Goal: Task Accomplishment & Management: Use online tool/utility

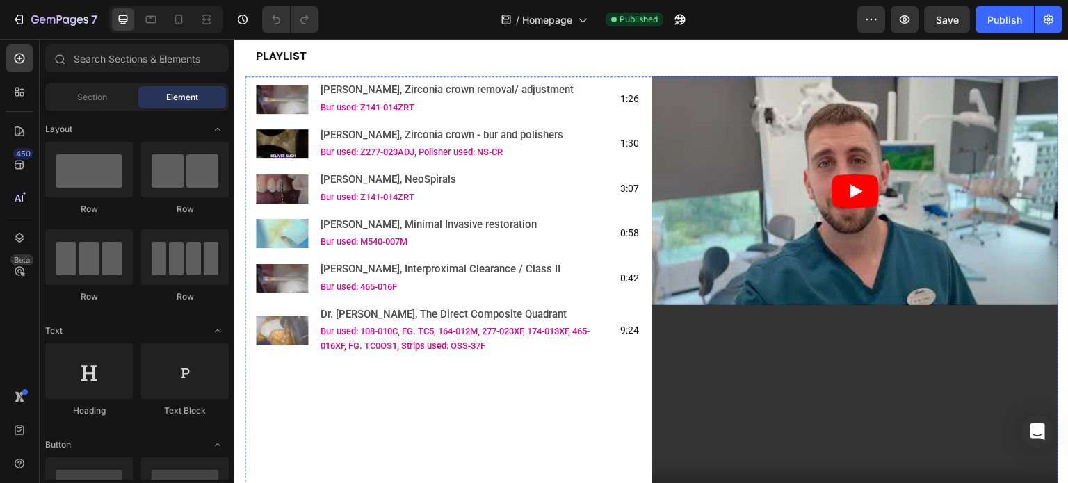
scroll to position [1669, 0]
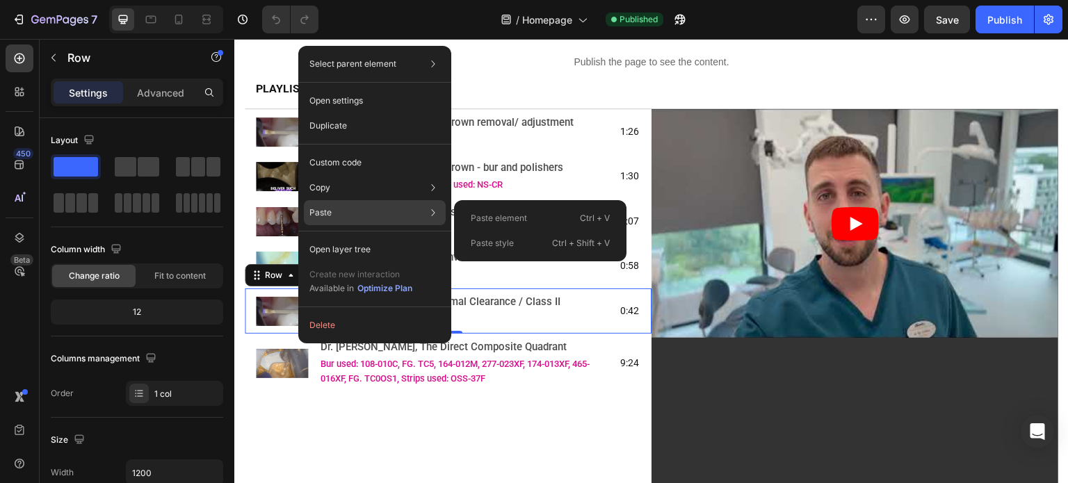
click at [461, 231] on div "Paste element Ctrl + V" at bounding box center [540, 243] width 161 height 25
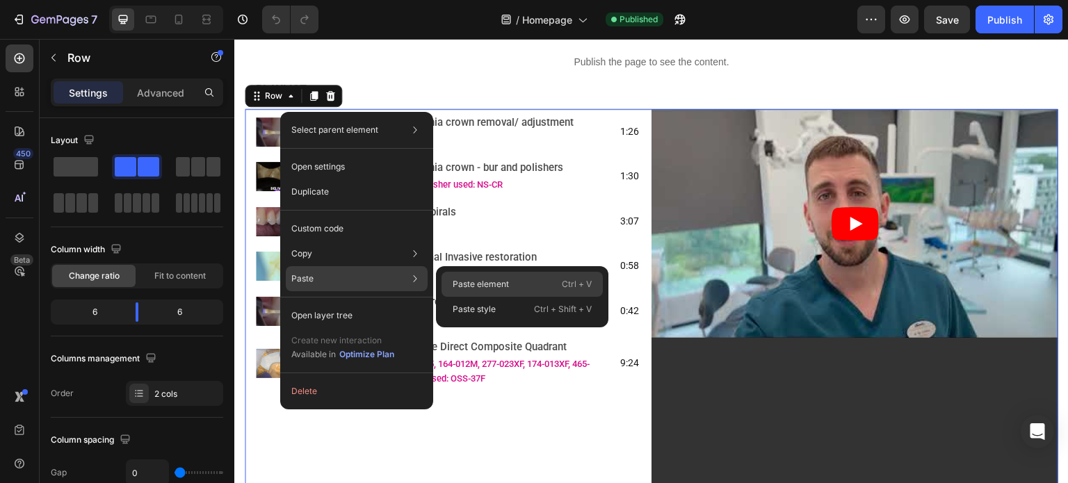
click at [454, 285] on p "Paste element" at bounding box center [481, 284] width 56 height 13
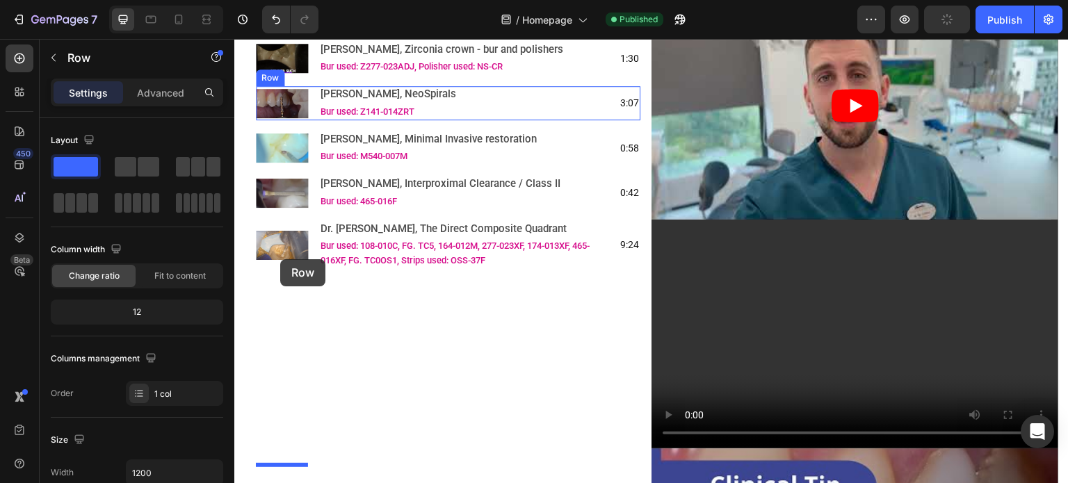
scroll to position [1372, 0]
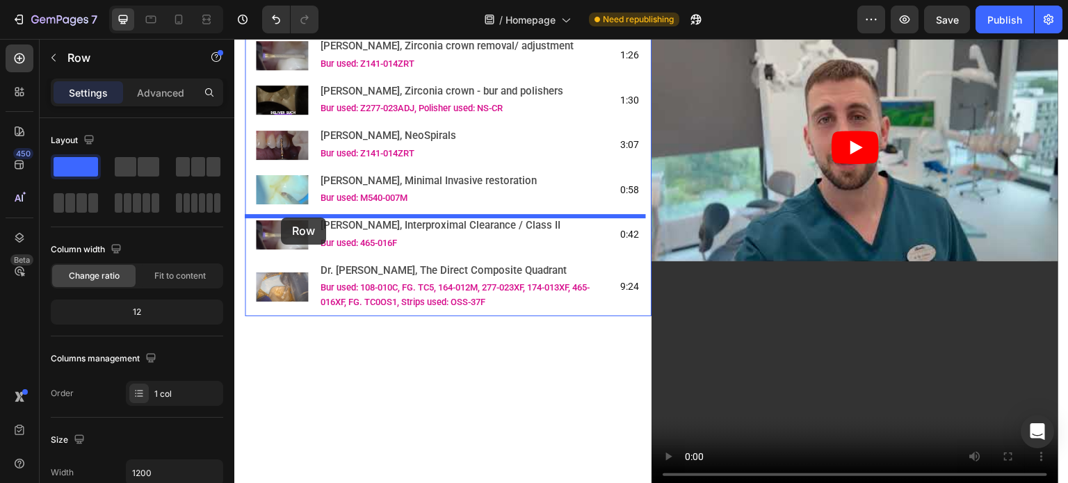
drag, startPoint x: 256, startPoint y: 282, endPoint x: 281, endPoint y: 218, distance: 69.4
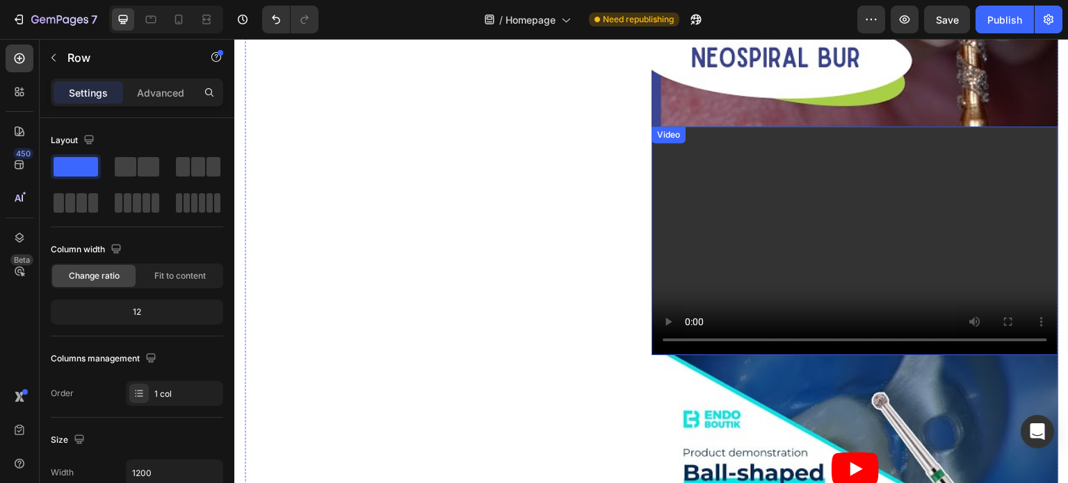
scroll to position [2346, 0]
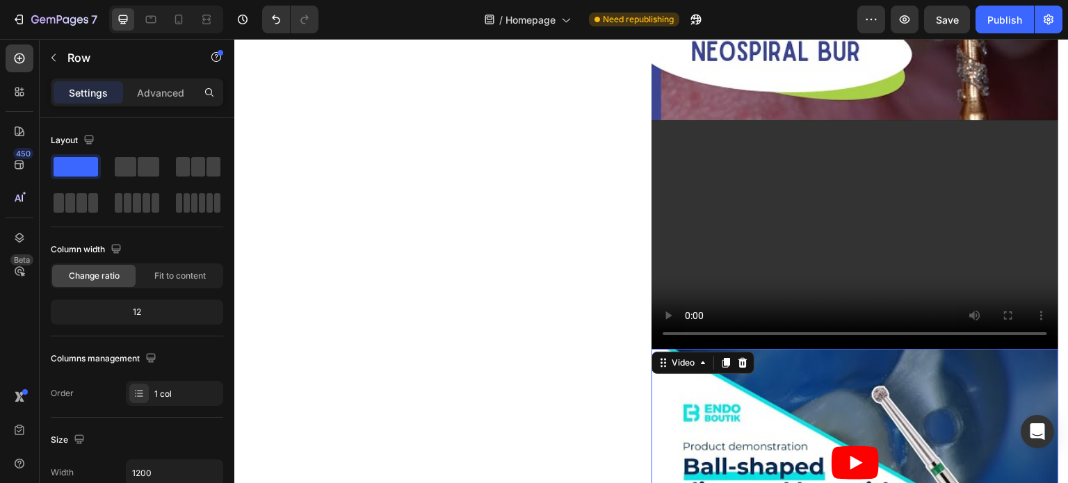
click at [694, 349] on div "Video 0" at bounding box center [855, 463] width 407 height 229
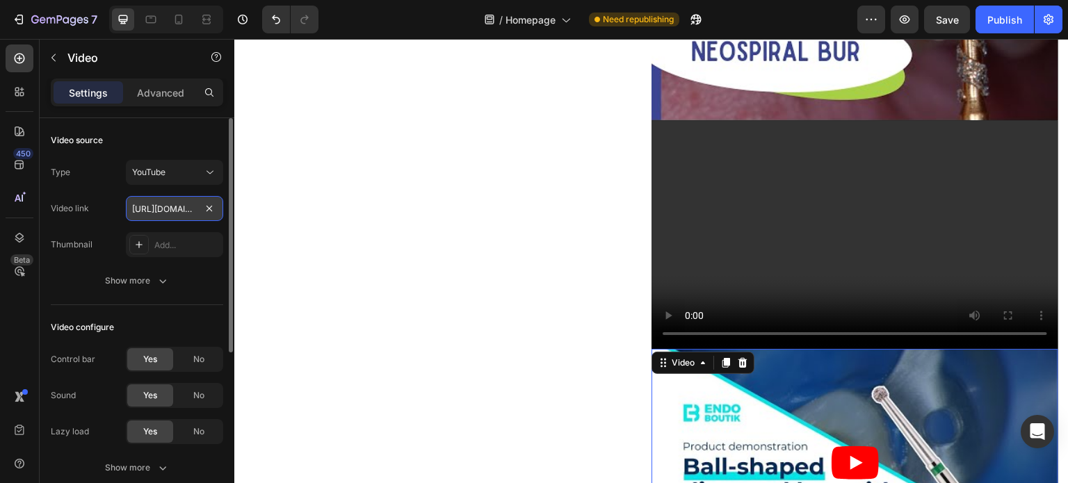
click at [157, 202] on input "[URL][DOMAIN_NAME]" at bounding box center [174, 208] width 97 height 25
paste input "QP4IZyG4CB4"
type input "[URL][DOMAIN_NAME]"
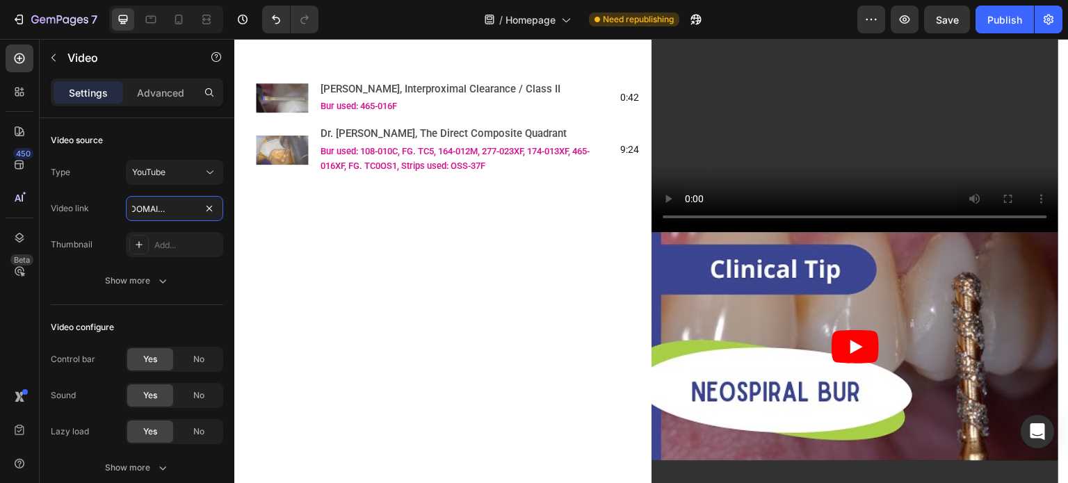
scroll to position [1650, 0]
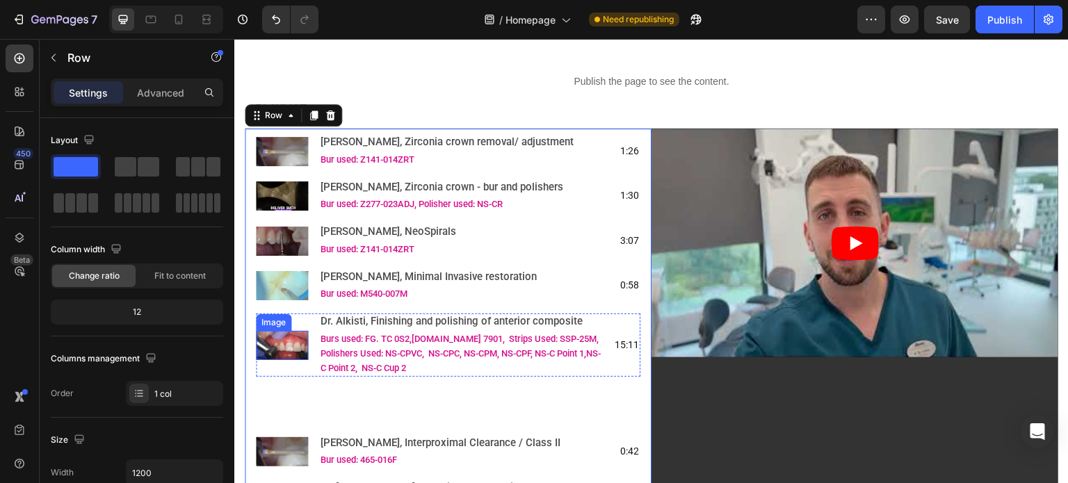
scroll to position [1720, 0]
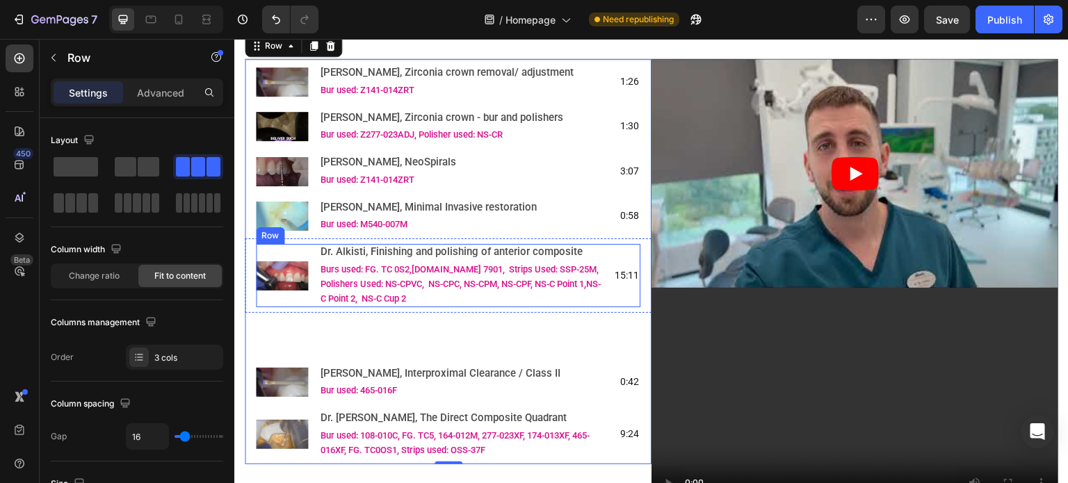
click at [295, 307] on div "Image" at bounding box center [282, 275] width 52 height 63
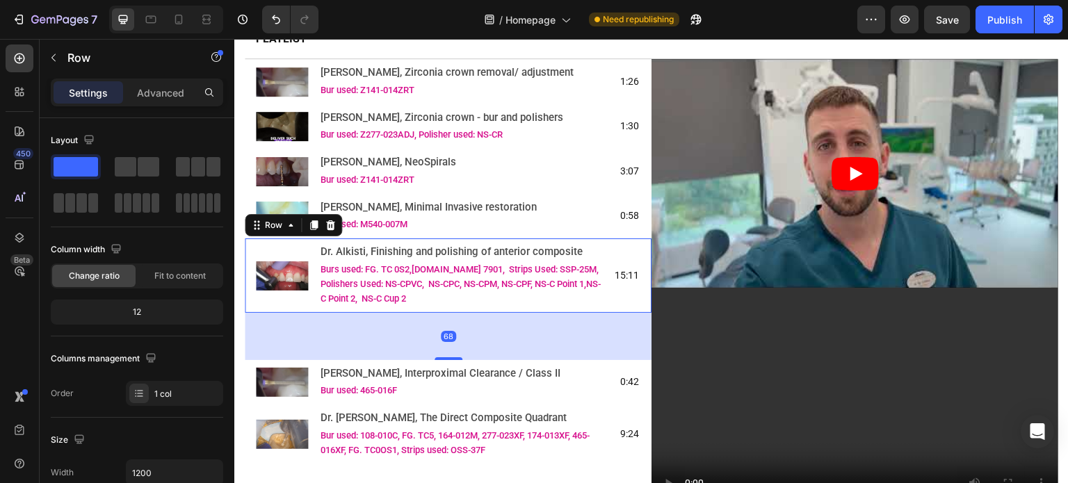
click at [295, 313] on div "Image Dr. Alkisti, Finishing and polishing of anterior composite Text Block Bur…" at bounding box center [448, 276] width 407 height 74
click at [439, 336] on div "68" at bounding box center [448, 336] width 407 height 47
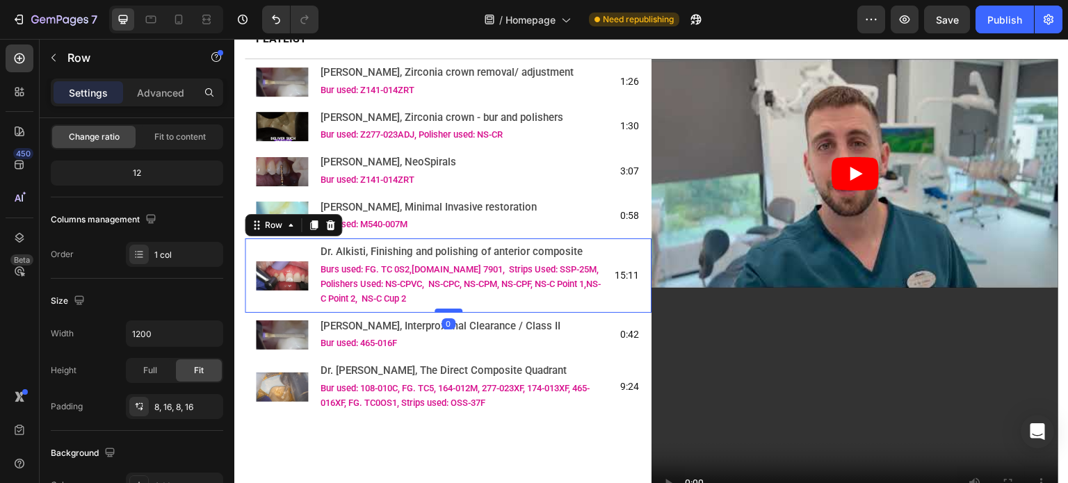
drag, startPoint x: 447, startPoint y: 365, endPoint x: 451, endPoint y: 314, distance: 50.3
click at [451, 313] on div at bounding box center [449, 311] width 28 height 4
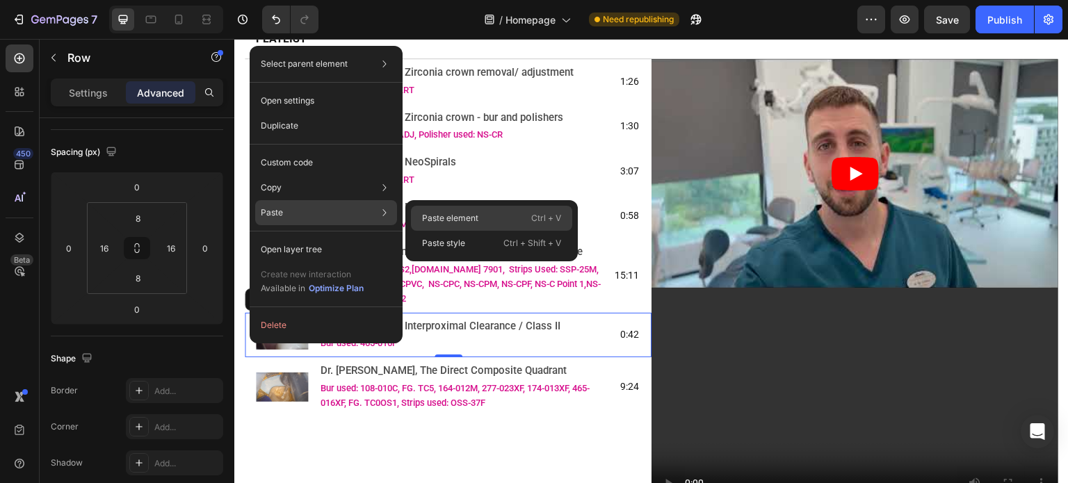
click at [419, 231] on div "Paste element Ctrl + V" at bounding box center [491, 243] width 161 height 25
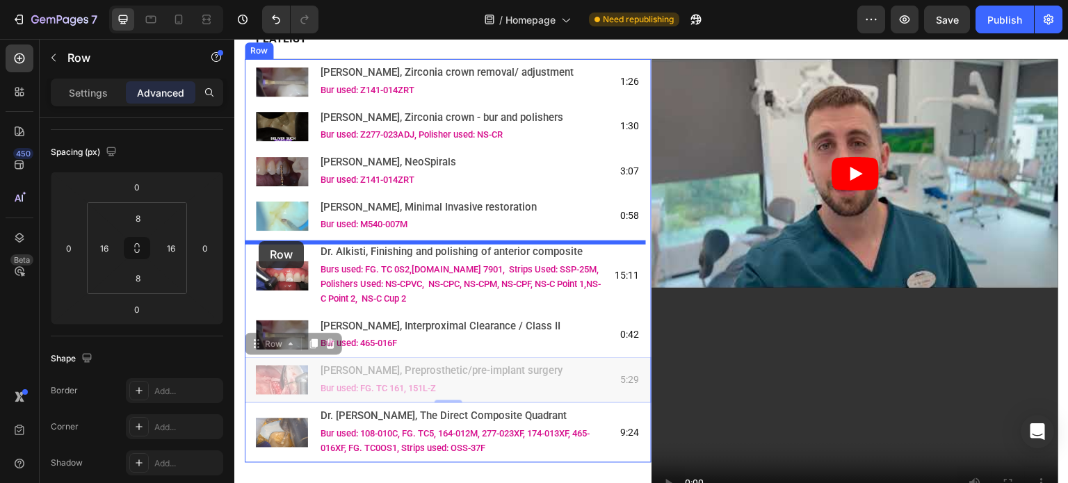
drag, startPoint x: 258, startPoint y: 353, endPoint x: 259, endPoint y: 241, distance: 112.0
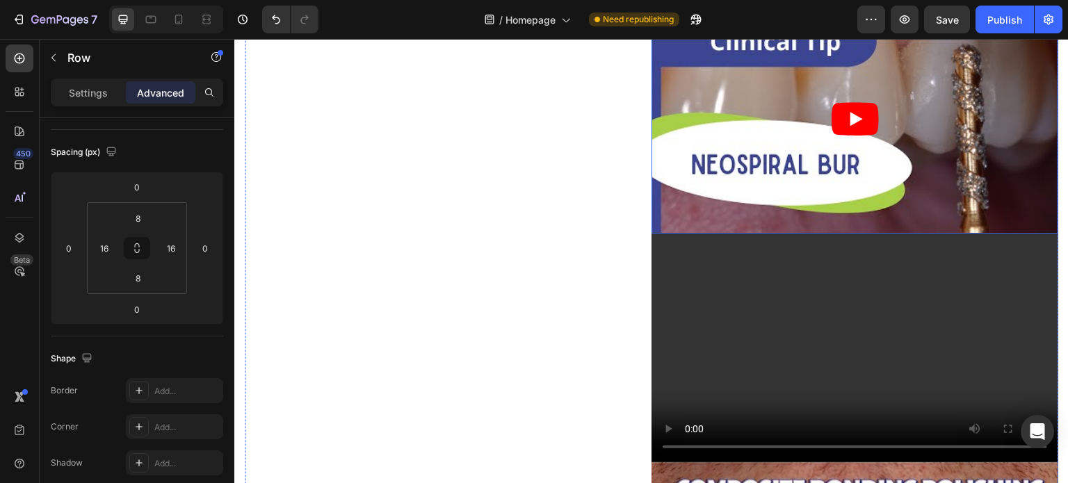
scroll to position [1859, 0]
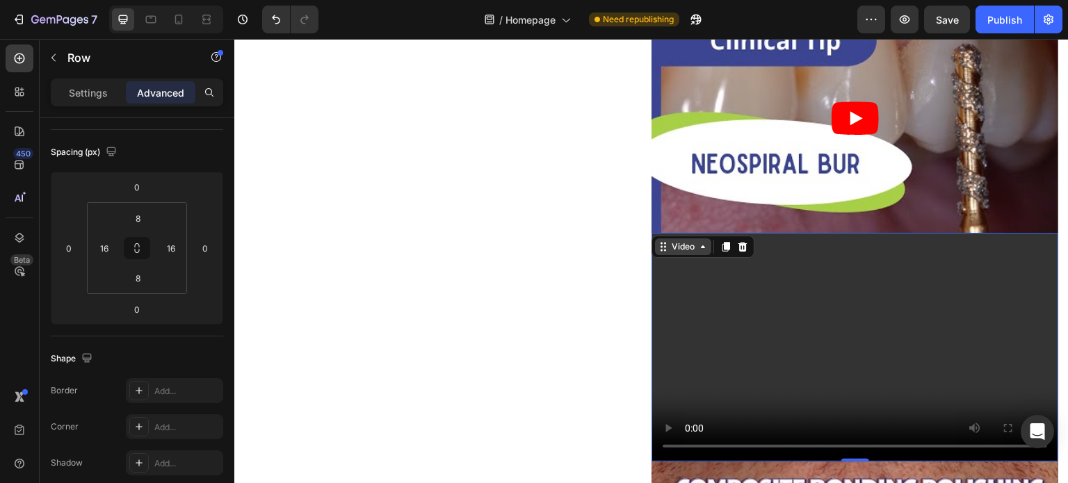
click at [662, 239] on div "Video" at bounding box center [683, 247] width 56 height 17
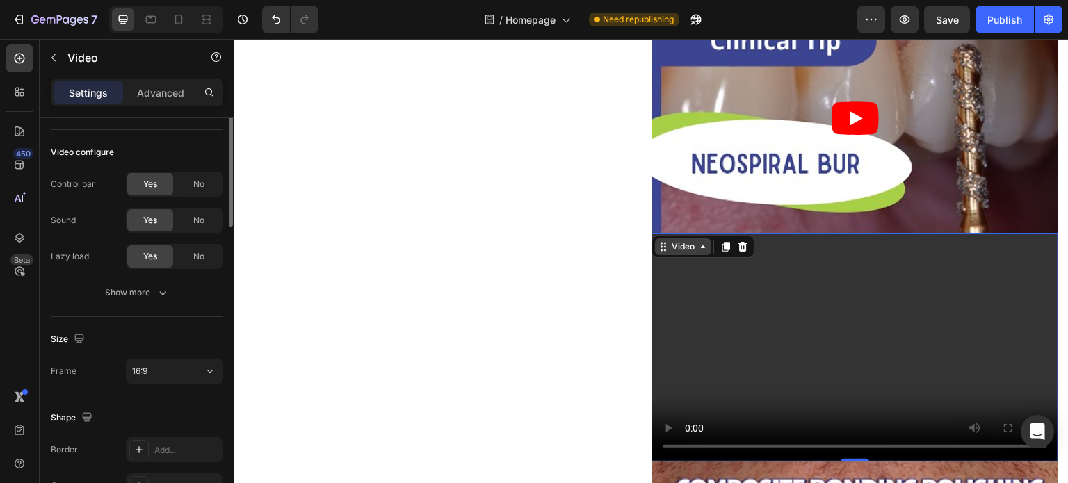
scroll to position [0, 0]
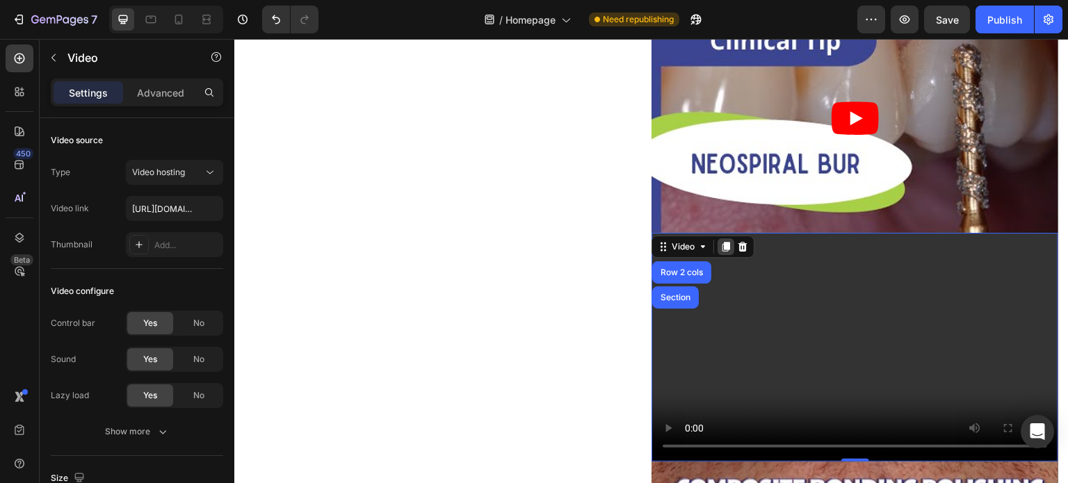
click at [723, 242] on icon at bounding box center [727, 247] width 8 height 10
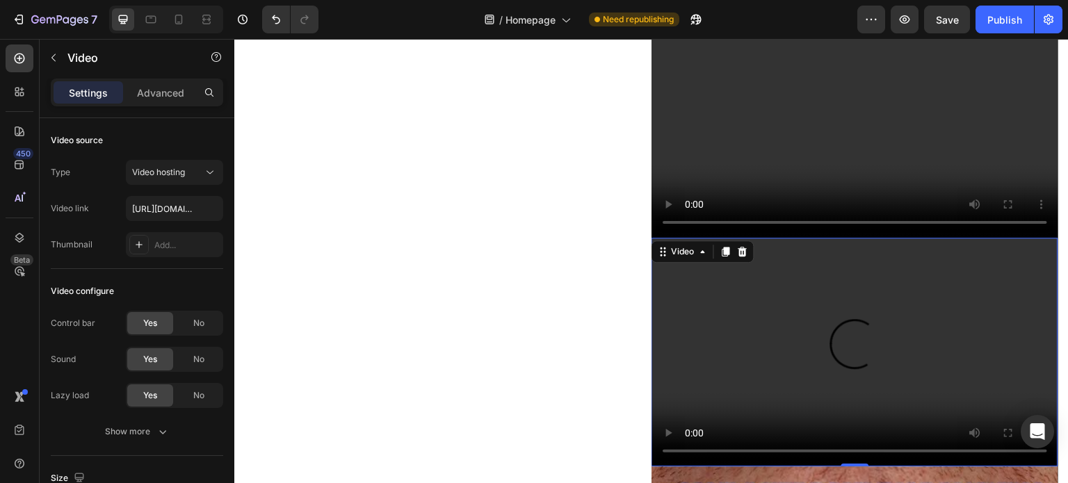
scroll to position [2081, 0]
click at [682, 288] on video at bounding box center [855, 353] width 407 height 229
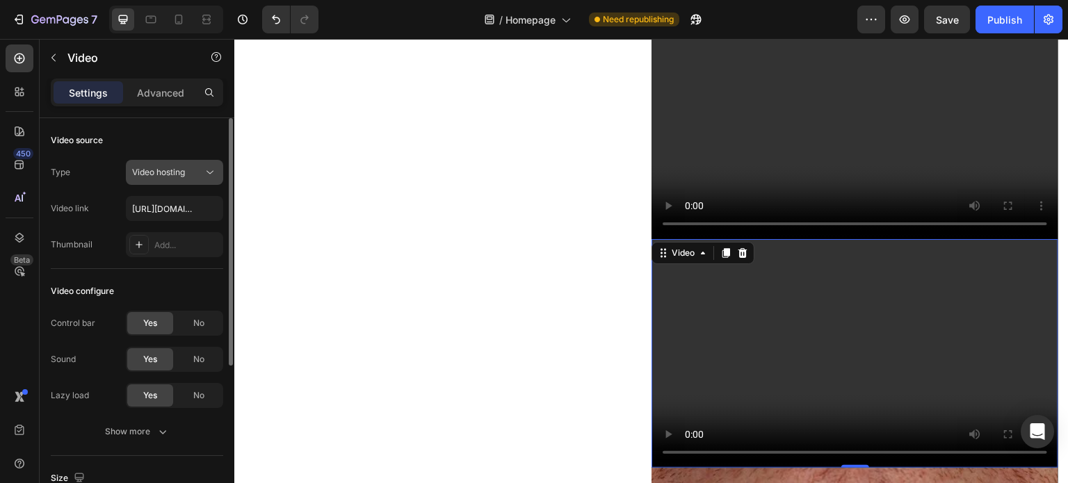
click at [210, 171] on icon at bounding box center [210, 173] width 14 height 14
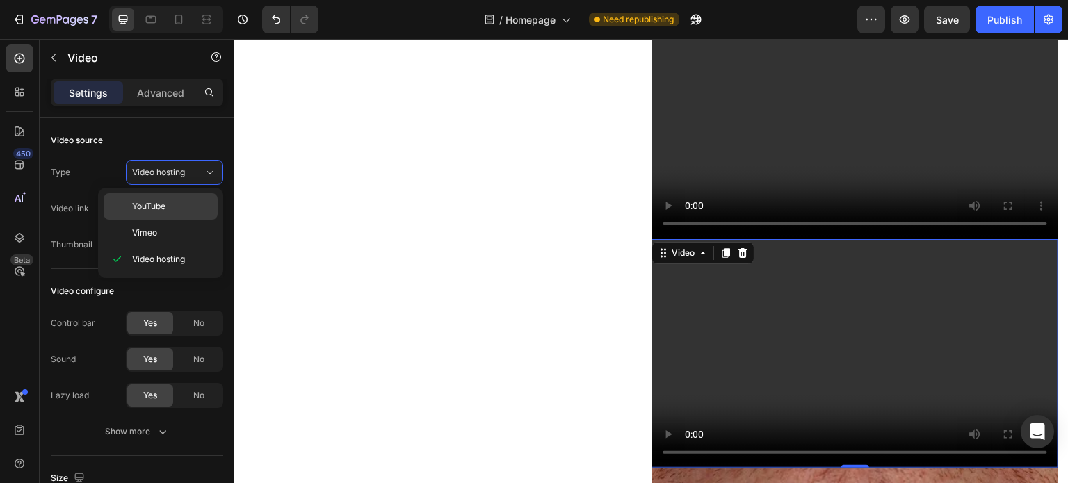
click at [192, 220] on div "YouTube" at bounding box center [161, 233] width 114 height 26
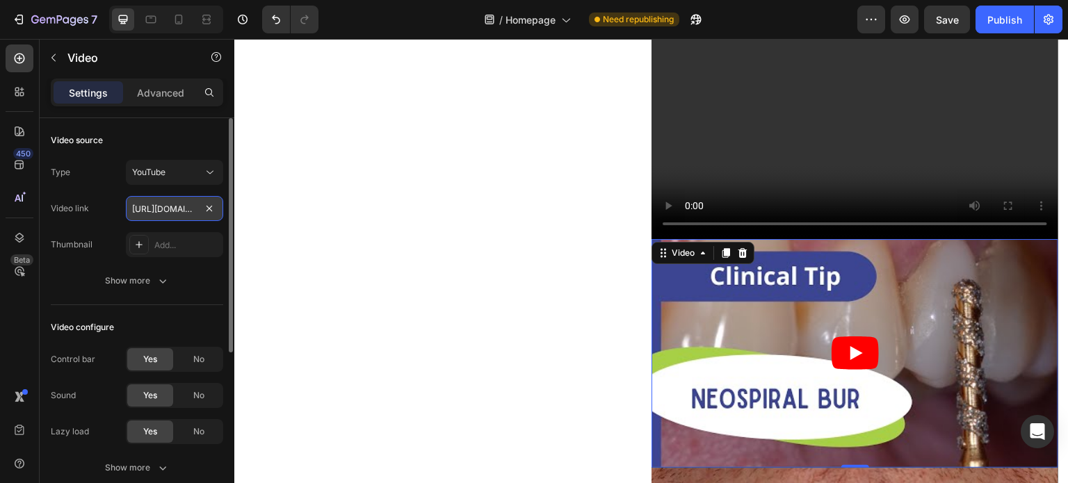
click at [166, 212] on input "https://youtu.be/HnNmAhYnJF0" at bounding box center [174, 208] width 97 height 25
paste input "www.youtube.com/watch?v=M8RojiKp8Ek"
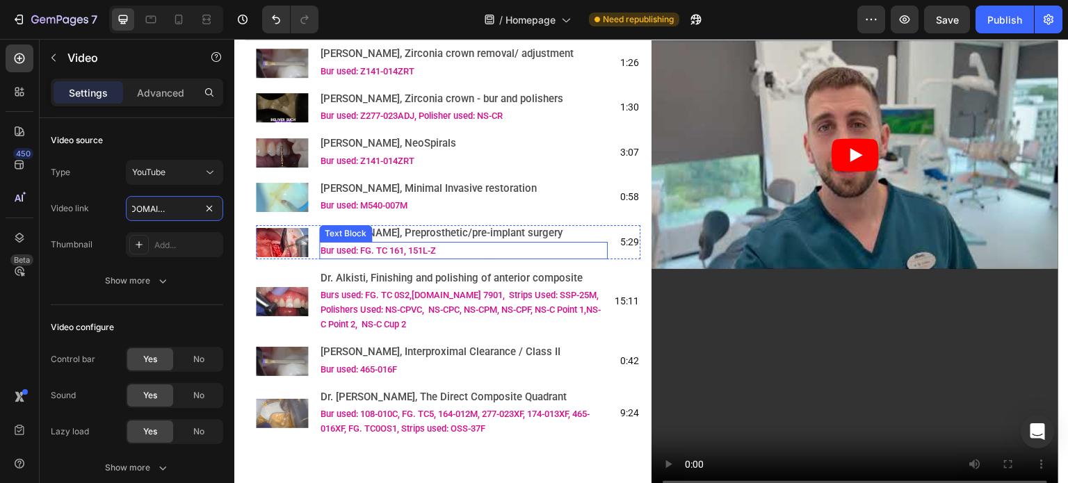
scroll to position [1759, 0]
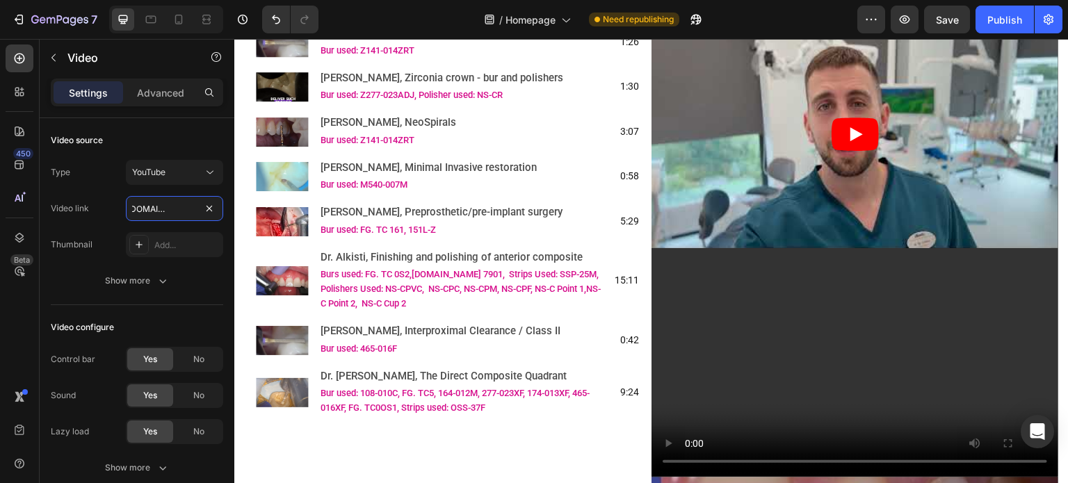
type input "https://www.youtube.com/watch?v=M8RojiKp8Ek"
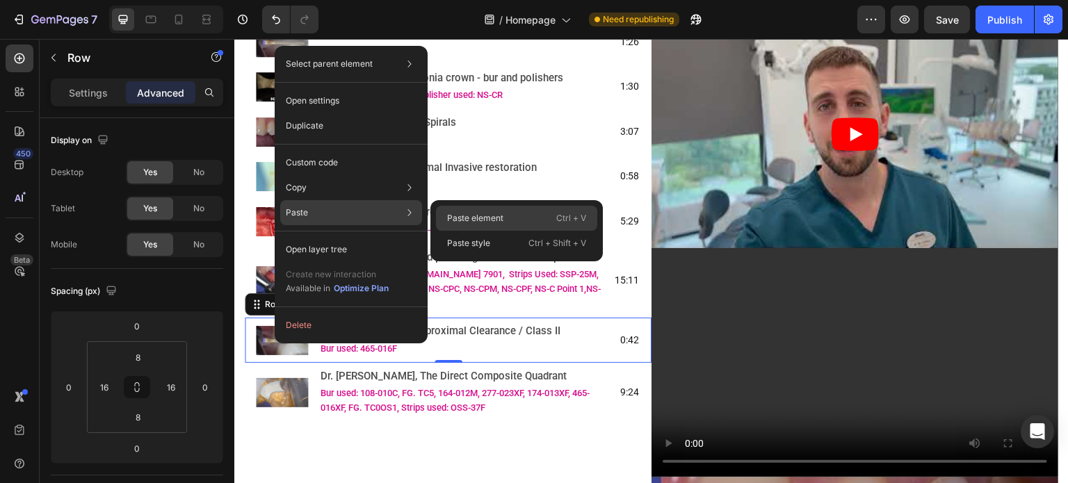
click at [443, 231] on div "Paste element Ctrl + V" at bounding box center [516, 243] width 161 height 25
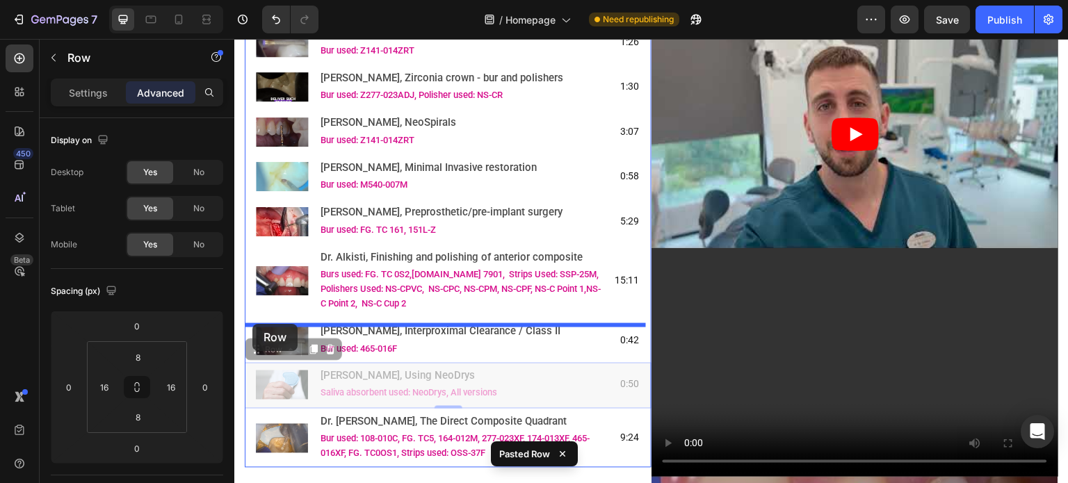
drag, startPoint x: 254, startPoint y: 358, endPoint x: 253, endPoint y: 324, distance: 34.1
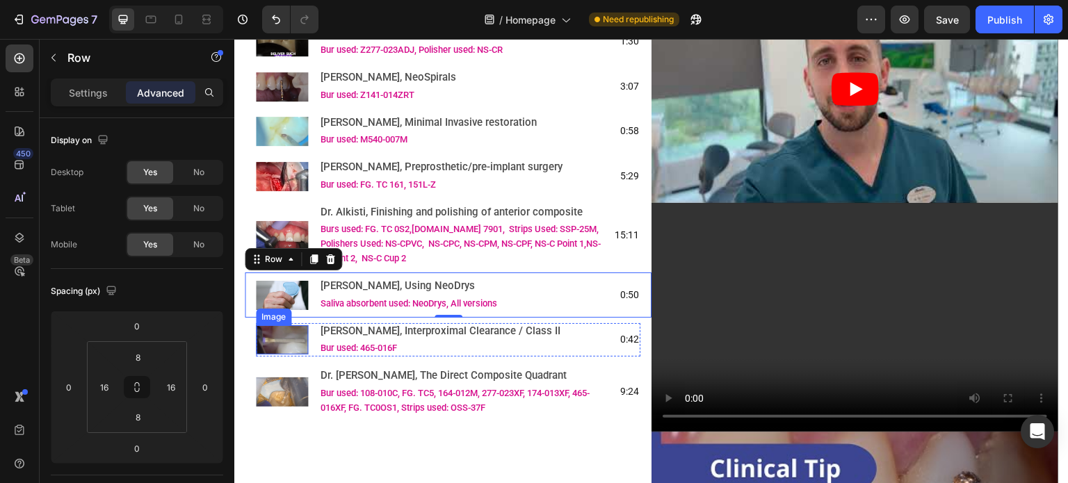
scroll to position [1829, 0]
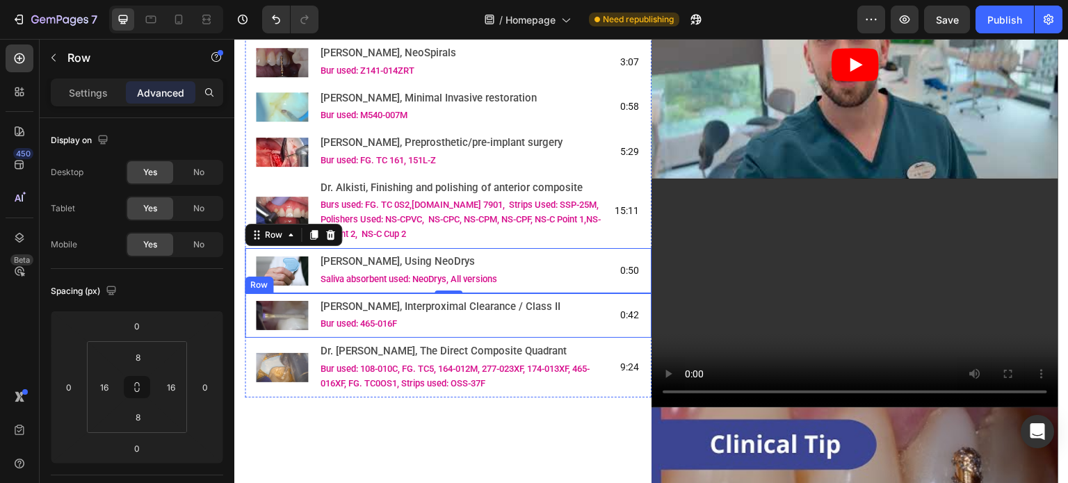
click at [251, 310] on div "Image Dr. Papachroni, Interproximal Clearance / Class II Text Block Bur used: 4…" at bounding box center [448, 316] width 407 height 45
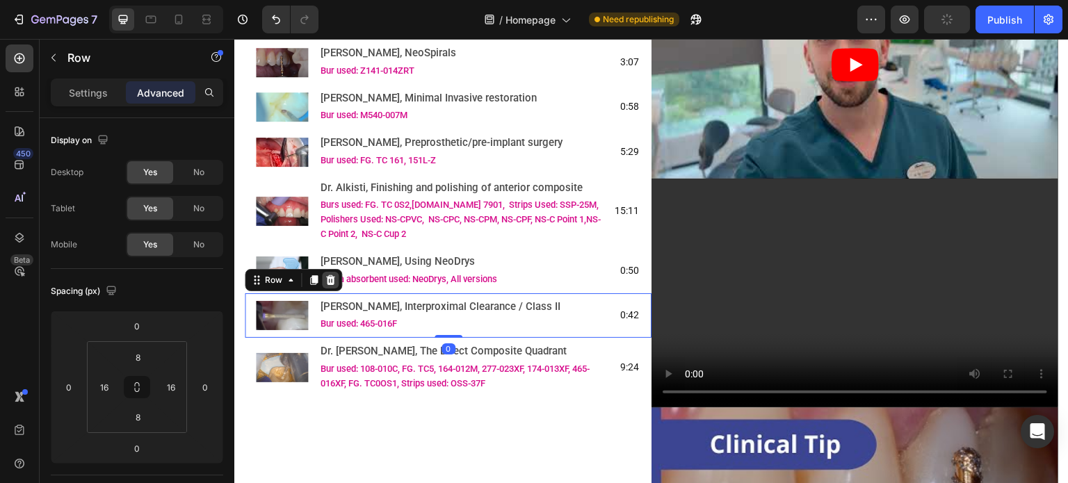
click at [328, 285] on icon at bounding box center [330, 280] width 9 height 10
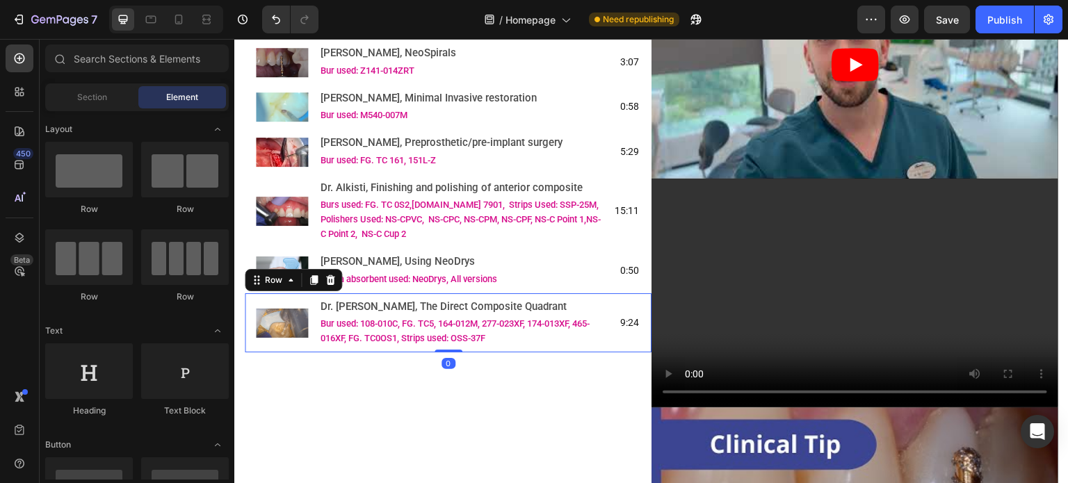
click at [249, 323] on div "Image Dr. de Beer, The Direct Composite Quadrant Text Block Bur used: 108-010C,…" at bounding box center [448, 324] width 407 height 60
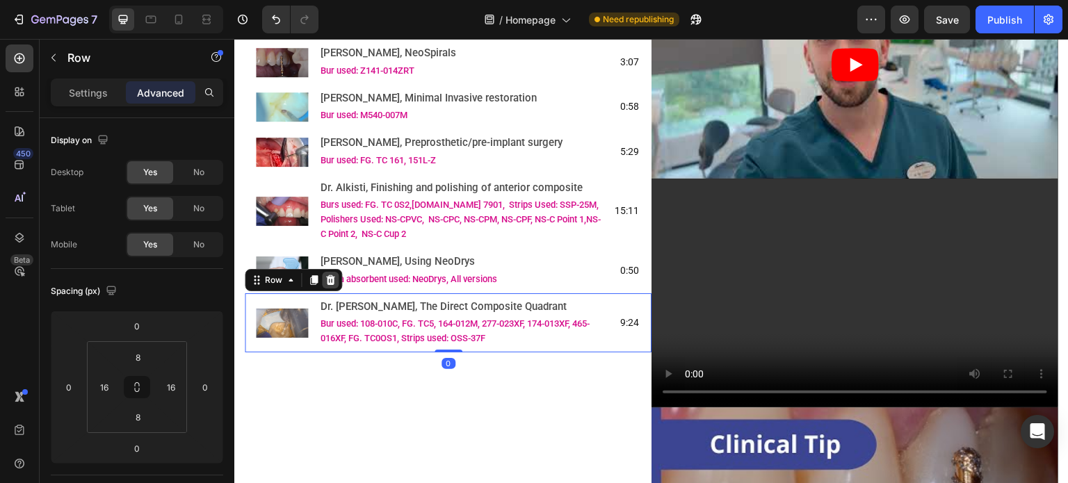
click at [333, 286] on icon at bounding box center [330, 280] width 11 height 11
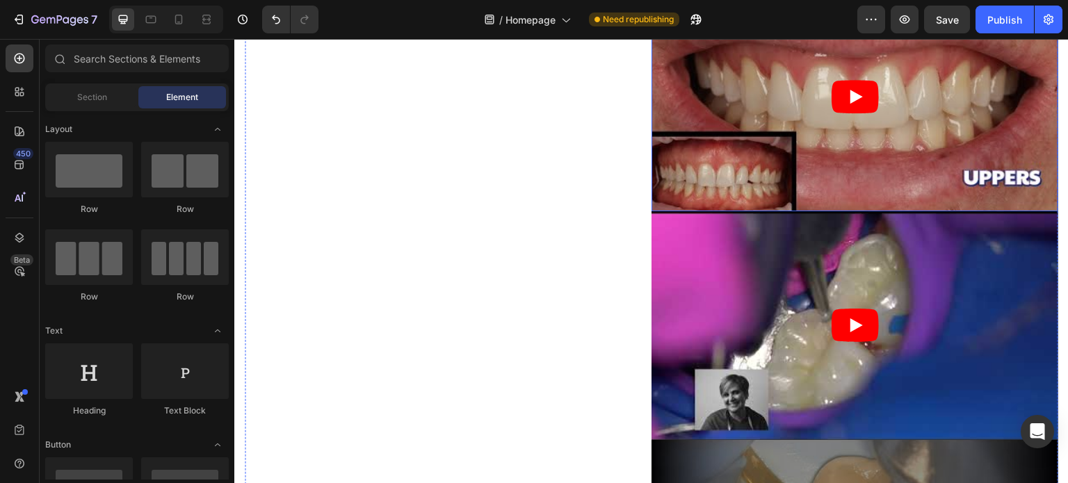
scroll to position [2942, 0]
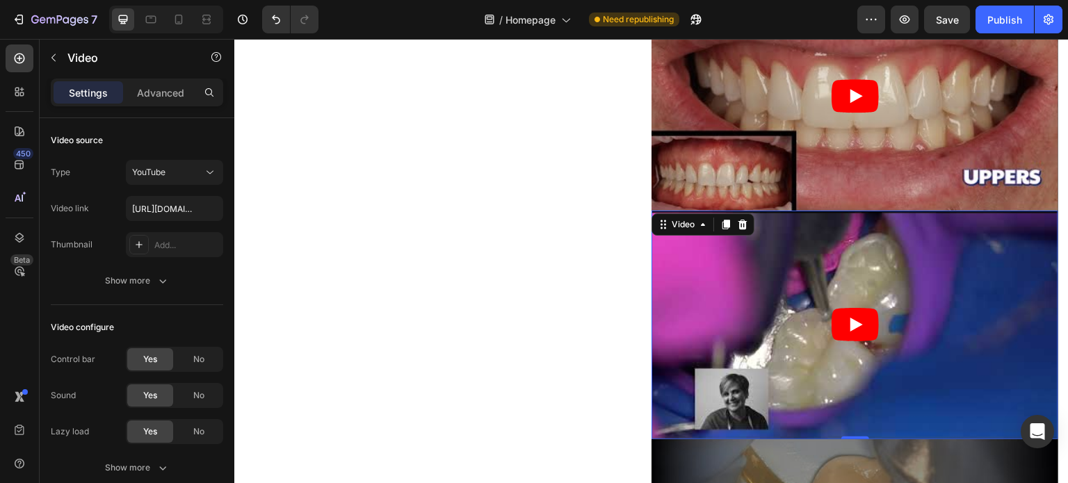
click at [716, 261] on article at bounding box center [855, 325] width 407 height 229
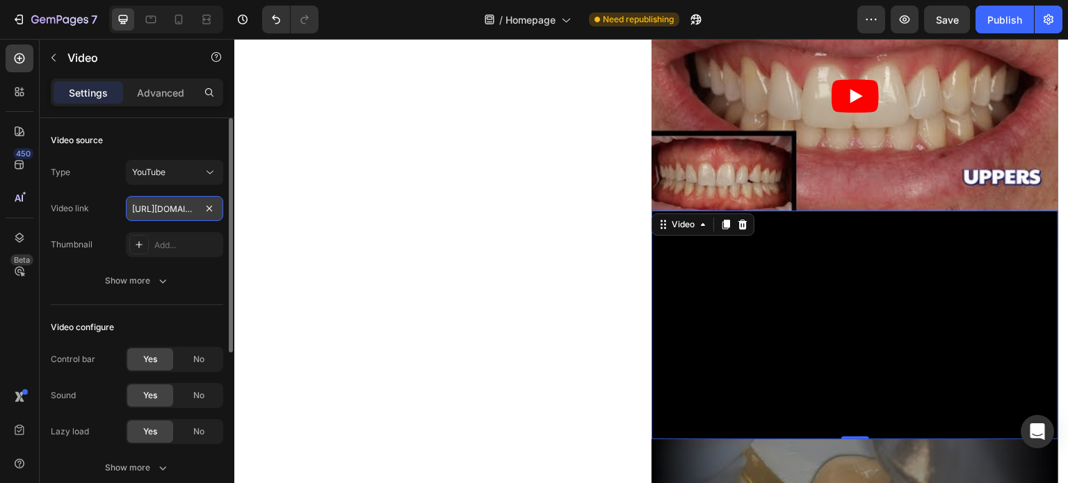
click at [137, 203] on input "https://youtu.be/-eSK4A7qkSQ" at bounding box center [174, 208] width 97 height 25
paste input "www.youtube.com/watch?v=dmAhyOOproo"
type input "https://www.youtube.com/watch?v=dmAhyOOproo"
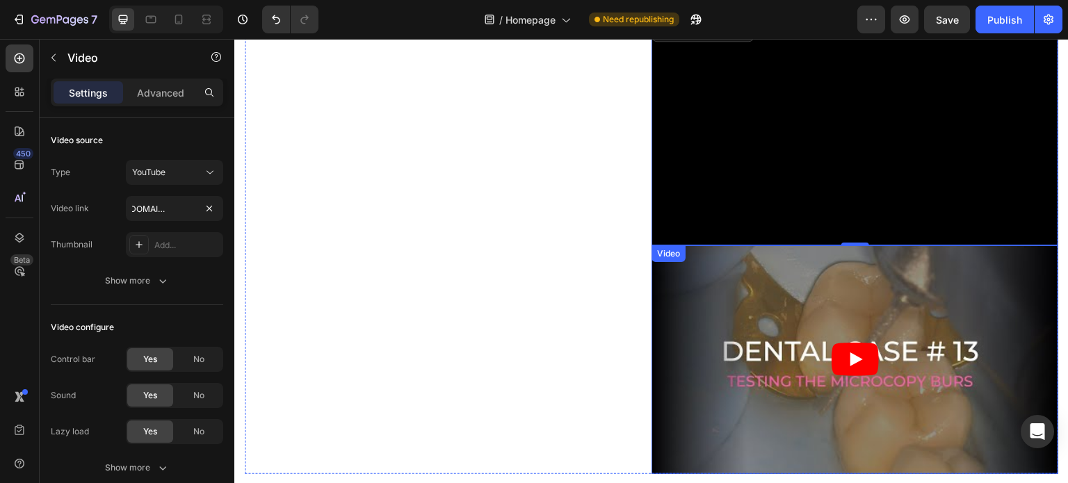
click at [674, 246] on article at bounding box center [855, 360] width 407 height 229
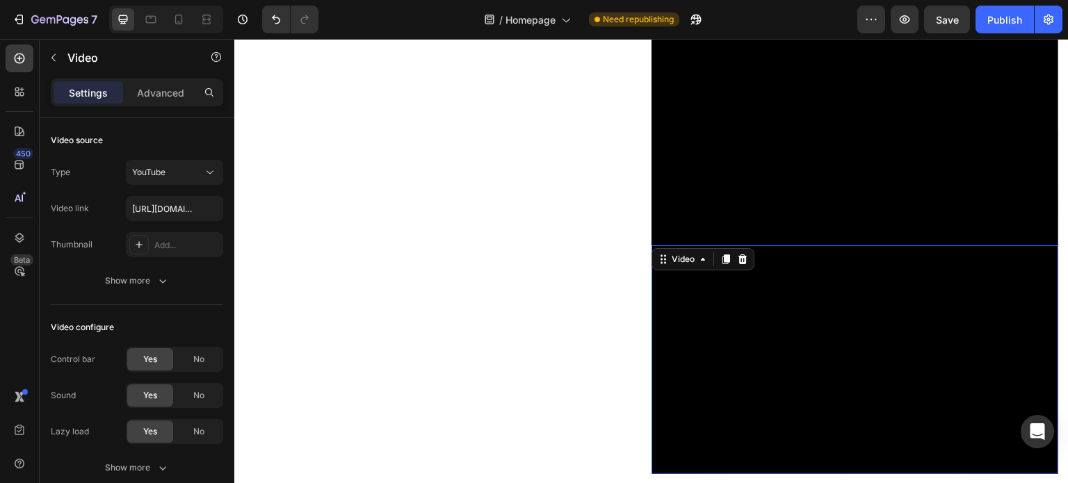
scroll to position [3220, 0]
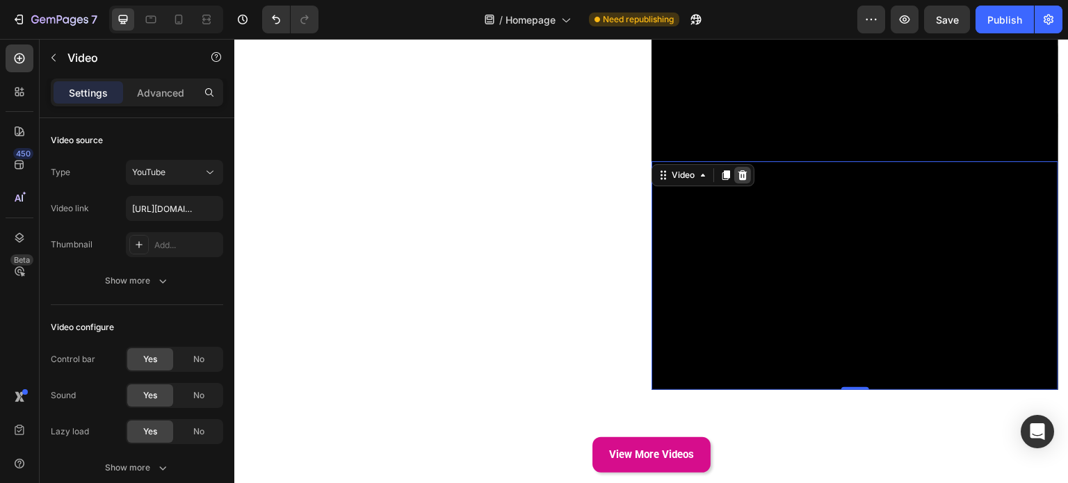
click at [737, 170] on icon at bounding box center [742, 175] width 11 height 11
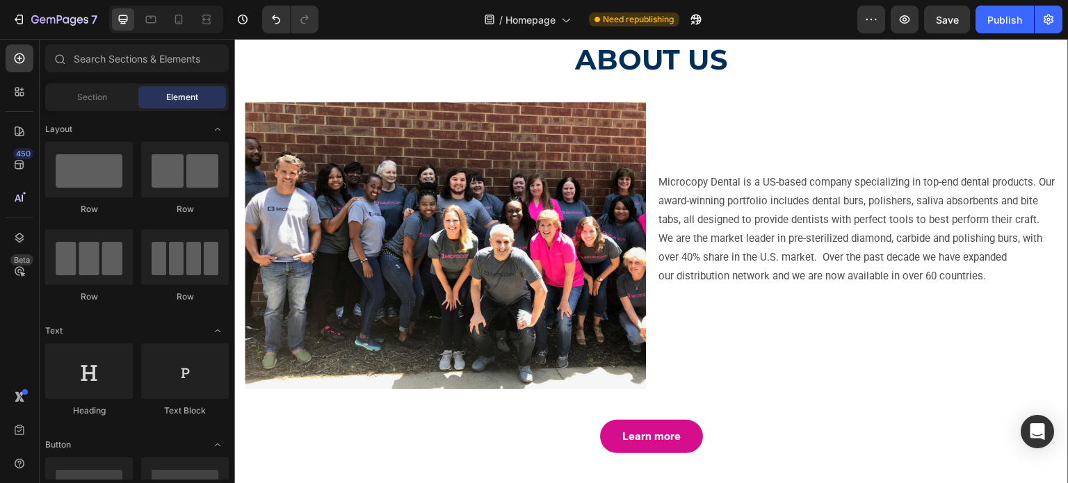
scroll to position [3498, 0]
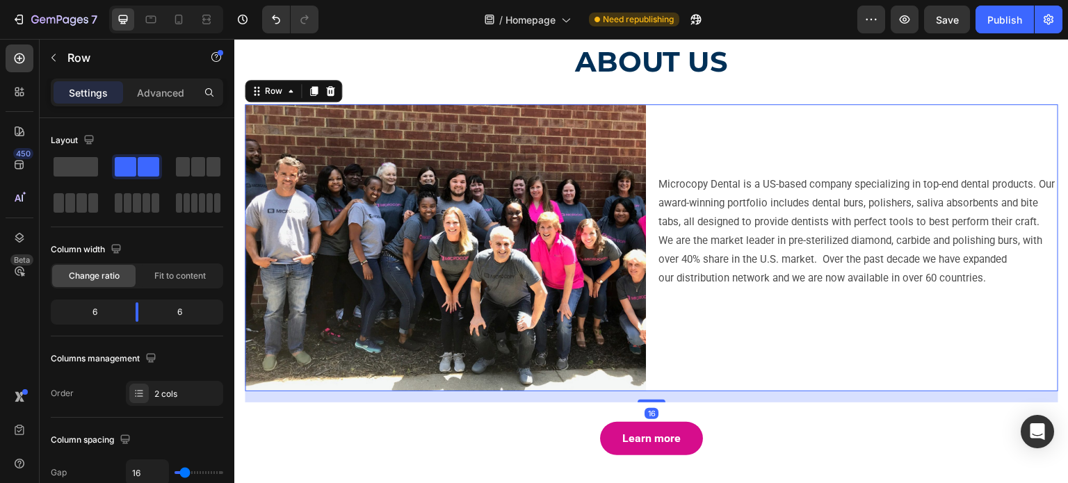
click at [693, 345] on div "Microcopy Dental is a US-based company specializing in top-end dental products.…" at bounding box center [857, 247] width 401 height 287
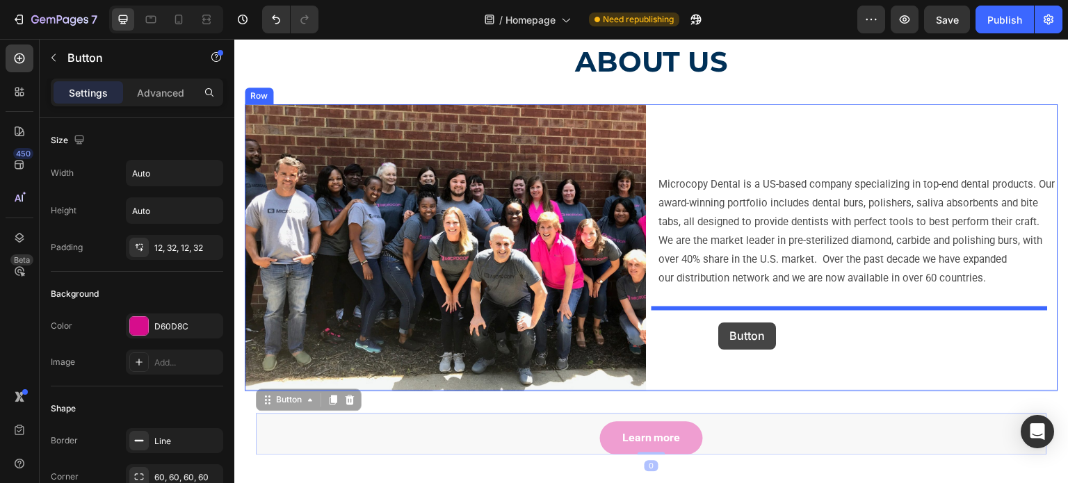
drag, startPoint x: 284, startPoint y: 407, endPoint x: 719, endPoint y: 323, distance: 443.5
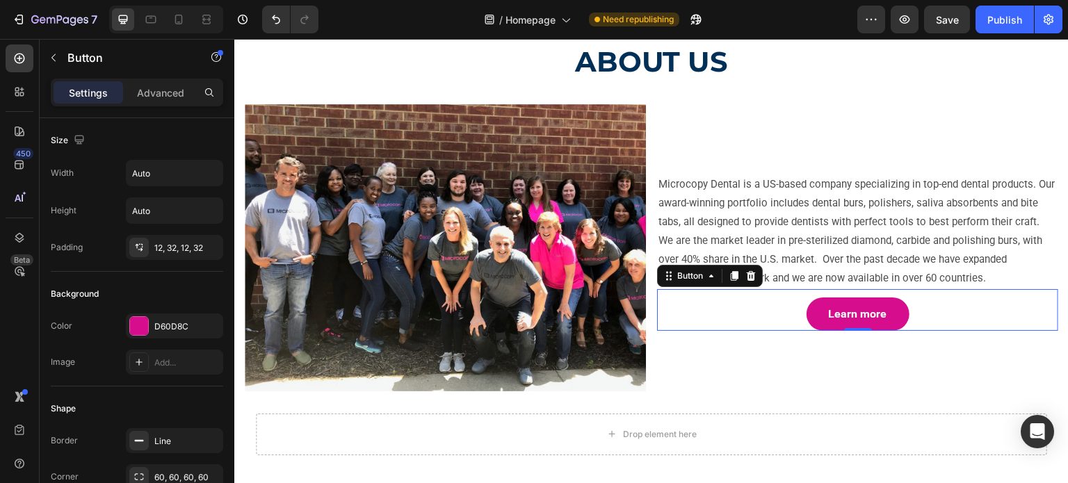
click at [741, 319] on div "Learn more Button 0" at bounding box center [857, 310] width 401 height 42
click at [159, 465] on div "60, 60, 60, 60" at bounding box center [174, 477] width 97 height 25
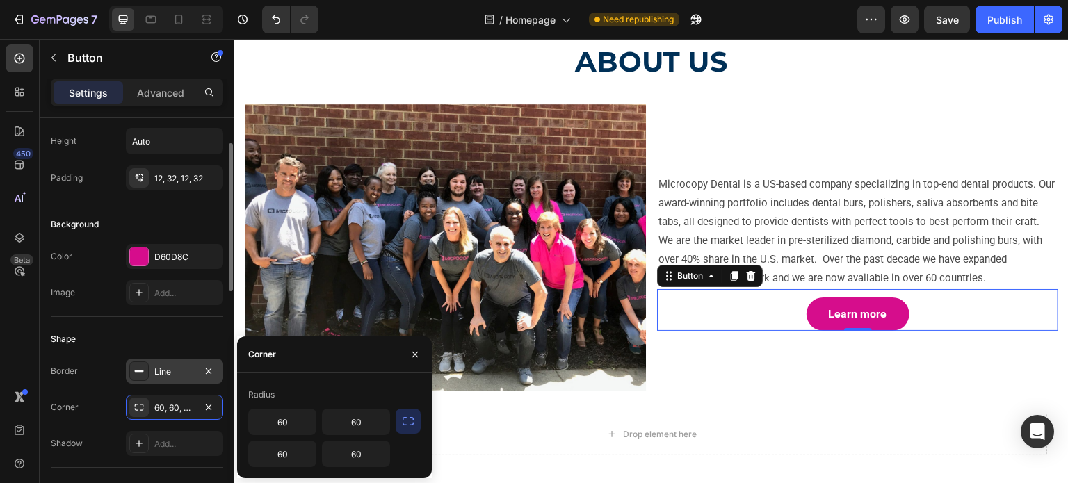
scroll to position [0, 0]
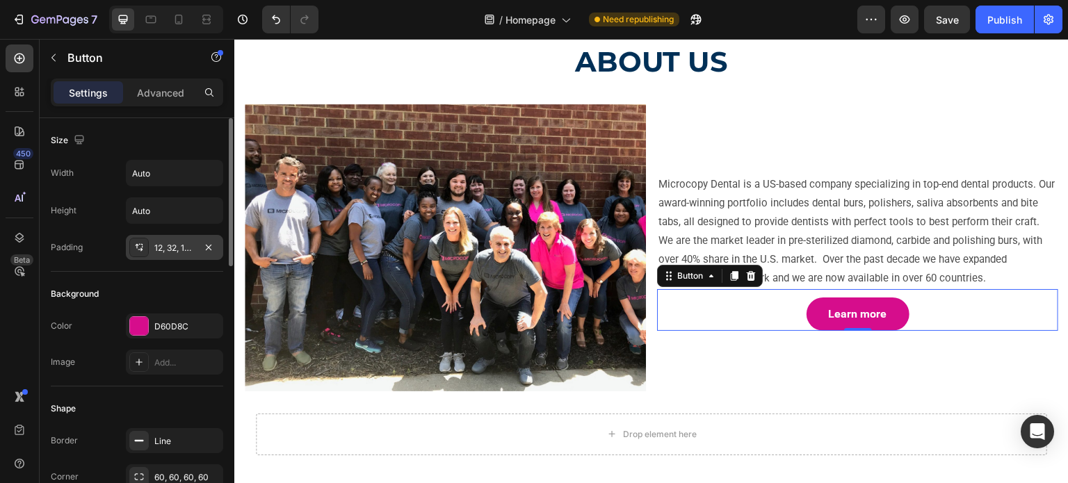
click at [148, 239] on div at bounding box center [138, 247] width 19 height 19
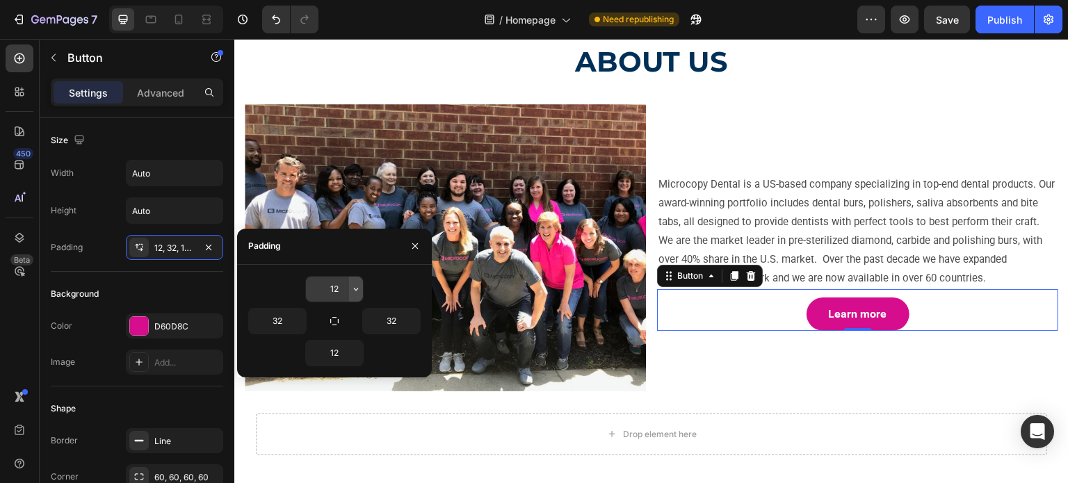
click at [353, 290] on icon "button" at bounding box center [356, 289] width 11 height 11
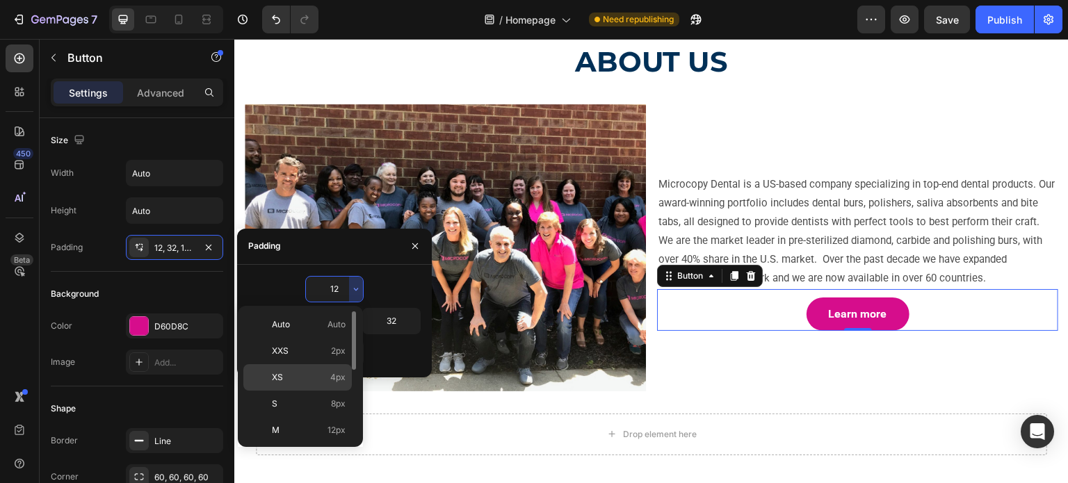
scroll to position [70, 0]
click at [323, 434] on p "2XL 32px" at bounding box center [309, 440] width 74 height 13
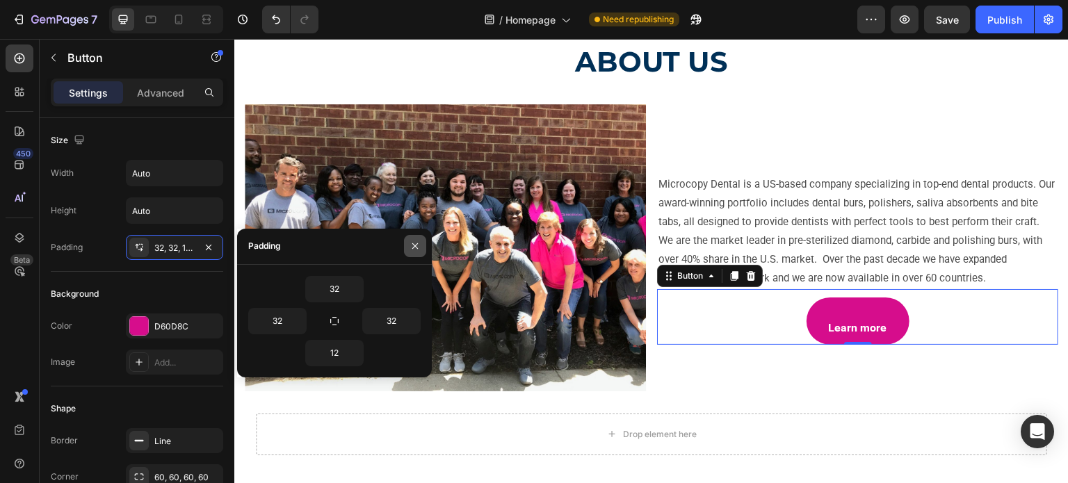
click at [412, 243] on icon "button" at bounding box center [415, 246] width 11 height 11
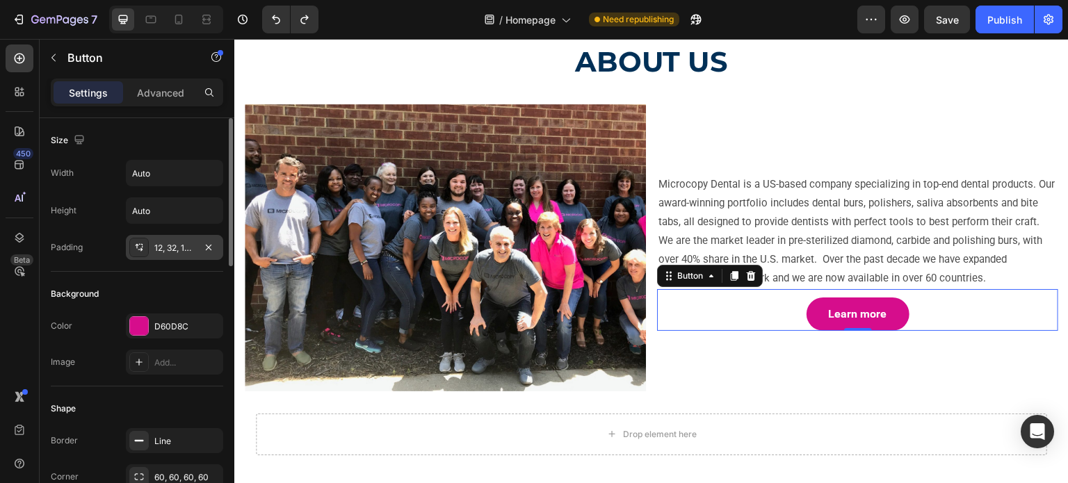
click at [147, 245] on div at bounding box center [138, 247] width 19 height 19
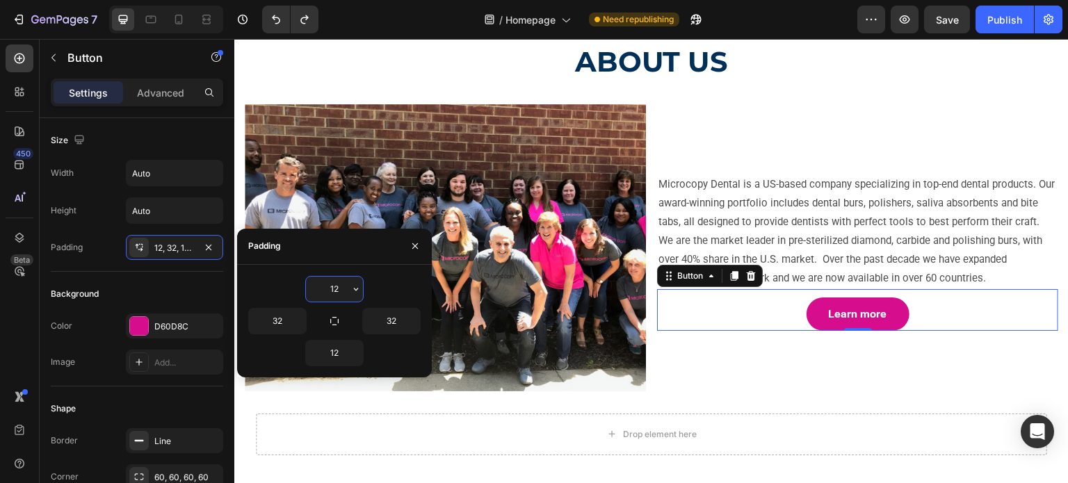
click at [742, 314] on div "Learn more Button 0" at bounding box center [857, 310] width 401 height 42
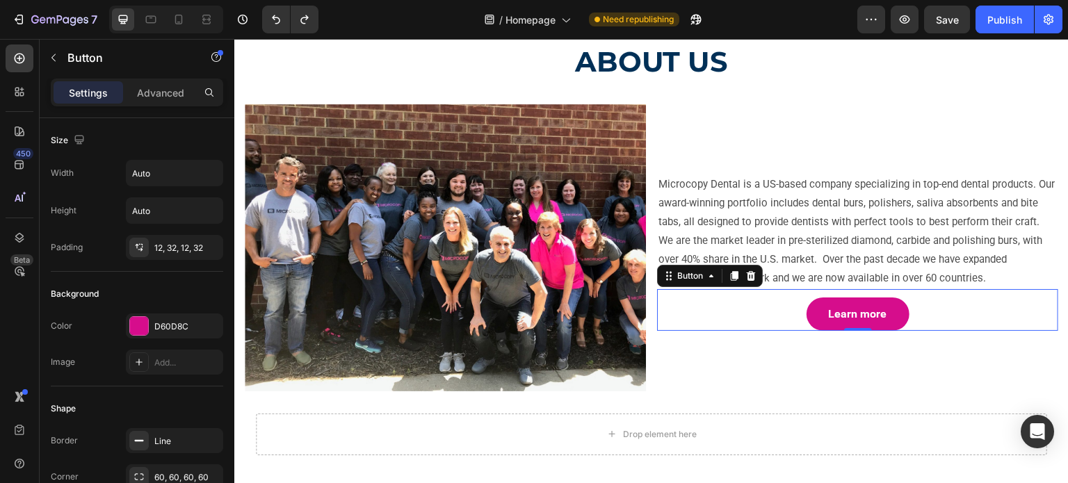
click at [808, 311] on div "Learn more Button 0" at bounding box center [857, 310] width 401 height 42
click at [665, 282] on icon at bounding box center [669, 276] width 11 height 11
click at [139, 244] on icon at bounding box center [139, 247] width 11 height 11
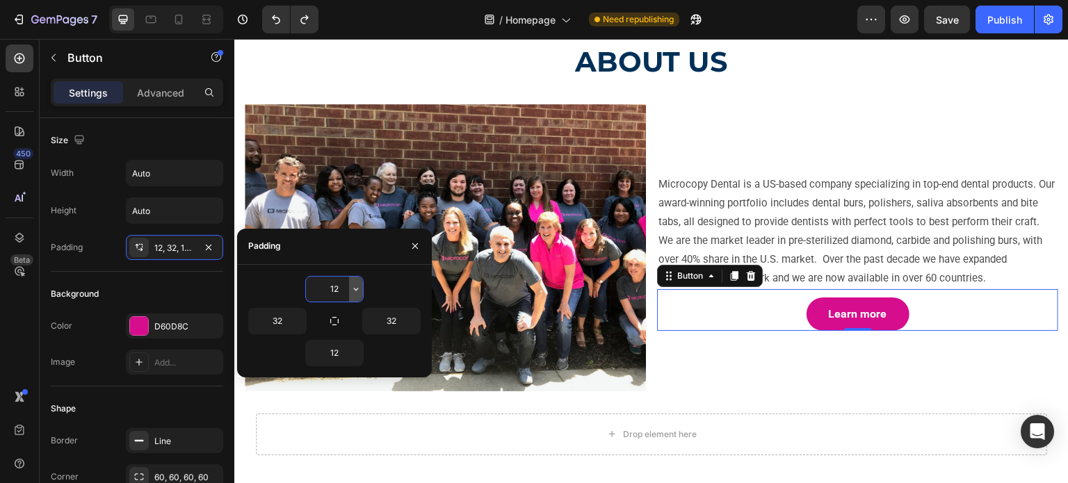
click at [359, 288] on icon "button" at bounding box center [356, 289] width 11 height 11
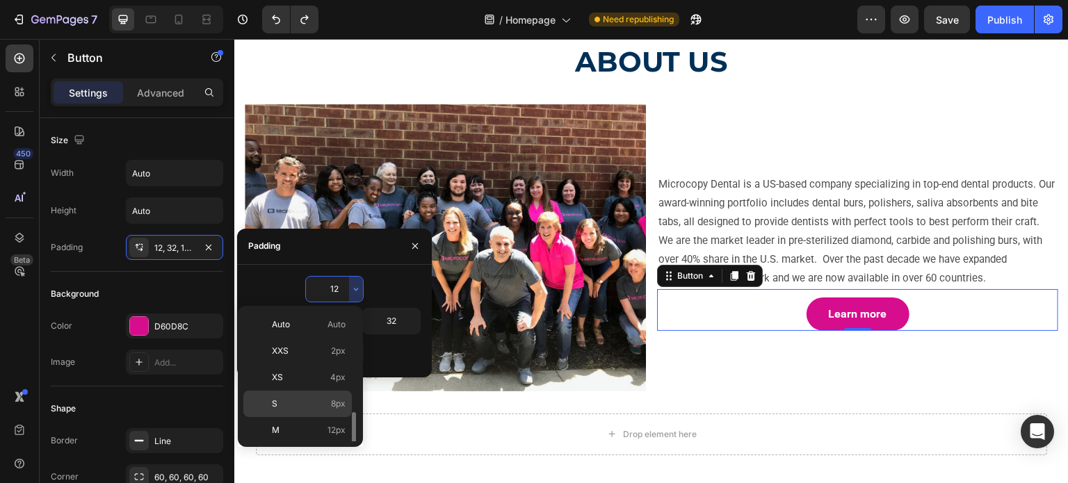
scroll to position [139, 0]
click at [312, 394] on p "3XL 48px" at bounding box center [309, 397] width 74 height 13
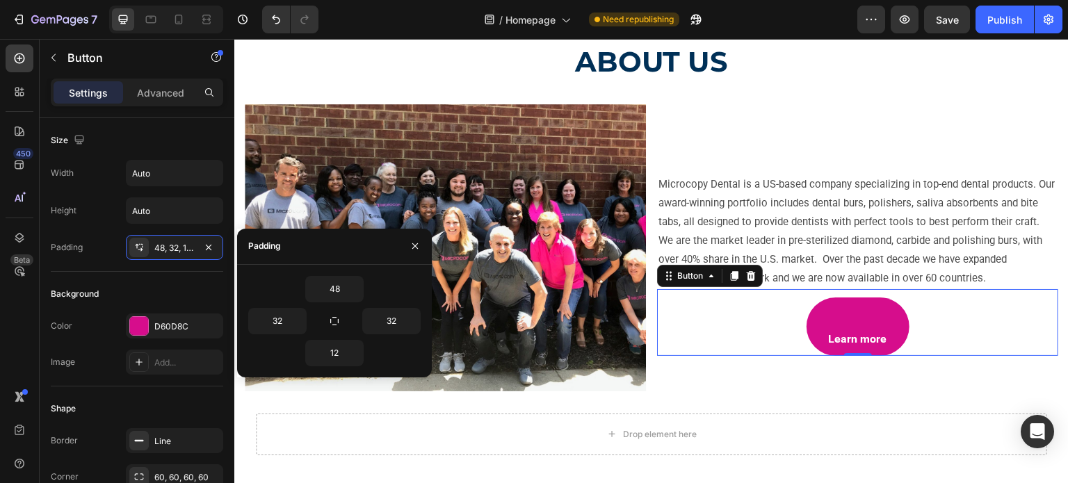
type input "12"
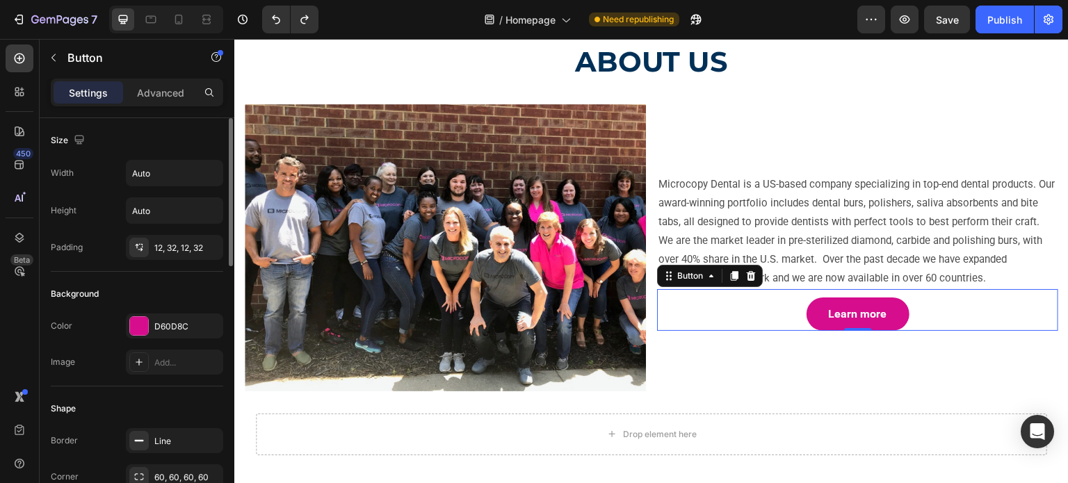
click at [199, 387] on div "Size Width Auto Height Auto Padding 12, 32, 12, 32" at bounding box center [137, 462] width 173 height 151
click at [178, 219] on input "Auto" at bounding box center [175, 210] width 96 height 25
click at [210, 209] on icon "button" at bounding box center [210, 211] width 14 height 14
click at [186, 185] on input "Auto" at bounding box center [175, 173] width 96 height 25
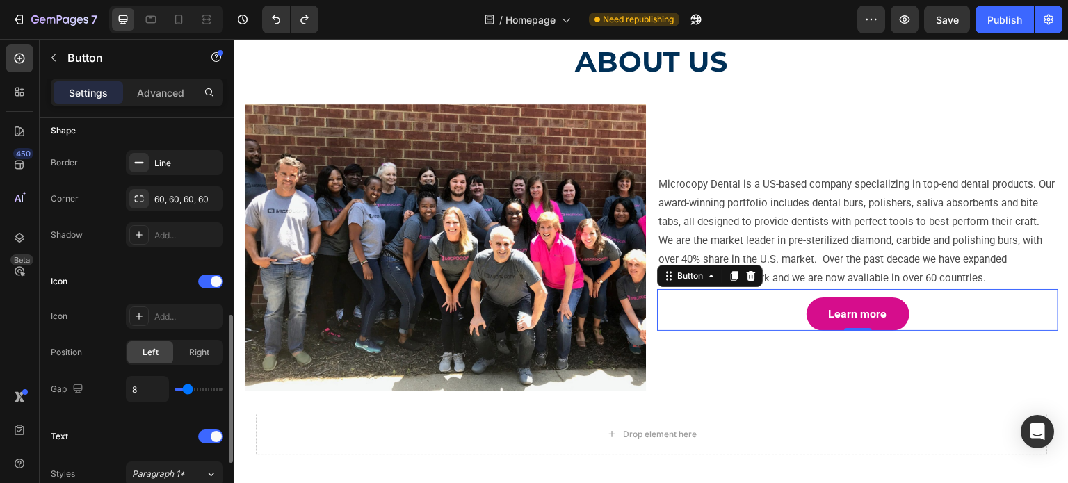
scroll to position [348, 0]
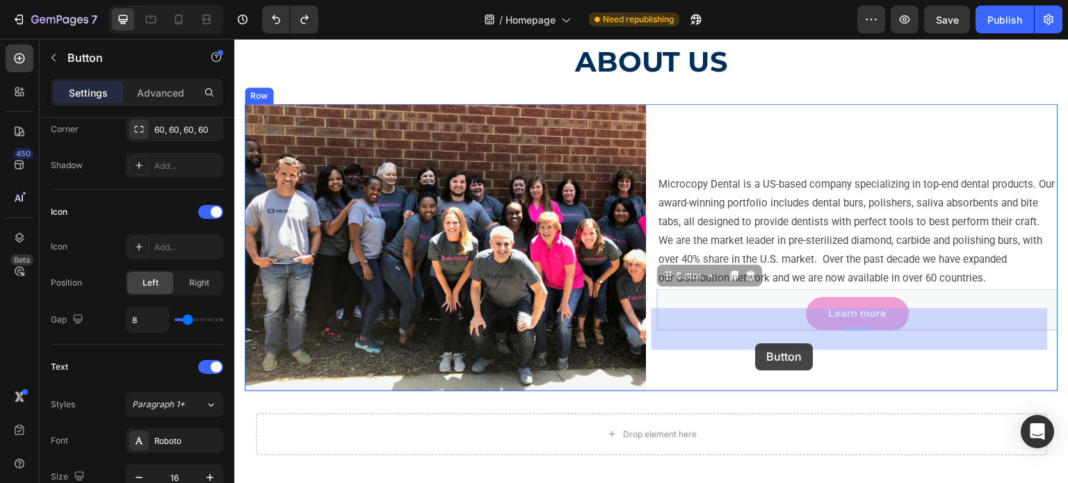
drag, startPoint x: 753, startPoint y: 320, endPoint x: 756, endPoint y: 344, distance: 23.9
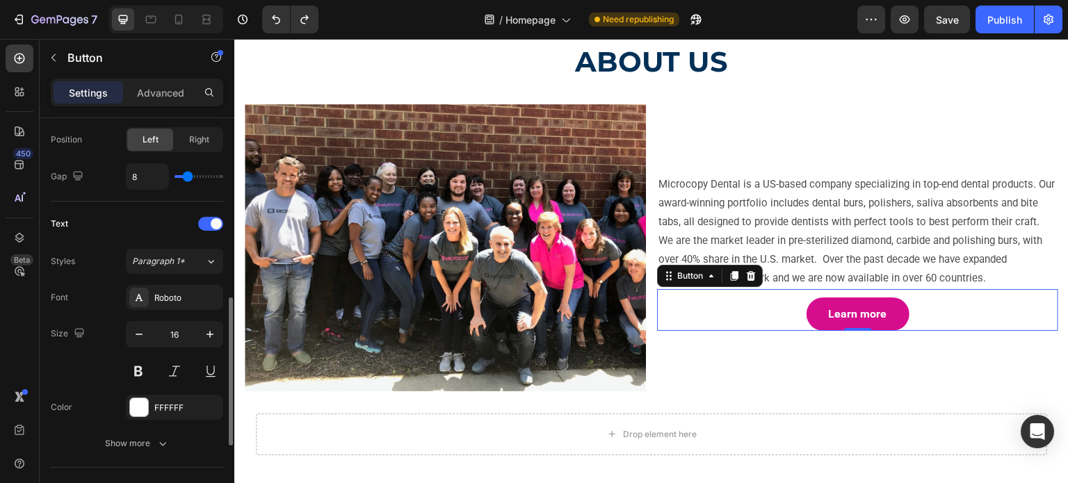
scroll to position [74, 0]
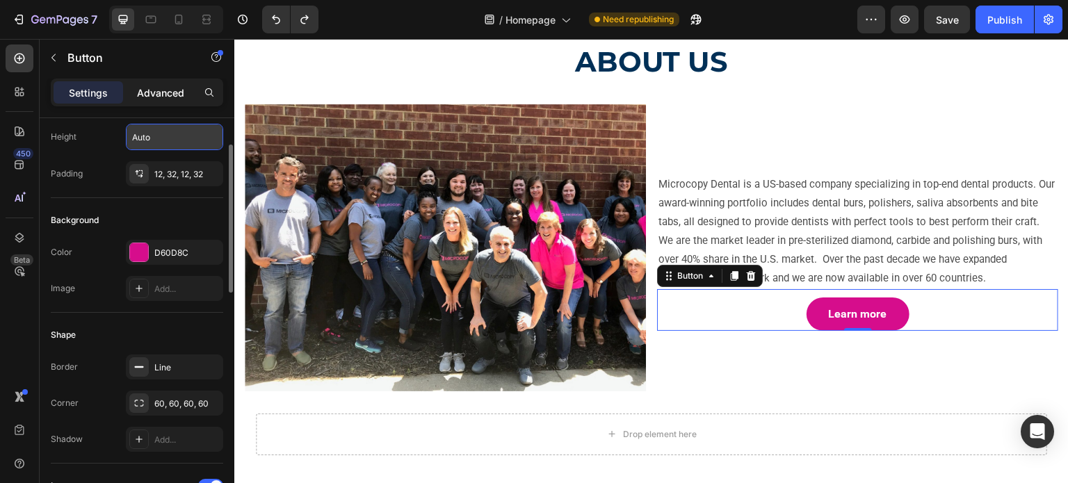
click at [156, 93] on p "Advanced" at bounding box center [160, 93] width 47 height 15
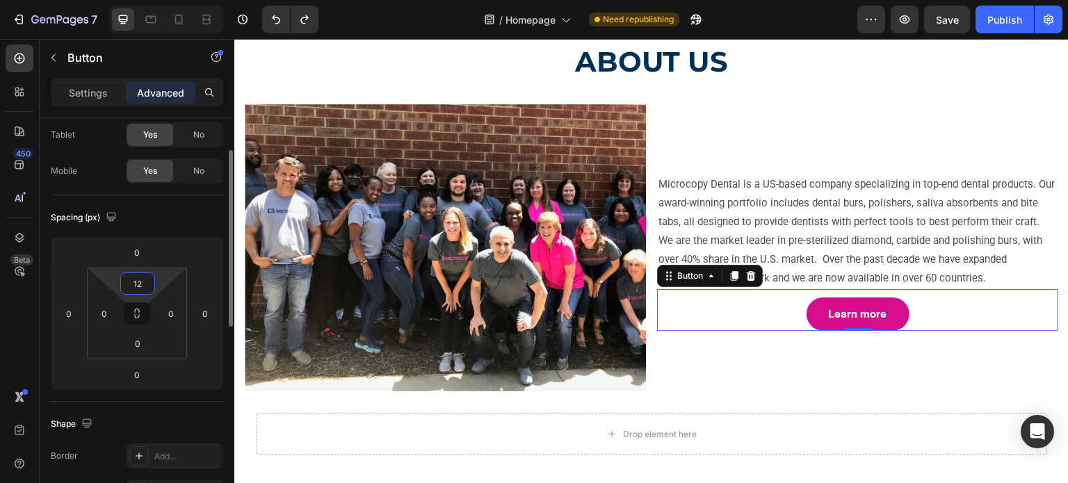
click at [136, 286] on input "12" at bounding box center [138, 283] width 28 height 21
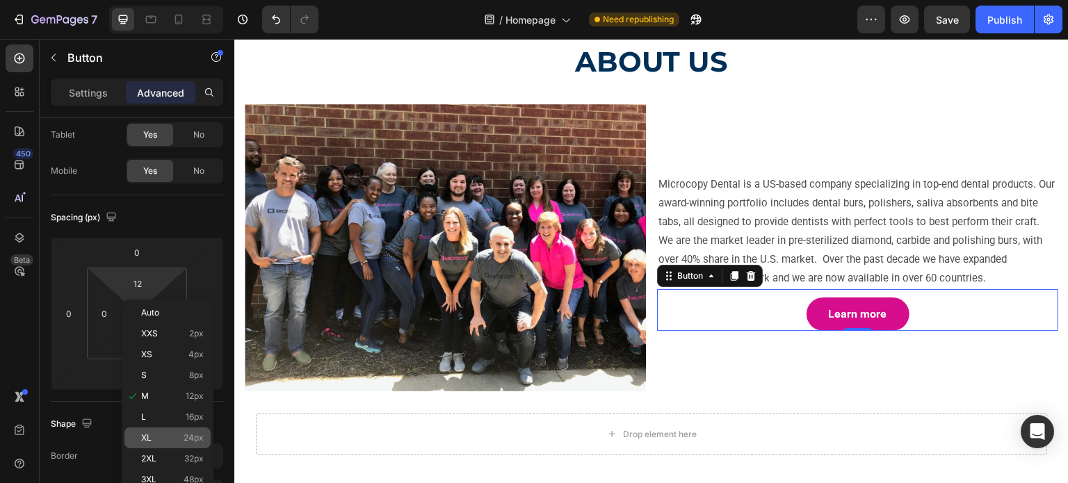
click at [139, 432] on div "XL 24px" at bounding box center [168, 438] width 86 height 21
type input "24"
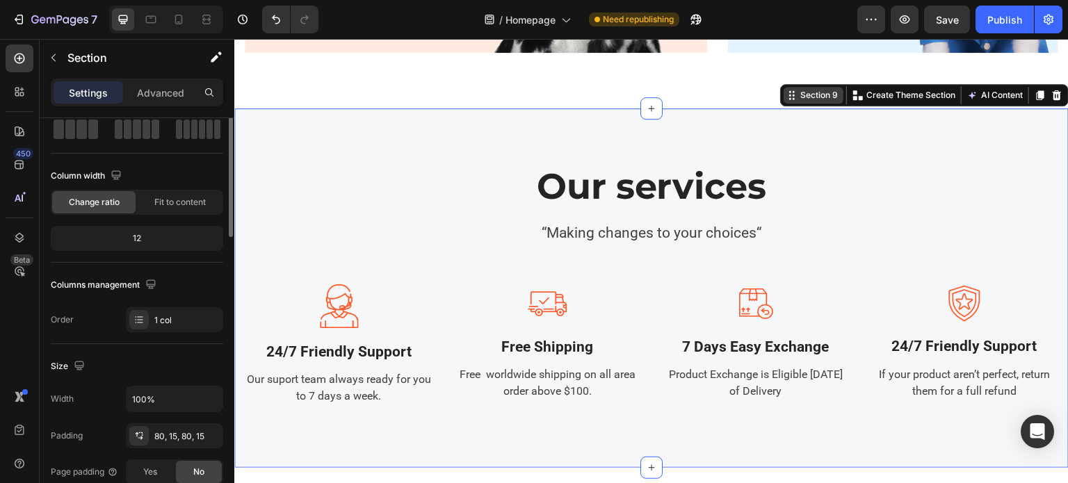
scroll to position [0, 0]
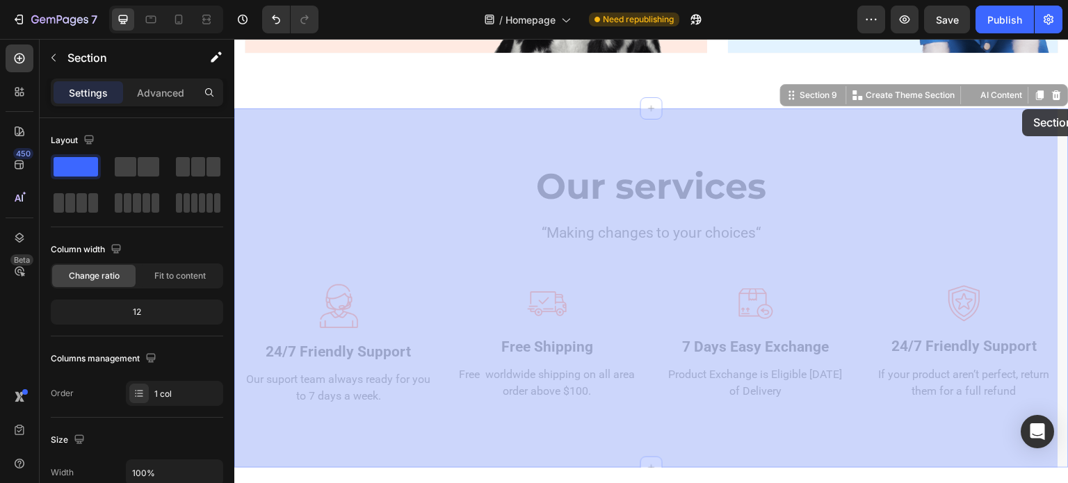
drag, startPoint x: 1031, startPoint y: 99, endPoint x: 1009, endPoint y: 115, distance: 26.9
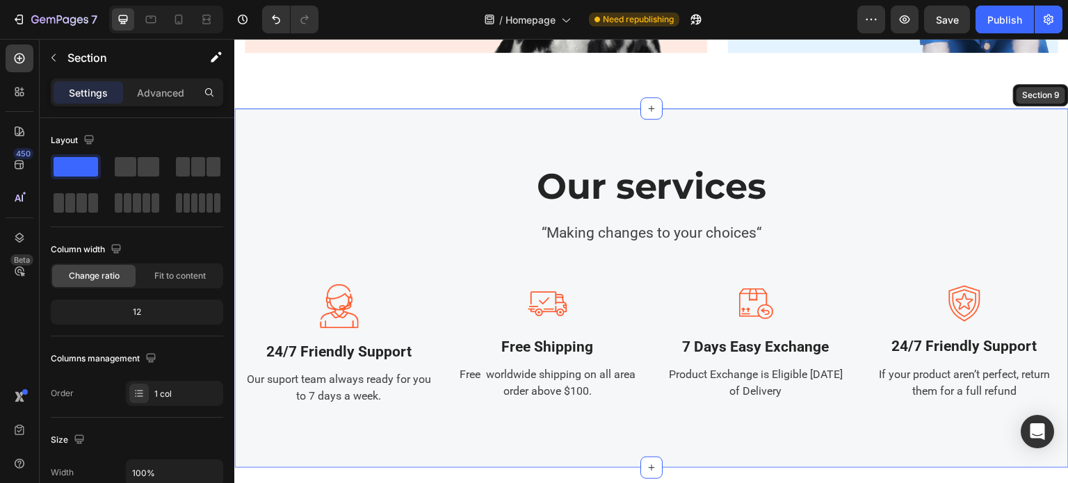
click at [1020, 91] on div "Section 9" at bounding box center [1041, 95] width 43 height 13
click at [969, 154] on div "Our services Heading “Making changes to your choices“ Text block Image 24/7 Fri…" at bounding box center [651, 289] width 835 height 360
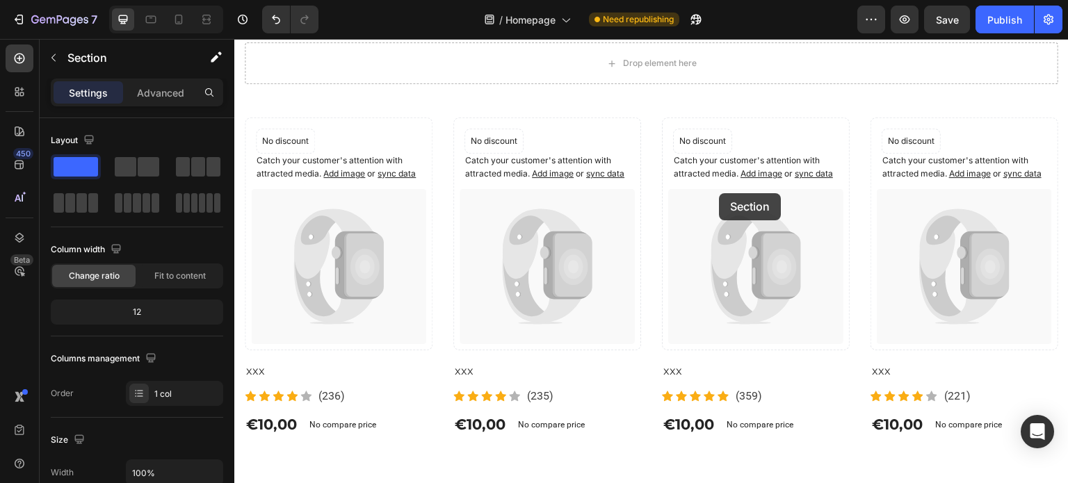
scroll to position [4086, 0]
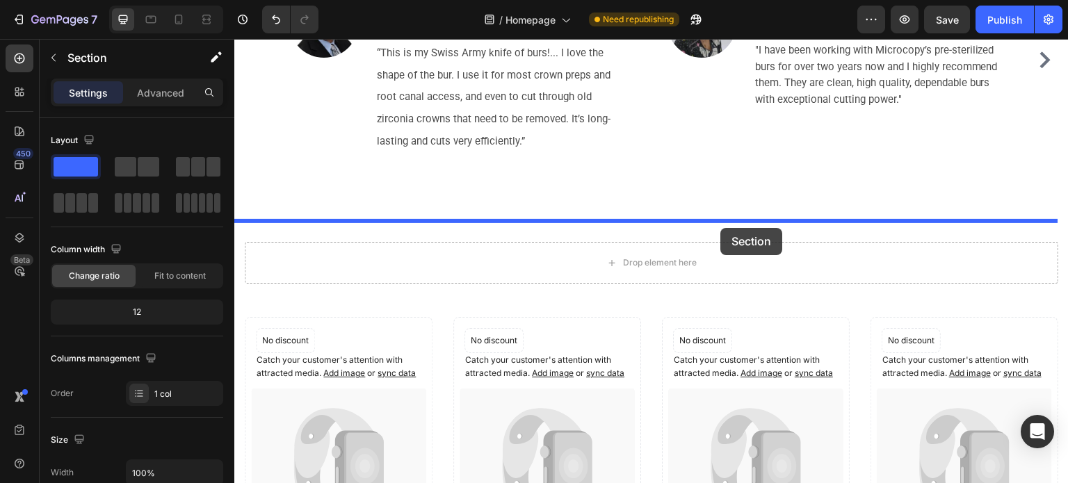
drag, startPoint x: 1016, startPoint y: 97, endPoint x: 721, endPoint y: 228, distance: 322.0
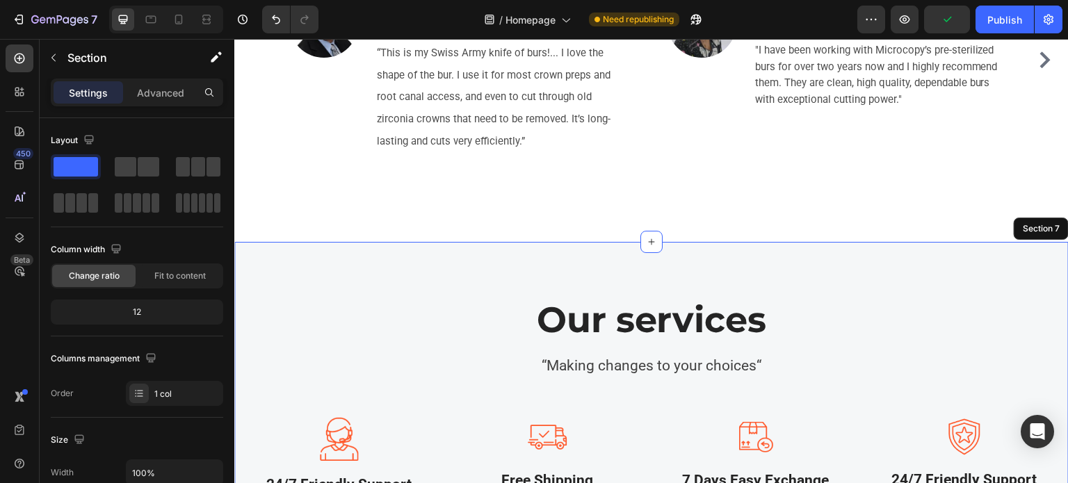
click at [389, 256] on div "Our services Heading “Making changes to your choices“ Text block Image 24/7 Fri…" at bounding box center [651, 422] width 835 height 360
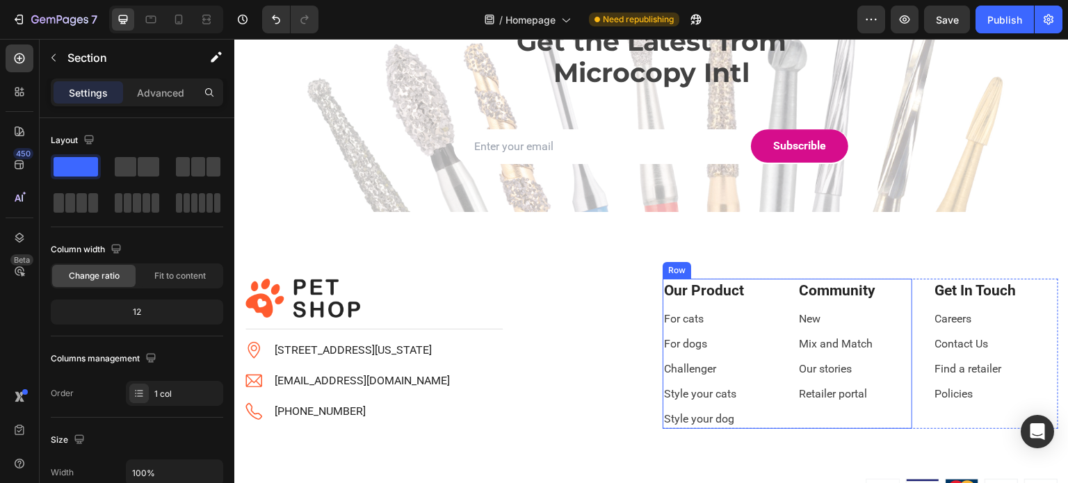
scroll to position [6173, 0]
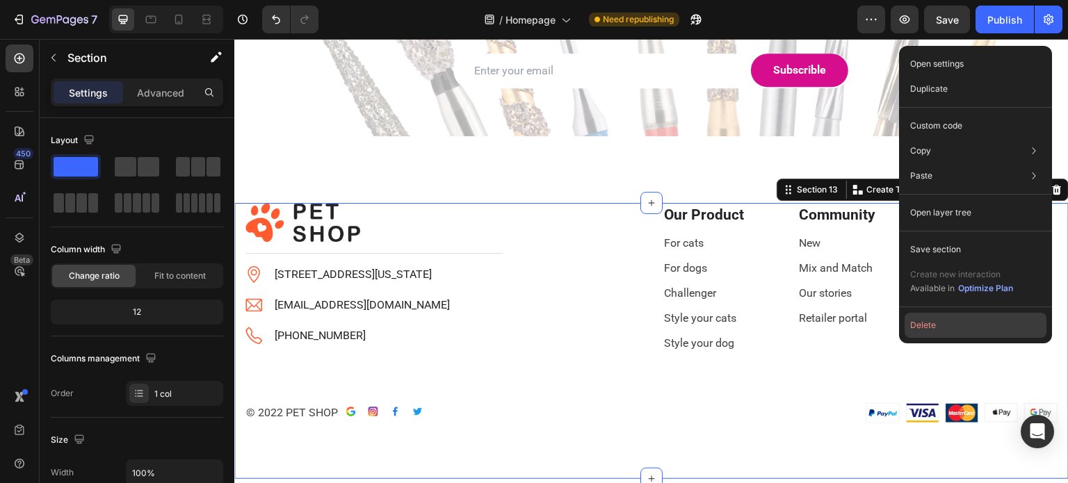
click at [935, 330] on button "Delete" at bounding box center [976, 325] width 142 height 25
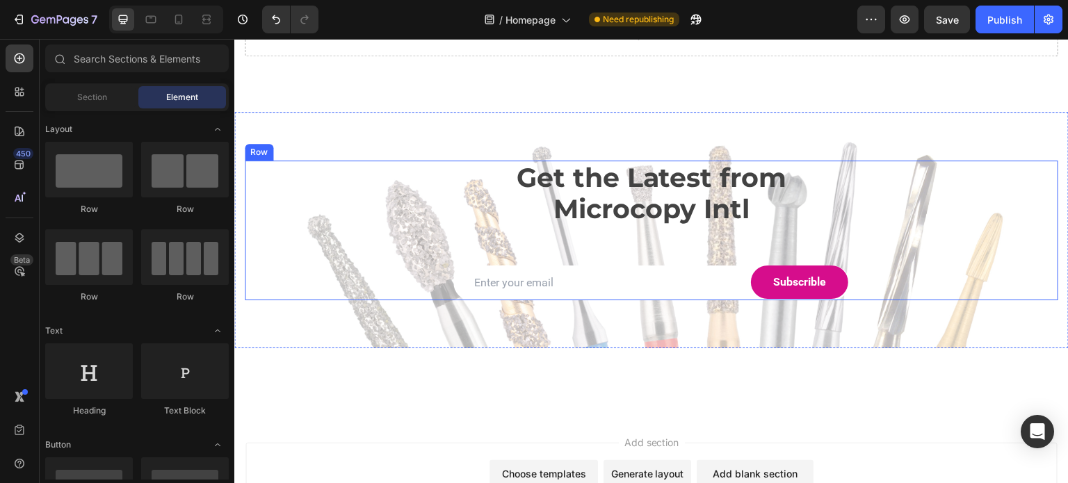
scroll to position [5925, 0]
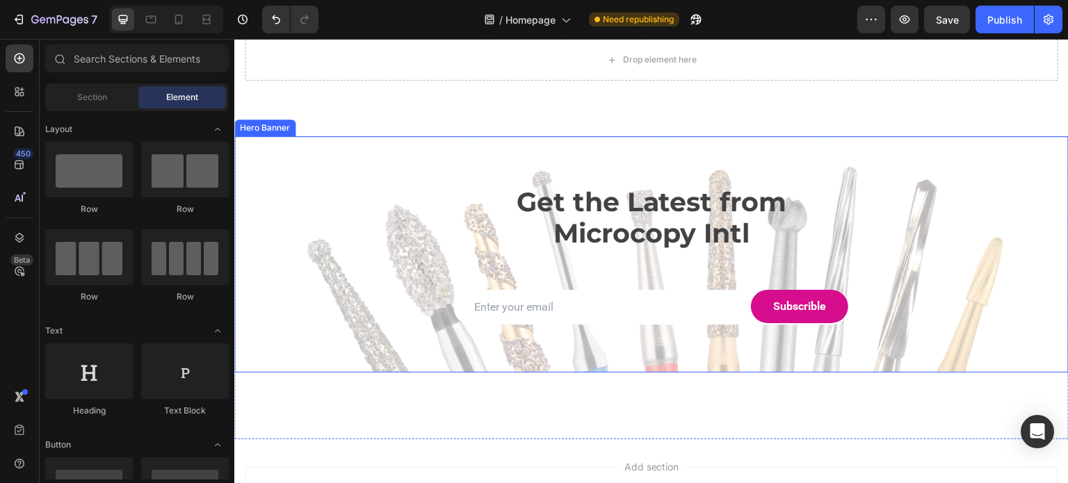
click at [991, 158] on div "Overlay" at bounding box center [651, 254] width 835 height 237
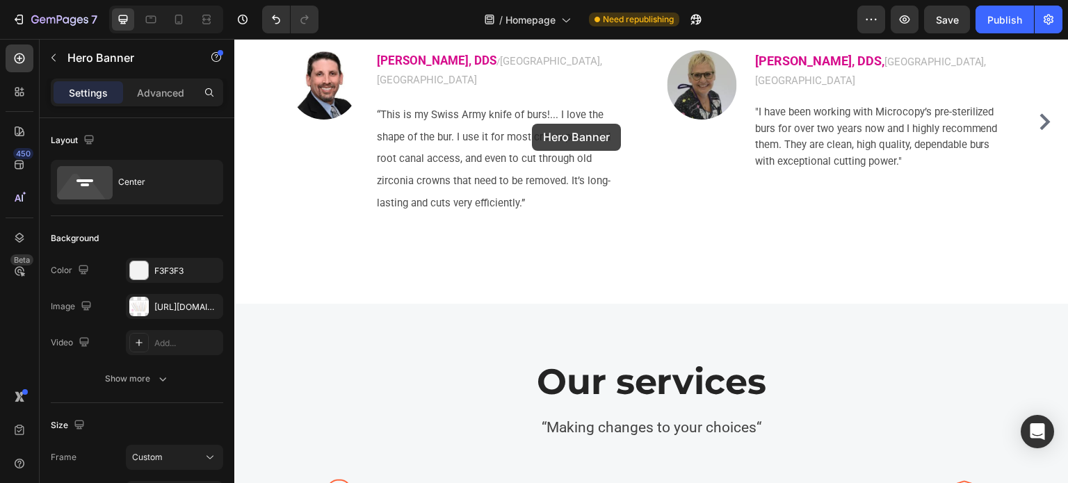
scroll to position [3972, 0]
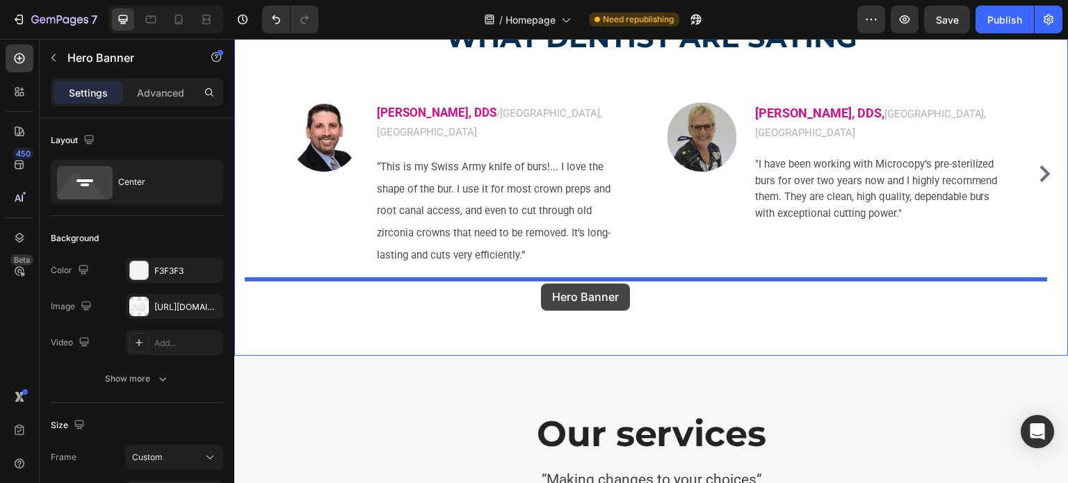
drag, startPoint x: 267, startPoint y: 122, endPoint x: 541, endPoint y: 284, distance: 318.1
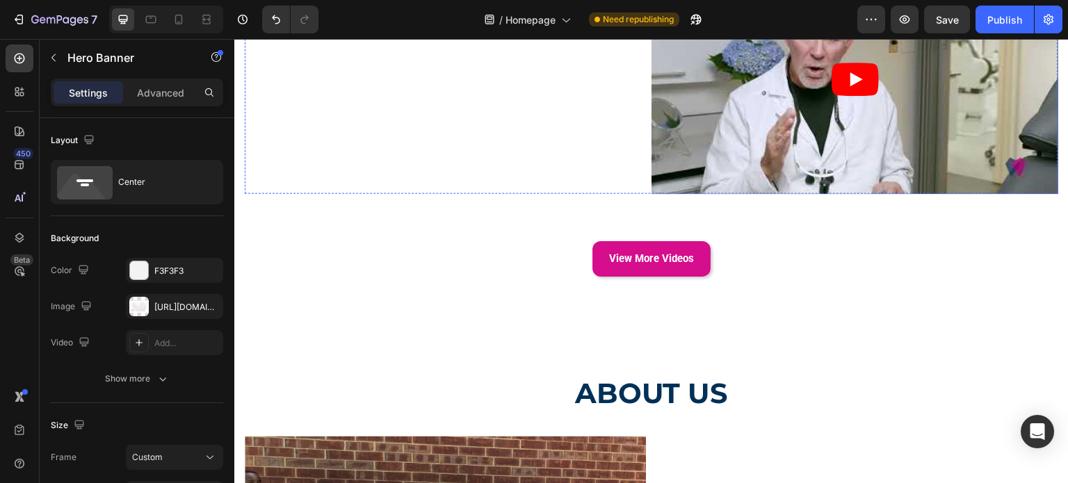
scroll to position [3478, 0]
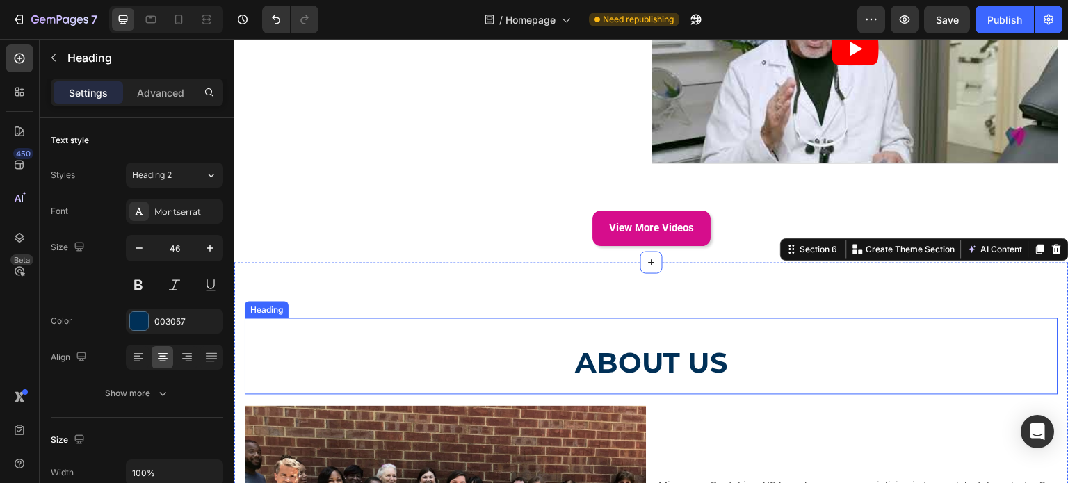
click at [664, 346] on strong "ABOUT US" at bounding box center [652, 363] width 154 height 34
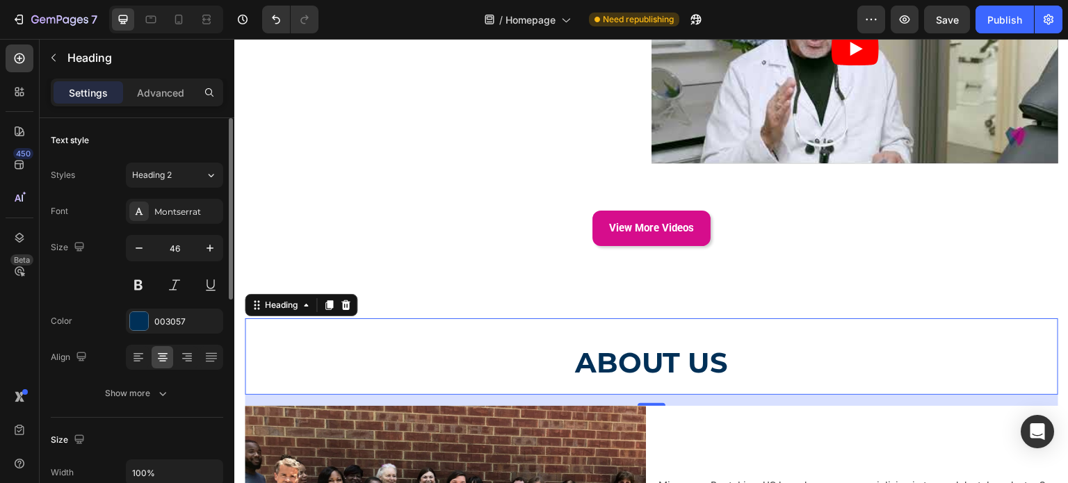
scroll to position [70, 0]
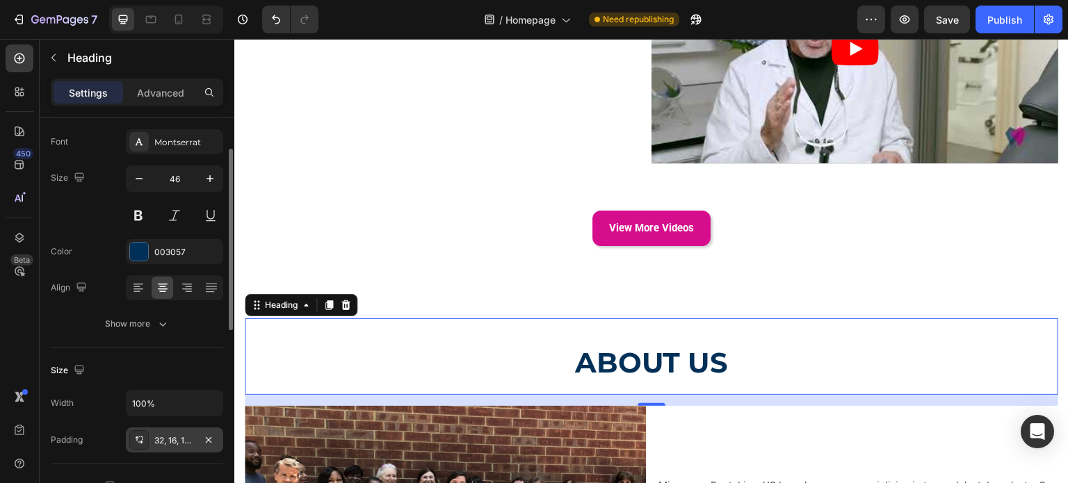
click at [178, 447] on div "32, 16, 16, 16" at bounding box center [174, 440] width 97 height 25
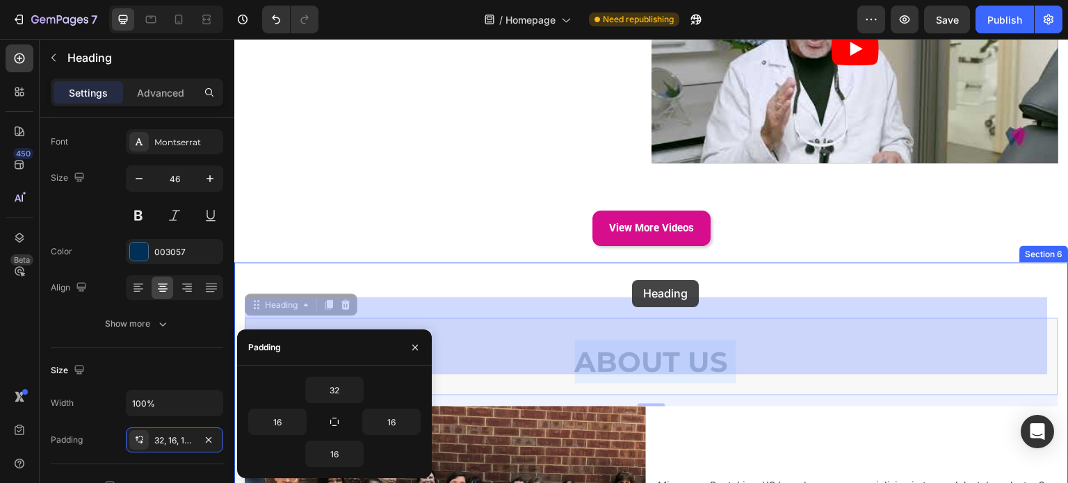
drag, startPoint x: 630, startPoint y: 310, endPoint x: 632, endPoint y: 280, distance: 30.0
click at [632, 280] on div "Header Publish the page to see the content. Custom Code PLAYLIST Text Block Tex…" at bounding box center [651, 99] width 835 height 7077
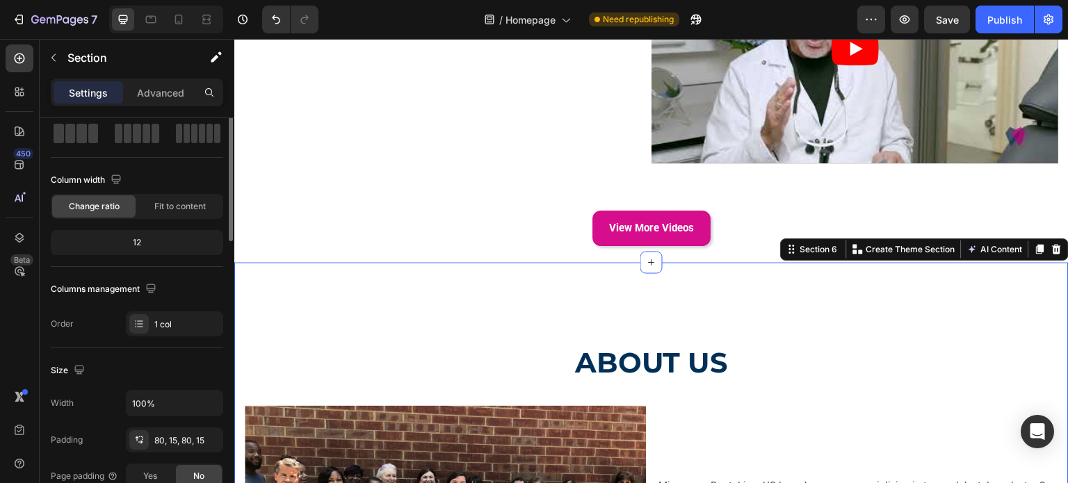
scroll to position [0, 0]
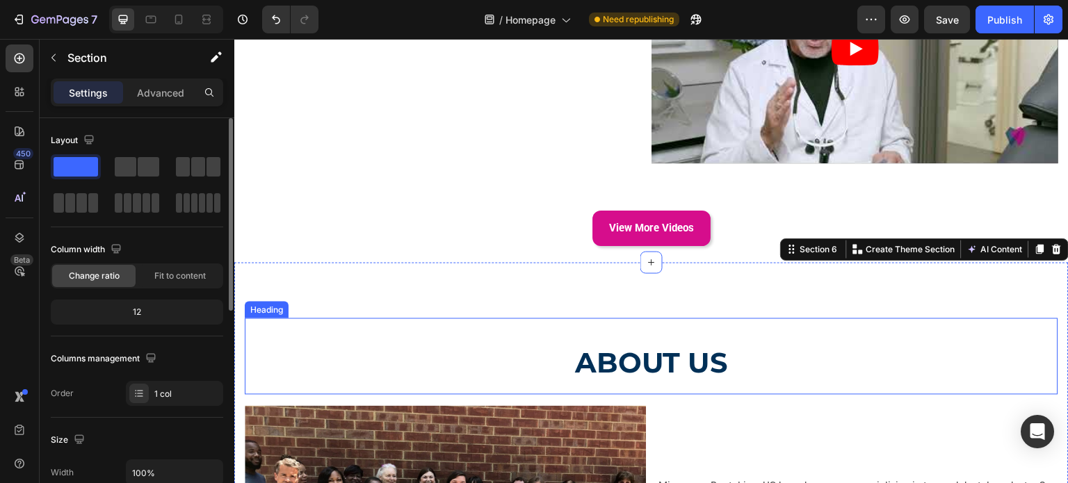
click at [756, 341] on p "⁠⁠⁠⁠⁠⁠⁠ ABOUT US" at bounding box center [652, 362] width 792 height 43
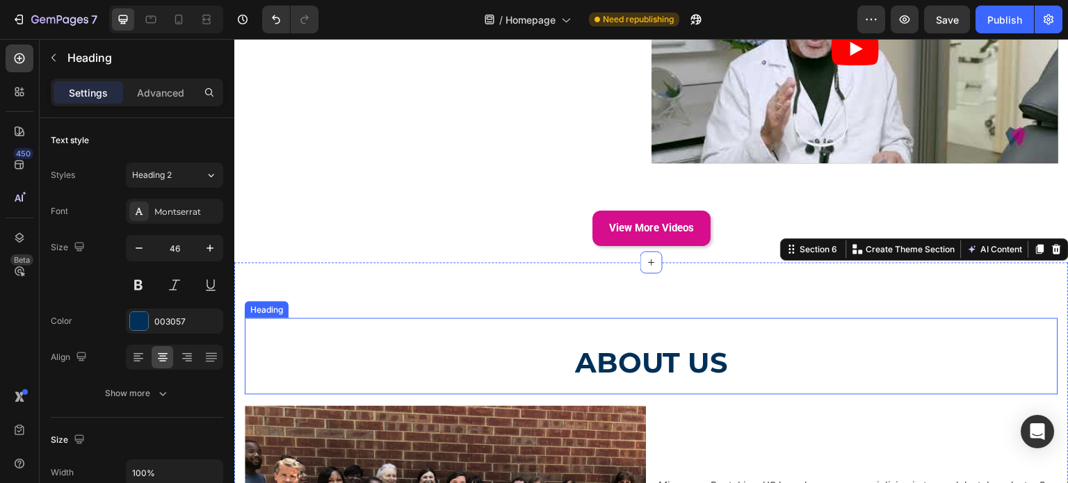
click at [719, 319] on h2 "⁠⁠⁠⁠⁠⁠⁠ ABOUT US" at bounding box center [652, 357] width 814 height 77
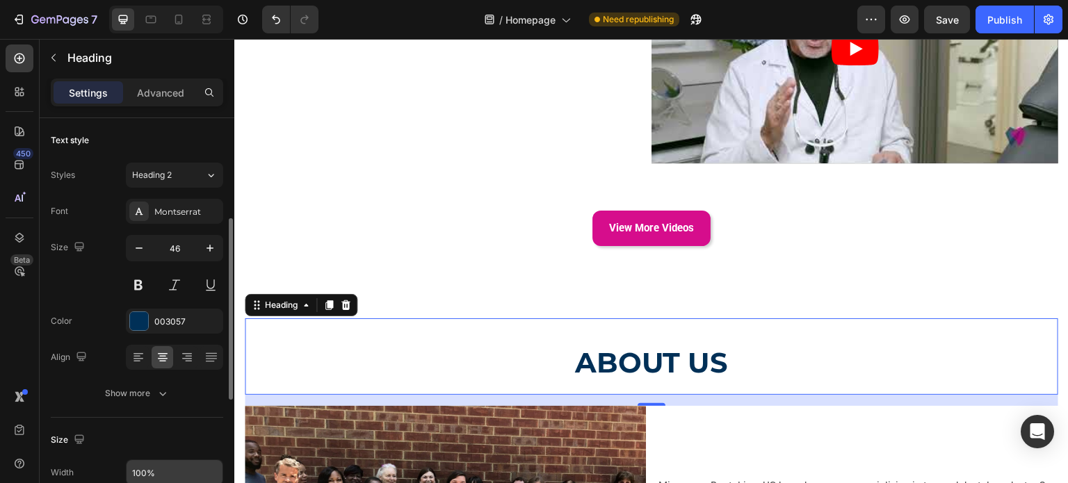
scroll to position [139, 0]
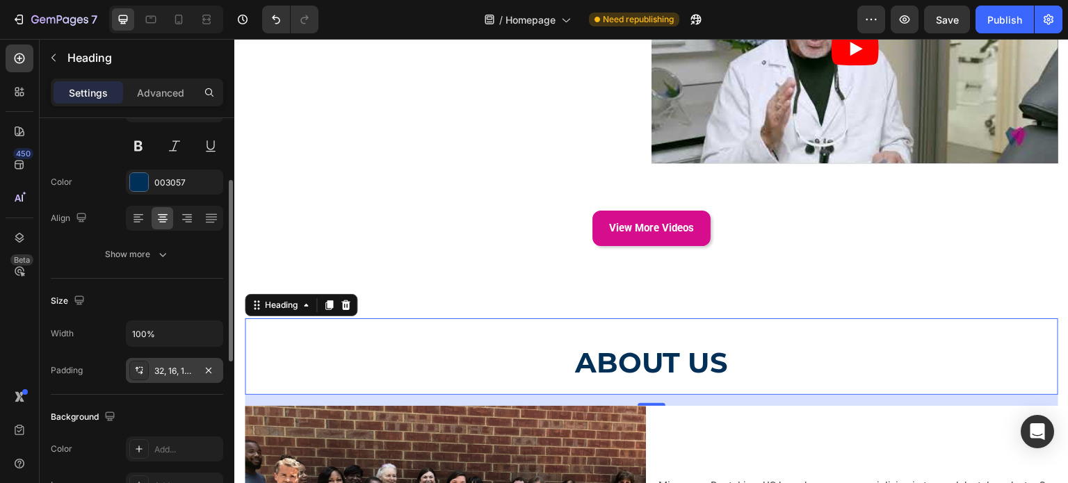
click at [164, 367] on div "32, 16, 16, 16" at bounding box center [174, 371] width 40 height 13
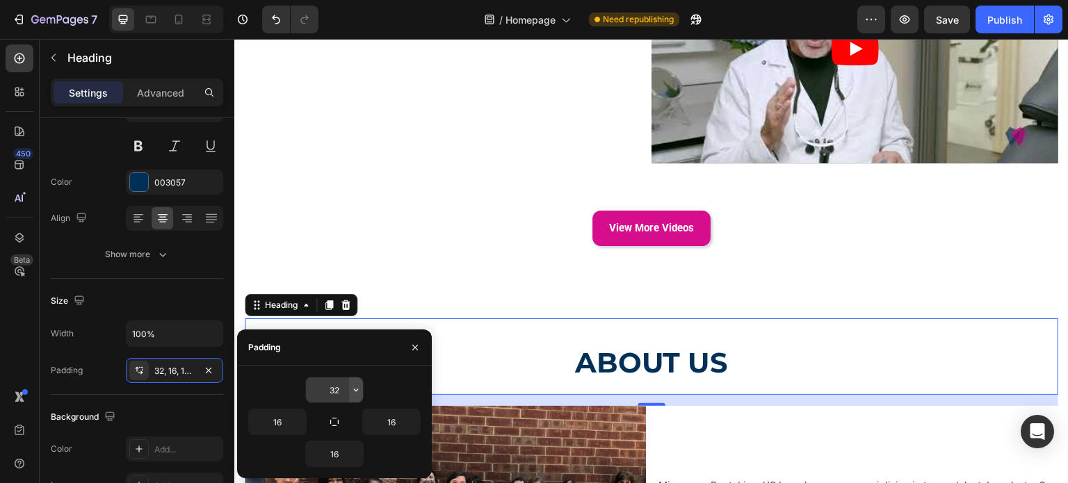
click at [353, 388] on icon "button" at bounding box center [356, 390] width 11 height 11
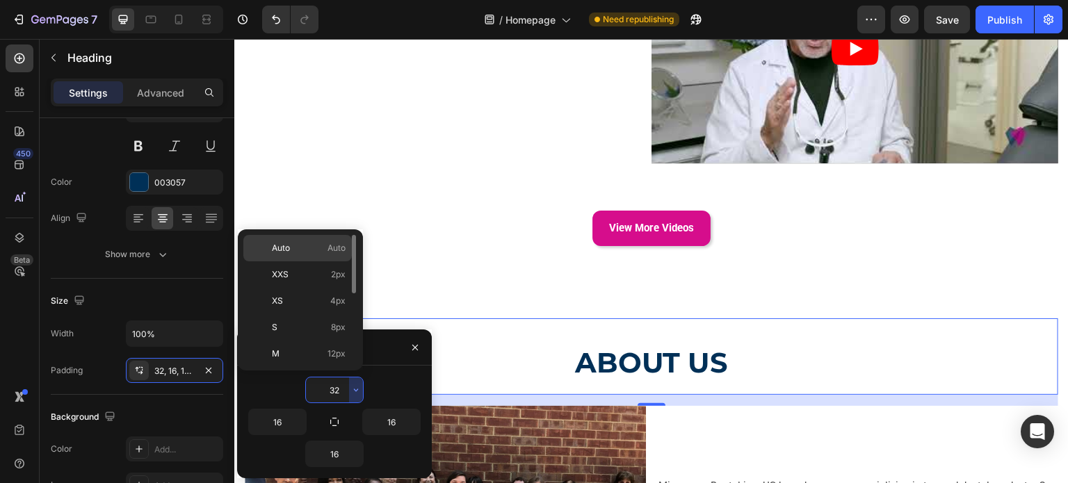
click at [293, 262] on div "Auto Auto" at bounding box center [297, 275] width 109 height 26
type input "Auto"
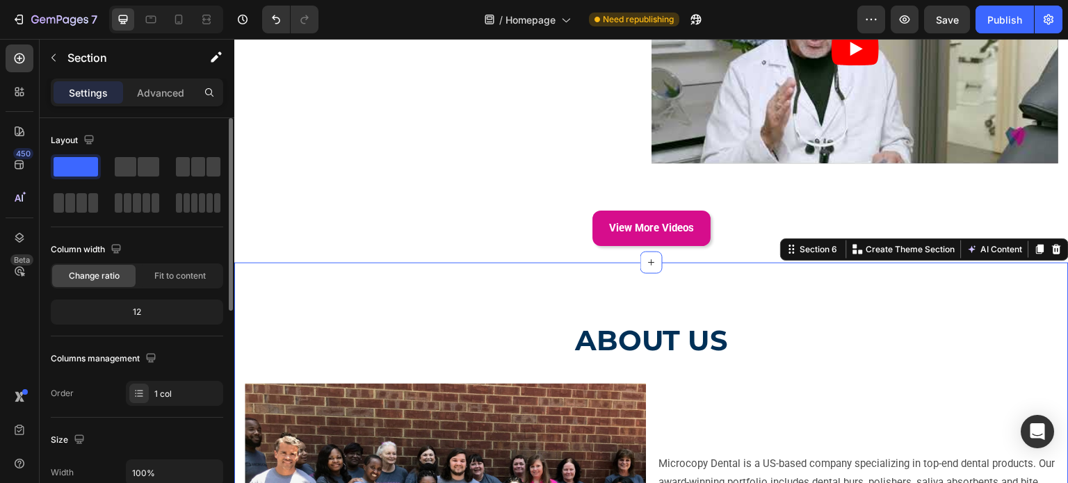
scroll to position [70, 0]
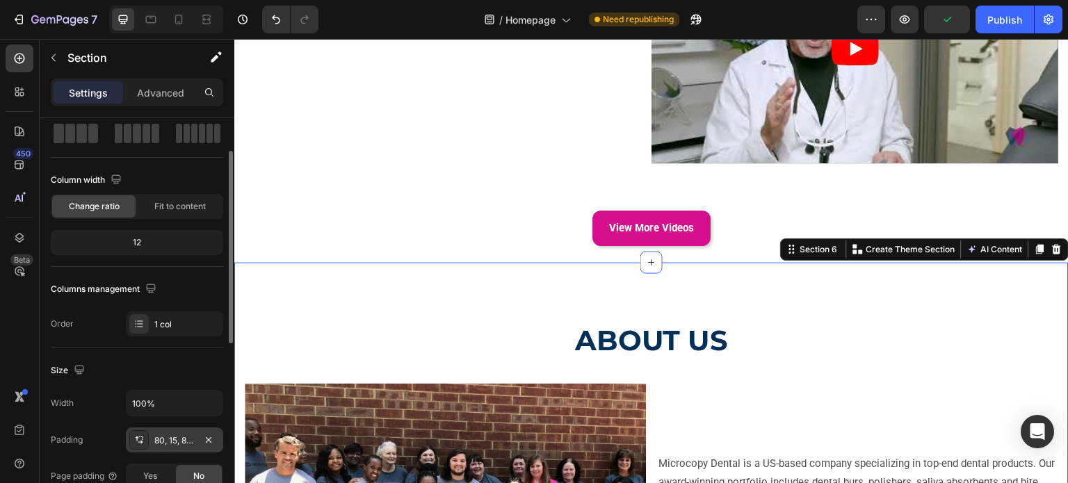
click at [161, 445] on div "80, 15, 80, 15" at bounding box center [174, 441] width 40 height 13
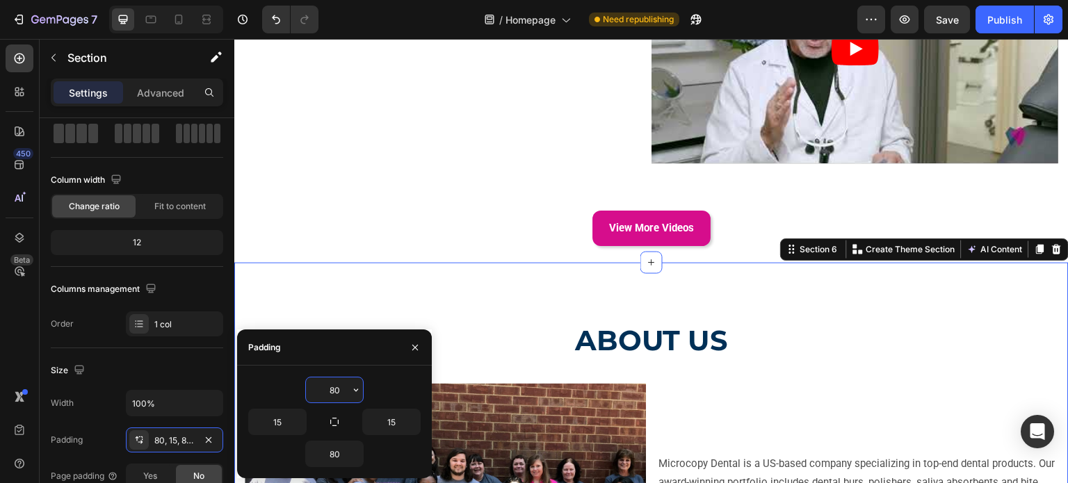
click at [326, 385] on input "80" at bounding box center [334, 390] width 57 height 25
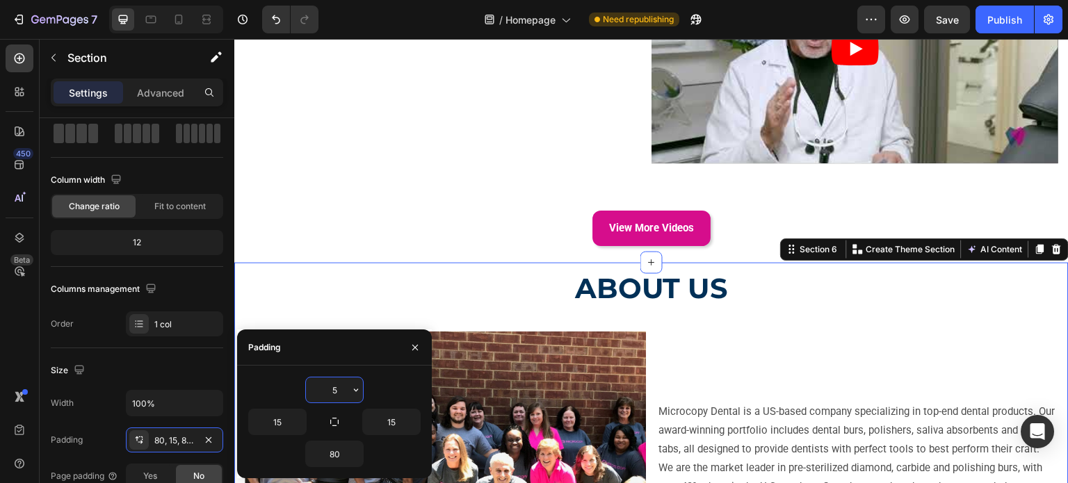
type input "50"
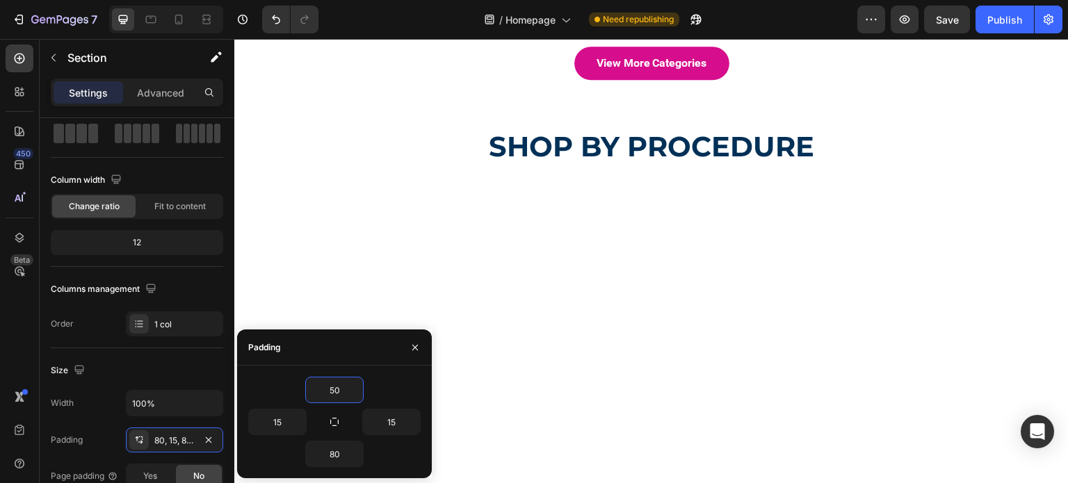
scroll to position [765, 0]
click at [419, 347] on icon "button" at bounding box center [415, 347] width 11 height 11
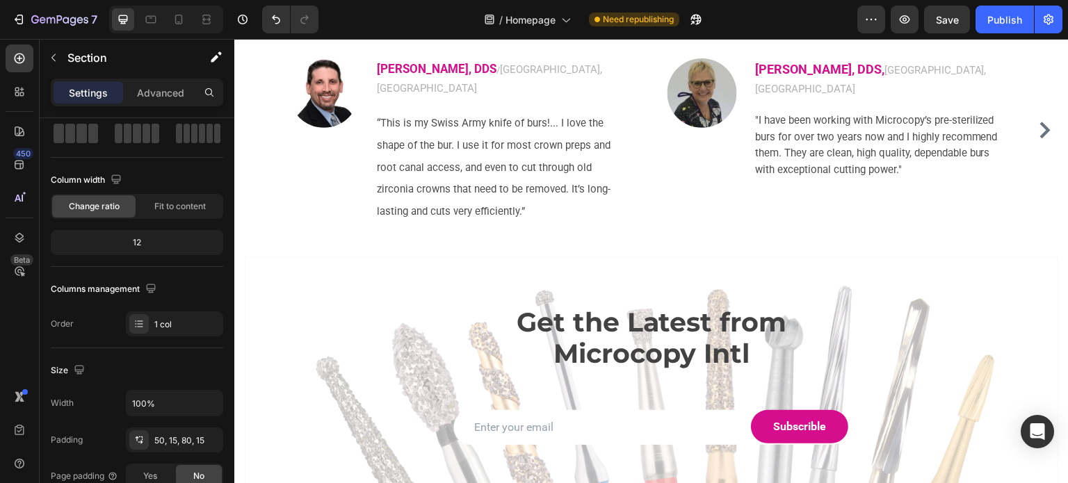
scroll to position [4243, 0]
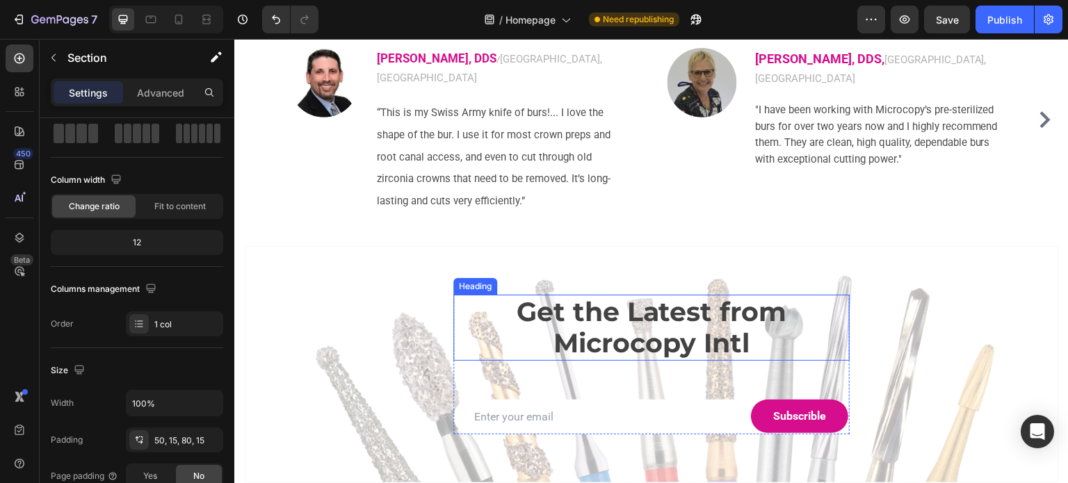
click at [583, 295] on h2 "Get the Latest from Microcopy Intl" at bounding box center [652, 328] width 397 height 66
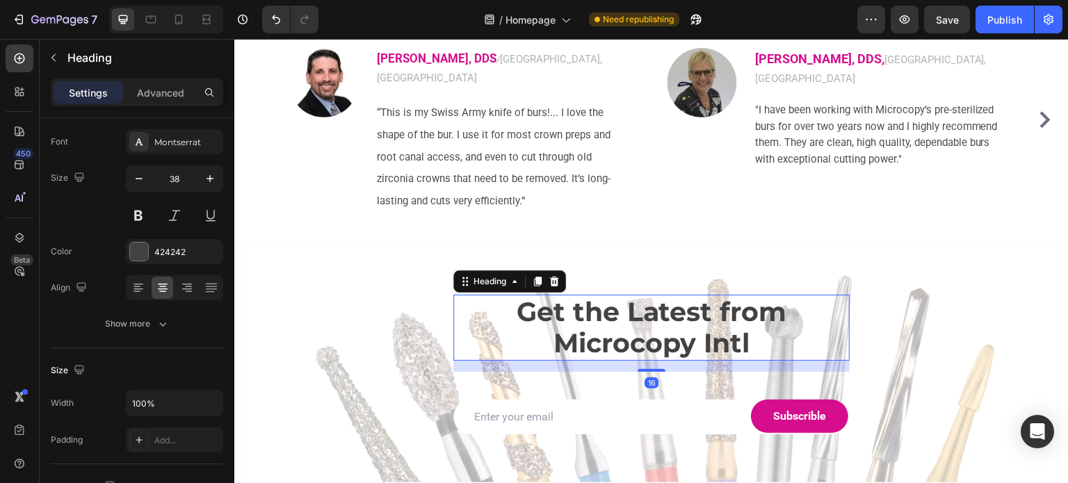
scroll to position [0, 0]
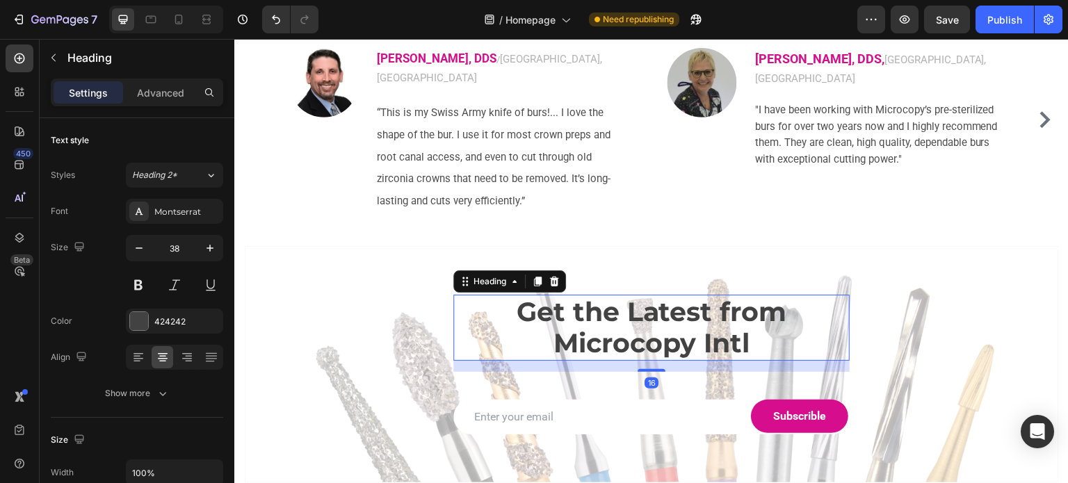
click at [583, 295] on h2 "Get the Latest from Microcopy Intl" at bounding box center [652, 328] width 397 height 66
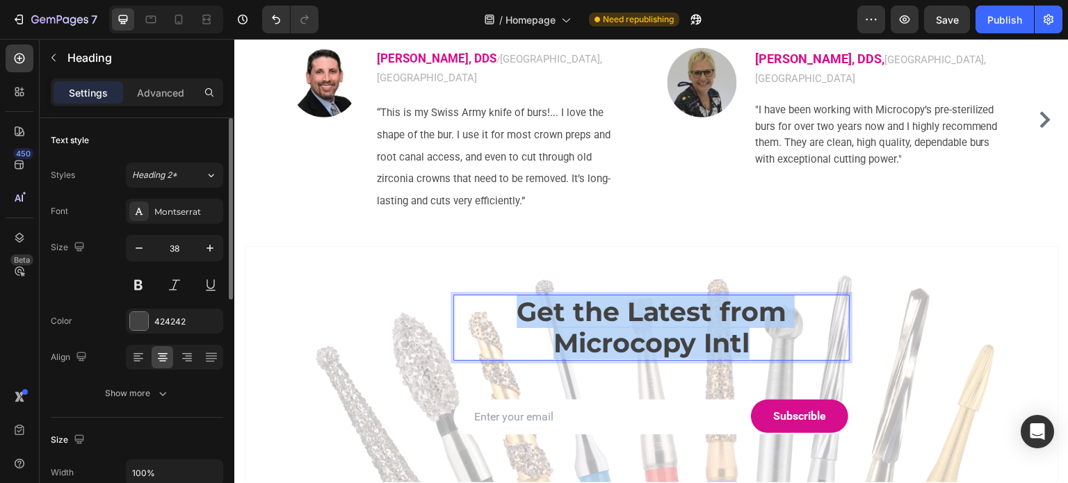
click at [583, 296] on p "Get the Latest from Microcopy Intl" at bounding box center [652, 327] width 394 height 63
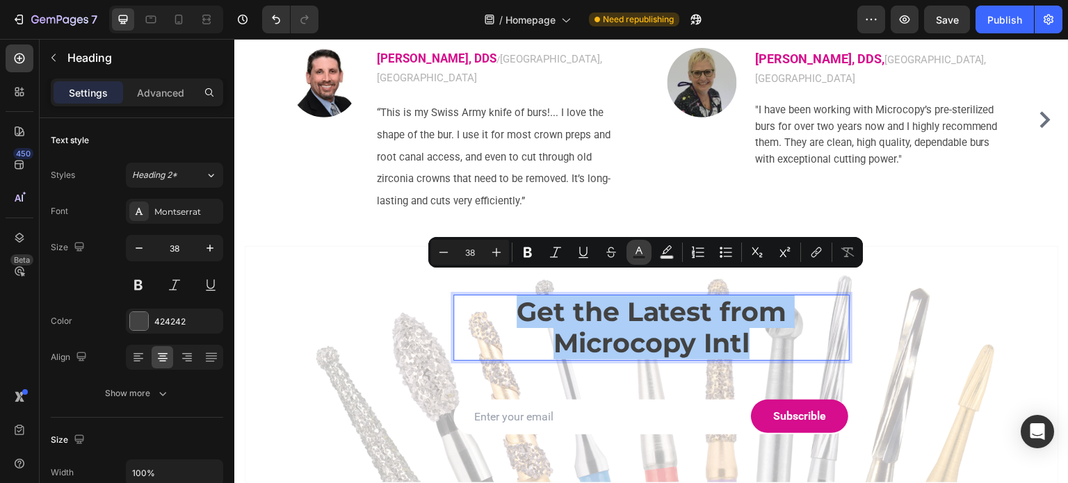
click at [628, 253] on button "Text Color" at bounding box center [639, 252] width 25 height 25
type input "424242"
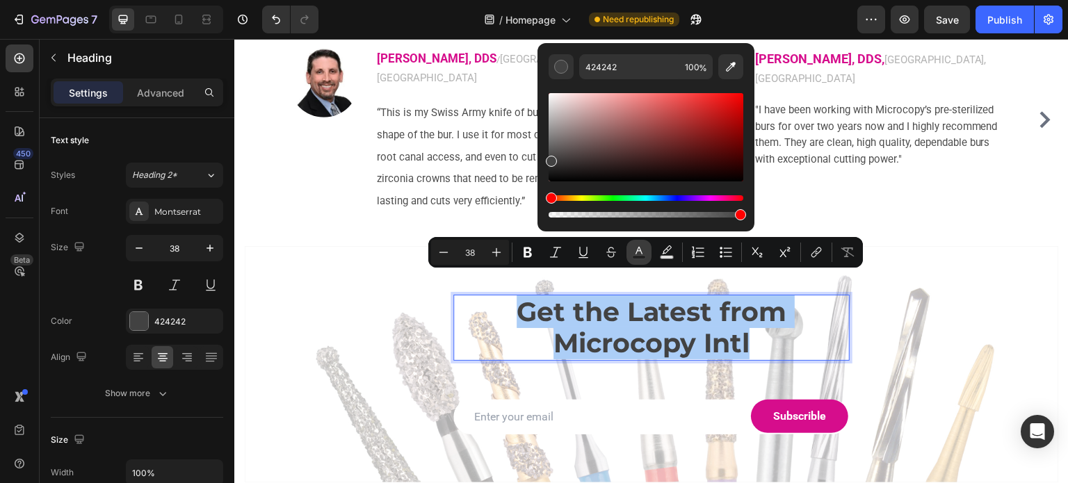
click at [636, 253] on icon "Editor contextual toolbar" at bounding box center [639, 251] width 7 height 8
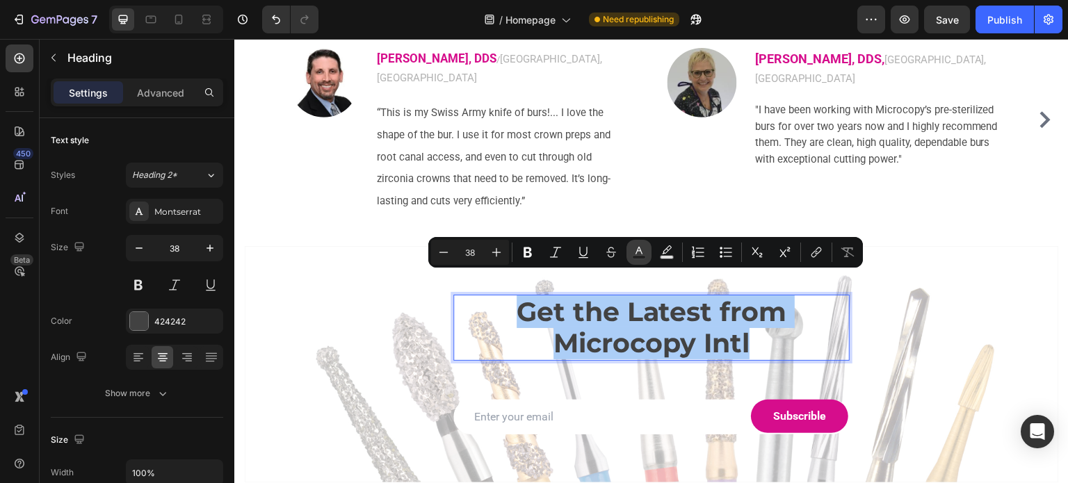
click at [636, 253] on icon "Editor contextual toolbar" at bounding box center [639, 251] width 7 height 8
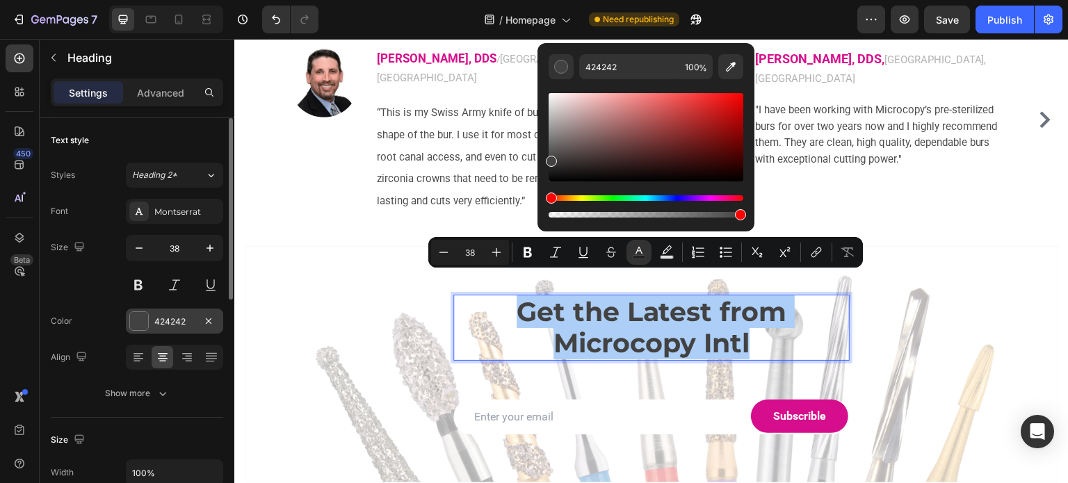
click at [136, 321] on div at bounding box center [139, 321] width 18 height 18
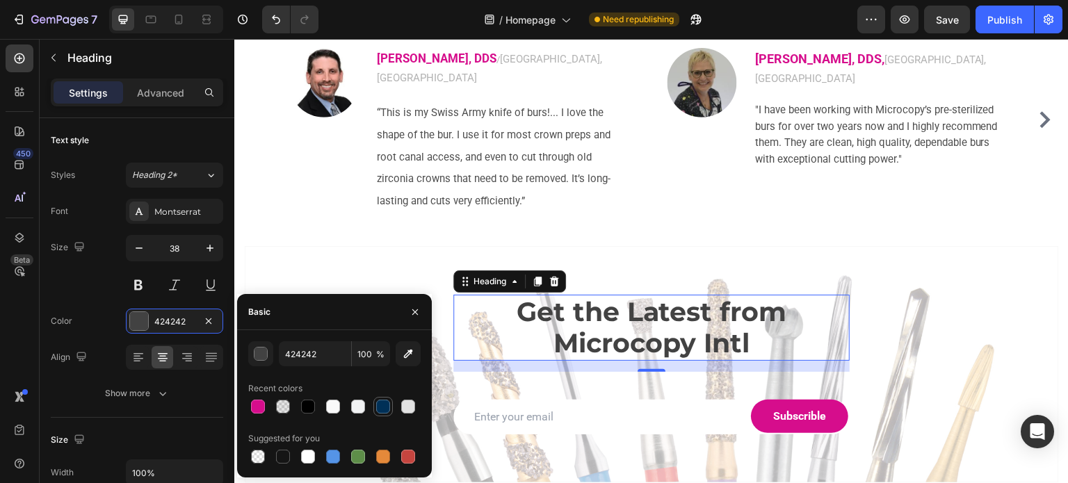
click at [381, 406] on div at bounding box center [383, 407] width 14 height 14
type input "003057"
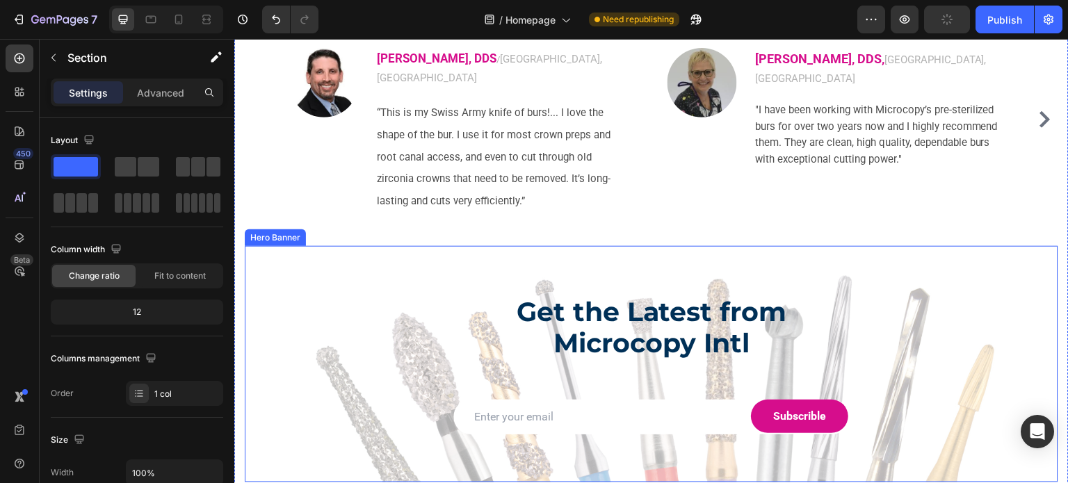
click at [299, 246] on div "Overlay" at bounding box center [652, 364] width 814 height 237
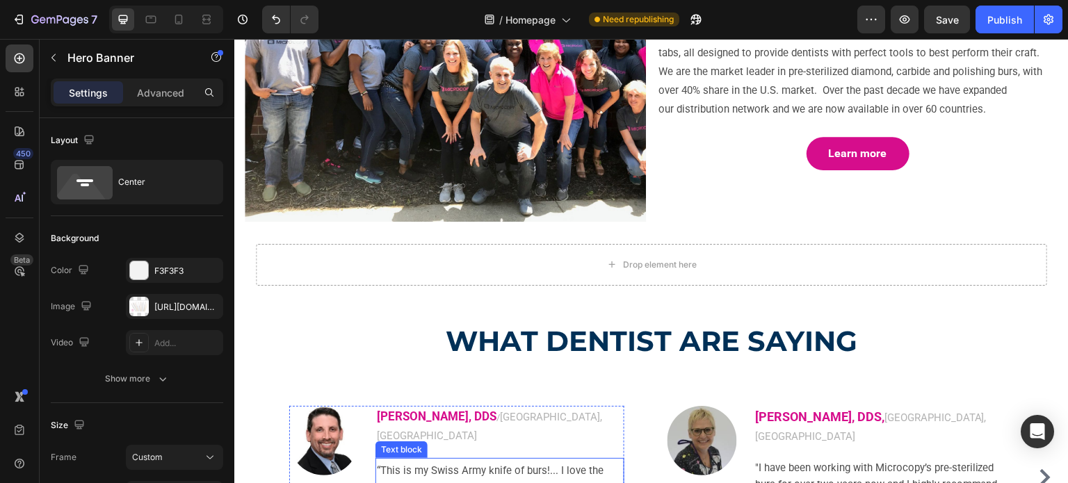
scroll to position [3884, 0]
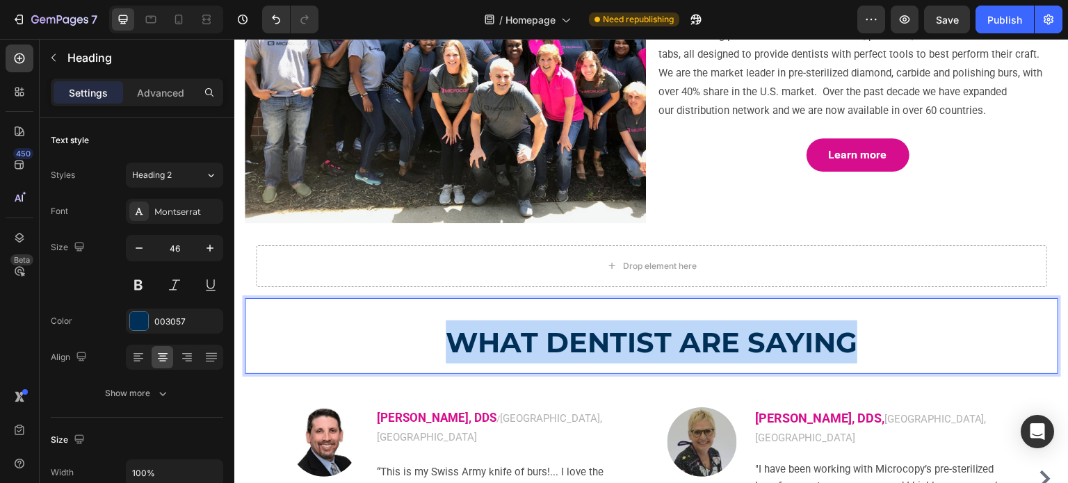
click at [476, 342] on strong "WHAT DENTIST ARE SAYING" at bounding box center [652, 343] width 412 height 34
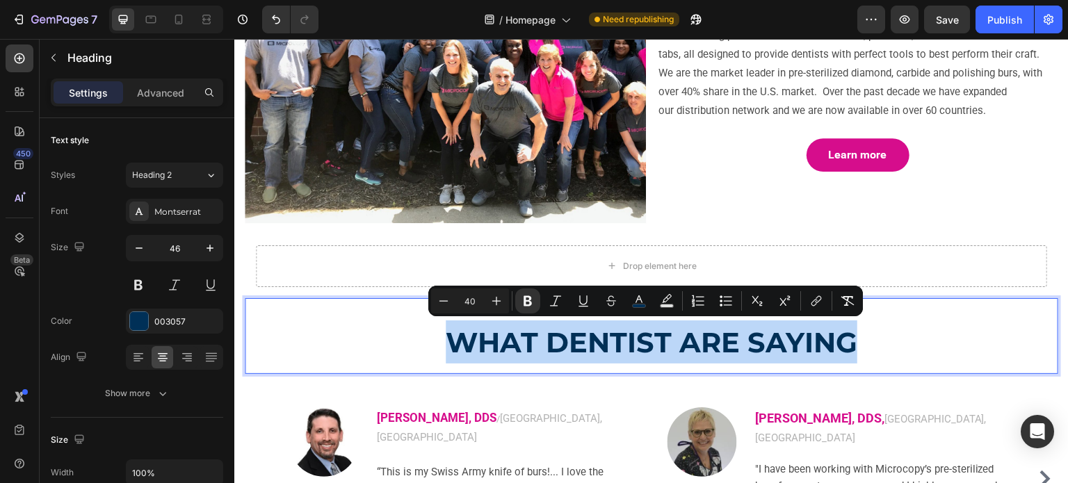
click at [453, 342] on strong "WHAT DENTIST ARE SAYING" at bounding box center [652, 343] width 412 height 34
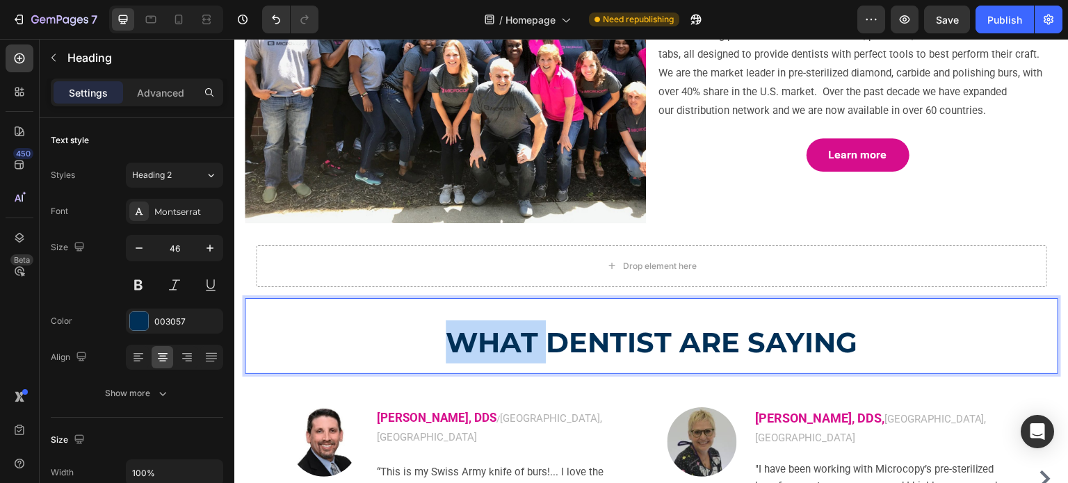
click at [453, 342] on strong "WHAT DENTIST ARE SAYING" at bounding box center [652, 343] width 412 height 34
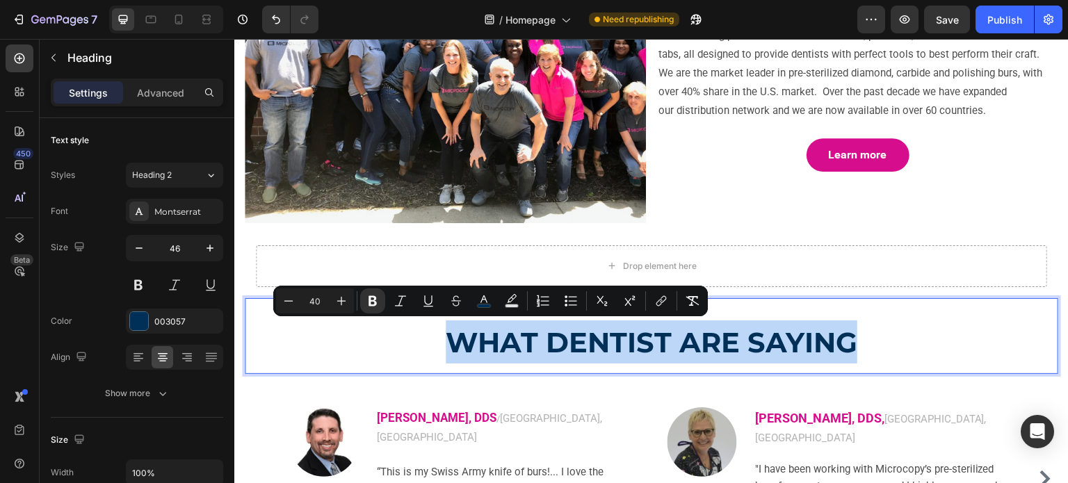
click at [453, 342] on strong "WHAT DENTIST ARE SAYING" at bounding box center [652, 343] width 412 height 34
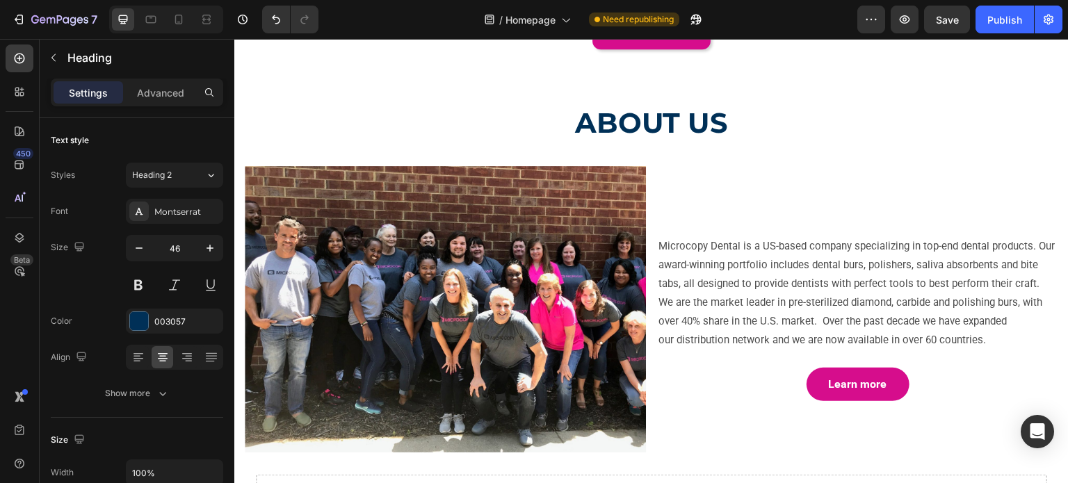
scroll to position [3327, 0]
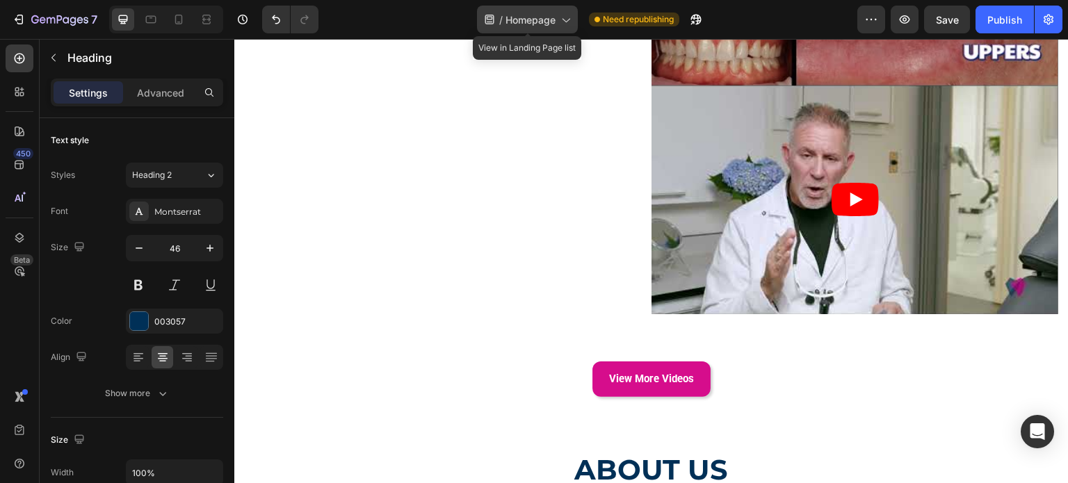
click at [518, 19] on span "Homepage" at bounding box center [531, 20] width 50 height 15
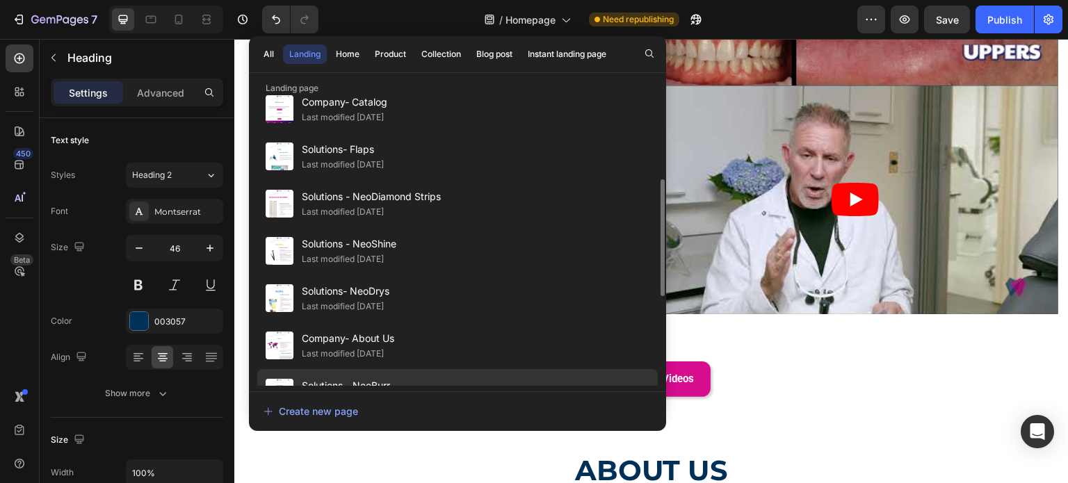
scroll to position [278, 0]
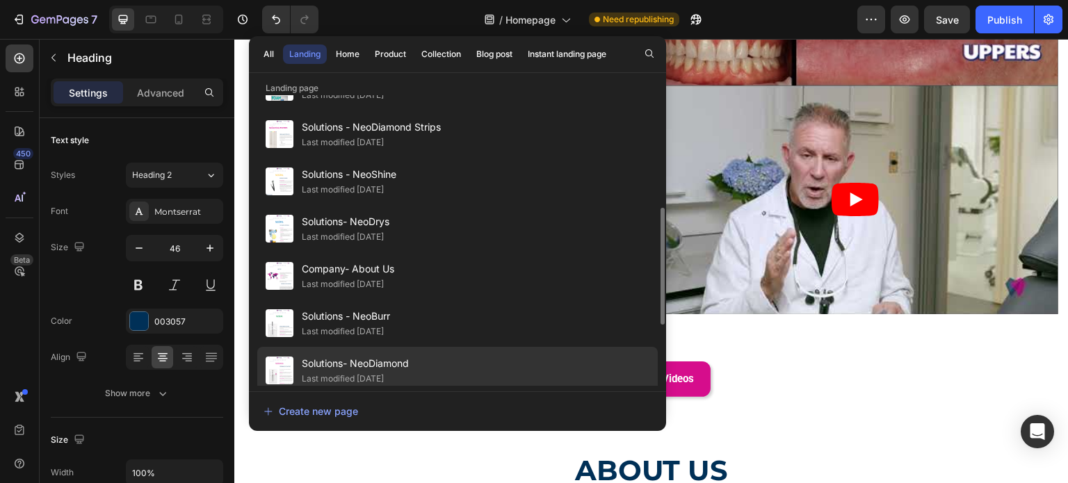
click at [412, 394] on div "Solutions- NeoDiamond Last modified 7 days ago" at bounding box center [457, 417] width 401 height 47
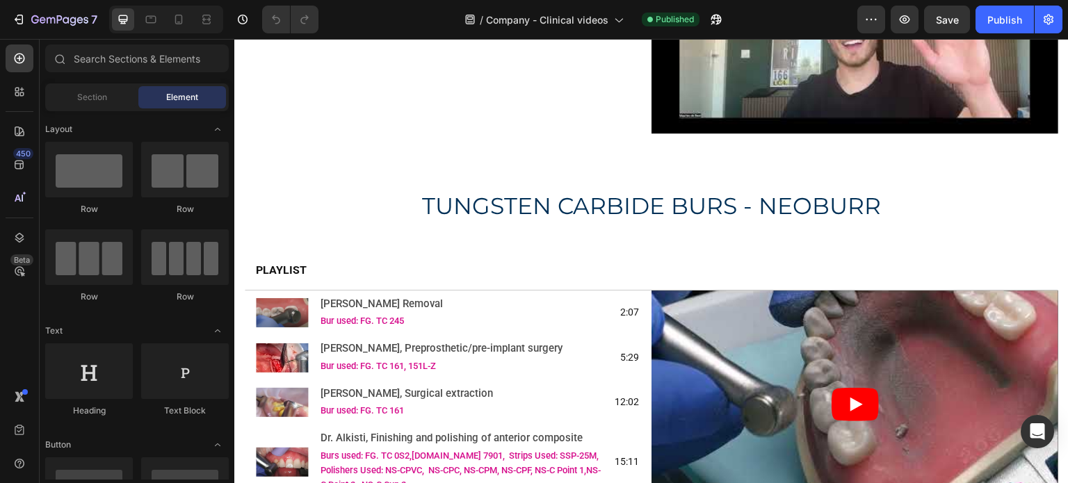
scroll to position [5495, 0]
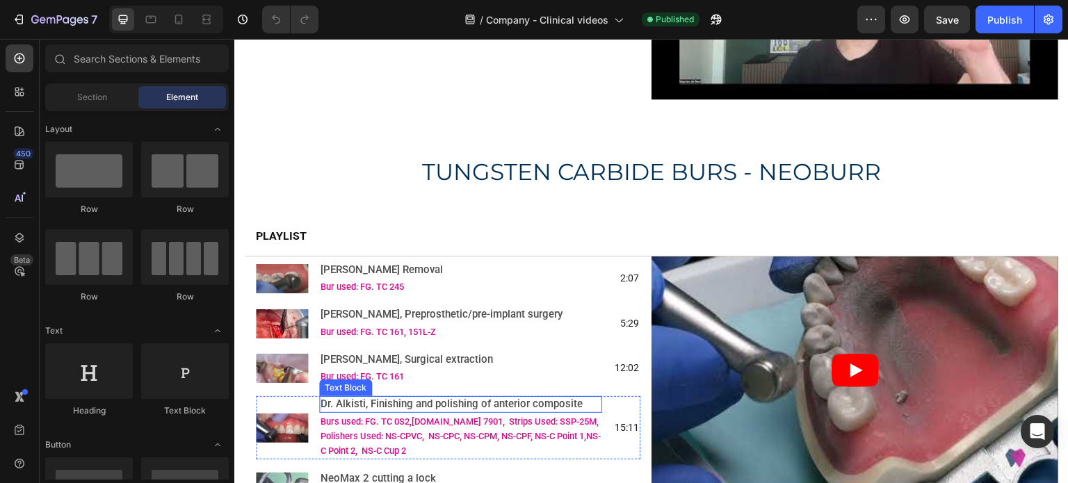
click at [507, 398] on span "Dr. Alkisti, Finishing and polishing of anterior composite" at bounding box center [452, 404] width 262 height 13
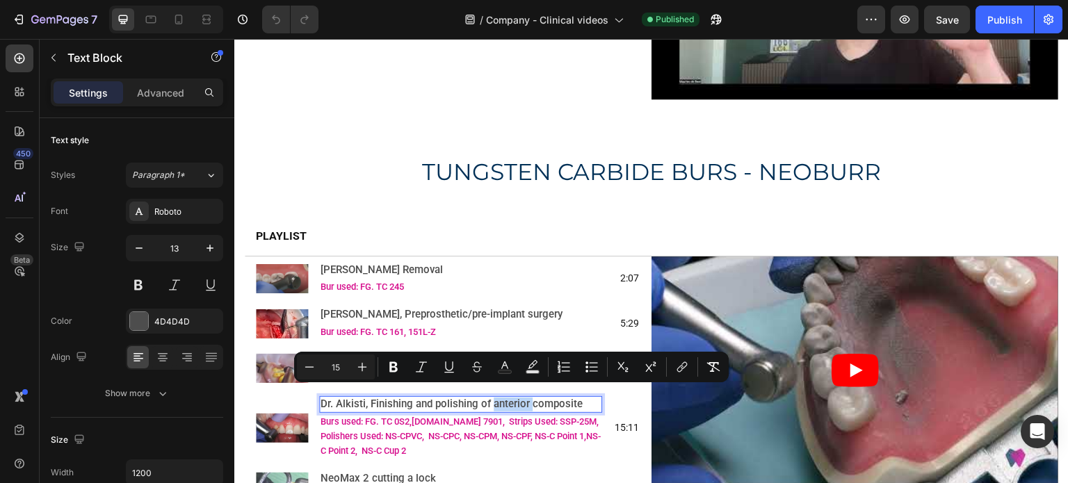
click at [507, 398] on span "Dr. Alkisti, Finishing and polishing of anterior composite" at bounding box center [452, 404] width 262 height 13
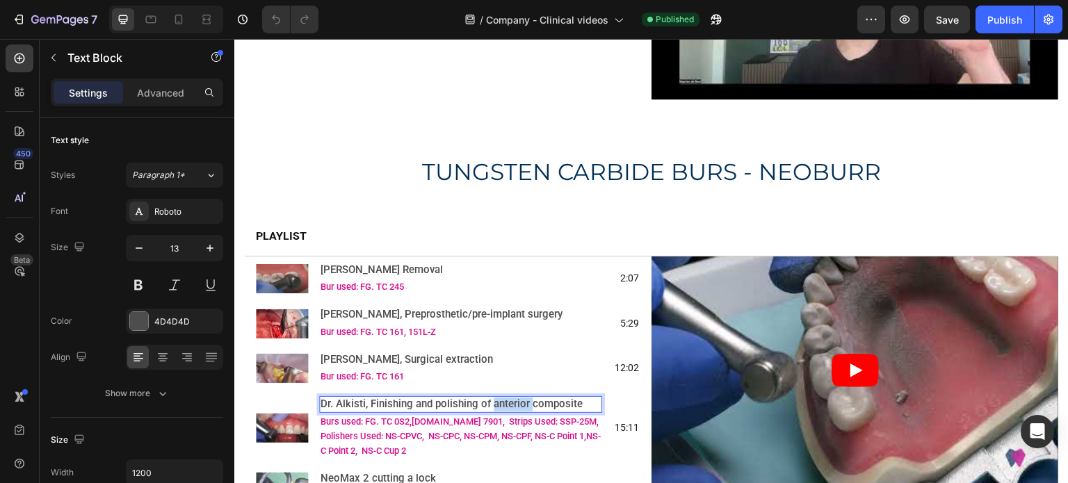
click at [507, 398] on span "Dr. Alkisti, Finishing and polishing of anterior composite" at bounding box center [452, 404] width 262 height 13
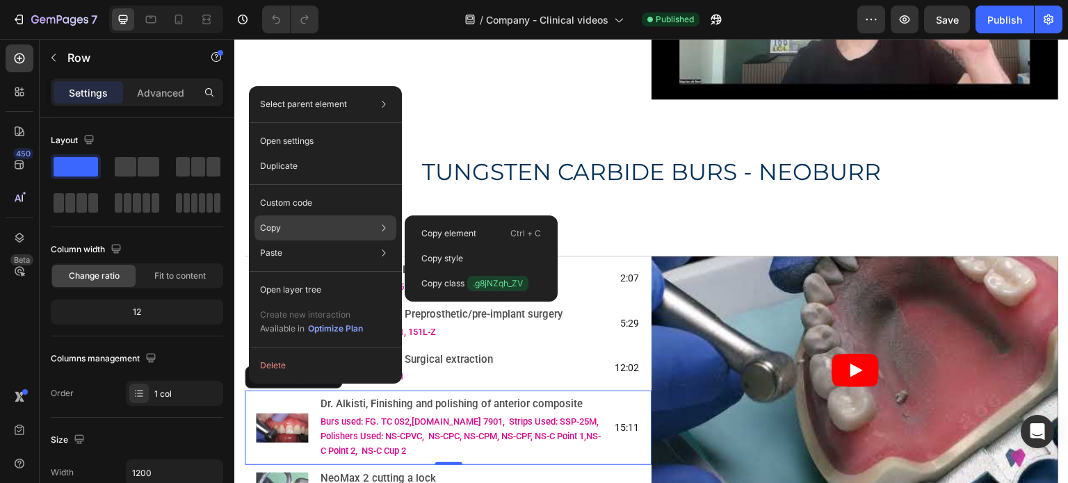
click at [275, 222] on p "Copy" at bounding box center [270, 228] width 21 height 13
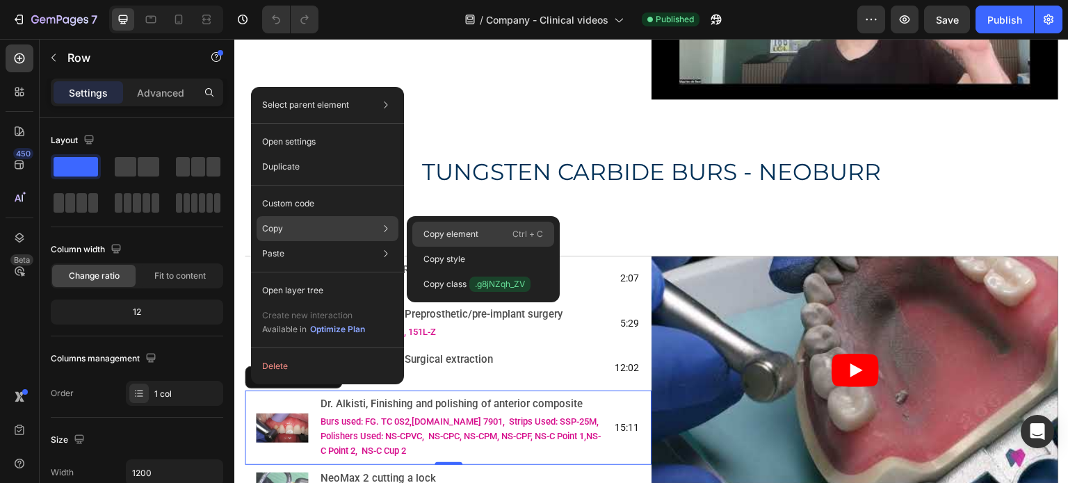
click at [425, 239] on p "Copy element" at bounding box center [451, 234] width 55 height 13
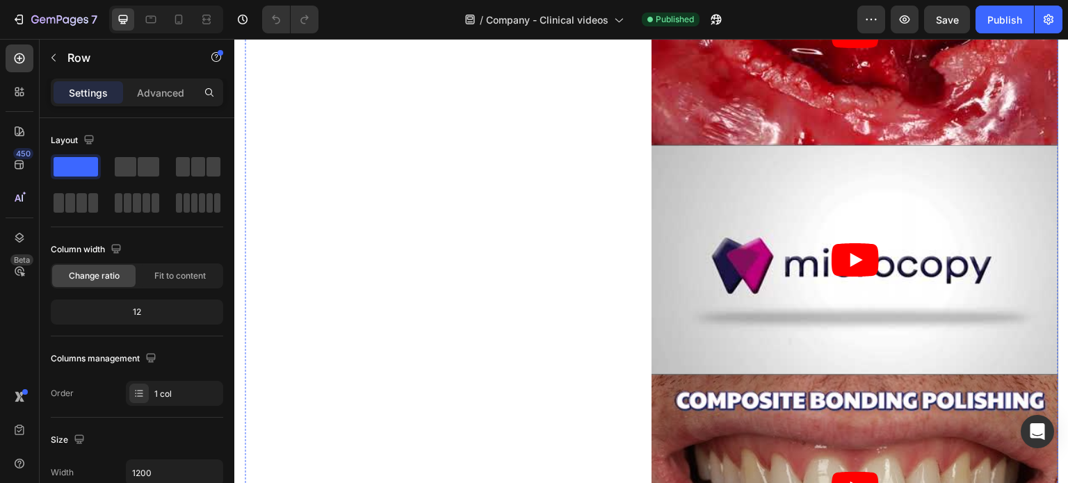
scroll to position [6121, 0]
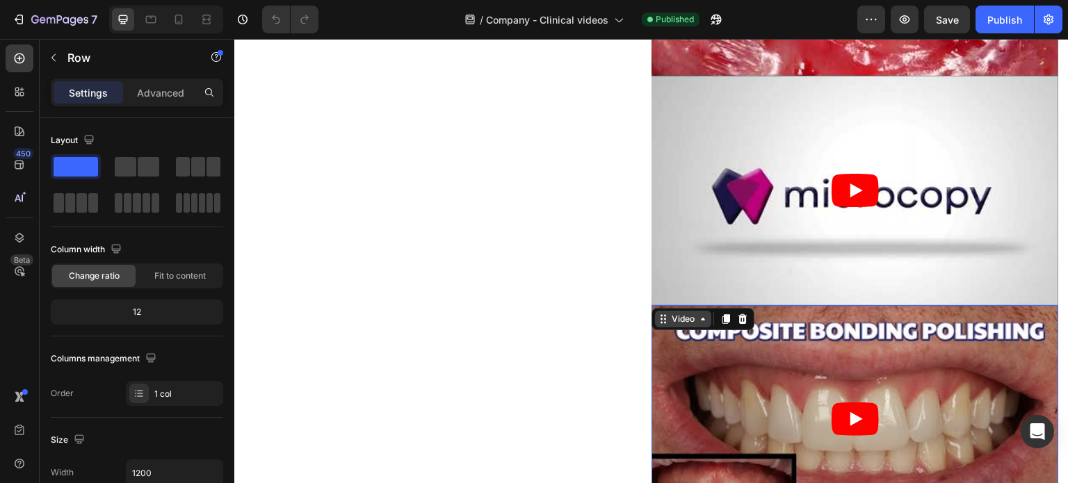
click at [657, 311] on div "Video" at bounding box center [683, 319] width 56 height 17
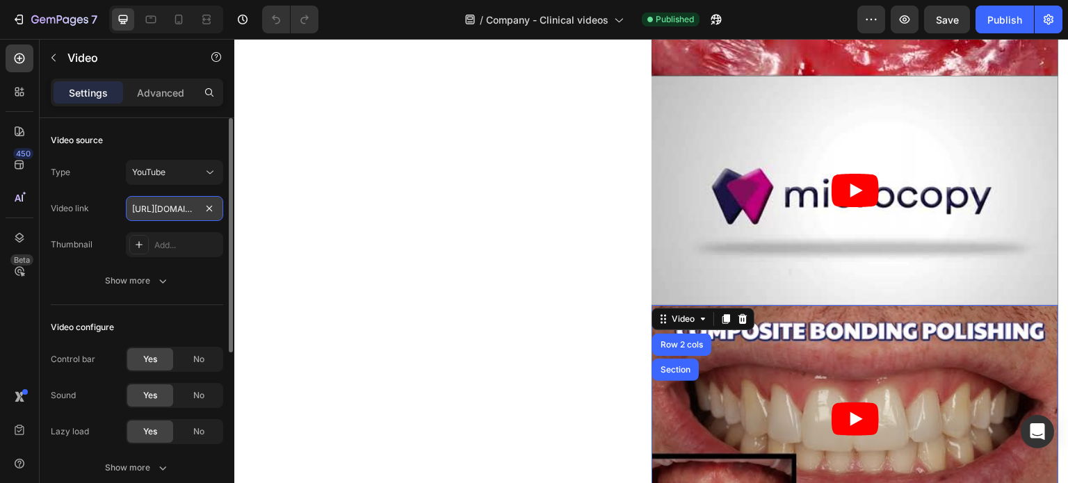
click at [147, 209] on input "[URL][DOMAIN_NAME]" at bounding box center [174, 208] width 97 height 25
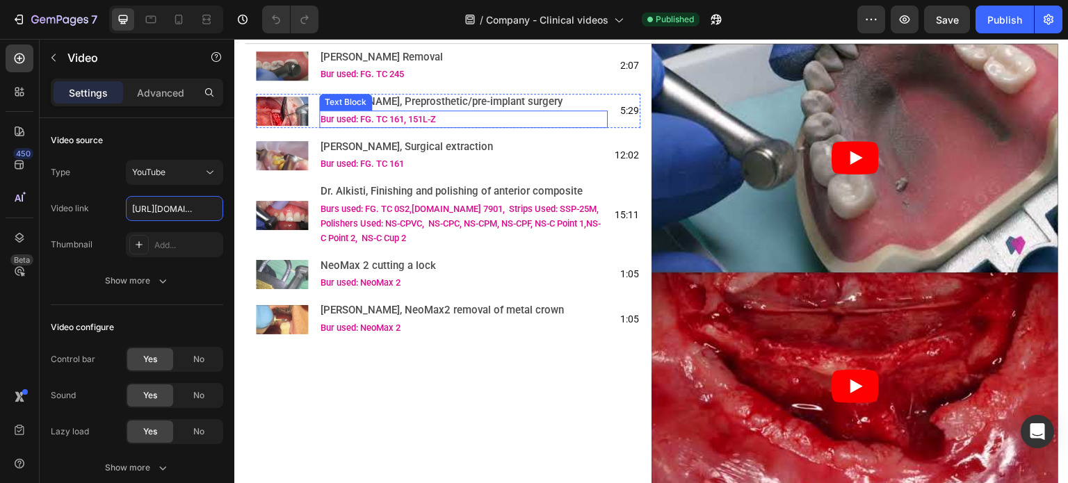
scroll to position [5565, 0]
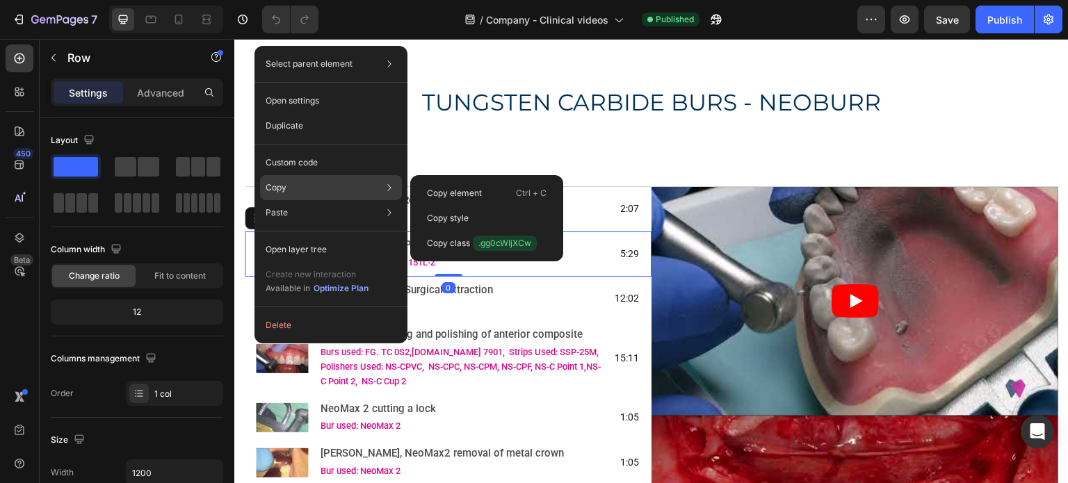
click at [281, 194] on div "Copy Copy element Ctrl + C Copy style Copy class .gg0cWIjXCw" at bounding box center [331, 187] width 142 height 25
click at [434, 195] on p "Copy element" at bounding box center [454, 193] width 55 height 13
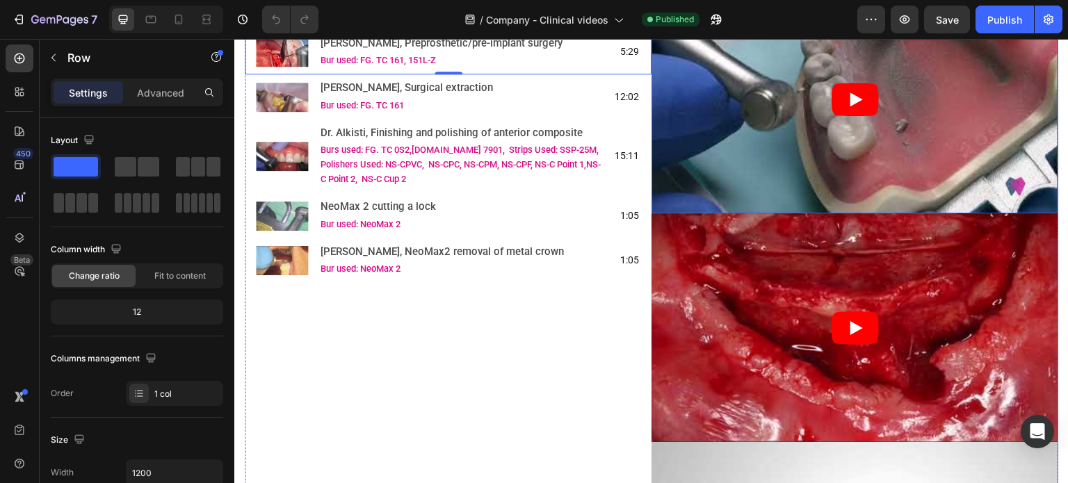
scroll to position [5774, 0]
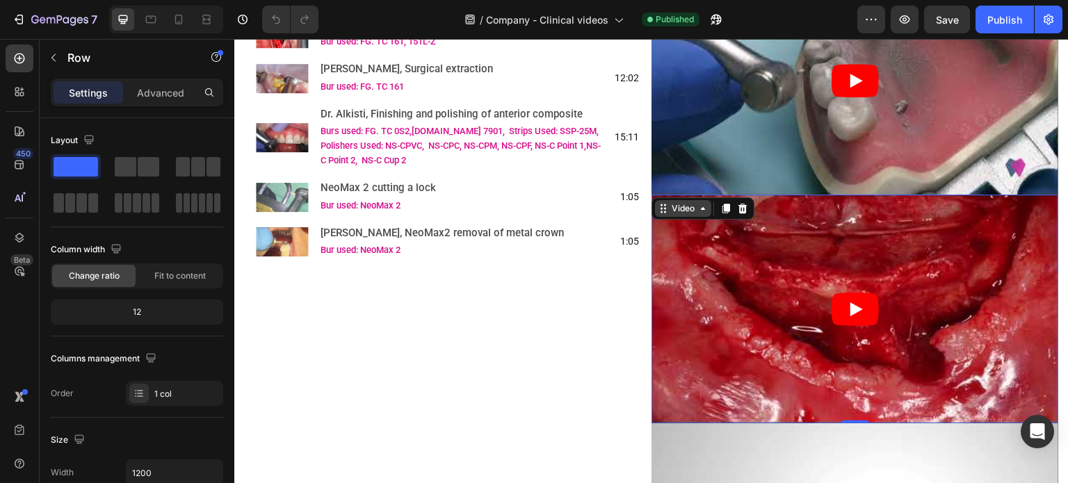
click at [657, 204] on div "Video" at bounding box center [683, 208] width 56 height 17
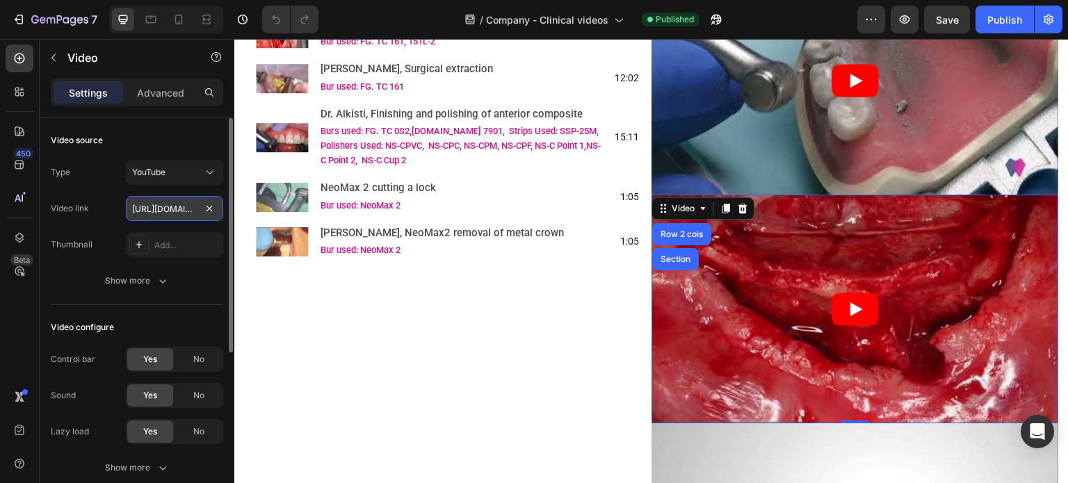
click at [159, 208] on input "[URL][DOMAIN_NAME]" at bounding box center [174, 208] width 97 height 25
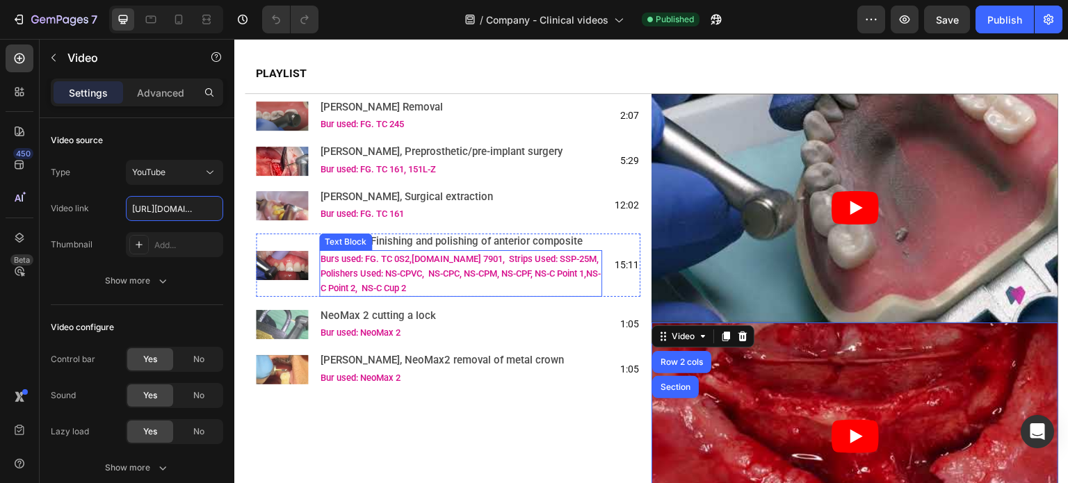
scroll to position [5635, 0]
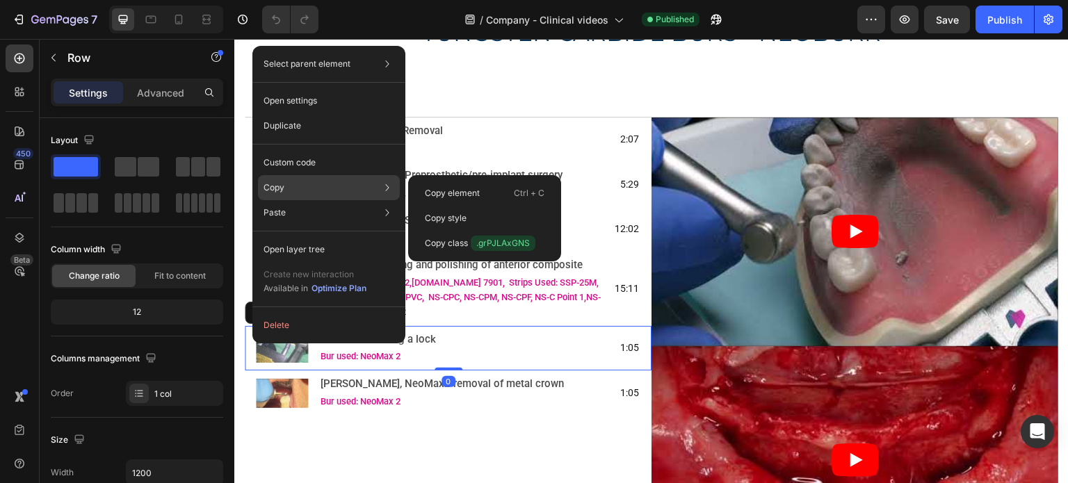
click at [277, 193] on p "Copy" at bounding box center [274, 188] width 21 height 13
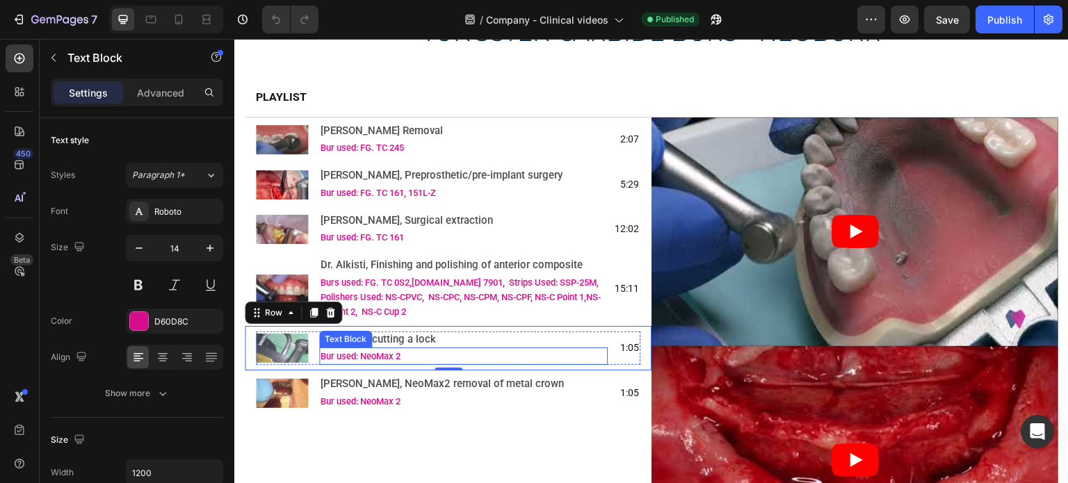
click at [424, 349] on p "Bur used: NeoMax 2" at bounding box center [464, 356] width 286 height 15
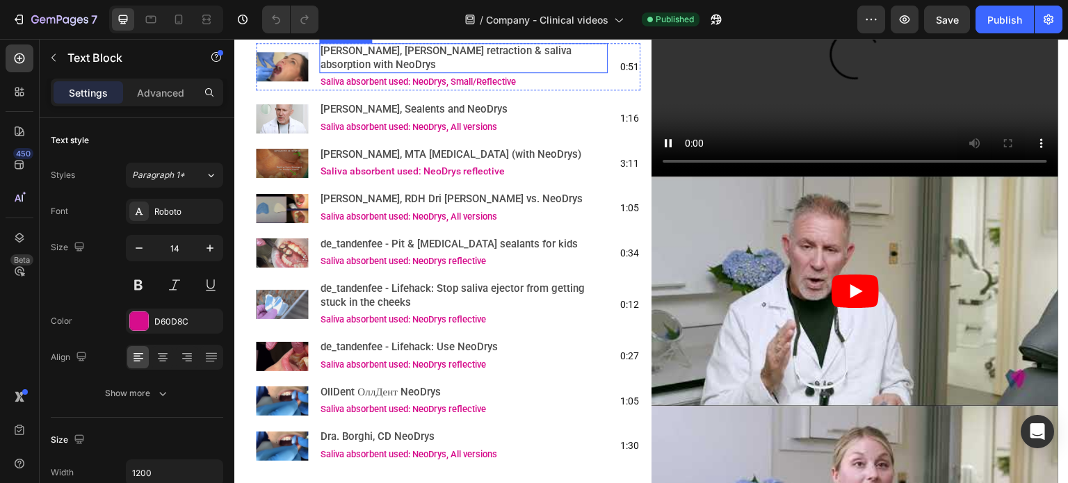
scroll to position [7374, 0]
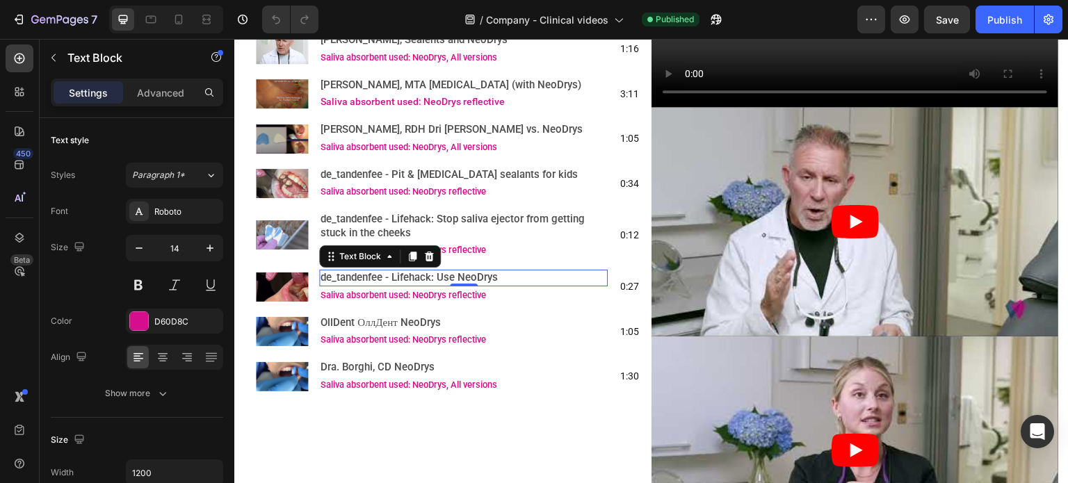
click at [367, 284] on span "de_tandenfee - Lifehack: Use NeoDrys" at bounding box center [409, 277] width 177 height 13
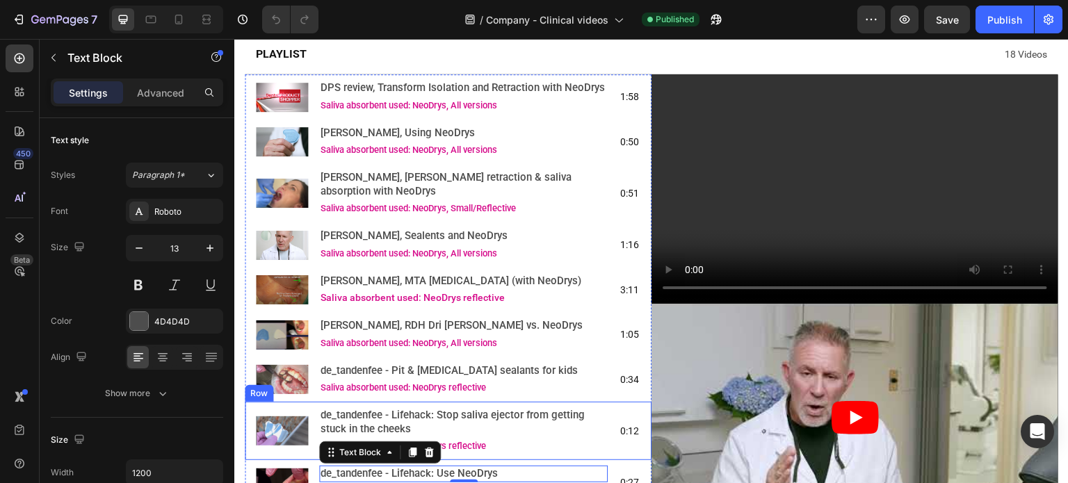
scroll to position [7095, 0]
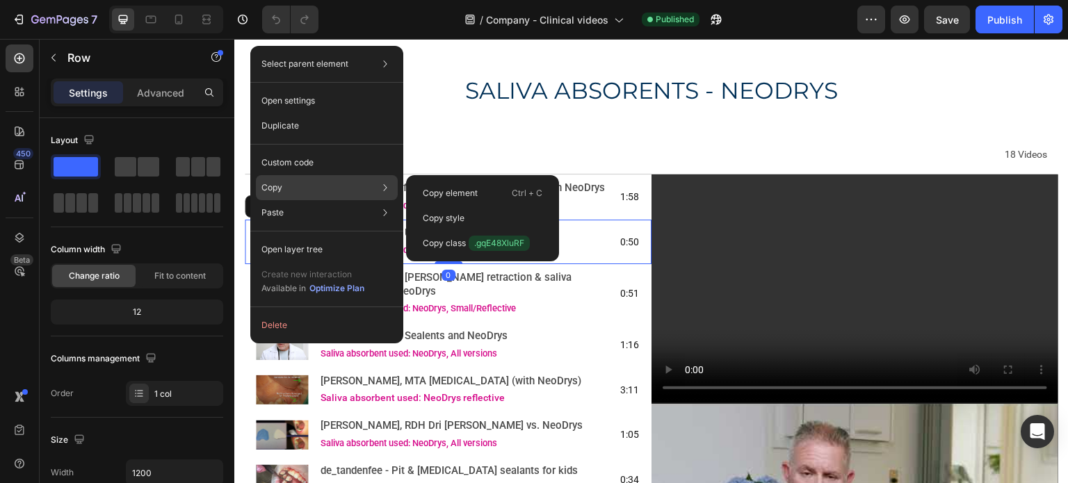
click at [263, 191] on p "Copy" at bounding box center [272, 188] width 21 height 13
click at [419, 206] on div "Copy element Ctrl + C" at bounding box center [483, 218] width 142 height 25
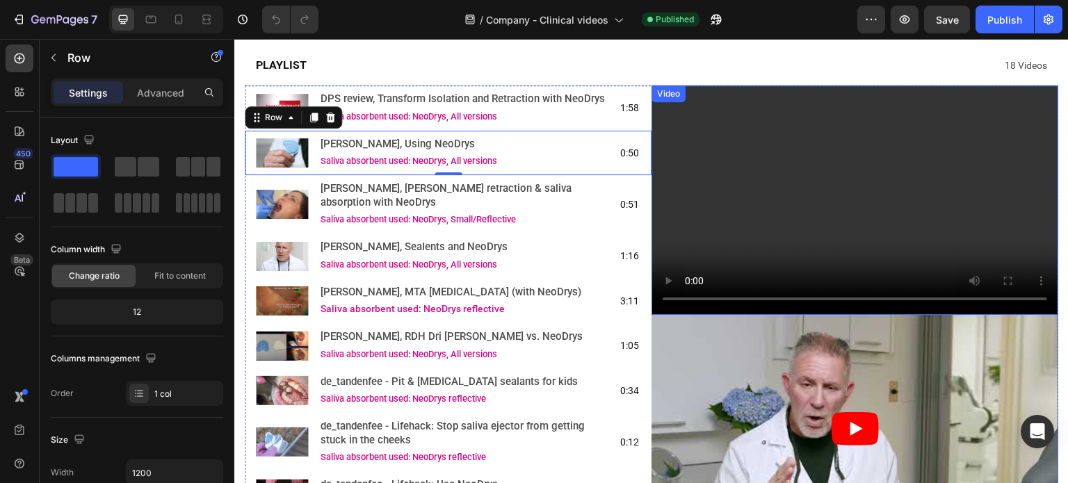
scroll to position [7234, 0]
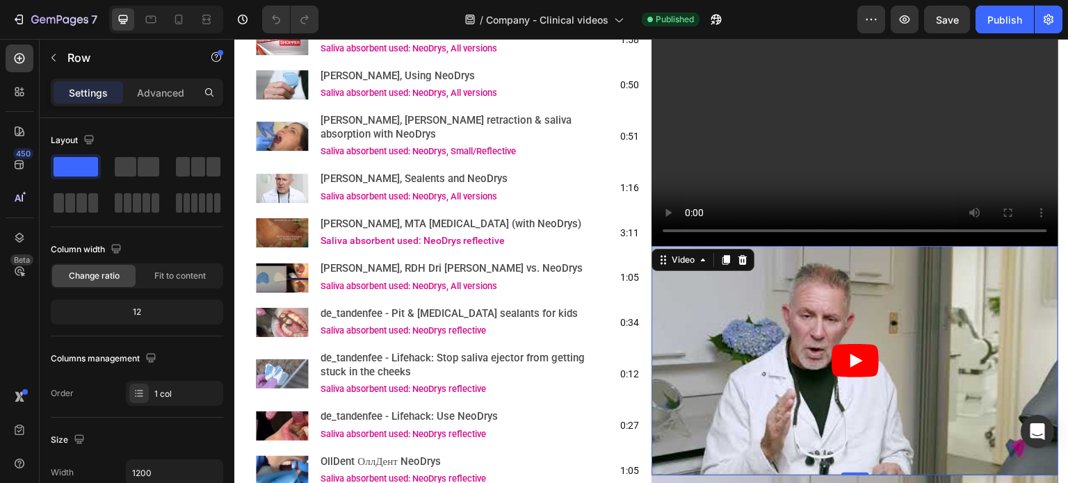
click at [711, 296] on article at bounding box center [855, 360] width 407 height 229
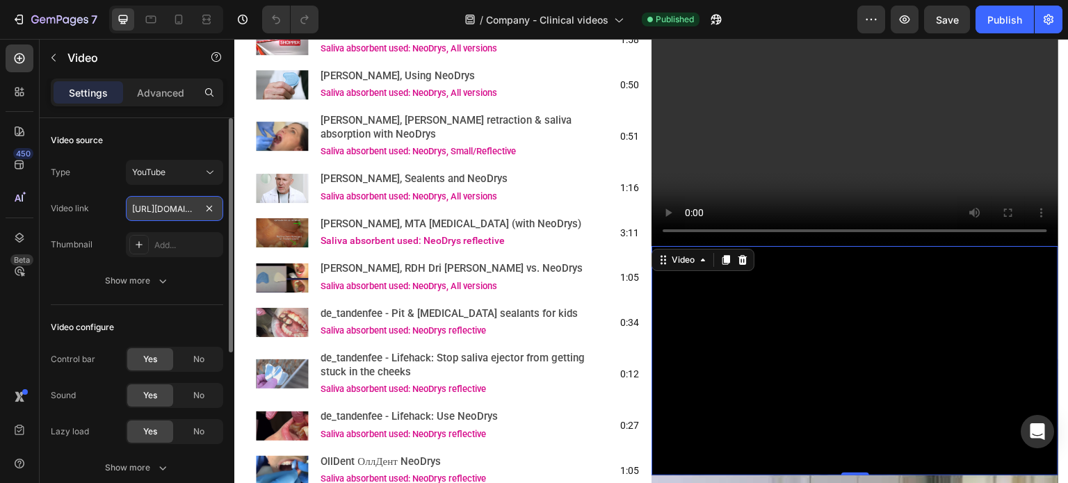
click at [163, 214] on input "[URL][DOMAIN_NAME]" at bounding box center [174, 208] width 97 height 25
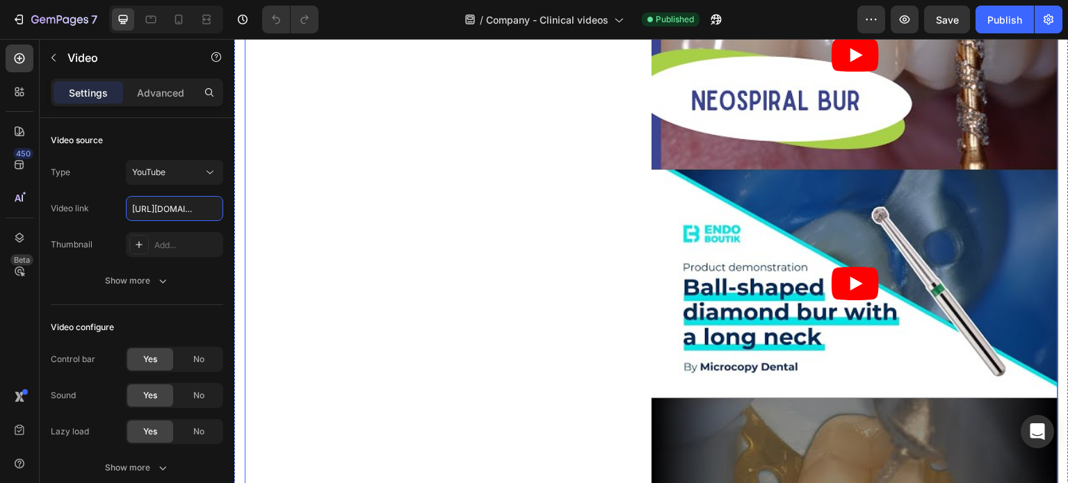
scroll to position [1391, 0]
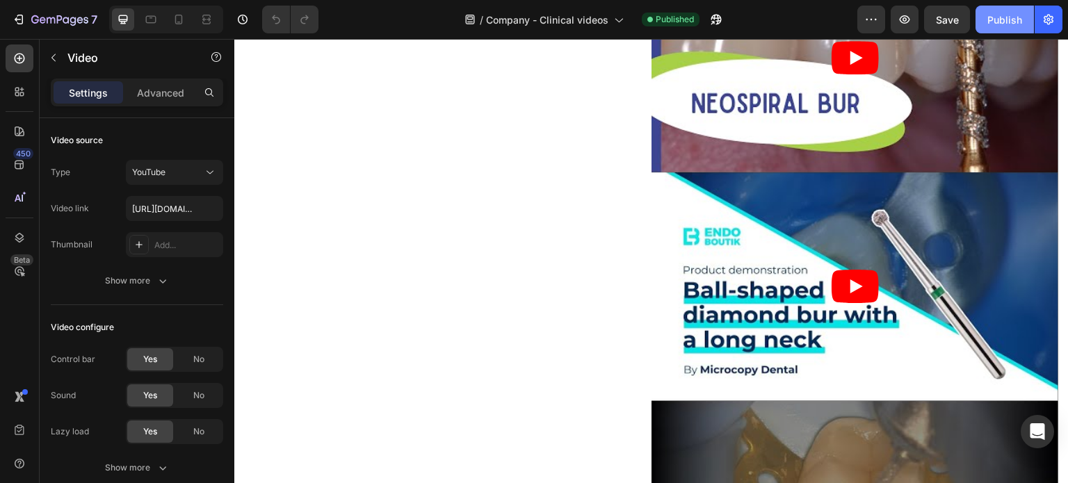
click at [1002, 27] on button "Publish" at bounding box center [1005, 20] width 58 height 28
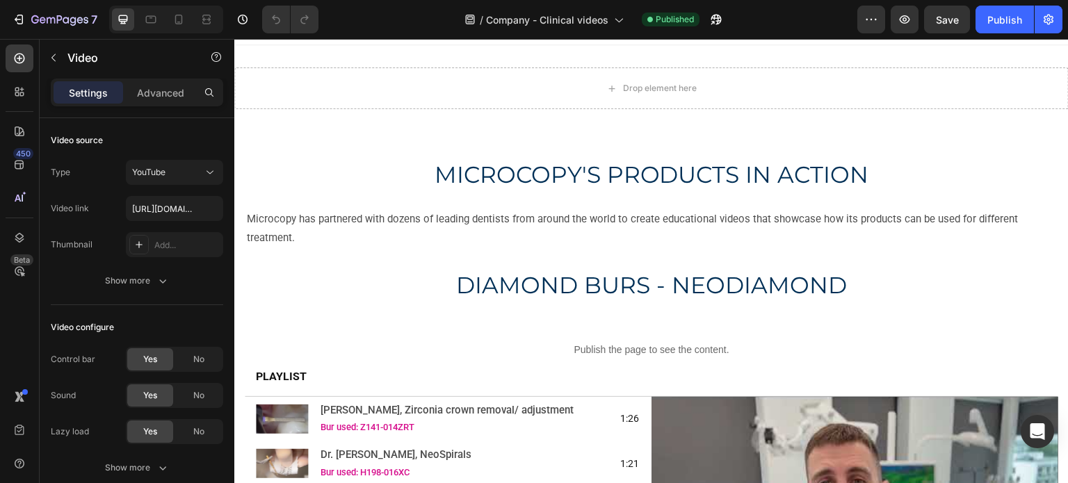
scroll to position [0, 0]
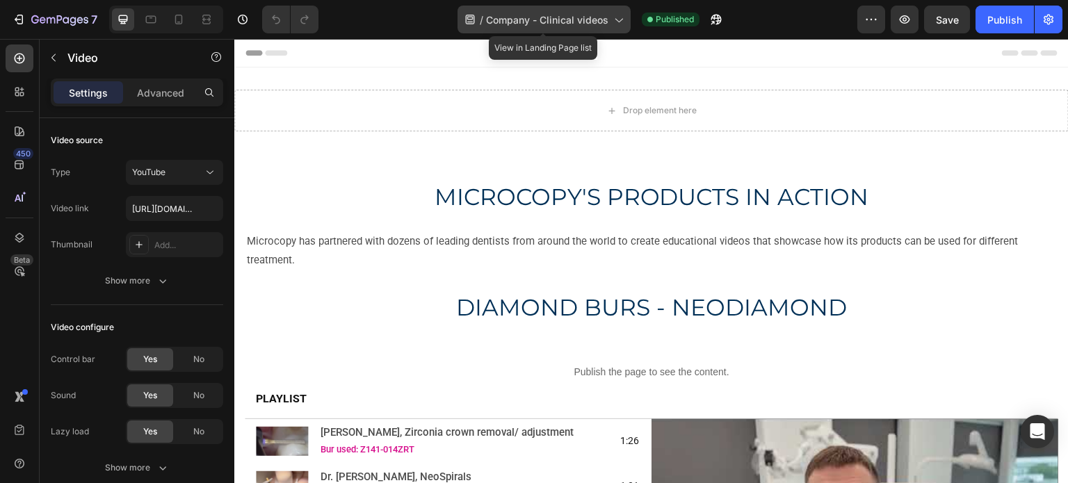
click at [503, 26] on span "Company - Clinical videos" at bounding box center [547, 20] width 122 height 15
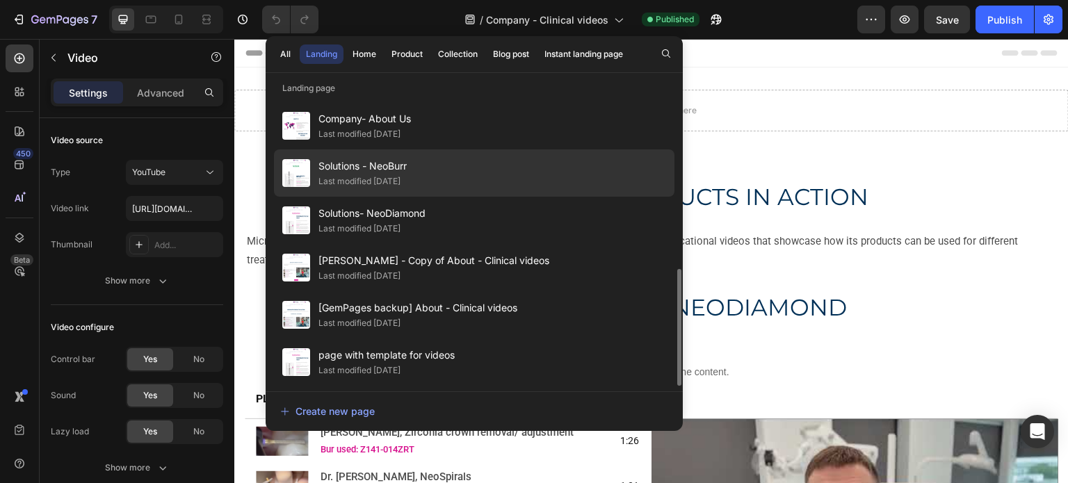
scroll to position [429, 0]
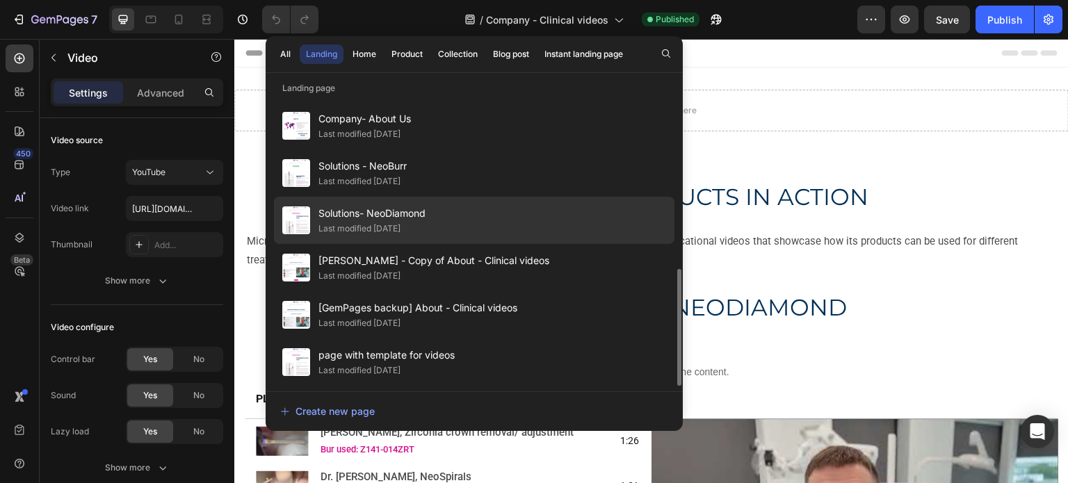
click at [397, 205] on span "Solutions- NeoDiamond" at bounding box center [372, 213] width 107 height 17
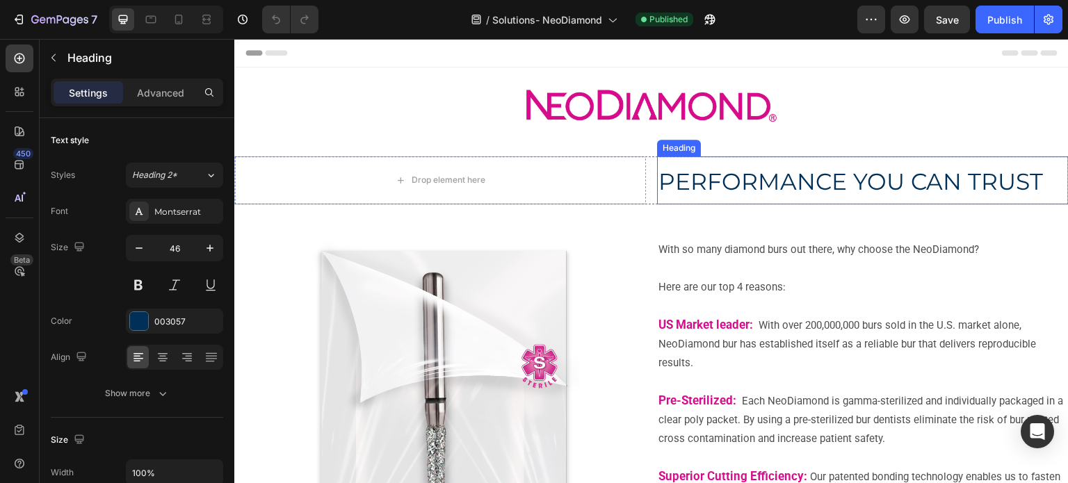
click at [688, 189] on span "PERFORMANCE YOU CAN TRUST" at bounding box center [851, 182] width 385 height 28
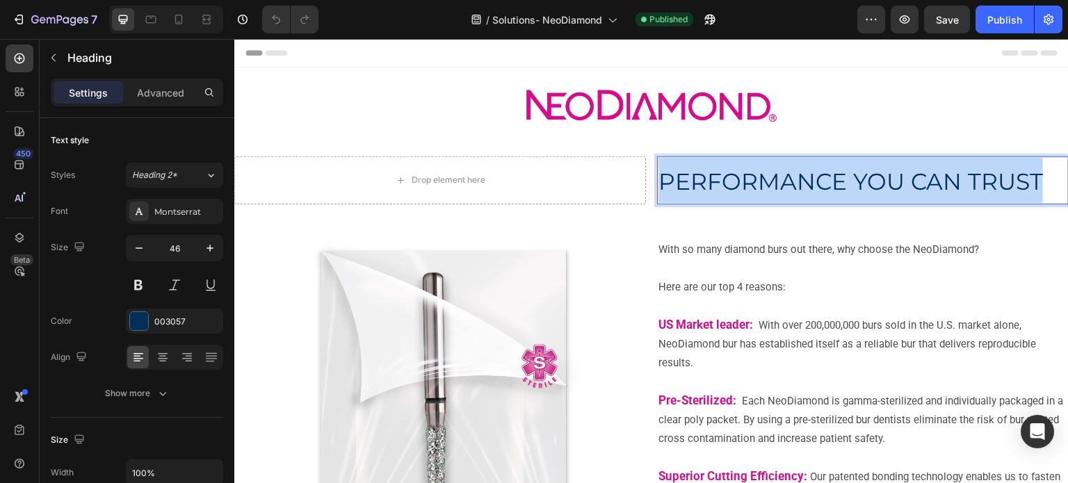
click at [688, 189] on span "PERFORMANCE YOU CAN TRUST" at bounding box center [851, 182] width 385 height 28
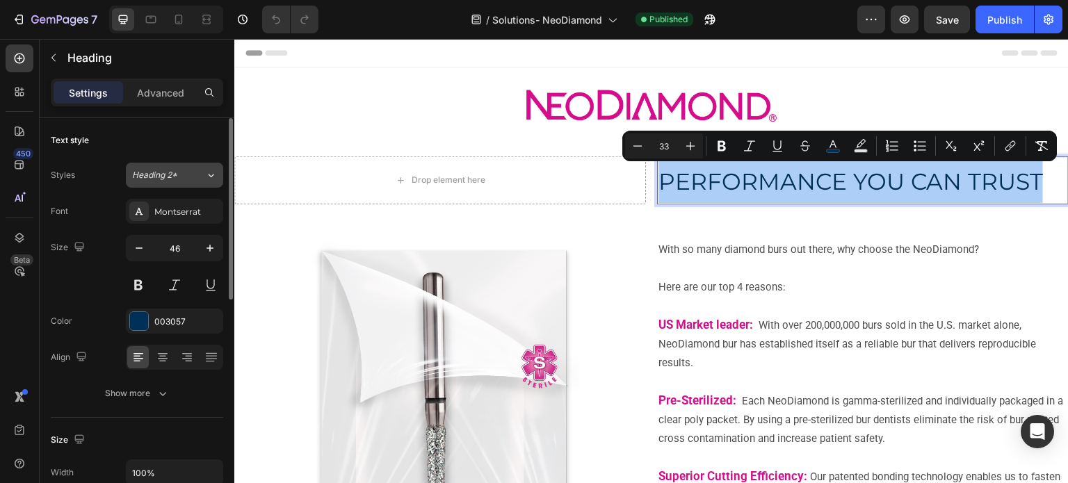
click at [211, 174] on icon at bounding box center [211, 175] width 12 height 14
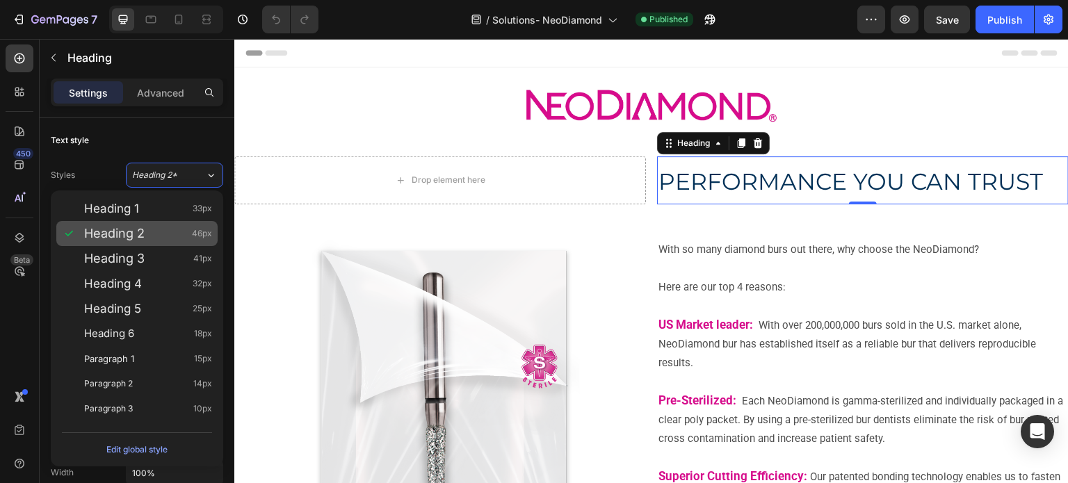
click at [147, 234] on div "Heading 2 46px" at bounding box center [148, 234] width 128 height 14
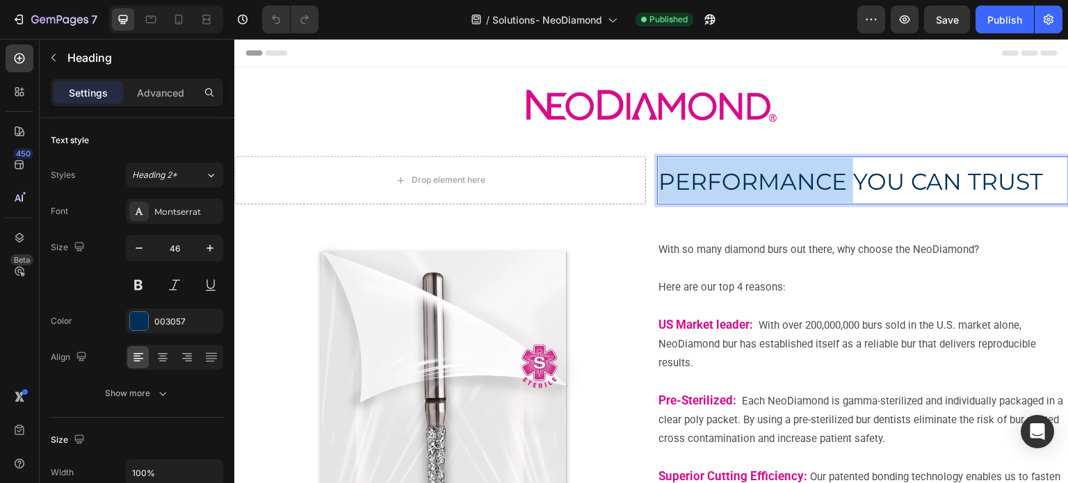
click at [688, 188] on span "PERFORMANCE YOU CAN TRUST" at bounding box center [851, 182] width 385 height 28
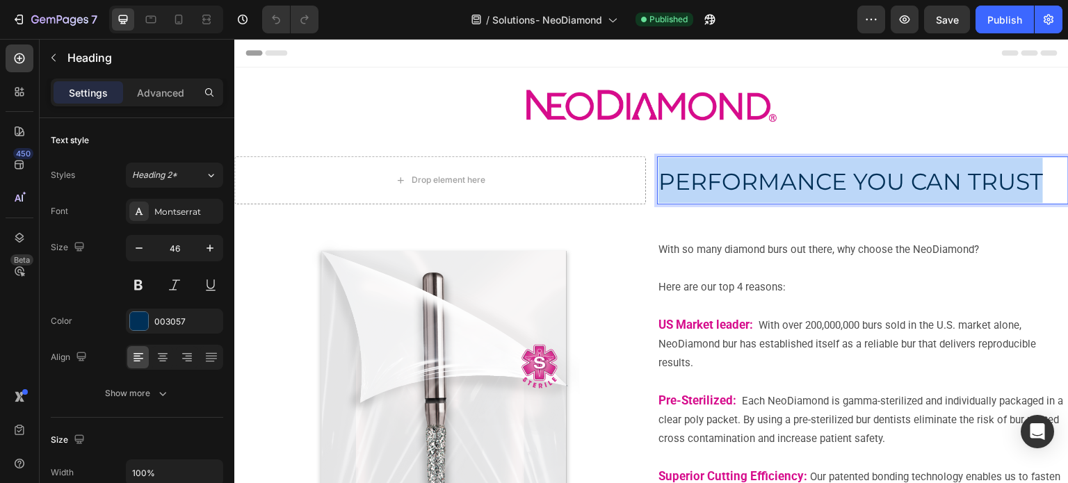
click at [688, 188] on span "PERFORMANCE YOU CAN TRUST" at bounding box center [851, 182] width 385 height 28
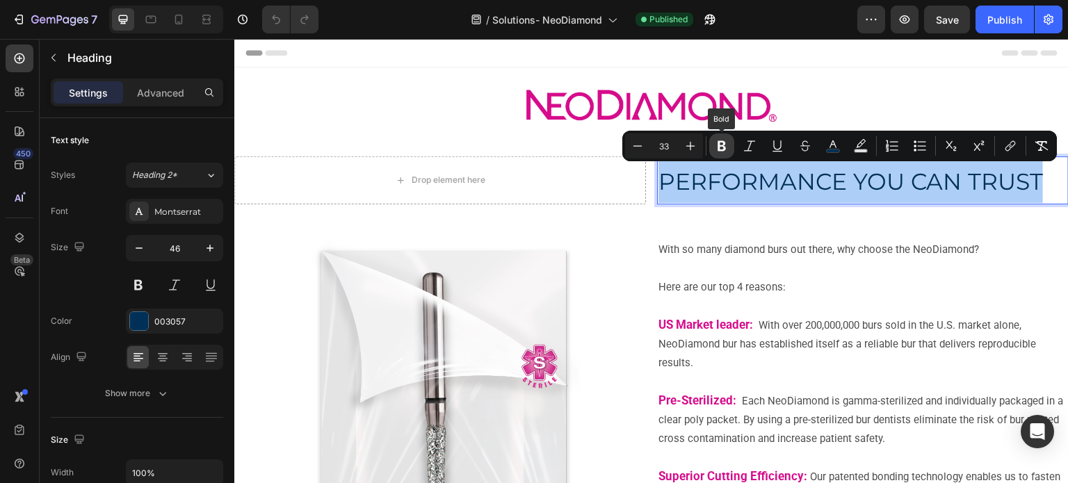
click at [717, 141] on icon "Editor contextual toolbar" at bounding box center [722, 146] width 14 height 14
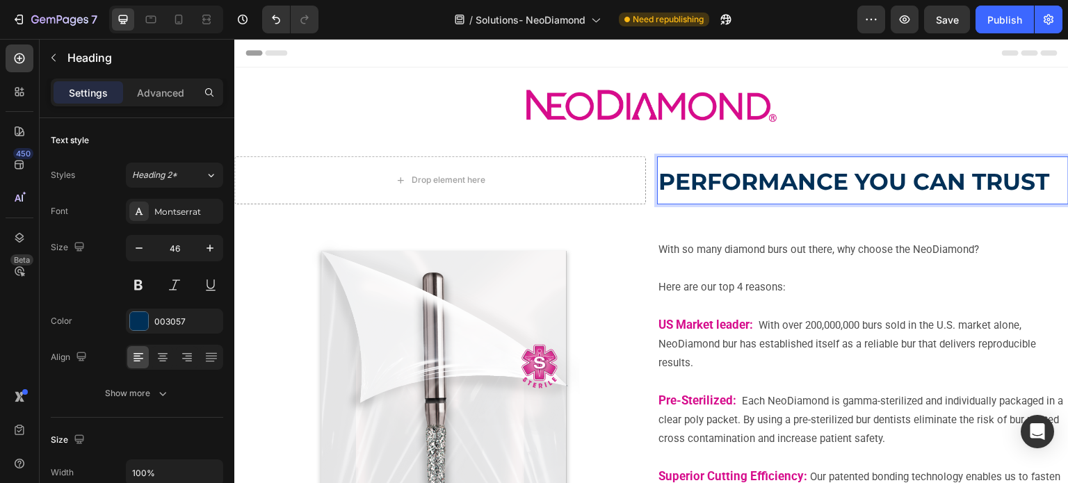
click at [771, 192] on strong "PERFORMANCE YOU CAN TRUST" at bounding box center [854, 182] width 391 height 28
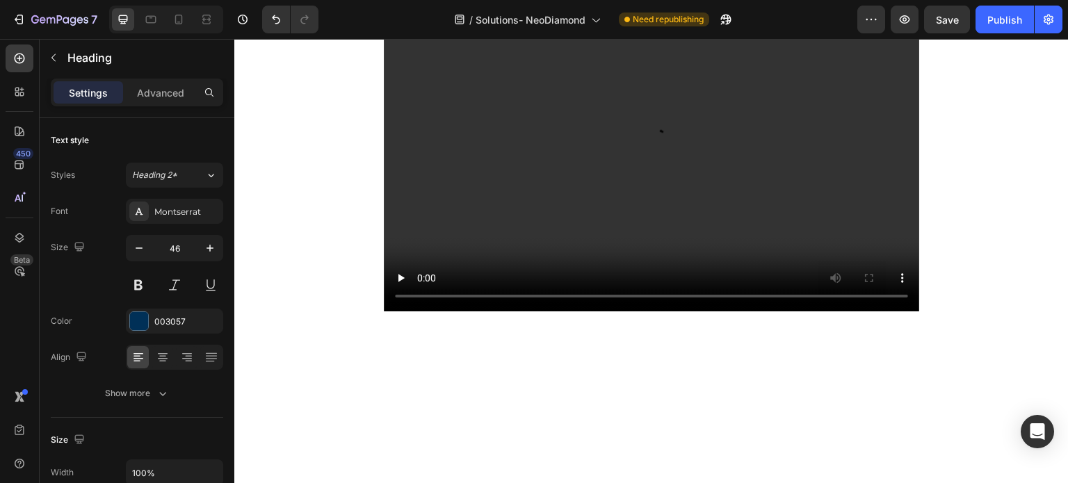
scroll to position [765, 0]
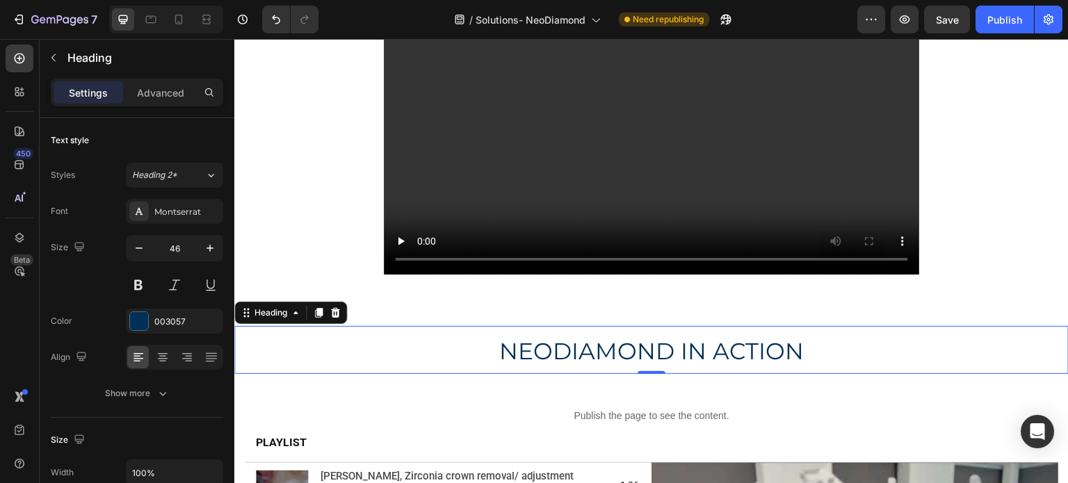
click at [620, 341] on span "NEODIAMOND IN ACTION" at bounding box center [651, 351] width 305 height 28
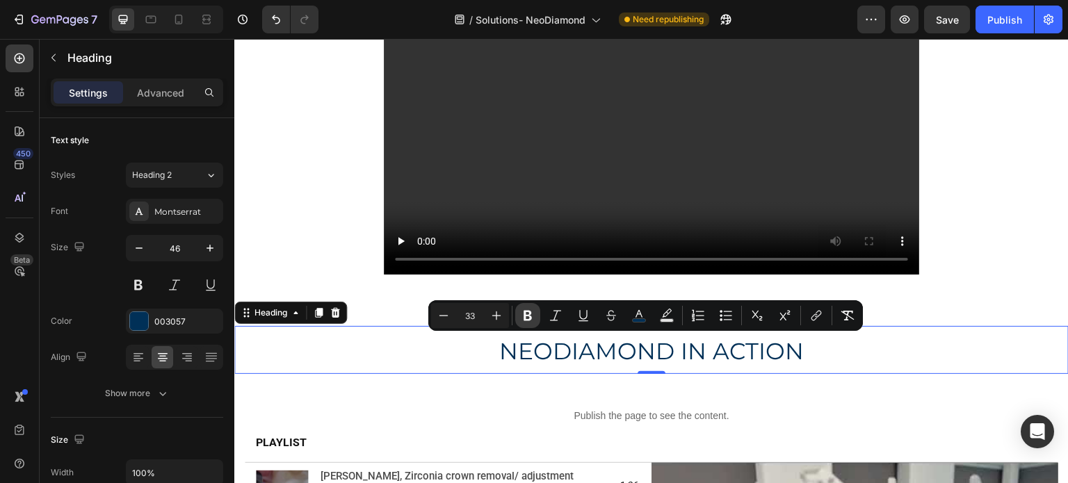
click at [534, 312] on button "Bold" at bounding box center [527, 315] width 25 height 25
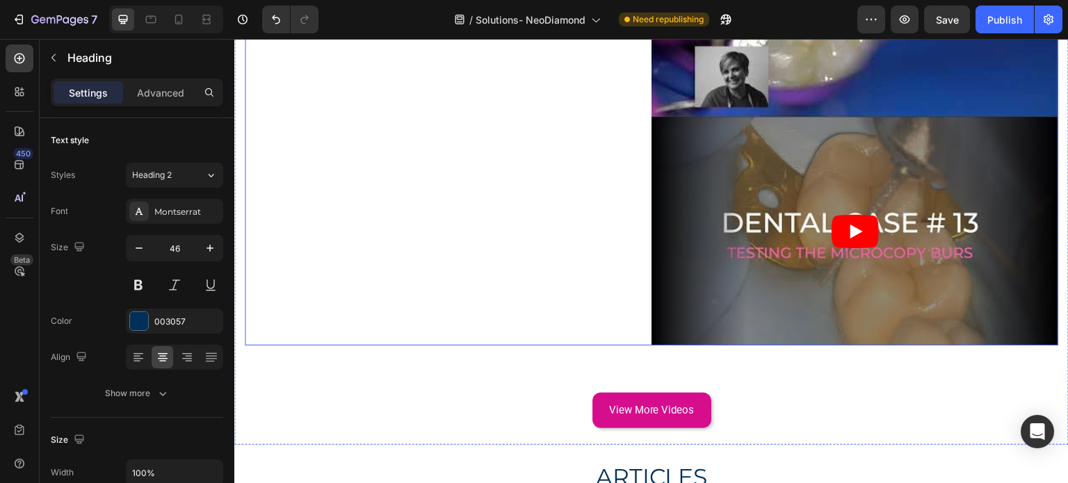
scroll to position [2713, 0]
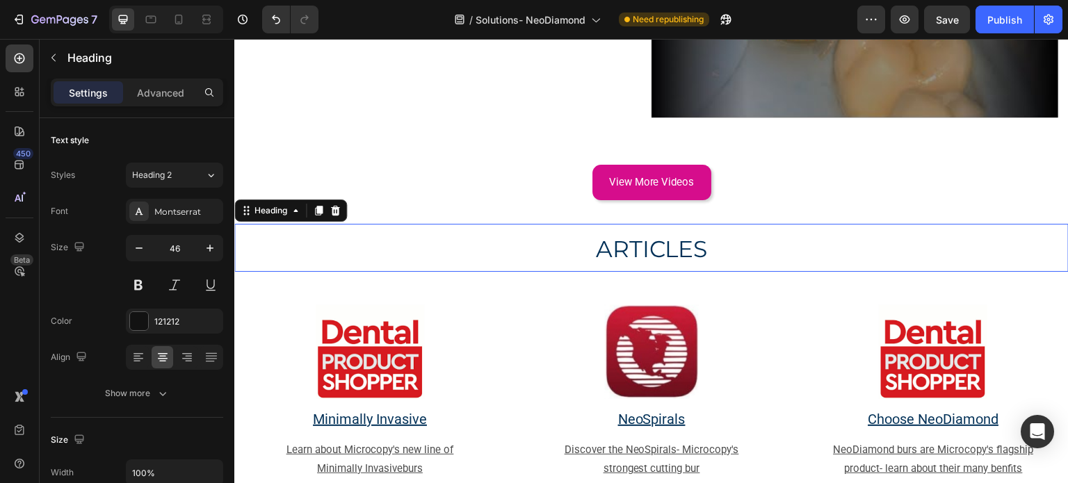
click at [605, 237] on span "ARTICLES" at bounding box center [652, 249] width 112 height 28
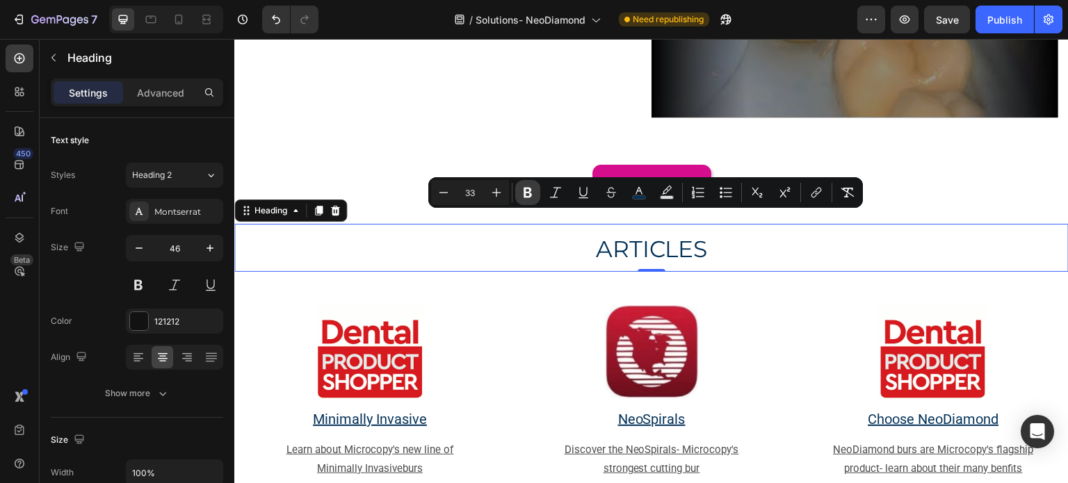
click at [531, 200] on button "Bold" at bounding box center [527, 192] width 25 height 25
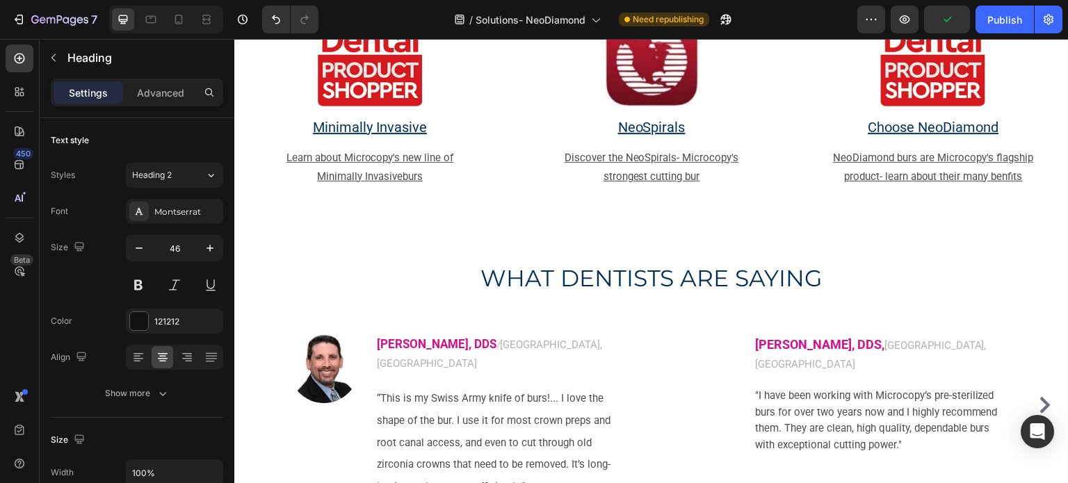
scroll to position [2991, 0]
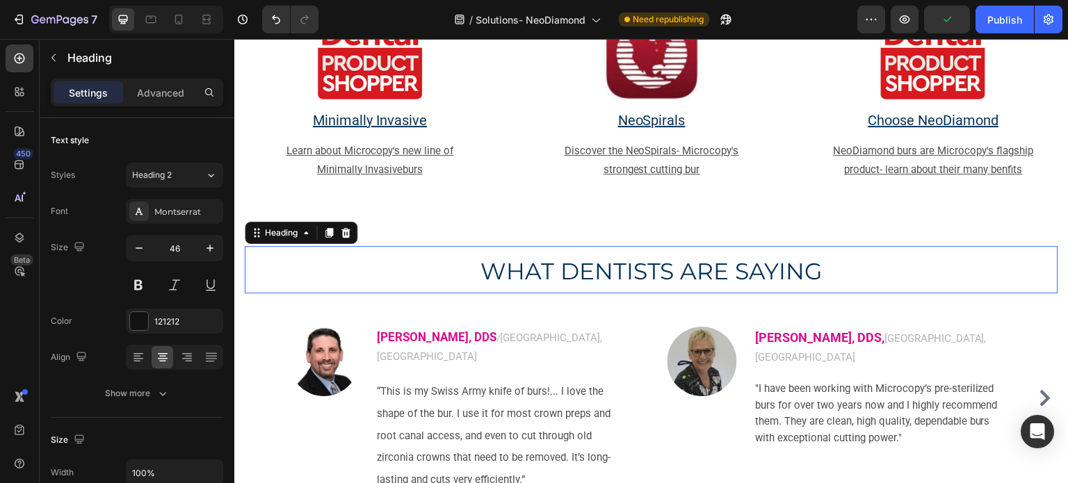
click at [537, 269] on span "WHAT DENTISTS ARE SAYING" at bounding box center [652, 271] width 343 height 28
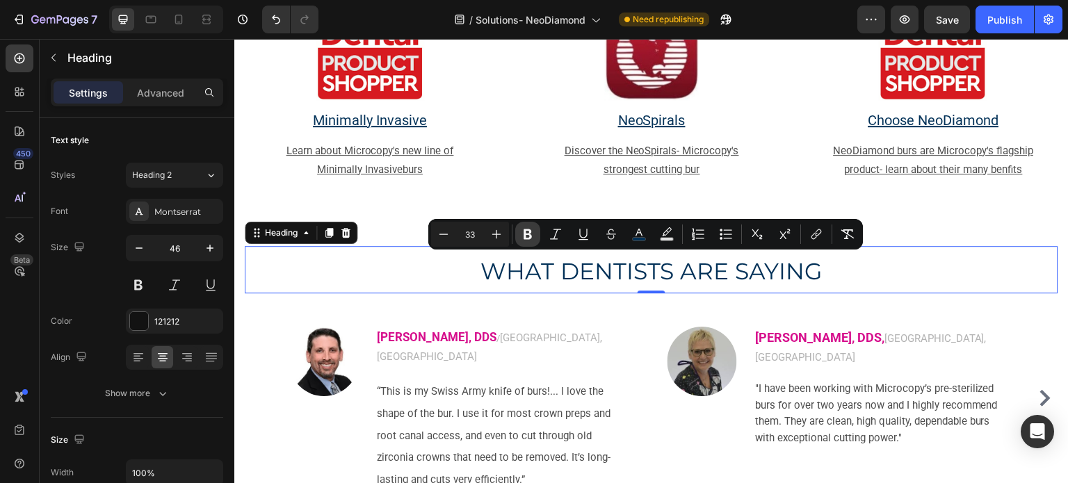
click at [525, 237] on icon "Editor contextual toolbar" at bounding box center [528, 235] width 8 height 10
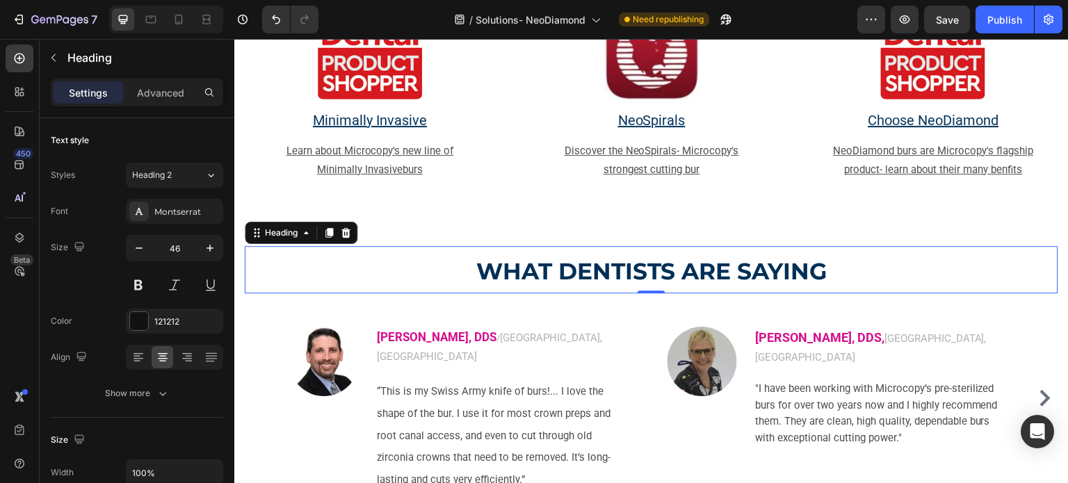
click at [524, 255] on p "WHAT DENTISTS ARE SAYING" at bounding box center [651, 270] width 811 height 45
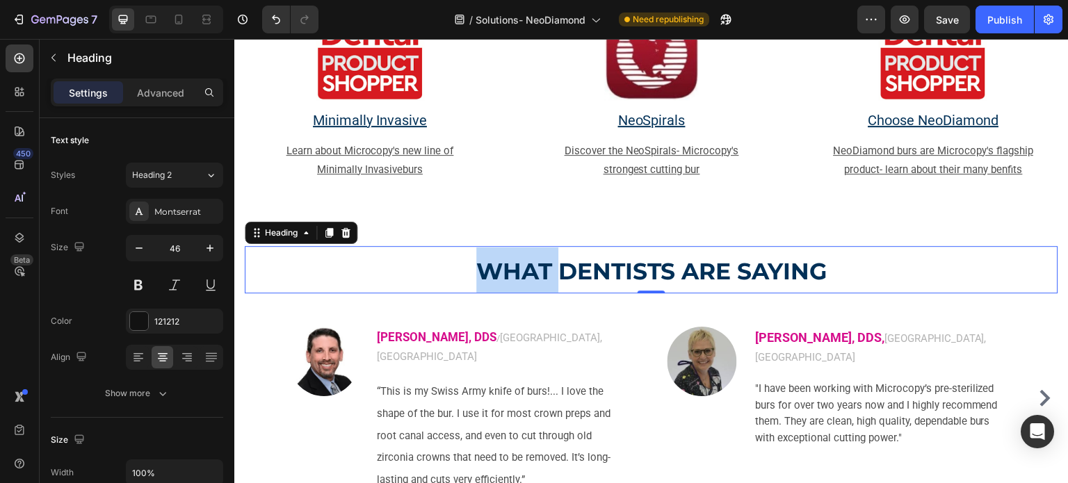
click at [524, 255] on p "WHAT DENTISTS ARE SAYING" at bounding box center [651, 270] width 811 height 45
click at [294, 228] on div "Heading" at bounding box center [281, 233] width 38 height 13
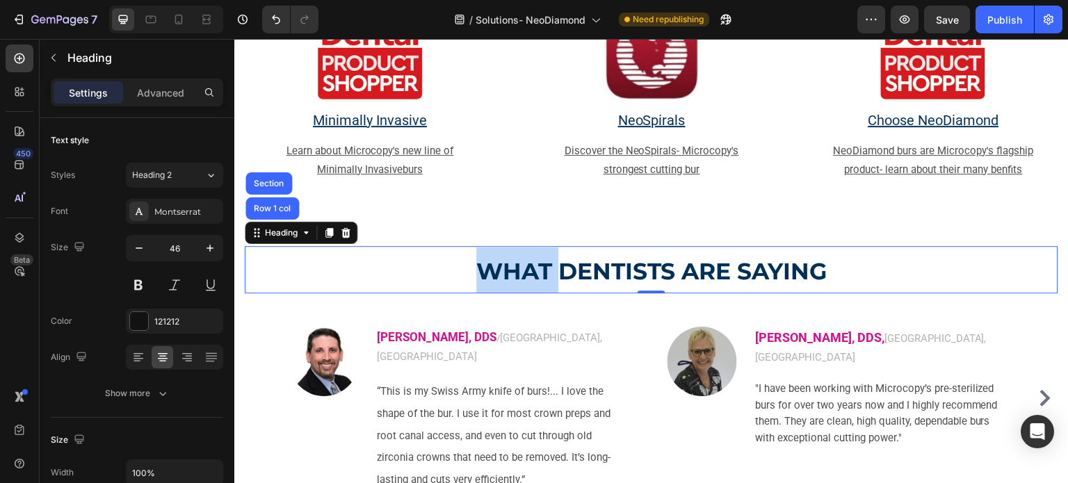
click at [291, 240] on div "Heading Row 1 col Section" at bounding box center [301, 233] width 113 height 22
click at [287, 235] on div "Heading" at bounding box center [281, 233] width 38 height 13
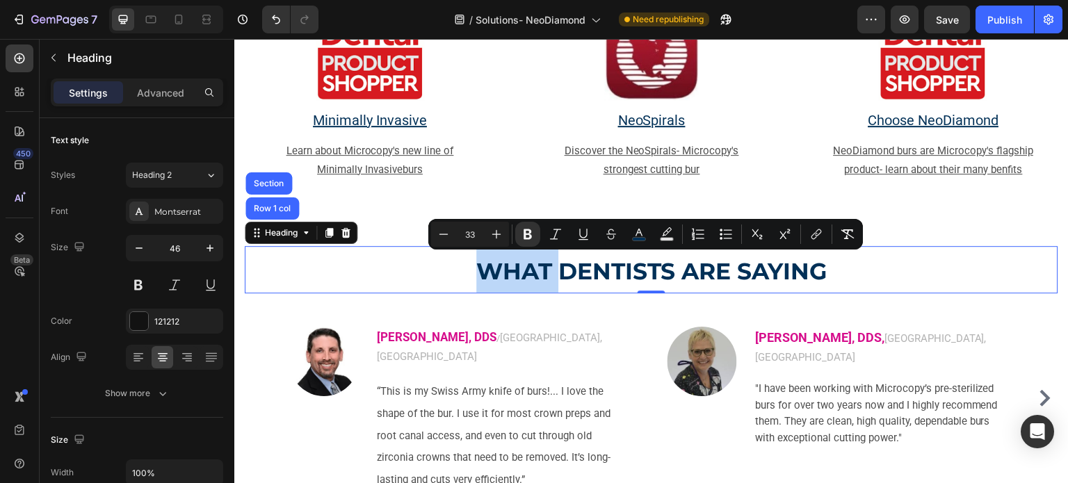
click at [387, 259] on p "WHAT DENTISTS ARE SAYING" at bounding box center [651, 270] width 811 height 45
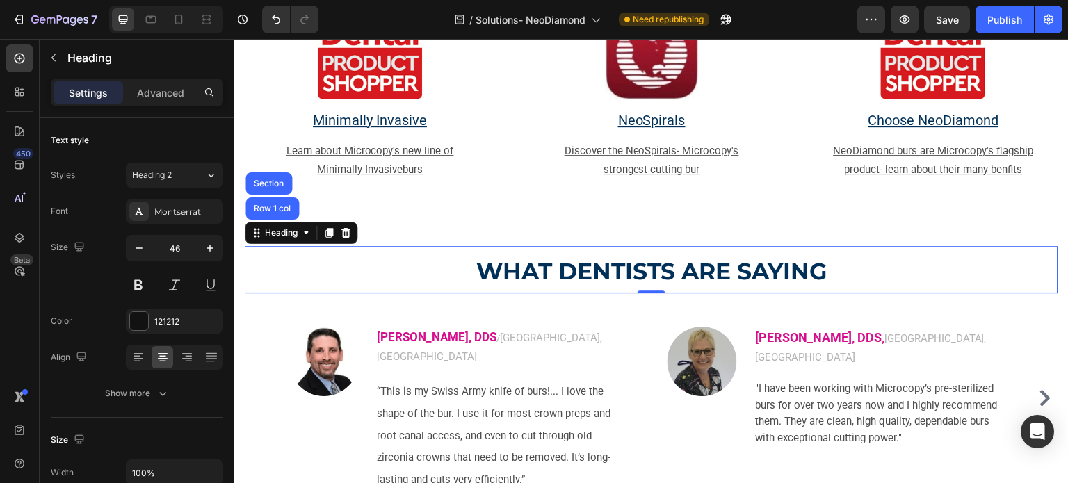
click at [387, 259] on p "WHAT DENTISTS ARE SAYING" at bounding box center [651, 270] width 811 height 45
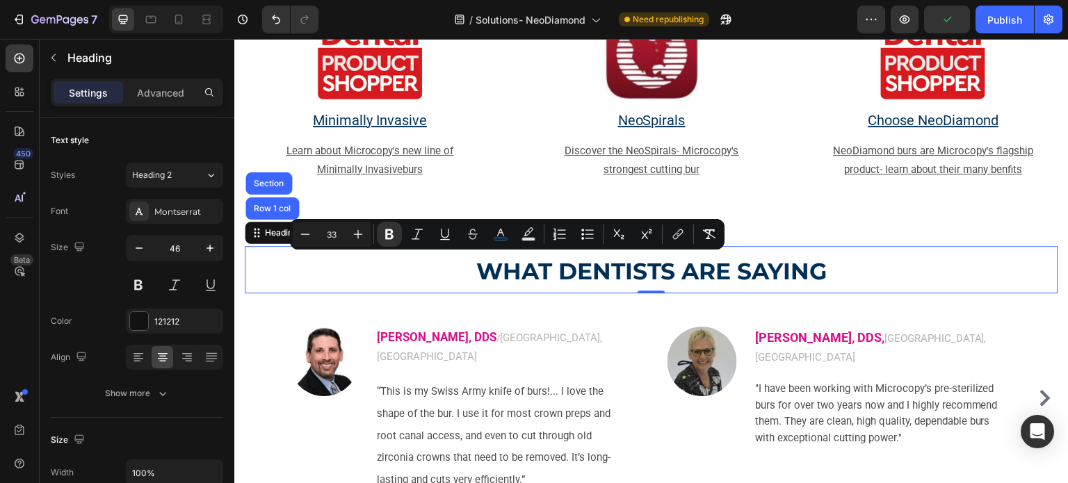
click at [507, 273] on strong "WHAT DENTISTS ARE SAYING" at bounding box center [652, 271] width 351 height 28
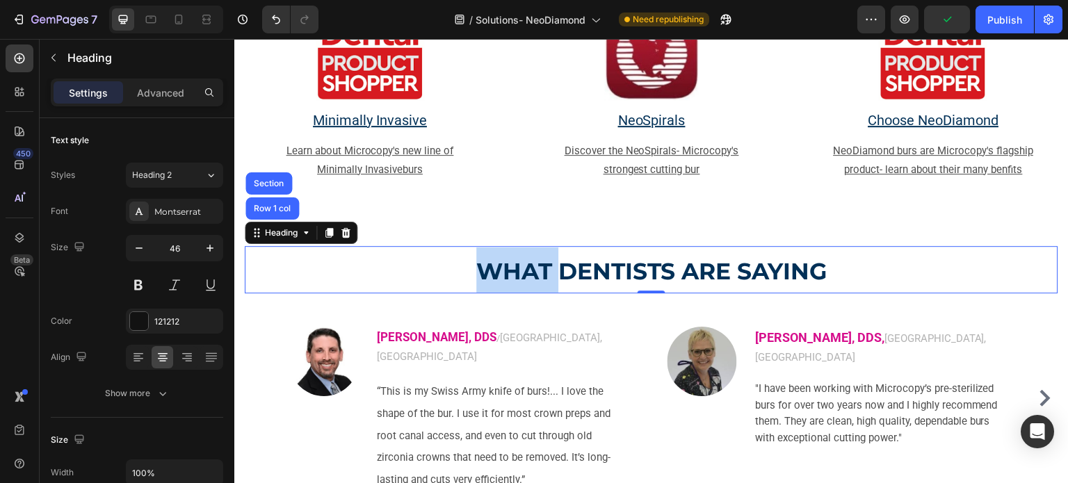
click at [477, 271] on strong "WHAT DENTISTS ARE SAYING" at bounding box center [652, 271] width 351 height 28
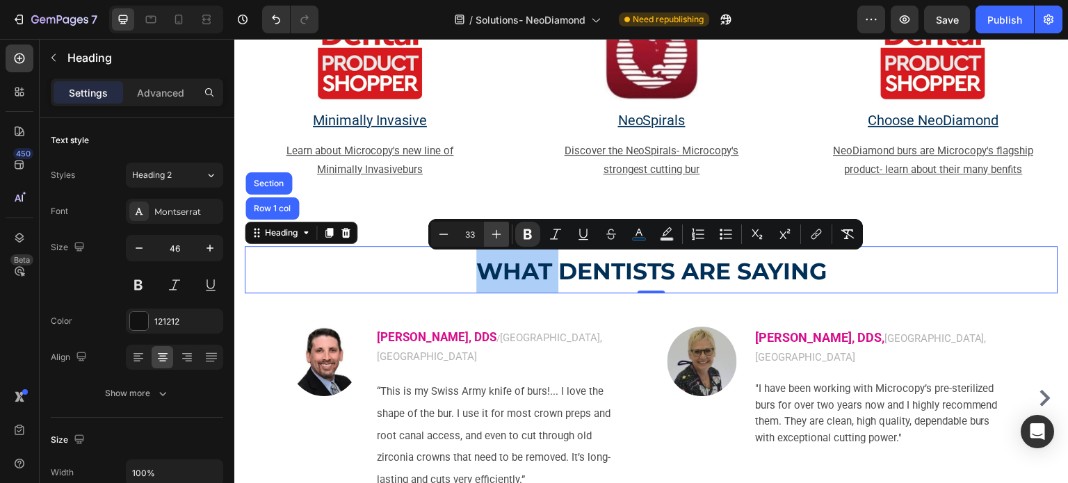
click at [488, 237] on button "Plus" at bounding box center [496, 234] width 25 height 25
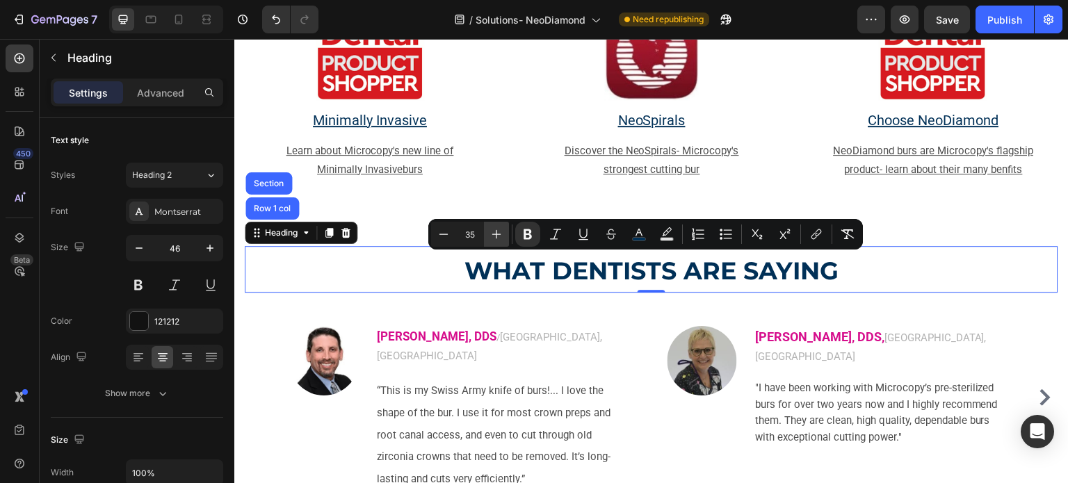
click at [488, 237] on button "Plus" at bounding box center [496, 234] width 25 height 25
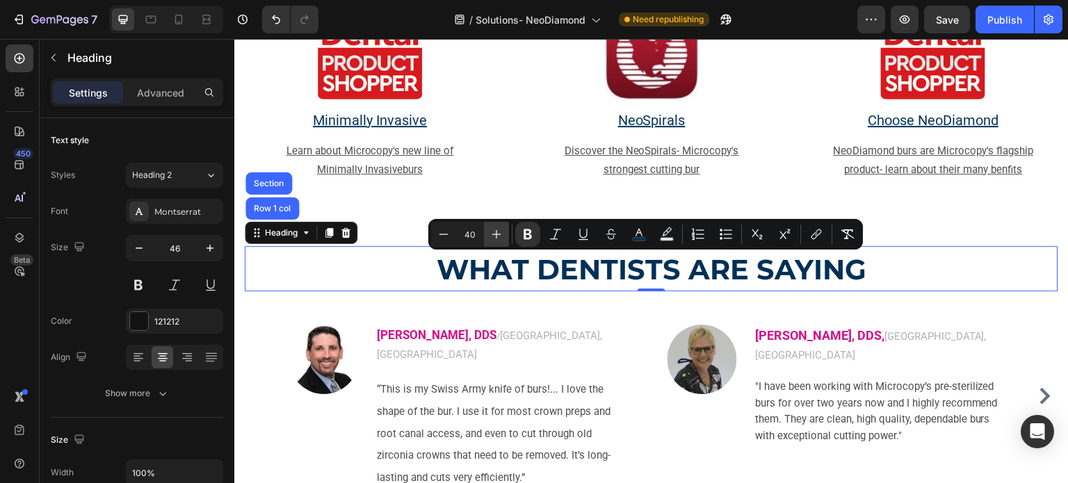
click at [488, 237] on button "Plus" at bounding box center [496, 234] width 25 height 25
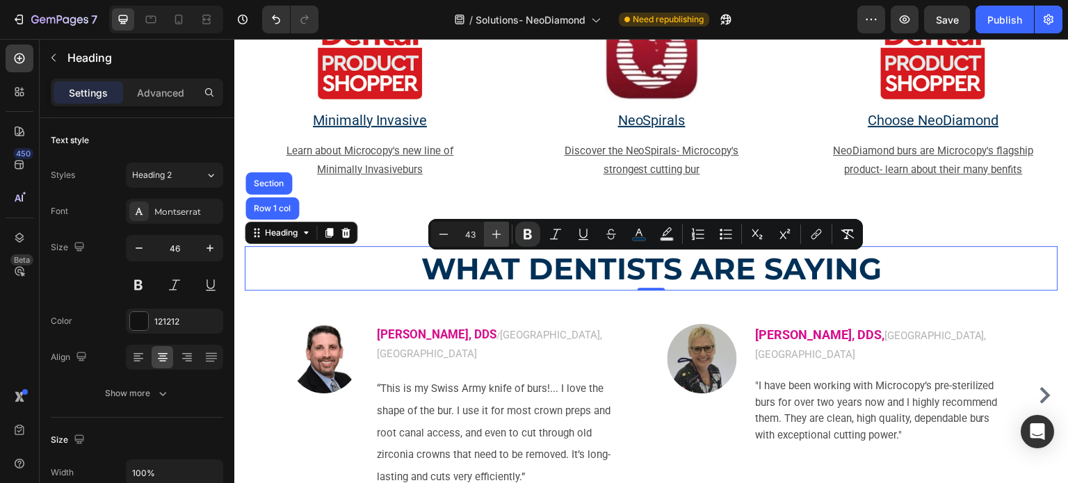
click at [488, 237] on button "Plus" at bounding box center [496, 234] width 25 height 25
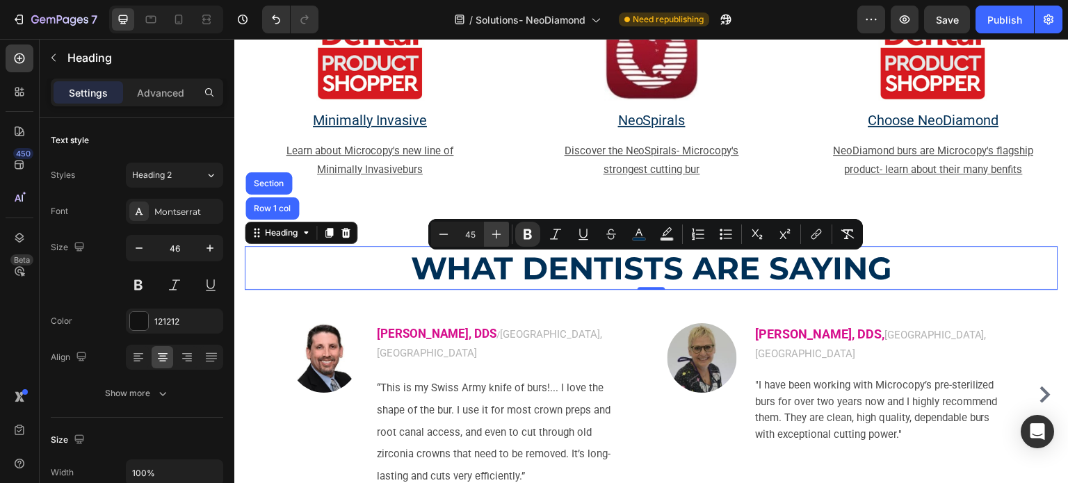
click at [488, 237] on button "Plus" at bounding box center [496, 234] width 25 height 25
type input "46"
click at [458, 285] on strong "WHAT DENTISTS ARE SAYING" at bounding box center [652, 268] width 490 height 40
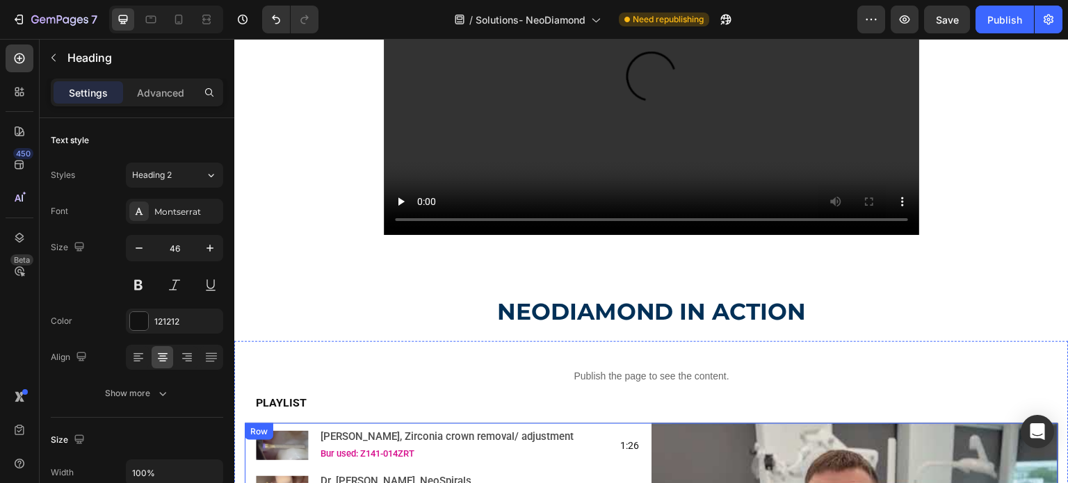
scroll to position [765, 0]
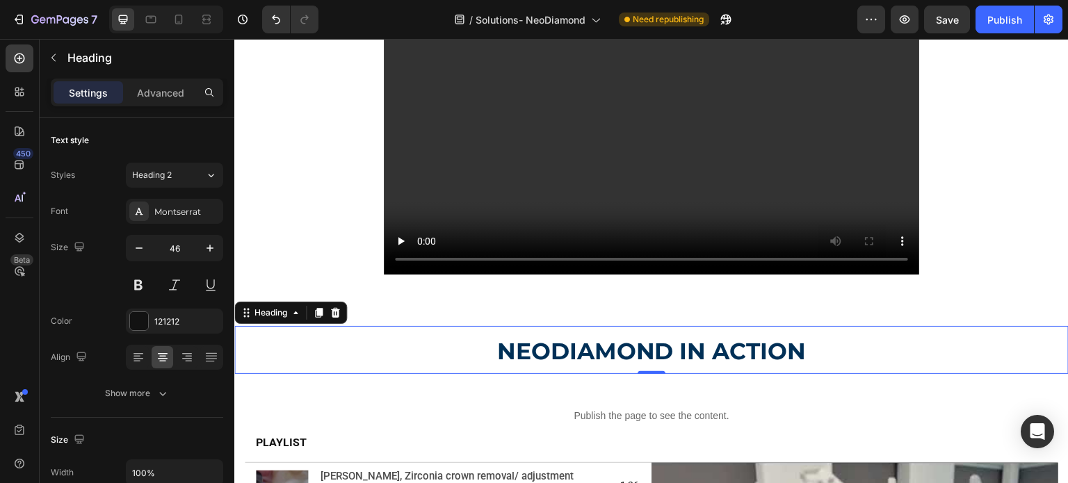
click at [535, 351] on strong "NEODIAMOND IN ACTION" at bounding box center [652, 351] width 310 height 28
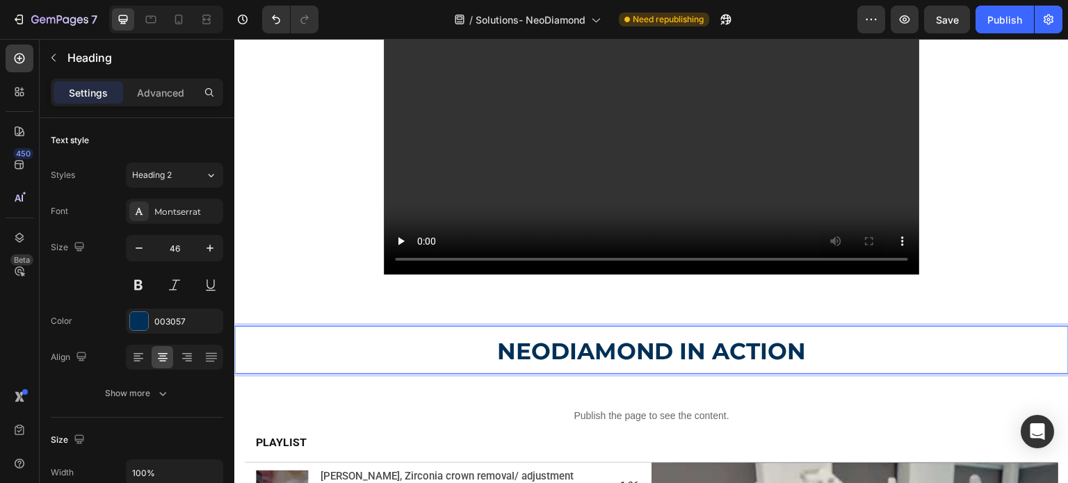
click at [535, 351] on strong "NEODIAMOND IN ACTION" at bounding box center [652, 351] width 310 height 28
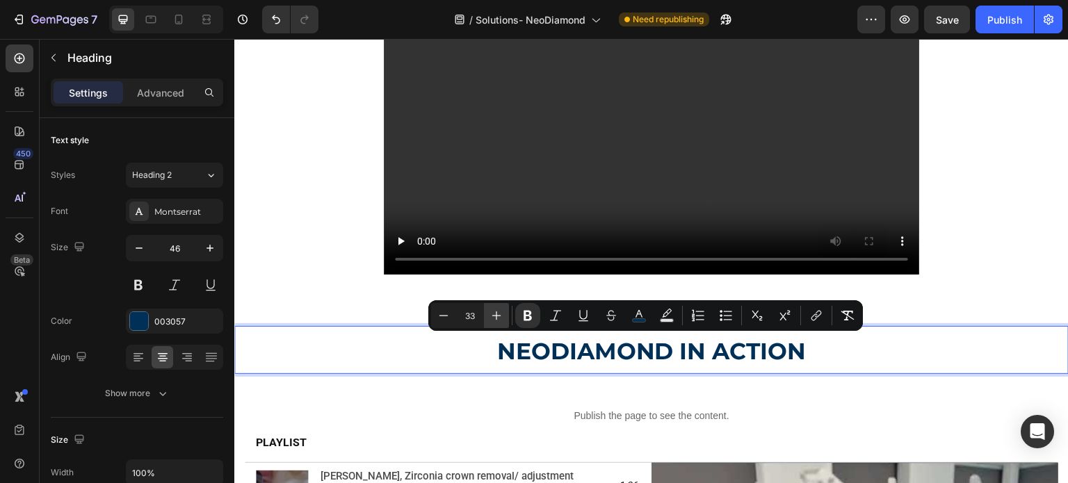
click at [499, 319] on icon "Editor contextual toolbar" at bounding box center [497, 316] width 14 height 14
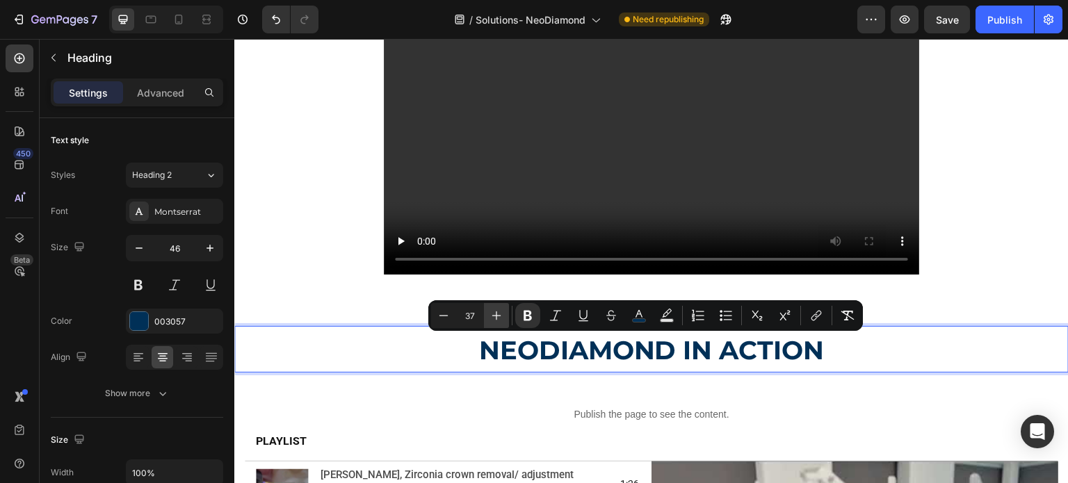
click at [499, 319] on icon "Editor contextual toolbar" at bounding box center [497, 316] width 14 height 14
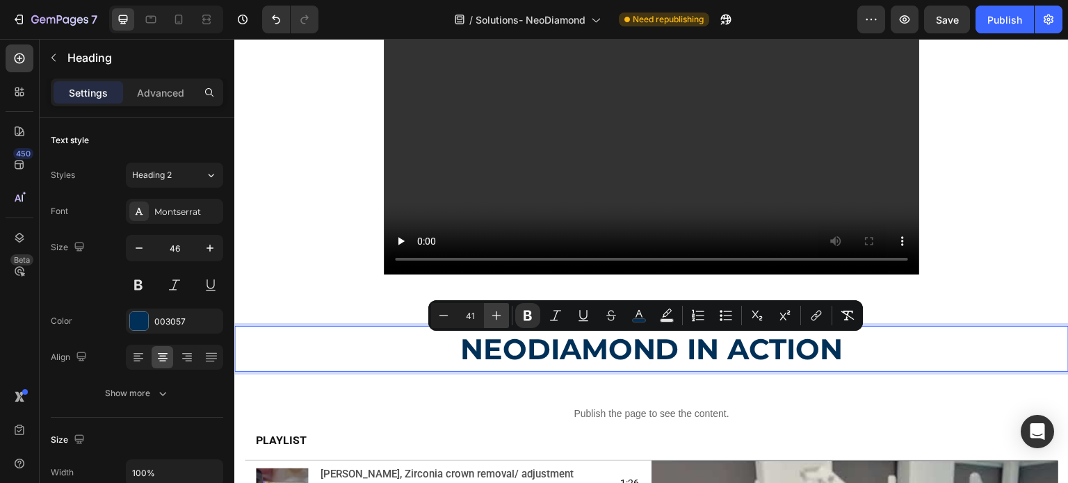
click at [499, 319] on icon "Editor contextual toolbar" at bounding box center [497, 316] width 14 height 14
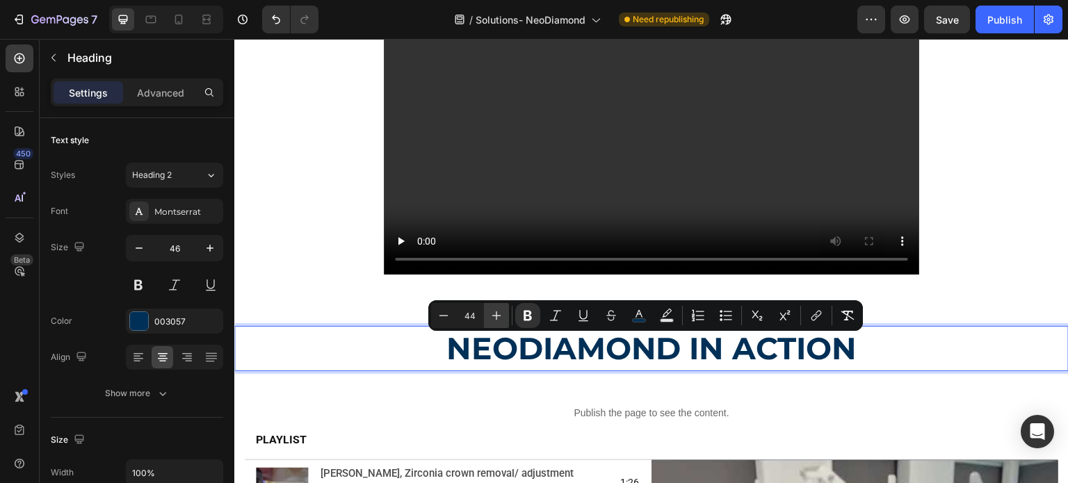
click at [499, 319] on icon "Editor contextual toolbar" at bounding box center [497, 316] width 14 height 14
type input "46"
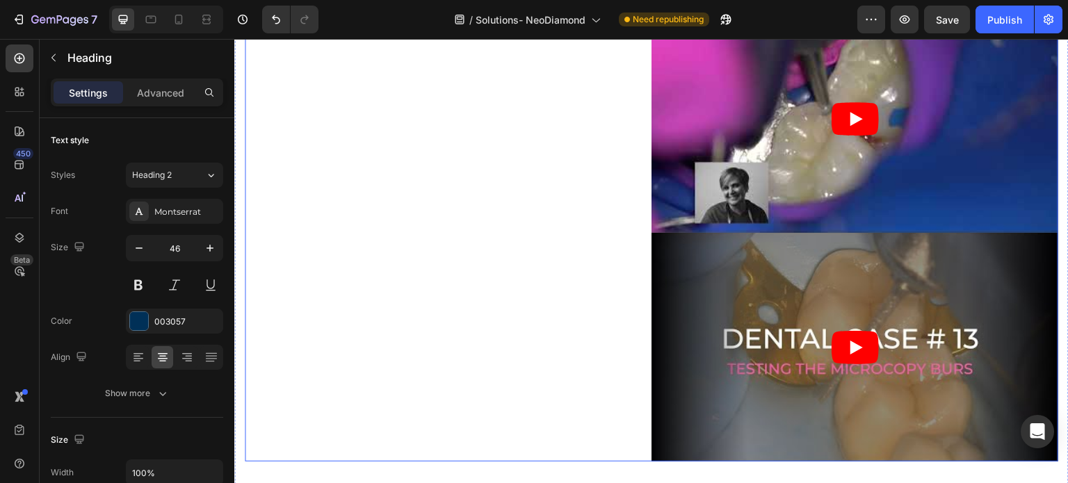
scroll to position [2643, 0]
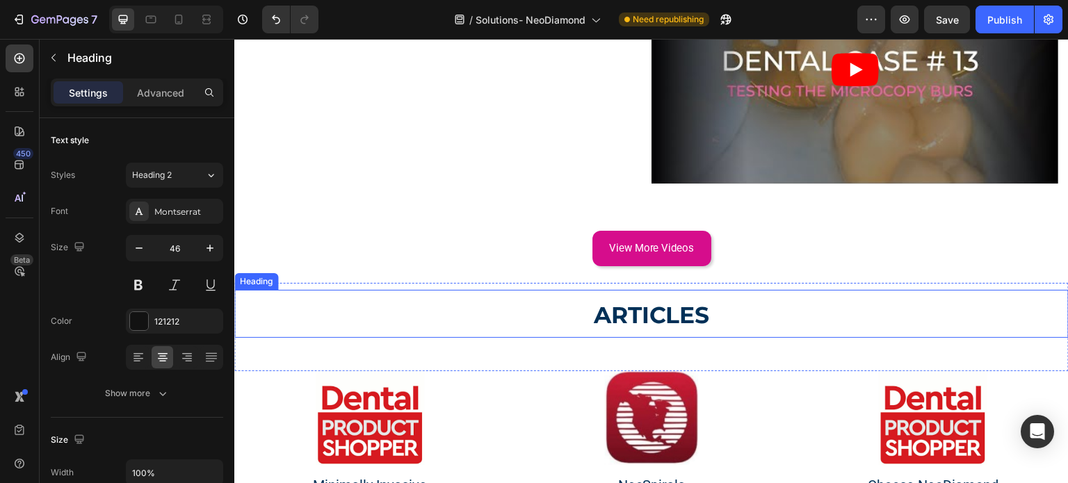
click at [600, 301] on strong "ARTICLES" at bounding box center [652, 315] width 116 height 28
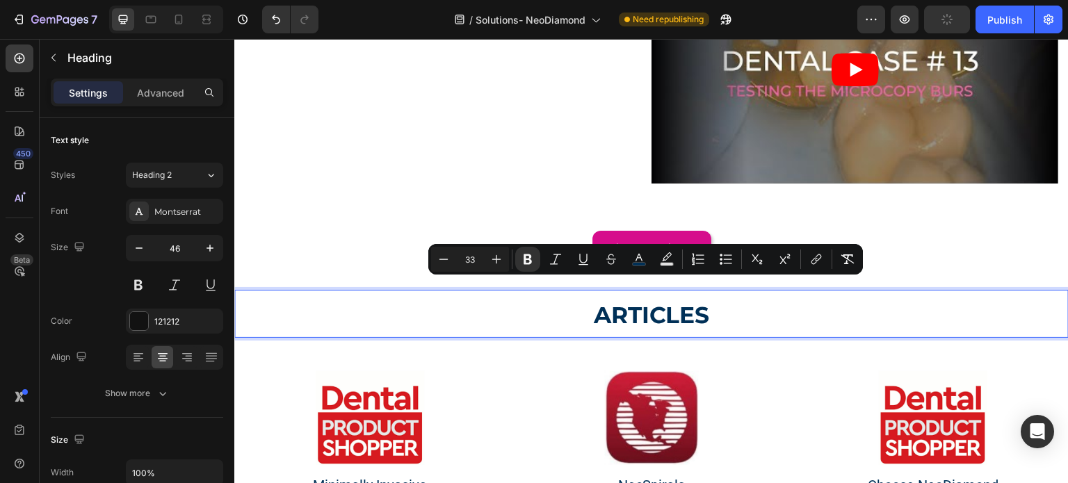
click at [481, 261] on input "33" at bounding box center [470, 259] width 28 height 17
drag, startPoint x: 481, startPoint y: 261, endPoint x: 467, endPoint y: 263, distance: 14.8
click at [467, 263] on input "33" at bounding box center [470, 259] width 28 height 17
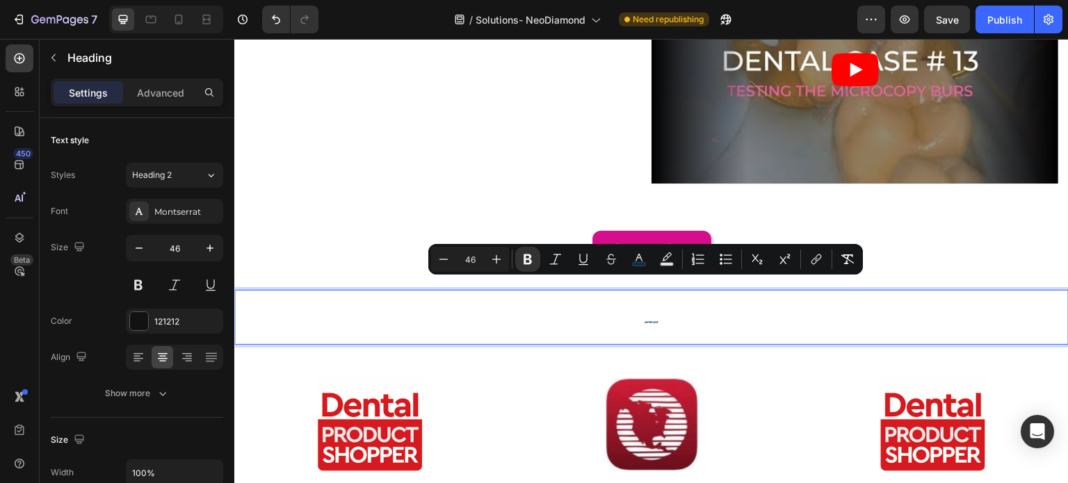
type input "46"
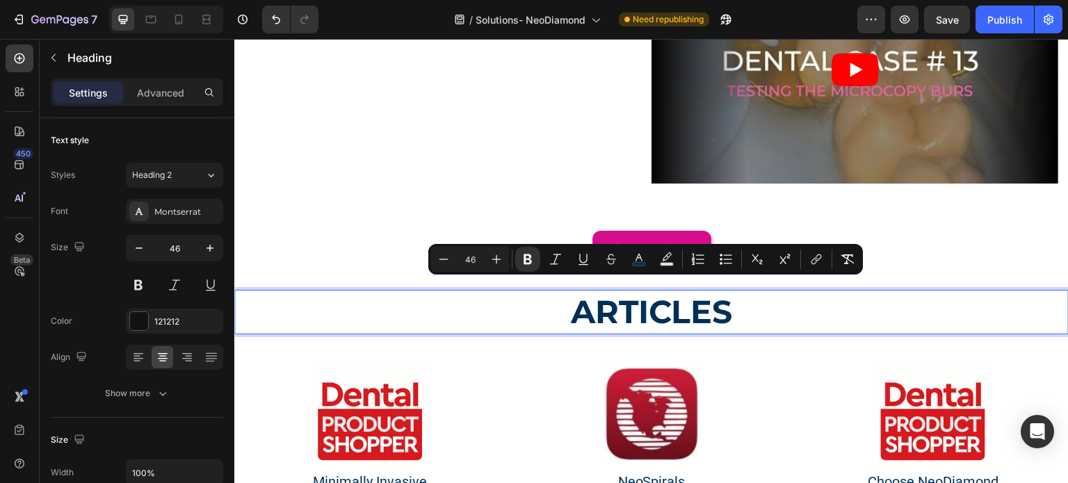
click at [469, 291] on p "ARTICLES" at bounding box center [652, 312] width 832 height 42
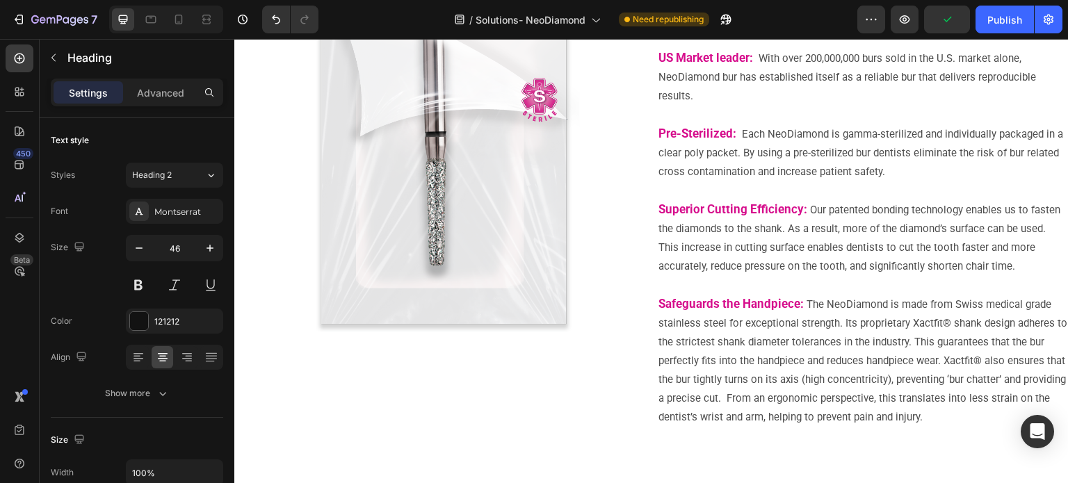
scroll to position [0, 0]
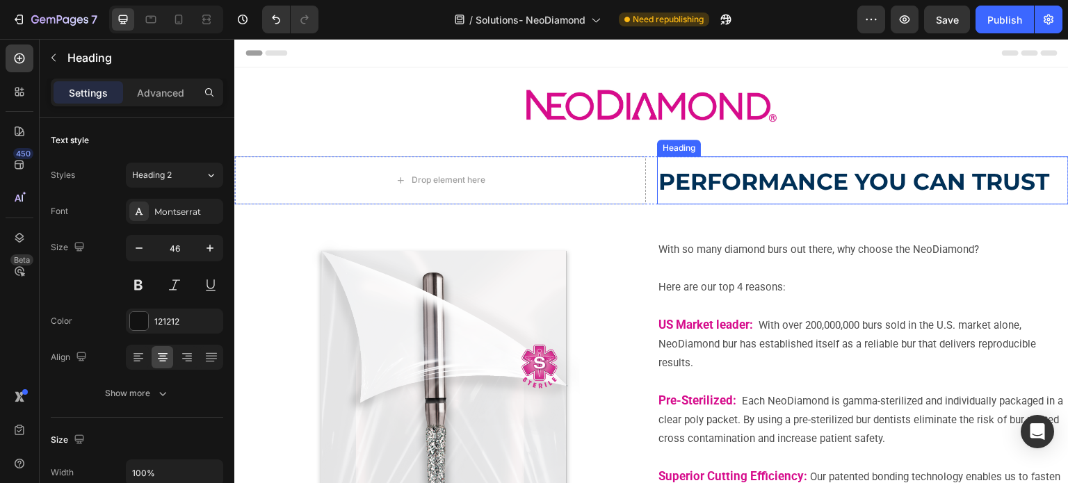
click at [721, 180] on strong "PERFORMANCE YOU CAN TRUST" at bounding box center [854, 182] width 391 height 28
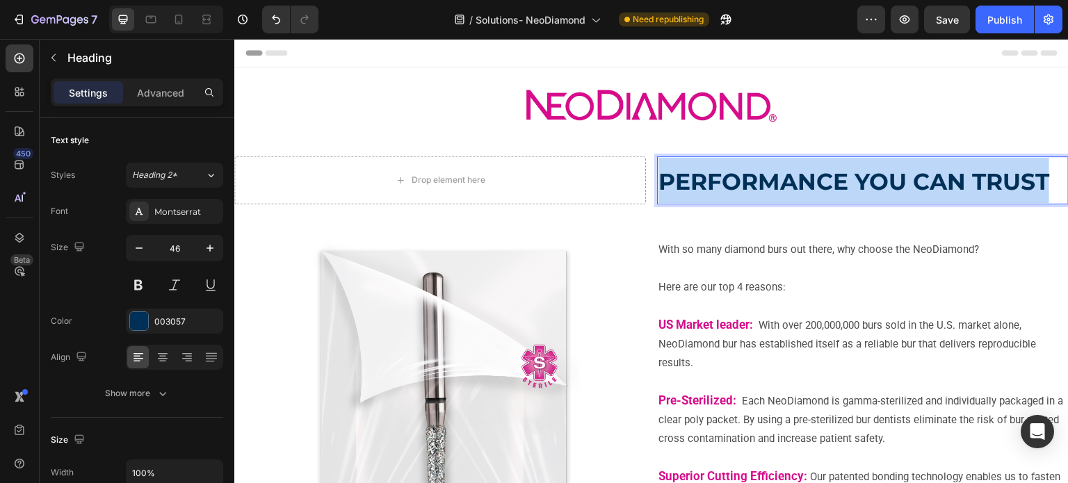
click at [721, 180] on strong "PERFORMANCE YOU CAN TRUST" at bounding box center [854, 182] width 391 height 28
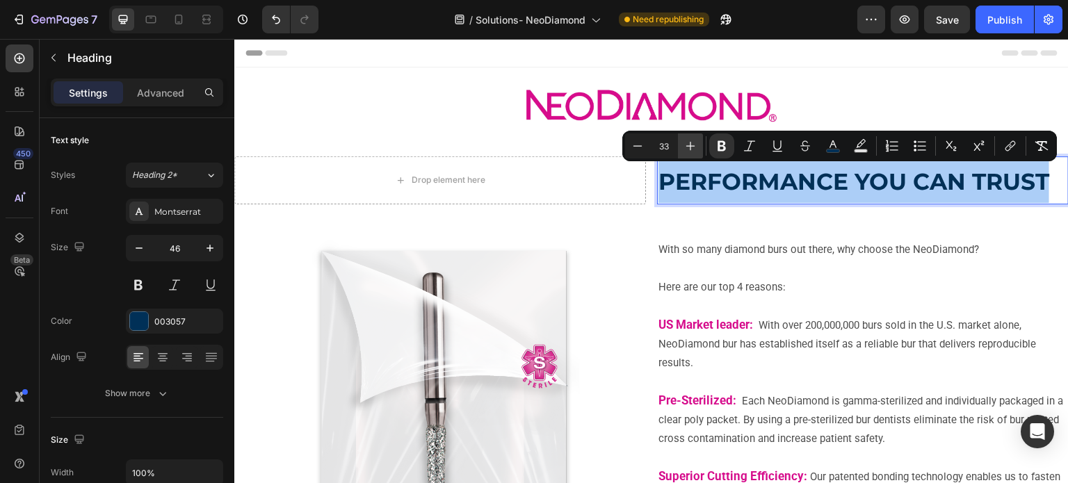
click at [694, 154] on button "Plus" at bounding box center [690, 146] width 25 height 25
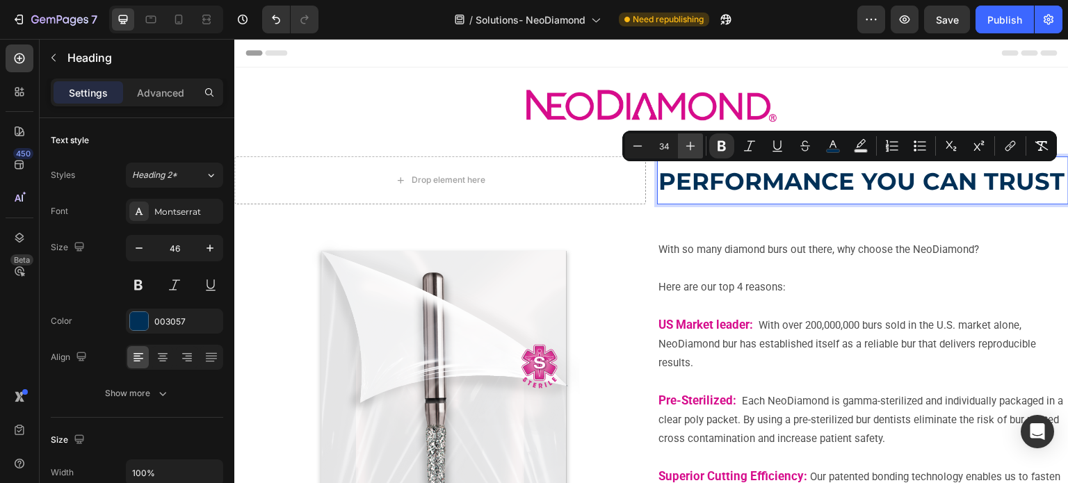
click at [694, 154] on button "Plus" at bounding box center [690, 146] width 25 height 25
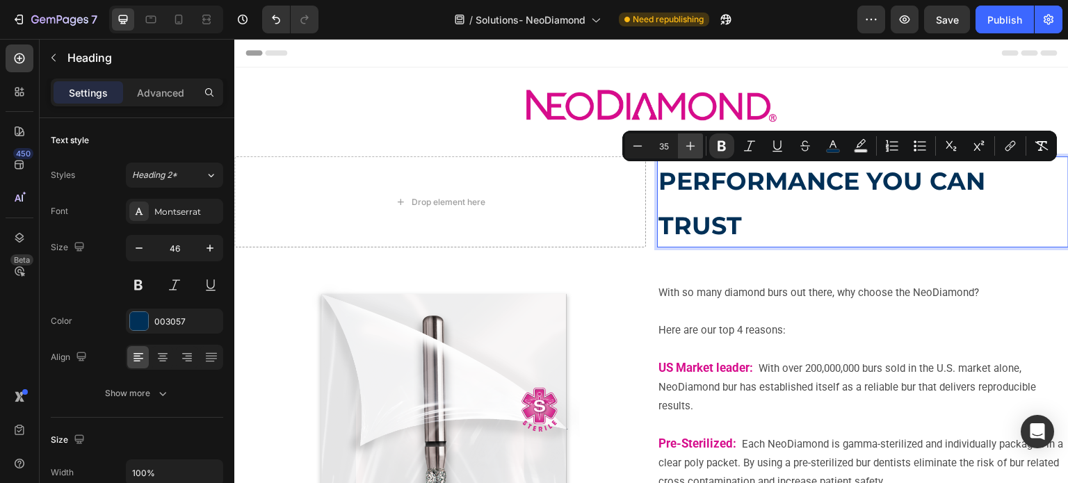
click at [694, 154] on button "Plus" at bounding box center [690, 146] width 25 height 25
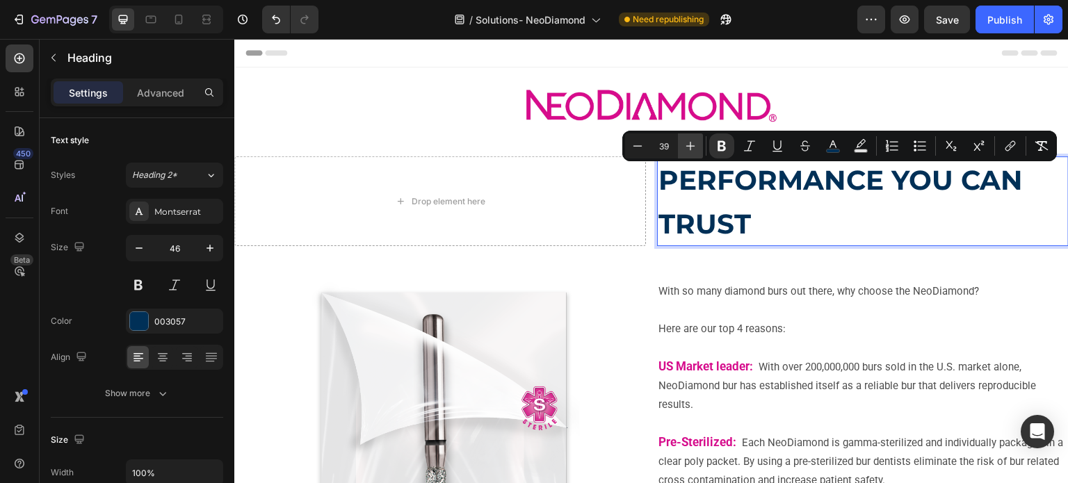
click at [694, 154] on button "Plus" at bounding box center [690, 146] width 25 height 25
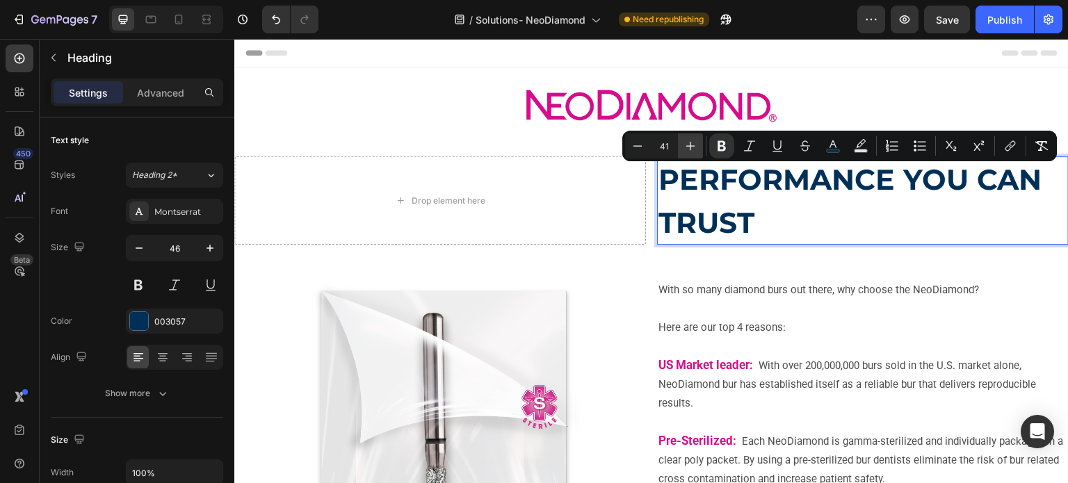
click at [694, 154] on button "Plus" at bounding box center [690, 146] width 25 height 25
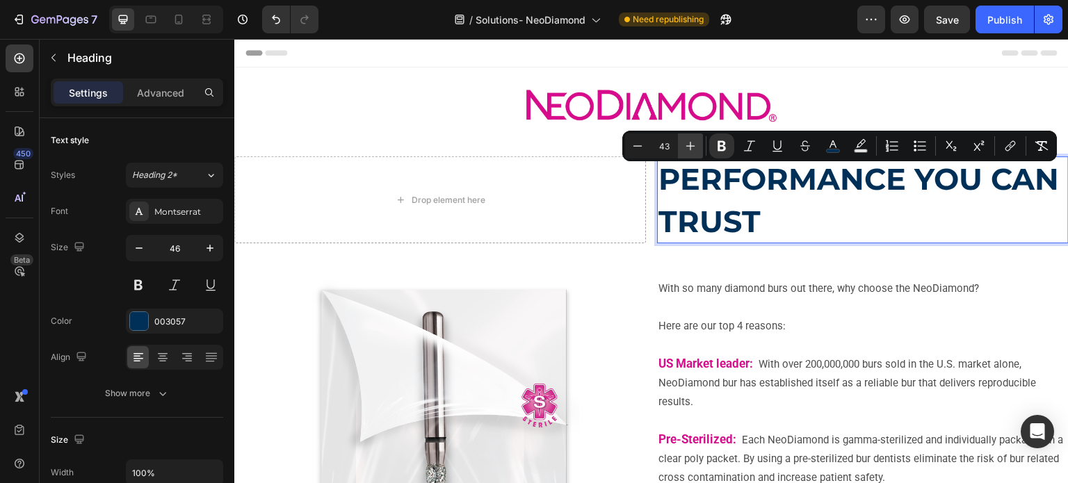
click at [694, 154] on button "Plus" at bounding box center [690, 146] width 25 height 25
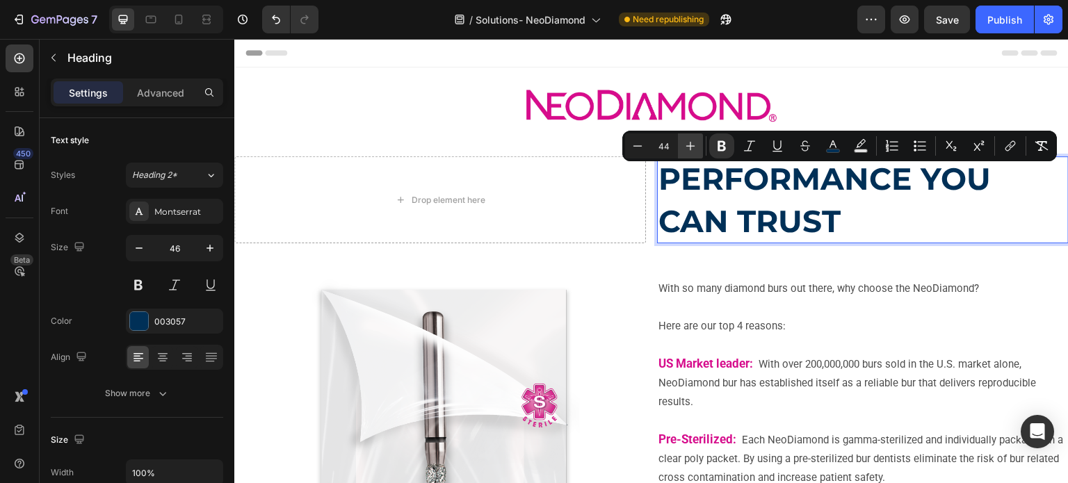
click at [694, 154] on button "Plus" at bounding box center [690, 146] width 25 height 25
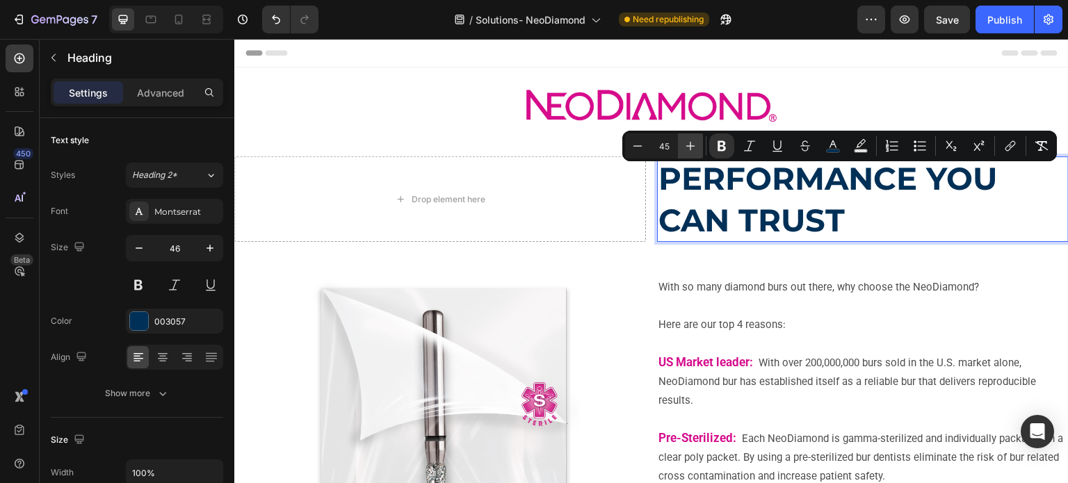
click at [694, 154] on button "Plus" at bounding box center [690, 146] width 25 height 25
type input "46"
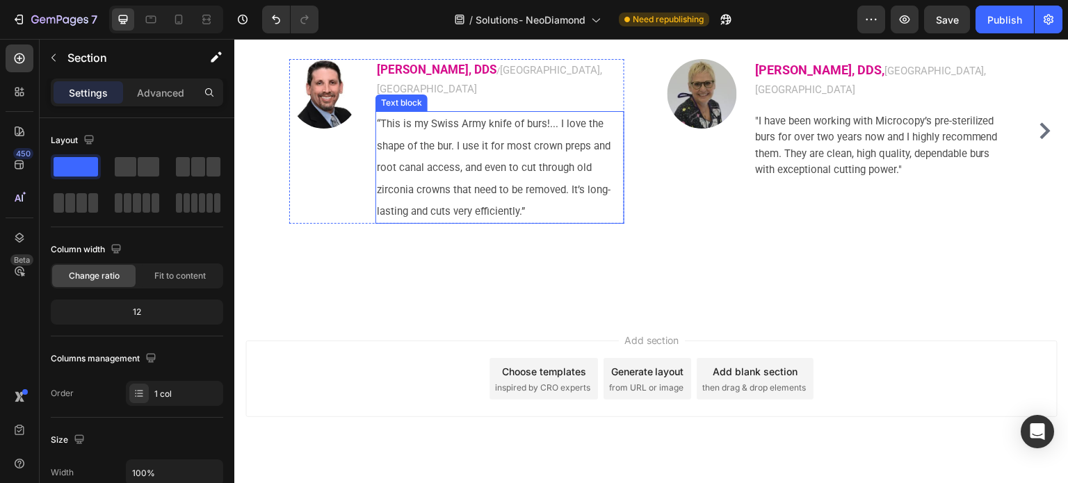
scroll to position [3296, 0]
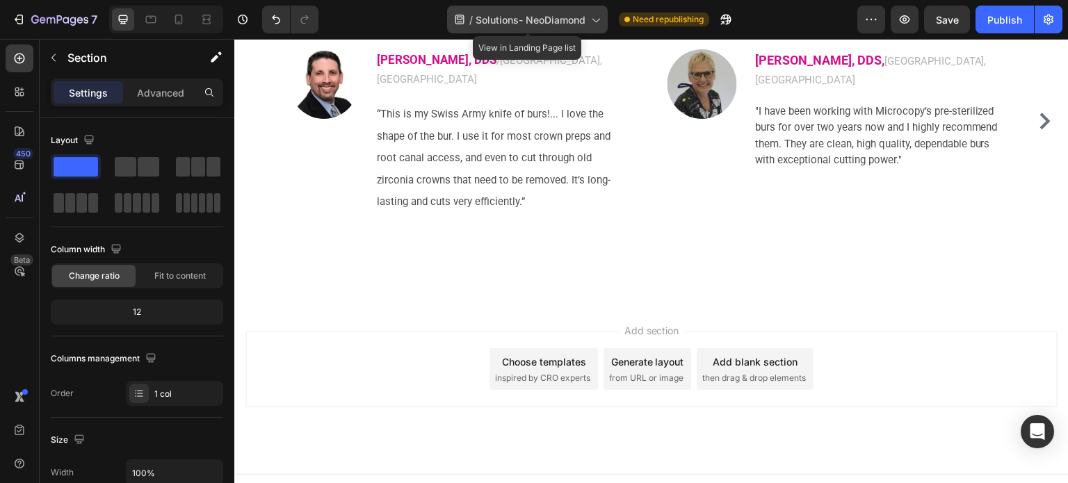
click at [550, 10] on div "/ Solutions- NeoDiamond" at bounding box center [527, 20] width 161 height 28
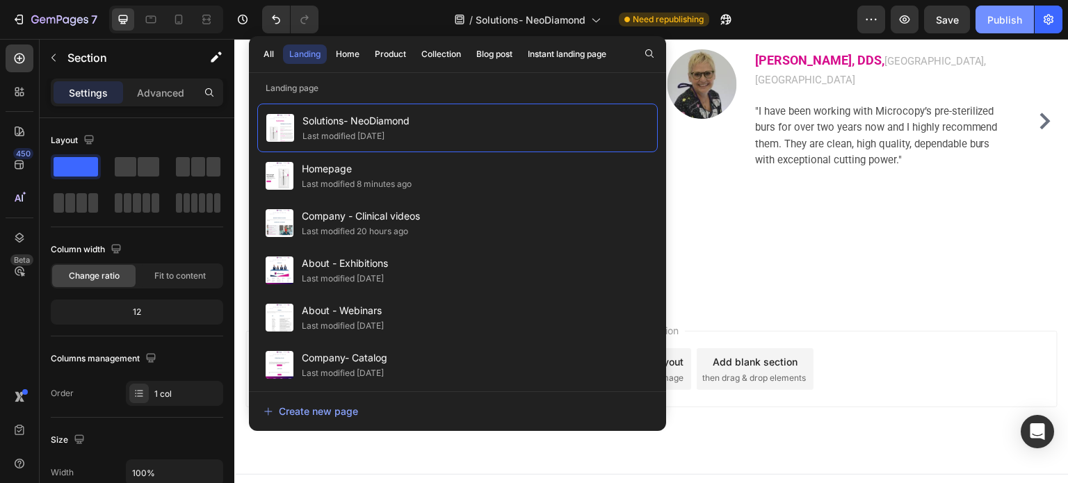
click at [991, 9] on button "Publish" at bounding box center [1005, 20] width 58 height 28
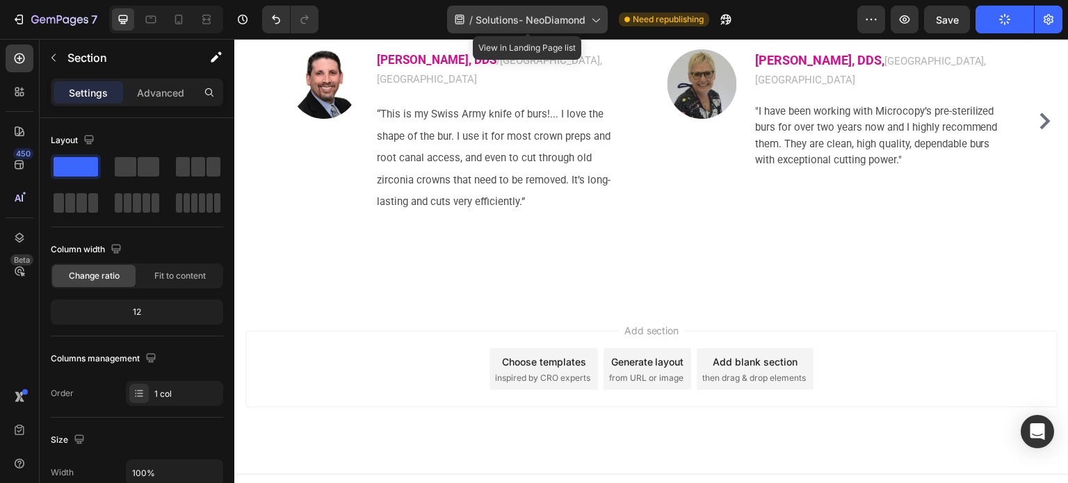
click at [550, 13] on span "Solutions- NeoDiamond" at bounding box center [531, 20] width 110 height 15
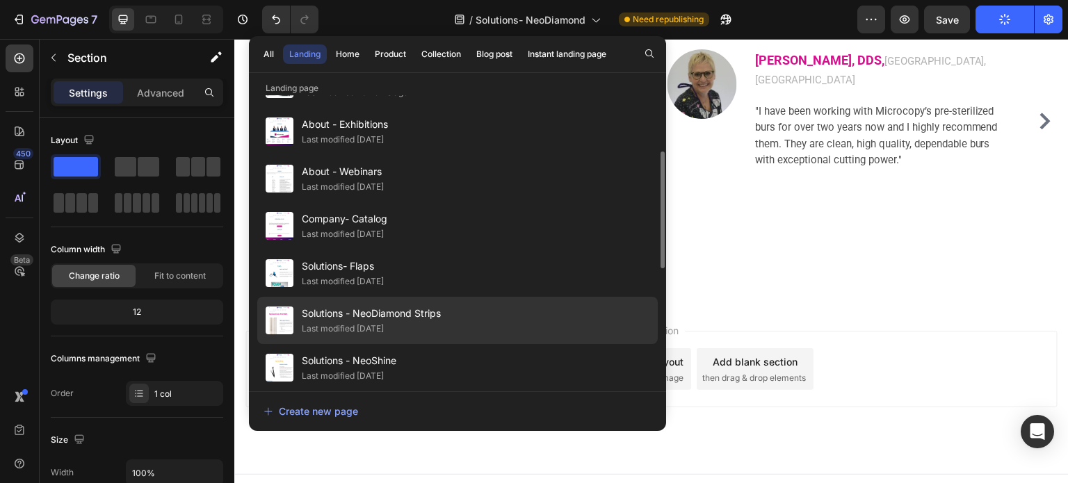
scroll to position [209, 0]
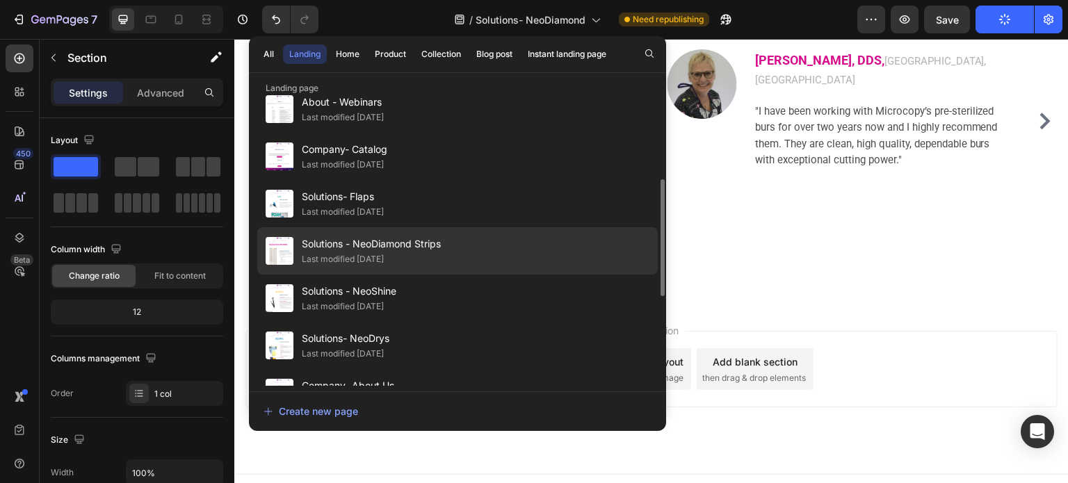
click at [428, 257] on div "Last modified [DATE]" at bounding box center [371, 260] width 139 height 14
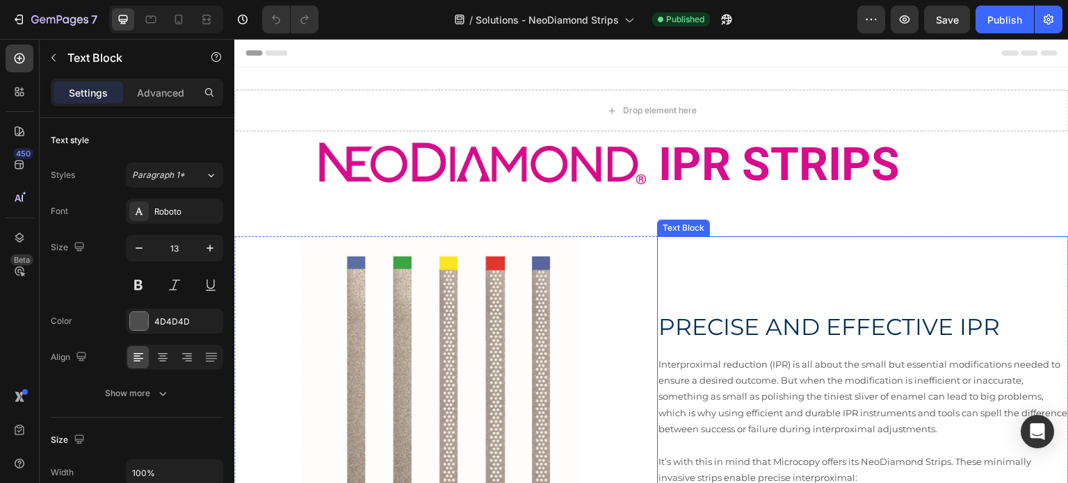
click at [691, 330] on span "PRECISE AND EFFECTIVE IPR" at bounding box center [830, 327] width 342 height 28
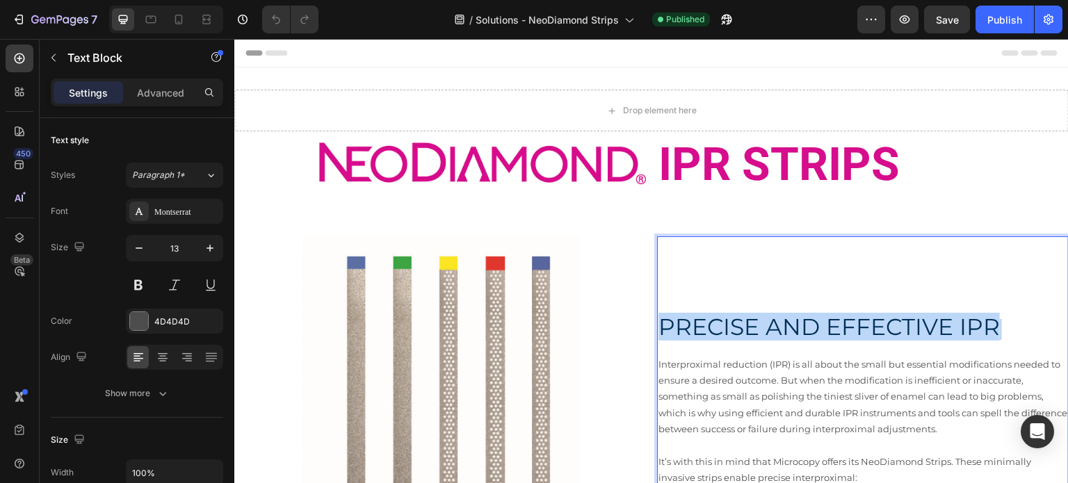
click at [691, 330] on span "PRECISE AND EFFECTIVE IPR" at bounding box center [830, 327] width 342 height 28
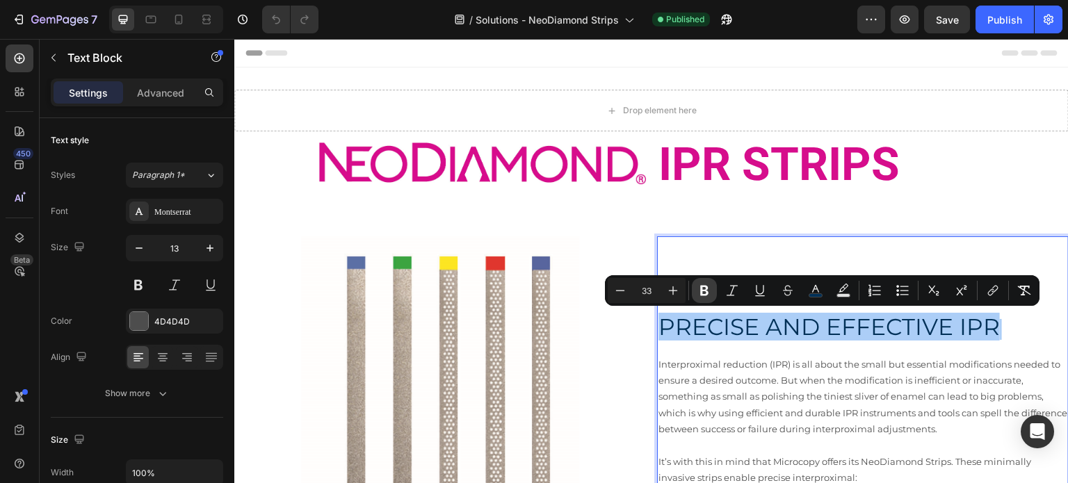
click at [705, 291] on icon "Editor contextual toolbar" at bounding box center [704, 291] width 8 height 10
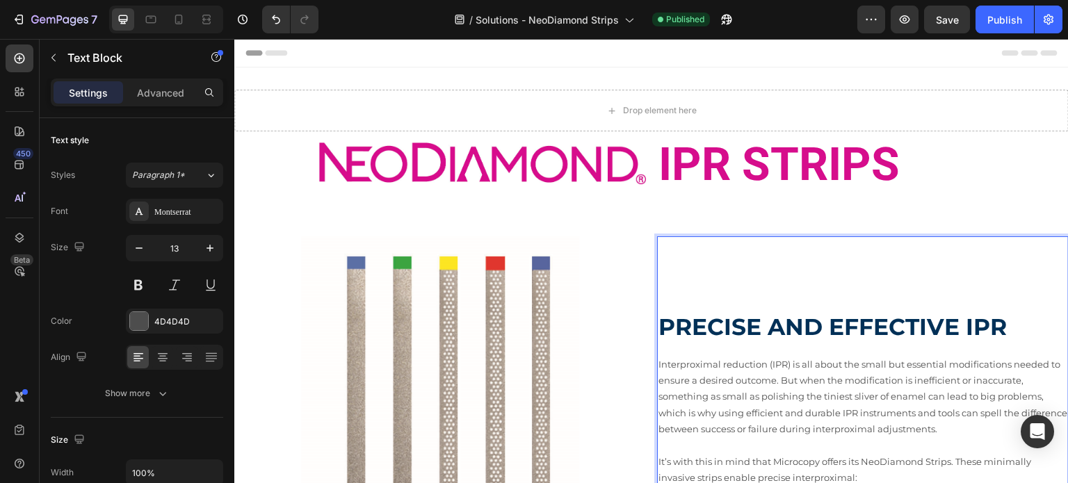
click at [679, 330] on strong "PRECISE AND EFFECTIVE IPR" at bounding box center [833, 327] width 349 height 28
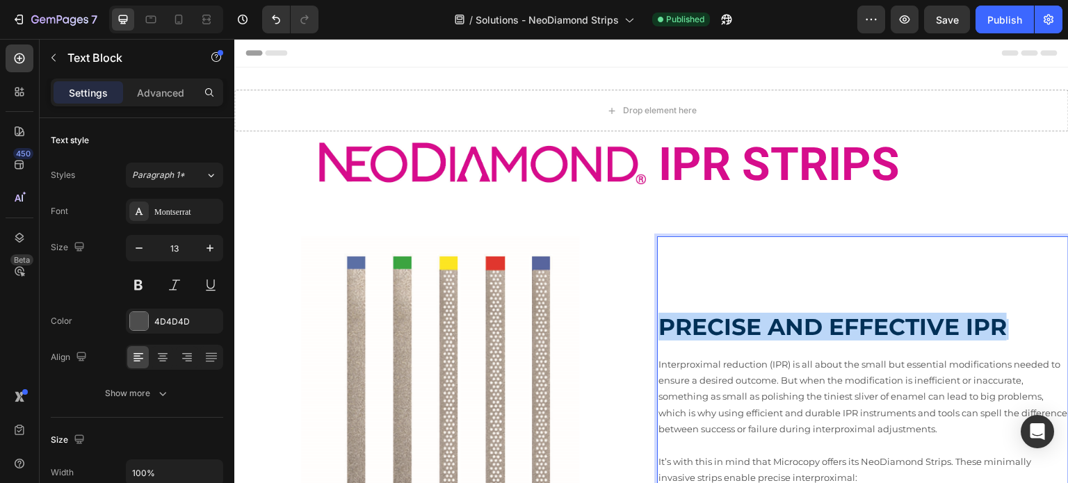
click at [679, 330] on strong "PRECISE AND EFFECTIVE IPR" at bounding box center [833, 327] width 349 height 28
click at [659, 320] on strong "PRECISE AND EFFECTIVE IPR" at bounding box center [833, 327] width 349 height 28
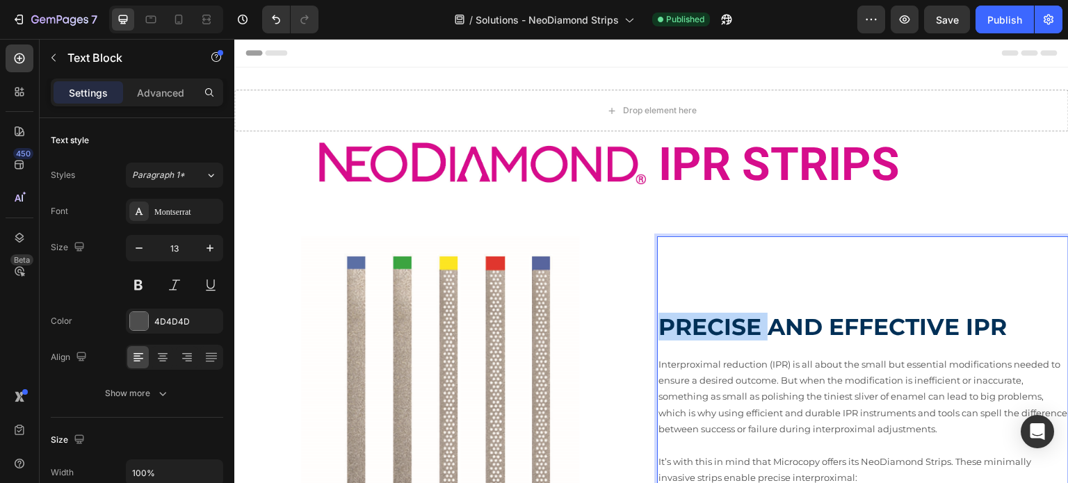
click at [659, 320] on strong "PRECISE AND EFFECTIVE IPR" at bounding box center [833, 327] width 349 height 28
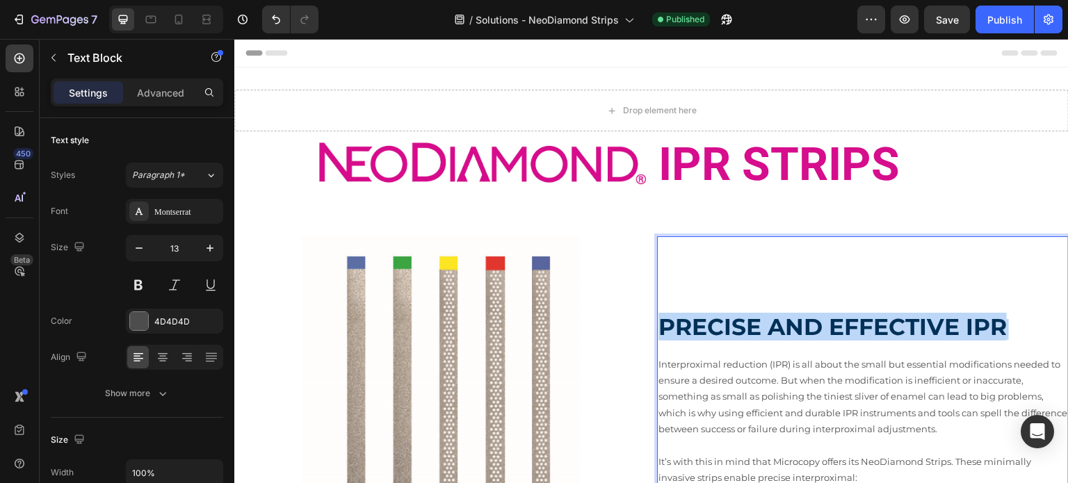
click at [659, 320] on strong "PRECISE AND EFFECTIVE IPR" at bounding box center [833, 327] width 349 height 28
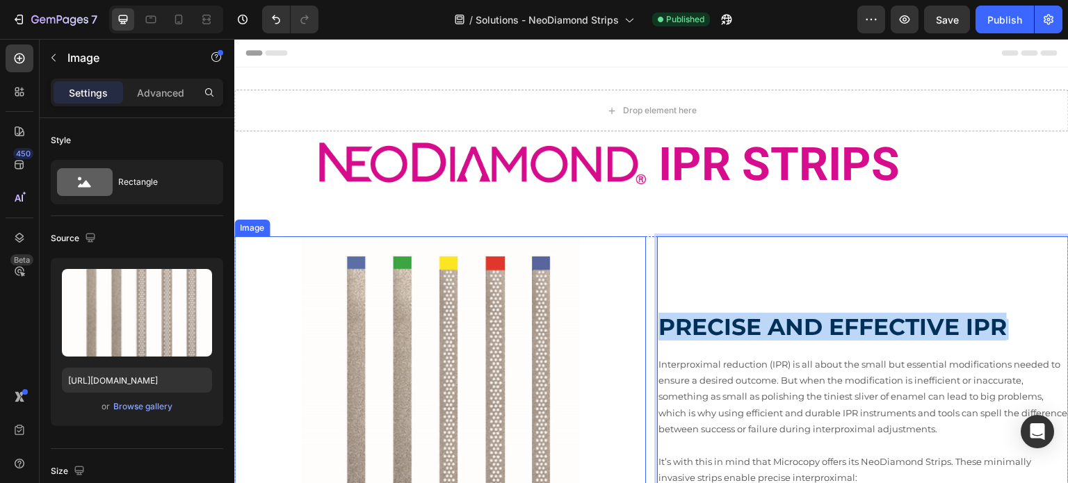
click at [637, 321] on div at bounding box center [440, 452] width 412 height 431
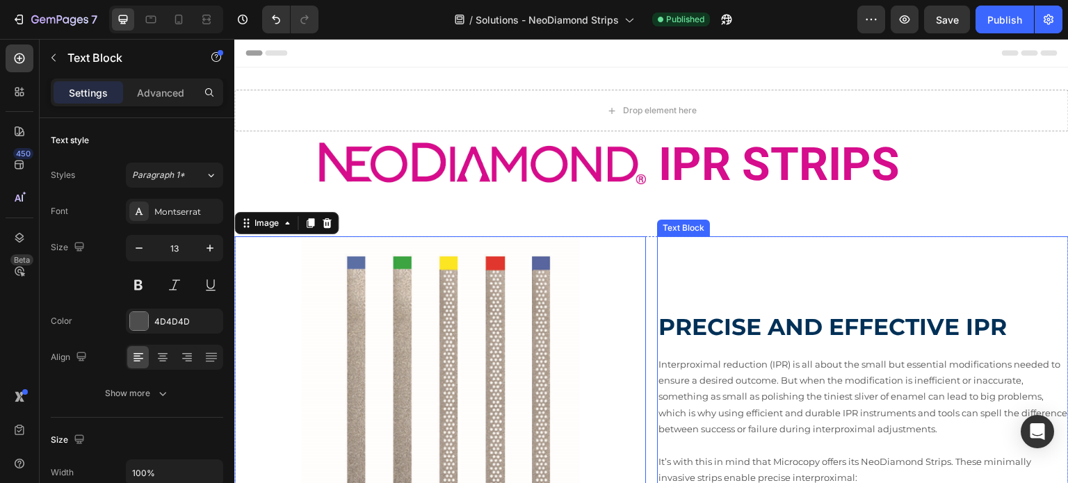
click at [691, 321] on strong "PRECISE AND EFFECTIVE IPR" at bounding box center [833, 327] width 349 height 28
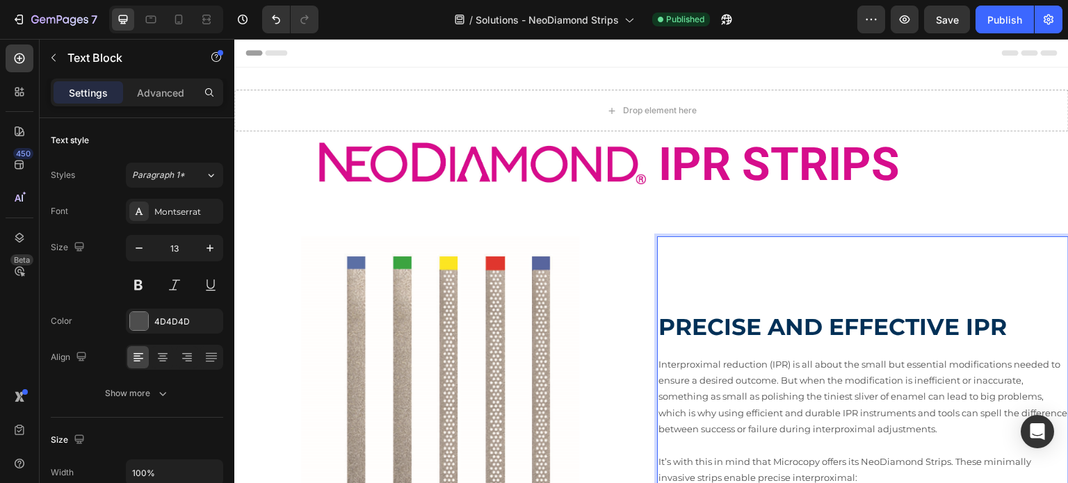
click at [691, 307] on p "Rich Text Editor. Editing area: main" at bounding box center [863, 311] width 409 height 16
click at [680, 320] on strong "PRECISE AND EFFECTIVE IPR" at bounding box center [833, 327] width 349 height 28
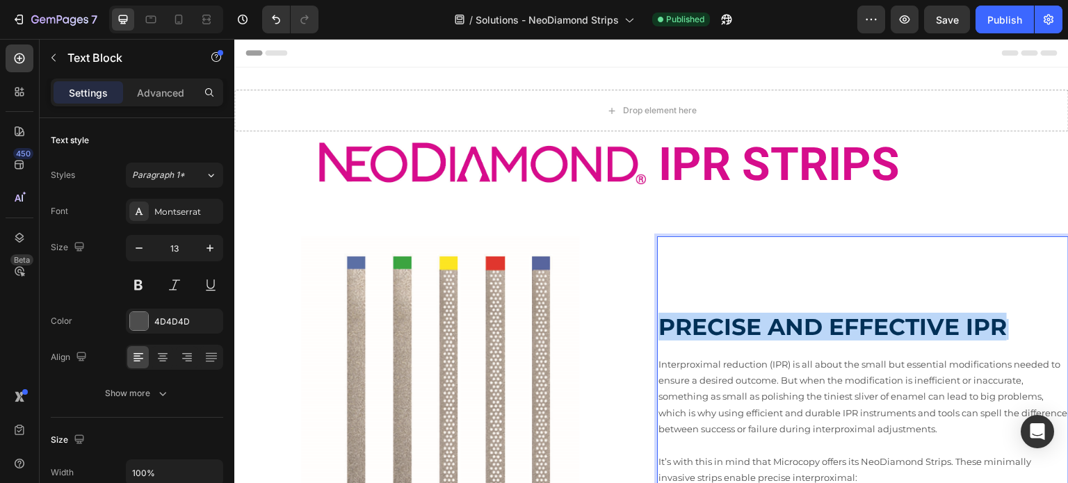
click at [680, 320] on strong "PRECISE AND EFFECTIVE IPR" at bounding box center [833, 327] width 349 height 28
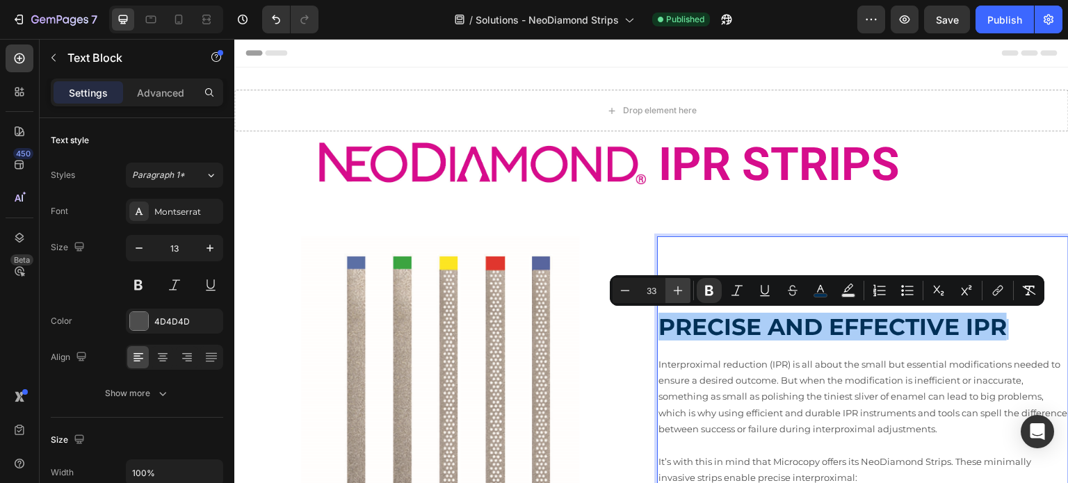
click at [675, 296] on icon "Editor contextual toolbar" at bounding box center [678, 291] width 14 height 14
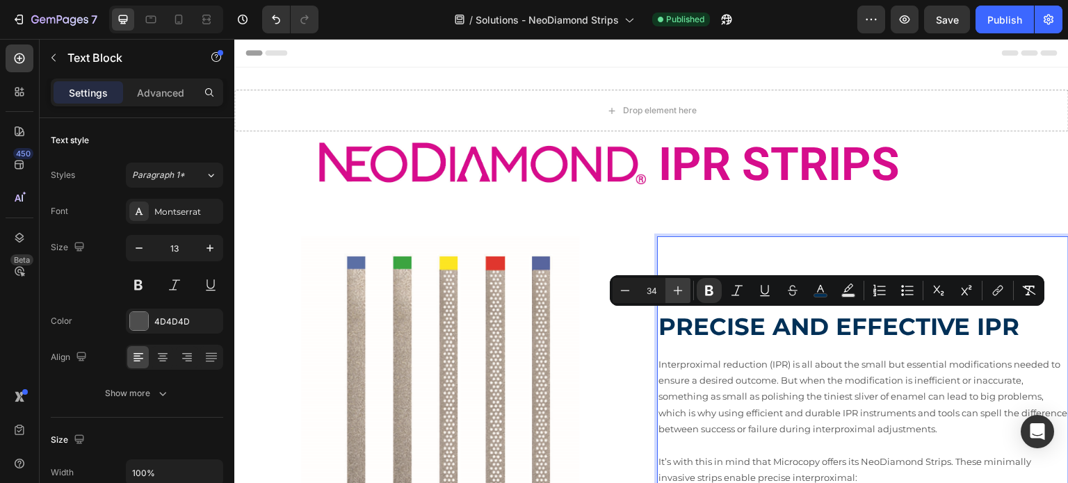
click at [675, 296] on icon "Editor contextual toolbar" at bounding box center [678, 291] width 14 height 14
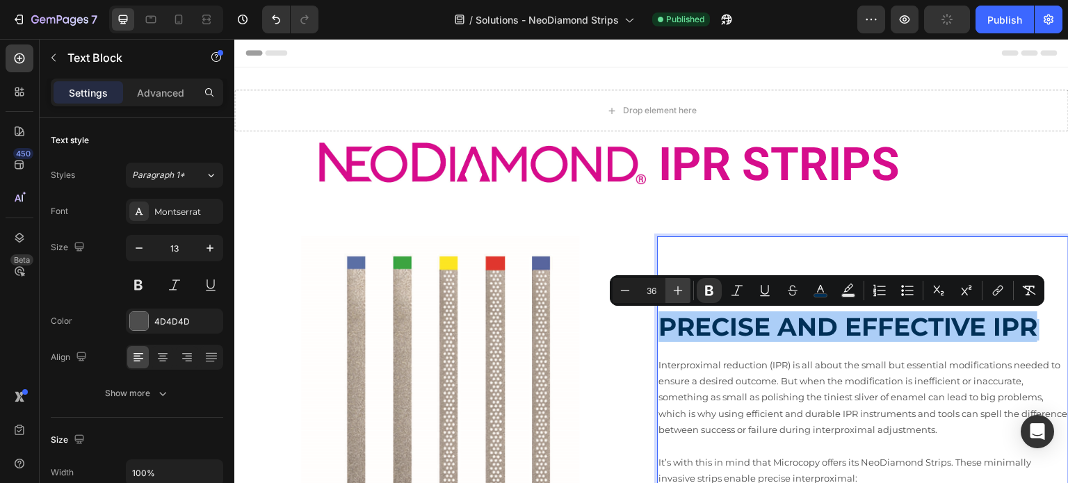
click at [675, 296] on icon "Editor contextual toolbar" at bounding box center [678, 291] width 14 height 14
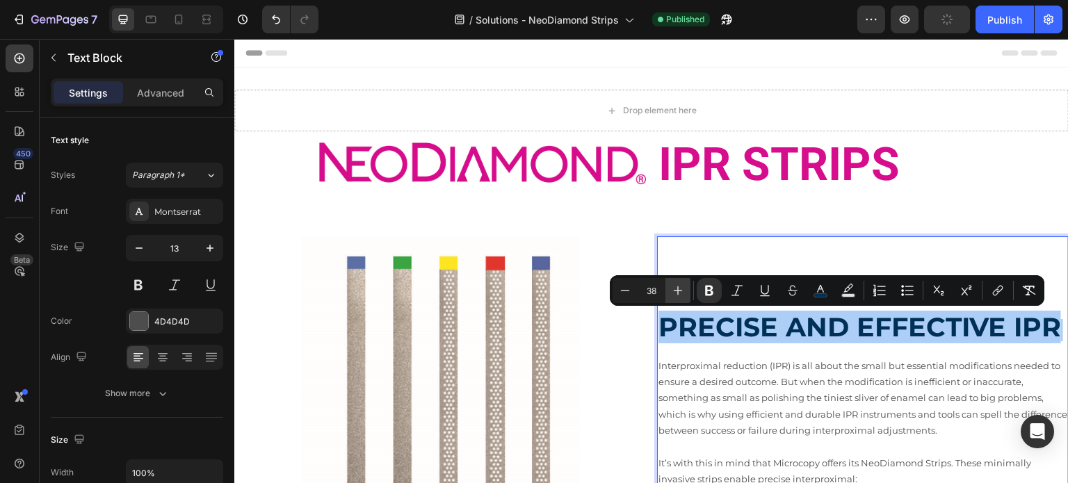
click at [675, 296] on icon "Editor contextual toolbar" at bounding box center [678, 291] width 14 height 14
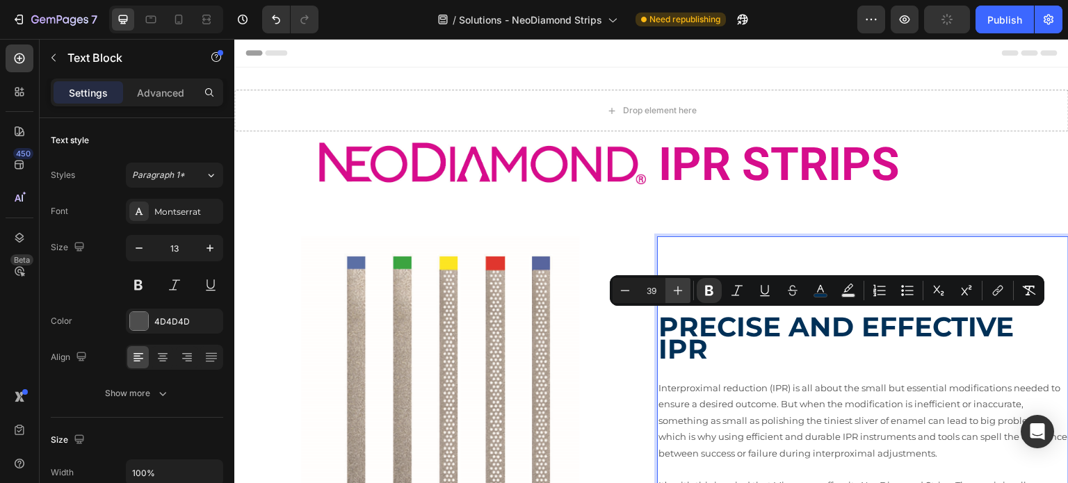
click at [675, 296] on icon "Editor contextual toolbar" at bounding box center [678, 291] width 14 height 14
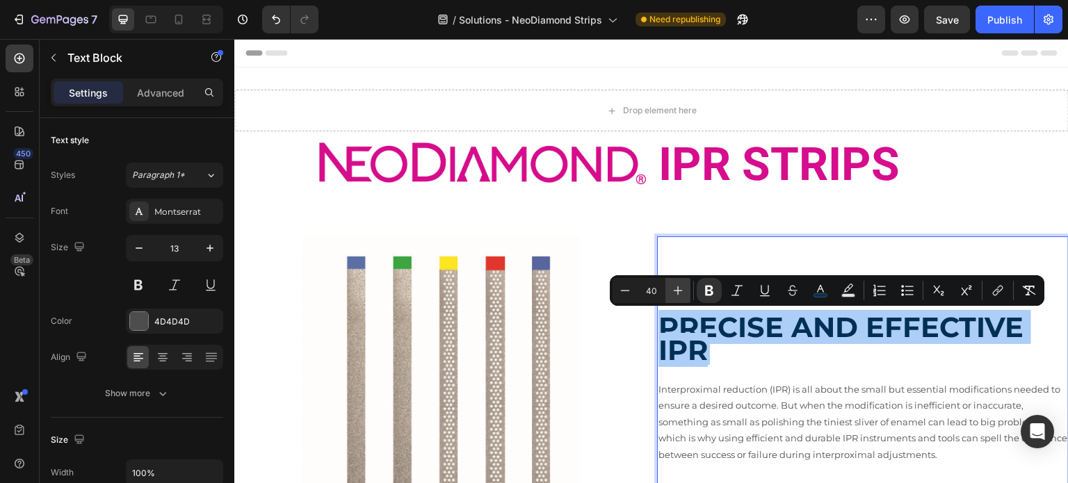
click at [675, 296] on icon "Editor contextual toolbar" at bounding box center [678, 291] width 14 height 14
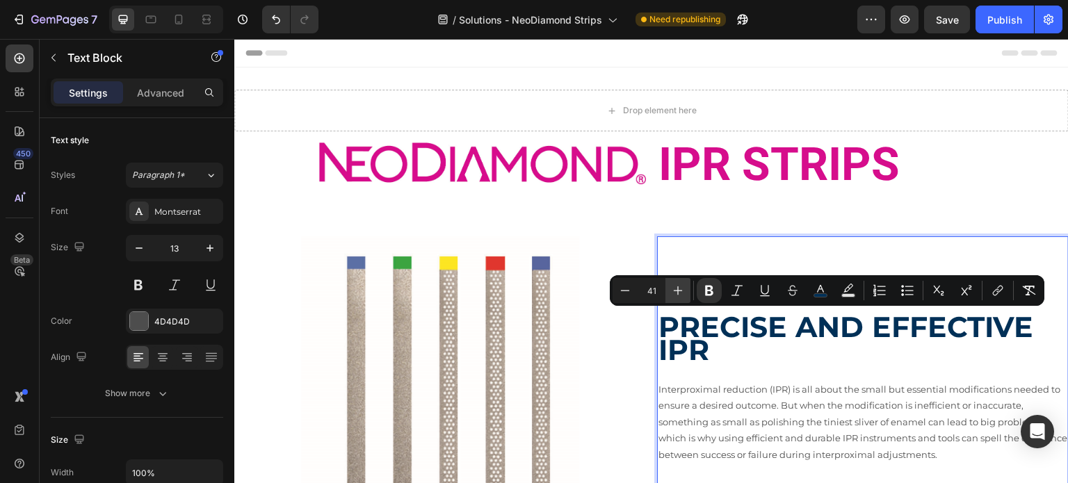
click at [675, 296] on icon "Editor contextual toolbar" at bounding box center [678, 291] width 14 height 14
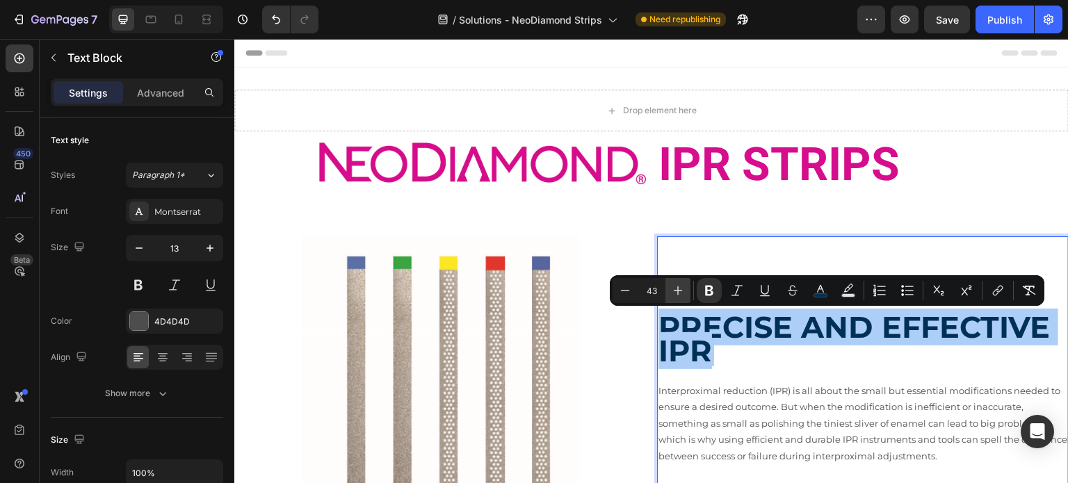
click at [675, 296] on icon "Editor contextual toolbar" at bounding box center [678, 291] width 14 height 14
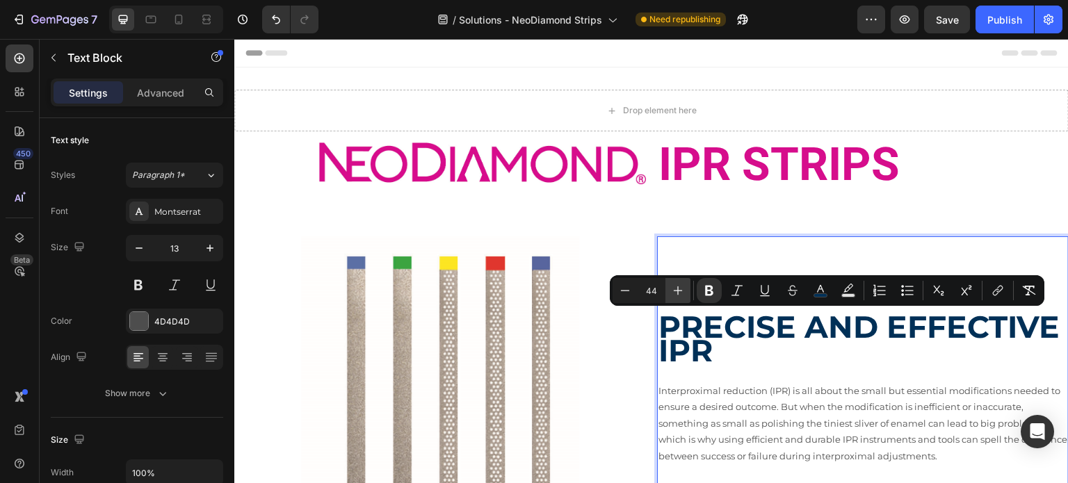
click at [675, 296] on icon "Editor contextual toolbar" at bounding box center [678, 291] width 14 height 14
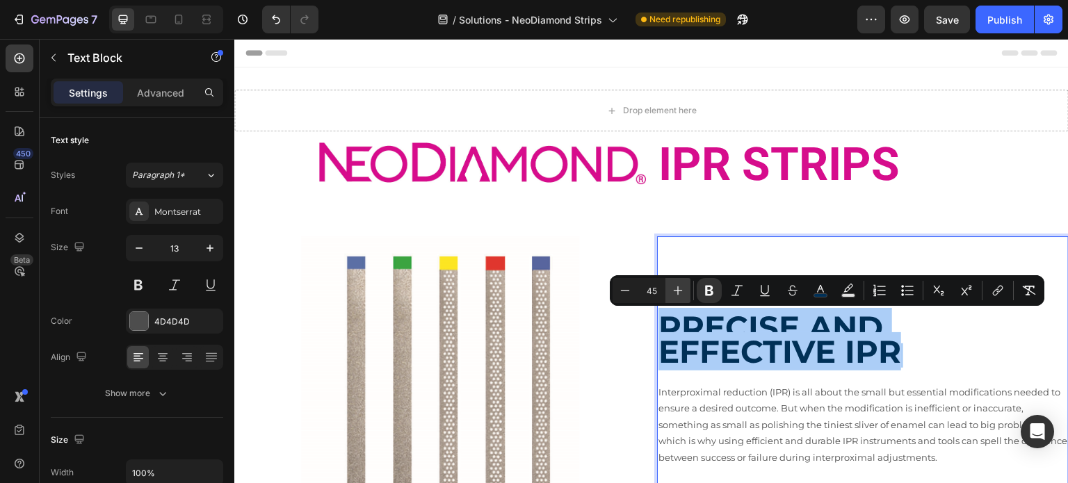
click at [675, 296] on icon "Editor contextual toolbar" at bounding box center [678, 291] width 14 height 14
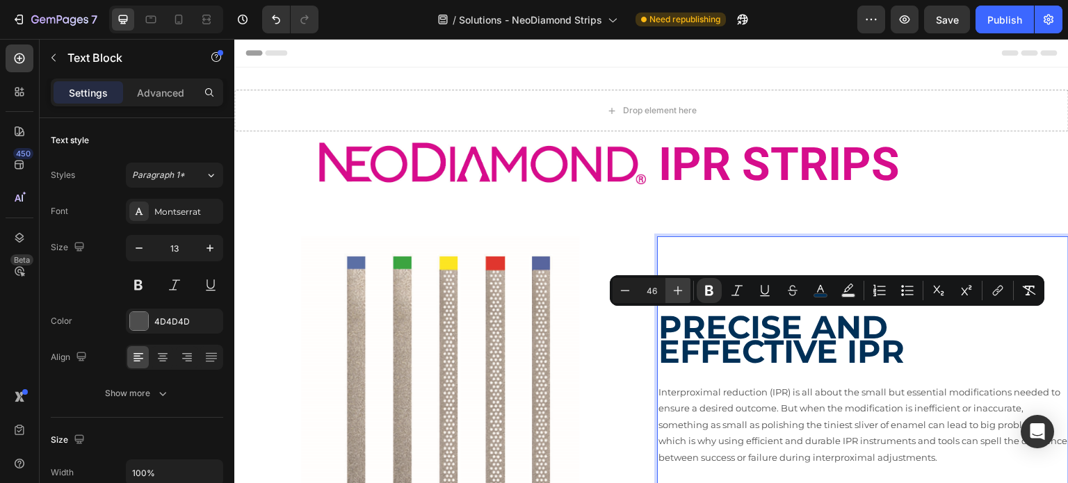
click at [675, 296] on icon "Editor contextual toolbar" at bounding box center [678, 291] width 14 height 14
click at [632, 292] on button "Minus" at bounding box center [625, 290] width 25 height 25
type input "46"
click at [699, 331] on strong "PRECISE AND EFFECTIVE IPR" at bounding box center [782, 339] width 246 height 64
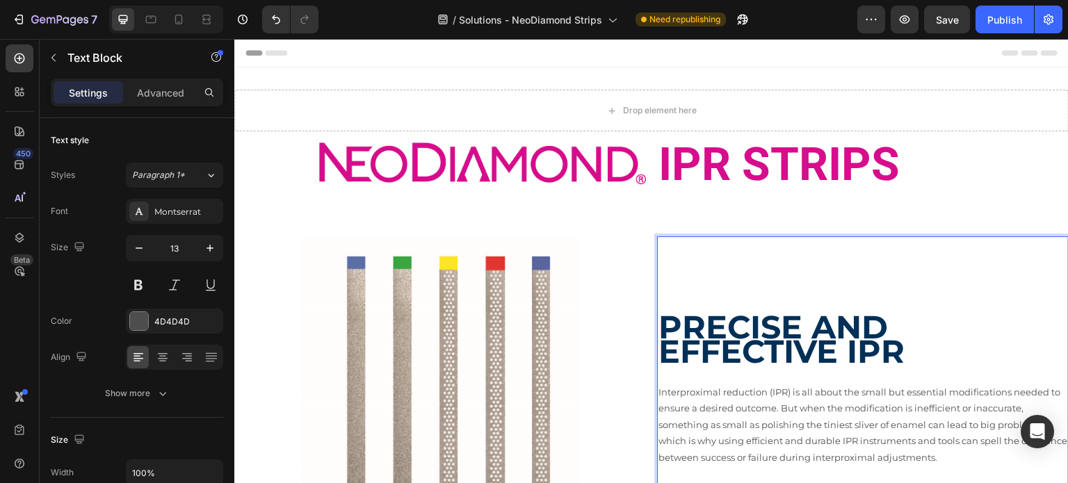
click at [688, 329] on strong "PRECISE AND EFFECTIVE IPR" at bounding box center [782, 339] width 246 height 64
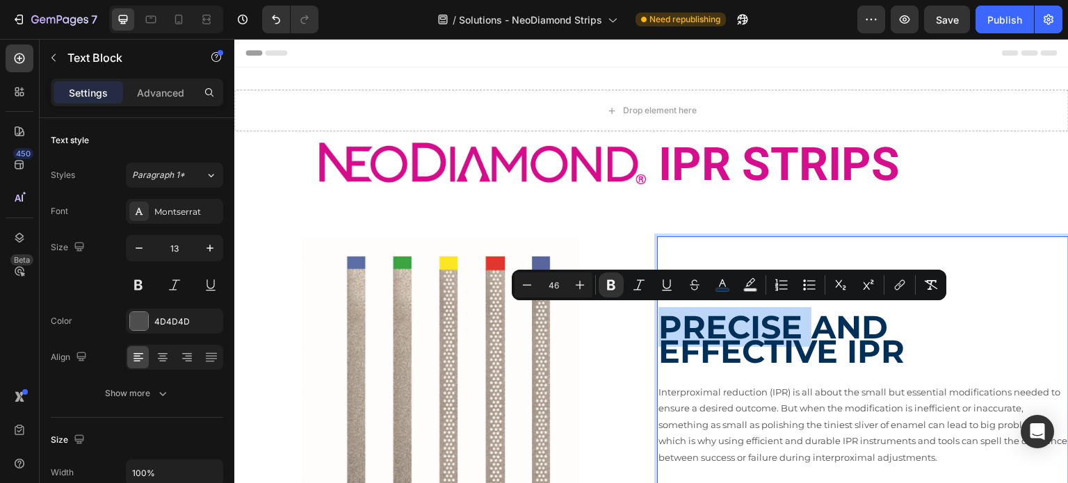
click at [670, 317] on strong "PRECISE AND EFFECTIVE IPR" at bounding box center [782, 339] width 246 height 64
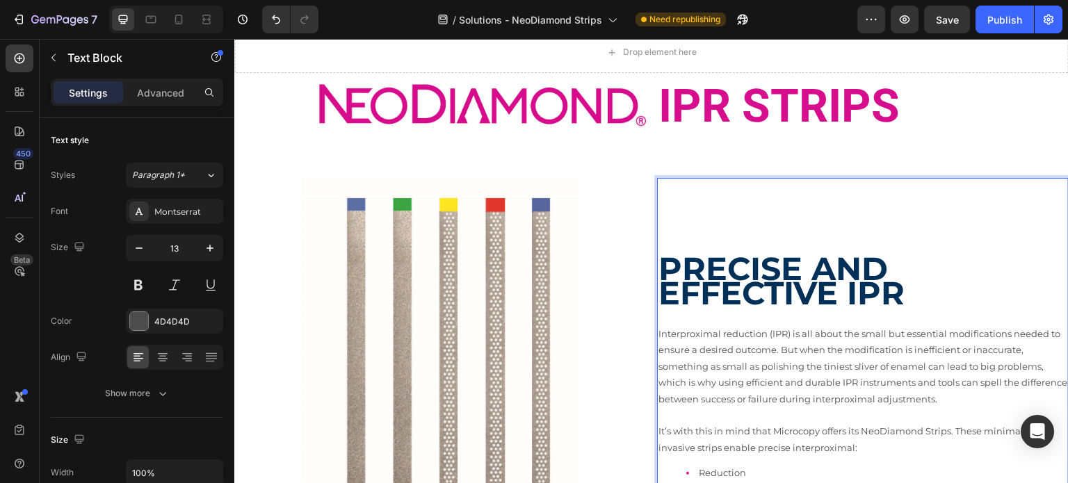
scroll to position [139, 0]
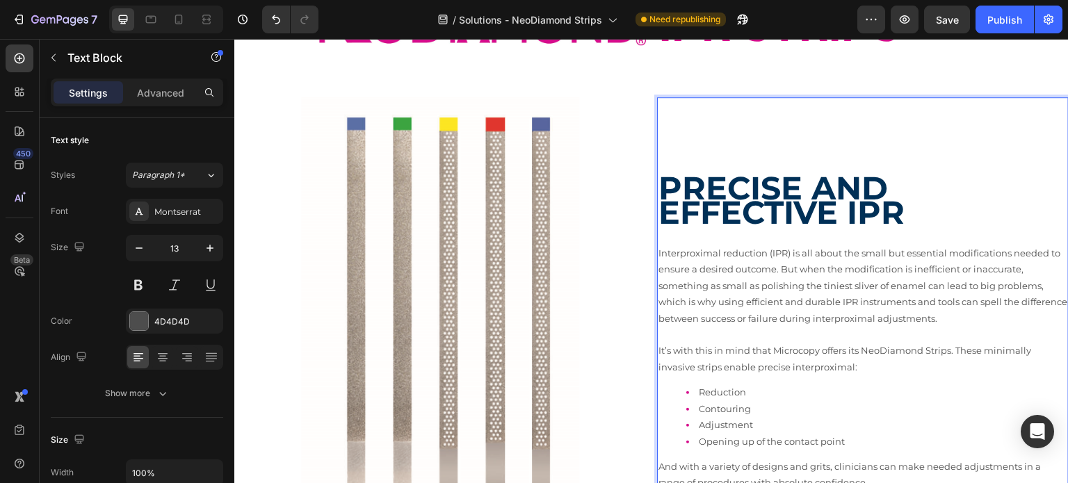
click at [673, 193] on strong "PRECISE AND EFFECTIVE IPR" at bounding box center [782, 200] width 246 height 64
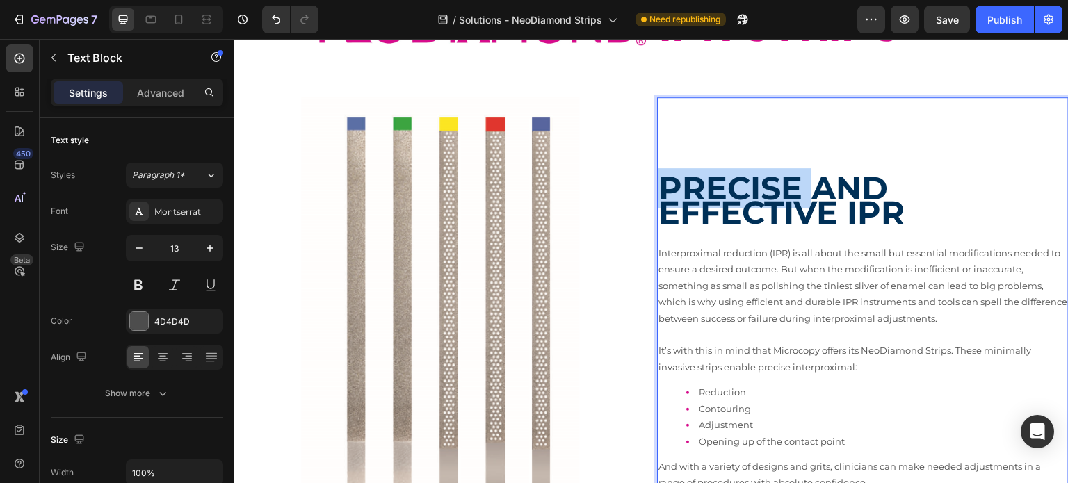
click at [673, 193] on strong "PRECISE AND EFFECTIVE IPR" at bounding box center [782, 200] width 246 height 64
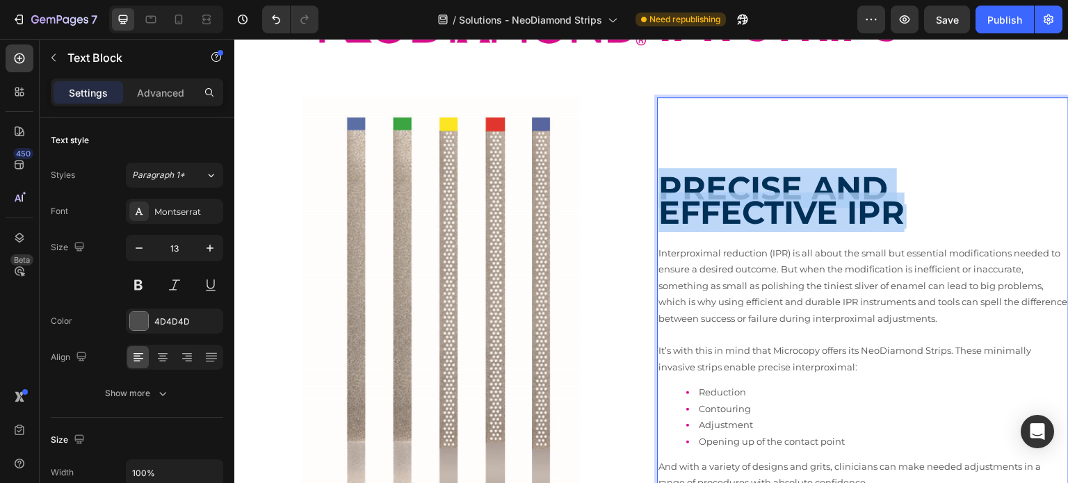
click at [673, 193] on strong "PRECISE AND EFFECTIVE IPR" at bounding box center [782, 200] width 246 height 64
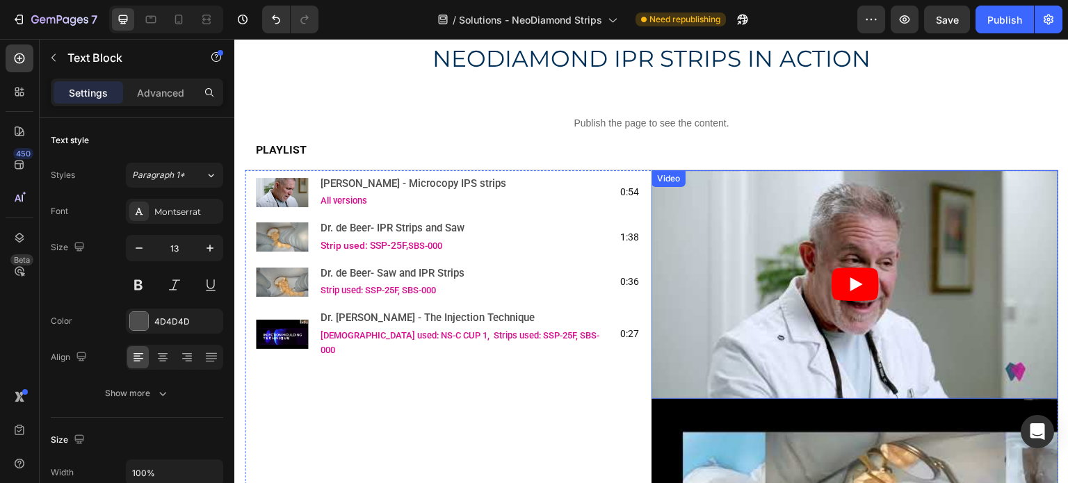
scroll to position [556, 0]
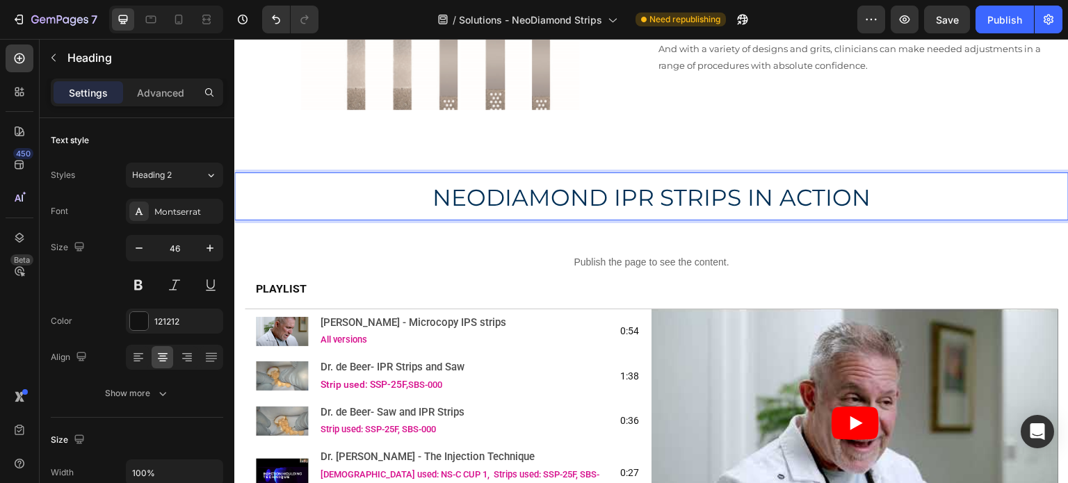
click at [618, 196] on span "NEODIAMOND IPR STRIPS IN ACTION" at bounding box center [652, 198] width 439 height 28
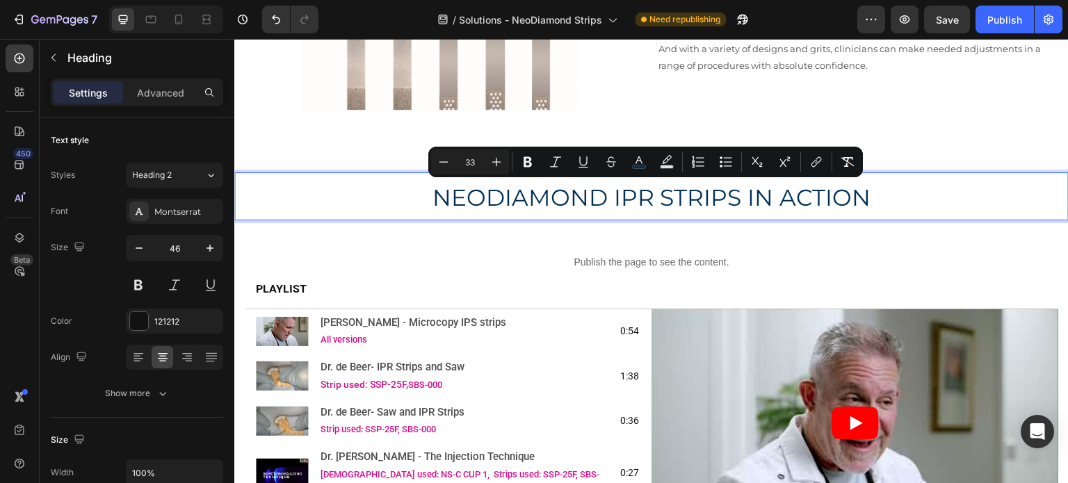
click at [618, 196] on span "NEODIAMOND IPR STRIPS IN ACTION" at bounding box center [652, 198] width 439 height 28
click at [531, 168] on icon "Editor contextual toolbar" at bounding box center [528, 162] width 14 height 14
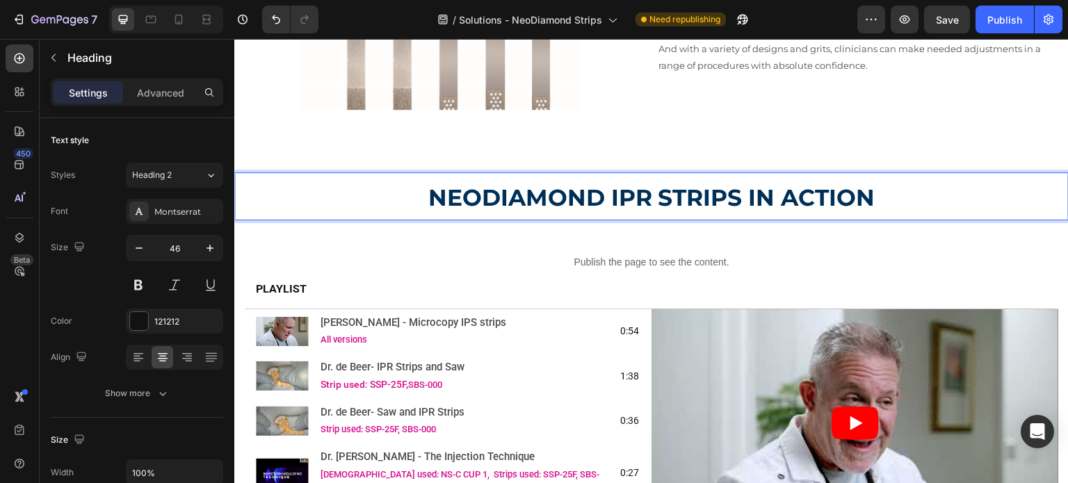
click at [518, 189] on strong "NEODIAMOND IPR STRIPS IN ACTION" at bounding box center [652, 198] width 447 height 28
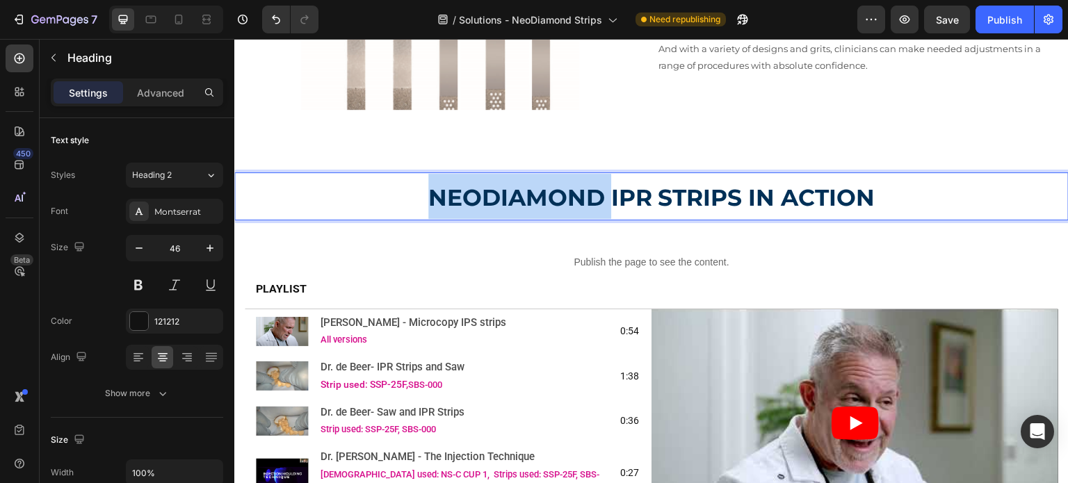
click at [518, 189] on strong "NEODIAMOND IPR STRIPS IN ACTION" at bounding box center [652, 198] width 447 height 28
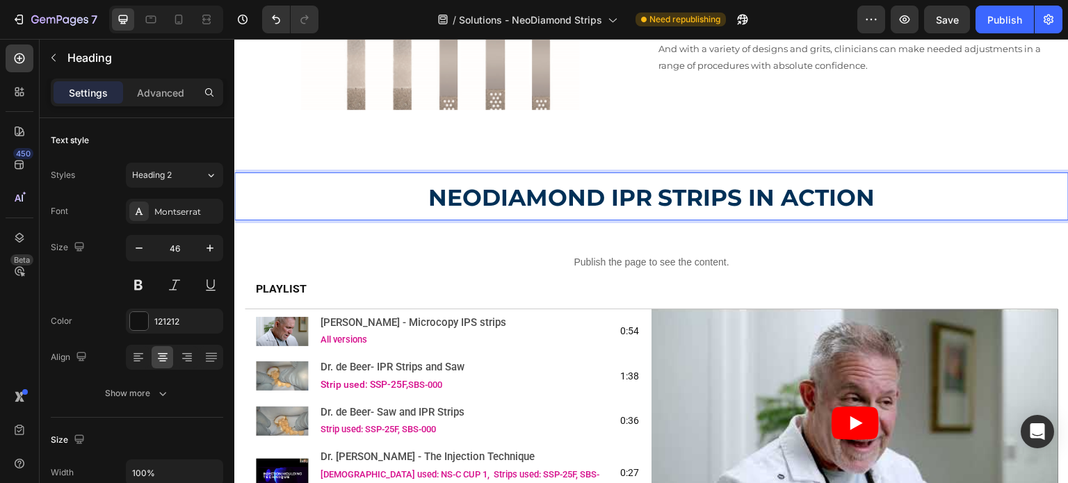
click at [518, 189] on strong "NEODIAMOND IPR STRIPS IN ACTION" at bounding box center [652, 198] width 447 height 28
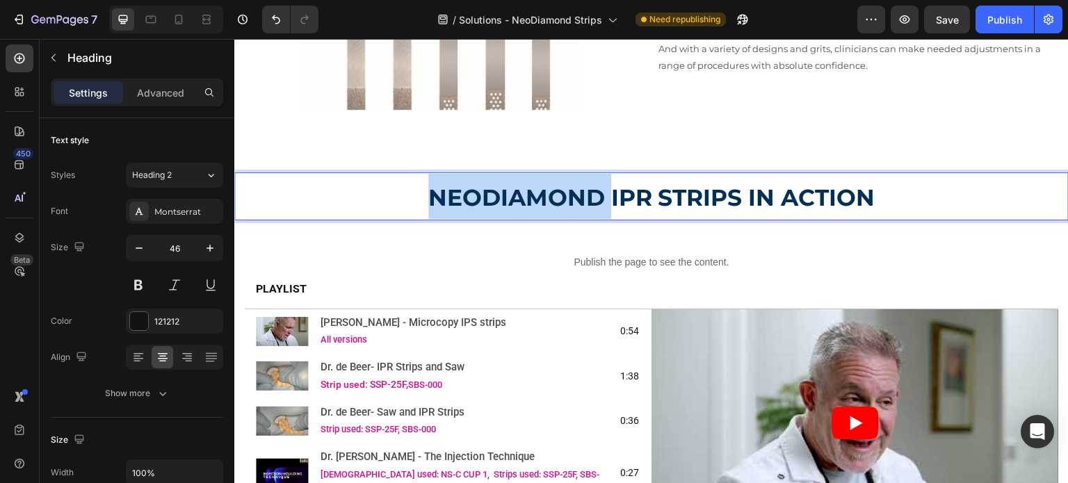
click at [518, 189] on strong "NEODIAMOND IPR STRIPS IN ACTION" at bounding box center [652, 198] width 447 height 28
click at [471, 175] on p "NEODIAMOND IPR STRIPS IN ACTION" at bounding box center [652, 196] width 832 height 45
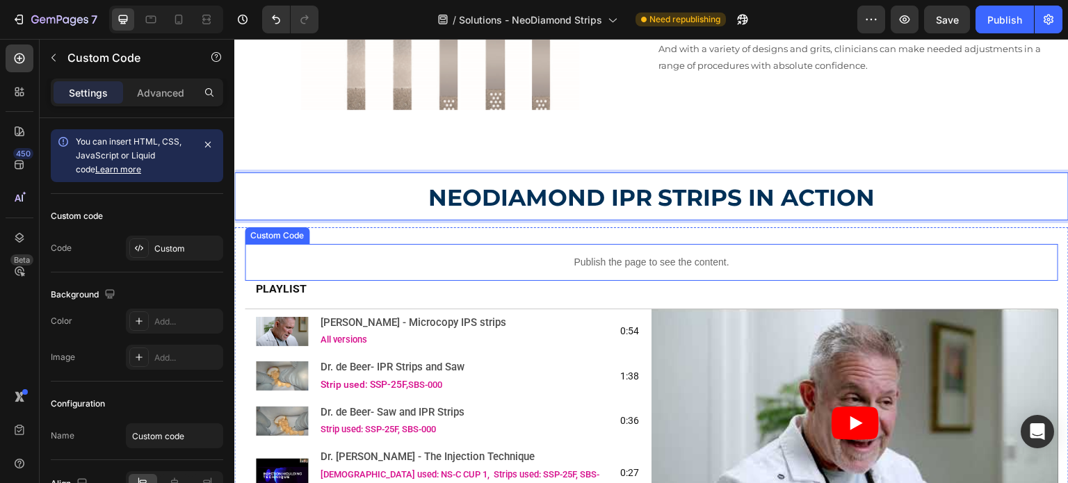
click at [357, 244] on div "Publish the page to see the content." at bounding box center [652, 262] width 814 height 37
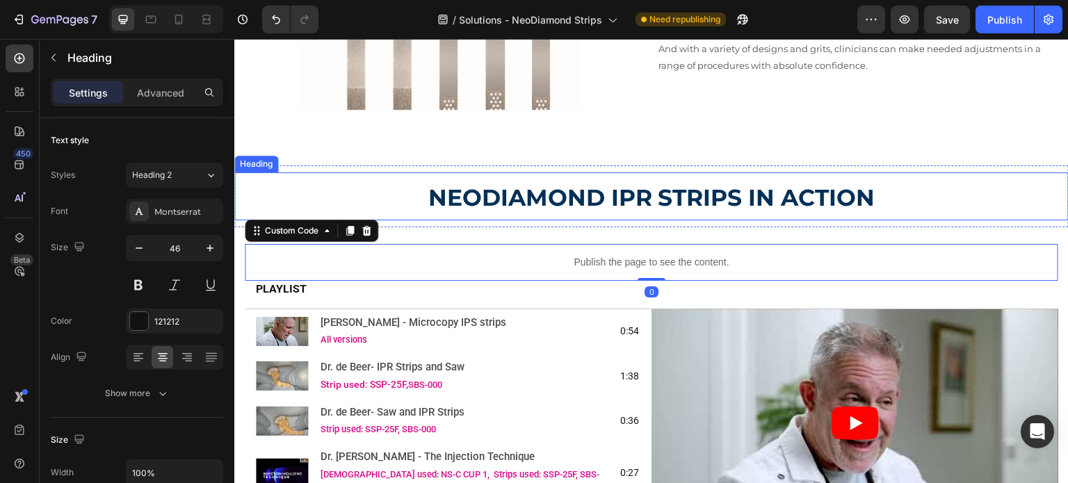
click at [401, 196] on p "⁠⁠⁠⁠⁠⁠⁠ NEODIAMOND IPR STRIPS IN ACTION" at bounding box center [652, 196] width 832 height 45
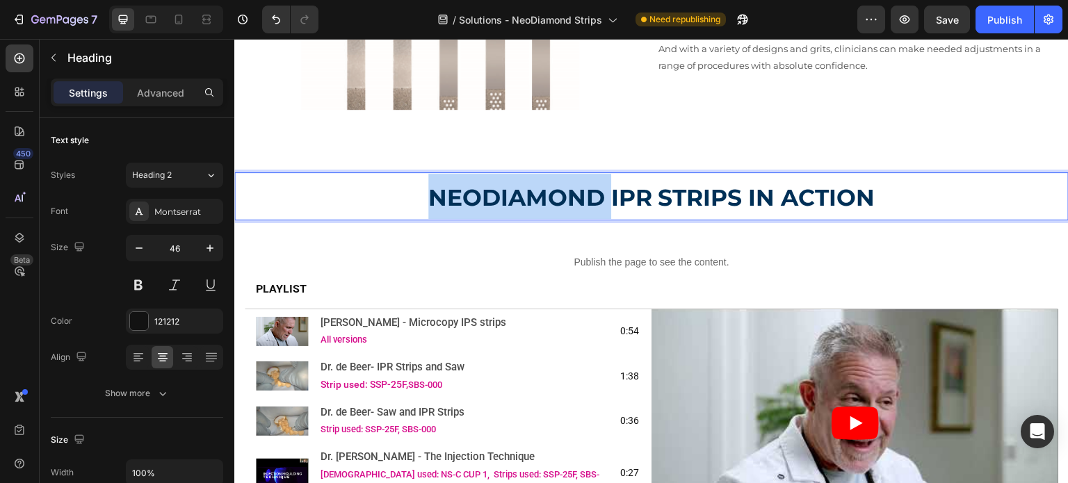
click at [401, 196] on p "NEODIAMOND IPR STRIPS IN ACTION" at bounding box center [652, 196] width 832 height 45
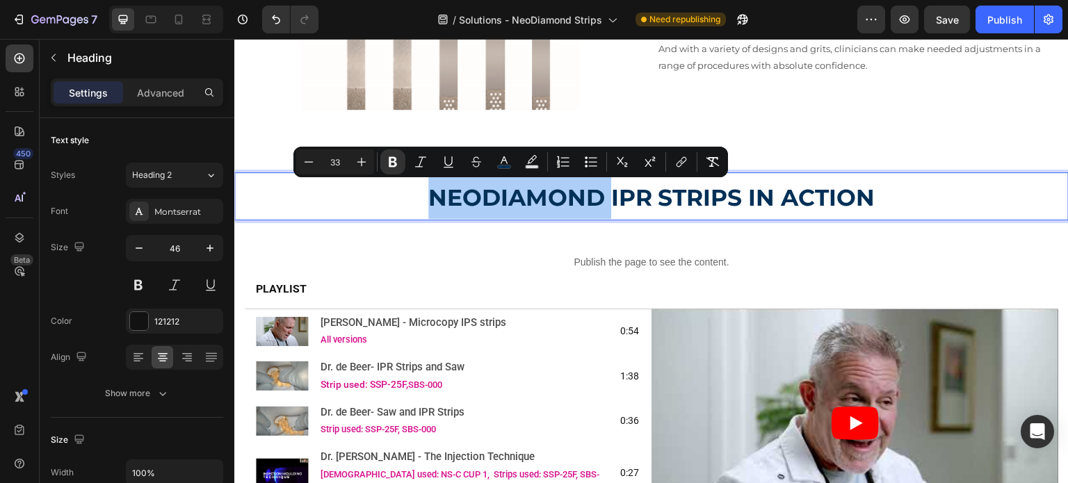
click at [347, 161] on input "33" at bounding box center [335, 162] width 28 height 17
drag, startPoint x: 347, startPoint y: 161, endPoint x: 336, endPoint y: 163, distance: 11.2
click at [336, 163] on input "33" at bounding box center [335, 162] width 28 height 17
type input "46"
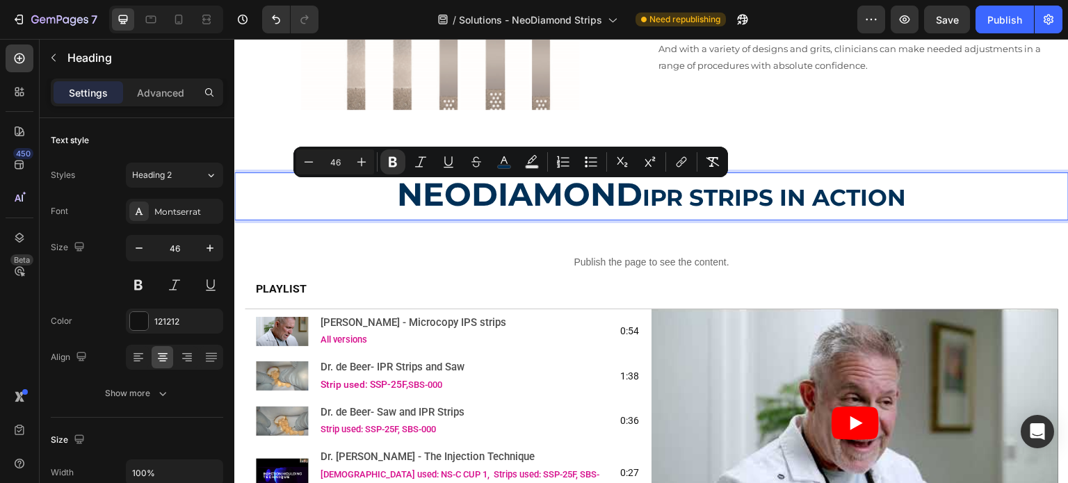
click at [358, 186] on p "NEODIAMOND IPR STRIPS IN ACTION" at bounding box center [652, 196] width 832 height 45
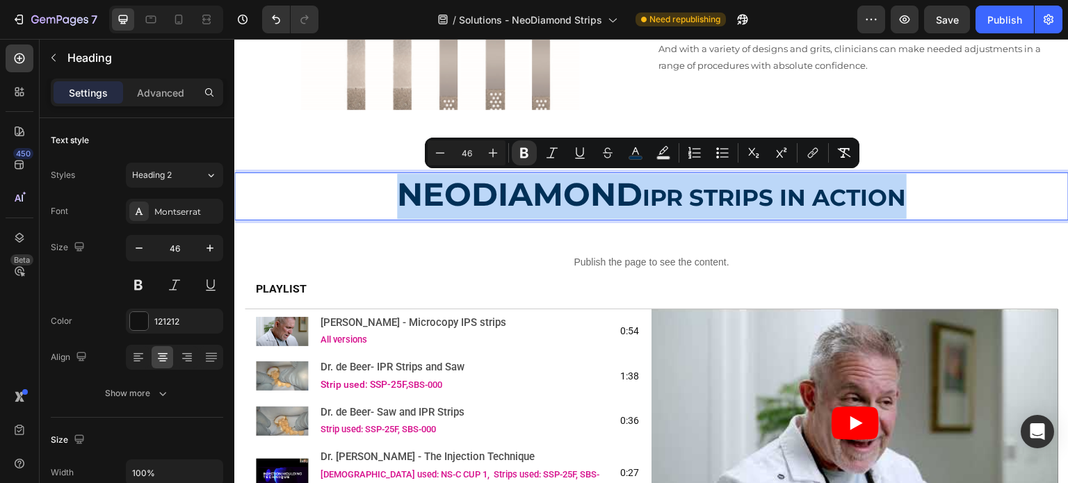
drag, startPoint x: 388, startPoint y: 189, endPoint x: 902, endPoint y: 187, distance: 513.4
click at [902, 187] on p "NEODIAMOND IPR STRIPS IN ACTION" at bounding box center [652, 196] width 832 height 45
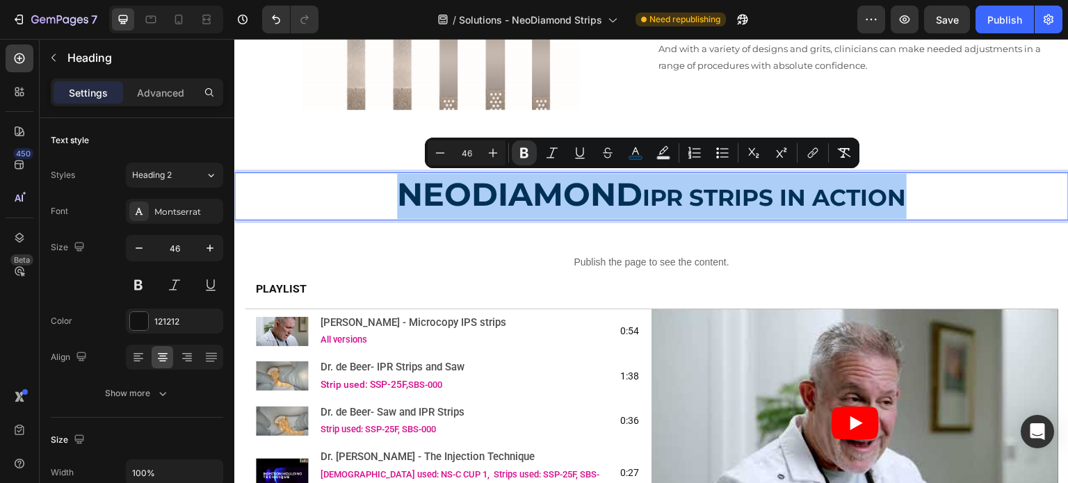
click at [470, 152] on input "46" at bounding box center [467, 153] width 28 height 17
type input "46"
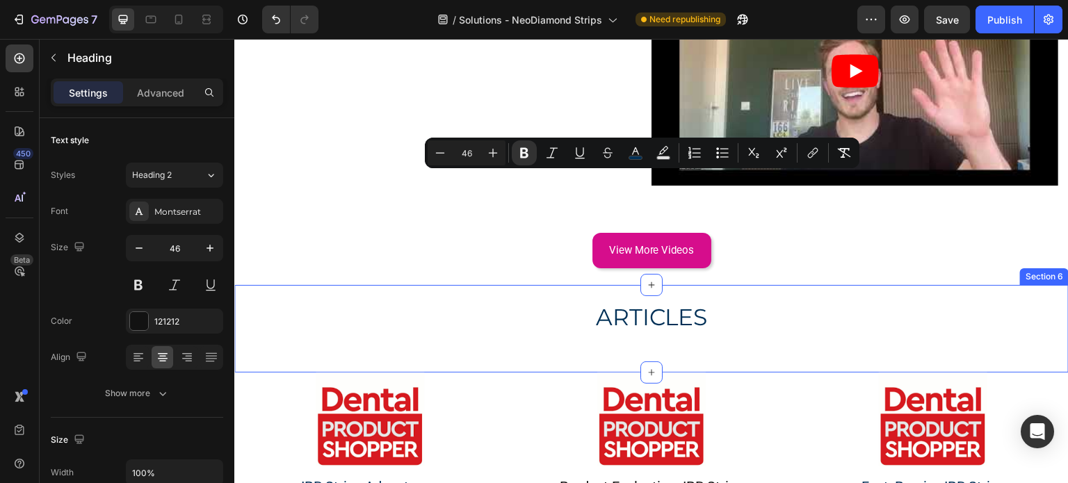
scroll to position [1669, 0]
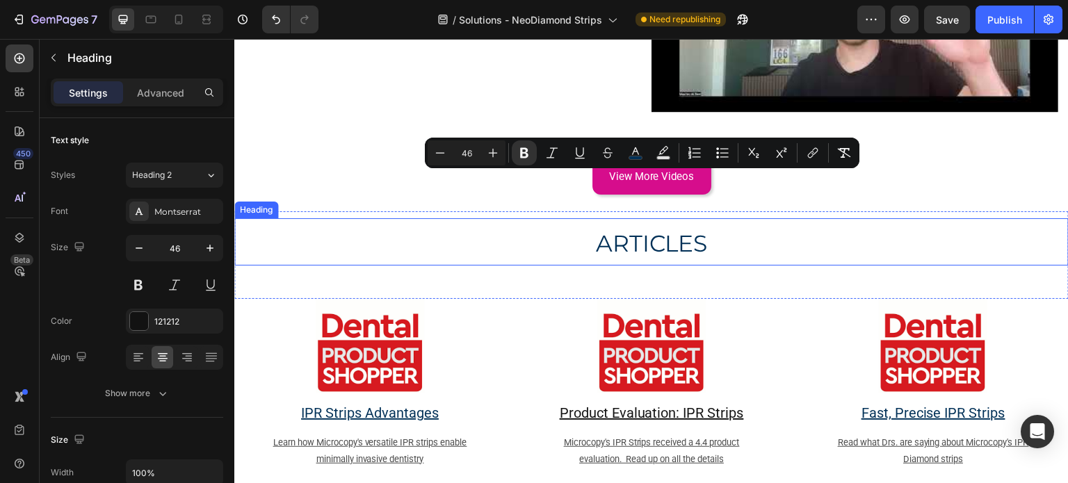
click at [618, 231] on span "ARTICLES" at bounding box center [652, 244] width 112 height 28
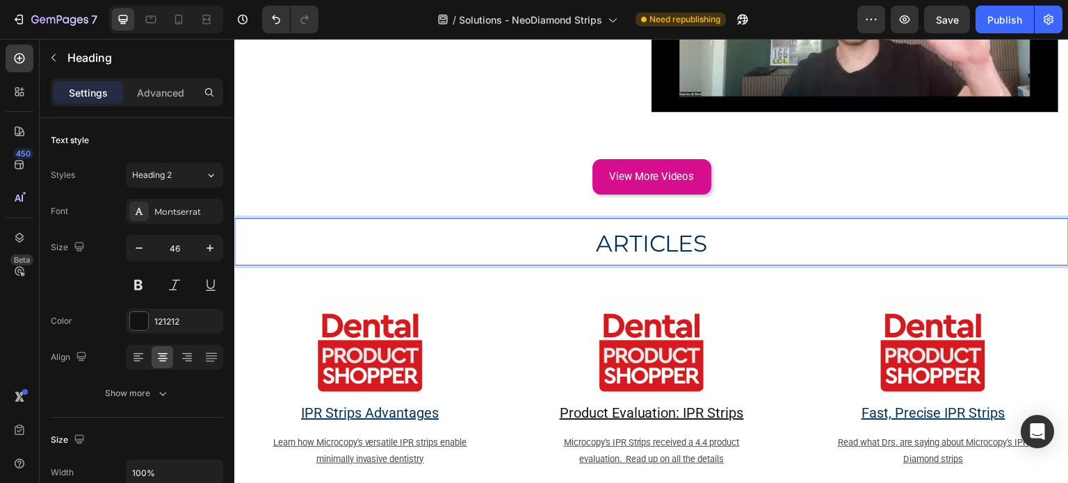
click at [618, 231] on span "ARTICLES" at bounding box center [652, 244] width 112 height 28
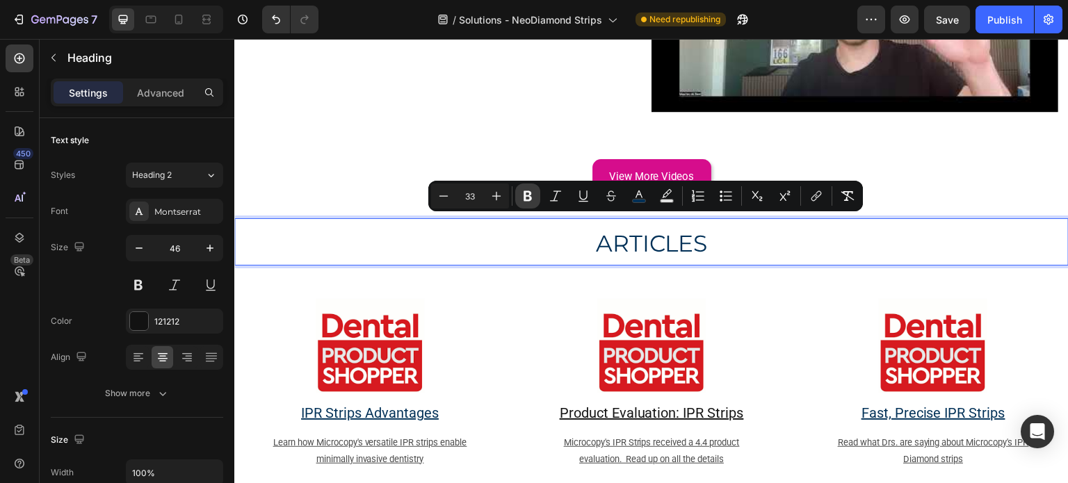
click at [529, 200] on icon "Editor contextual toolbar" at bounding box center [528, 196] width 8 height 10
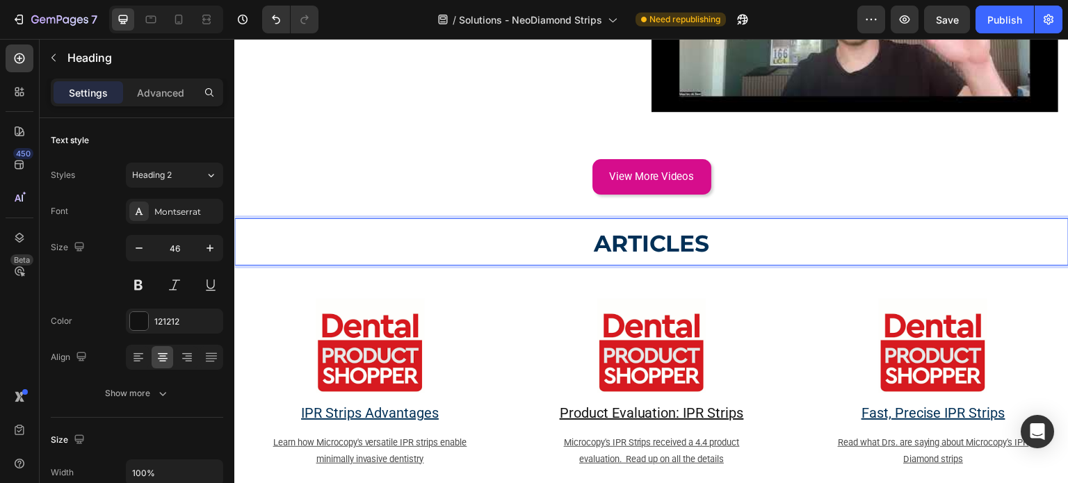
click at [550, 220] on p "ARTICLES" at bounding box center [652, 242] width 832 height 45
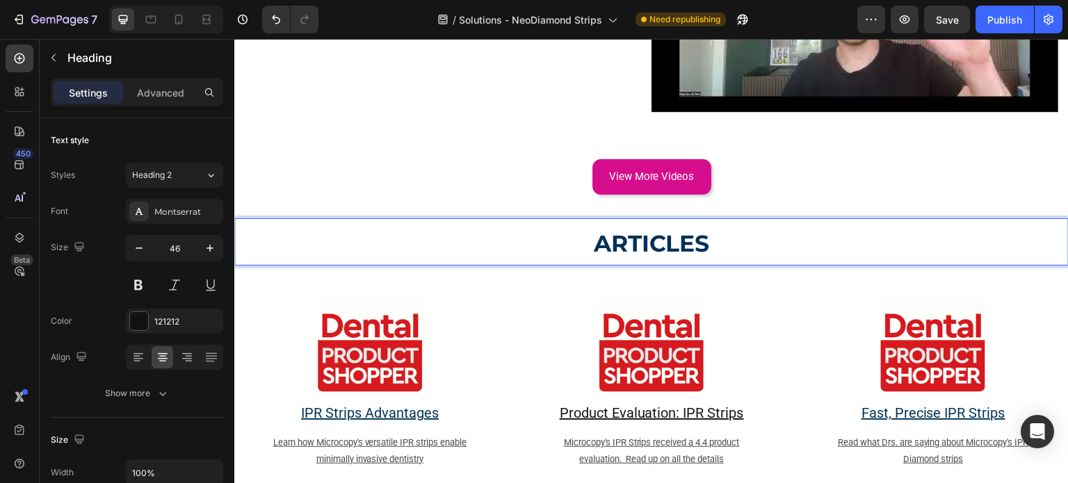
click at [550, 220] on p "ARTICLES" at bounding box center [652, 242] width 832 height 45
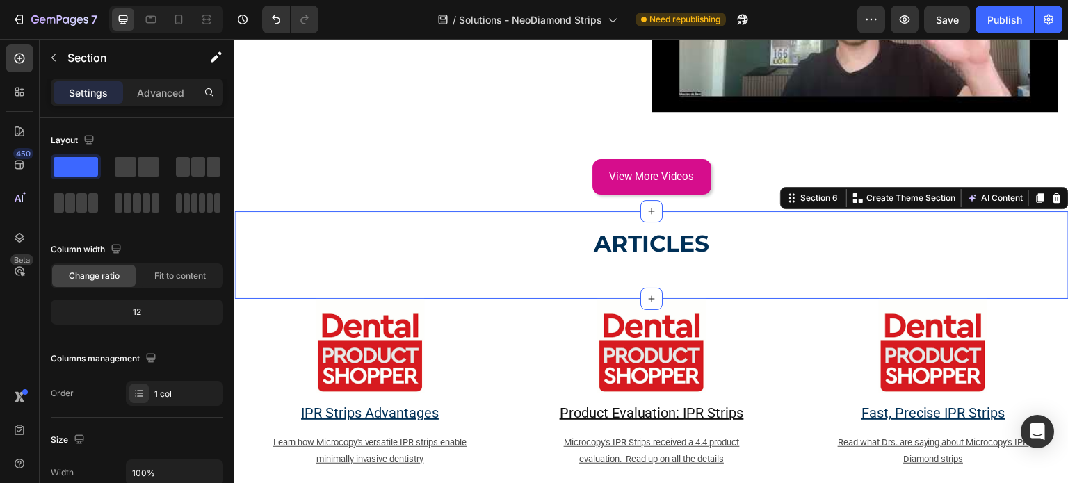
click at [627, 211] on div "⁠⁠⁠⁠⁠⁠⁠ ARTICLES Heading Section 6 You can create reusable sections Create Them…" at bounding box center [651, 255] width 835 height 88
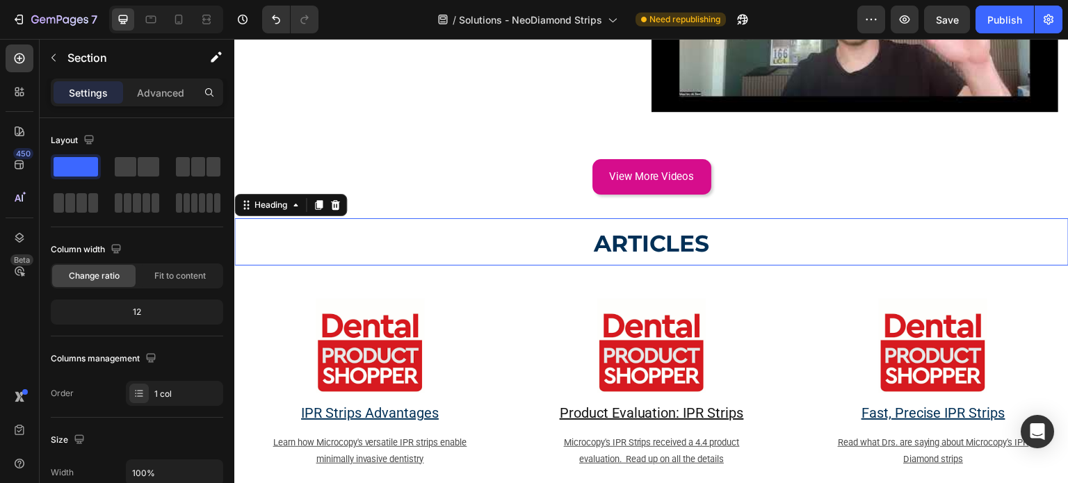
click at [668, 220] on p "⁠⁠⁠⁠⁠⁠⁠ ARTICLES" at bounding box center [652, 242] width 832 height 45
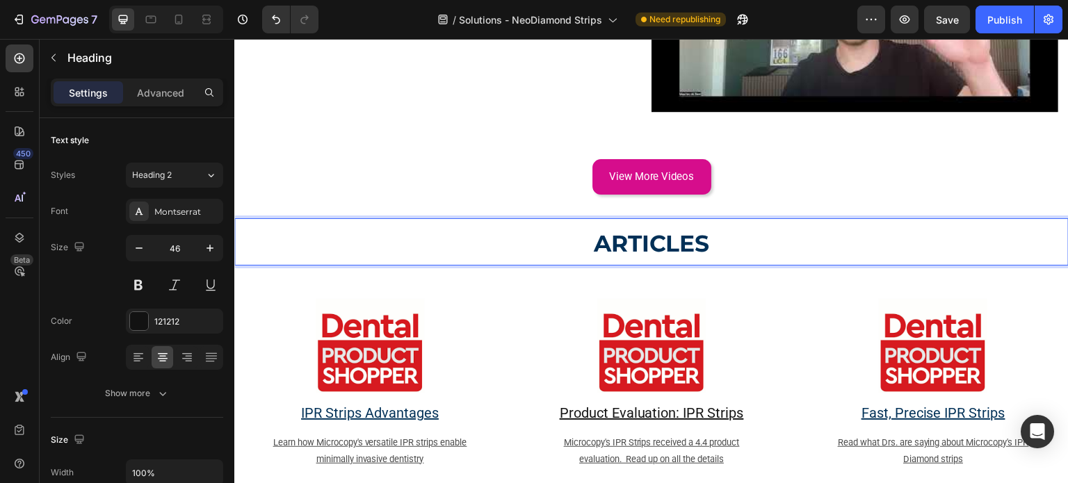
click at [300, 220] on p "ARTICLES" at bounding box center [652, 242] width 832 height 45
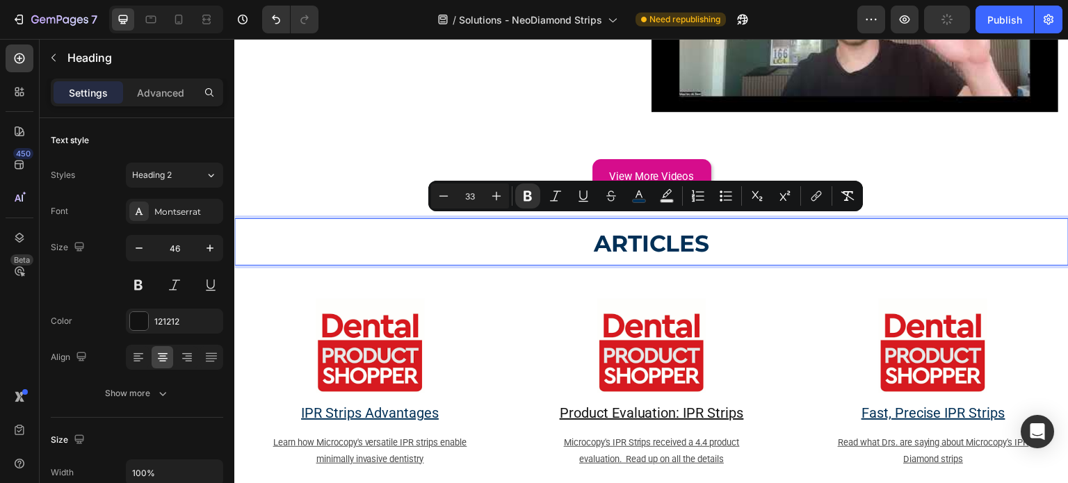
click at [300, 220] on p "ARTICLES" at bounding box center [652, 242] width 832 height 45
click at [490, 193] on icon "Editor contextual toolbar" at bounding box center [497, 196] width 14 height 14
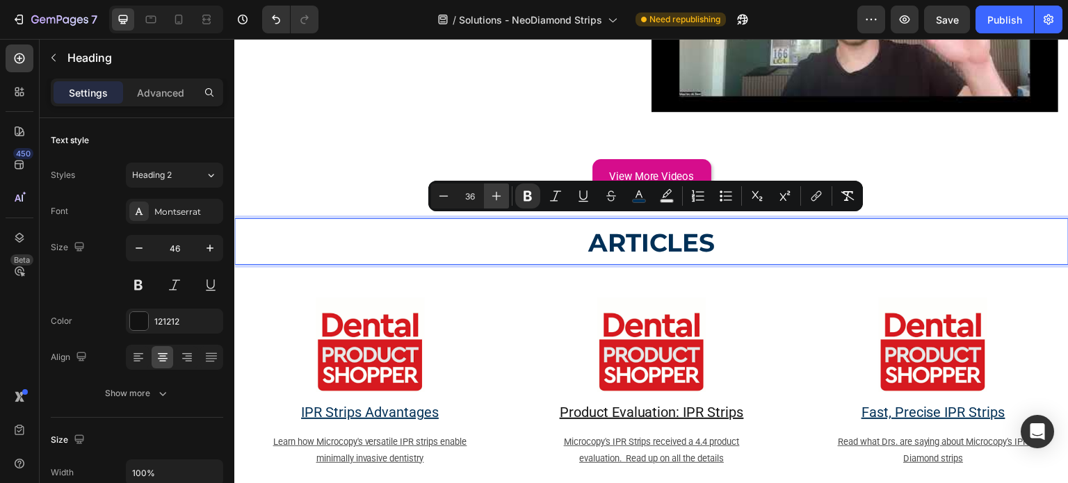
click at [490, 193] on icon "Editor contextual toolbar" at bounding box center [497, 196] width 14 height 14
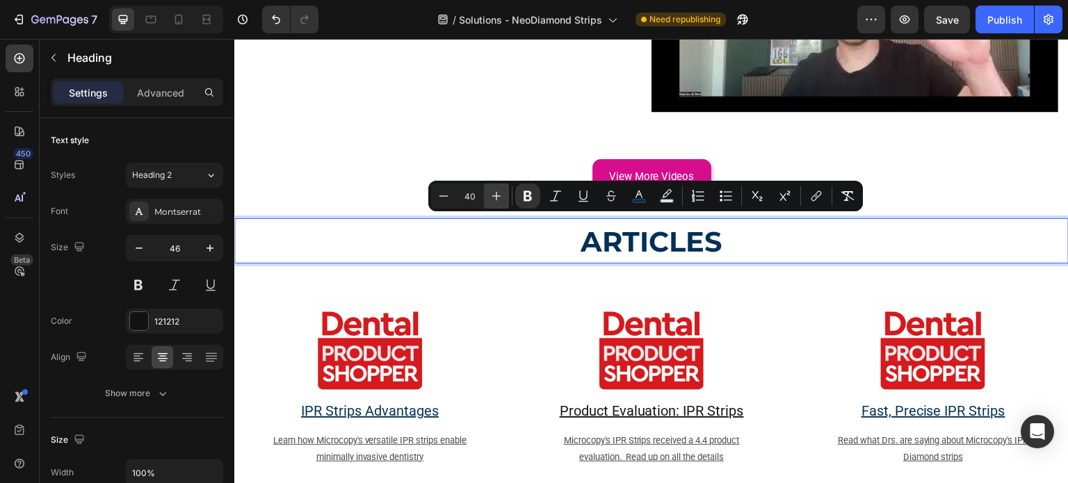
click at [490, 193] on icon "Editor contextual toolbar" at bounding box center [497, 196] width 14 height 14
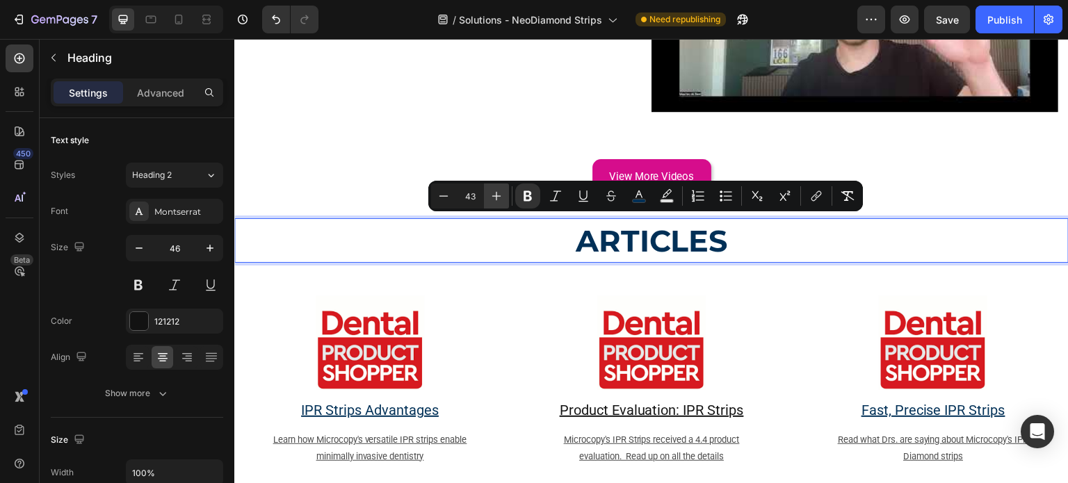
click at [490, 193] on icon "Editor contextual toolbar" at bounding box center [497, 196] width 14 height 14
type input "46"
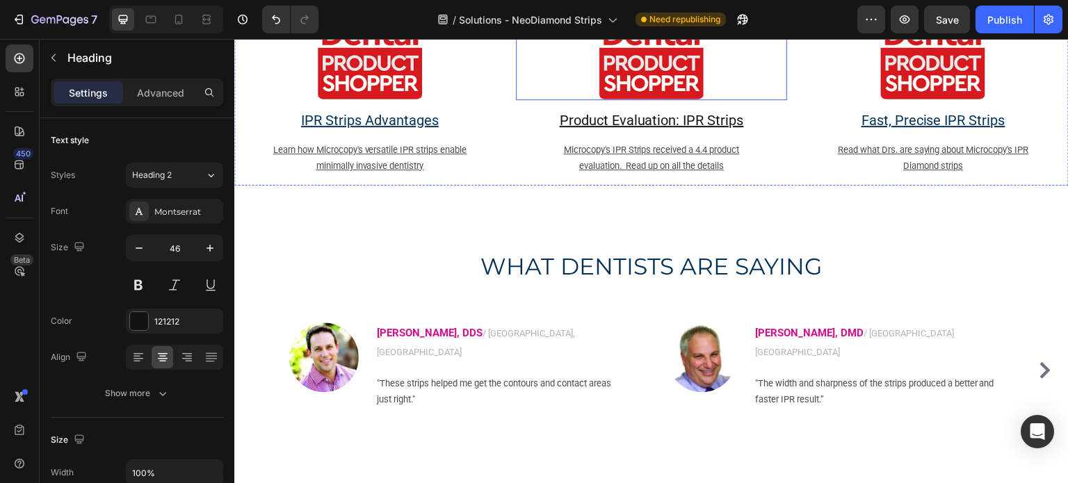
scroll to position [1948, 0]
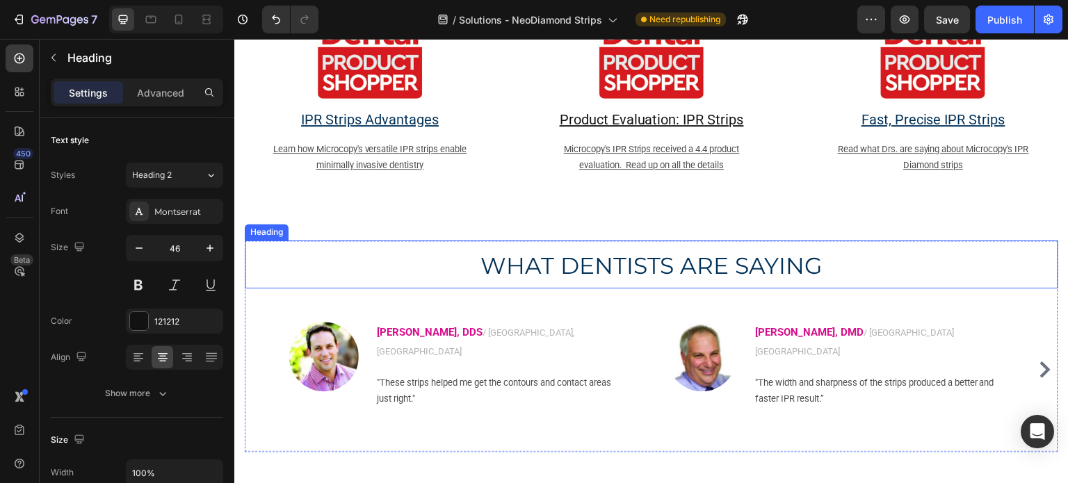
click at [696, 263] on span "WHAT DENTISTS ARE SAYING" at bounding box center [652, 266] width 343 height 28
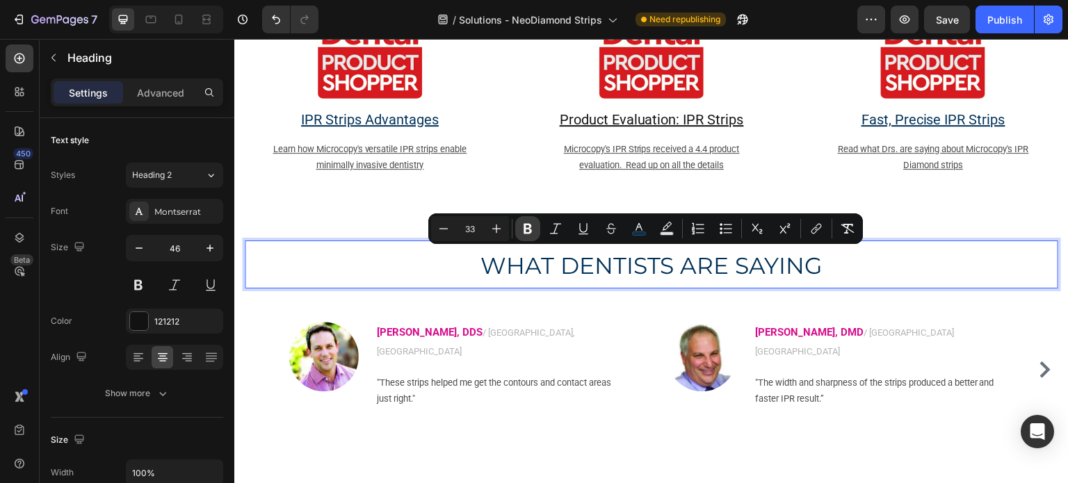
click at [521, 230] on icon "Editor contextual toolbar" at bounding box center [528, 229] width 14 height 14
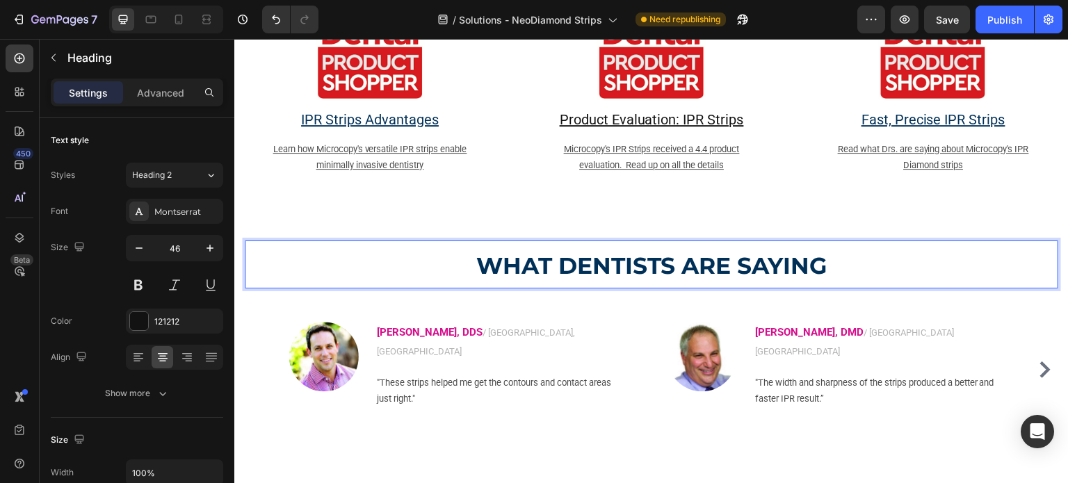
click at [493, 253] on strong "WHAT DENTISTS ARE SAYING" at bounding box center [652, 266] width 351 height 28
click at [491, 256] on strong "WHAT DENTISTS ARE SAYING" at bounding box center [652, 266] width 351 height 28
click at [483, 252] on strong "WHAT DENTISTS ARE SAYING" at bounding box center [652, 266] width 351 height 28
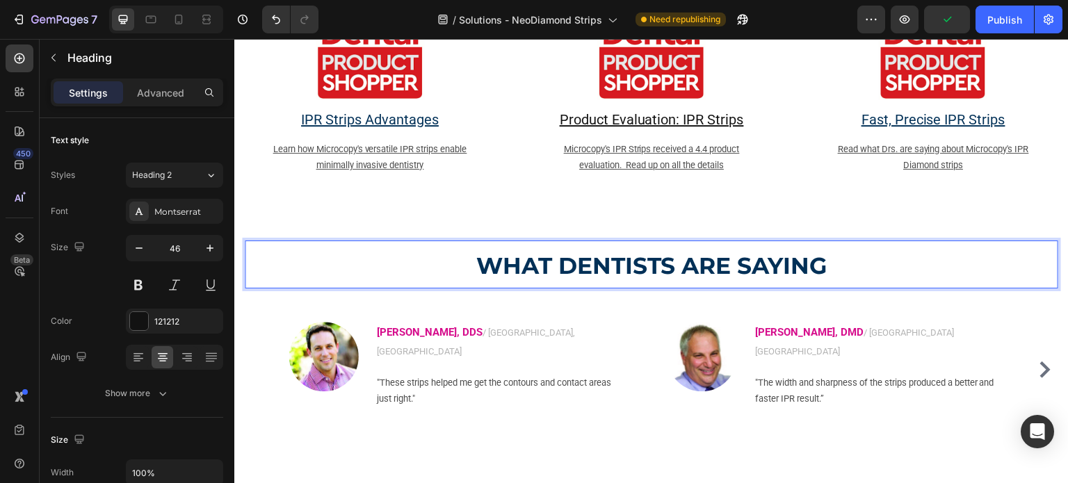
click at [477, 241] on h2 "WHAT DENTISTS ARE SAYING" at bounding box center [652, 265] width 814 height 48
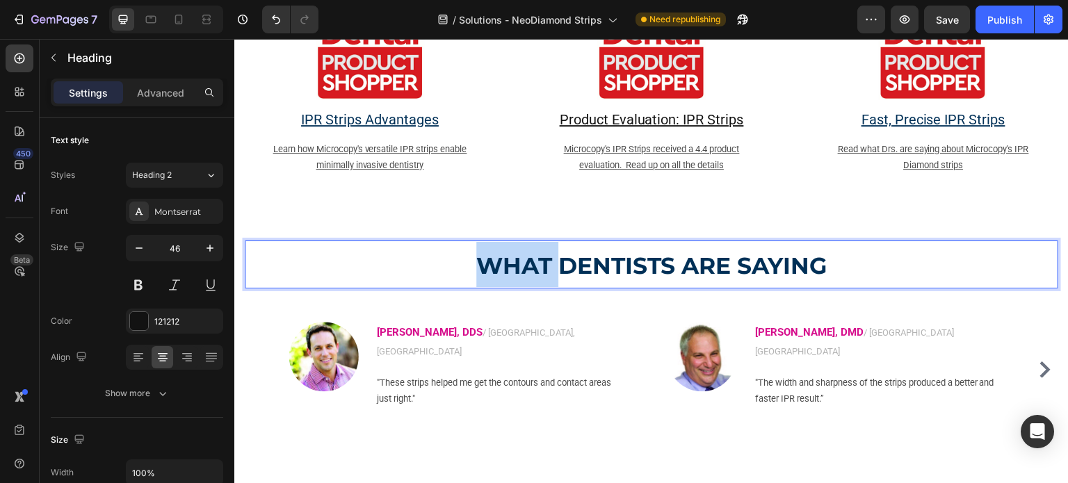
click at [451, 273] on p "WHAT DENTISTS ARE SAYING" at bounding box center [651, 264] width 811 height 45
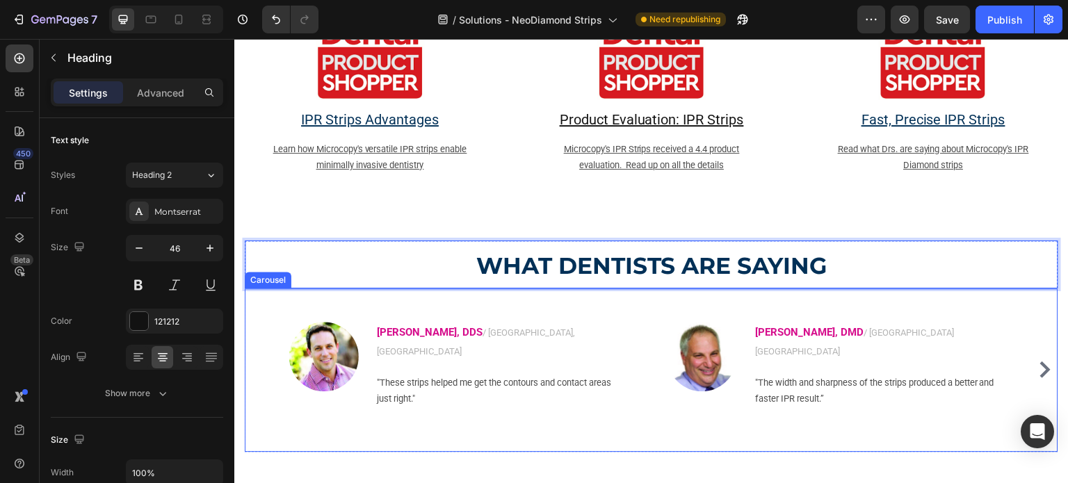
click at [485, 289] on div "Image Todd Phelan, DDS / AR, United States Text block "These strips helped me g…" at bounding box center [457, 371] width 358 height 164
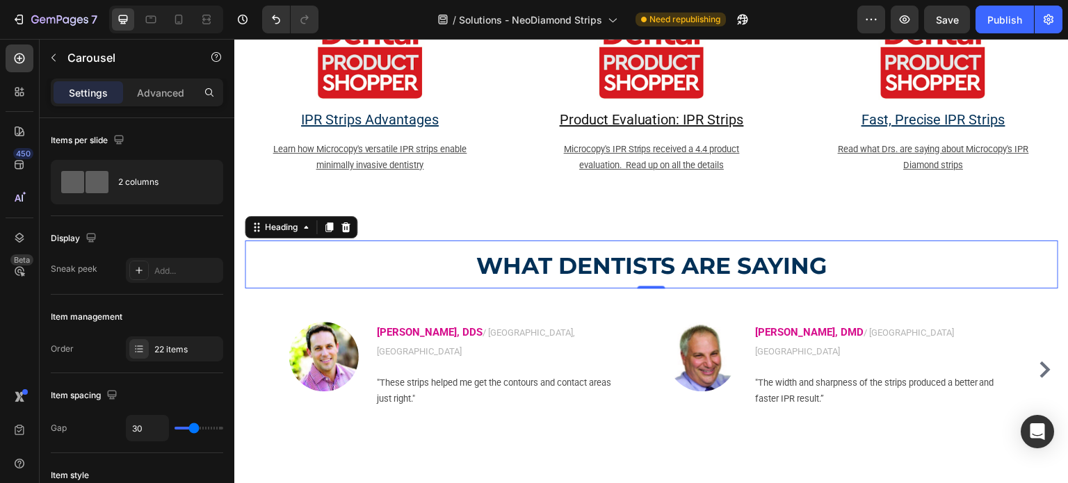
click at [485, 284] on p "⁠⁠⁠⁠⁠⁠⁠ WHAT DENTISTS ARE SAYING" at bounding box center [651, 264] width 811 height 45
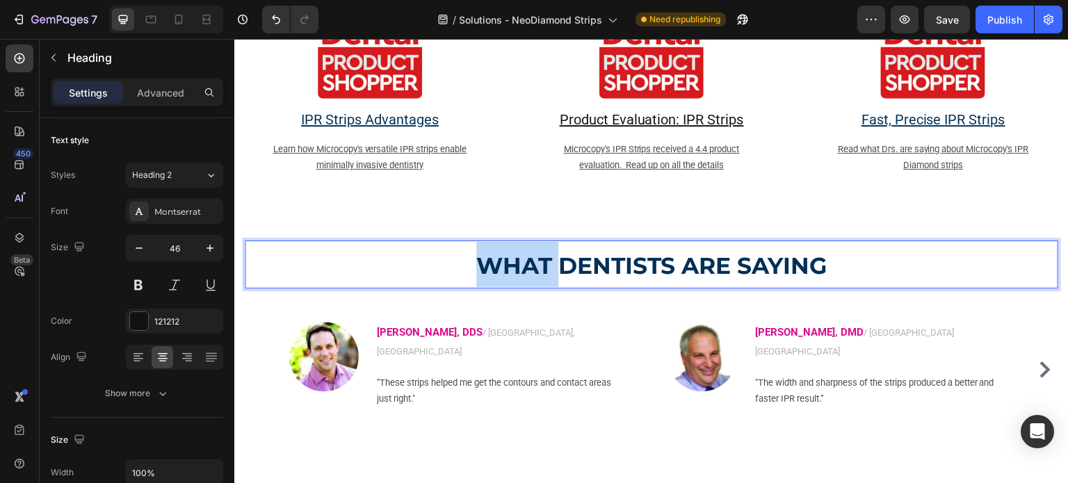
click at [479, 274] on strong "WHAT DENTISTS ARE SAYING" at bounding box center [652, 266] width 351 height 28
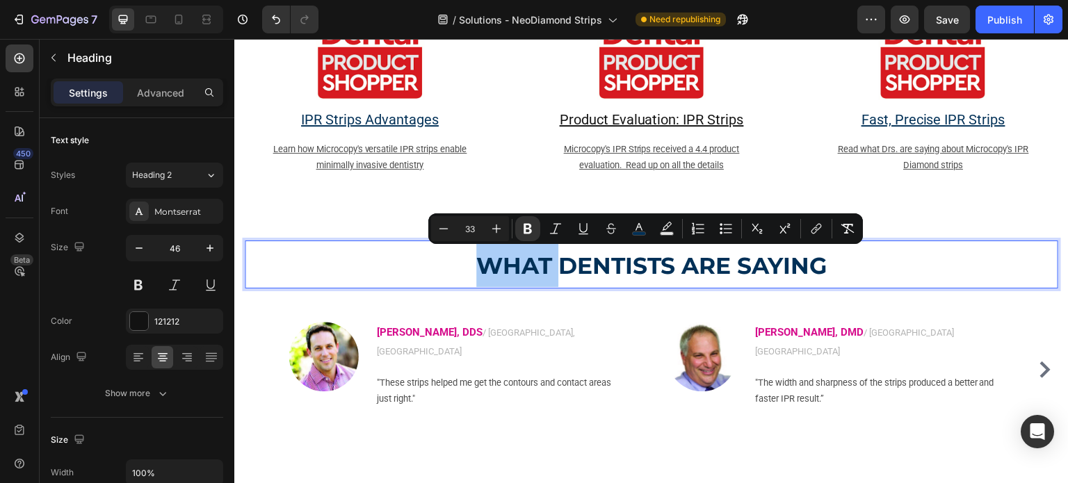
click at [478, 231] on input "33" at bounding box center [470, 229] width 28 height 17
drag, startPoint x: 478, startPoint y: 231, endPoint x: 467, endPoint y: 230, distance: 10.5
click at [467, 230] on input "33" at bounding box center [470, 229] width 28 height 17
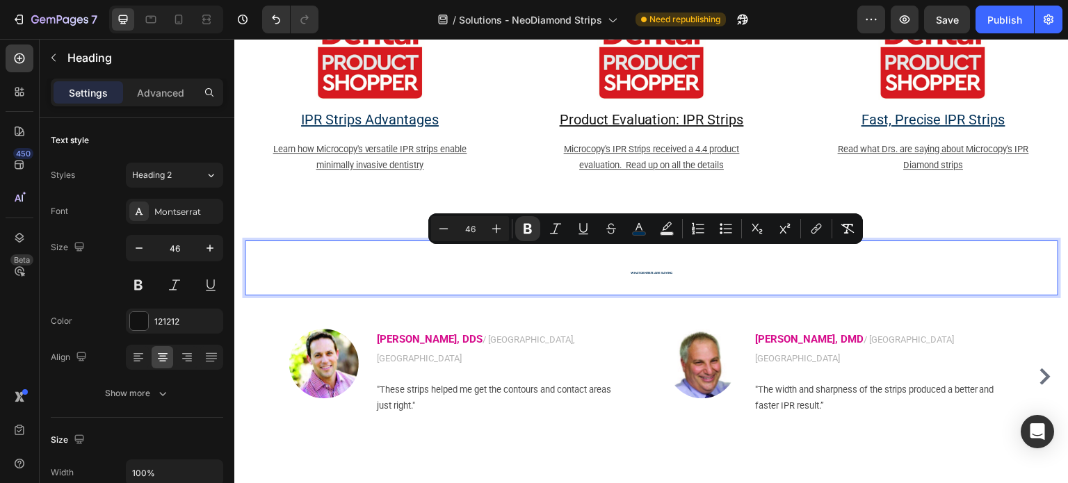
type input "46"
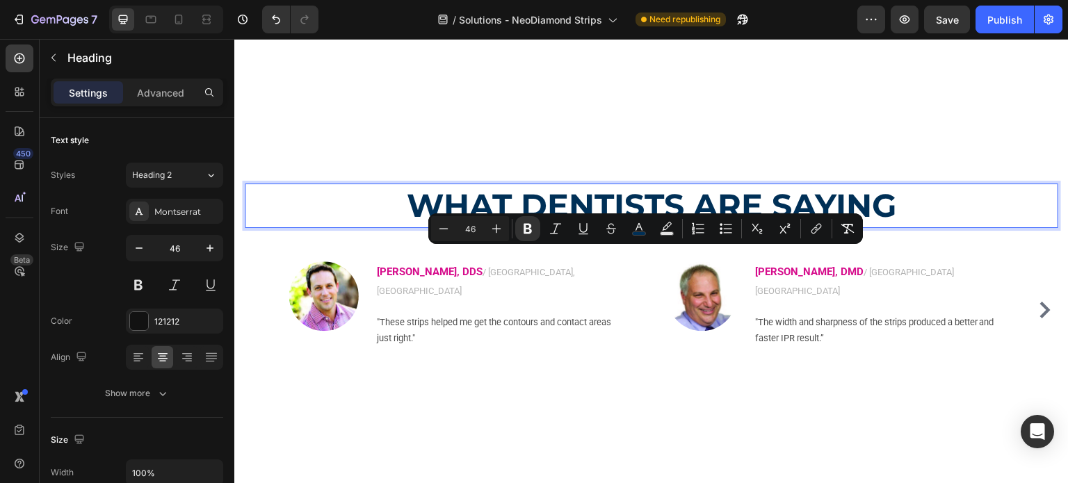
scroll to position [2170, 0]
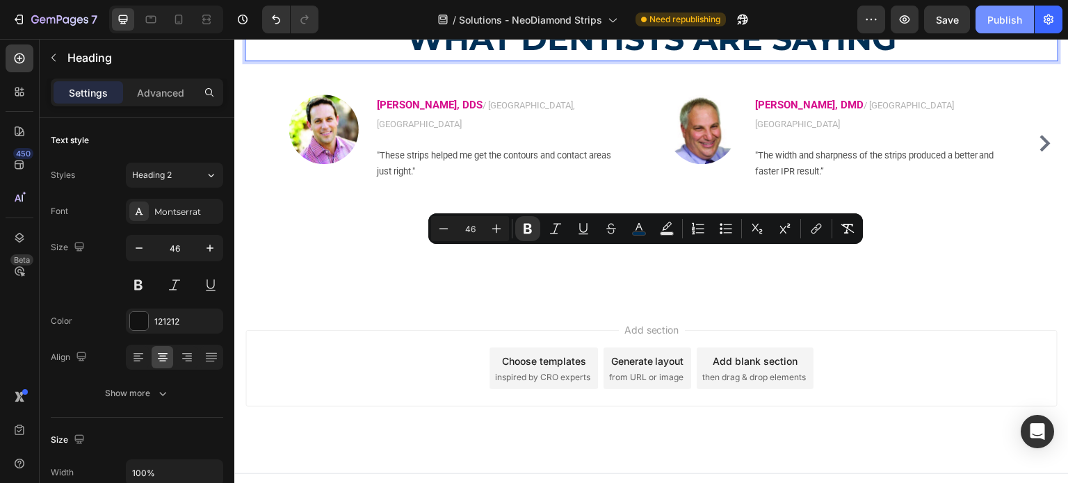
click at [987, 17] on button "Publish" at bounding box center [1005, 20] width 58 height 28
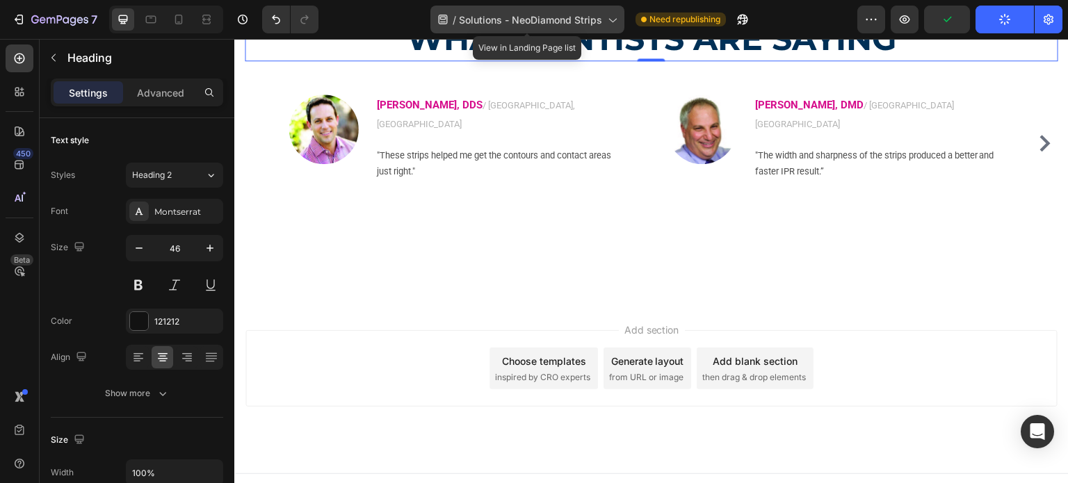
click at [520, 25] on span "Solutions - NeoDiamond Strips" at bounding box center [530, 20] width 143 height 15
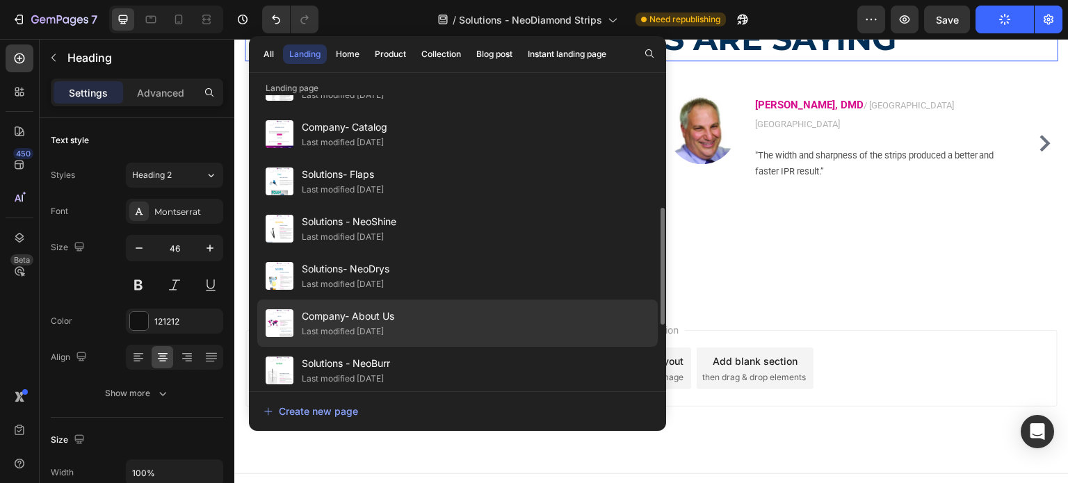
scroll to position [348, 0]
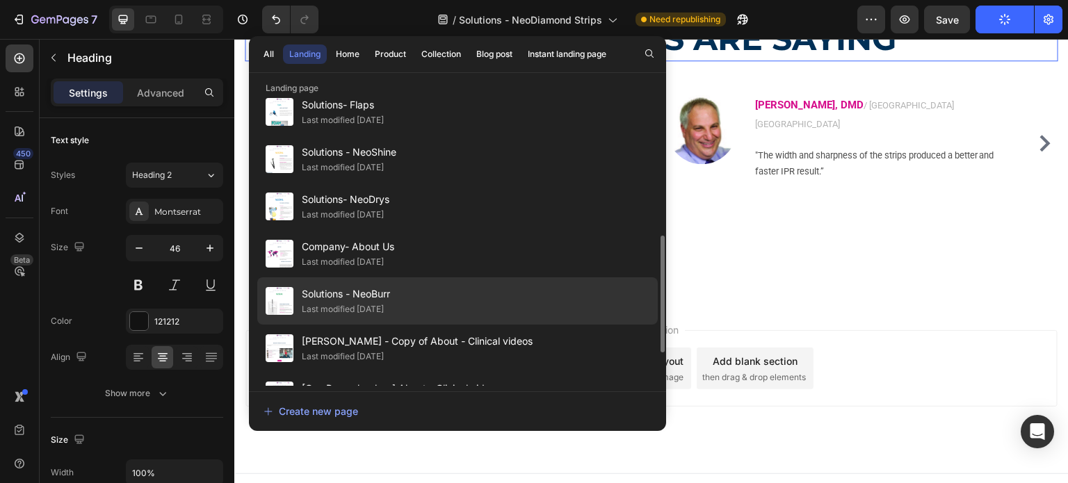
click at [384, 307] on div "Last modified 7 days ago" at bounding box center [343, 310] width 82 height 14
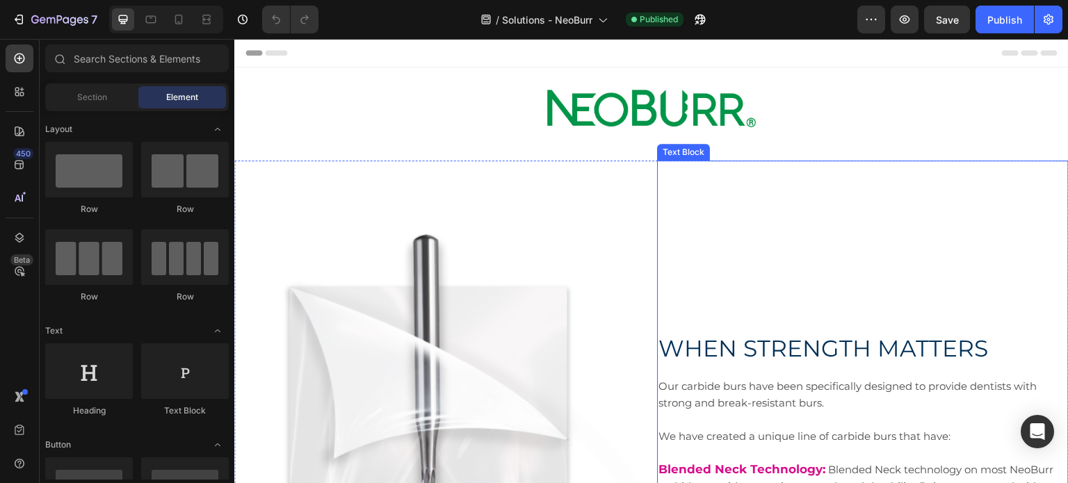
click at [744, 337] on span "WHEN STRENGTH MATTERS" at bounding box center [824, 349] width 330 height 28
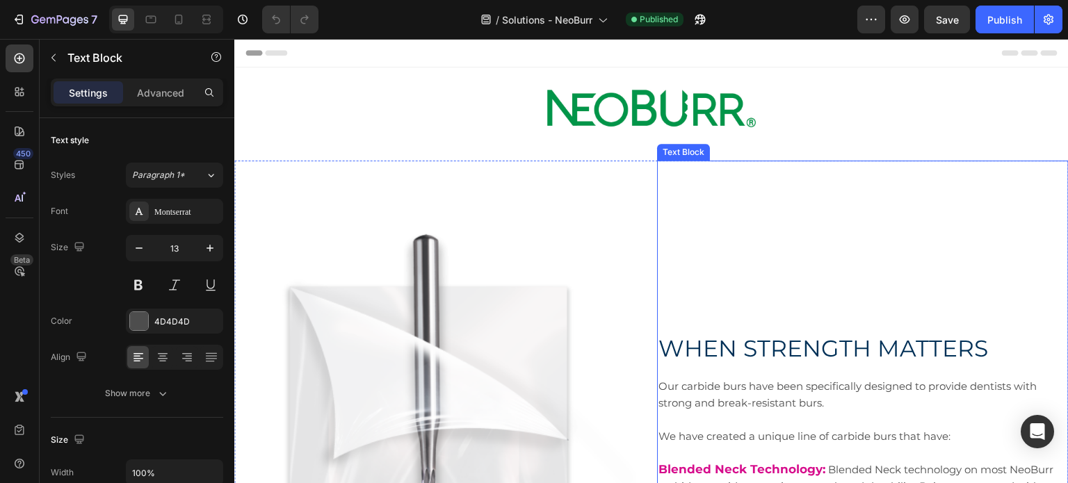
click at [744, 337] on span "WHEN STRENGTH MATTERS" at bounding box center [824, 349] width 330 height 28
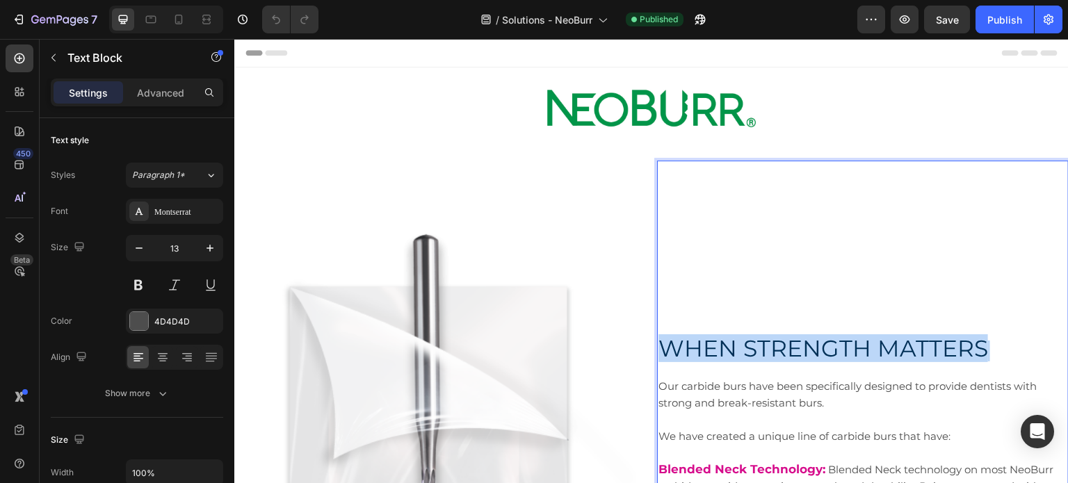
click at [744, 337] on span "WHEN STRENGTH MATTERS" at bounding box center [824, 349] width 330 height 28
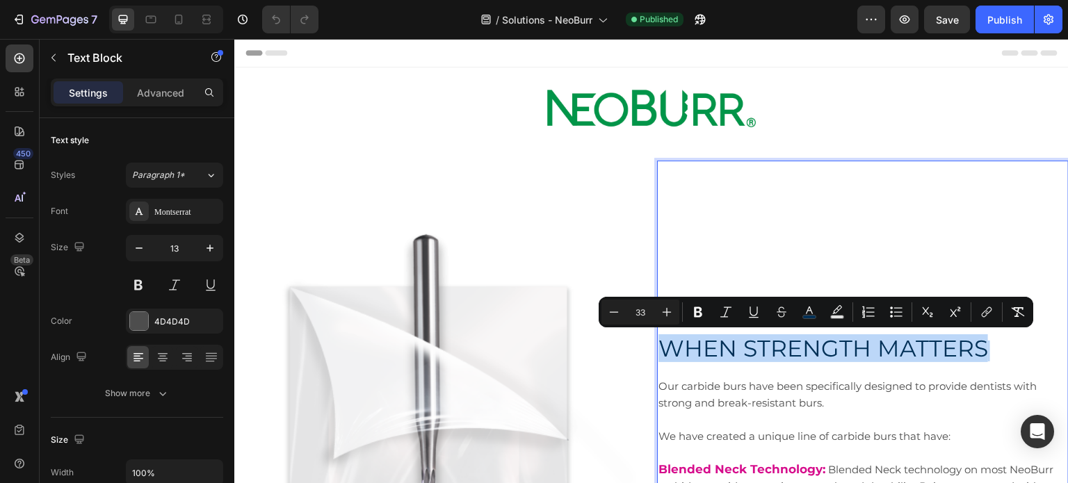
click at [744, 337] on span "WHEN STRENGTH MATTERS" at bounding box center [824, 349] width 330 height 28
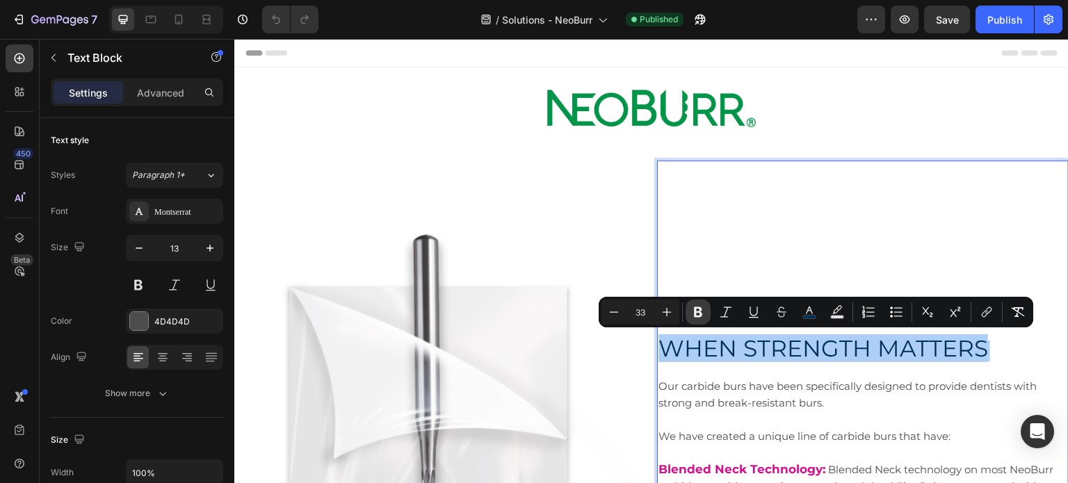
click at [693, 307] on icon "Editor contextual toolbar" at bounding box center [698, 312] width 14 height 14
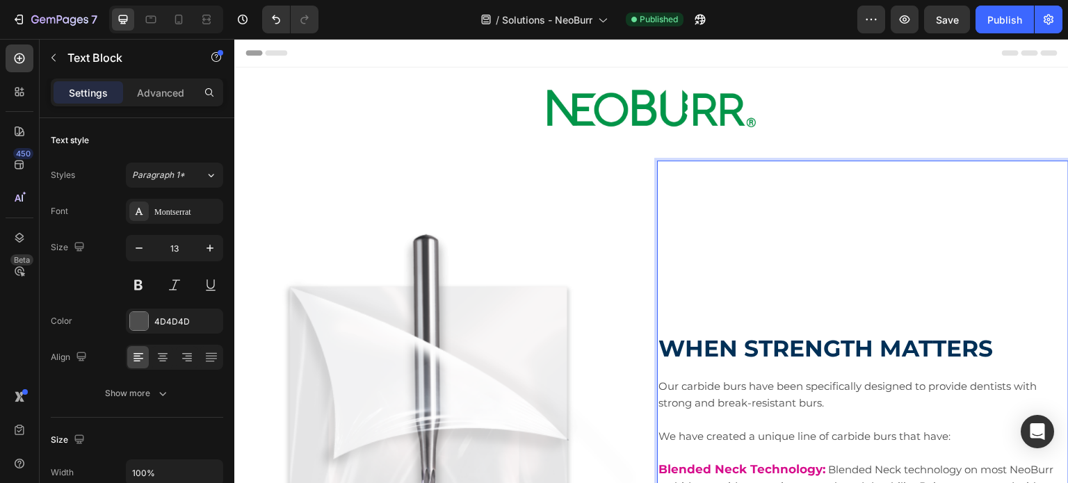
click at [668, 337] on strong "WHEN STRENGTH MATTERS" at bounding box center [826, 349] width 335 height 28
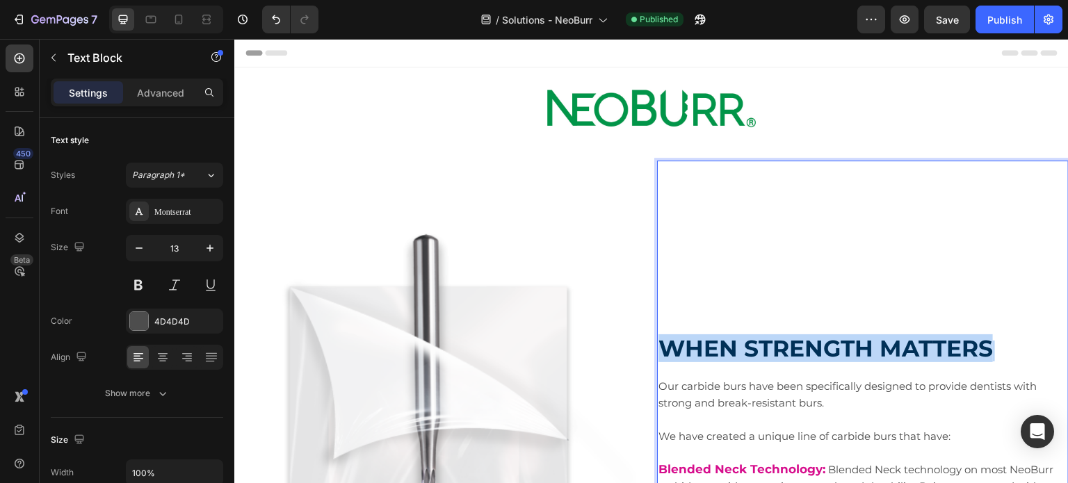
click at [668, 337] on strong "WHEN STRENGTH MATTERS" at bounding box center [826, 349] width 335 height 28
click at [666, 337] on strong "WHEN STRENGTH MATTERS" at bounding box center [826, 349] width 335 height 28
click at [664, 335] on strong "WHEN STRENGTH MATTERS" at bounding box center [826, 349] width 335 height 28
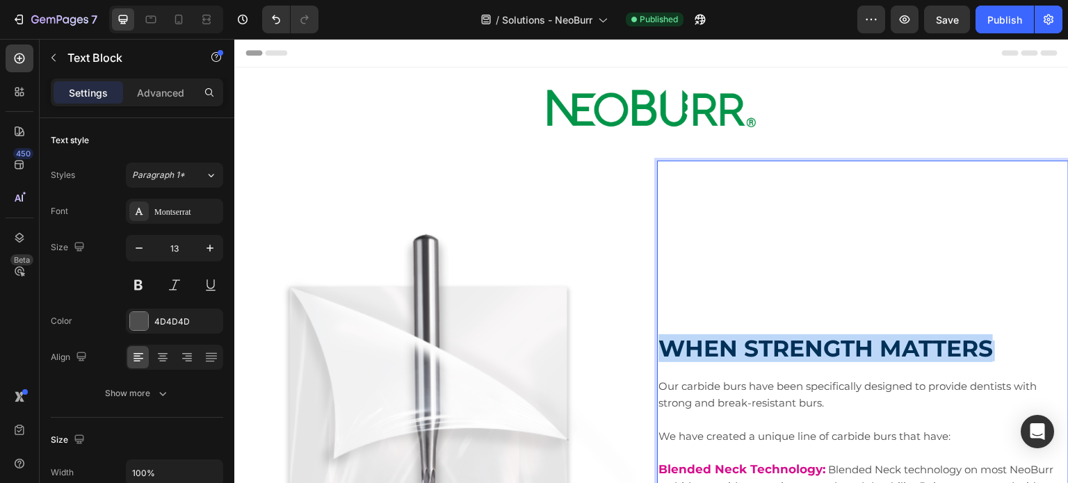
click at [664, 335] on strong "WHEN STRENGTH MATTERS" at bounding box center [826, 349] width 335 height 28
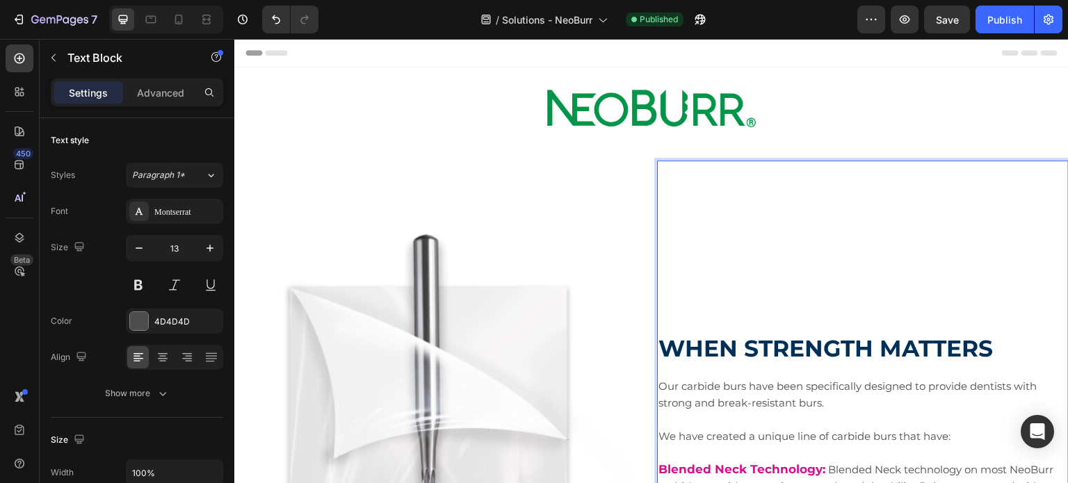
click at [670, 365] on p "WHEN STRENGTH MATTERS" at bounding box center [863, 360] width 409 height 38
click at [669, 353] on strong "WHEN STRENGTH MATTERS" at bounding box center [826, 349] width 335 height 28
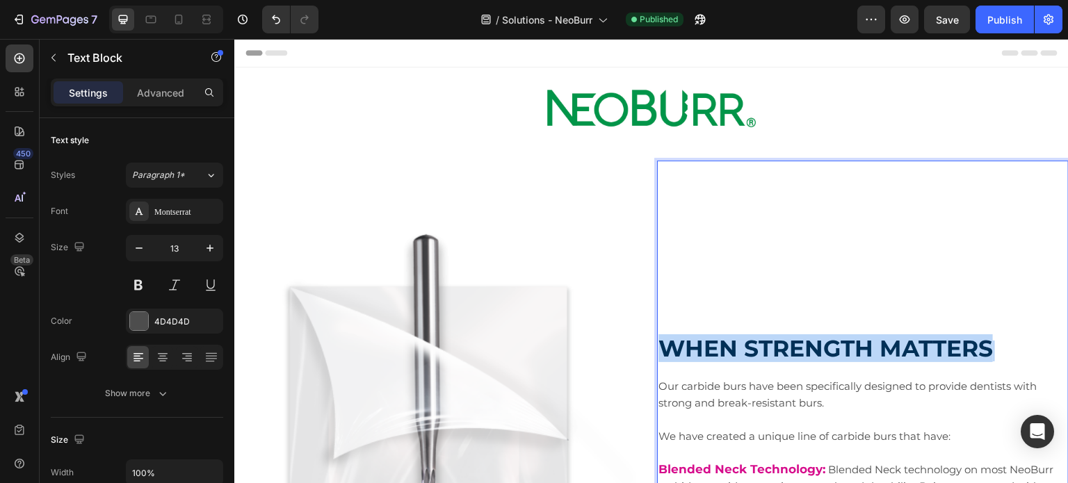
click at [669, 353] on strong "WHEN STRENGTH MATTERS" at bounding box center [826, 349] width 335 height 28
drag, startPoint x: 669, startPoint y: 351, endPoint x: 662, endPoint y: 347, distance: 7.8
click at [662, 347] on strong "WHEN STRENGTH MATTERS" at bounding box center [826, 349] width 335 height 28
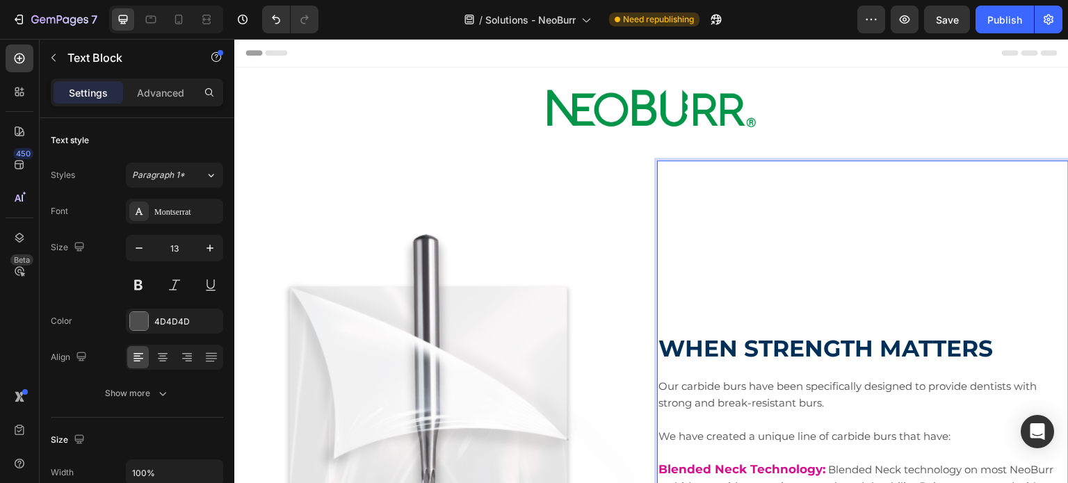
click at [662, 347] on strong "WHEN STRENGTH MATTERS" at bounding box center [826, 349] width 335 height 28
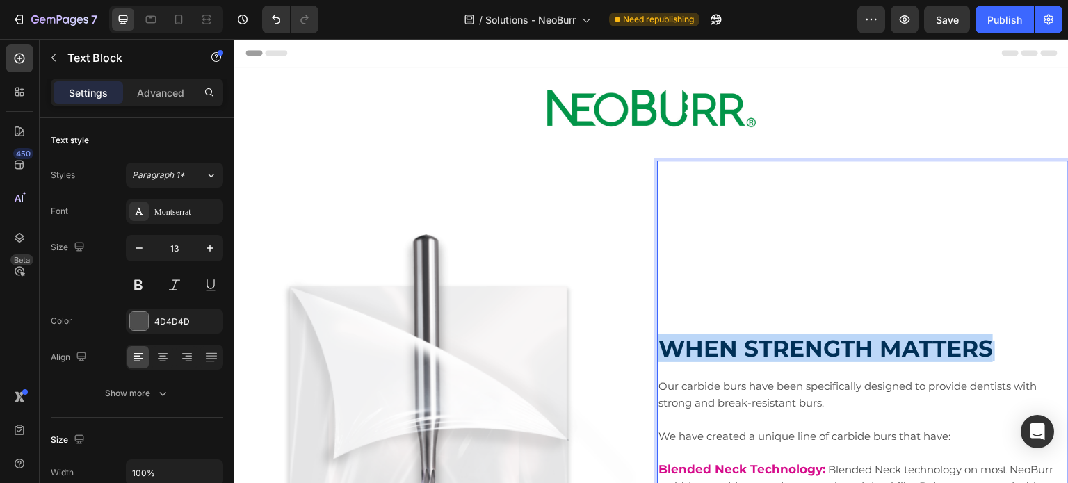
click at [662, 347] on strong "WHEN STRENGTH MATTERS" at bounding box center [826, 349] width 335 height 28
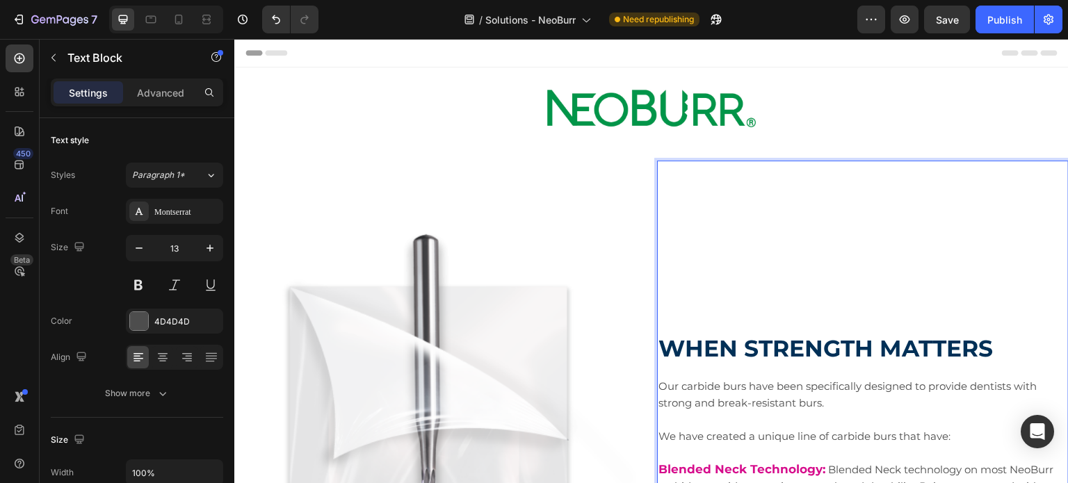
click at [714, 385] on span "Our carbide burs have been specifically designed to provide dentists with stron…" at bounding box center [848, 395] width 378 height 30
click at [708, 358] on strong "WHEN STRENGTH MATTERS" at bounding box center [826, 349] width 335 height 28
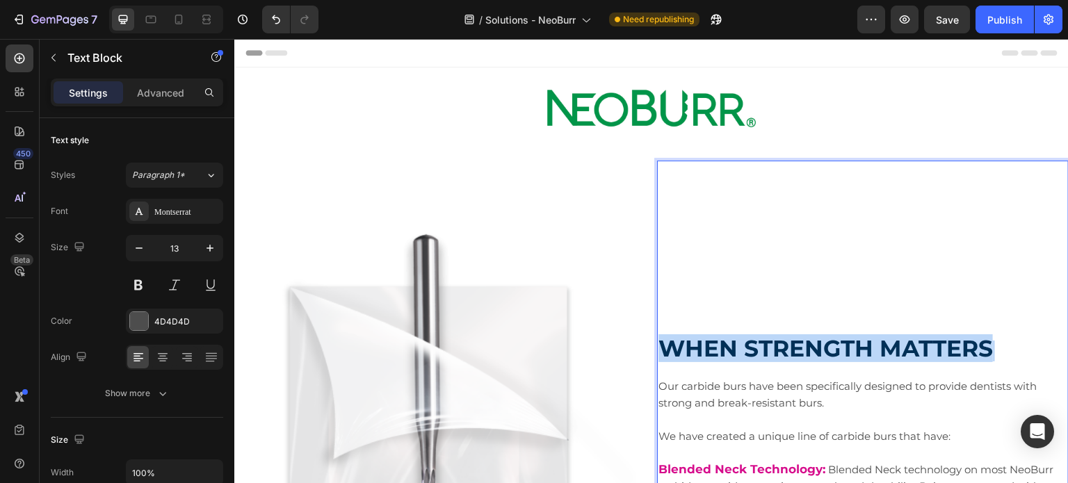
click at [708, 358] on strong "WHEN STRENGTH MATTERS" at bounding box center [826, 349] width 335 height 28
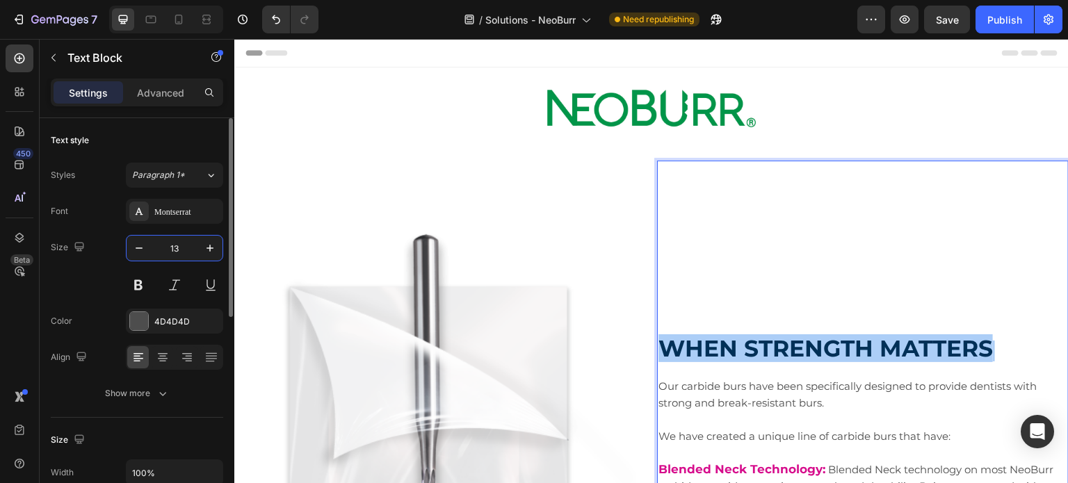
click at [182, 248] on input "13" at bounding box center [175, 248] width 46 height 25
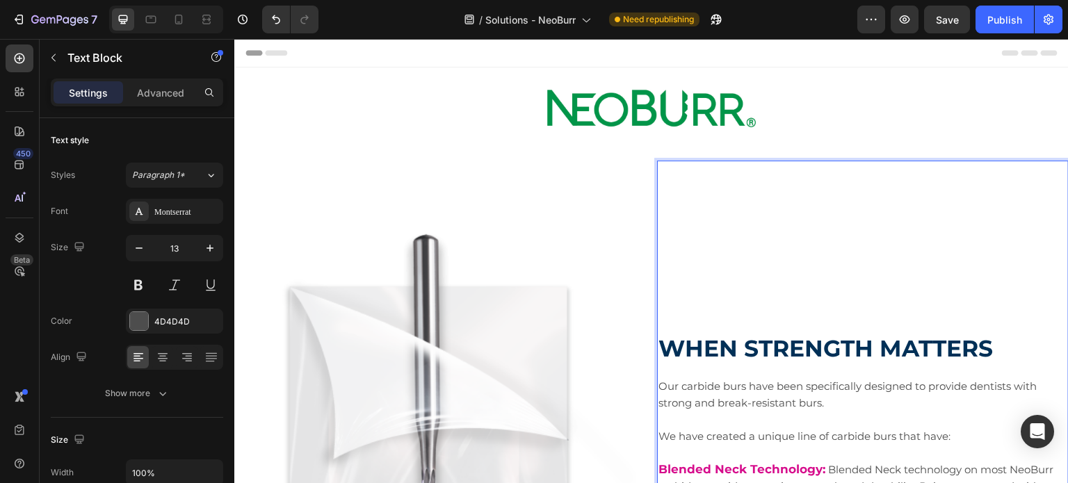
click at [683, 352] on strong "WHEN STRENGTH MATTERS" at bounding box center [826, 349] width 335 height 28
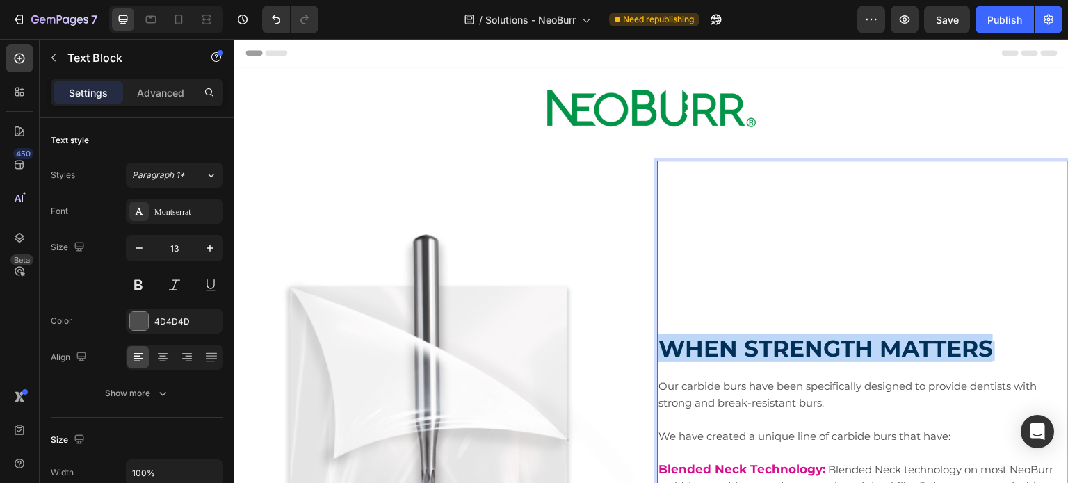
click at [683, 352] on strong "WHEN STRENGTH MATTERS" at bounding box center [826, 349] width 335 height 28
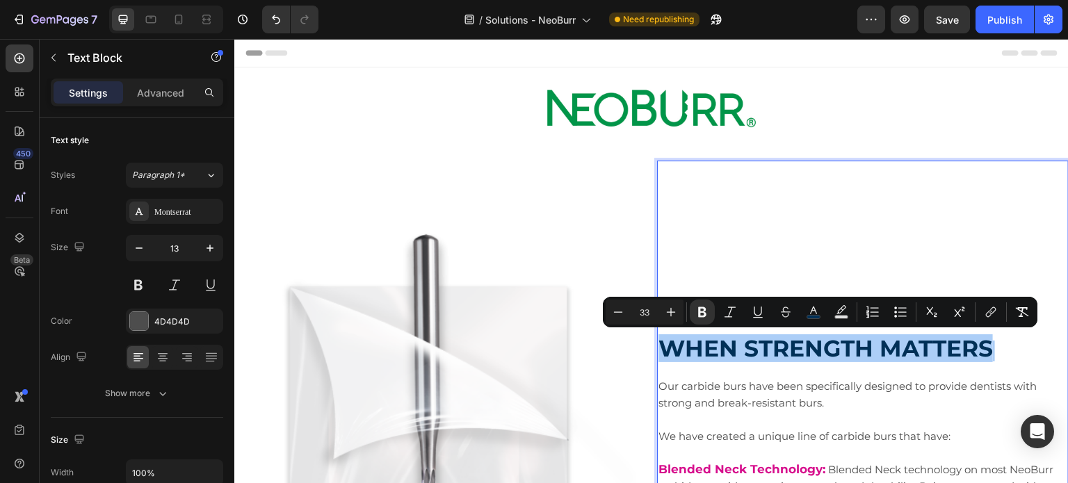
click at [647, 317] on input "33" at bounding box center [645, 312] width 28 height 17
click at [646, 317] on input "33" at bounding box center [645, 312] width 28 height 17
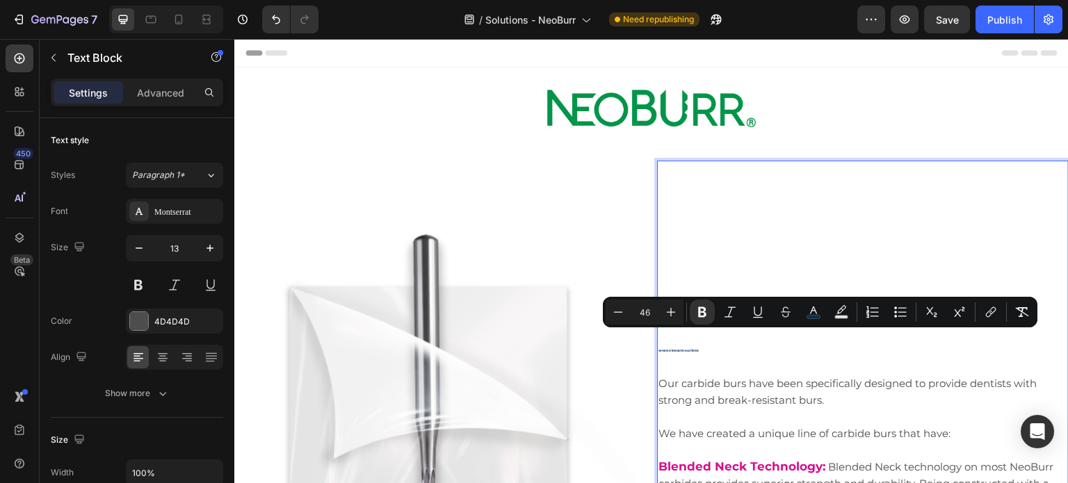
type input "46"
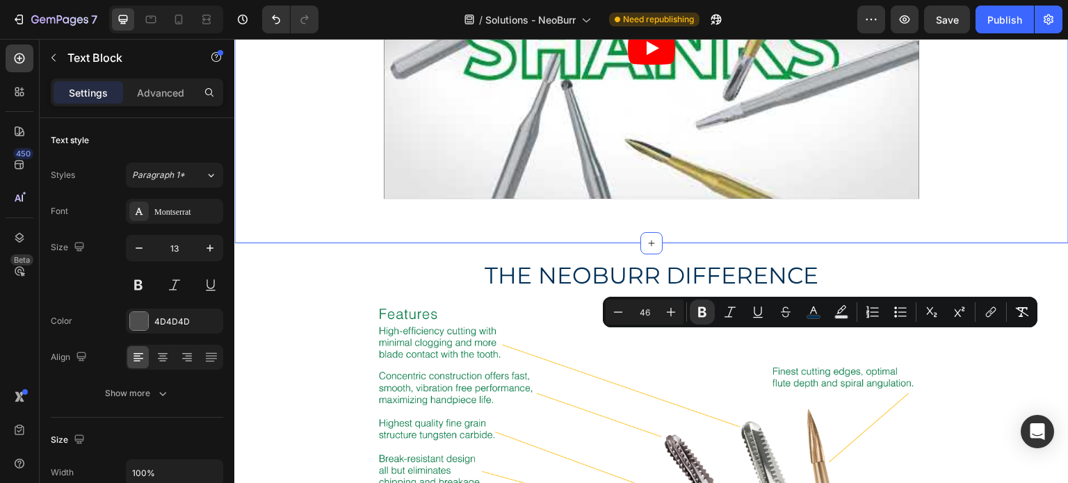
scroll to position [835, 0]
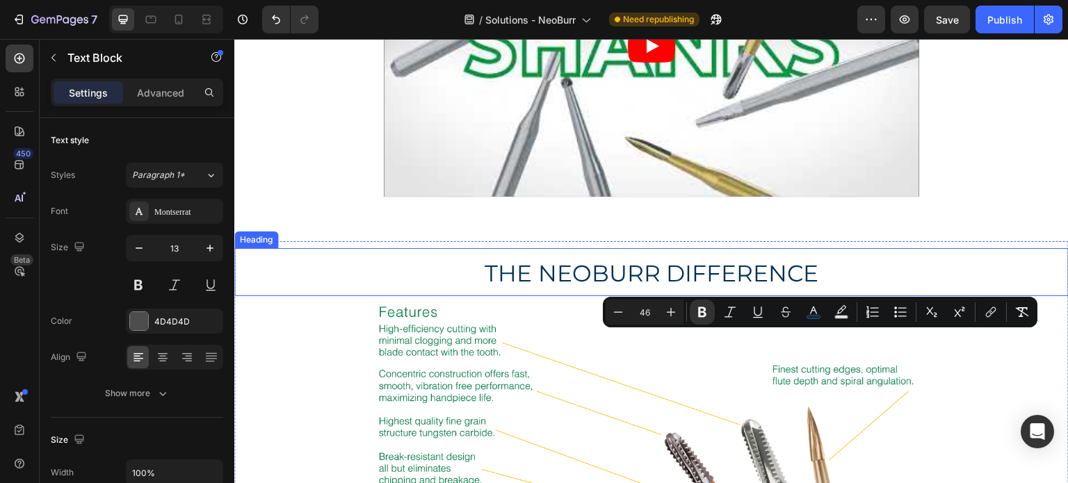
click at [670, 271] on span "THE NEOBURR DIFFERENCE" at bounding box center [652, 273] width 335 height 28
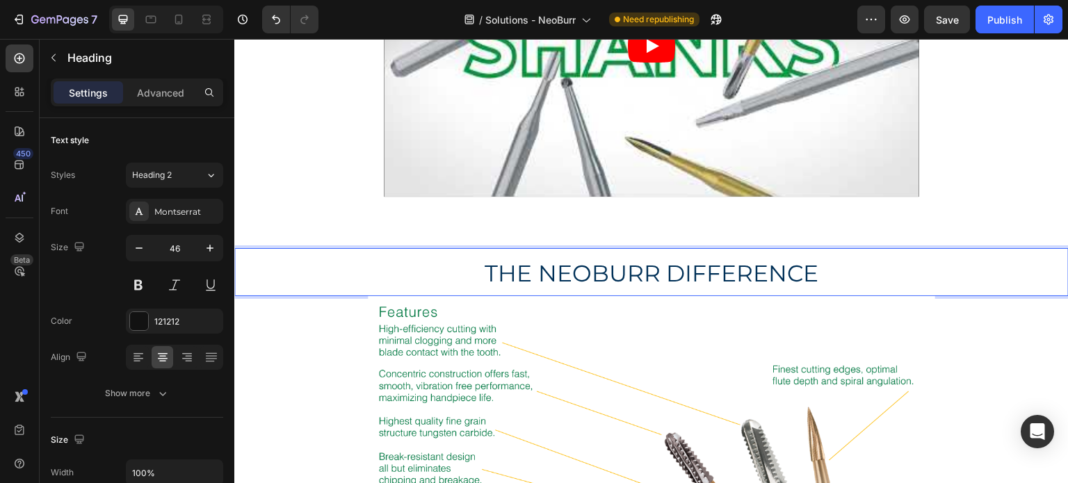
click at [670, 271] on span "THE NEOBURR DIFFERENCE" at bounding box center [652, 273] width 335 height 28
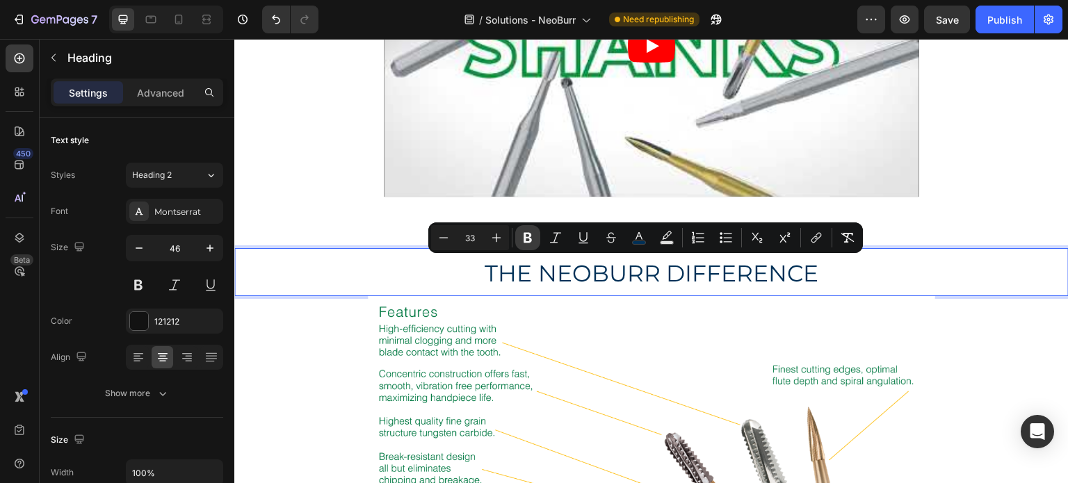
click at [531, 236] on icon "Editor contextual toolbar" at bounding box center [528, 238] width 8 height 10
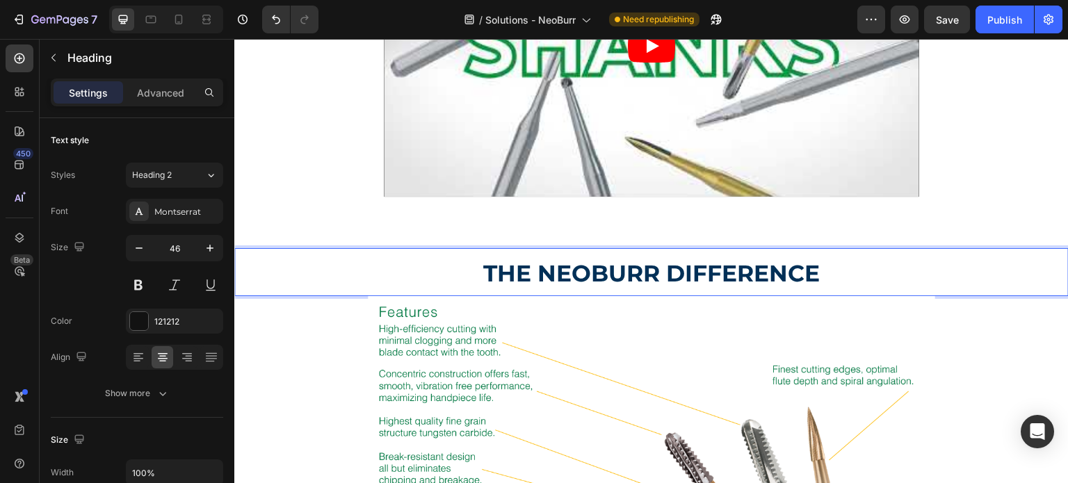
click at [488, 267] on strong "THE NEOBURR DIFFERENCE" at bounding box center [651, 273] width 337 height 28
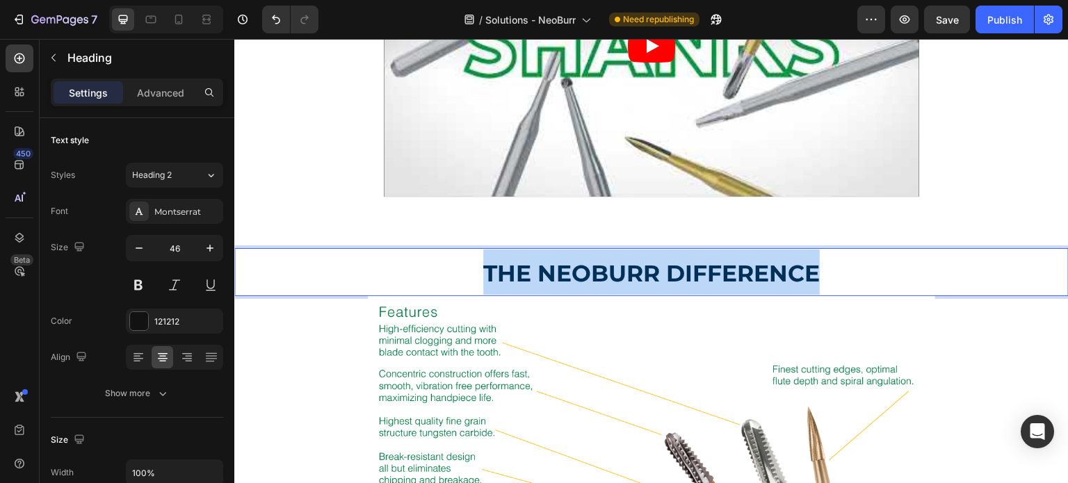
click at [488, 267] on strong "THE NEOBURR DIFFERENCE" at bounding box center [651, 273] width 337 height 28
click at [488, 252] on p "THE NEOBURR DIFFERENCE" at bounding box center [652, 272] width 832 height 45
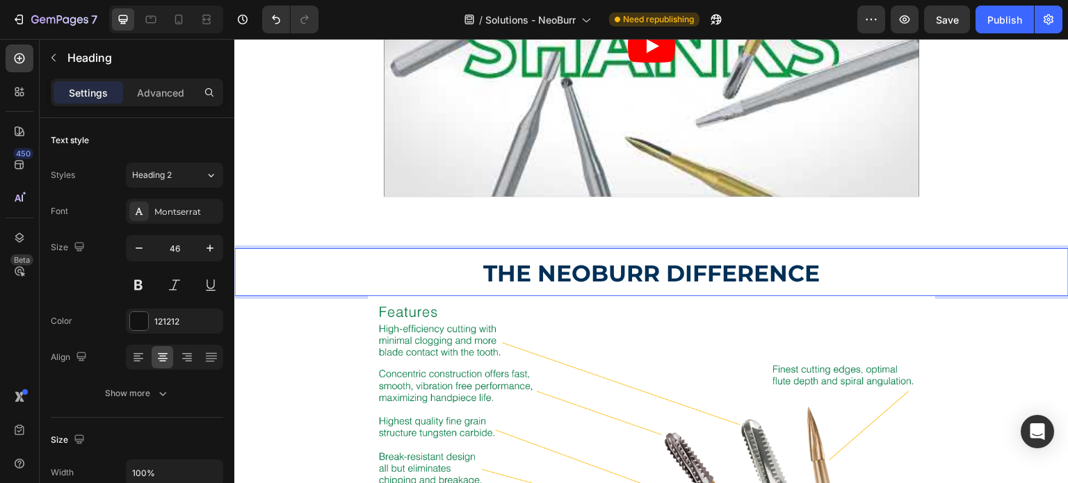
click at [524, 248] on h2 "THE NEOBURR DIFFERENCE" at bounding box center [651, 272] width 835 height 48
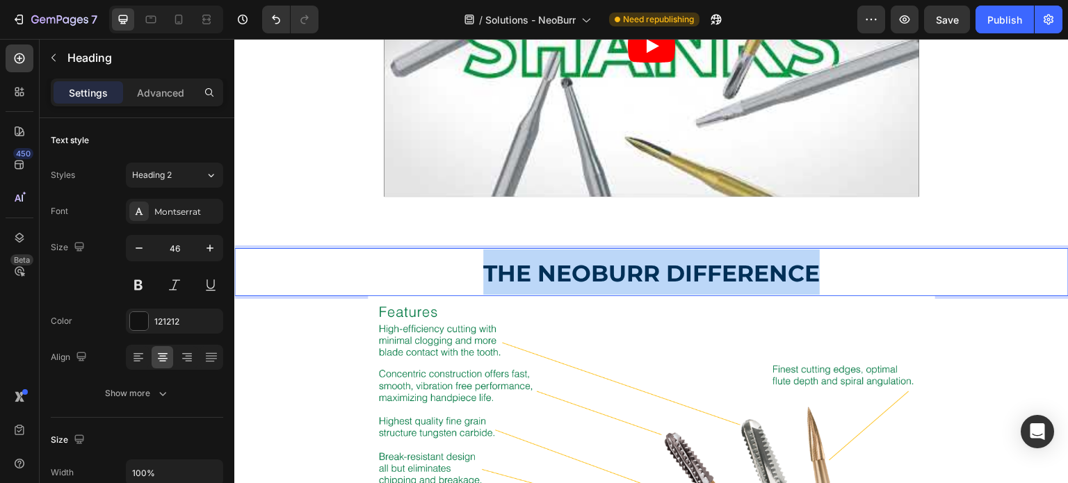
click at [524, 248] on h2 "THE NEOBURR DIFFERENCE" at bounding box center [651, 272] width 835 height 48
drag, startPoint x: 524, startPoint y: 248, endPoint x: 515, endPoint y: 287, distance: 39.8
click at [515, 287] on strong "THE NEOBURR DIFFERENCE" at bounding box center [651, 273] width 337 height 28
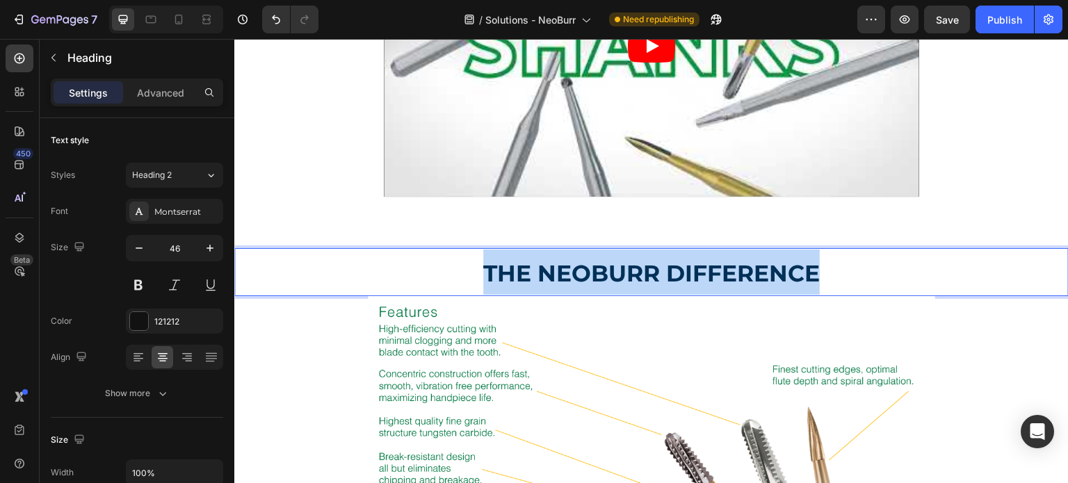
click at [515, 287] on strong "THE NEOBURR DIFFERENCE" at bounding box center [651, 273] width 337 height 28
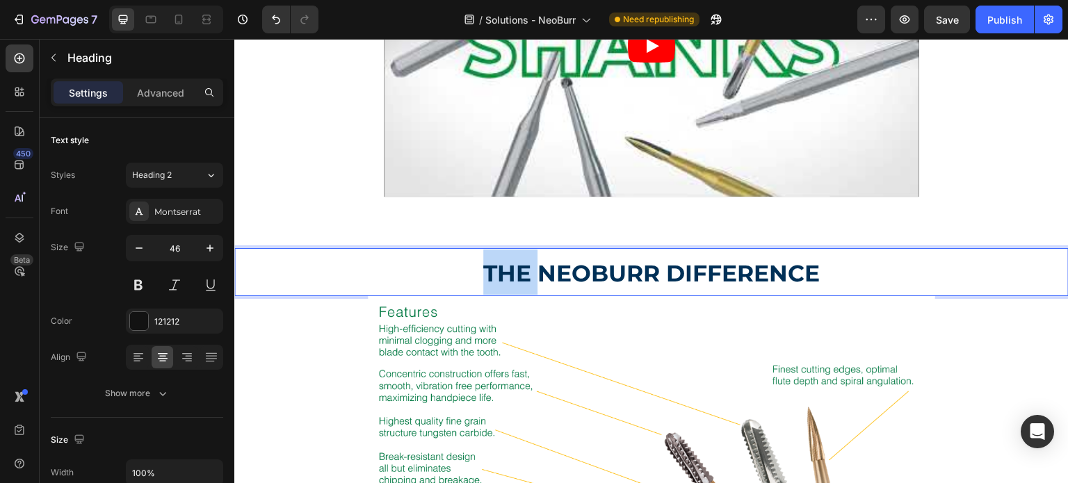
click at [515, 287] on strong "THE NEOBURR DIFFERENCE" at bounding box center [651, 273] width 337 height 28
click at [694, 275] on strong "THE NEOBURR DIFFERENCE" at bounding box center [651, 273] width 337 height 28
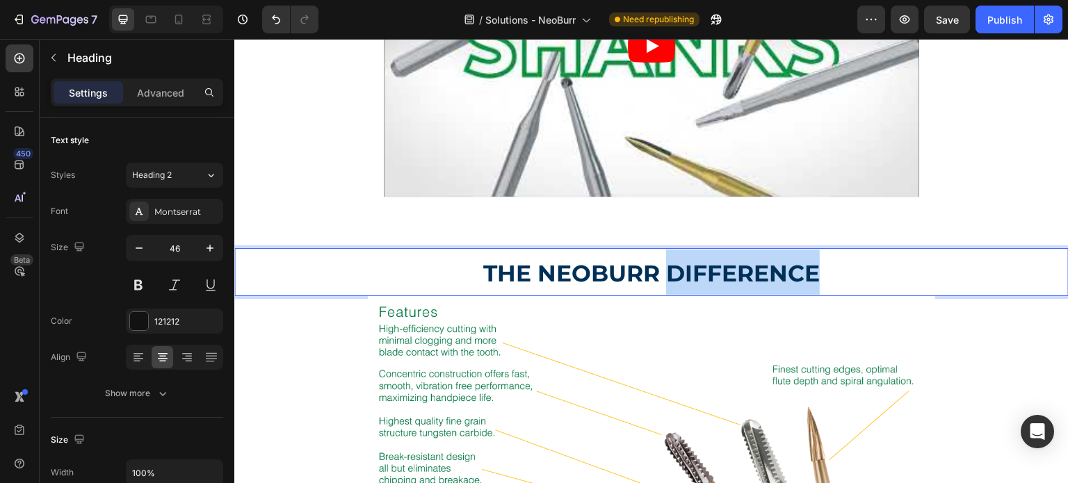
click at [694, 275] on strong "THE NEOBURR DIFFERENCE" at bounding box center [651, 273] width 337 height 28
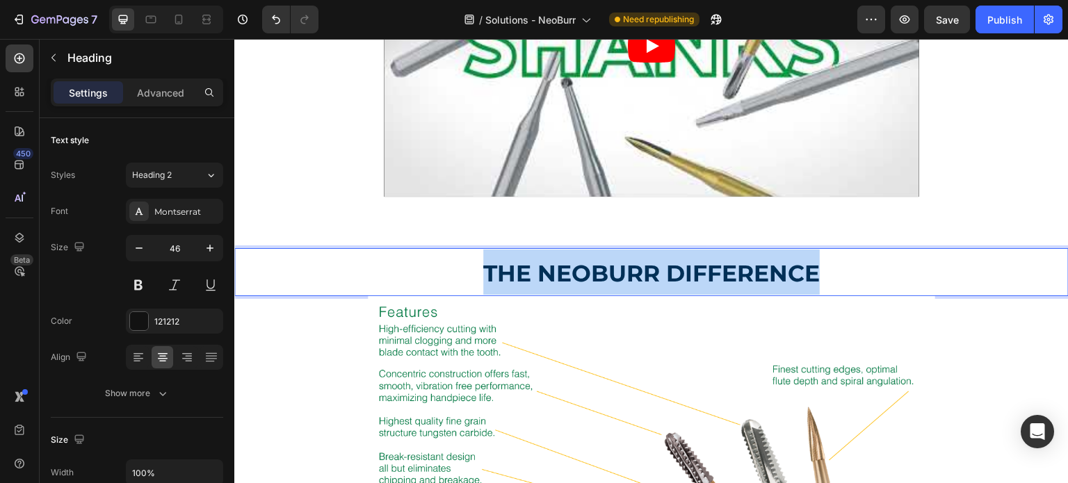
click at [694, 275] on strong "THE NEOBURR DIFFERENCE" at bounding box center [651, 273] width 337 height 28
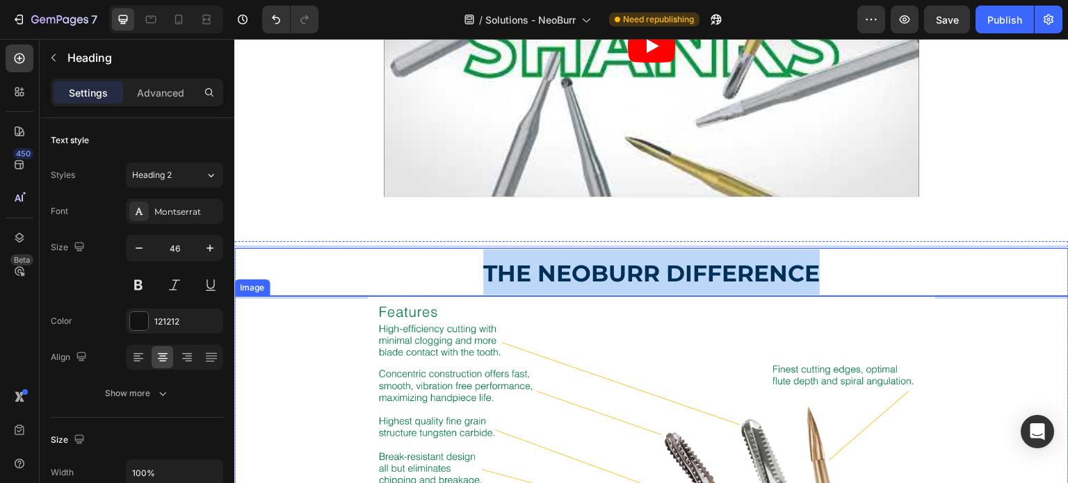
click at [868, 306] on img at bounding box center [652, 467] width 568 height 342
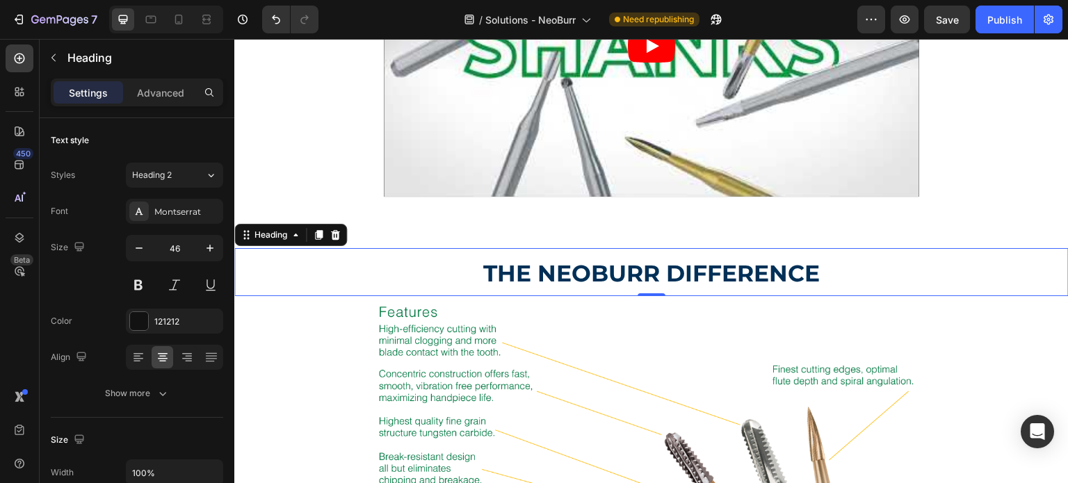
click at [820, 278] on p "⁠⁠⁠⁠⁠⁠⁠ THE NEOBURR DIFFERENCE" at bounding box center [652, 272] width 832 height 45
click at [269, 227] on div "Heading" at bounding box center [271, 235] width 66 height 17
click at [269, 233] on div "Heading" at bounding box center [271, 235] width 38 height 13
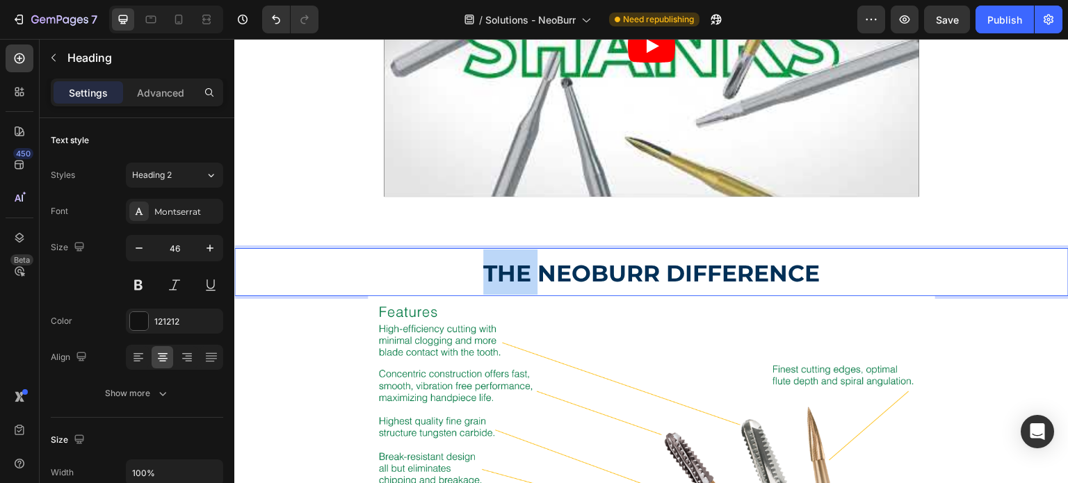
click at [385, 257] on p "THE NEOBURR DIFFERENCE" at bounding box center [652, 272] width 832 height 45
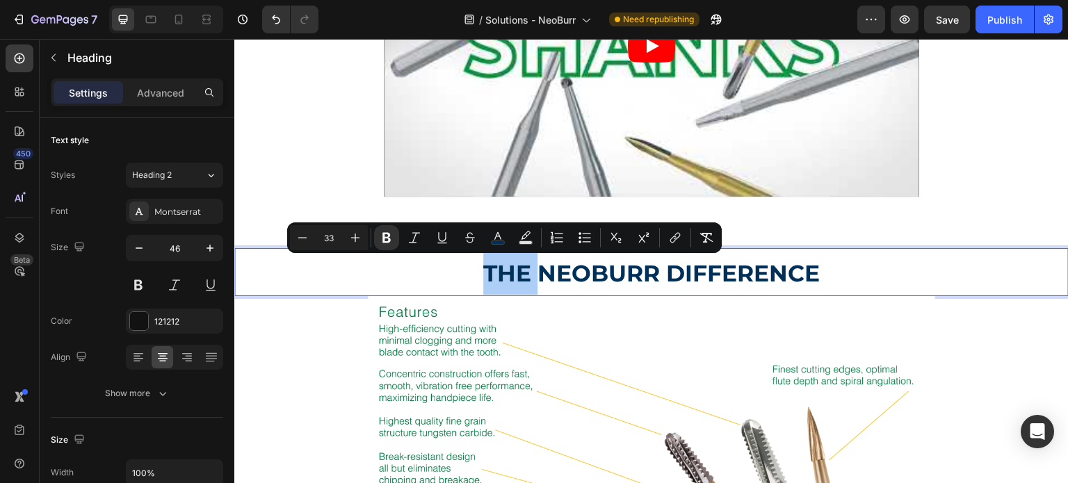
click at [332, 244] on input "33" at bounding box center [329, 238] width 28 height 17
click at [329, 241] on input "33" at bounding box center [329, 238] width 28 height 17
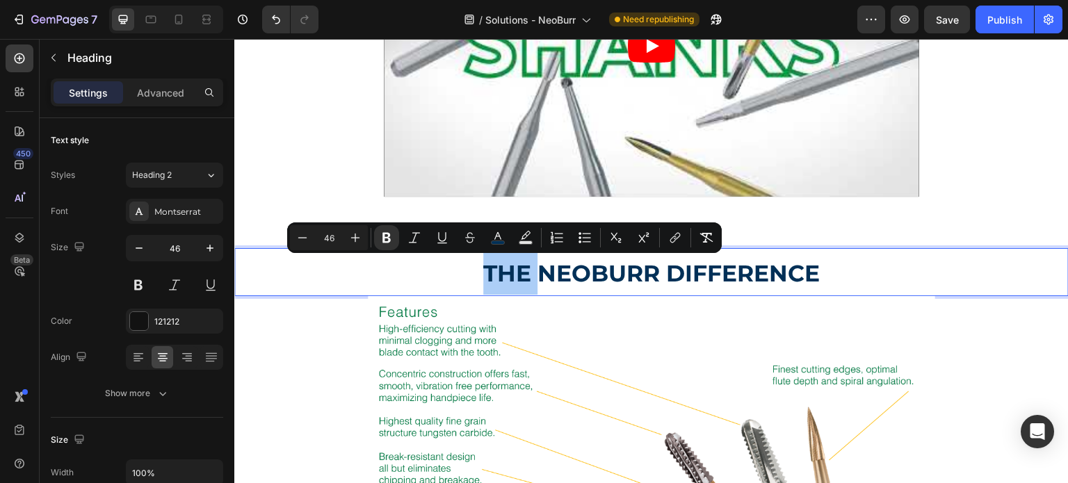
type input "46"
click at [478, 271] on strong "THE" at bounding box center [510, 270] width 67 height 40
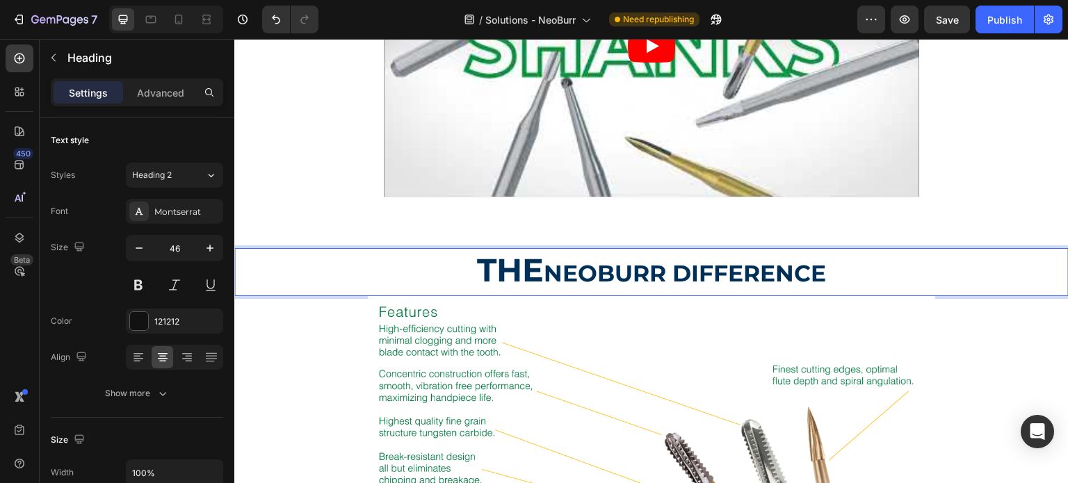
click at [478, 271] on strong "THE" at bounding box center [510, 270] width 67 height 40
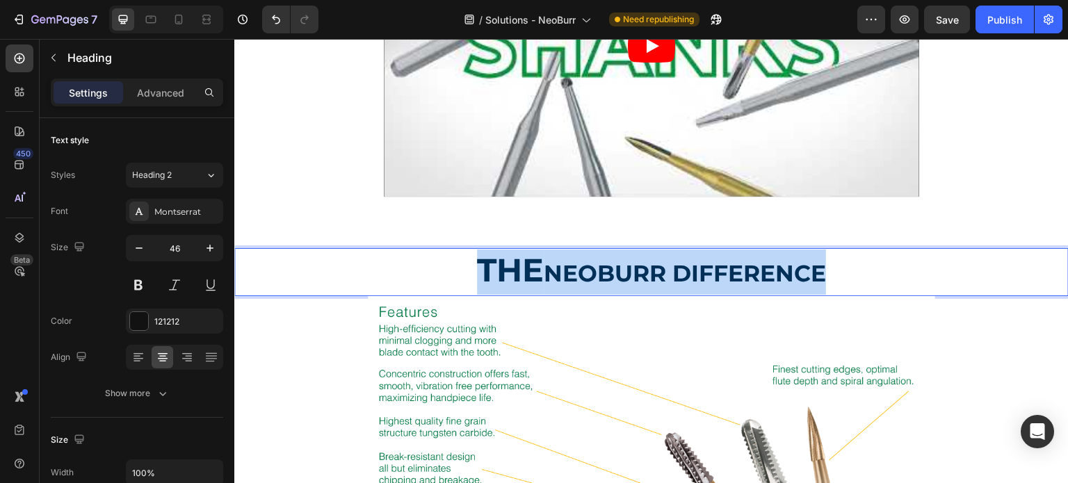
click at [478, 271] on strong "THE" at bounding box center [510, 270] width 67 height 40
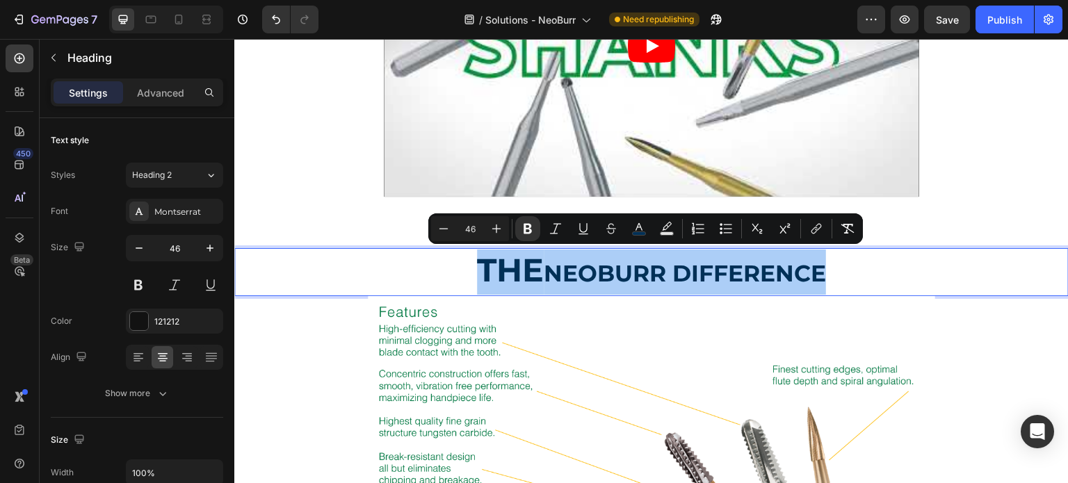
click at [470, 230] on input "46" at bounding box center [470, 229] width 28 height 17
type input "46"
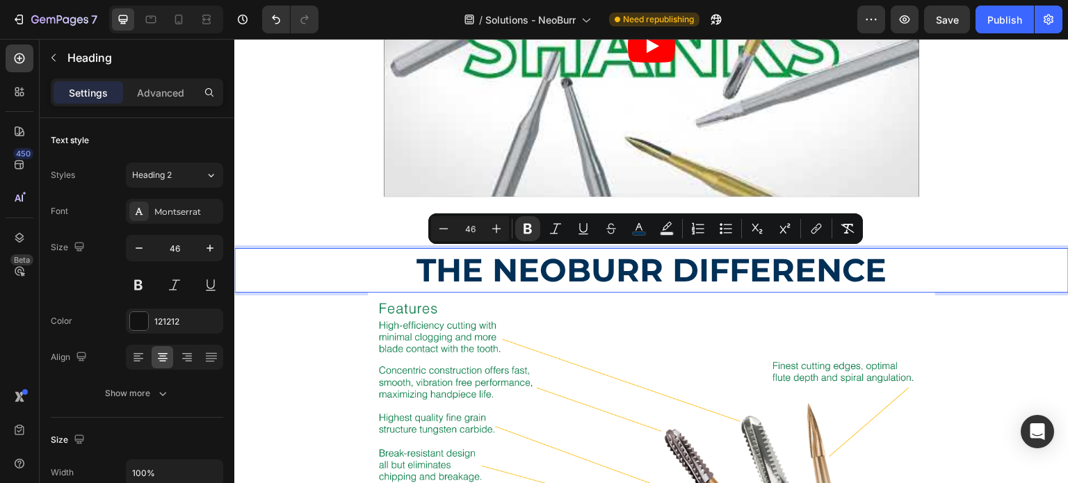
click at [520, 281] on strong "THE NEOBURR DIFFERENCE" at bounding box center [652, 270] width 470 height 40
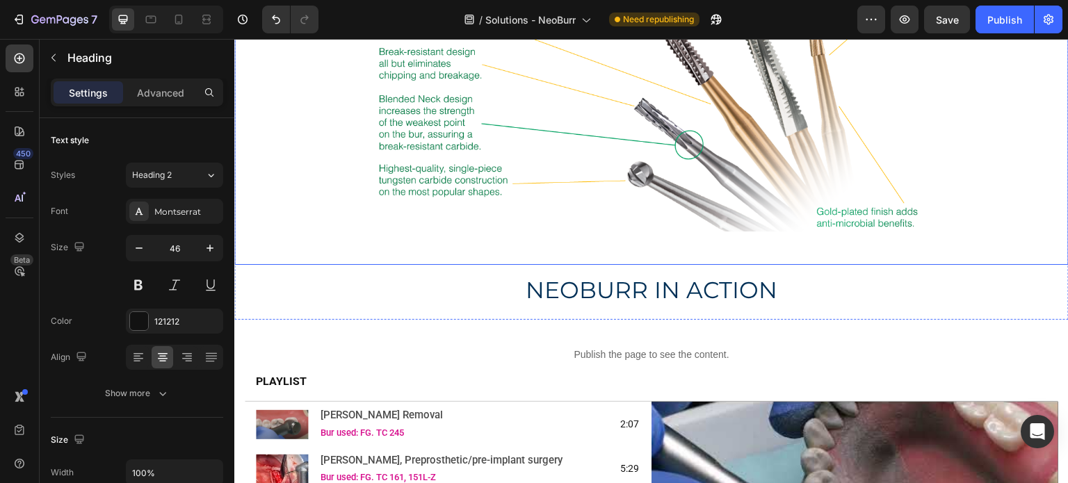
scroll to position [1252, 0]
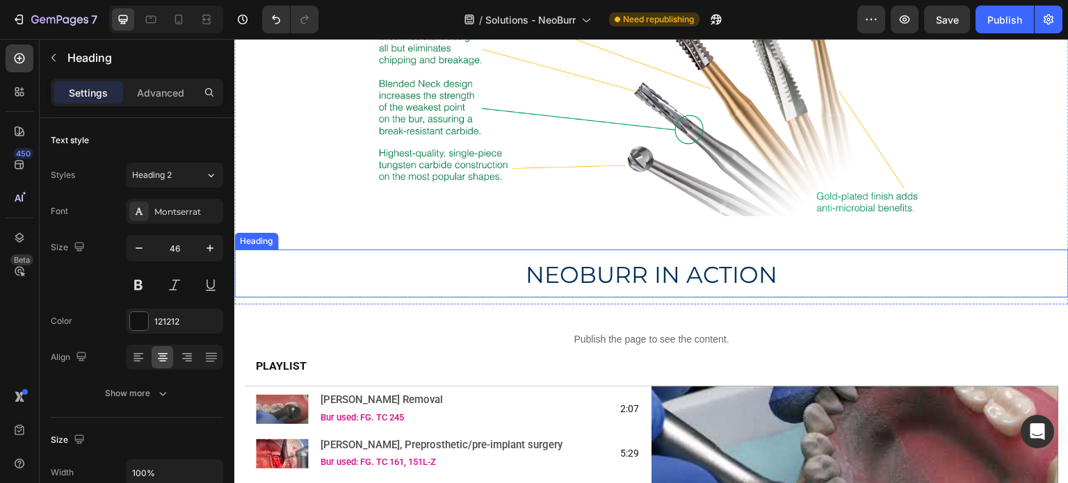
click at [620, 275] on span "NEOBURR IN ACTION" at bounding box center [652, 275] width 252 height 28
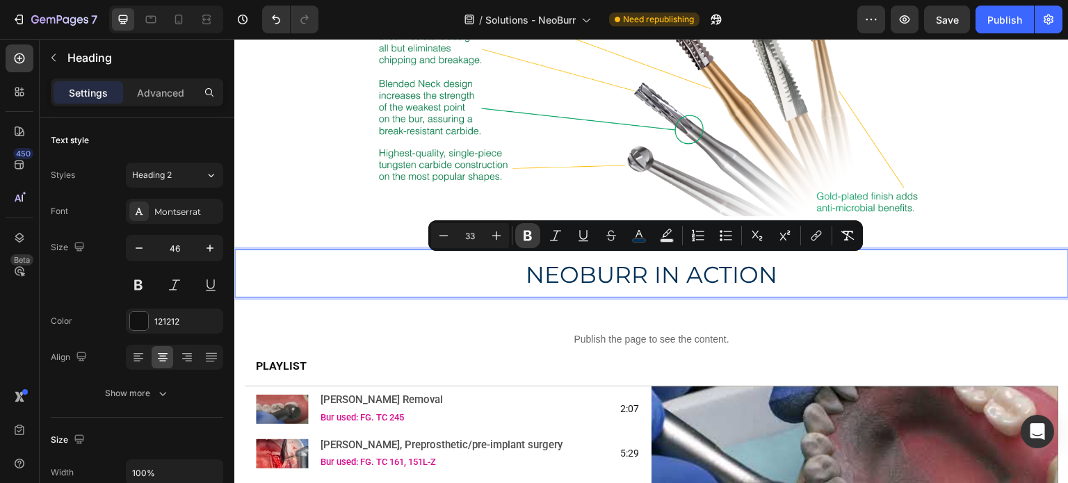
click at [524, 243] on button "Bold" at bounding box center [527, 235] width 25 height 25
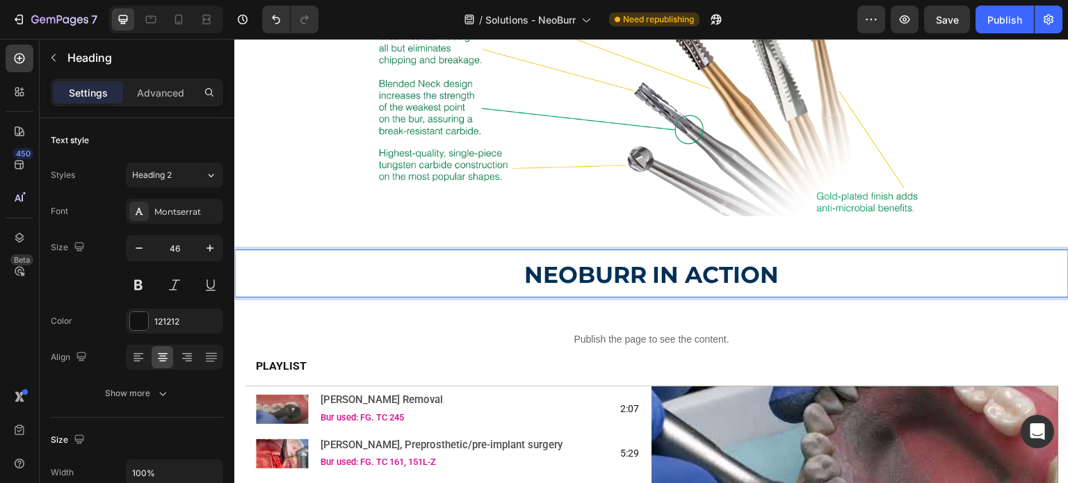
click at [551, 265] on strong "NEOBURR IN ACTION" at bounding box center [652, 275] width 255 height 28
click at [544, 251] on p "NEOBURR IN ACTION" at bounding box center [652, 273] width 832 height 45
click at [525, 261] on strong "NEOBURR IN ACTION" at bounding box center [652, 275] width 255 height 28
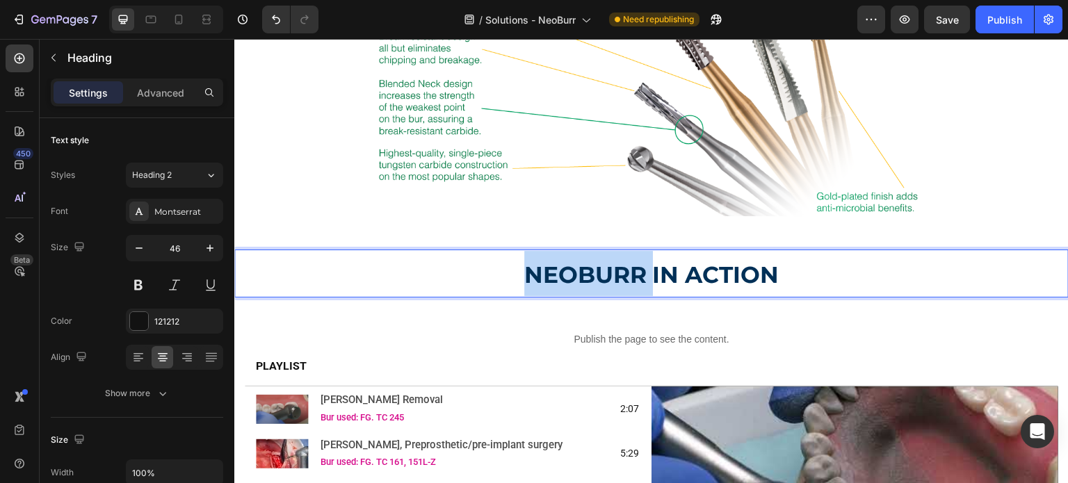
click at [525, 261] on strong "NEOBURR IN ACTION" at bounding box center [652, 275] width 255 height 28
click at [522, 224] on div "Image" at bounding box center [651, 62] width 835 height 375
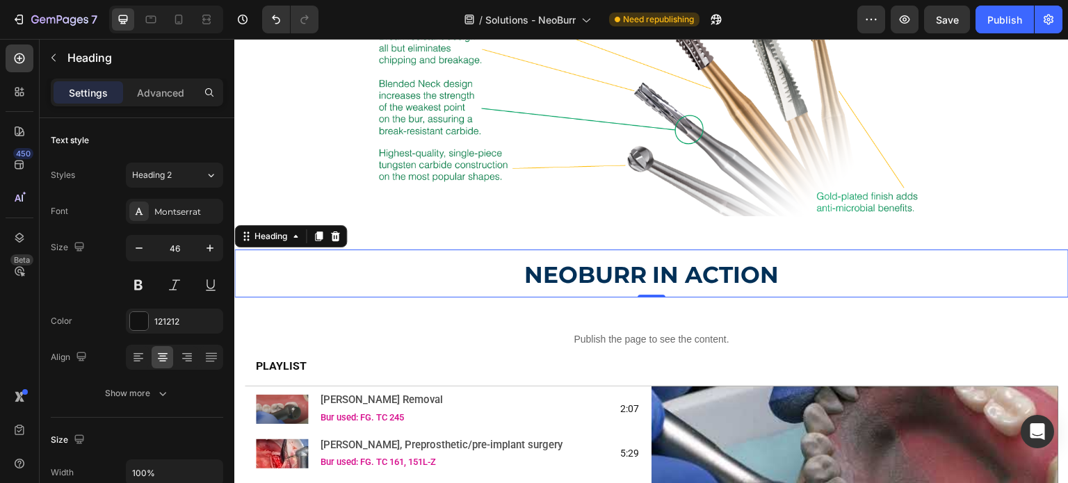
click at [525, 251] on p "⁠⁠⁠⁠⁠⁠⁠ NEOBURR IN ACTION" at bounding box center [652, 273] width 832 height 45
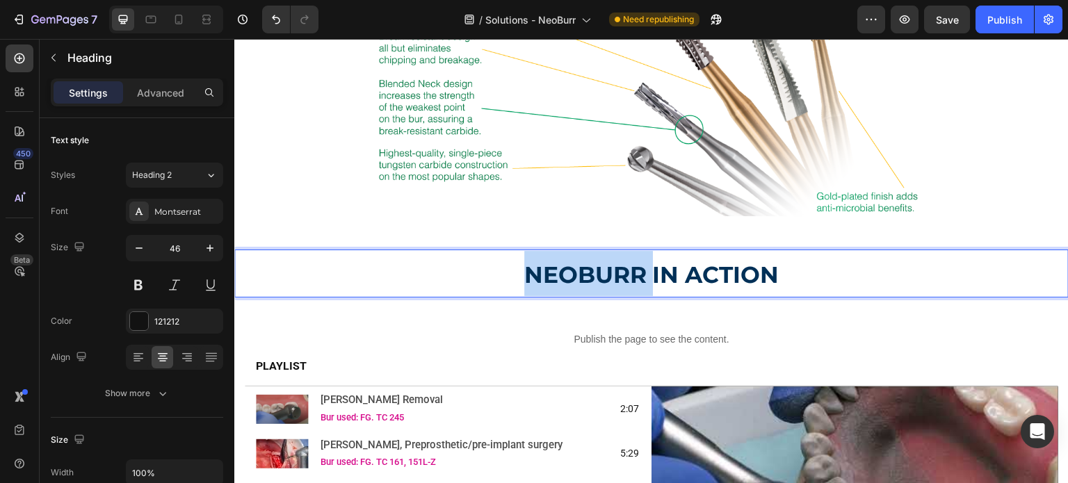
click at [525, 251] on p "NEOBURR IN ACTION" at bounding box center [652, 273] width 832 height 45
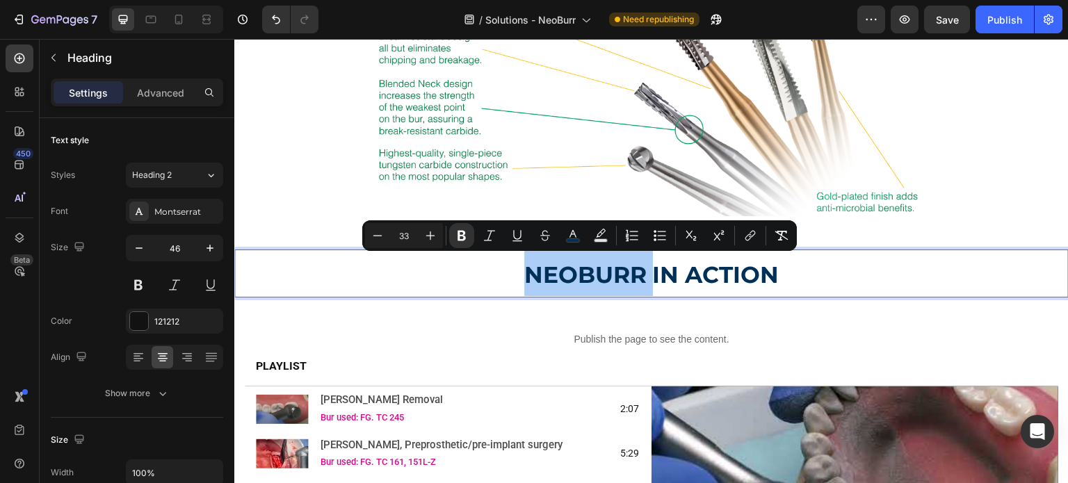
click at [525, 246] on button "Underline" at bounding box center [517, 235] width 25 height 25
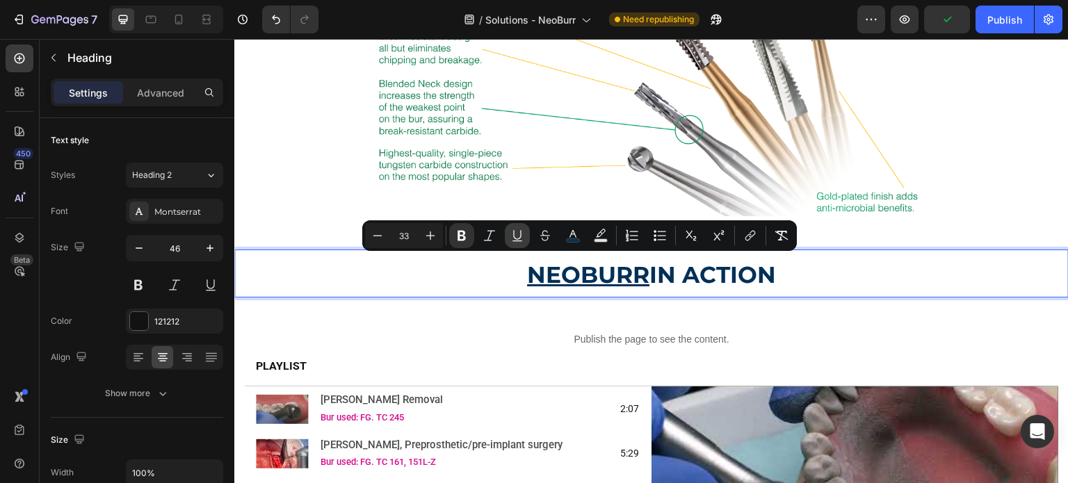
click at [509, 233] on button "Underline" at bounding box center [517, 235] width 25 height 25
click at [409, 233] on input "33" at bounding box center [404, 235] width 28 height 17
drag, startPoint x: 409, startPoint y: 233, endPoint x: 395, endPoint y: 234, distance: 14.0
click at [395, 234] on input "33" at bounding box center [404, 235] width 28 height 17
type input "46"
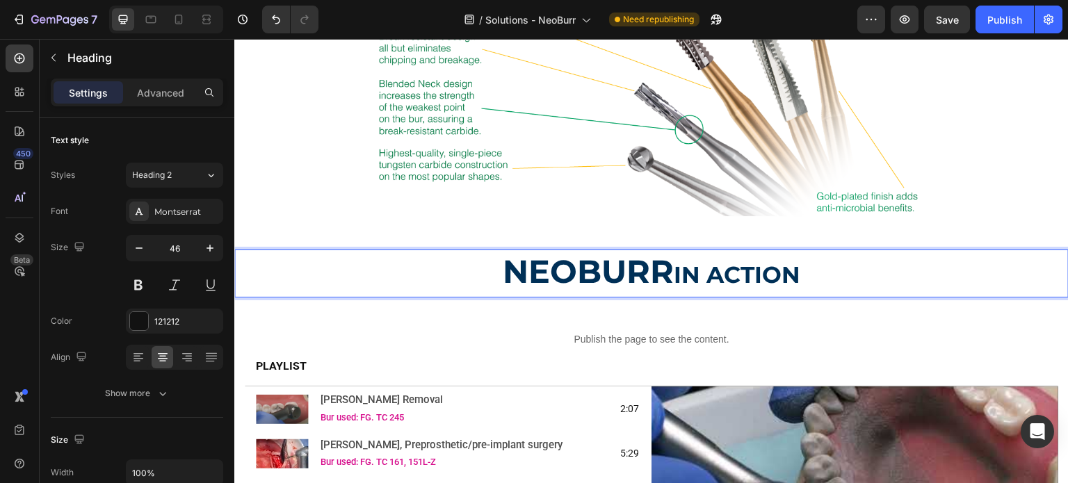
click at [529, 259] on strong "NEOBURR" at bounding box center [588, 272] width 171 height 40
click at [518, 264] on strong "NEOBURR" at bounding box center [588, 272] width 171 height 40
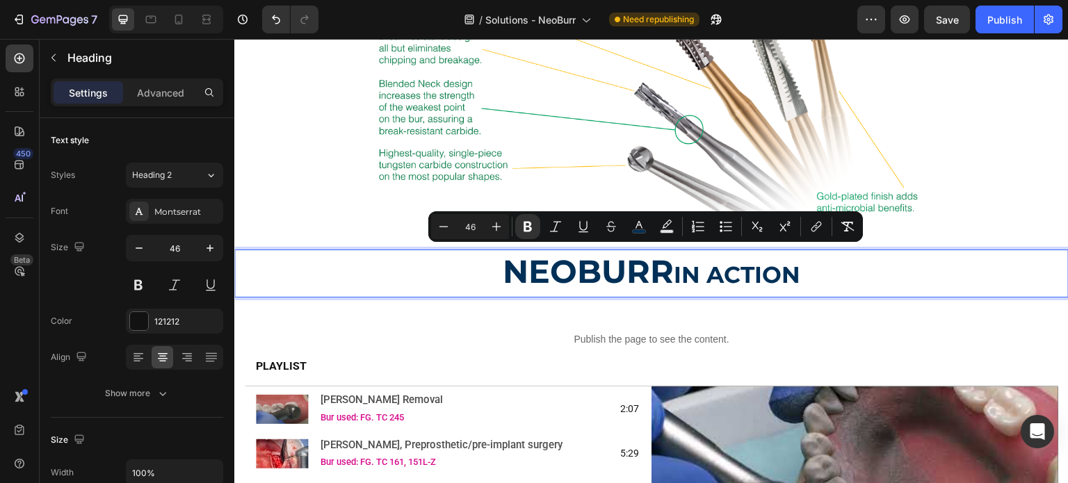
click at [467, 233] on input "46" at bounding box center [470, 226] width 28 height 17
type input "46"
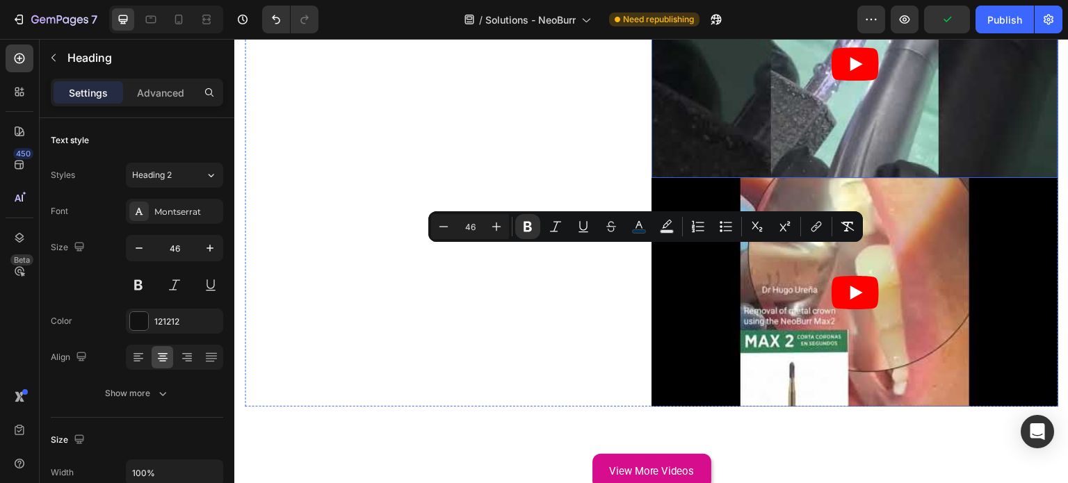
scroll to position [2782, 0]
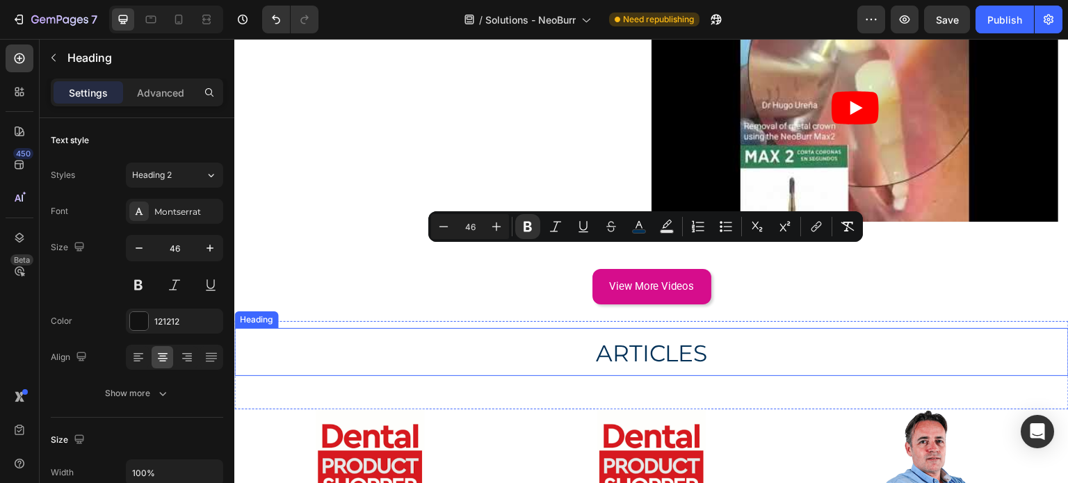
click at [641, 339] on span "ARTICLES" at bounding box center [652, 353] width 112 height 28
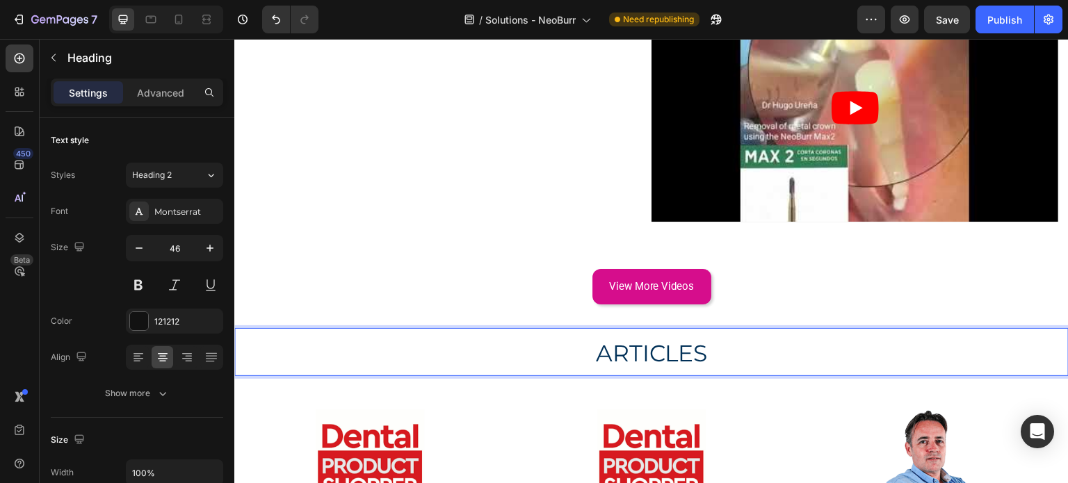
click at [641, 339] on span "ARTICLES" at bounding box center [652, 353] width 112 height 28
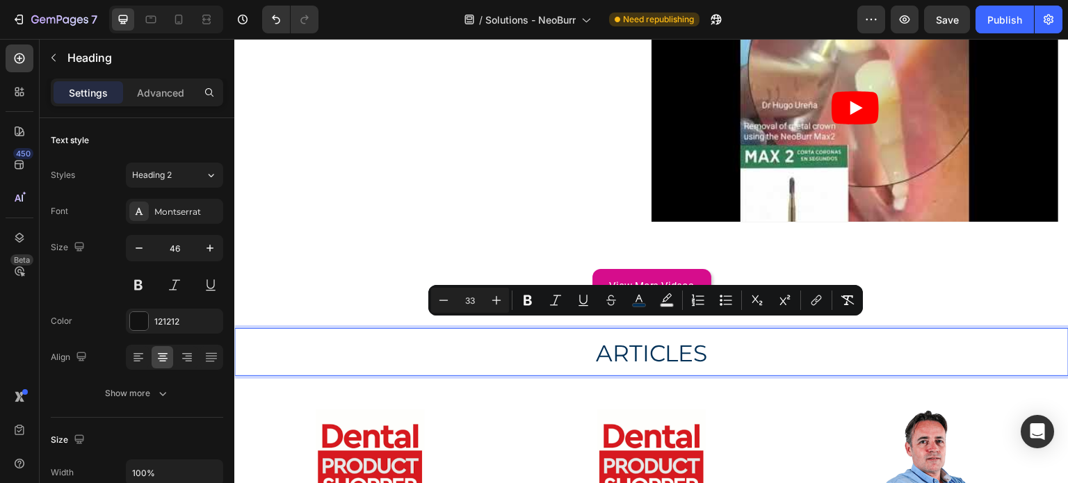
click at [465, 303] on input "33" at bounding box center [470, 300] width 28 height 17
drag, startPoint x: 465, startPoint y: 303, endPoint x: 475, endPoint y: 301, distance: 10.6
click at [475, 301] on input "33" at bounding box center [470, 300] width 28 height 17
type input "46"
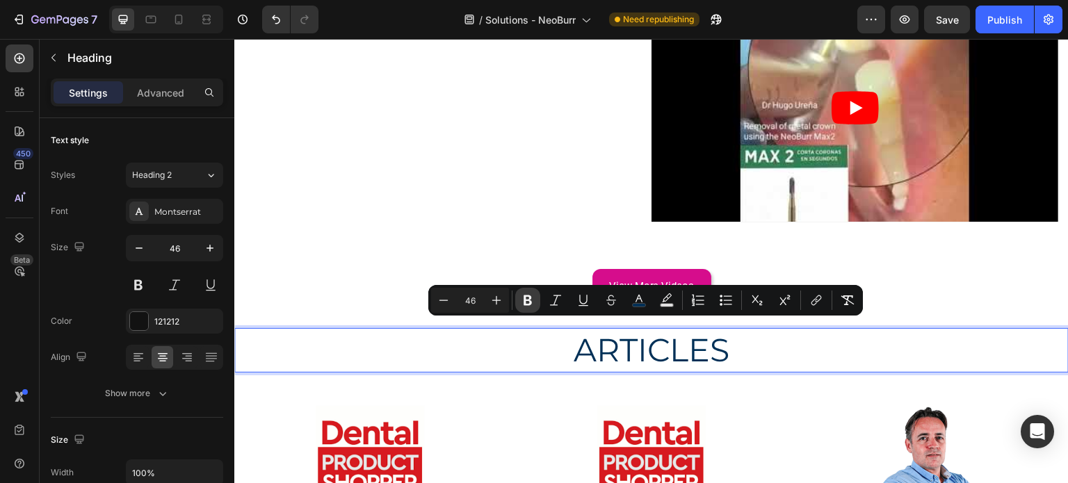
click at [529, 307] on icon "Editor contextual toolbar" at bounding box center [528, 301] width 14 height 14
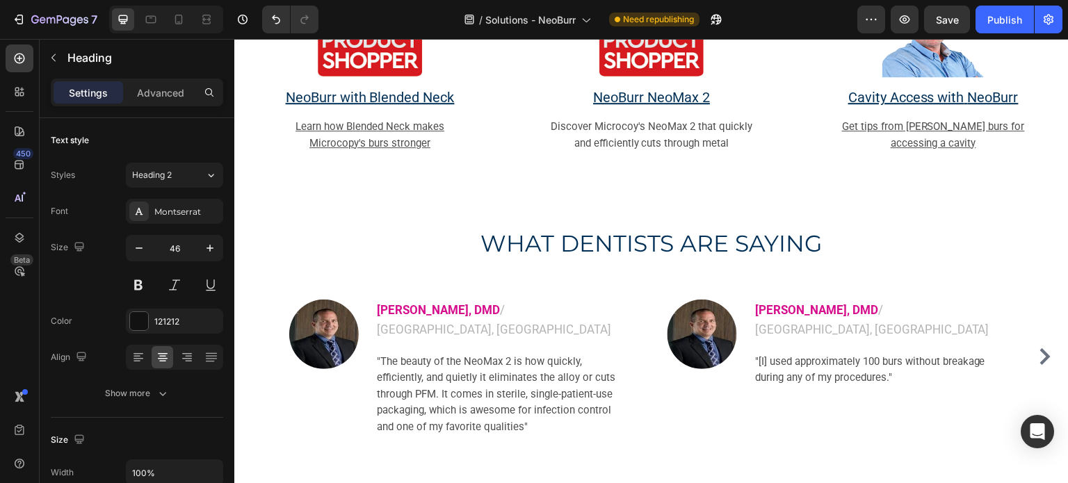
scroll to position [3200, 0]
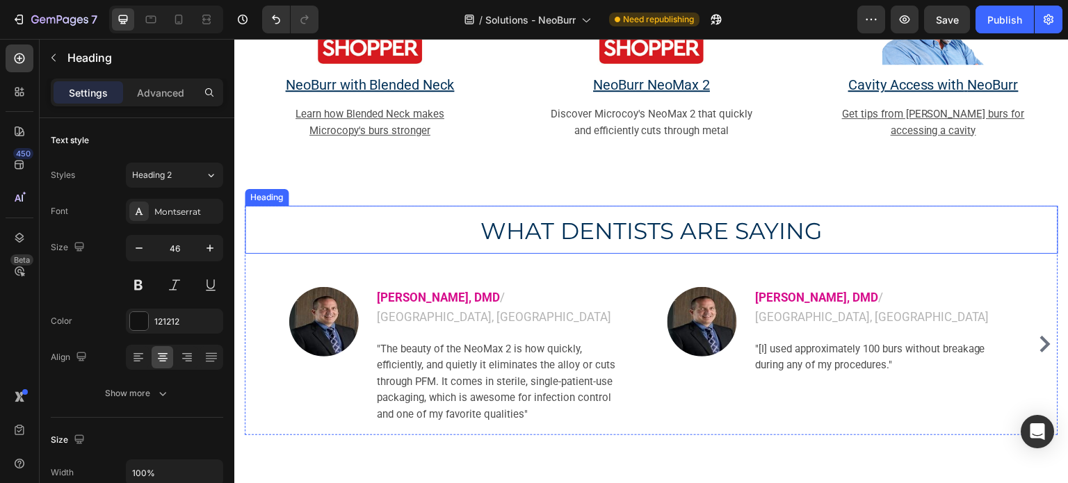
click at [518, 248] on h2 "WHAT DENTISTS ARE SAYING" at bounding box center [652, 230] width 814 height 48
click at [518, 248] on p "WHAT DENTISTS ARE SAYING" at bounding box center [651, 229] width 811 height 45
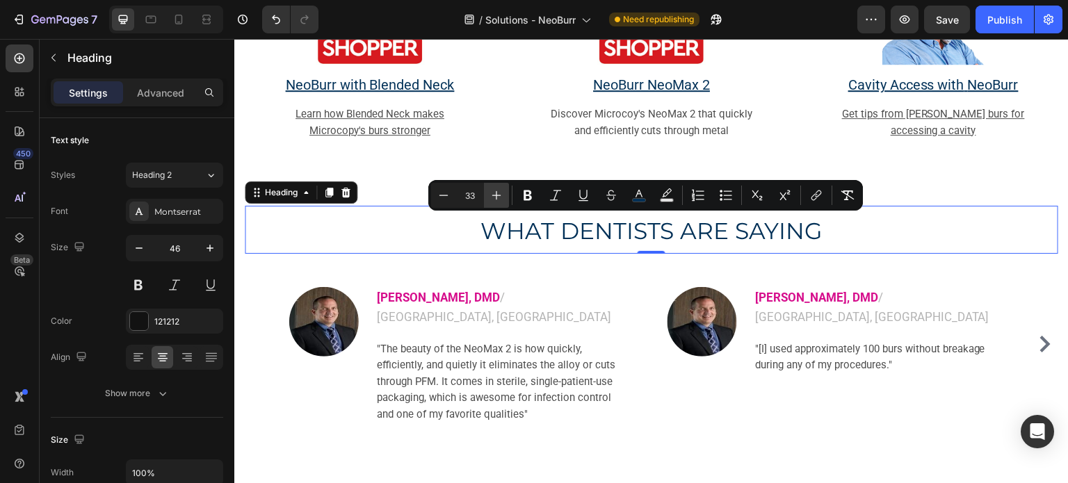
click at [495, 202] on icon "Editor contextual toolbar" at bounding box center [497, 196] width 14 height 14
click at [467, 194] on input "34" at bounding box center [470, 195] width 28 height 17
type input "46"
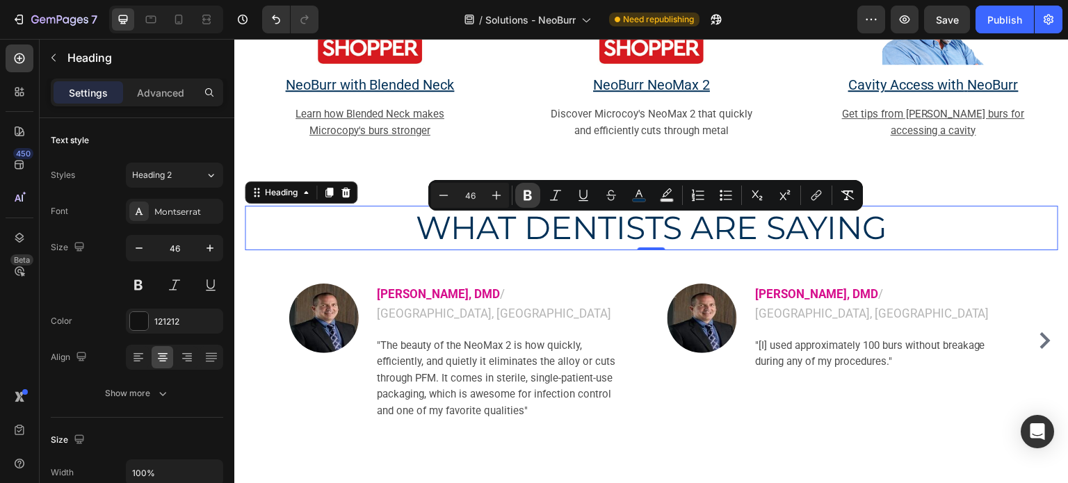
click at [522, 200] on icon "Editor contextual toolbar" at bounding box center [528, 196] width 14 height 14
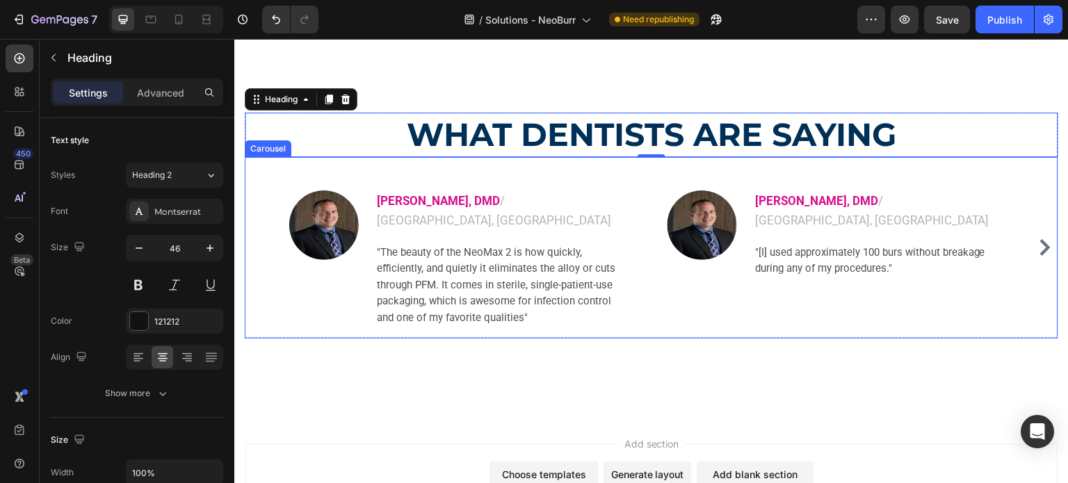
scroll to position [3409, 0]
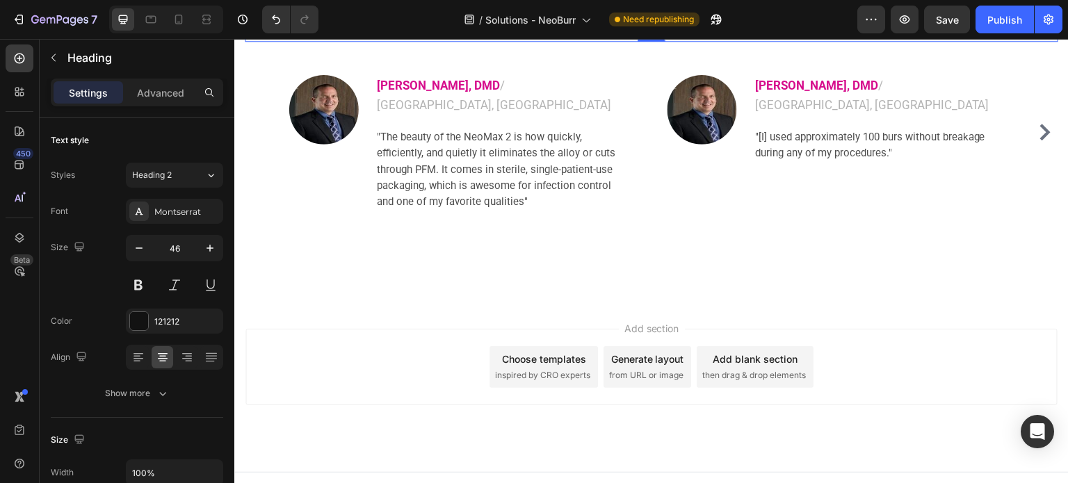
drag, startPoint x: 1018, startPoint y: 19, endPoint x: 948, endPoint y: 1, distance: 72.1
click at [1017, 19] on div "Publish" at bounding box center [1005, 20] width 35 height 15
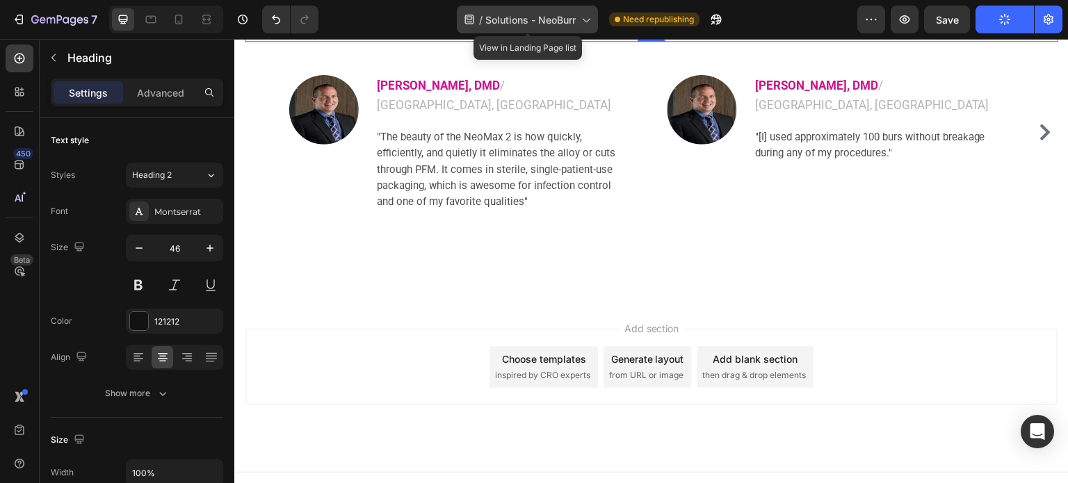
click at [587, 13] on icon at bounding box center [586, 20] width 14 height 14
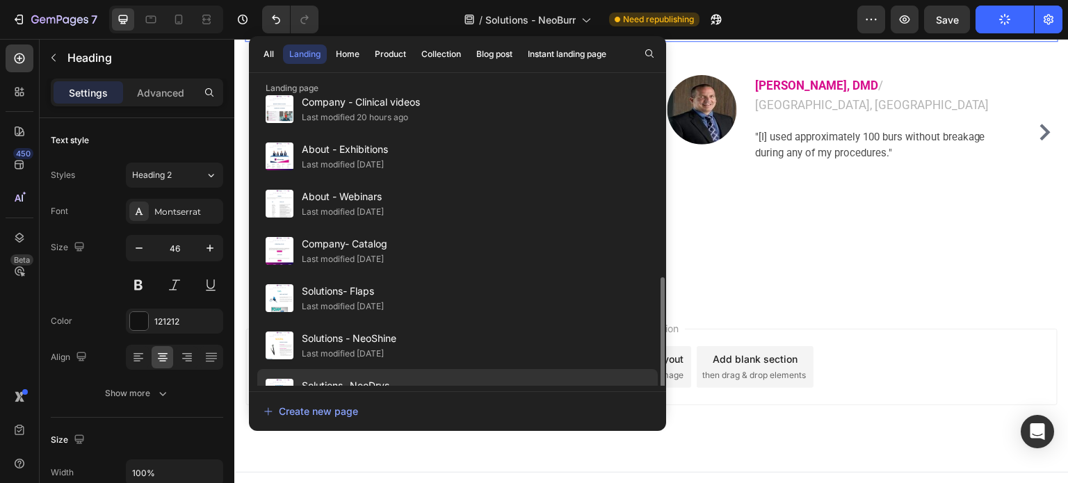
scroll to position [278, 0]
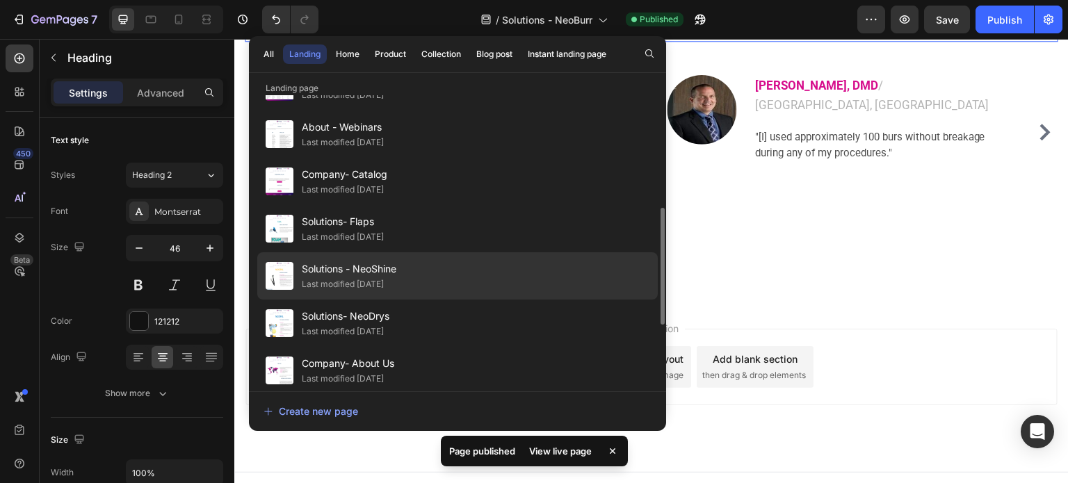
click at [437, 300] on div "Solutions - NeoShine Last modified 7 days ago" at bounding box center [457, 323] width 401 height 47
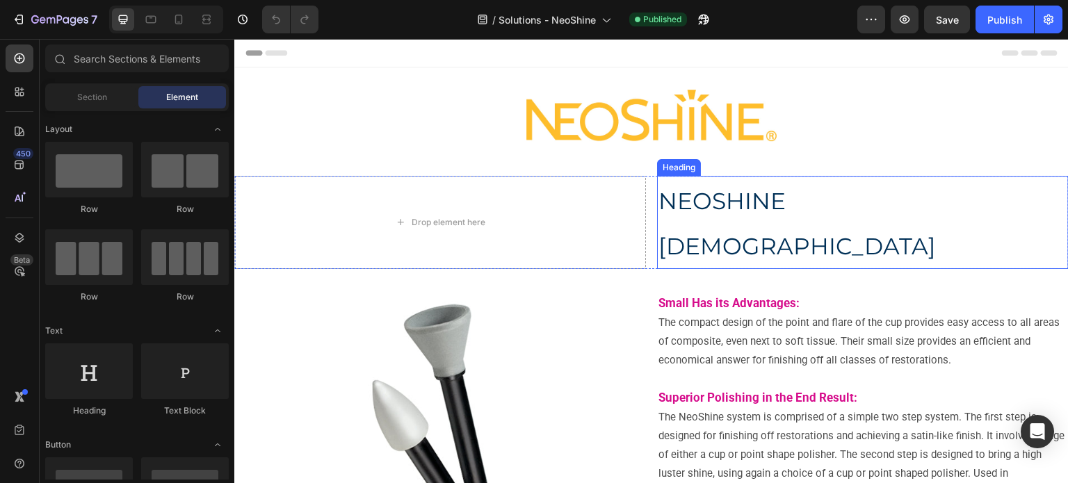
click at [759, 185] on h2 "NEOSHINE [DEMOGRAPHIC_DATA]" at bounding box center [863, 222] width 412 height 93
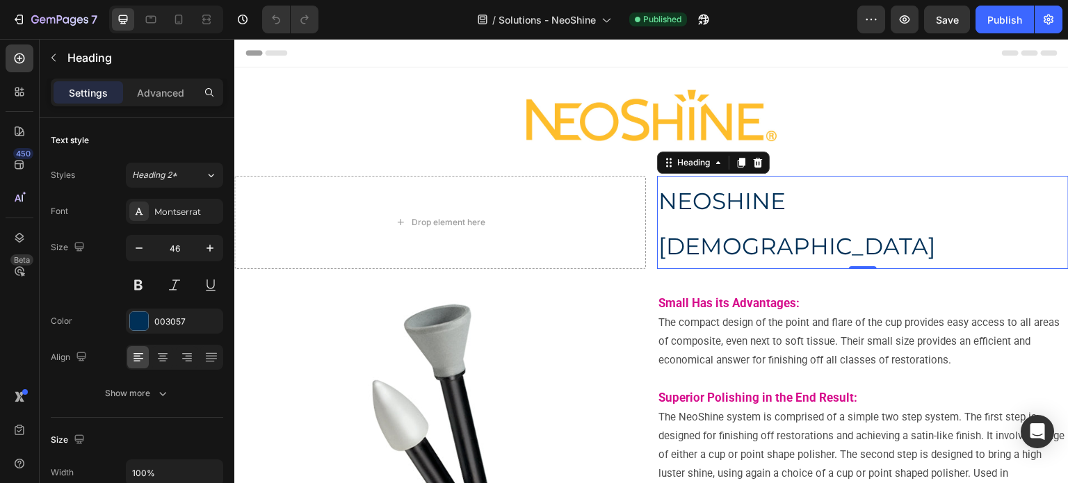
click at [759, 185] on p "NEOSHINE [DEMOGRAPHIC_DATA]" at bounding box center [863, 222] width 409 height 90
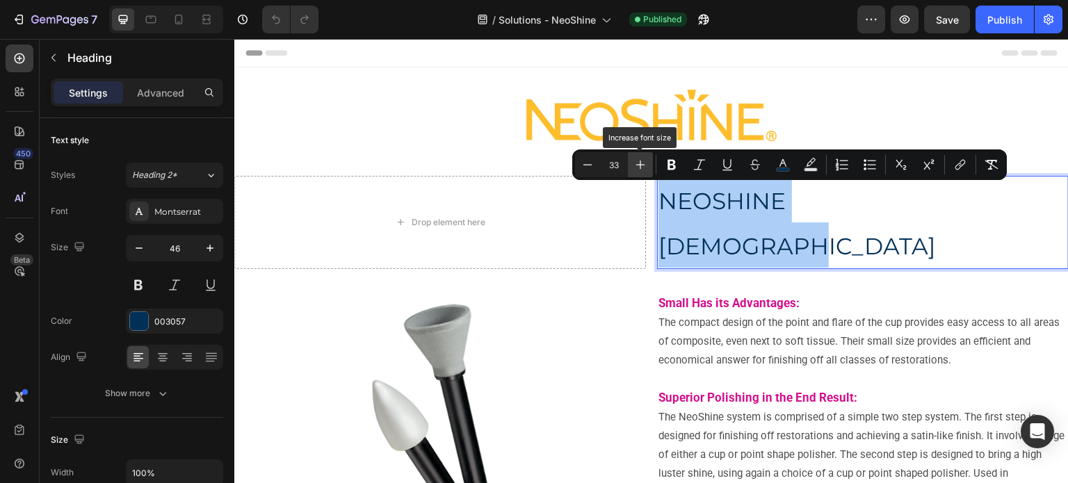
click at [643, 168] on icon "Editor contextual toolbar" at bounding box center [641, 165] width 14 height 14
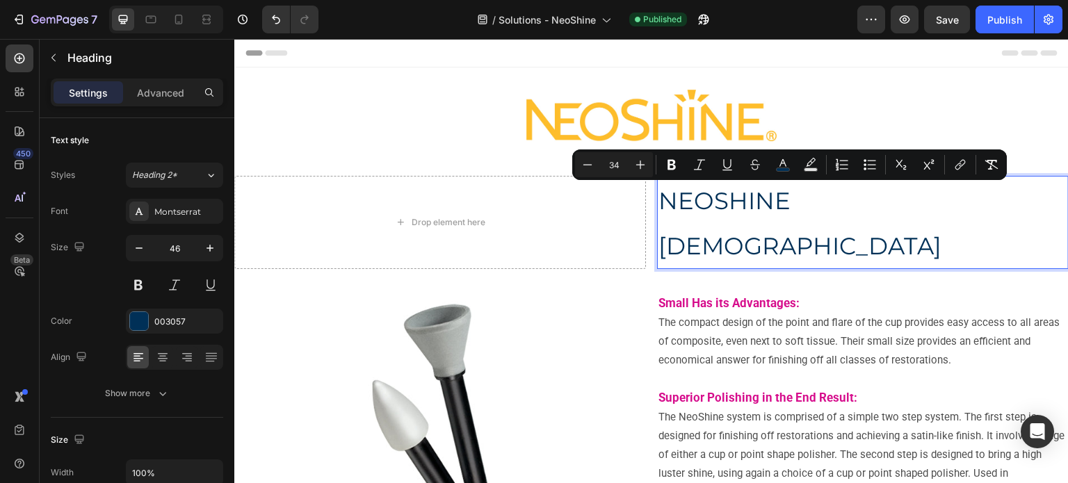
click at [610, 170] on input "34" at bounding box center [614, 165] width 28 height 17
click at [612, 170] on input "34" at bounding box center [614, 165] width 28 height 17
type input "46"
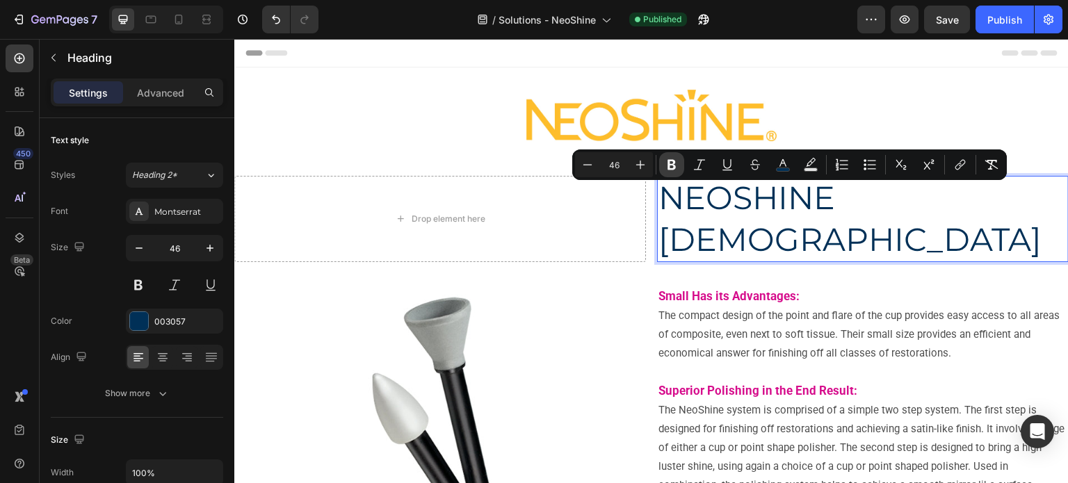
click at [666, 170] on icon "Editor contextual toolbar" at bounding box center [672, 165] width 14 height 14
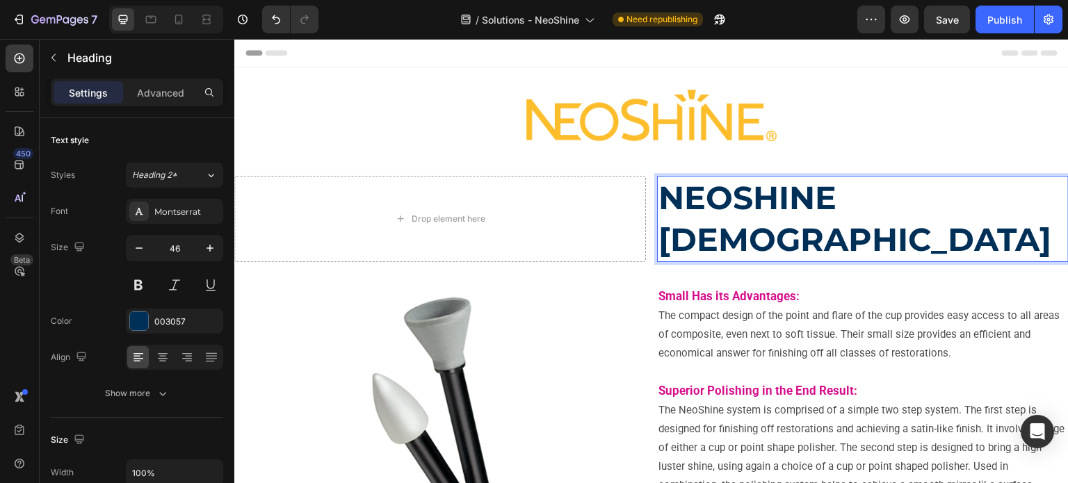
click at [707, 204] on strong "NEOSHINE [DEMOGRAPHIC_DATA]" at bounding box center [855, 218] width 393 height 81
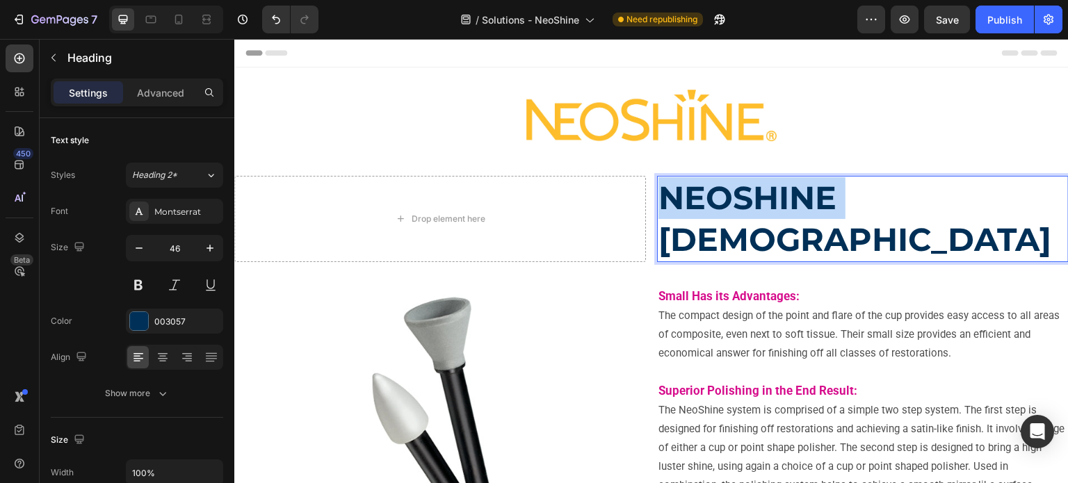
click at [707, 204] on strong "NEOSHINE [DEMOGRAPHIC_DATA]" at bounding box center [855, 218] width 393 height 81
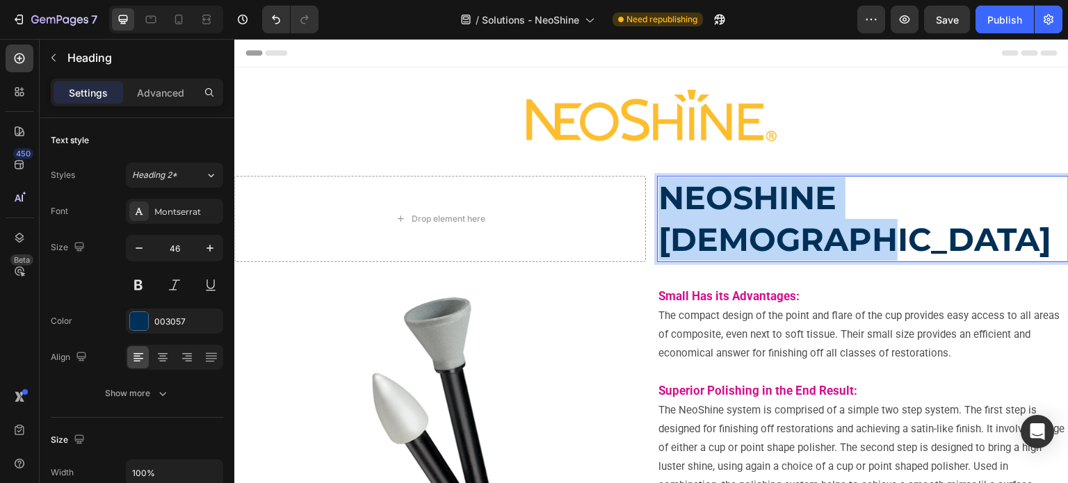
click at [707, 204] on strong "NEOSHINE [DEMOGRAPHIC_DATA]" at bounding box center [855, 218] width 393 height 81
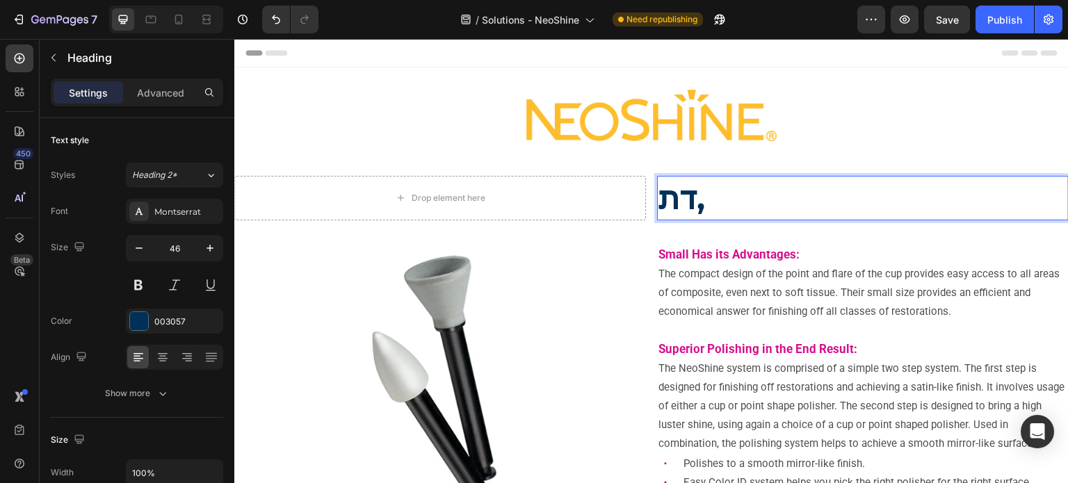
click at [707, 205] on p "דת," at bounding box center [863, 198] width 409 height 42
click at [707, 205] on p "M" at bounding box center [863, 198] width 409 height 42
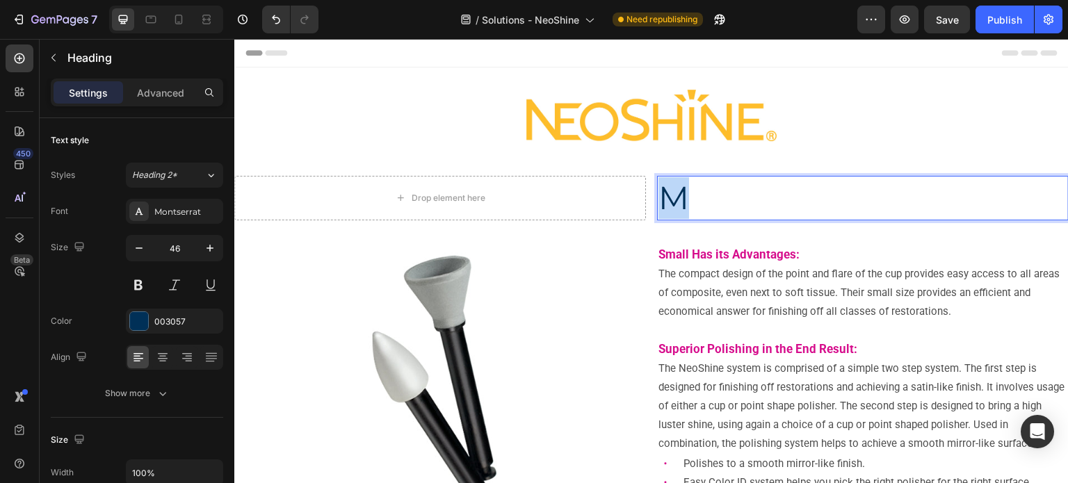
click at [707, 205] on p "M" at bounding box center [863, 198] width 409 height 42
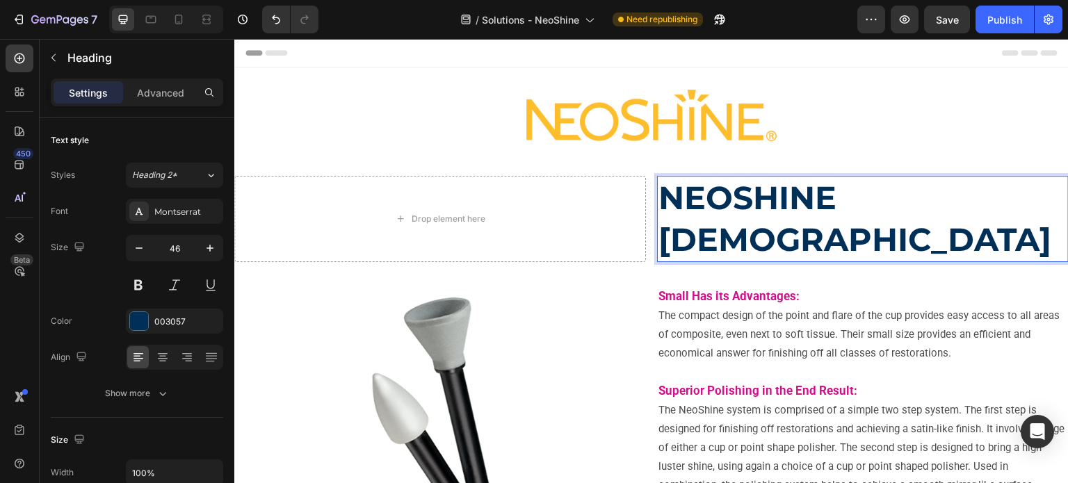
click at [691, 197] on strong "NEOSHINE [DEMOGRAPHIC_DATA]" at bounding box center [855, 218] width 393 height 81
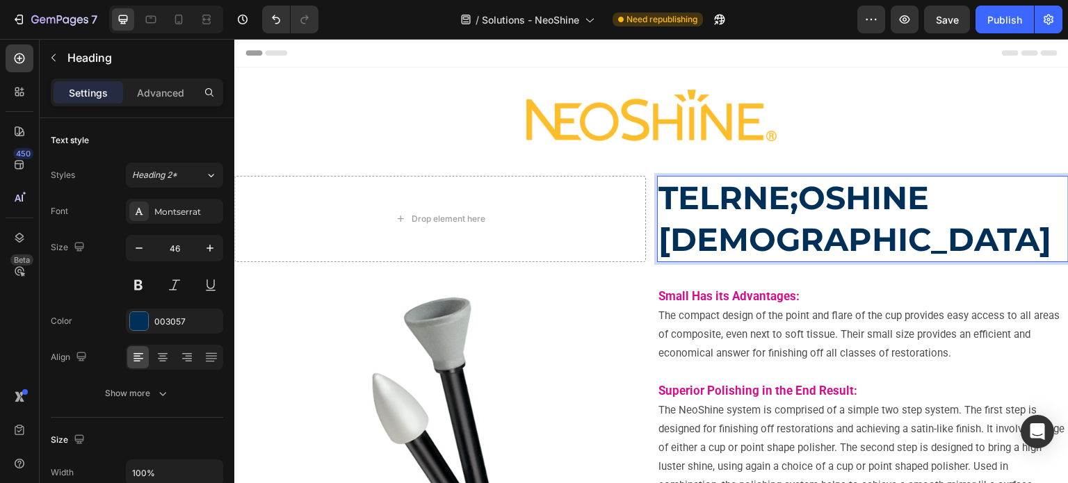
click at [686, 197] on strong "TELRNE;OSHINE [DEMOGRAPHIC_DATA]" at bounding box center [855, 218] width 393 height 81
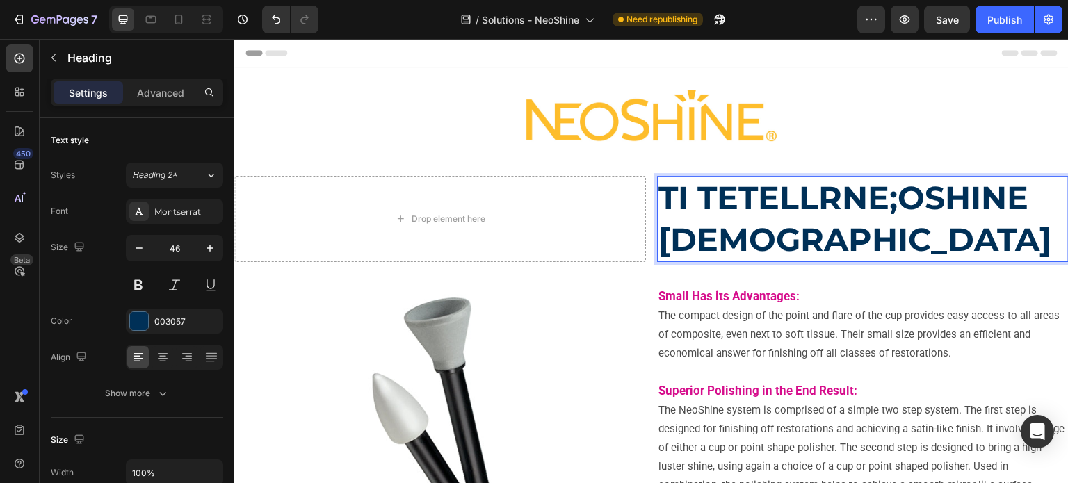
click at [686, 197] on strong "TI TETELLRNE;OSHINE [DEMOGRAPHIC_DATA]" at bounding box center [855, 218] width 393 height 81
click at [842, 245] on strong "TI TETELLRNE;OSHINE [DEMOGRAPHIC_DATA]" at bounding box center [855, 218] width 393 height 81
click at [701, 191] on strong "TI TETELLRNE;OSHINE [DEMOGRAPHIC_DATA]" at bounding box center [855, 218] width 393 height 81
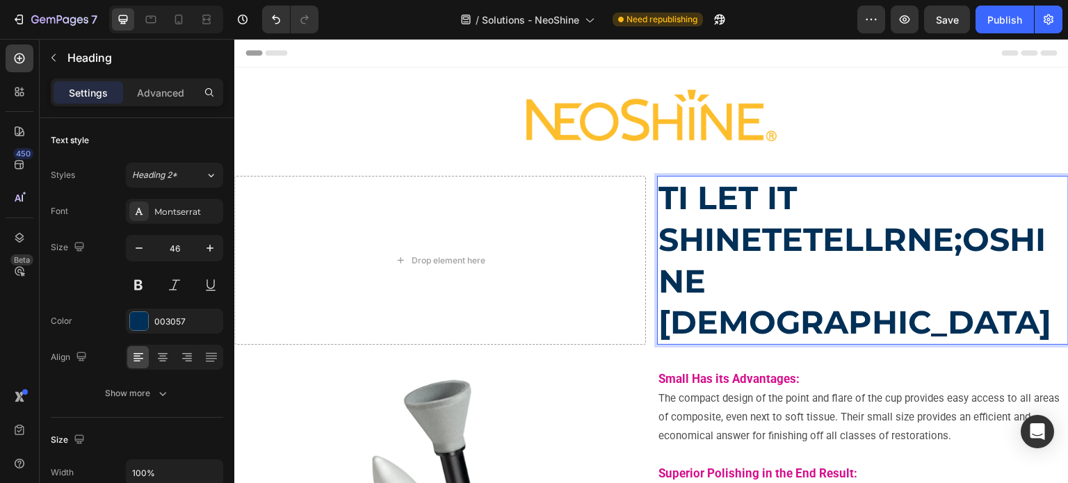
click at [695, 198] on strong "TI LET IT SHINETETELLRNE;OSHINE [DEMOGRAPHIC_DATA]" at bounding box center [855, 260] width 393 height 164
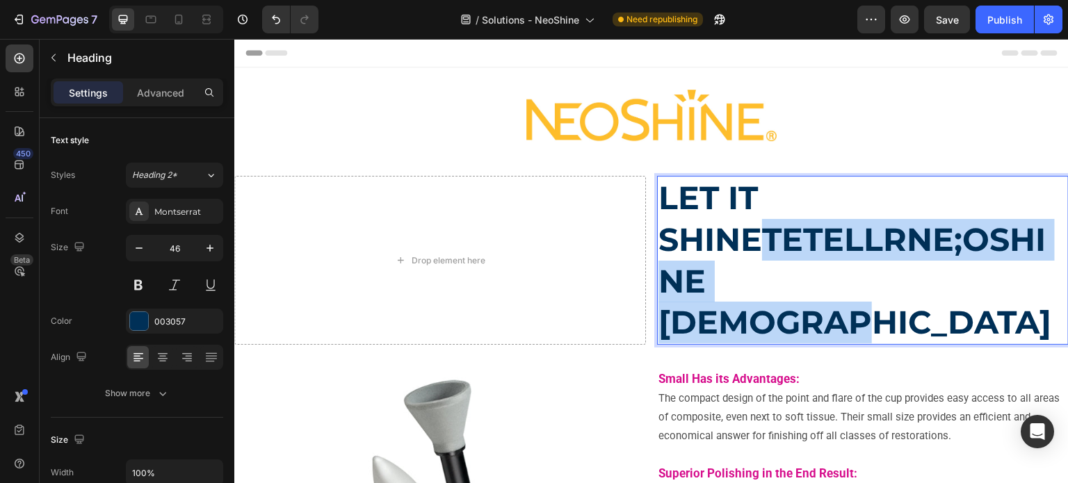
drag, startPoint x: 764, startPoint y: 245, endPoint x: 898, endPoint y: 275, distance: 137.0
click at [898, 275] on strong "LET IT SHINETETELLRNE;OSHINE [DEMOGRAPHIC_DATA]" at bounding box center [855, 260] width 393 height 164
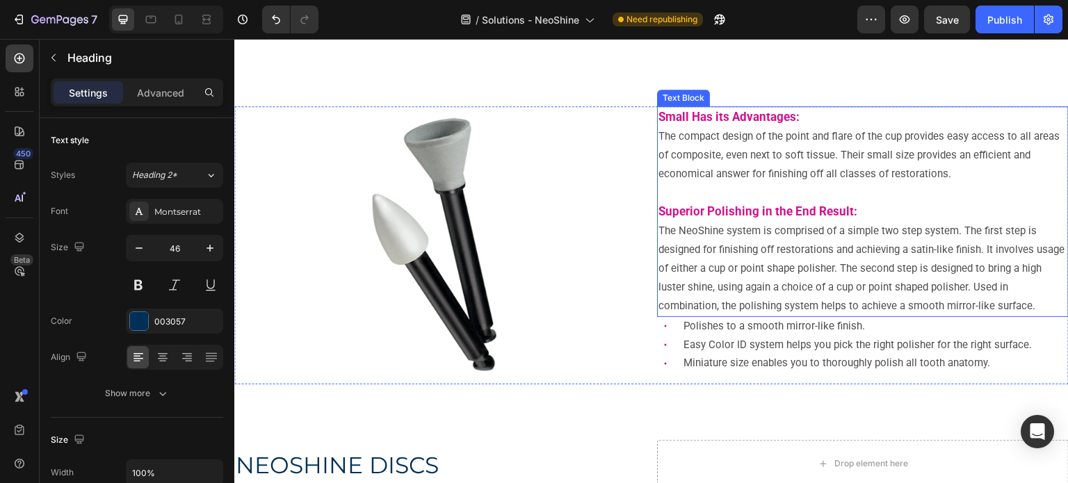
scroll to position [70, 0]
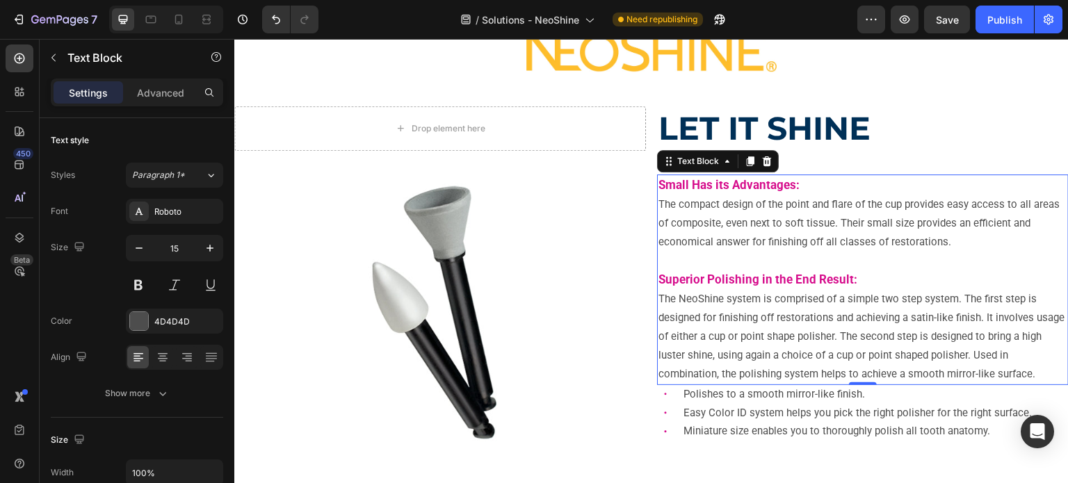
click at [659, 186] on strong "Small" at bounding box center [674, 185] width 31 height 14
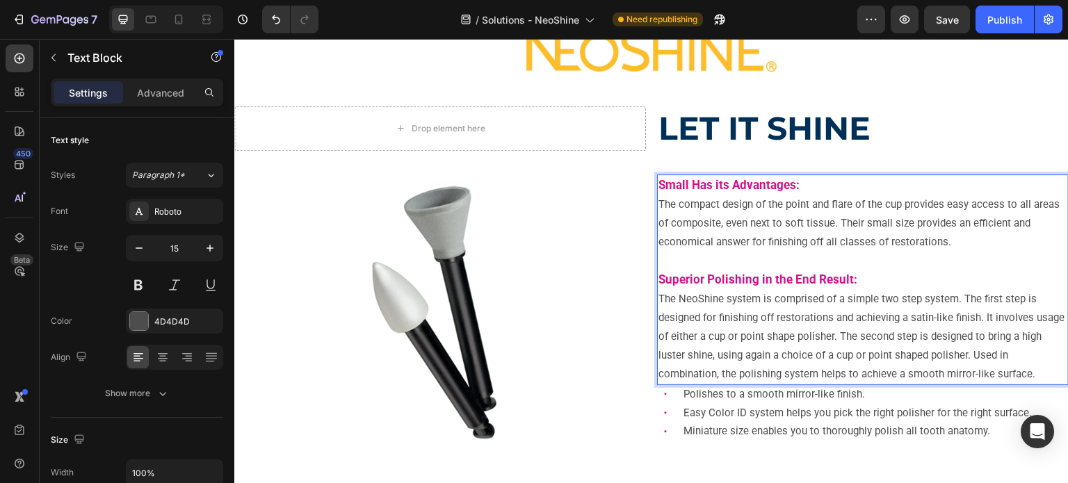
click at [659, 184] on strong "Small" at bounding box center [674, 185] width 31 height 14
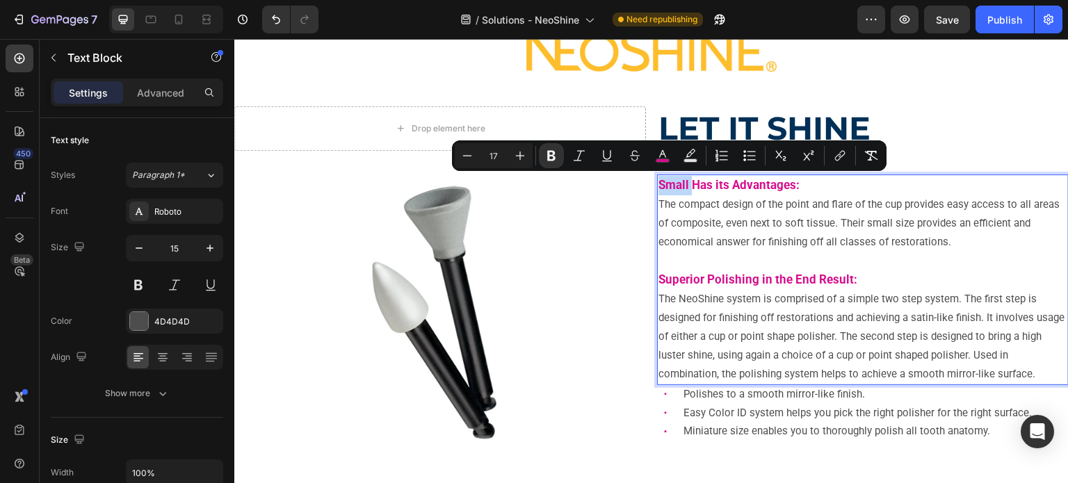
click at [659, 184] on strong "Small" at bounding box center [674, 185] width 31 height 14
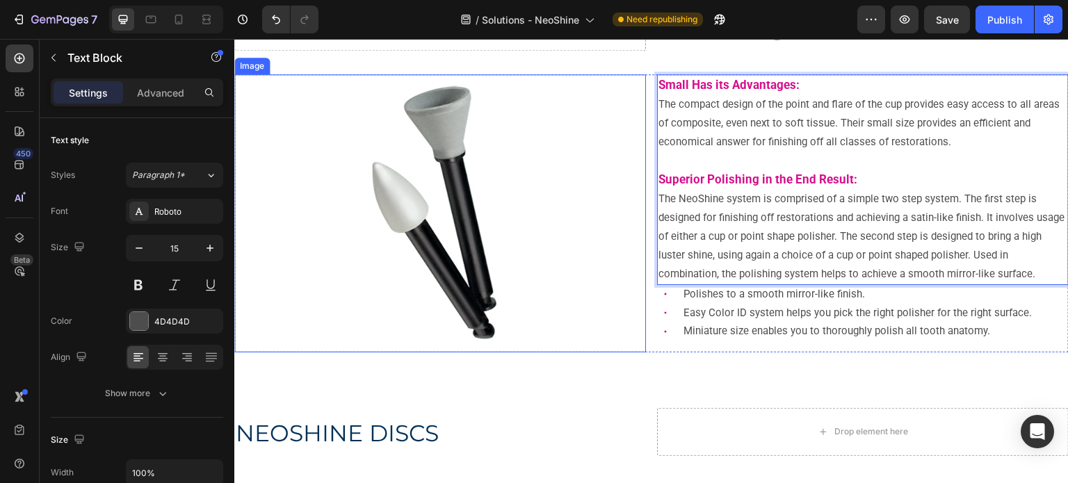
scroll to position [278, 0]
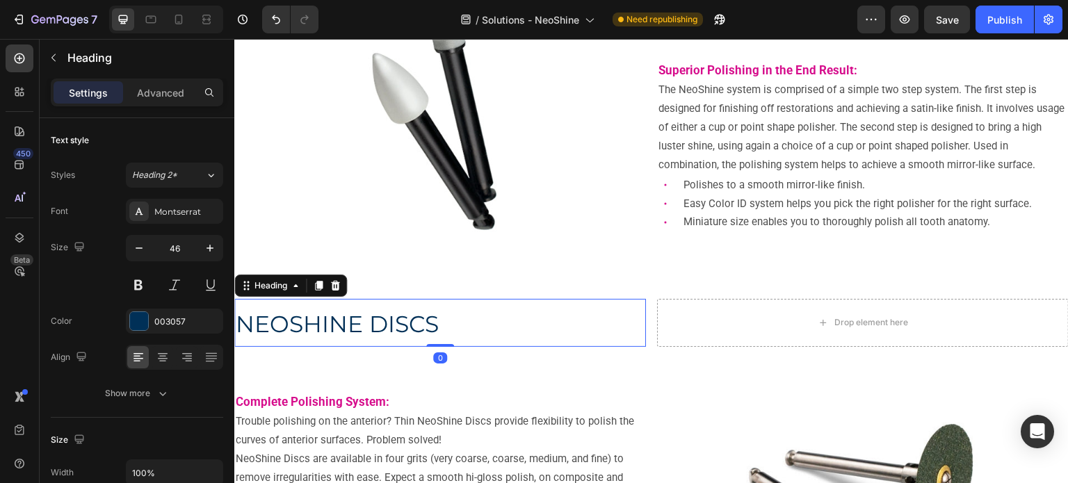
click at [315, 323] on span "NEOSHINE DISCS" at bounding box center [337, 324] width 203 height 28
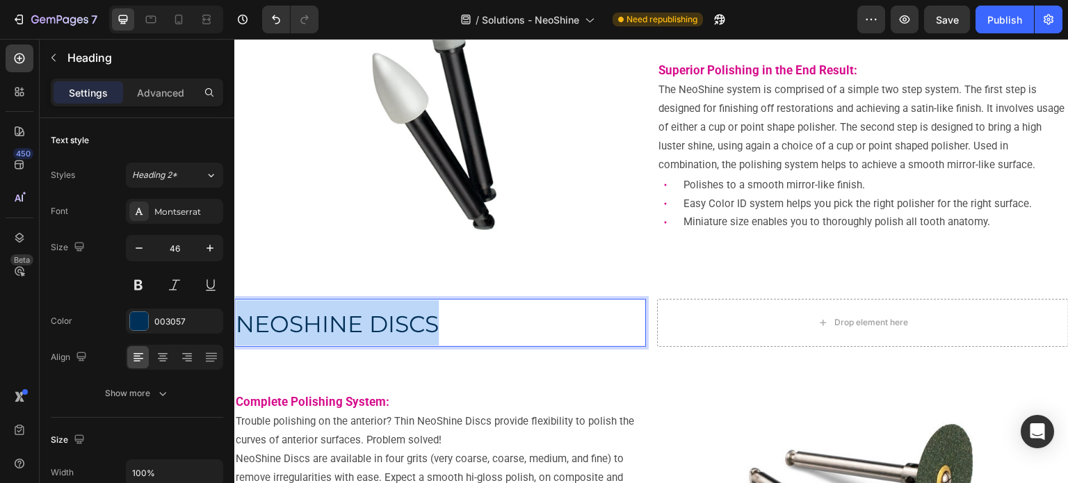
click at [315, 323] on span "NEOSHINE DISCS" at bounding box center [337, 324] width 203 height 28
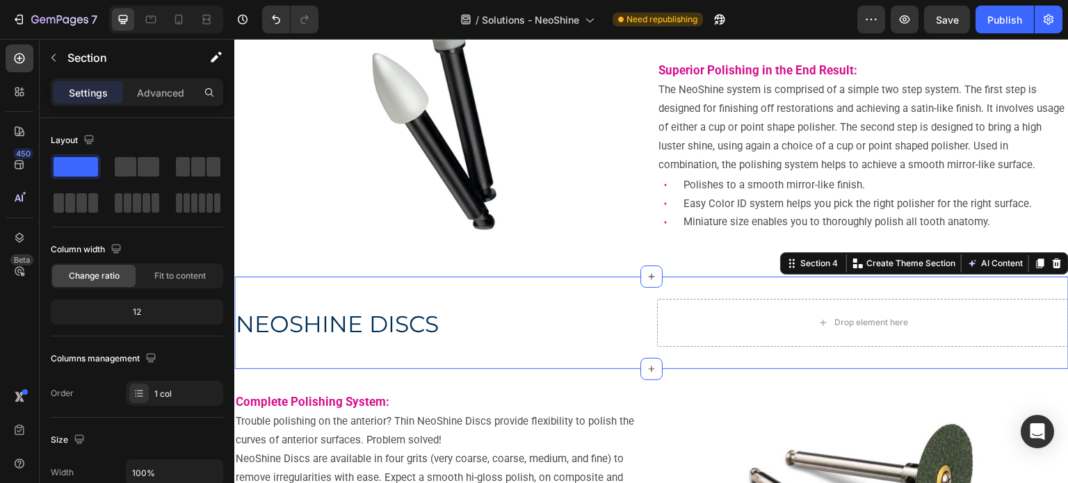
click at [499, 359] on div "⁠⁠⁠⁠⁠⁠⁠ NEOSHINE DISCS Heading Drop element here Row Section 4 You can create r…" at bounding box center [651, 323] width 835 height 93
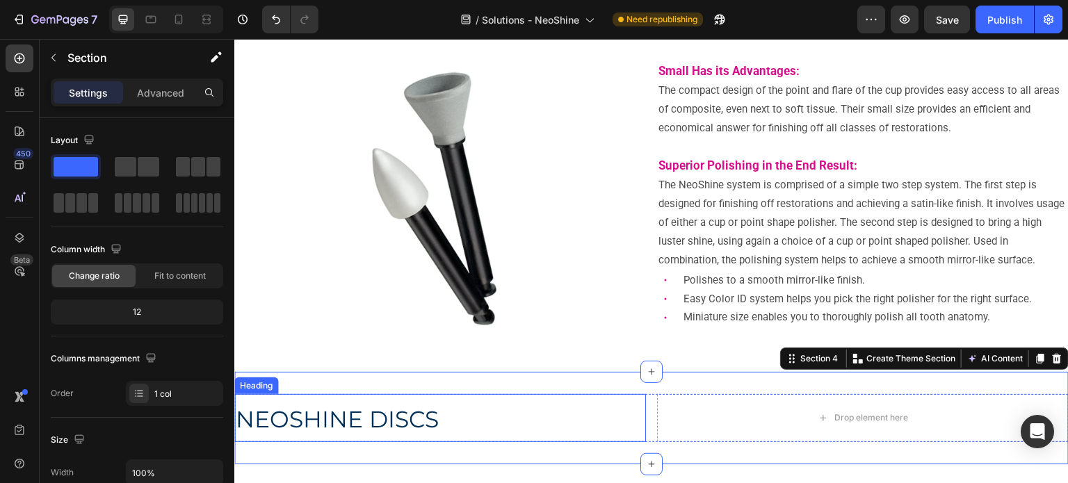
scroll to position [70, 0]
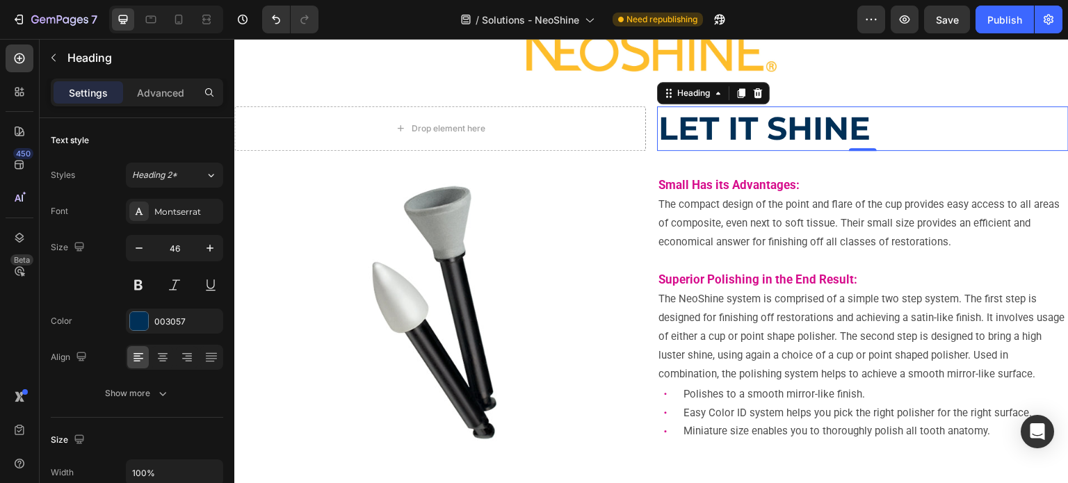
click at [694, 145] on strong "LET IT SHINE" at bounding box center [765, 129] width 212 height 40
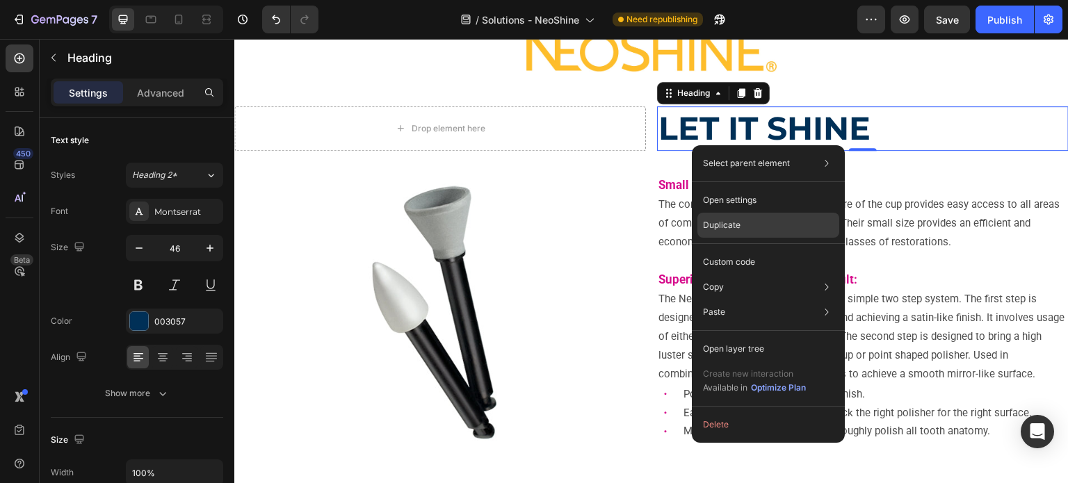
click at [715, 221] on p "Duplicate" at bounding box center [722, 225] width 38 height 13
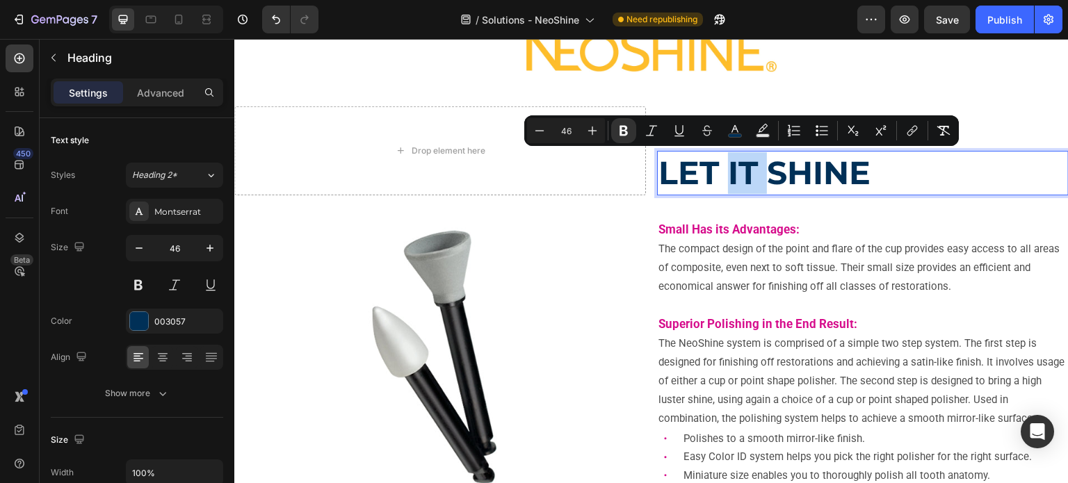
click at [725, 163] on strong "LET IT SHINE" at bounding box center [765, 173] width 212 height 40
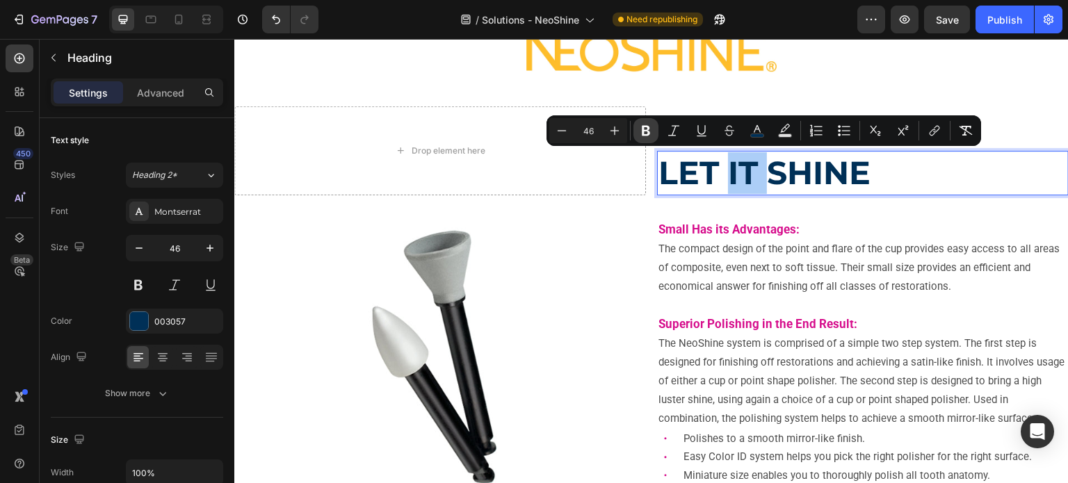
click at [641, 133] on icon "Editor contextual toolbar" at bounding box center [646, 131] width 14 height 14
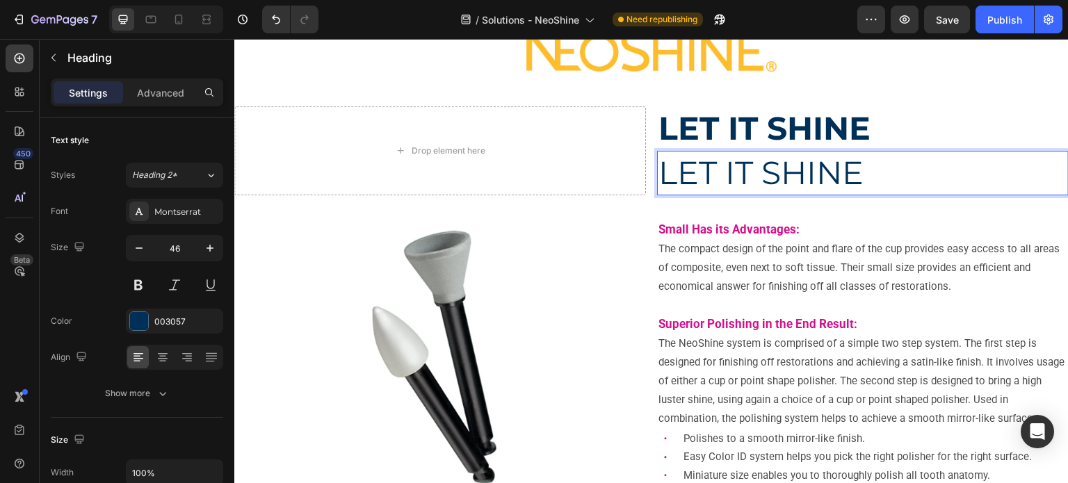
click at [677, 180] on span "LET IT SHINE" at bounding box center [761, 173] width 205 height 40
click at [677, 180] on p "EN" at bounding box center [863, 173] width 409 height 42
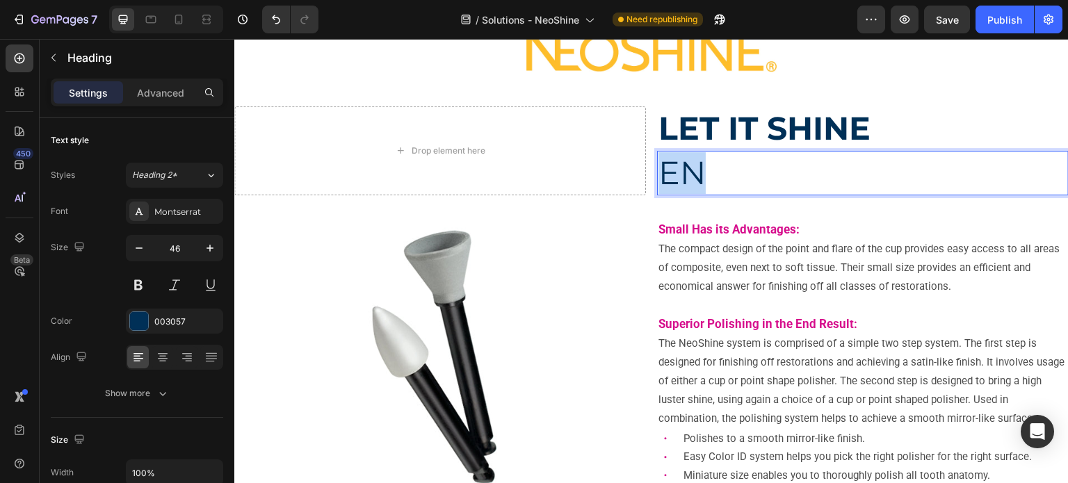
click at [677, 180] on p "EN" at bounding box center [863, 173] width 409 height 42
click at [677, 180] on p "n" at bounding box center [863, 173] width 409 height 42
click at [680, 175] on h2 "Rich Text Editor. Editing area: main" at bounding box center [863, 173] width 412 height 45
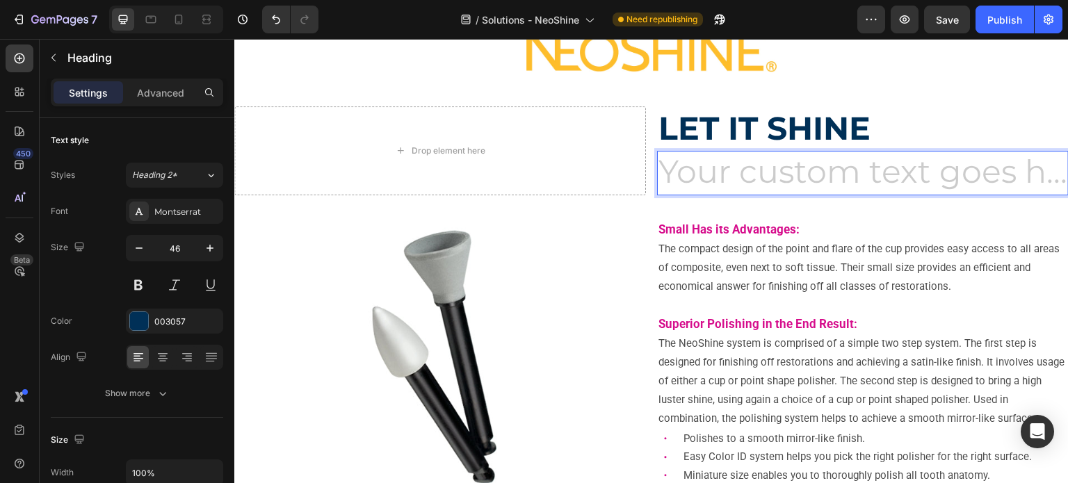
click at [680, 175] on h2 "Rich Text Editor. Editing area: main" at bounding box center [863, 173] width 412 height 45
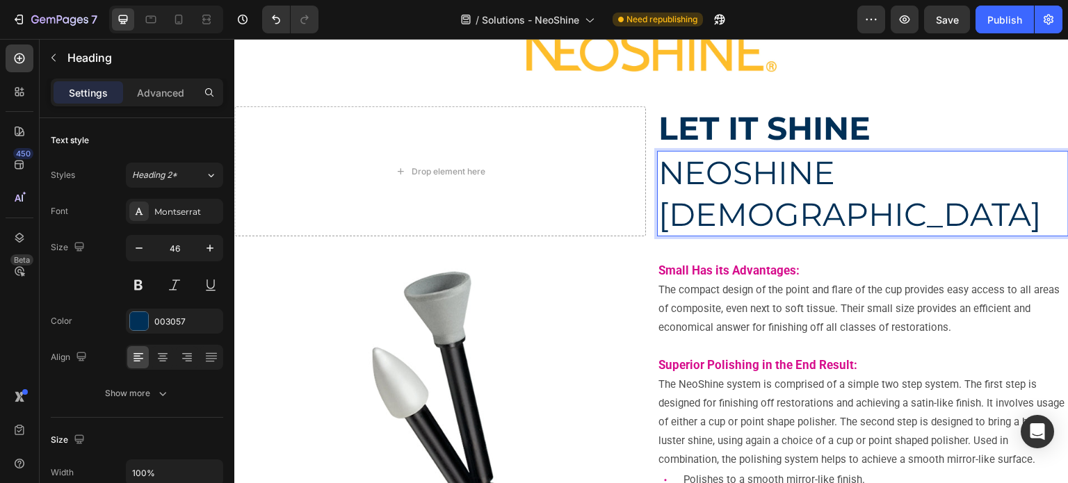
click at [680, 175] on p "NEOSHINE [DEMOGRAPHIC_DATA]" at bounding box center [863, 193] width 409 height 83
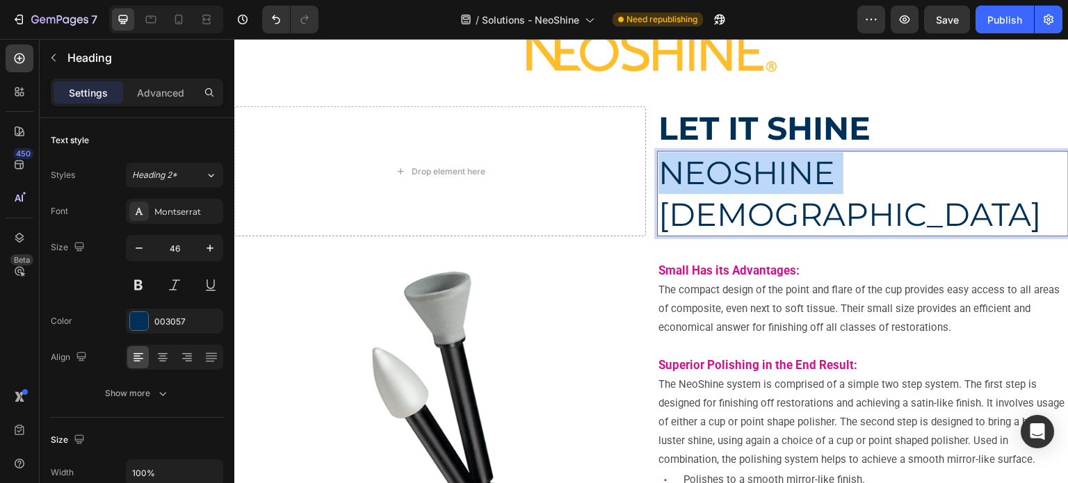
click at [680, 175] on p "NEOSHINE [DEMOGRAPHIC_DATA]" at bounding box center [863, 193] width 409 height 83
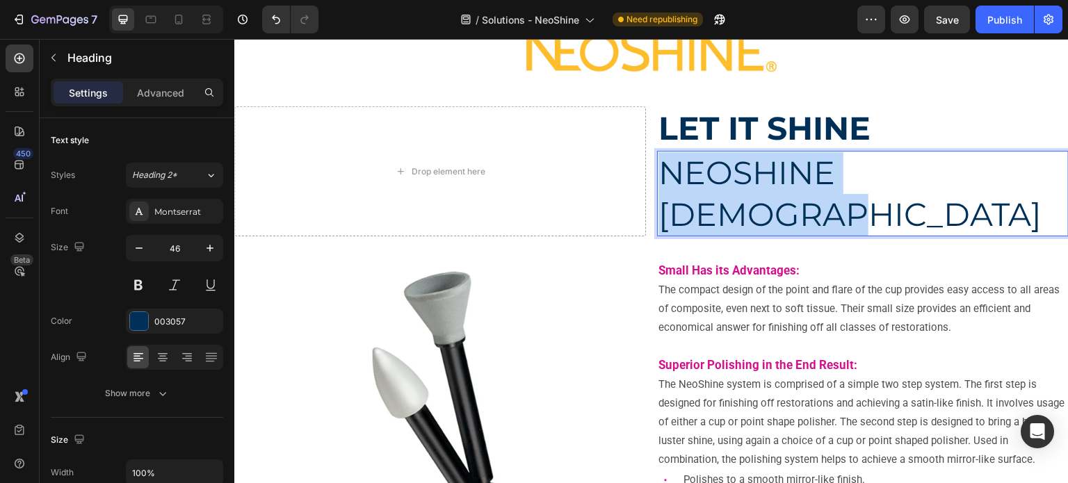
click at [680, 175] on p "NEOSHINE [DEMOGRAPHIC_DATA]" at bounding box center [863, 193] width 409 height 83
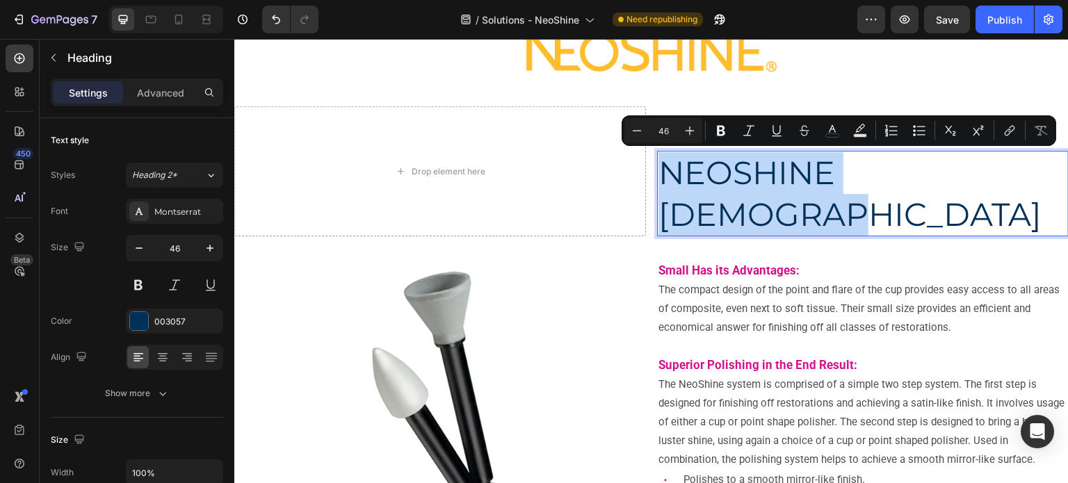
click at [669, 170] on p "NEOSHINE [DEMOGRAPHIC_DATA]" at bounding box center [863, 193] width 409 height 83
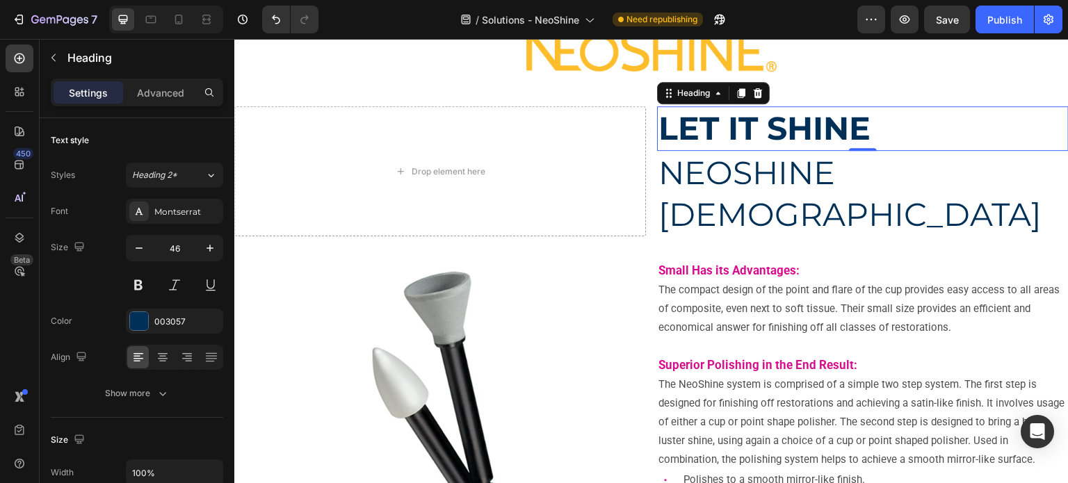
click at [669, 136] on strong "LET IT SHINE" at bounding box center [765, 129] width 212 height 40
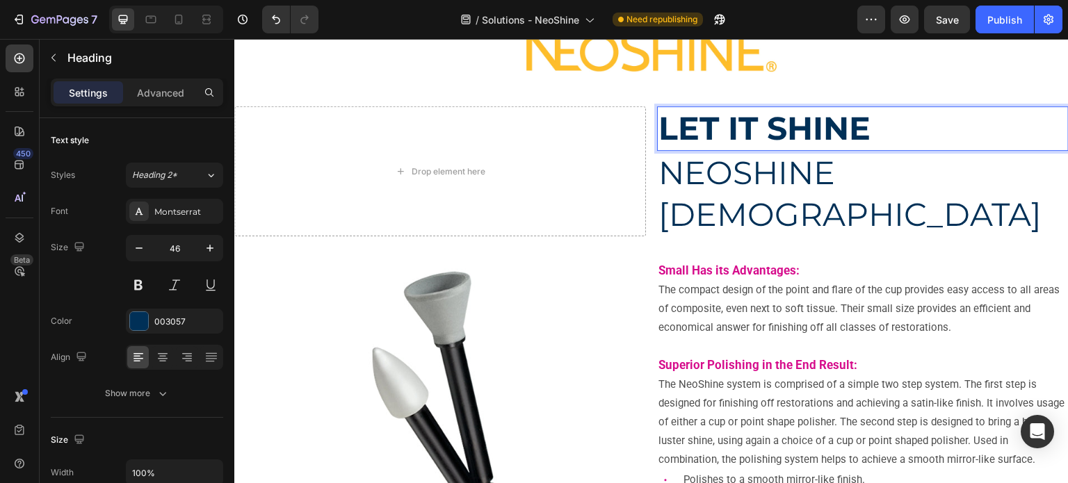
click at [669, 136] on strong "LET IT SHINE" at bounding box center [765, 129] width 212 height 40
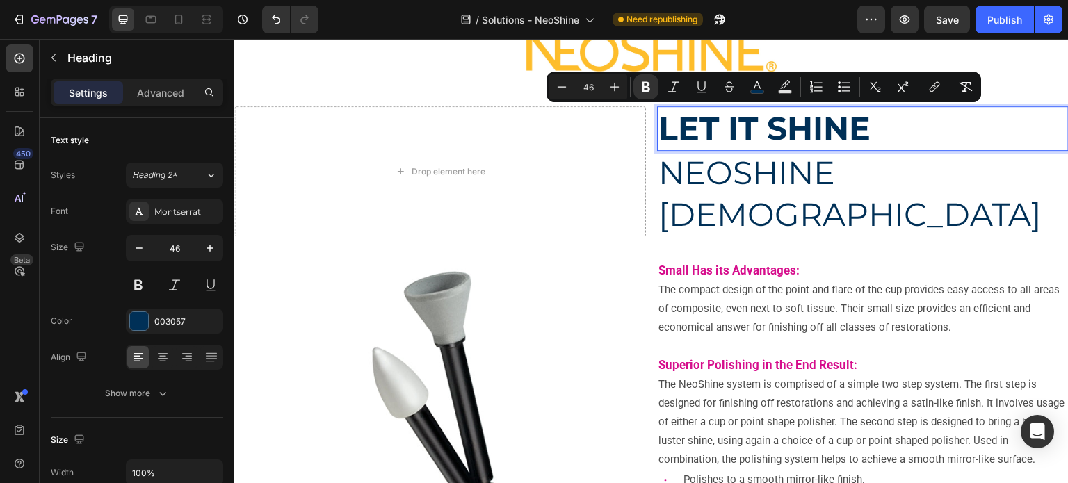
click at [691, 120] on strong "LET IT SHINE" at bounding box center [765, 129] width 212 height 40
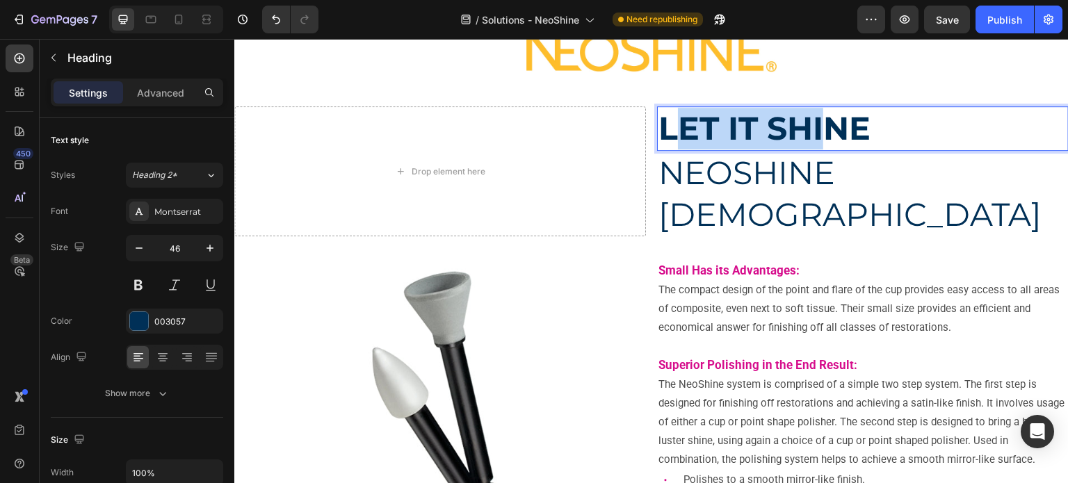
drag, startPoint x: 678, startPoint y: 125, endPoint x: 822, endPoint y: 125, distance: 144.0
click at [822, 125] on strong "LET IT SHINE" at bounding box center [765, 129] width 212 height 40
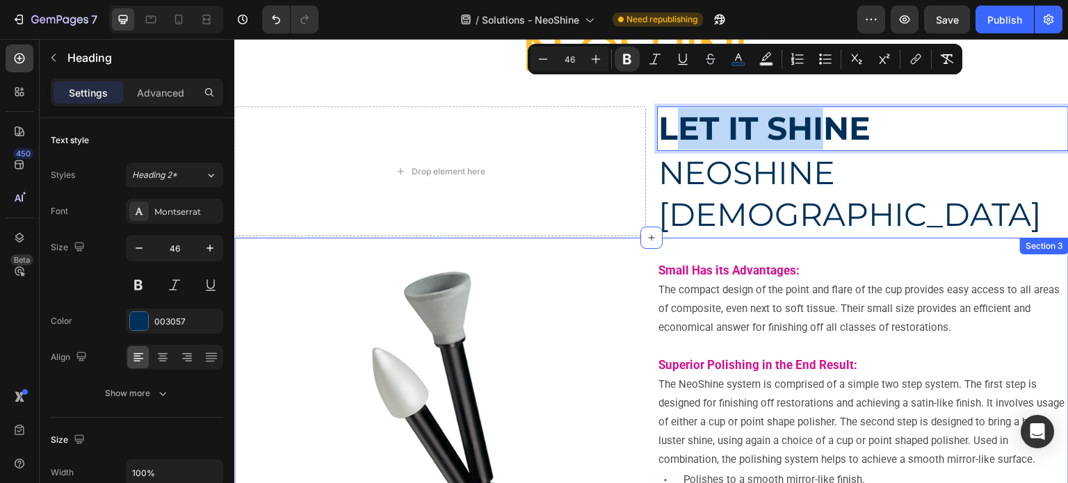
scroll to position [348, 0]
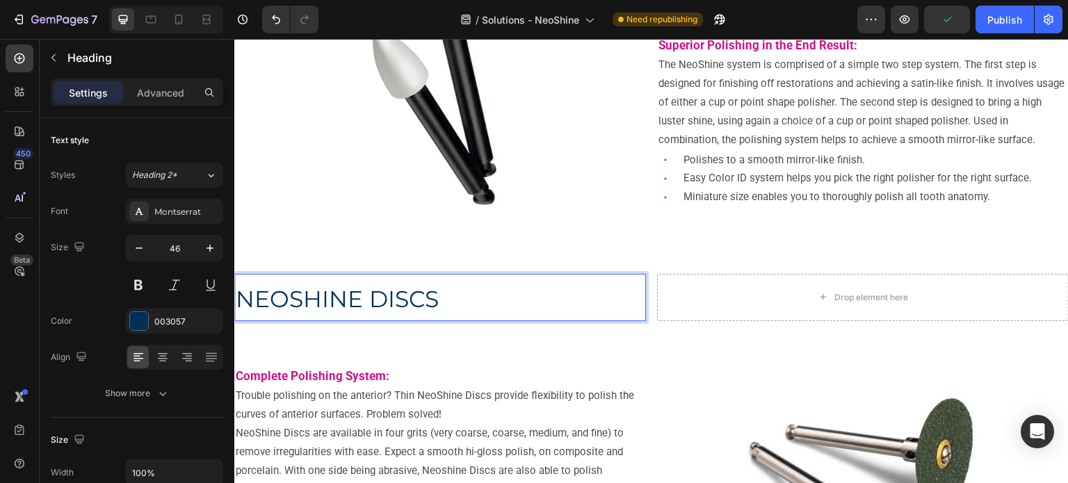
click at [381, 301] on span "NEOSHINE DISCS" at bounding box center [337, 299] width 203 height 28
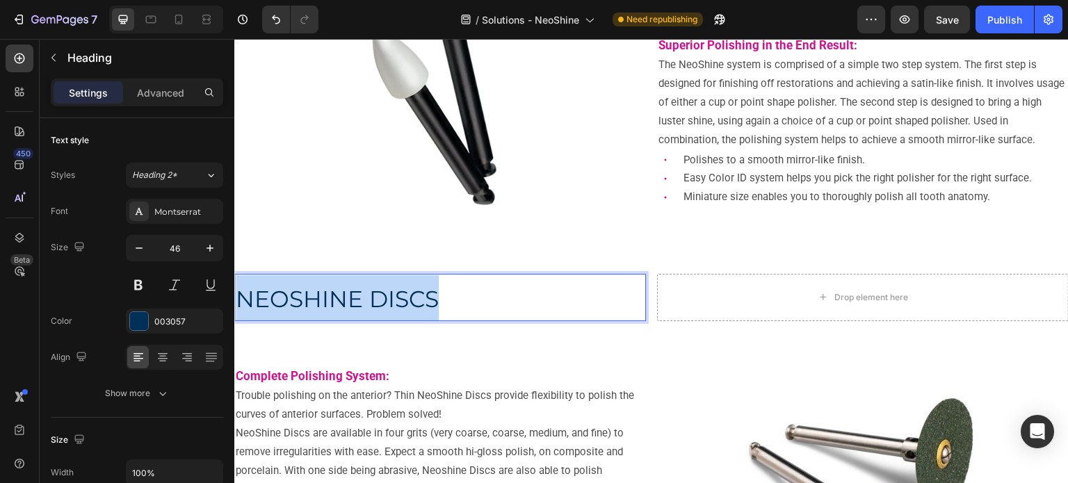
click at [381, 301] on span "NEOSHINE DISCS" at bounding box center [337, 299] width 203 height 28
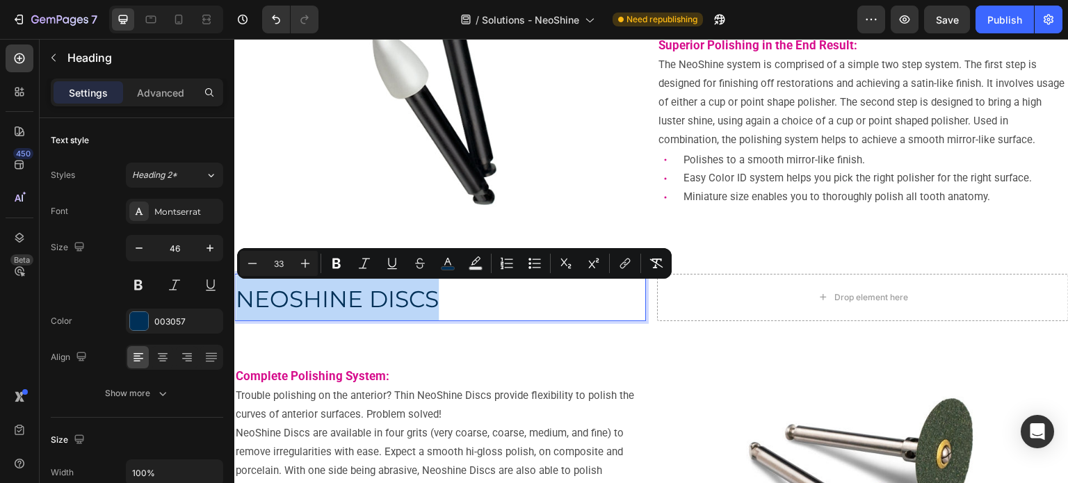
click at [381, 301] on span "NEOSHINE DISCS" at bounding box center [337, 299] width 203 height 28
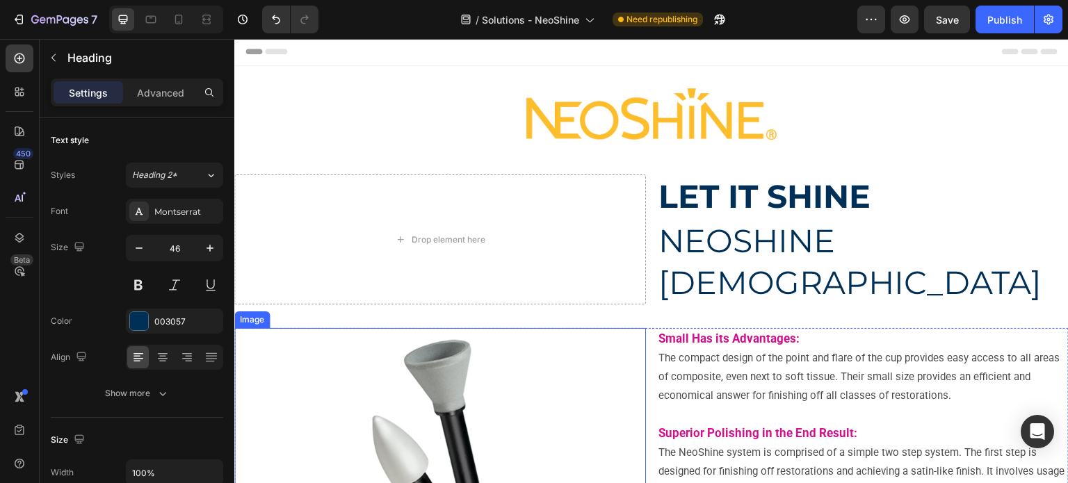
scroll to position [0, 0]
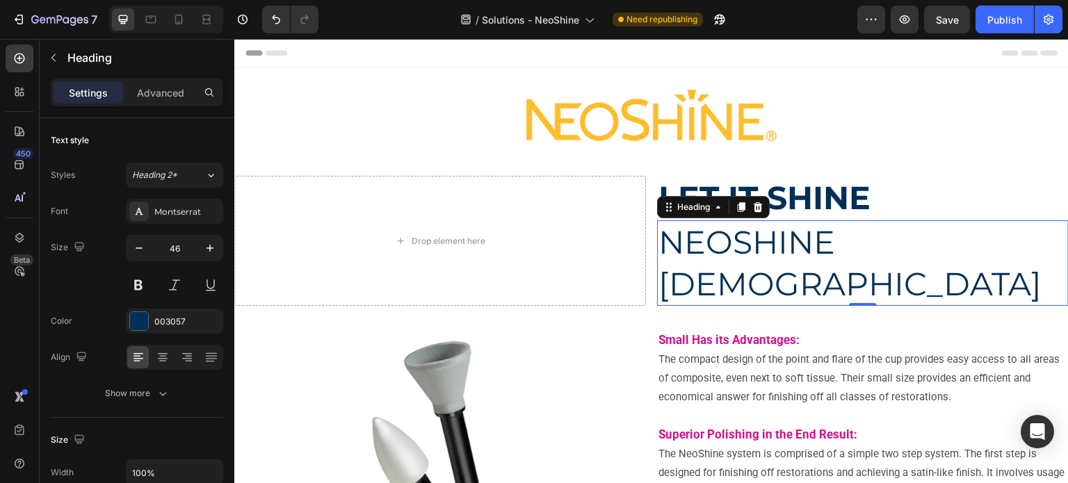
click at [672, 241] on h2 "NEOSHINE [DEMOGRAPHIC_DATA]" at bounding box center [863, 264] width 412 height 86
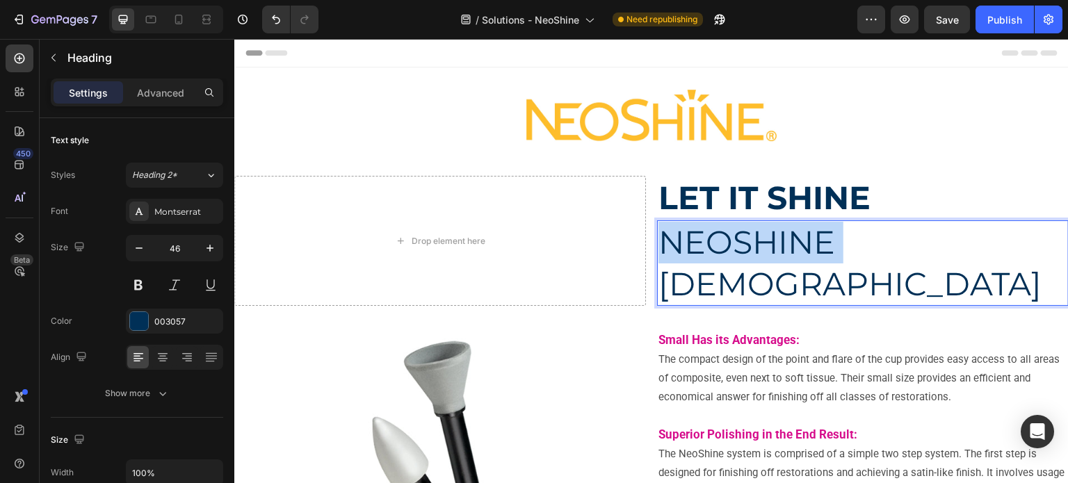
click at [672, 241] on h2 "NEOSHINE [DEMOGRAPHIC_DATA]" at bounding box center [863, 264] width 412 height 86
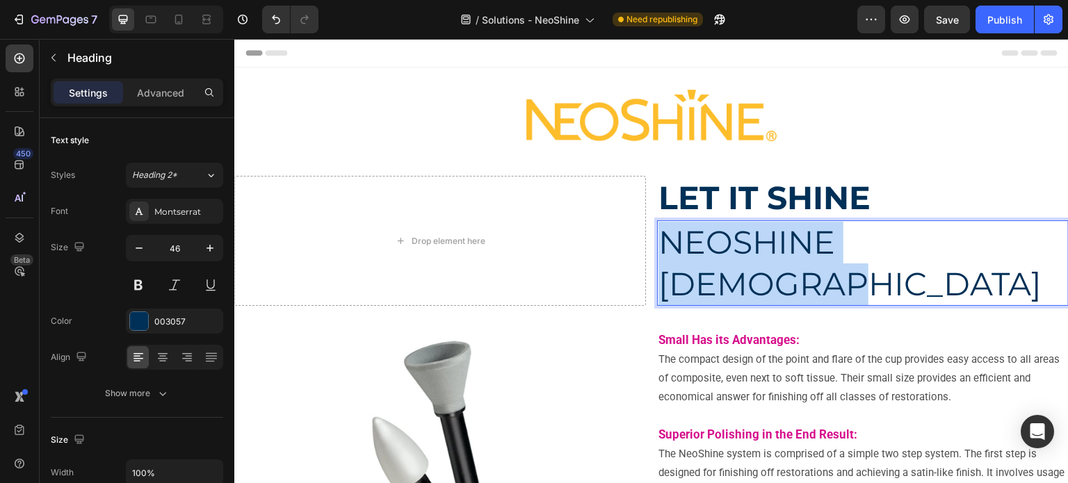
click at [672, 241] on p "NEOSHINE [DEMOGRAPHIC_DATA]" at bounding box center [863, 263] width 409 height 83
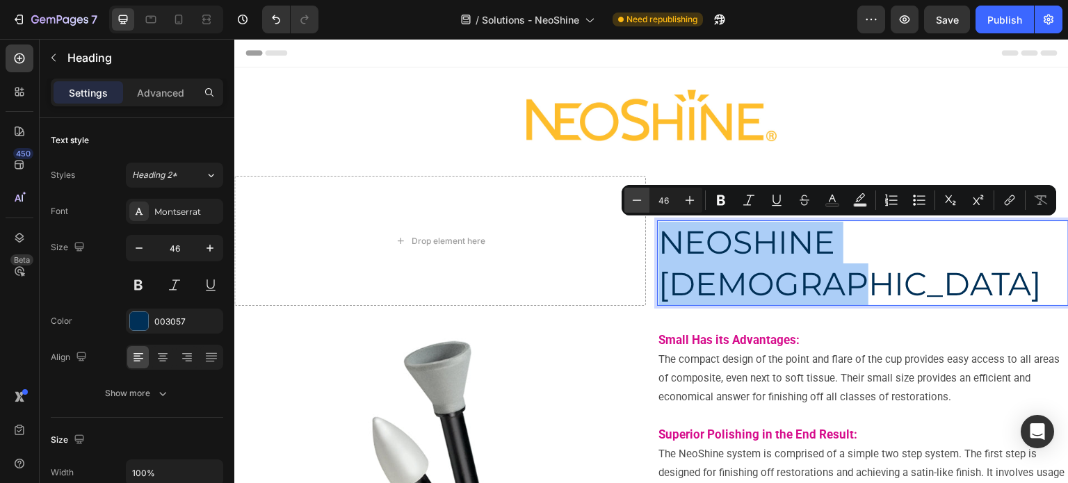
click at [640, 202] on icon "Editor contextual toolbar" at bounding box center [637, 200] width 14 height 14
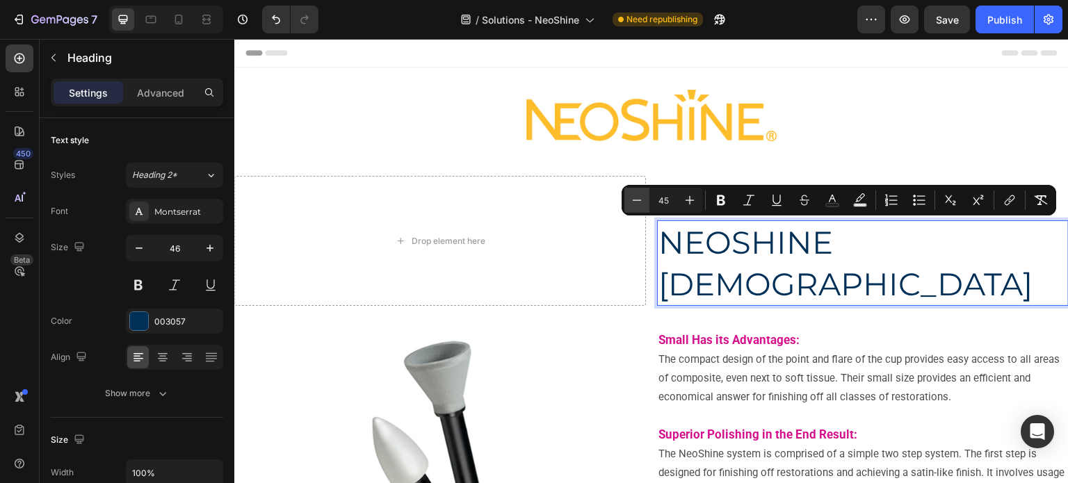
click at [640, 202] on icon "Editor contextual toolbar" at bounding box center [637, 200] width 14 height 14
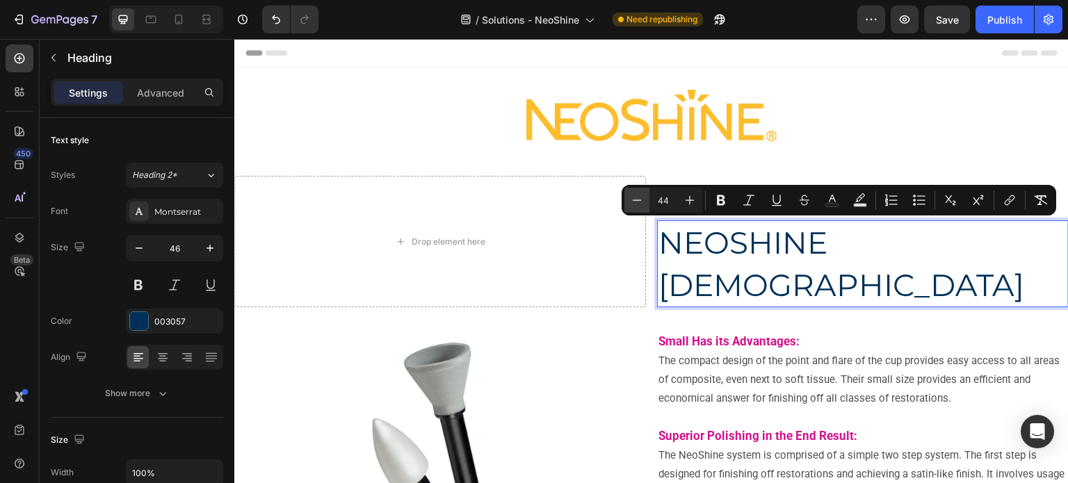
click at [640, 202] on icon "Editor contextual toolbar" at bounding box center [637, 200] width 14 height 14
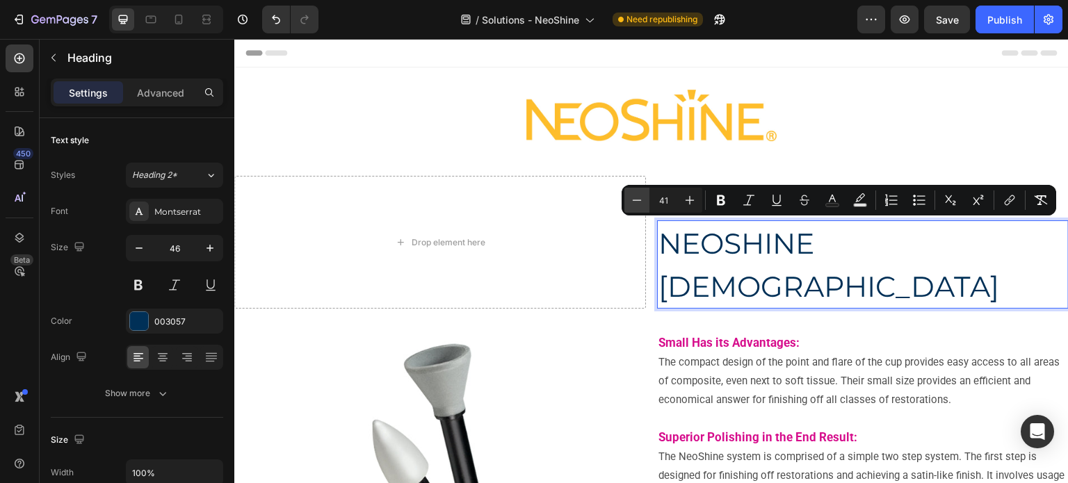
click at [640, 202] on icon "Editor contextual toolbar" at bounding box center [637, 200] width 14 height 14
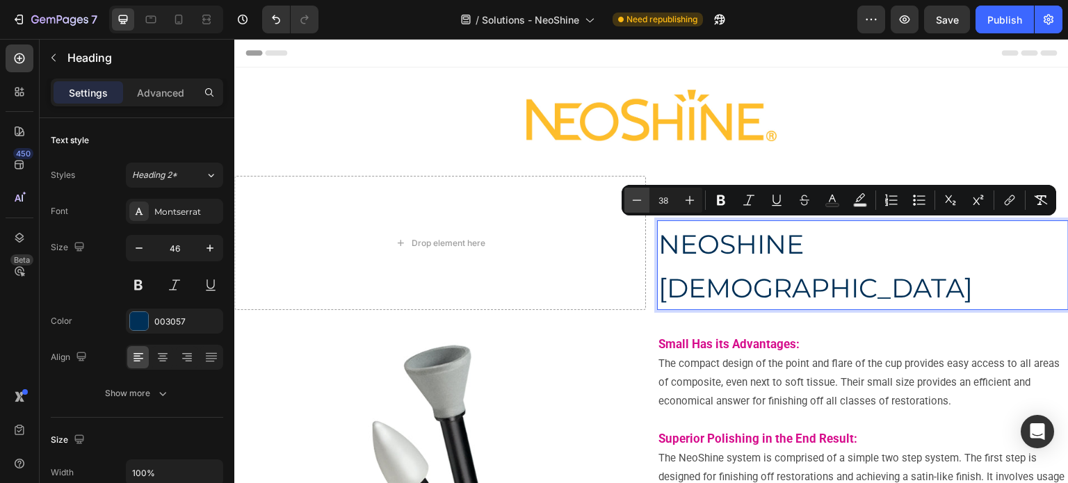
click at [640, 202] on icon "Editor contextual toolbar" at bounding box center [637, 200] width 14 height 14
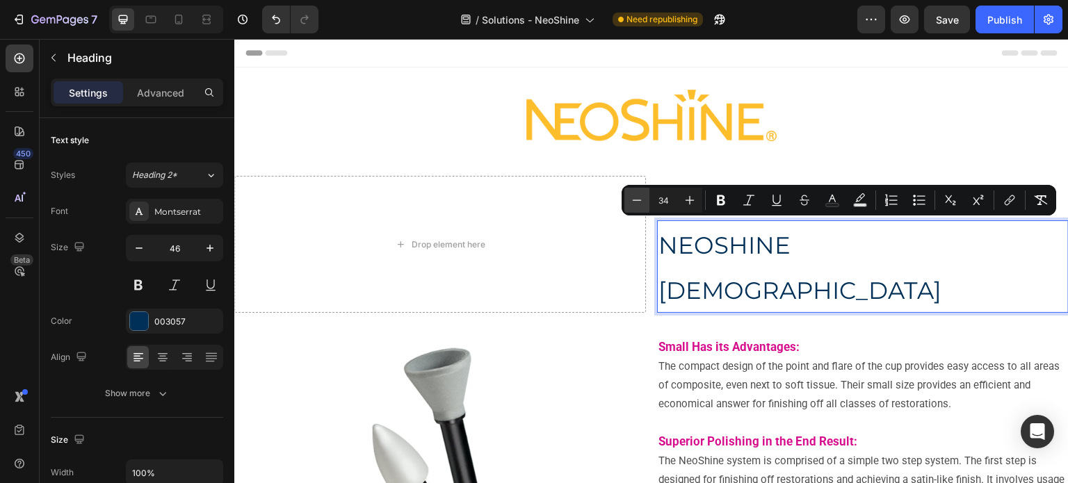
click at [640, 202] on icon "Editor contextual toolbar" at bounding box center [637, 200] width 14 height 14
type input "33"
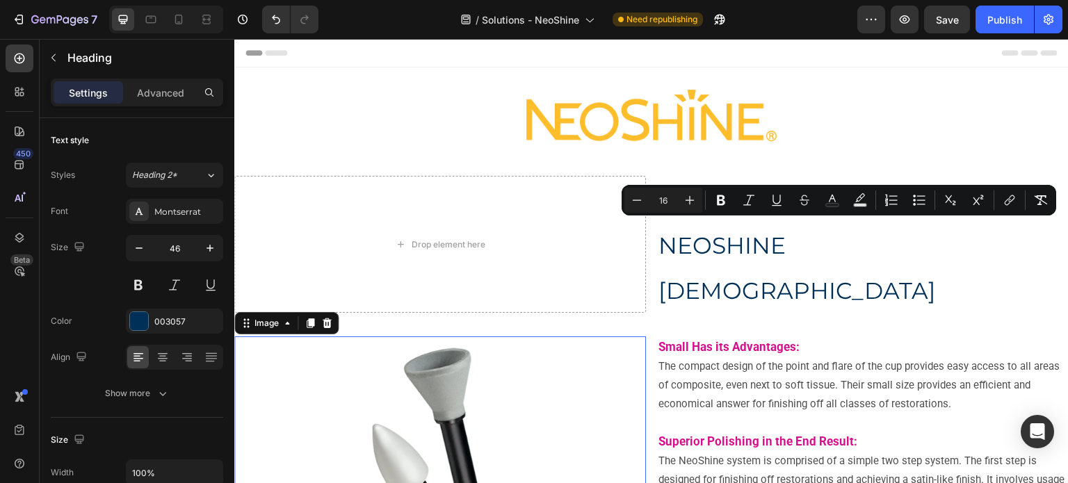
click at [592, 337] on div at bounding box center [440, 476] width 412 height 278
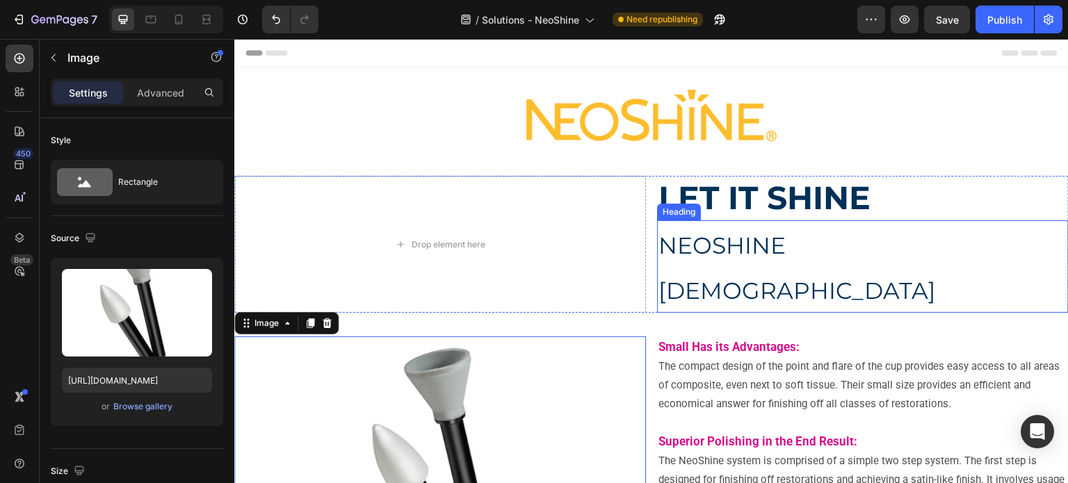
click at [671, 232] on span "NEOSHINE POLISHERS" at bounding box center [798, 268] width 278 height 73
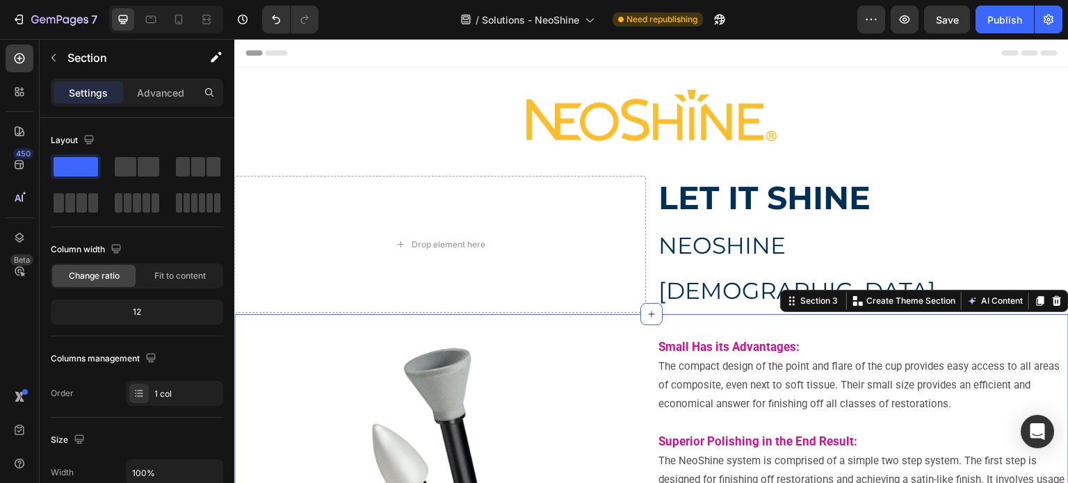
click at [620, 314] on div "Image Small Has its Advantages: The compact design of the point and flare of th…" at bounding box center [651, 481] width 835 height 334
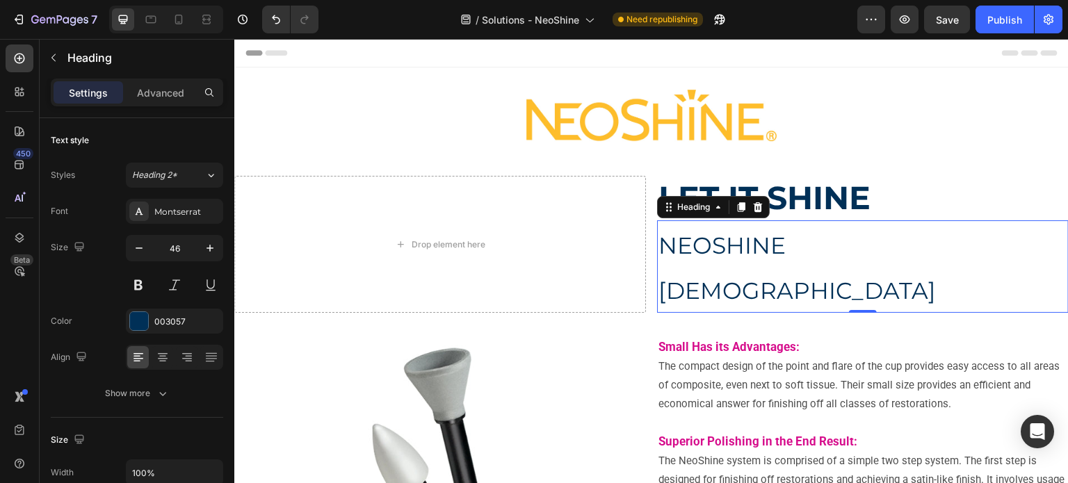
click at [728, 242] on span "NEOSHINE POLISHERS" at bounding box center [798, 268] width 278 height 73
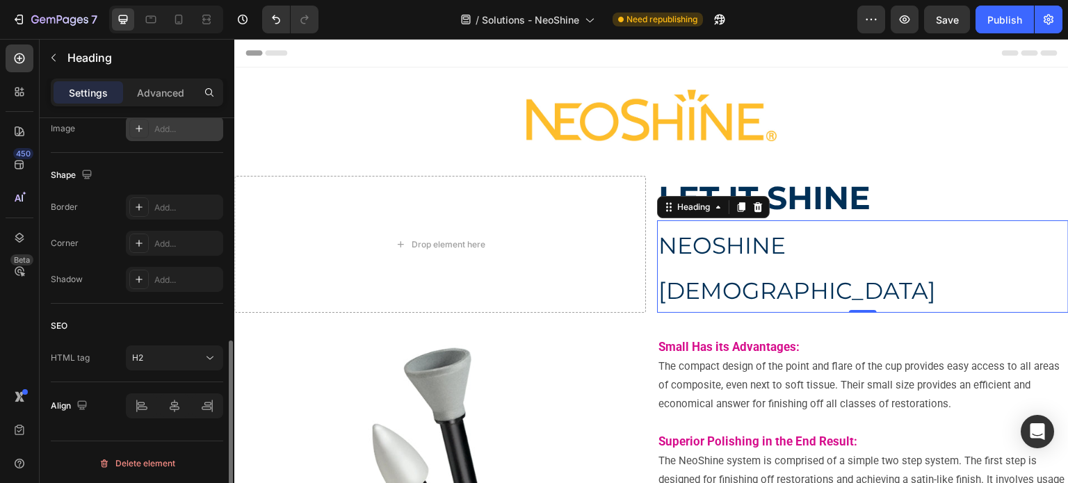
scroll to position [218, 0]
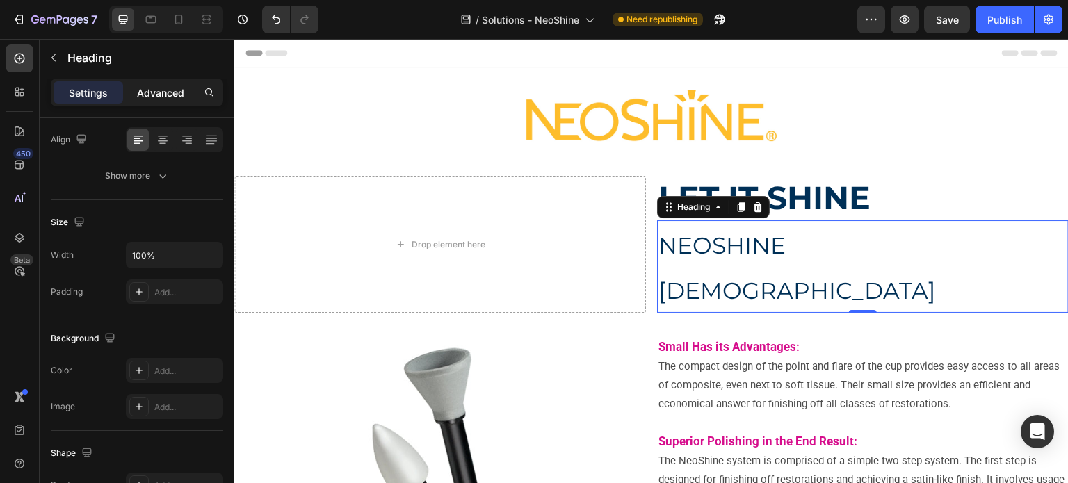
click at [167, 93] on p "Advanced" at bounding box center [160, 93] width 47 height 15
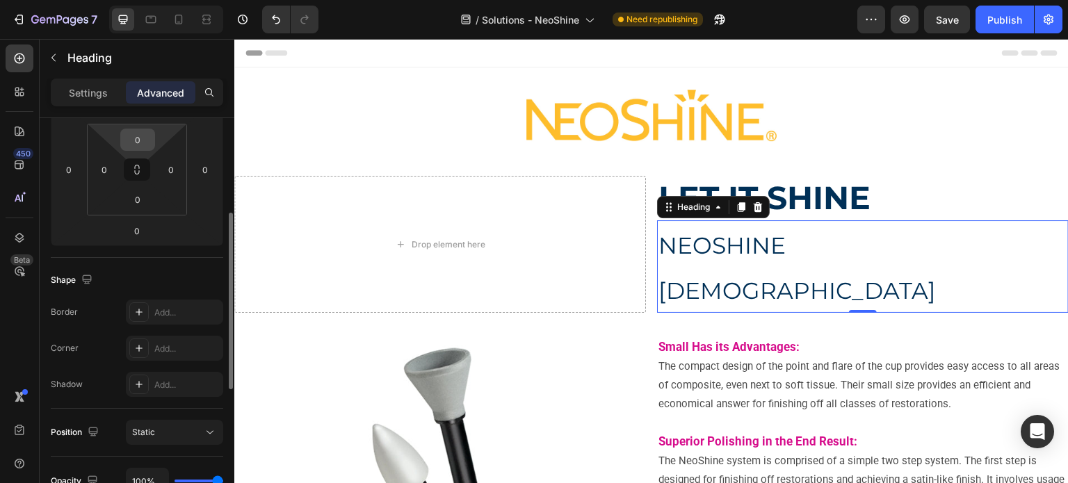
click at [131, 147] on input "0" at bounding box center [138, 139] width 28 height 21
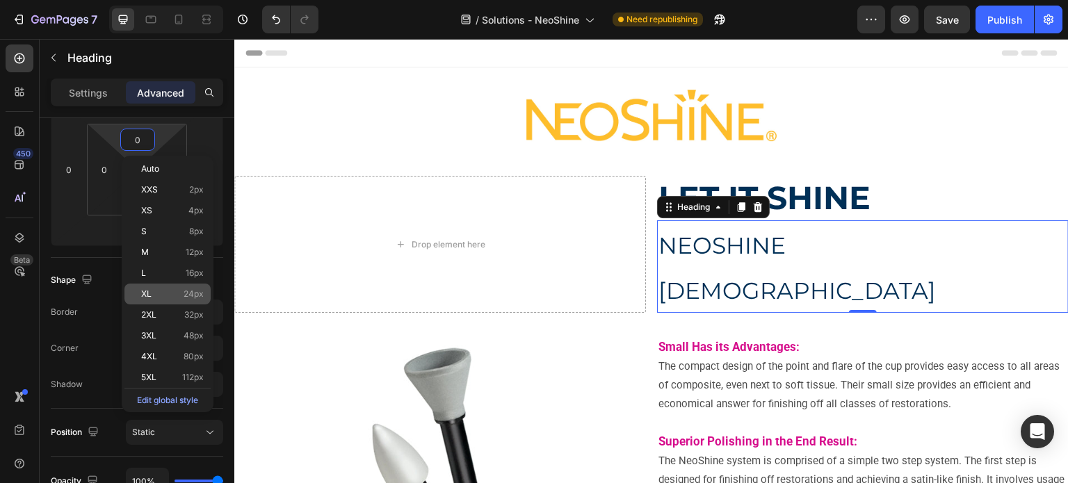
click at [186, 297] on span "24px" at bounding box center [194, 294] width 20 height 10
type input "24"
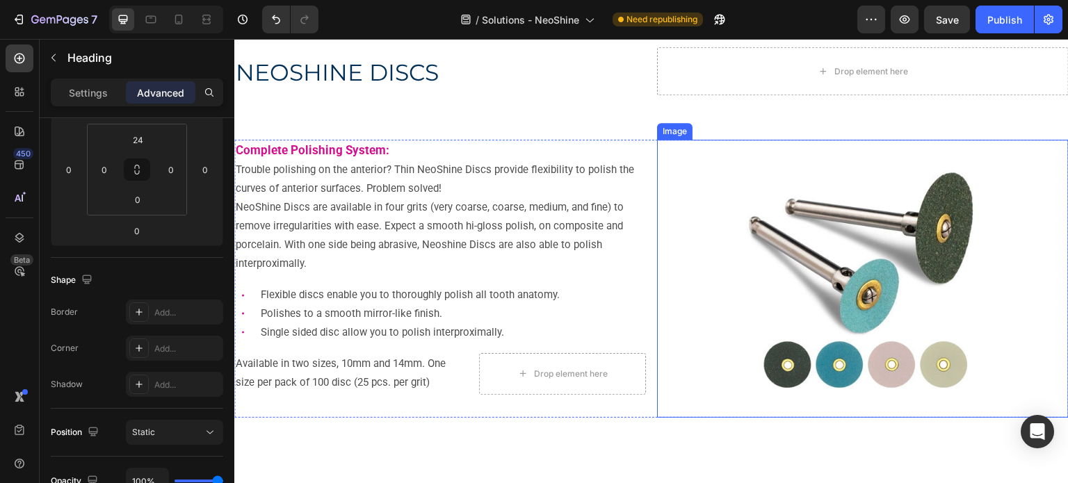
scroll to position [765, 0]
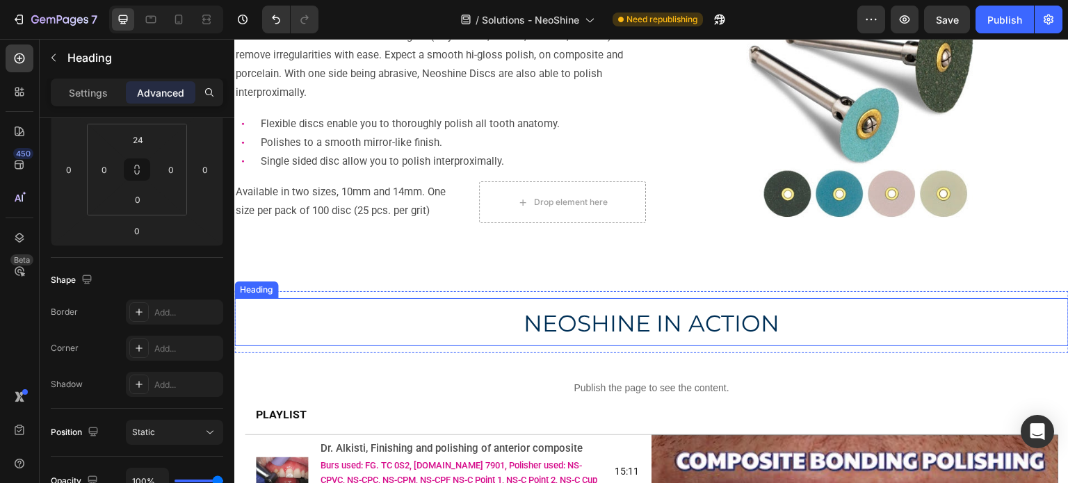
click at [657, 314] on span "NEOSHINE IN ACTION" at bounding box center [652, 324] width 257 height 28
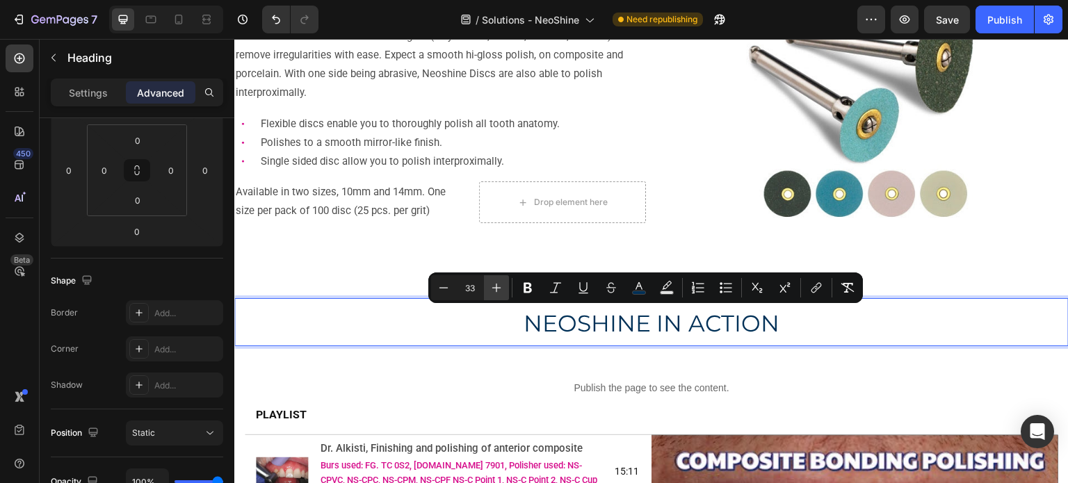
click at [495, 289] on icon "Editor contextual toolbar" at bounding box center [497, 288] width 14 height 14
click at [470, 289] on input "35" at bounding box center [470, 288] width 28 height 17
type input "46"
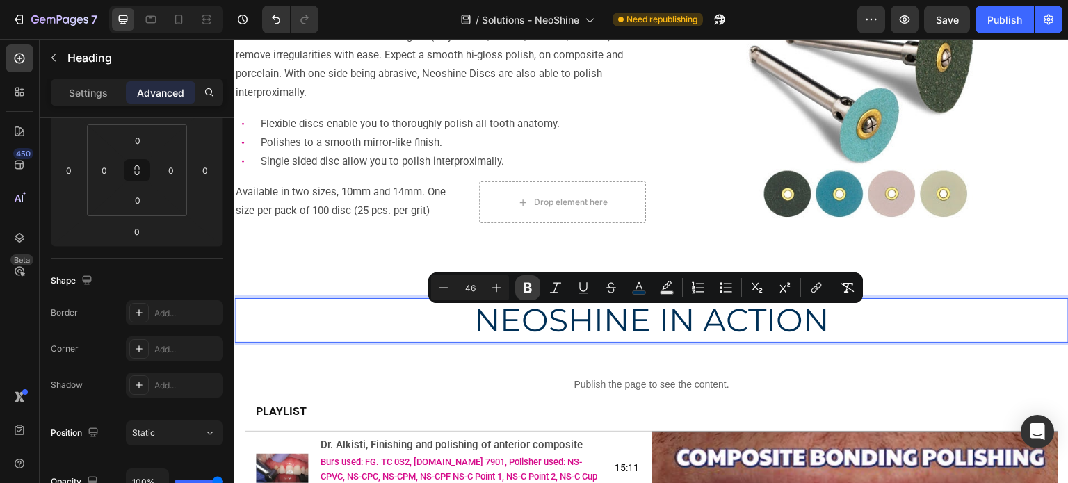
click at [522, 288] on icon "Editor contextual toolbar" at bounding box center [528, 288] width 14 height 14
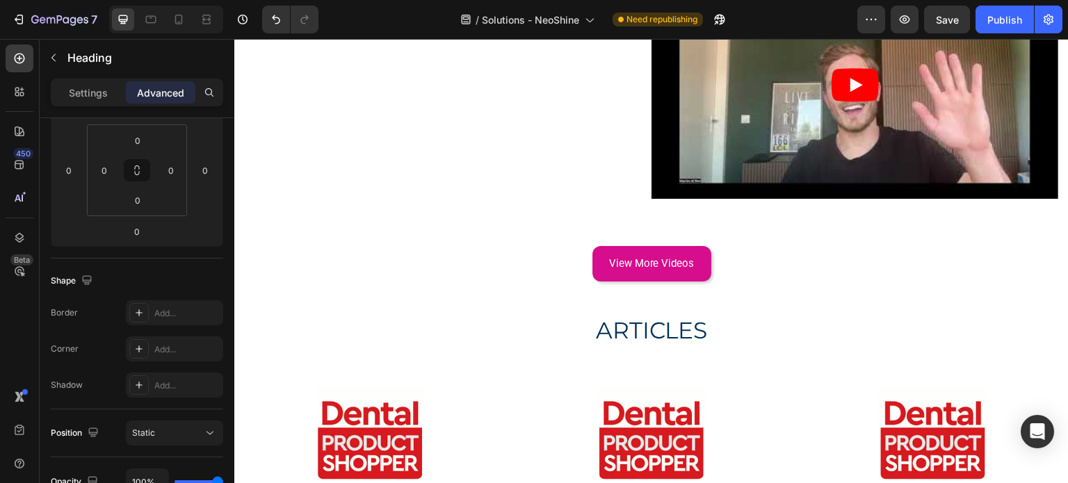
scroll to position [2156, 0]
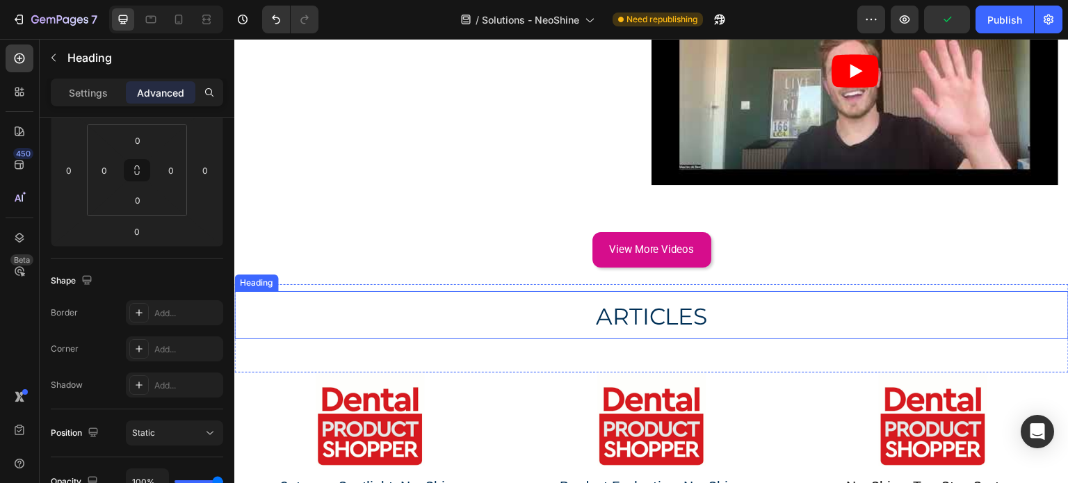
click at [597, 309] on span "ARTICLES" at bounding box center [652, 317] width 112 height 28
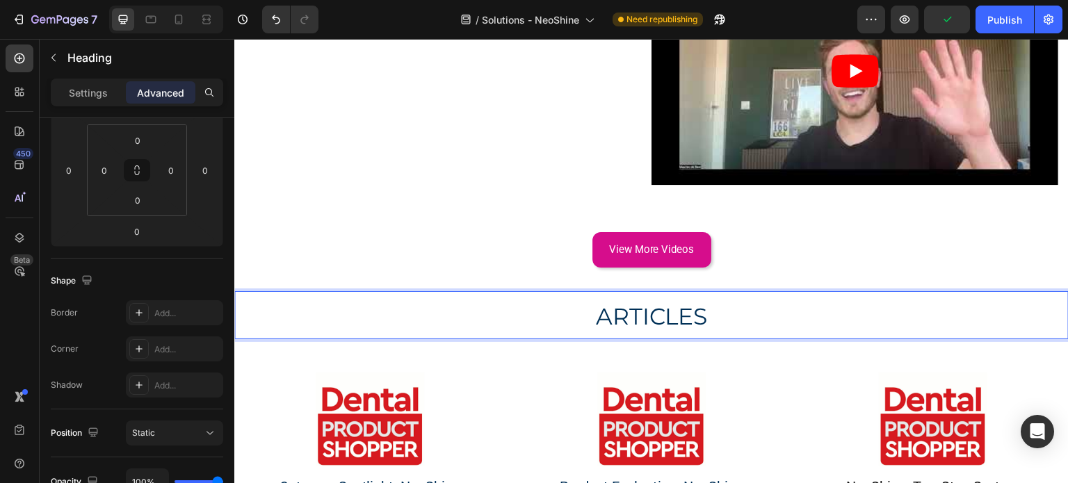
click at [597, 309] on span "ARTICLES" at bounding box center [652, 317] width 112 height 28
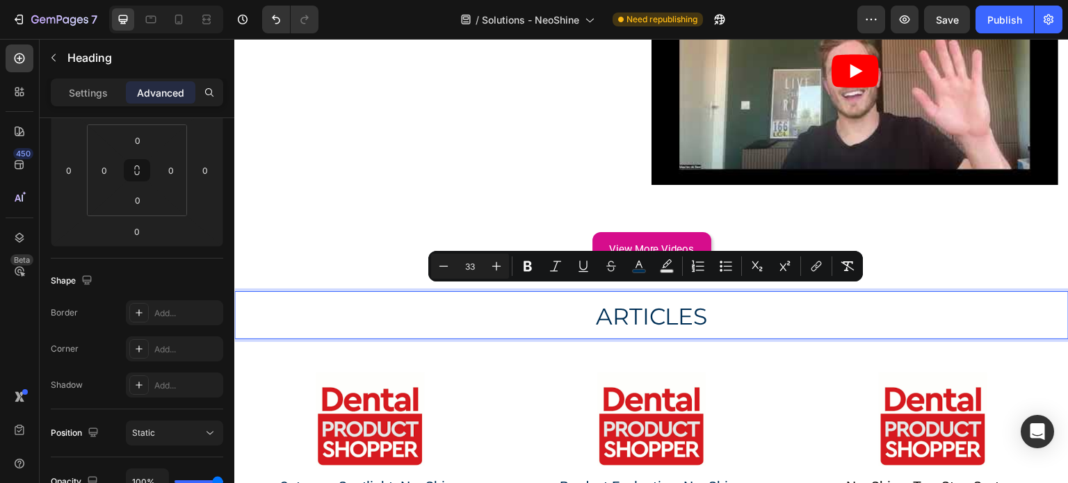
click at [472, 269] on input "33" at bounding box center [470, 266] width 28 height 17
type input "46"
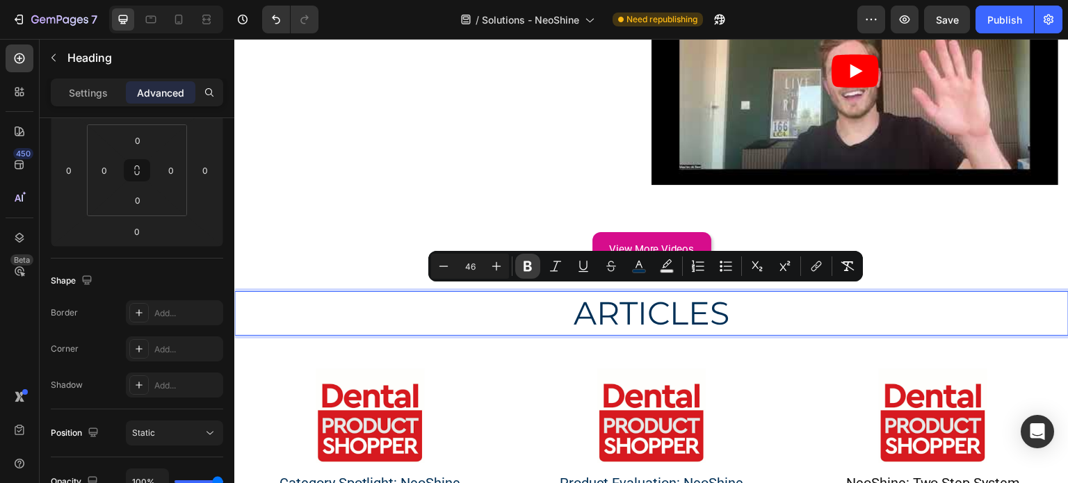
click at [529, 266] on icon "Editor contextual toolbar" at bounding box center [528, 267] width 8 height 10
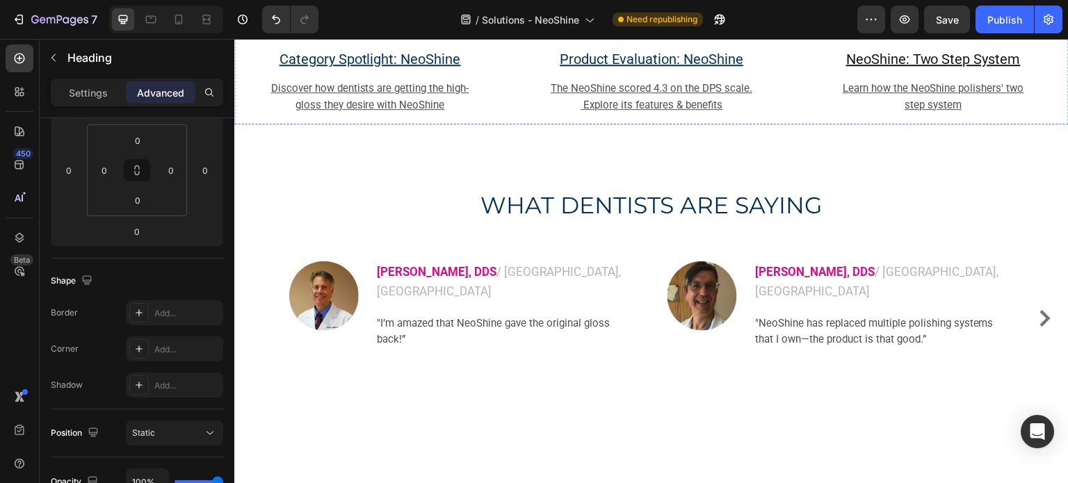
scroll to position [2574, 0]
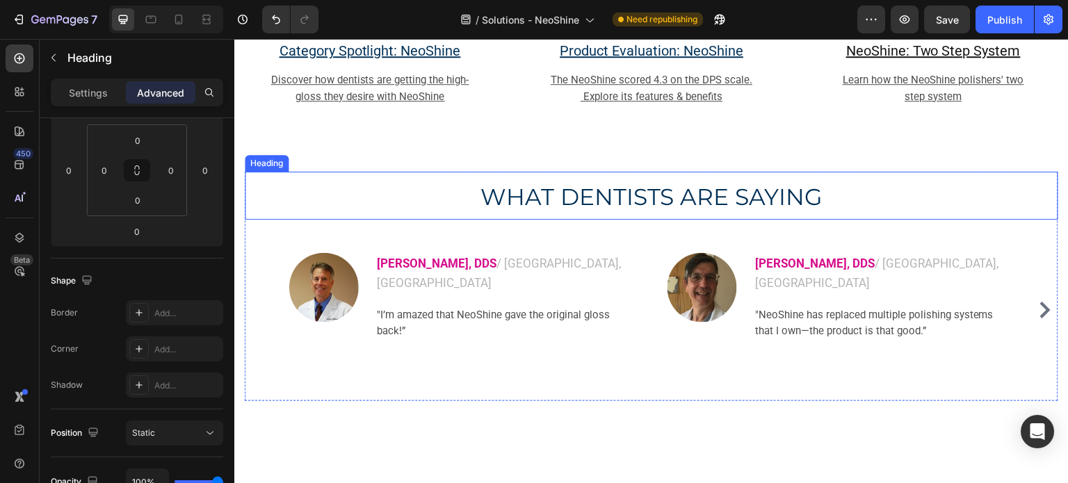
click at [555, 208] on span "WHAT DENTISTS ARE SAYING" at bounding box center [652, 197] width 343 height 28
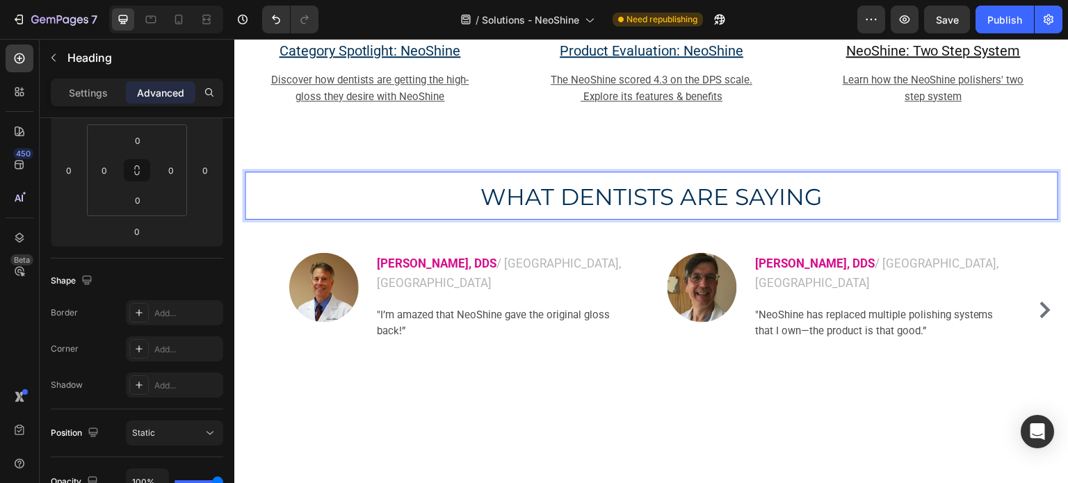
click at [555, 208] on span "WHAT DENTISTS ARE SAYING" at bounding box center [652, 197] width 343 height 28
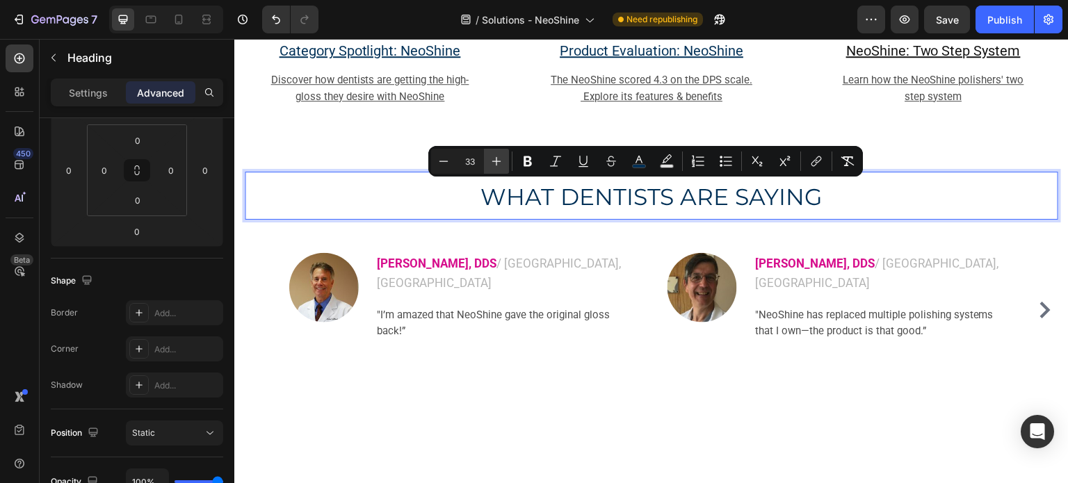
click at [495, 167] on icon "Editor contextual toolbar" at bounding box center [497, 161] width 14 height 14
click at [467, 167] on input "34" at bounding box center [470, 161] width 28 height 17
type input "46"
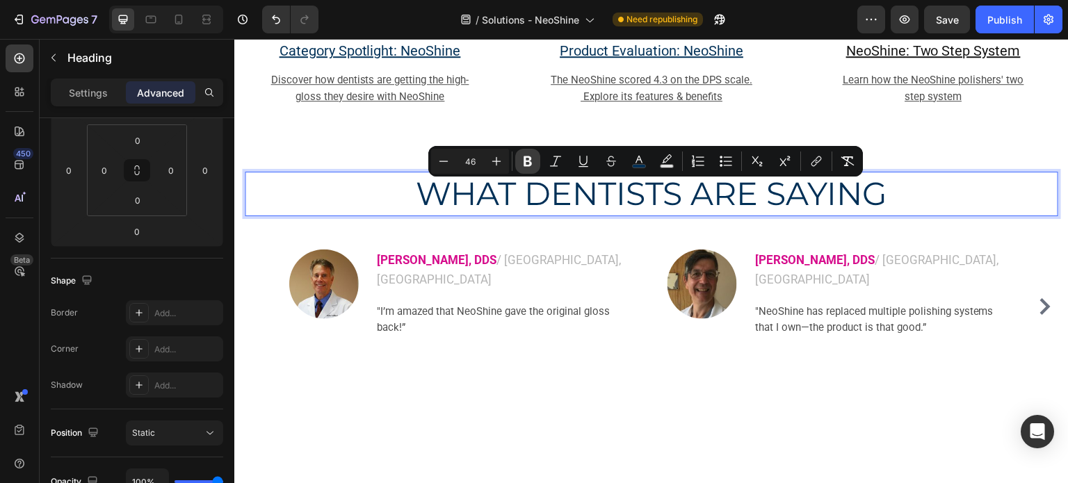
click at [523, 158] on icon "Editor contextual toolbar" at bounding box center [528, 161] width 14 height 14
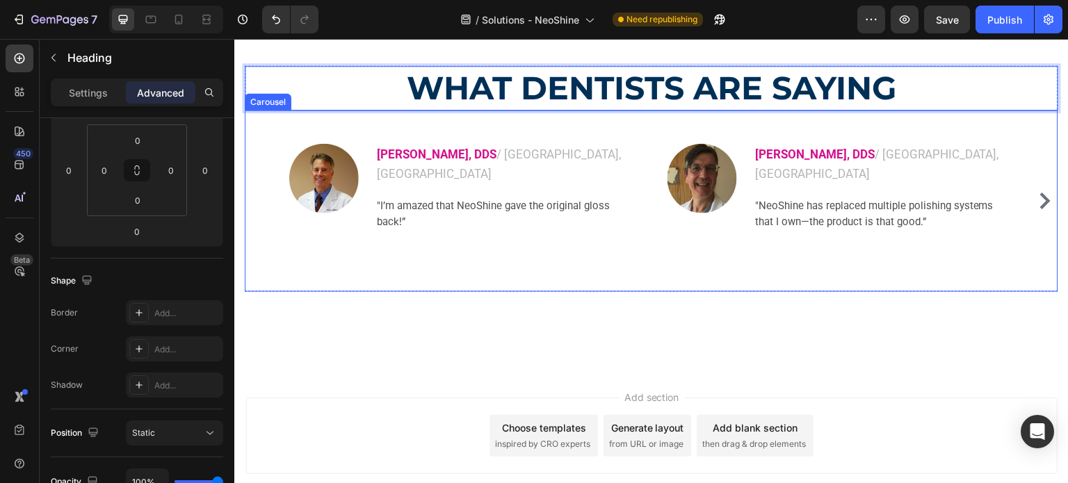
scroll to position [2748, 0]
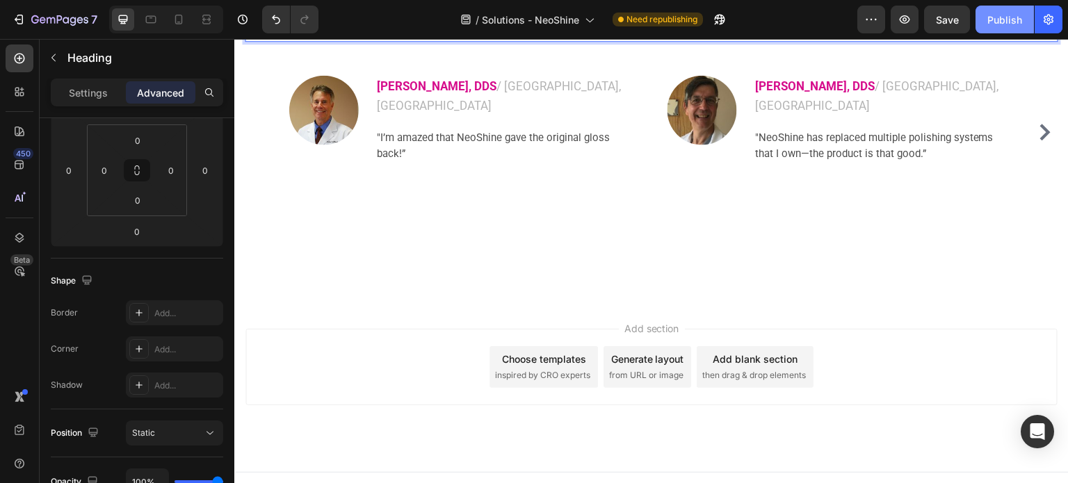
click at [989, 17] on div "Publish" at bounding box center [1005, 20] width 35 height 15
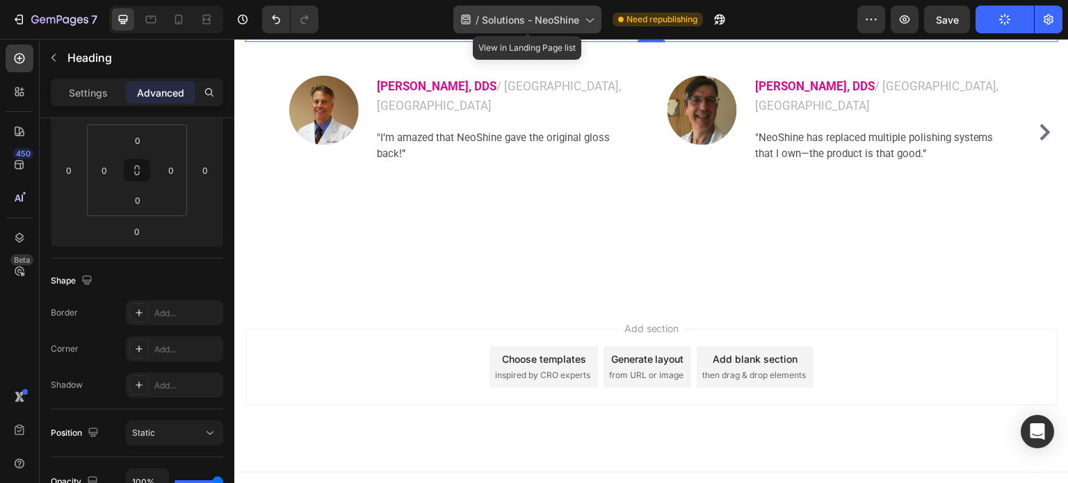
click at [547, 22] on span "Solutions - NeoShine" at bounding box center [530, 20] width 97 height 15
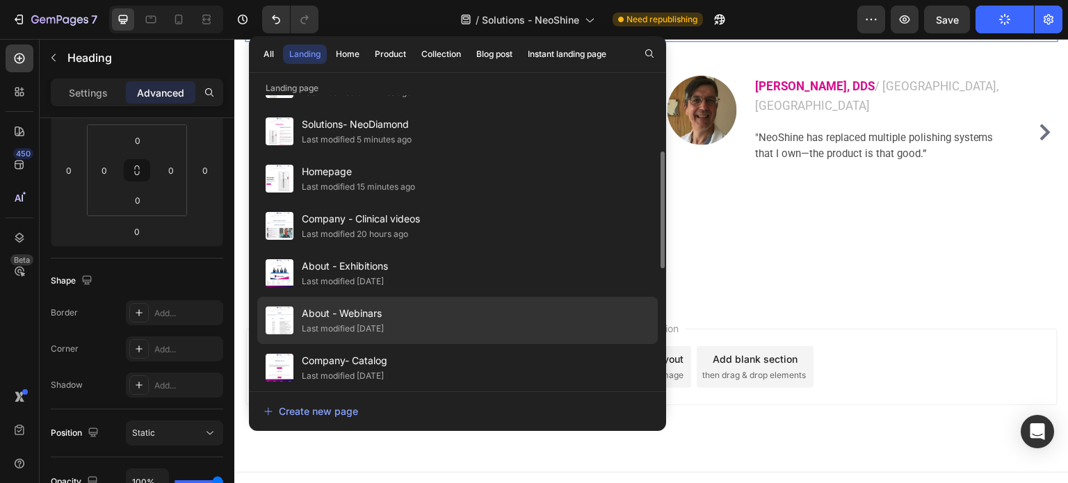
scroll to position [278, 0]
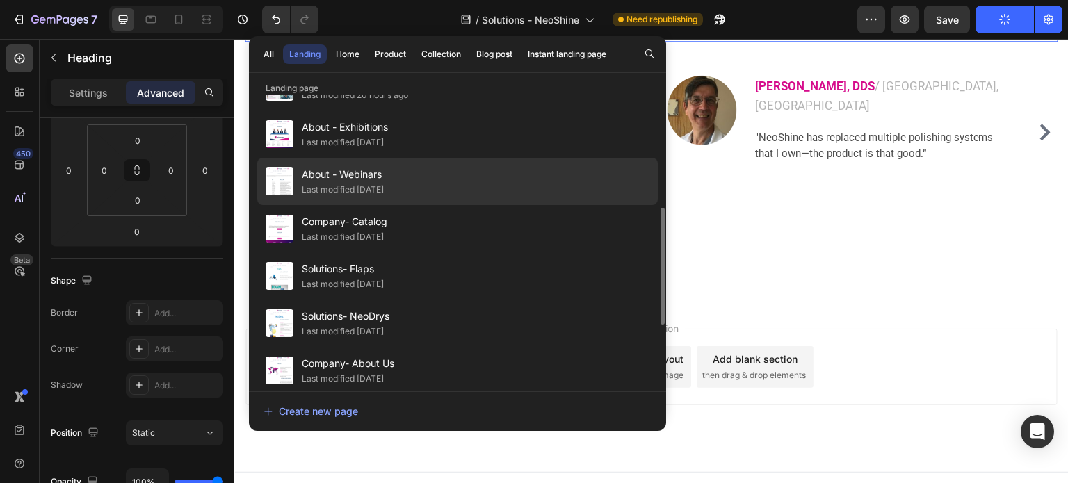
click at [414, 347] on div "Solutions- NeoDrys Last modified 7 days ago" at bounding box center [457, 370] width 401 height 47
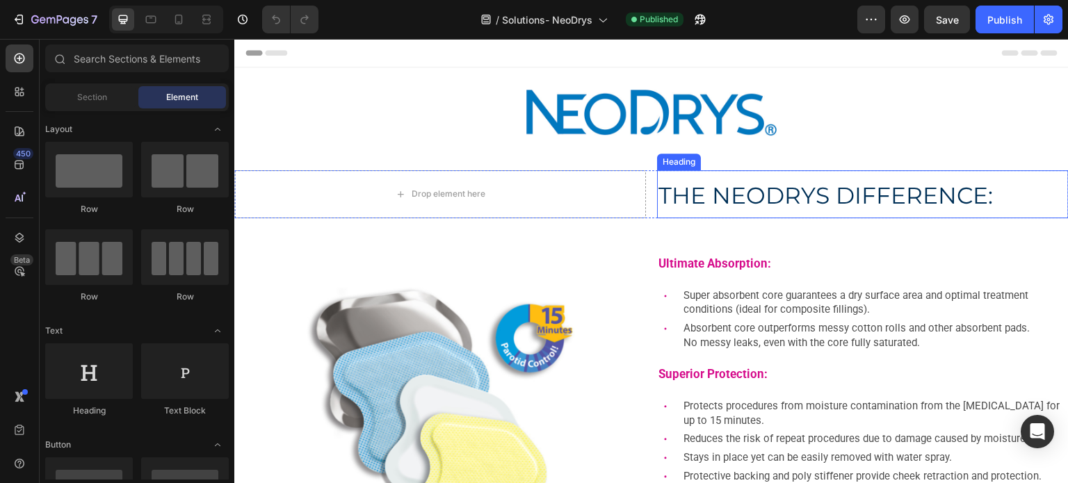
click at [716, 200] on span "THE NEODRYS DIFFERENCE:" at bounding box center [826, 196] width 335 height 28
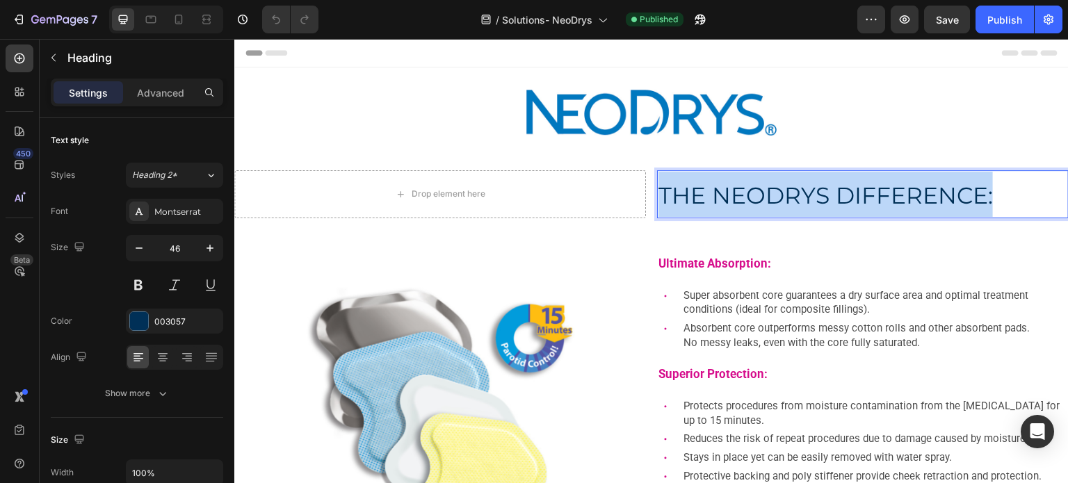
click at [716, 200] on span "THE NEODRYS DIFFERENCE:" at bounding box center [826, 196] width 335 height 28
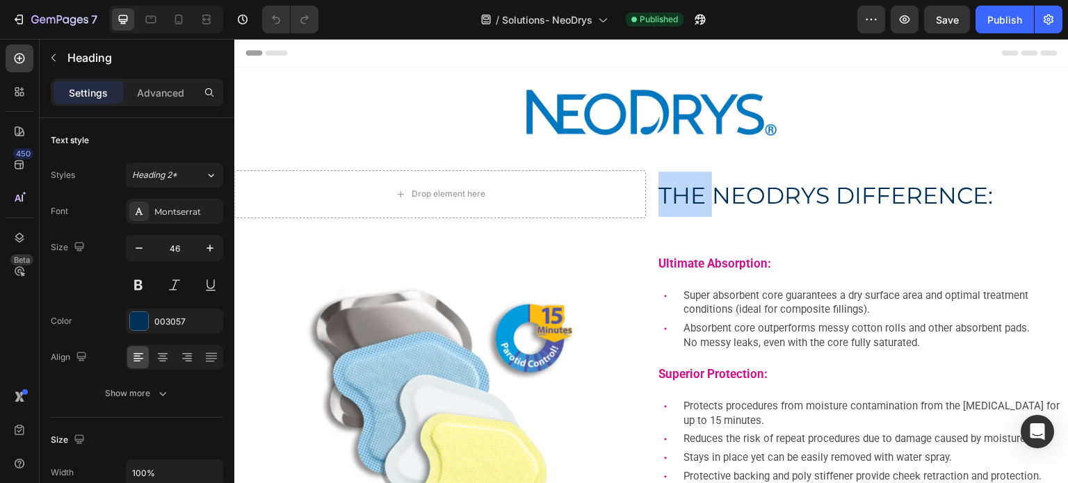
click at [691, 198] on span "THE NEODRYS DIFFERENCE:" at bounding box center [826, 196] width 335 height 28
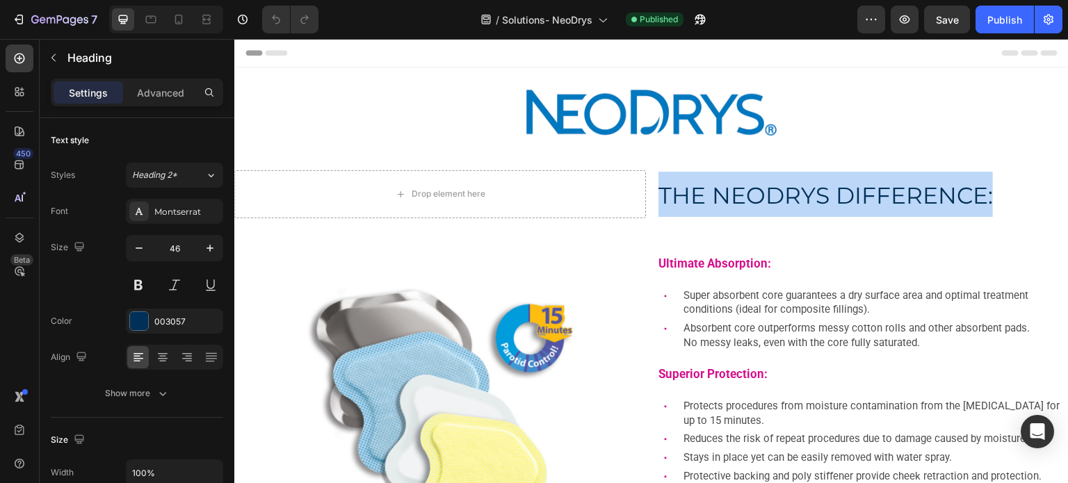
click at [691, 198] on span "THE NEODRYS DIFFERENCE:" at bounding box center [826, 196] width 335 height 28
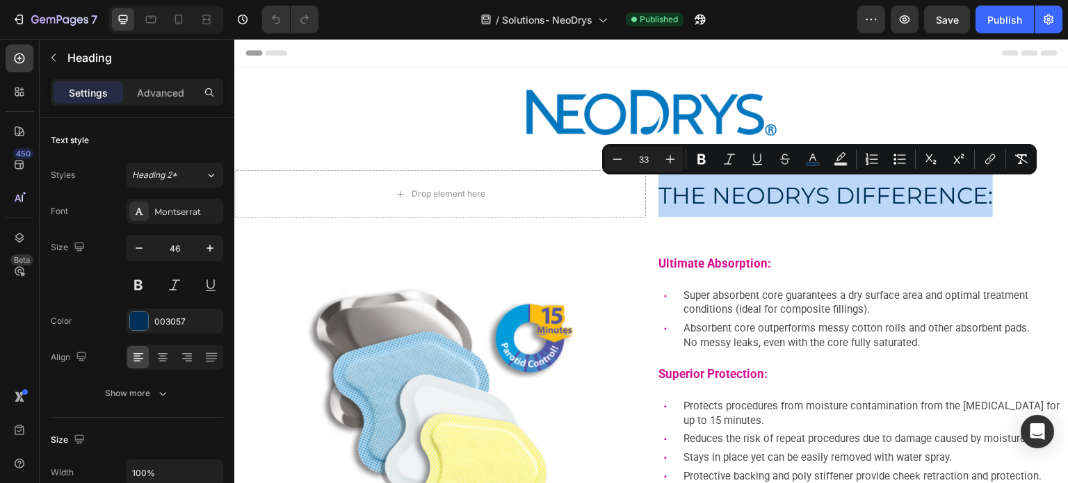
click at [691, 198] on span "THE NEODRYS DIFFERENCE:" at bounding box center [826, 196] width 335 height 28
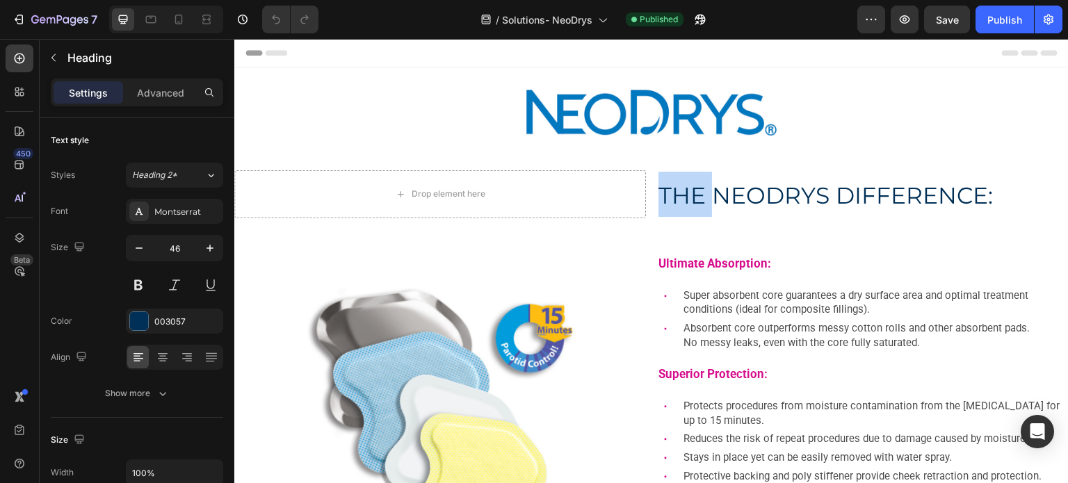
click at [691, 198] on span "THE NEODRYS DIFFERENCE:" at bounding box center [826, 196] width 335 height 28
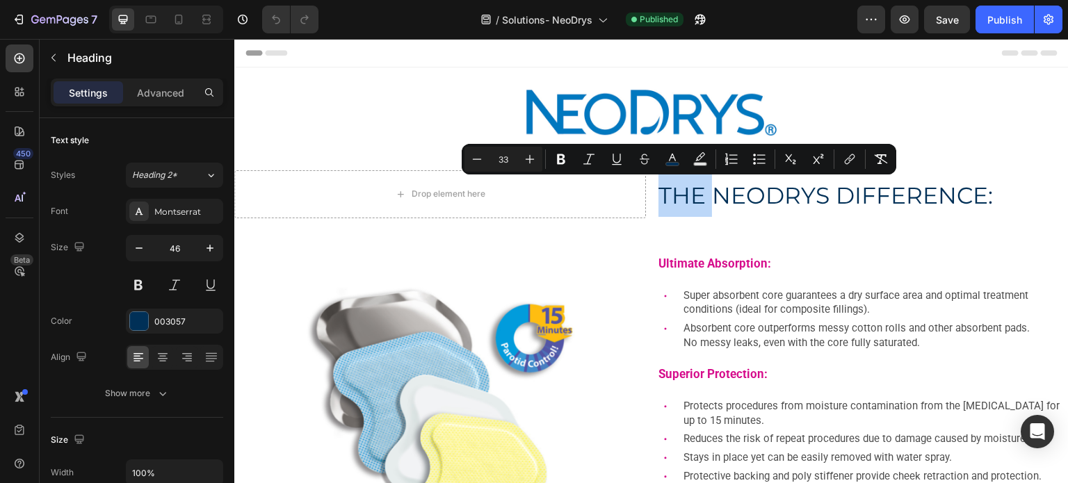
click at [691, 198] on span "THE NEODRYS DIFFERENCE:" at bounding box center [826, 196] width 335 height 28
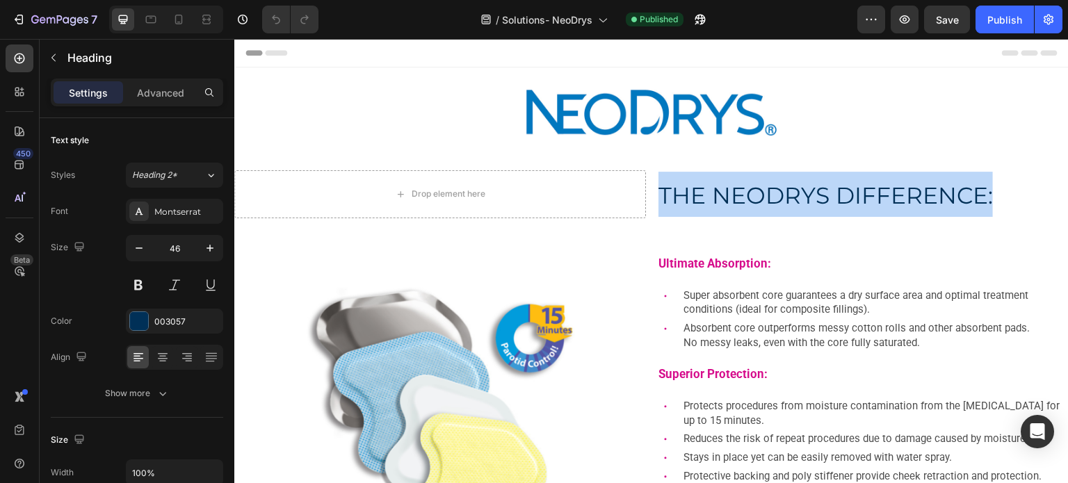
click at [691, 198] on span "THE NEODRYS DIFFERENCE:" at bounding box center [826, 196] width 335 height 28
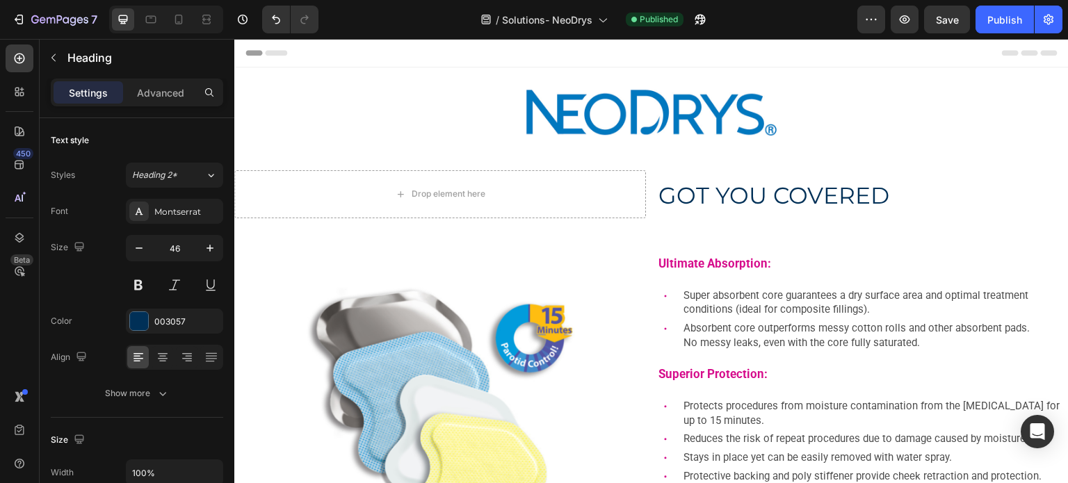
click at [691, 198] on span "GOT YOU COVERED" at bounding box center [774, 196] width 231 height 28
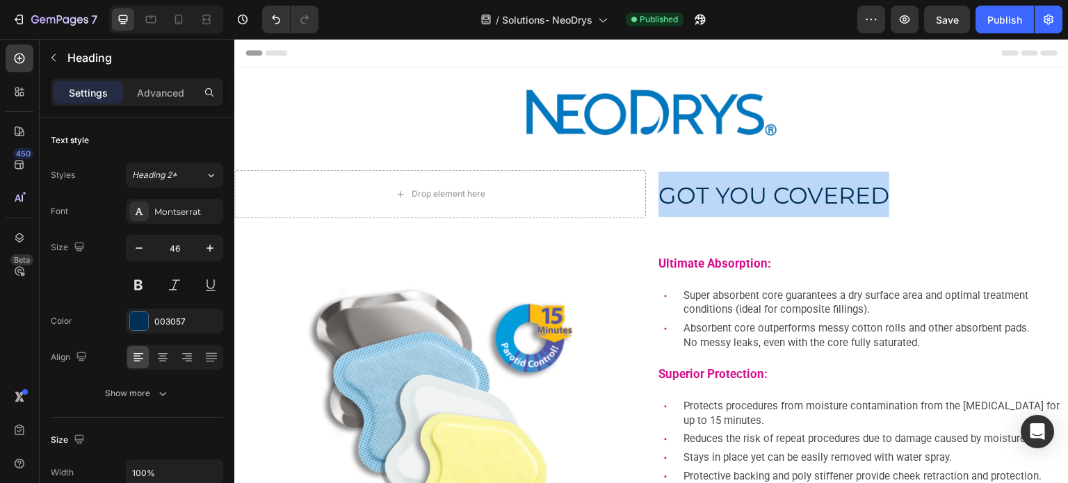
click at [691, 198] on span "GOT YOU COVERED" at bounding box center [774, 196] width 231 height 28
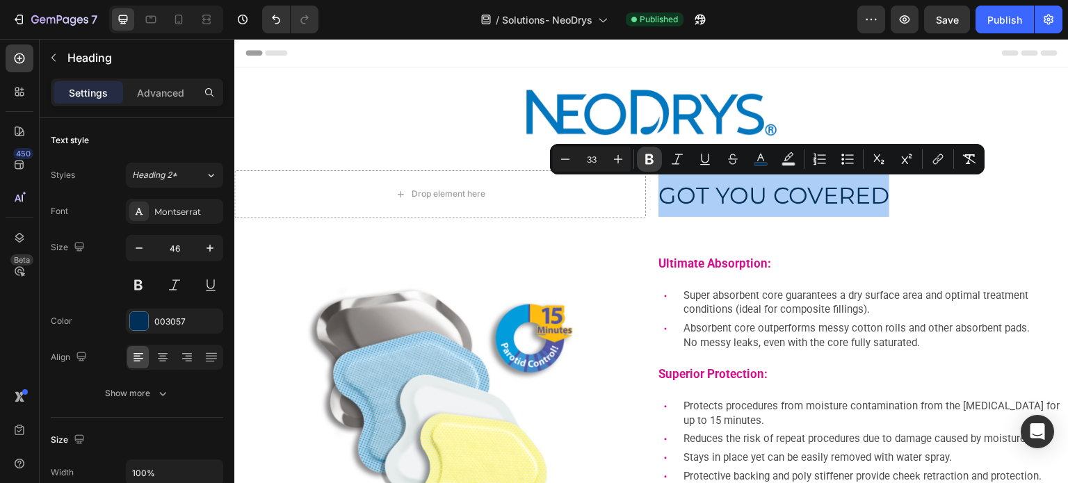
click at [648, 161] on icon "Editor contextual toolbar" at bounding box center [650, 159] width 8 height 10
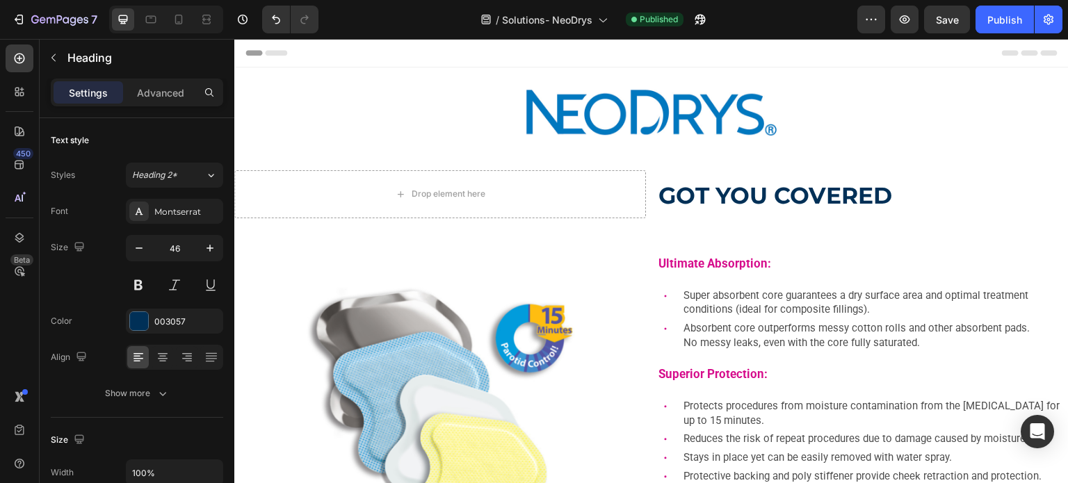
click at [676, 195] on strong "GOT YOU COVERED" at bounding box center [776, 196] width 234 height 28
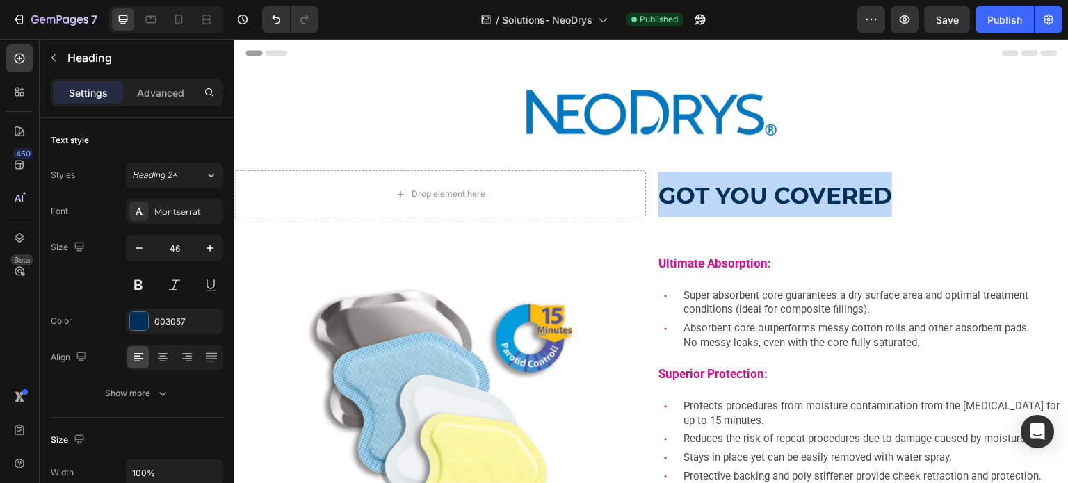
click at [676, 195] on strong "GOT YOU COVERED" at bounding box center [776, 196] width 234 height 28
click at [661, 197] on strong "GOT YOU COVERED" at bounding box center [776, 196] width 234 height 28
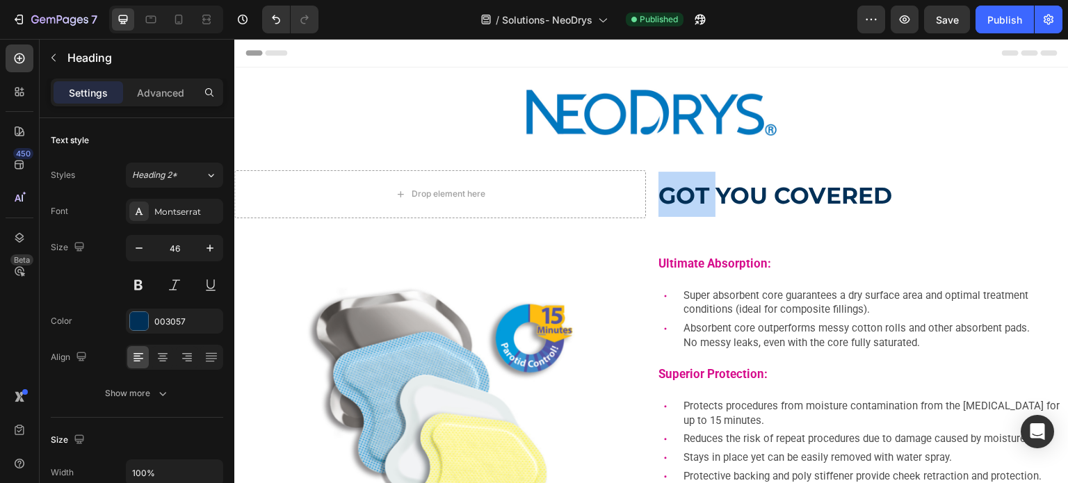
click at [661, 197] on strong "GOT YOU COVERED" at bounding box center [776, 196] width 234 height 28
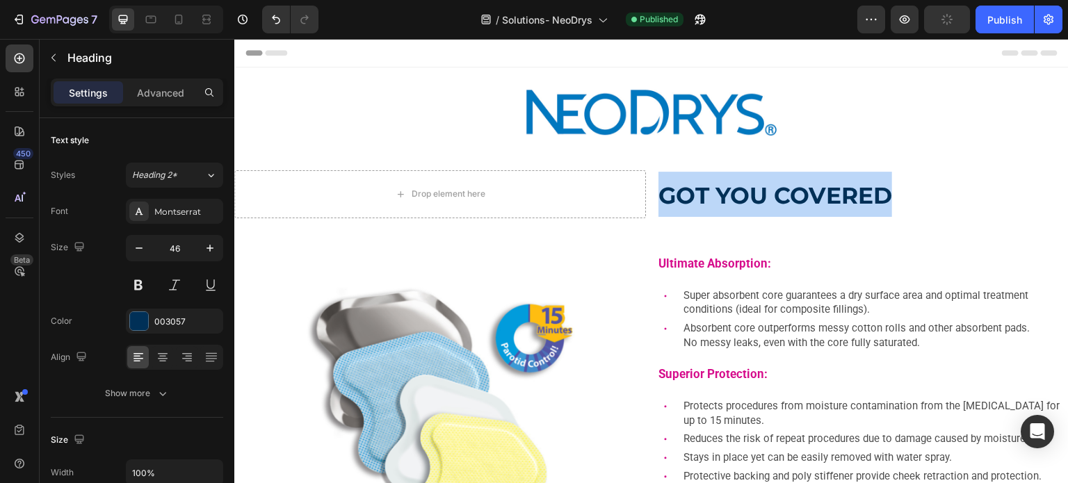
click at [661, 197] on strong "GOT YOU COVERED" at bounding box center [776, 196] width 234 height 28
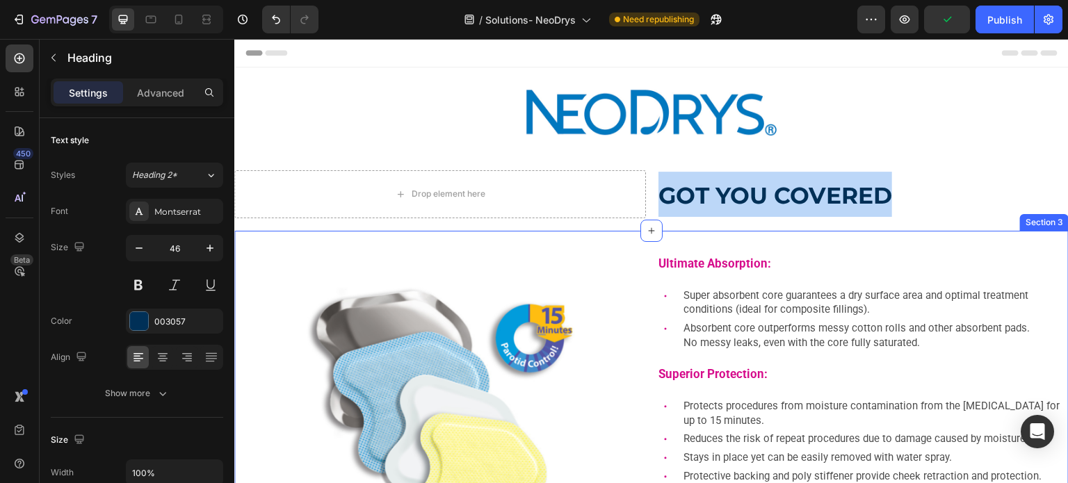
click at [887, 239] on div "Image Ultimate Absorption: Text Block Super absorbent core guarantees a dry sur…" at bounding box center [651, 488] width 835 height 515
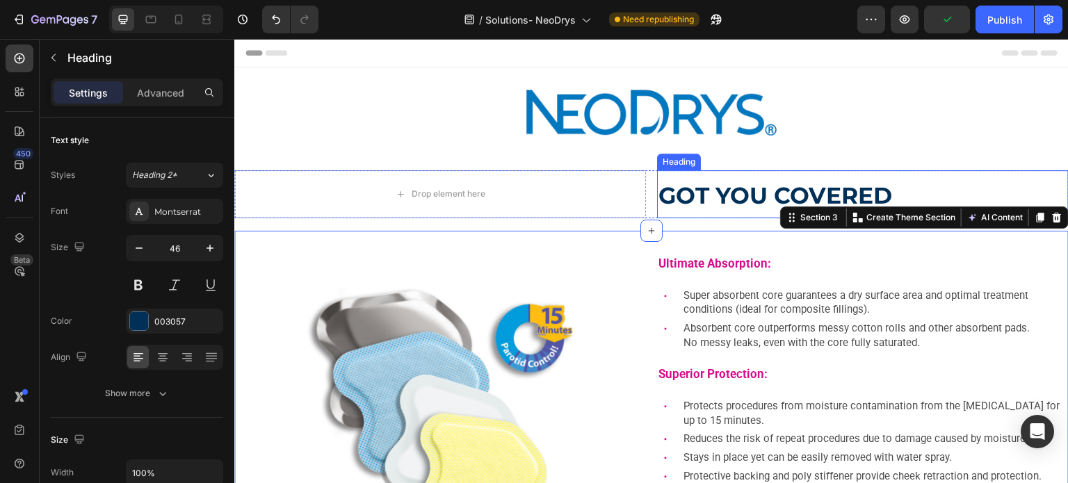
click at [861, 200] on strong "GOT YOU COVERED" at bounding box center [776, 196] width 234 height 28
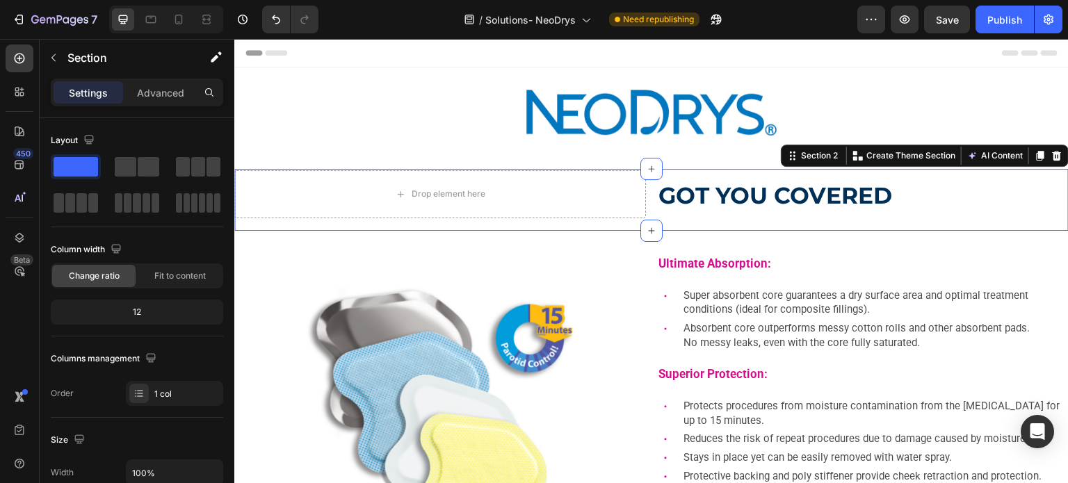
click at [799, 225] on div "Drop element here ⁠⁠⁠⁠⁠⁠⁠ GOT YOU COVERED Heading Row" at bounding box center [651, 199] width 835 height 59
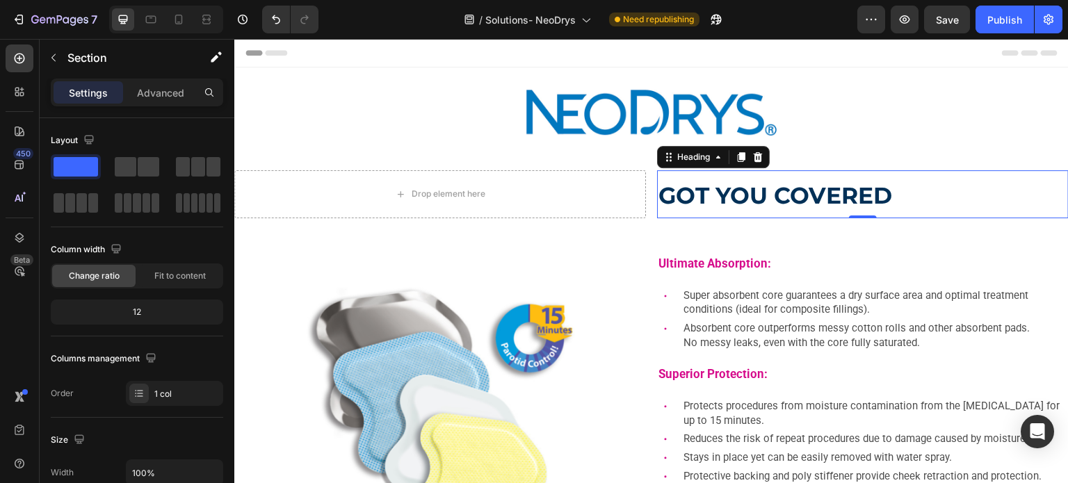
click at [795, 214] on p "⁠⁠⁠⁠⁠⁠⁠ GOT YOU COVERED" at bounding box center [863, 194] width 409 height 45
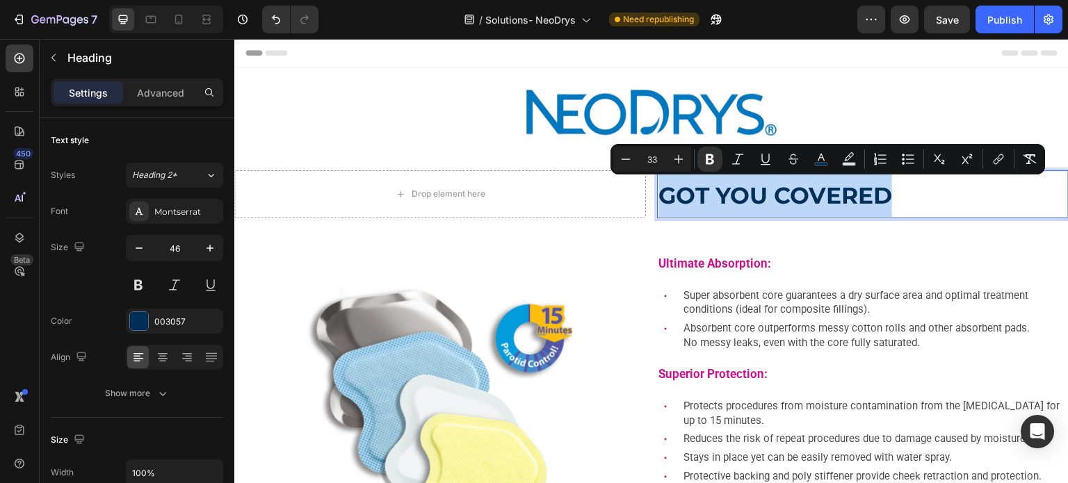
click at [795, 214] on p "GOT YOU COVERED" at bounding box center [863, 194] width 409 height 45
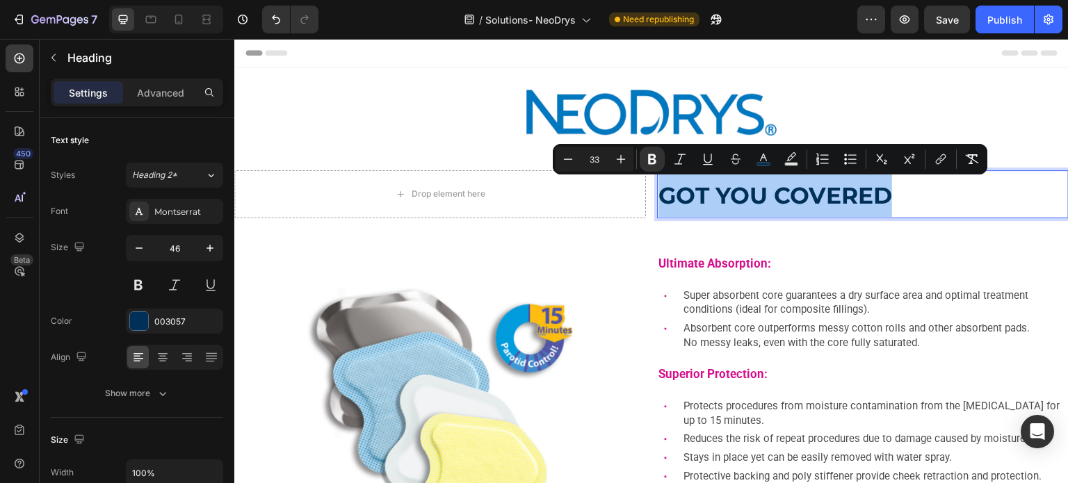
click at [604, 162] on input "33" at bounding box center [595, 159] width 28 height 17
type input "46"
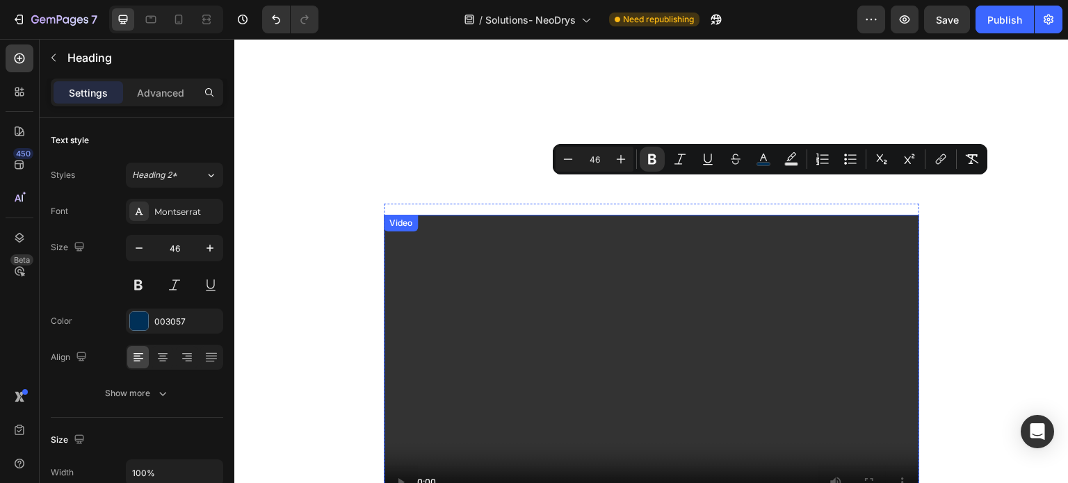
scroll to position [765, 0]
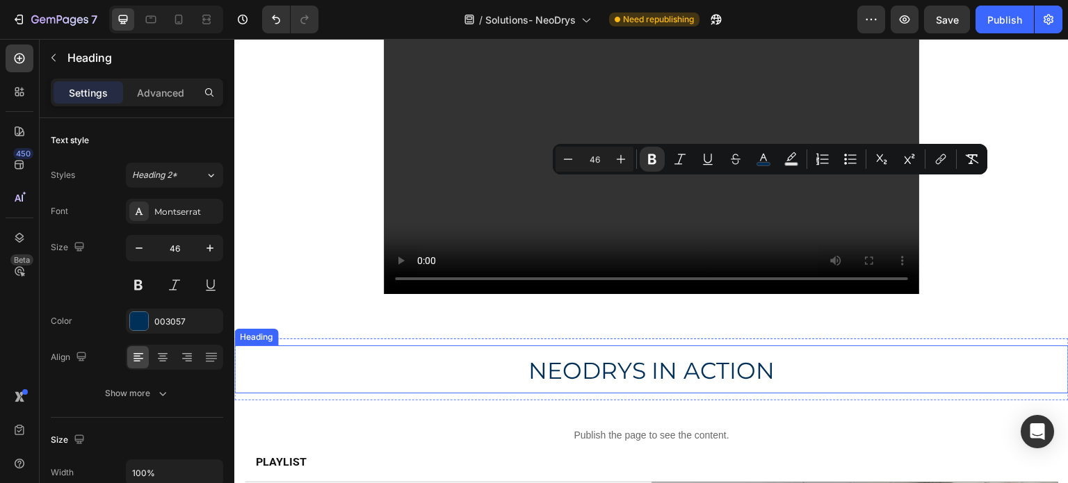
click at [663, 373] on span "NEODRYS IN ACTION" at bounding box center [652, 371] width 247 height 28
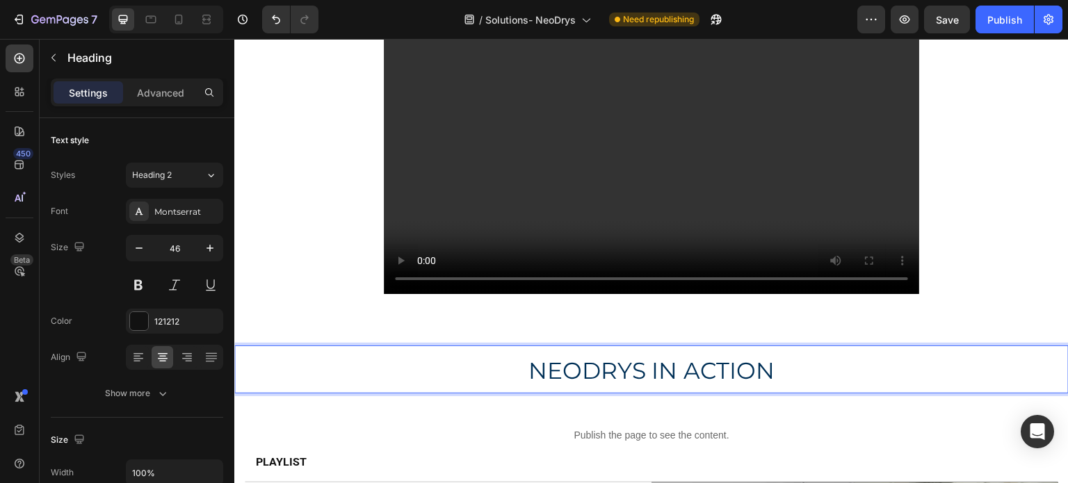
click at [663, 373] on span "NEODRYS IN ACTION" at bounding box center [652, 371] width 247 height 28
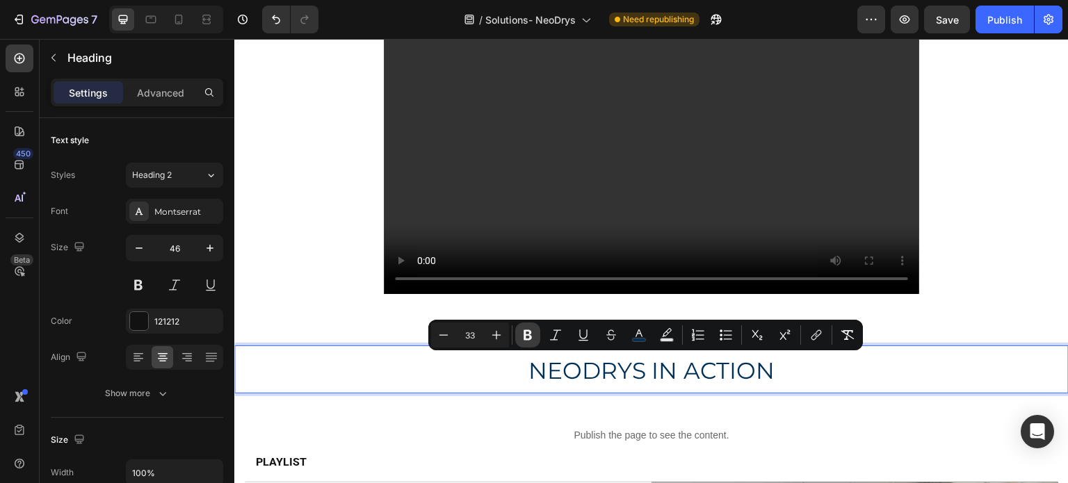
click at [523, 335] on icon "Editor contextual toolbar" at bounding box center [528, 335] width 14 height 14
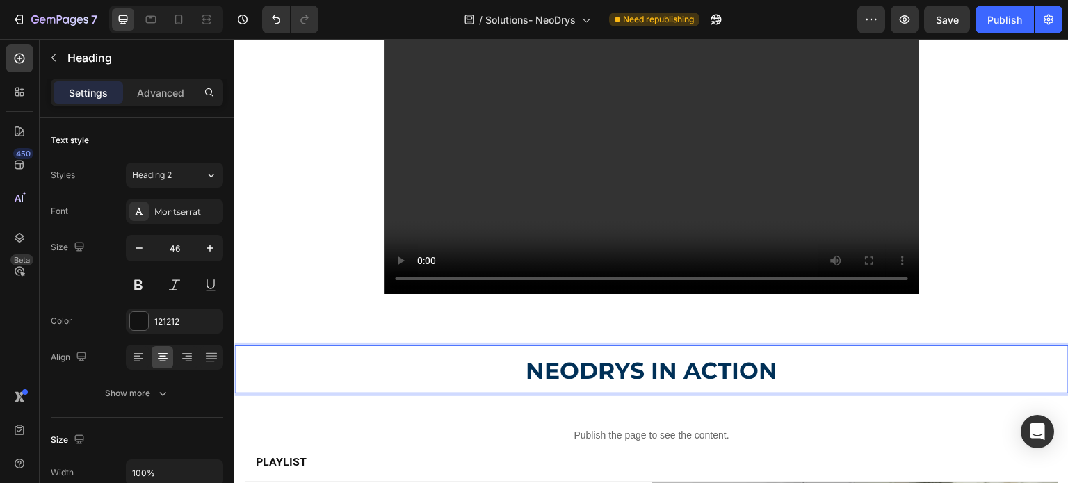
click at [562, 380] on strong "NEODRYS IN ACTION" at bounding box center [652, 371] width 252 height 28
click at [549, 389] on p "NEODRYS IN ACTION" at bounding box center [652, 369] width 832 height 45
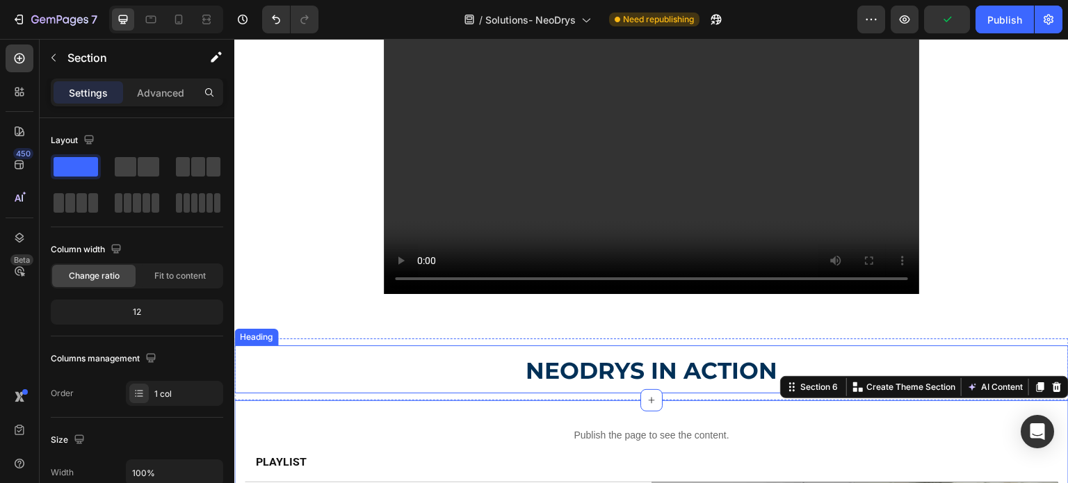
click at [545, 376] on strong "NEODRYS IN ACTION" at bounding box center [652, 371] width 252 height 28
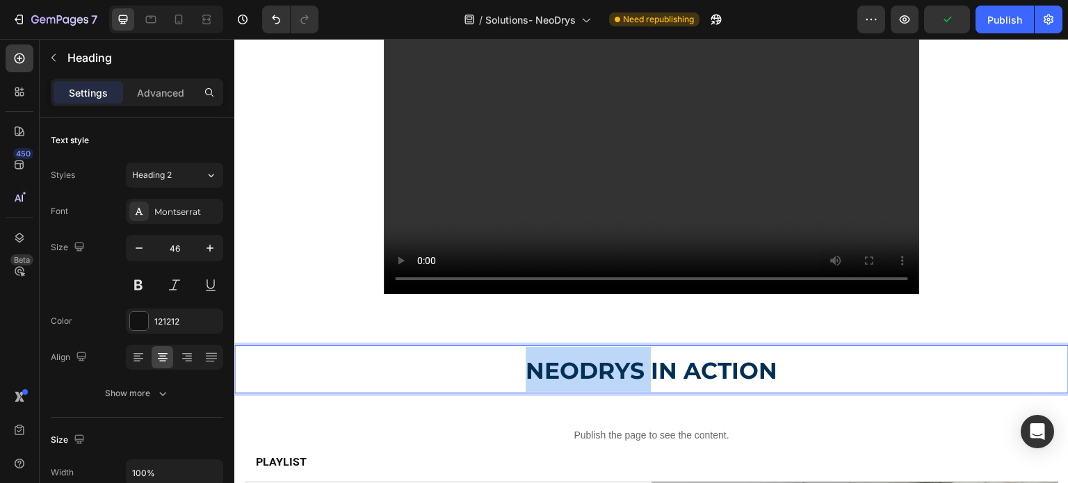
click at [545, 376] on strong "NEODRYS IN ACTION" at bounding box center [652, 371] width 252 height 28
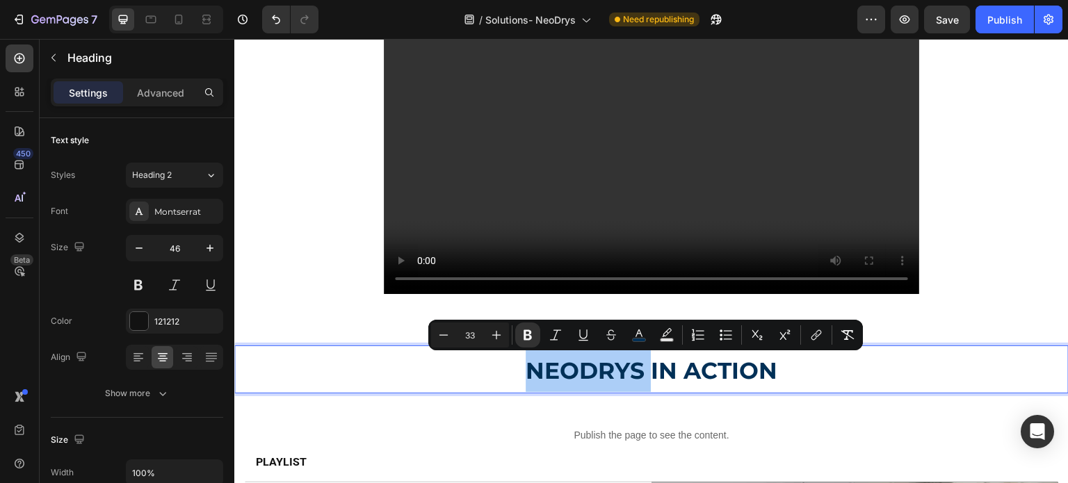
click at [478, 339] on input "33" at bounding box center [470, 335] width 28 height 17
drag, startPoint x: 478, startPoint y: 339, endPoint x: 460, endPoint y: 340, distance: 18.1
click at [460, 340] on input "33" at bounding box center [470, 335] width 28 height 17
type input "46"
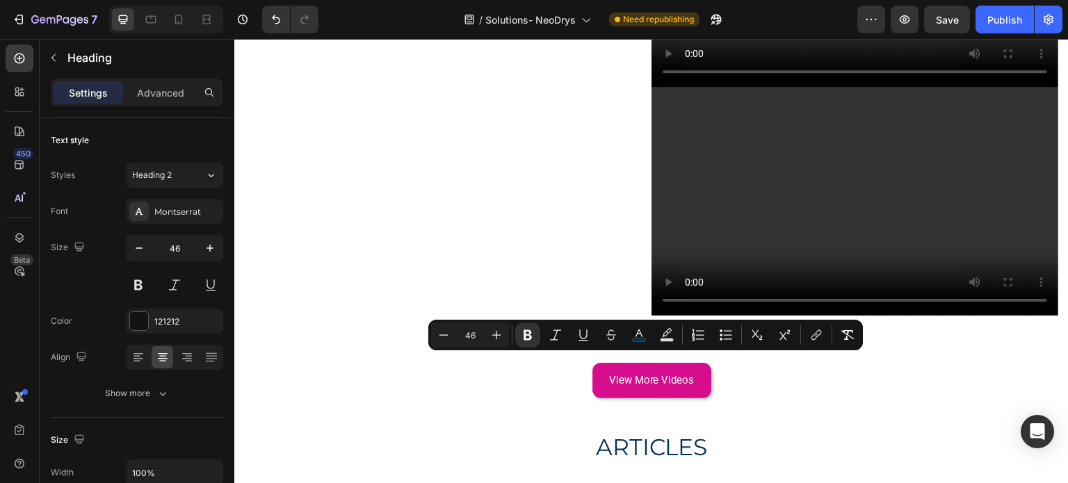
scroll to position [2782, 0]
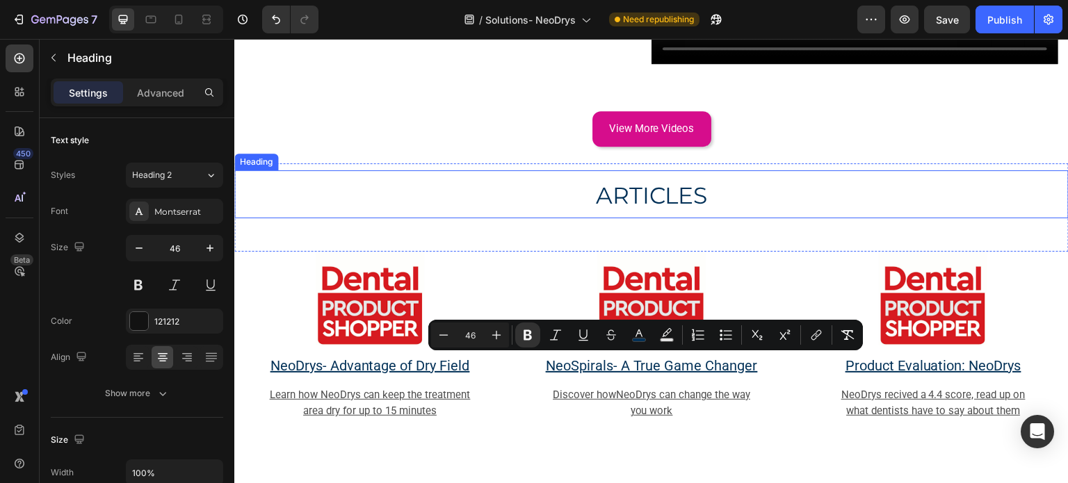
click at [614, 186] on span "ARTICLES" at bounding box center [652, 196] width 112 height 28
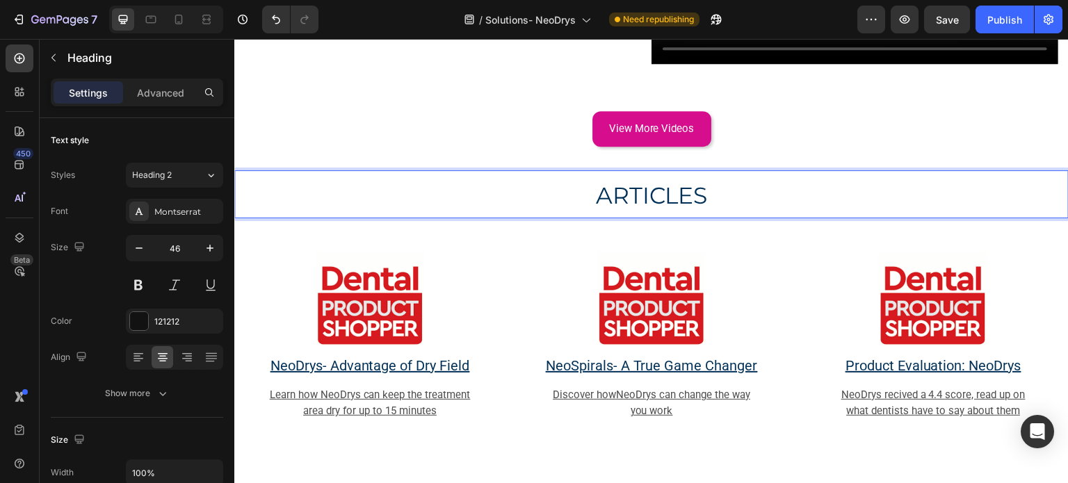
click at [614, 186] on span "ARTICLES" at bounding box center [652, 196] width 112 height 28
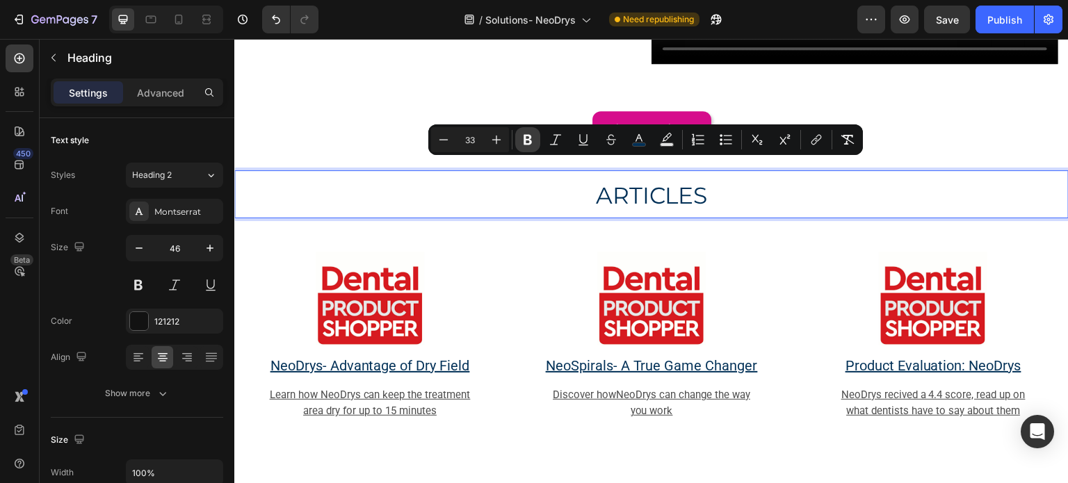
click at [533, 142] on icon "Editor contextual toolbar" at bounding box center [528, 140] width 14 height 14
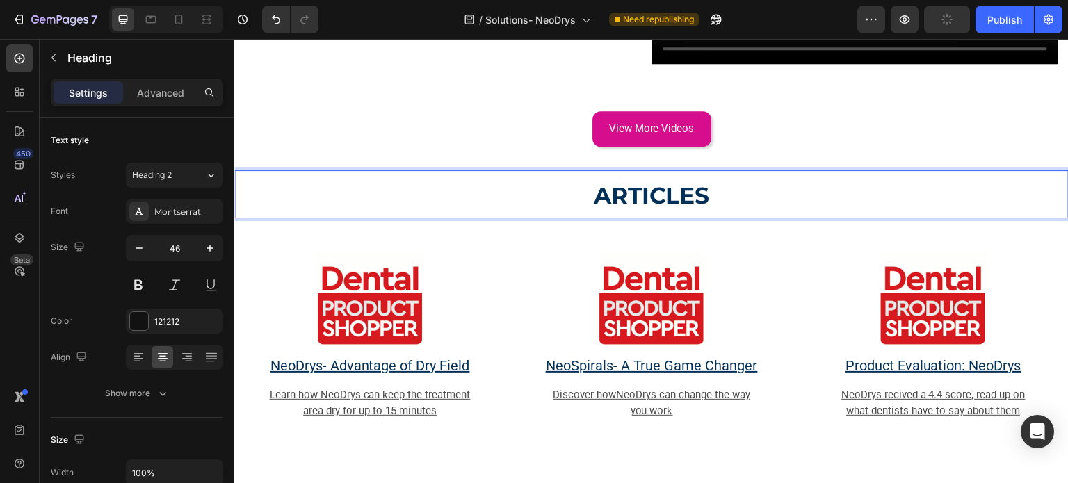
click at [566, 173] on p "ARTICLES" at bounding box center [652, 194] width 832 height 45
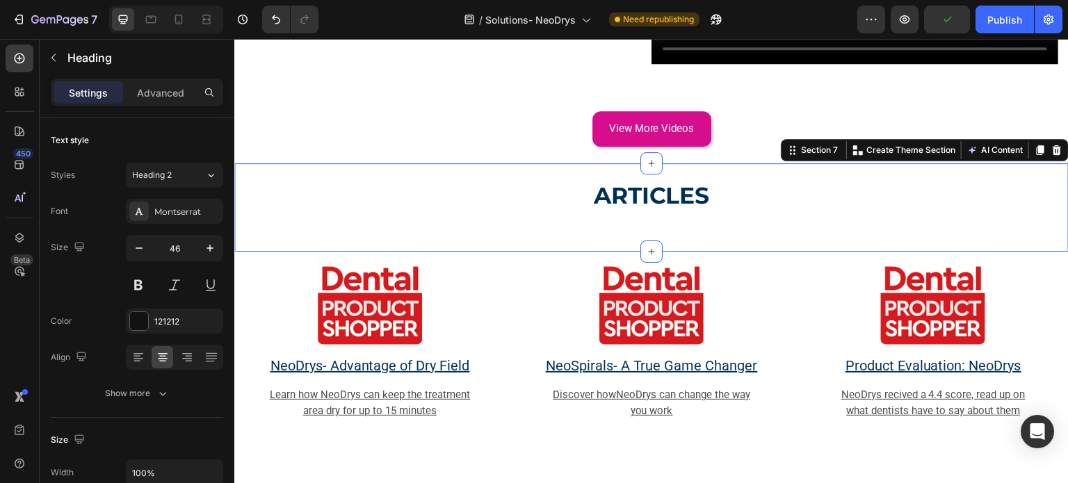
click at [566, 204] on div "⁠⁠⁠⁠⁠⁠⁠ ARTICLES Heading Section 7 You can create reusable sections Create Them…" at bounding box center [651, 207] width 835 height 88
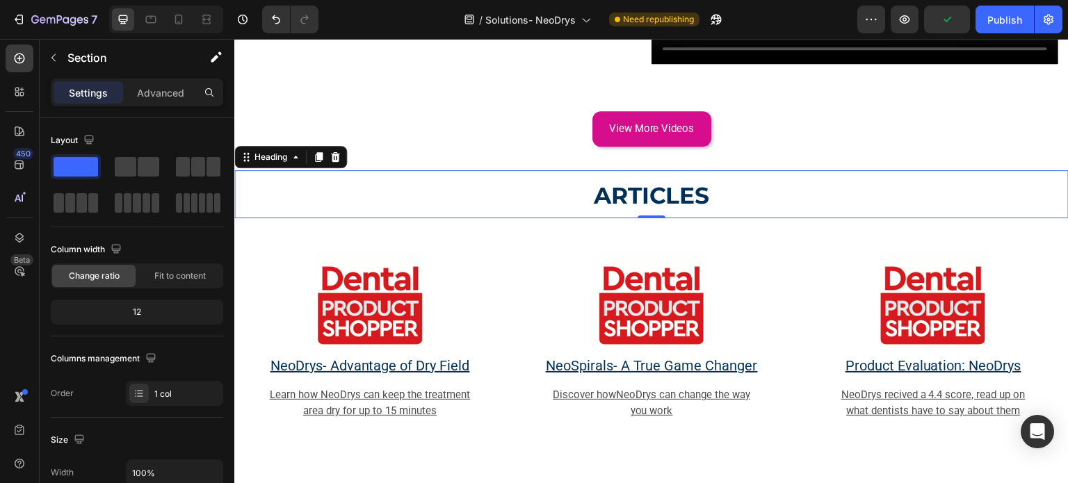
click at [561, 194] on p "⁠⁠⁠⁠⁠⁠⁠ ARTICLES" at bounding box center [652, 194] width 832 height 45
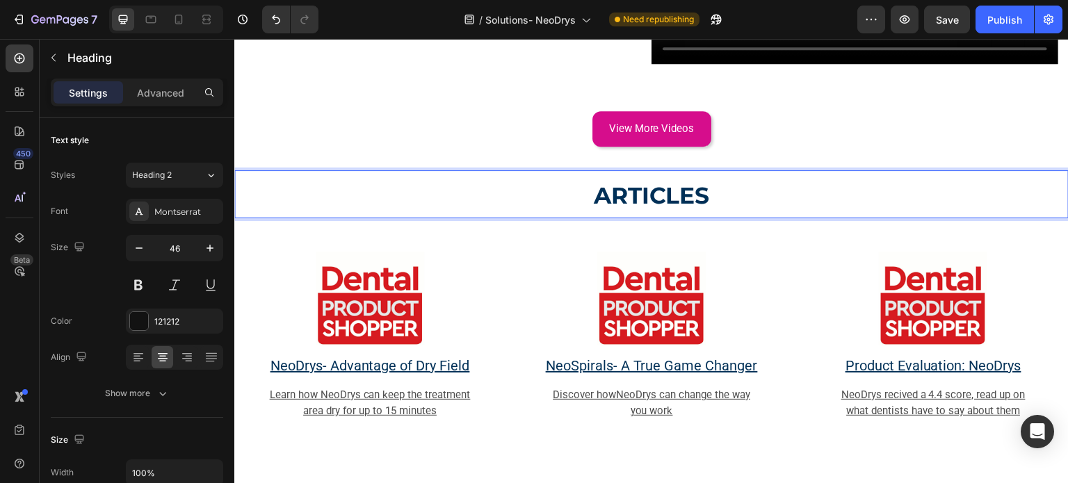
click at [442, 179] on p "ARTICLES" at bounding box center [652, 194] width 832 height 45
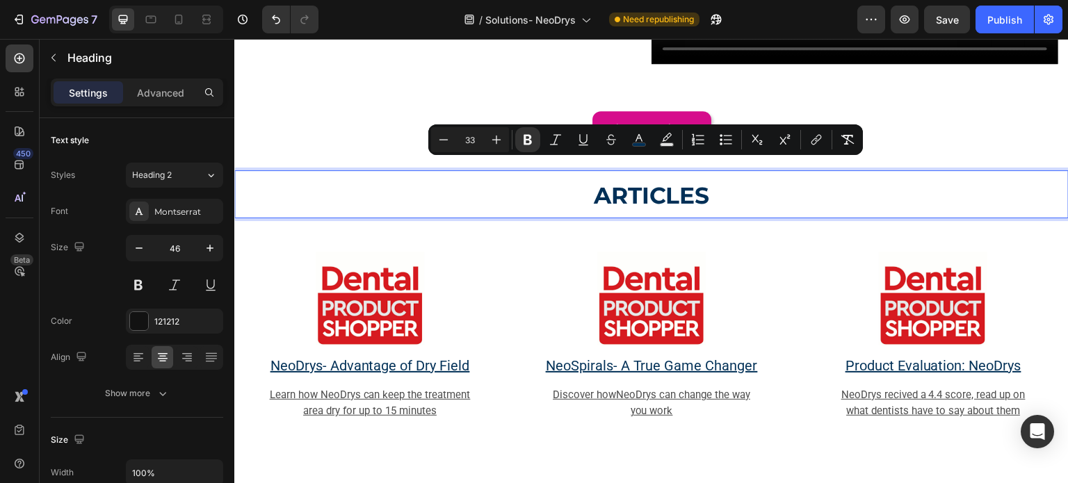
click at [460, 145] on input "33" at bounding box center [470, 139] width 28 height 17
drag, startPoint x: 460, startPoint y: 145, endPoint x: 473, endPoint y: 143, distance: 13.4
click at [473, 143] on input "33" at bounding box center [470, 139] width 28 height 17
type input "46"
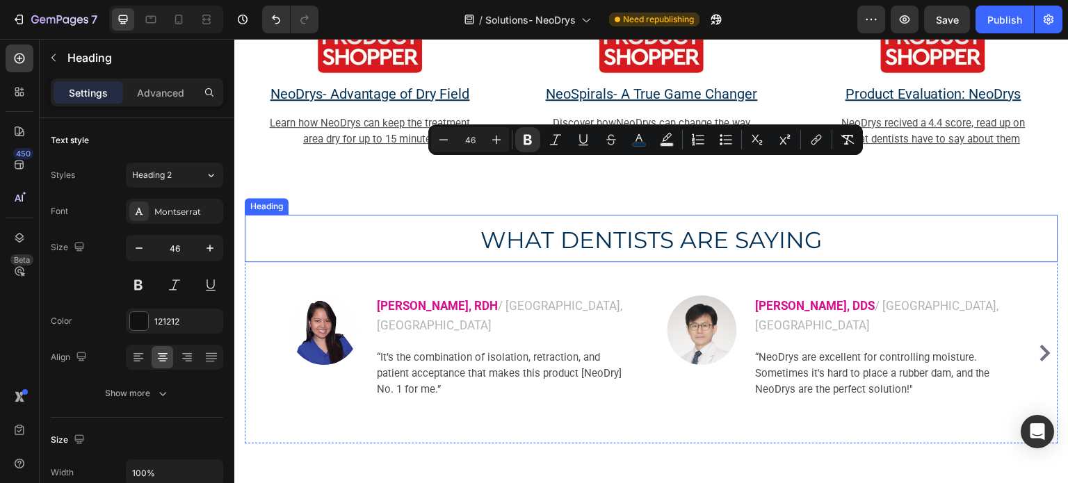
scroll to position [3061, 0]
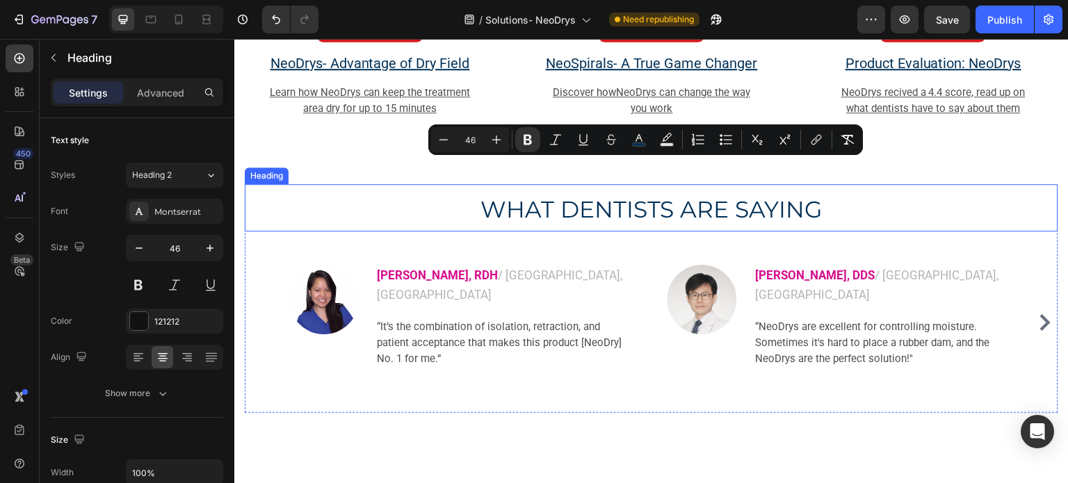
click at [559, 220] on span "WHAT DENTISTS ARE SAYING" at bounding box center [652, 209] width 343 height 28
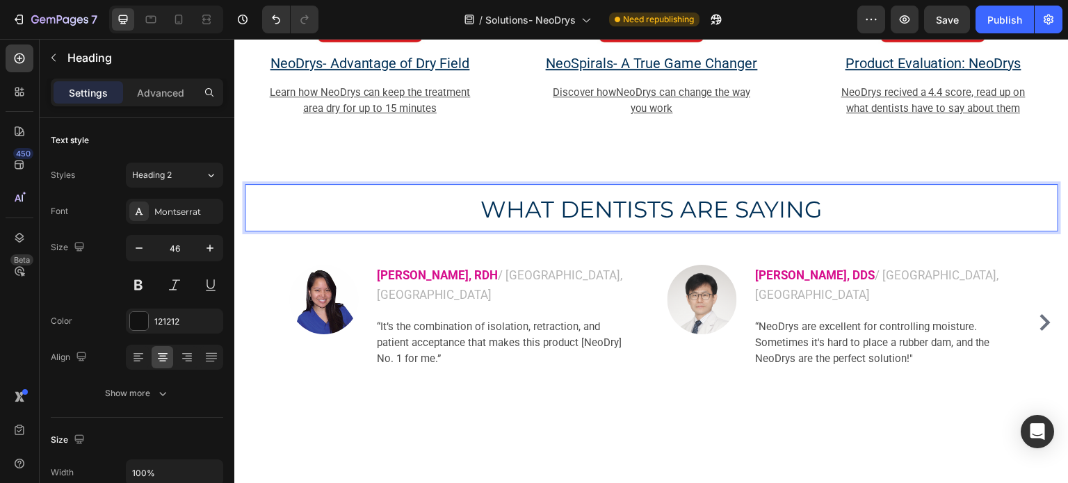
click at [559, 220] on span "WHAT DENTISTS ARE SAYING" at bounding box center [652, 209] width 343 height 28
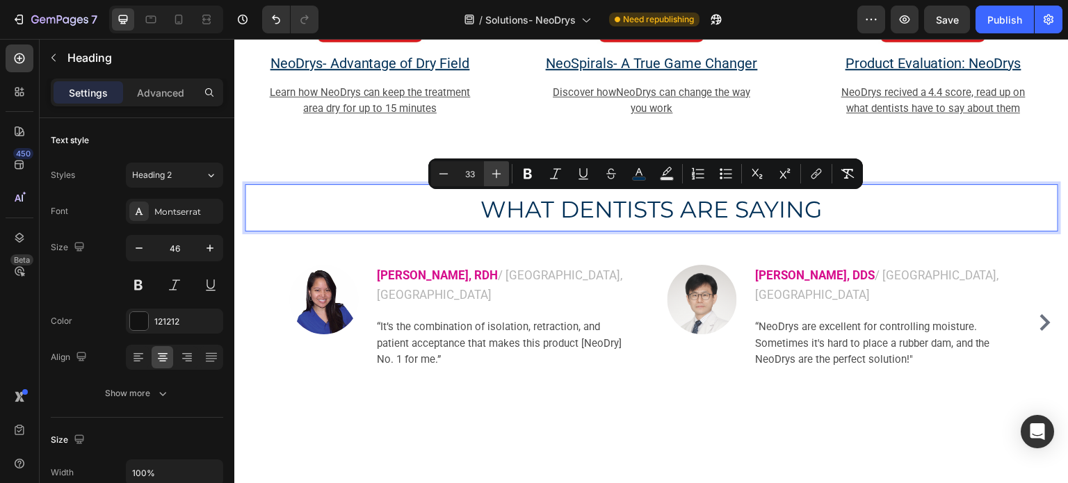
click at [501, 177] on icon "Editor contextual toolbar" at bounding box center [497, 174] width 14 height 14
click at [471, 177] on input "34" at bounding box center [470, 174] width 28 height 17
type input "46"
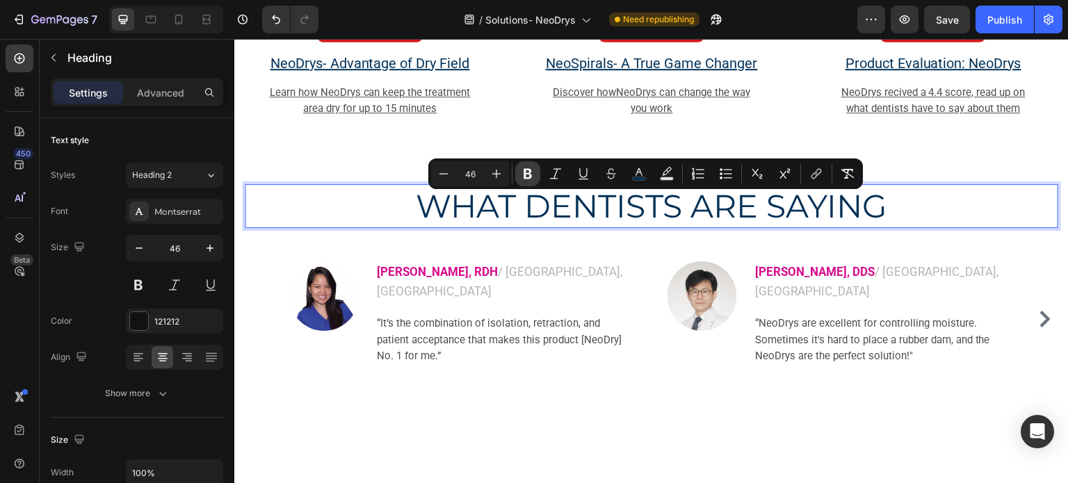
click at [526, 178] on icon "Editor contextual toolbar" at bounding box center [528, 174] width 8 height 10
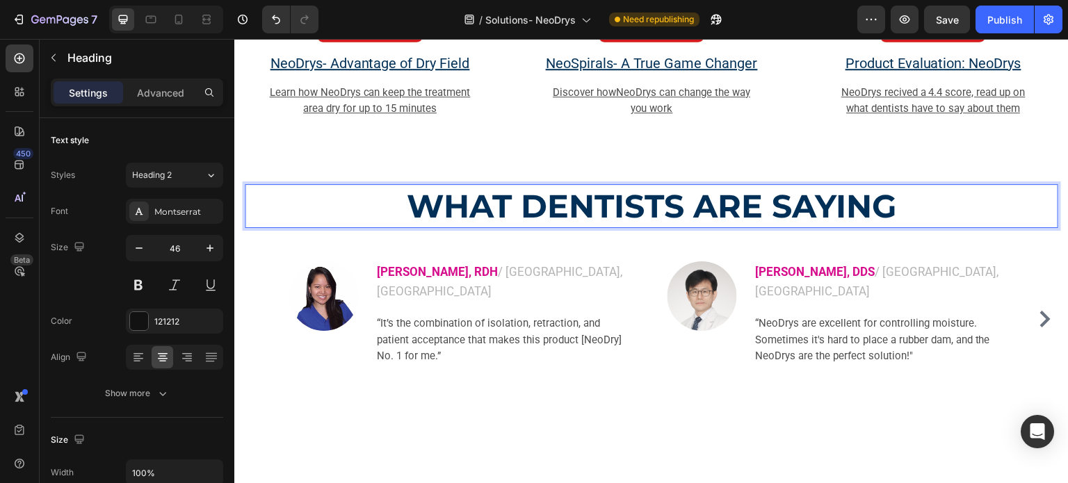
scroll to position [3247, 0]
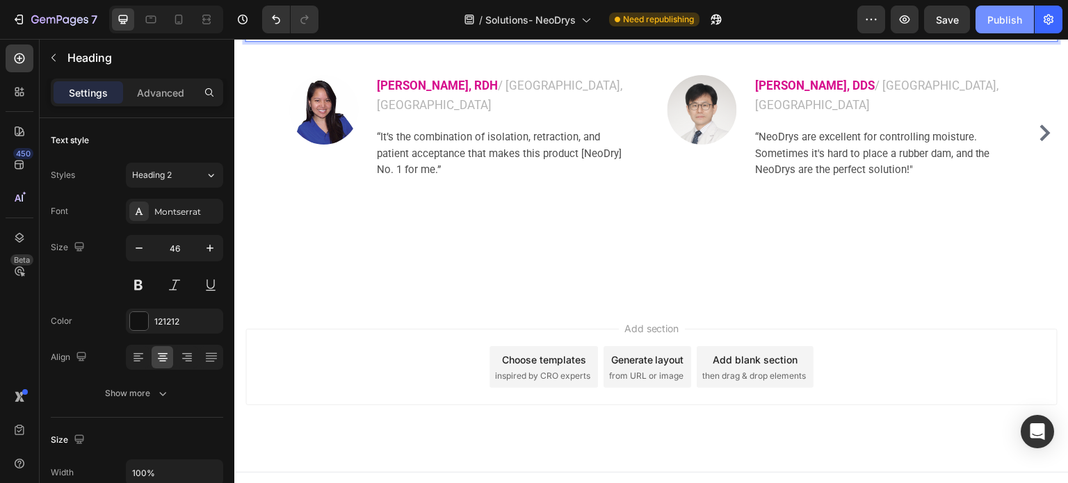
click at [988, 22] on button "Publish" at bounding box center [1005, 20] width 58 height 28
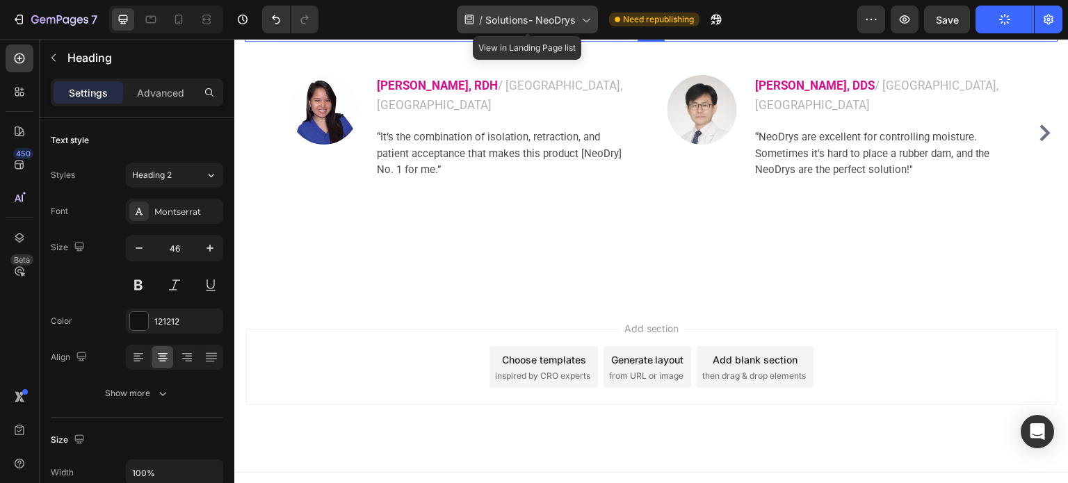
click at [559, 19] on span "Solutions- NeoDrys" at bounding box center [531, 20] width 90 height 15
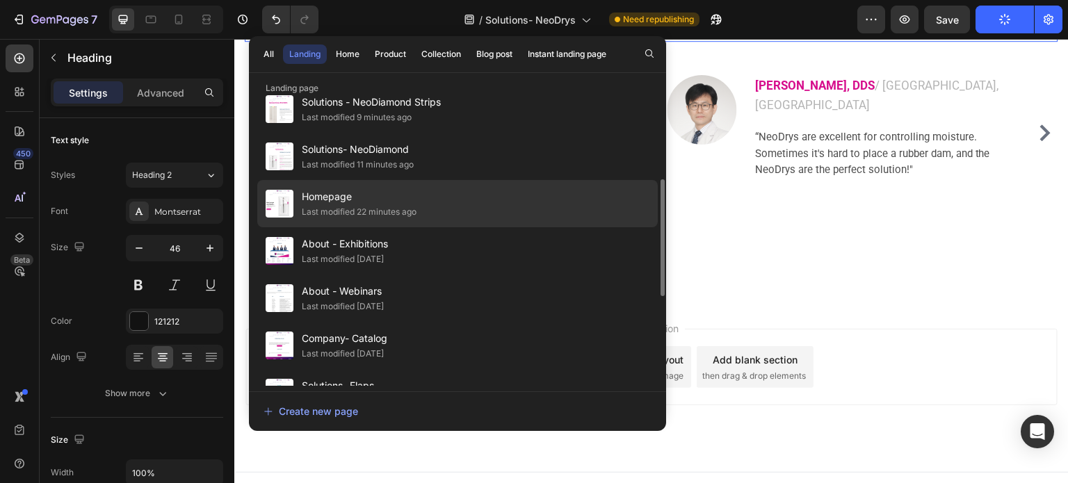
scroll to position [348, 0]
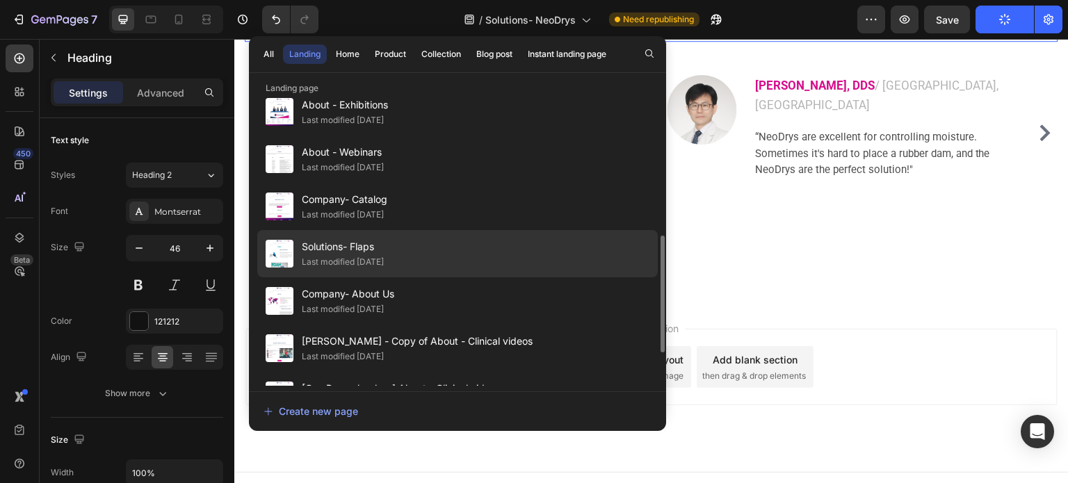
click at [451, 278] on div "Solutions- Flaps Last modified 7 days ago" at bounding box center [457, 301] width 401 height 47
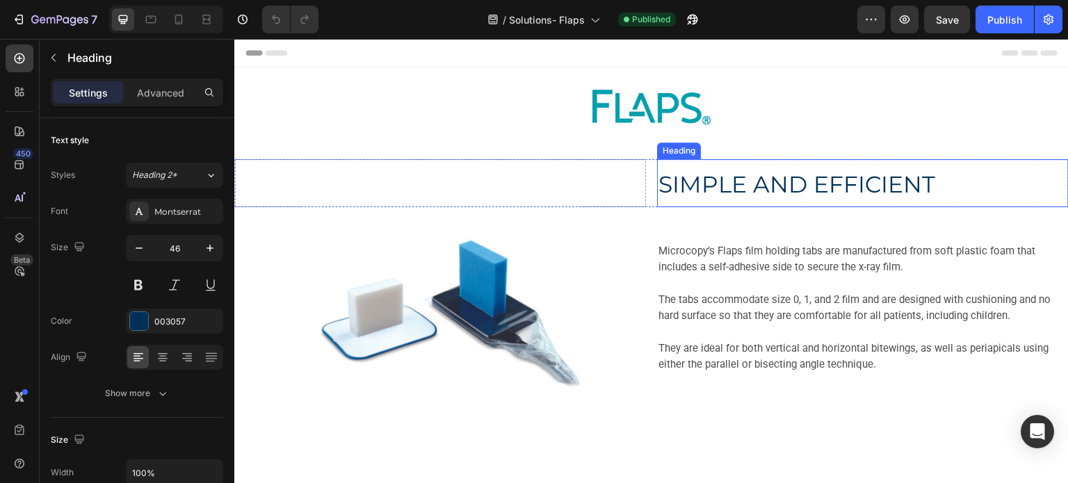
click at [704, 182] on span "SIMPLE AND EFFICIENT" at bounding box center [797, 184] width 277 height 28
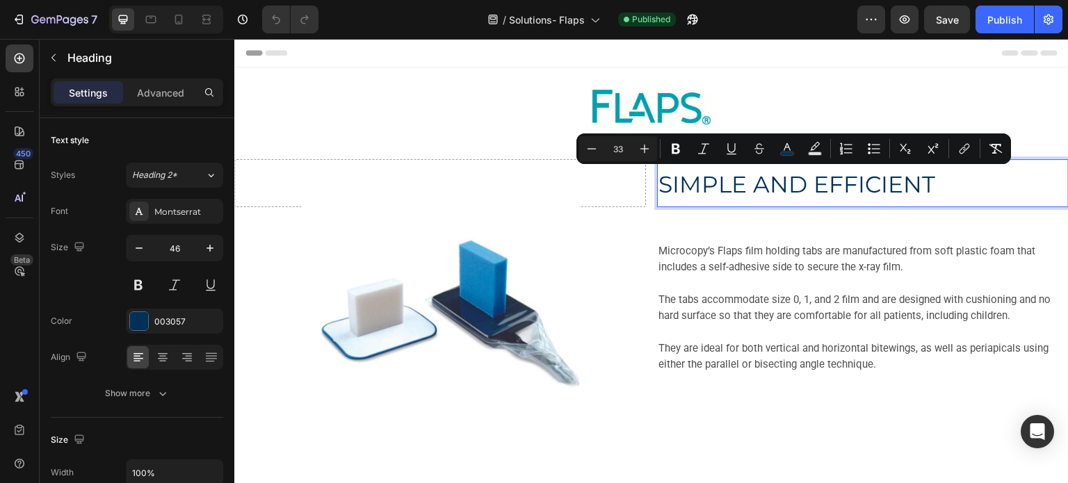
click at [704, 182] on span "SIMPLE AND EFFICIENT" at bounding box center [797, 184] width 277 height 28
click at [623, 151] on input "33" at bounding box center [618, 149] width 28 height 17
type input "46"
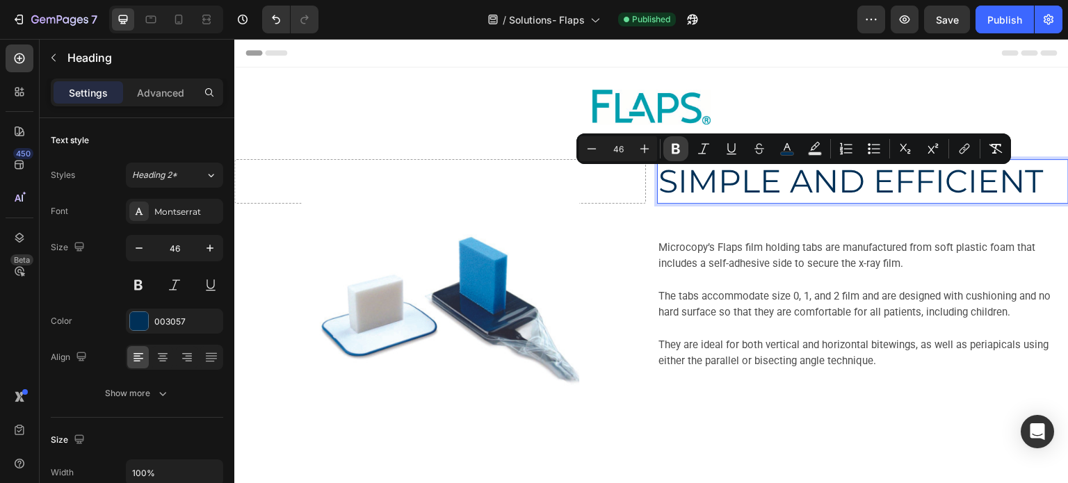
click at [680, 149] on icon "Editor contextual toolbar" at bounding box center [676, 149] width 14 height 14
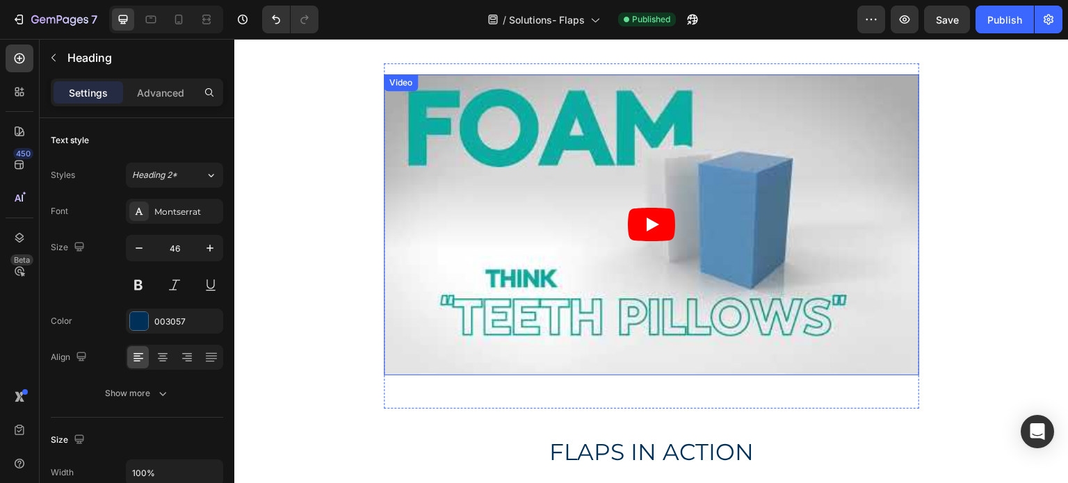
scroll to position [626, 0]
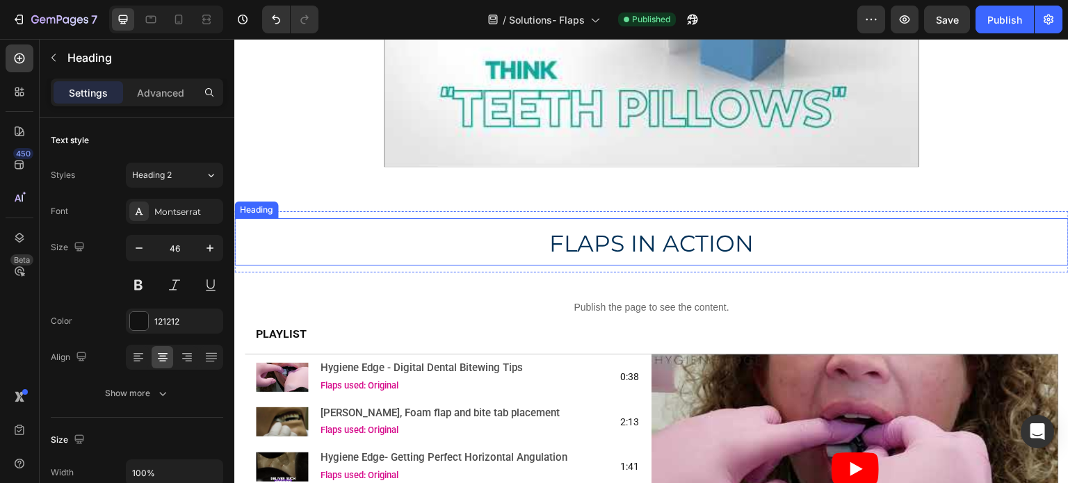
click at [678, 250] on span "FLAPS IN ACTION" at bounding box center [652, 244] width 205 height 28
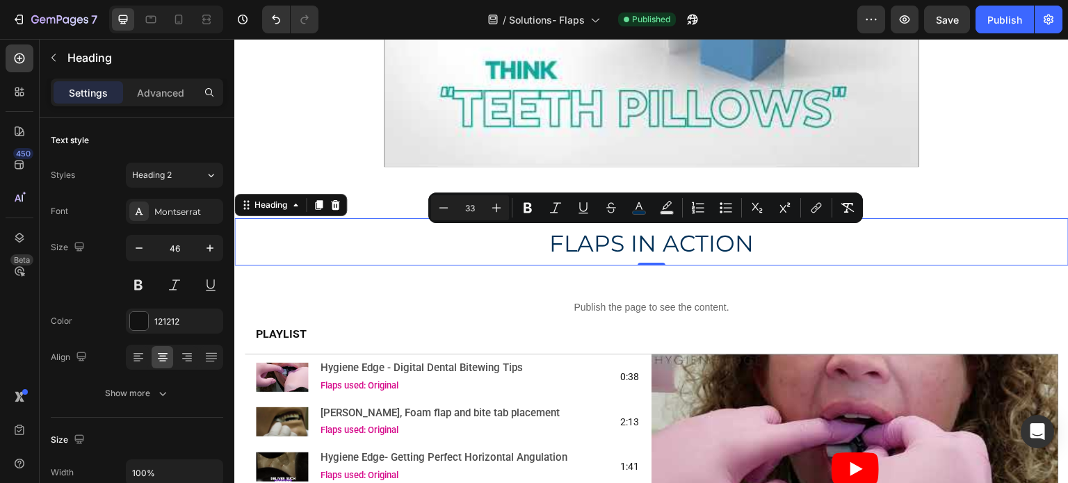
click at [474, 209] on input "33" at bounding box center [470, 208] width 28 height 17
drag, startPoint x: 474, startPoint y: 209, endPoint x: 461, endPoint y: 209, distance: 12.5
click at [461, 209] on input "33" at bounding box center [470, 208] width 28 height 17
type input "46"
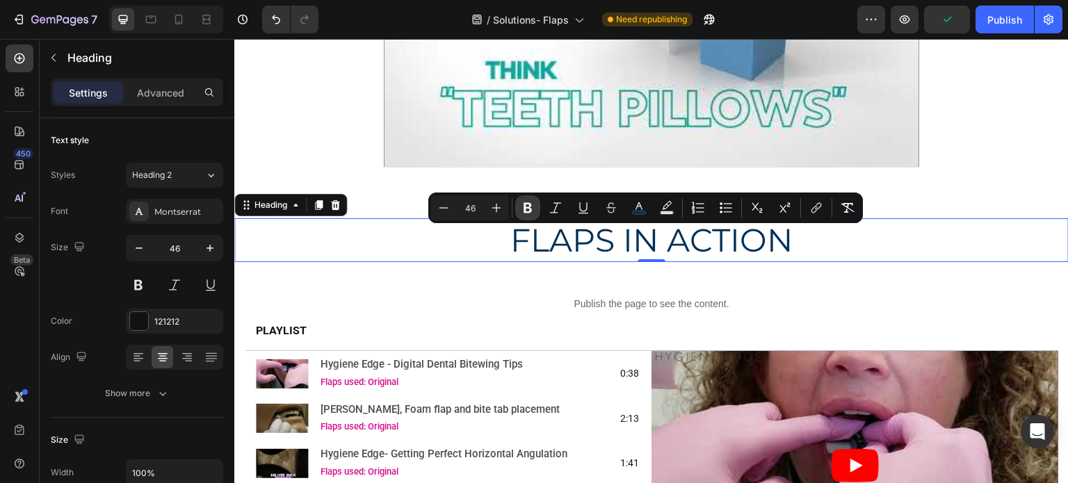
click at [531, 202] on icon "Editor contextual toolbar" at bounding box center [528, 208] width 14 height 14
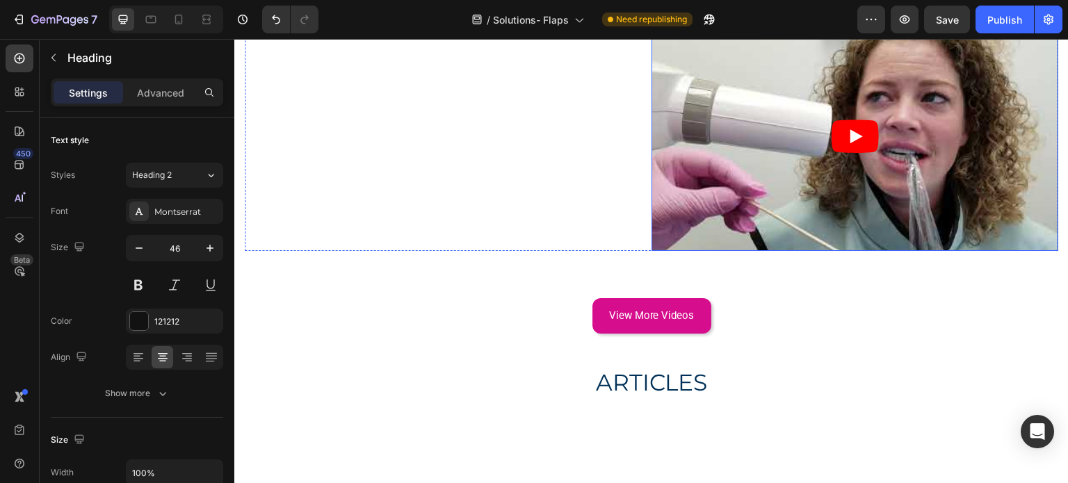
scroll to position [1530, 0]
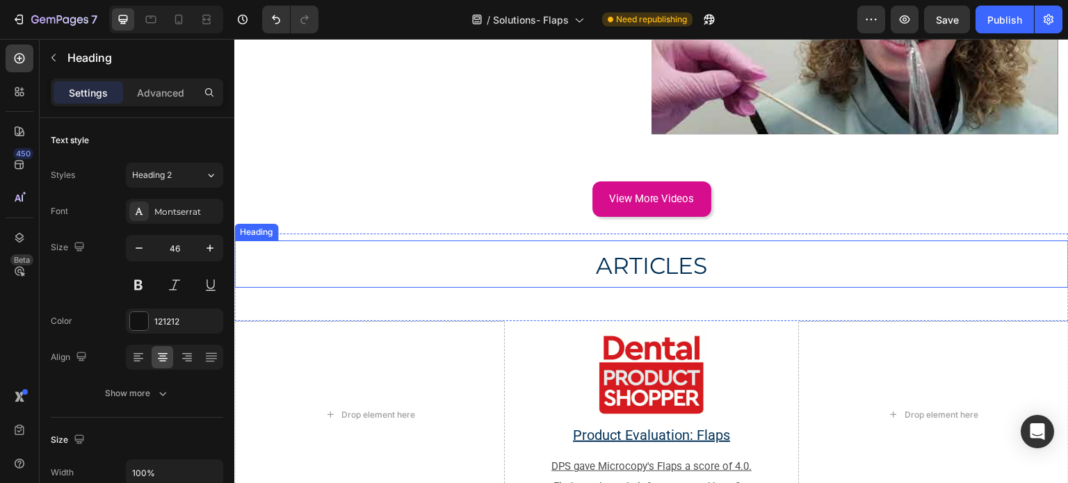
click at [655, 266] on span "ARTICLES" at bounding box center [652, 266] width 112 height 28
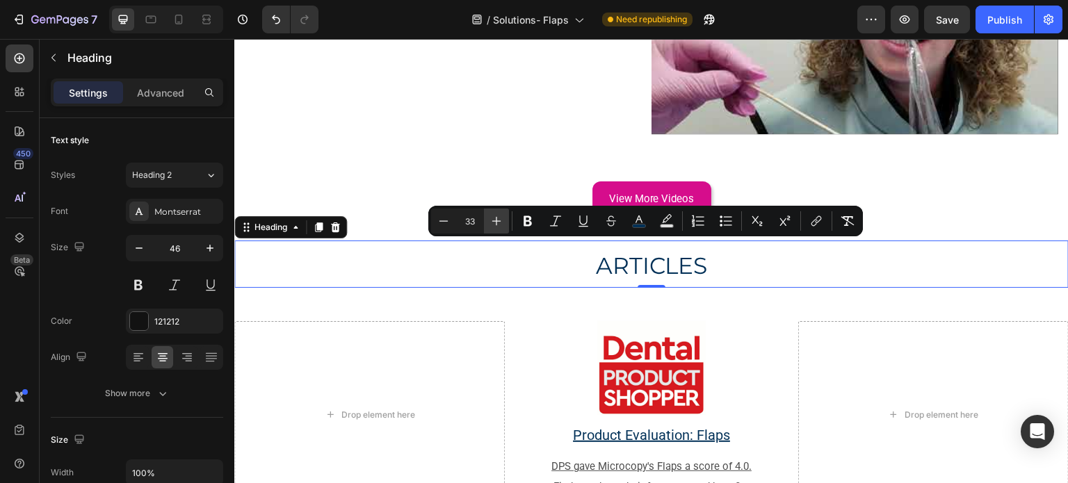
click at [494, 228] on button "Plus" at bounding box center [496, 221] width 25 height 25
click at [480, 225] on input "34" at bounding box center [470, 221] width 28 height 17
type input "4"
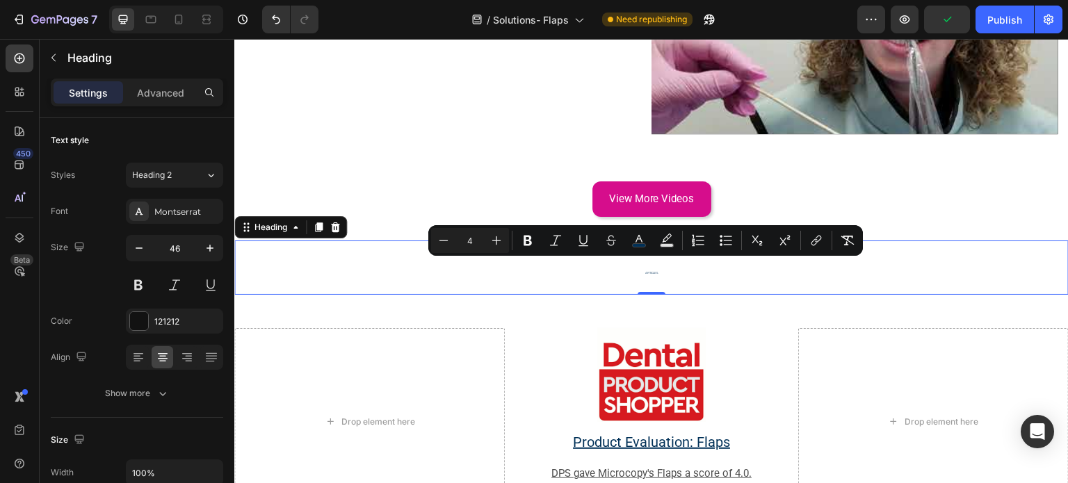
click at [481, 239] on input "4" at bounding box center [470, 240] width 28 height 17
type input "46"
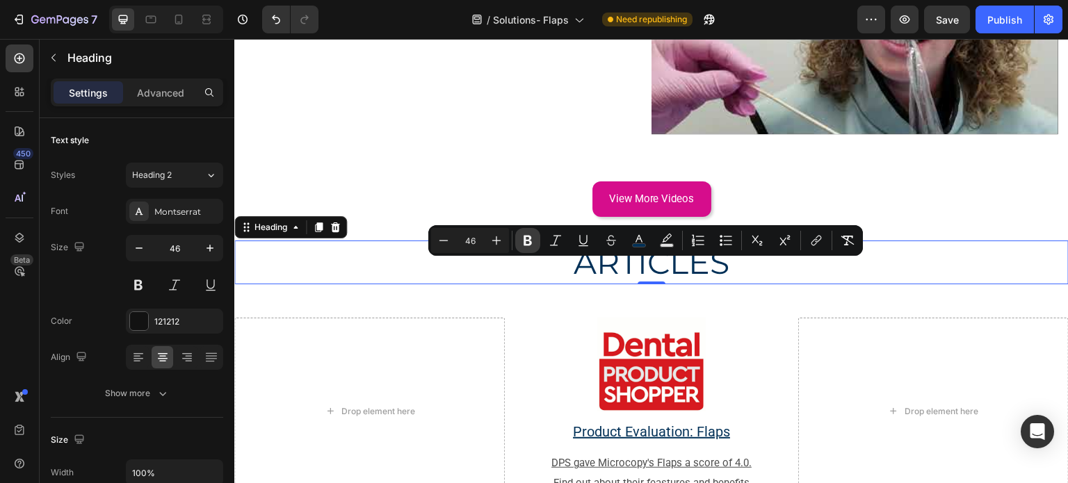
click at [531, 239] on icon "Editor contextual toolbar" at bounding box center [528, 241] width 14 height 14
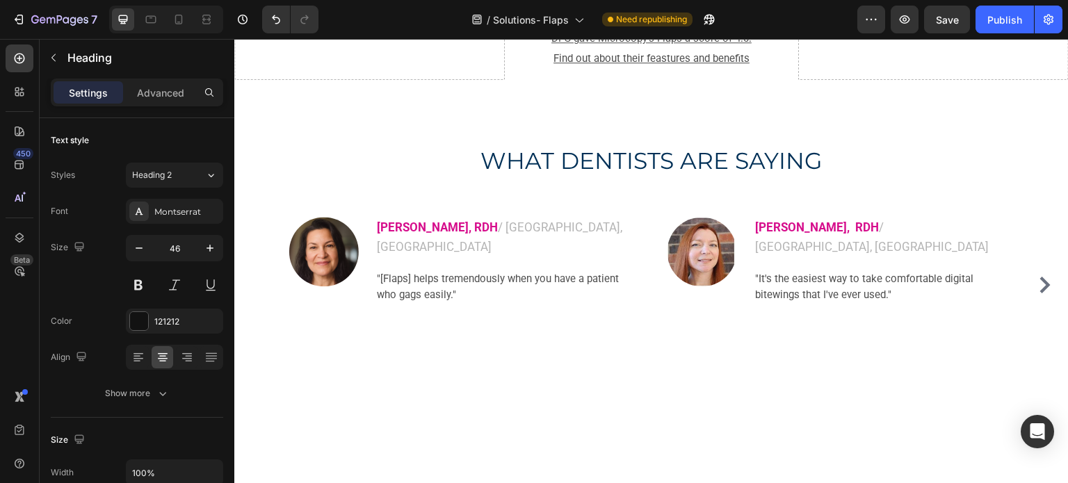
scroll to position [1948, 0]
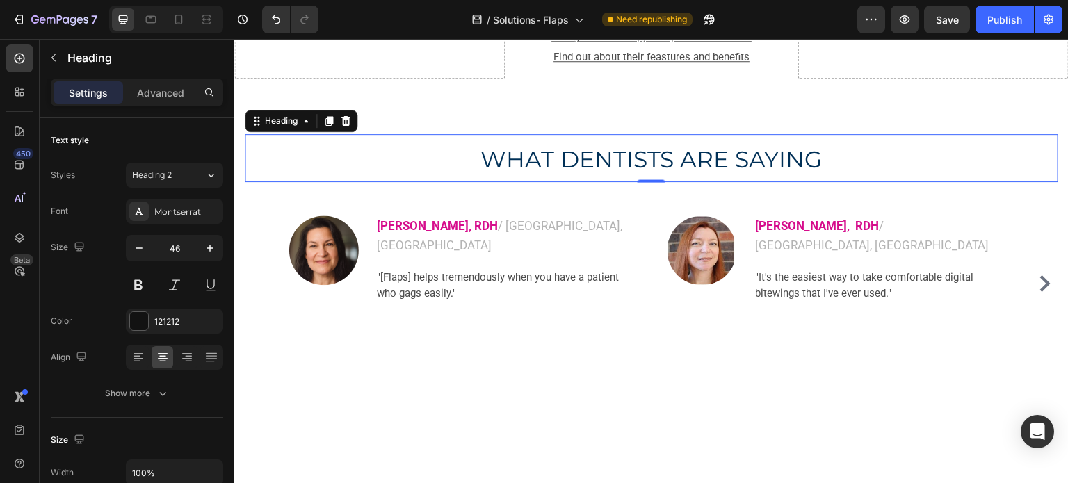
click at [600, 168] on span "WHAT DENTISTS ARE SAYING" at bounding box center [652, 159] width 343 height 28
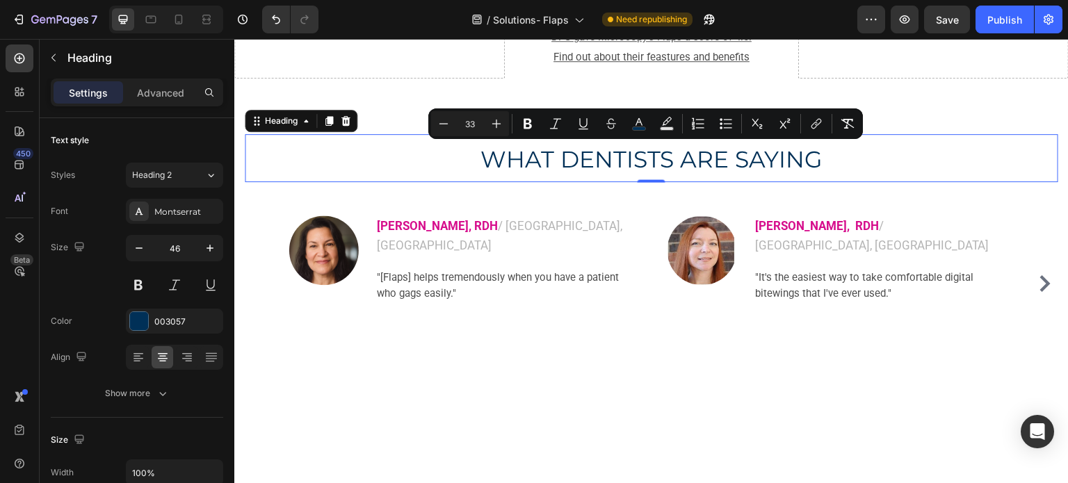
click at [476, 127] on input "33" at bounding box center [470, 123] width 28 height 17
type input "46"
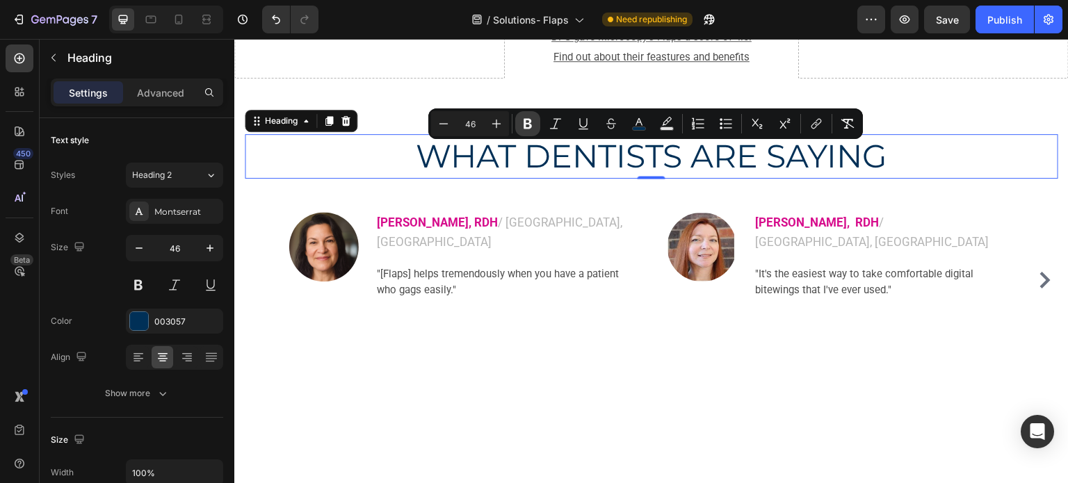
click at [522, 122] on icon "Editor contextual toolbar" at bounding box center [528, 124] width 14 height 14
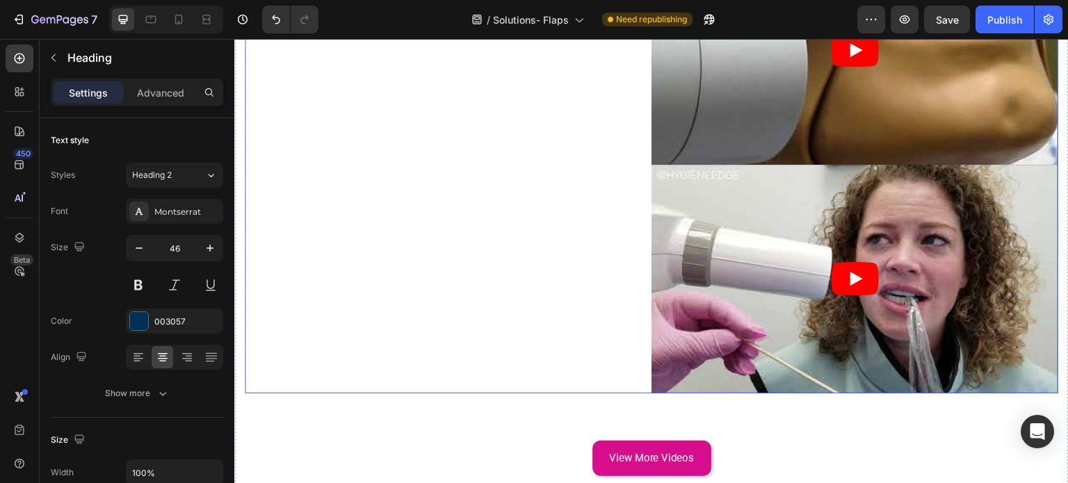
scroll to position [1112, 0]
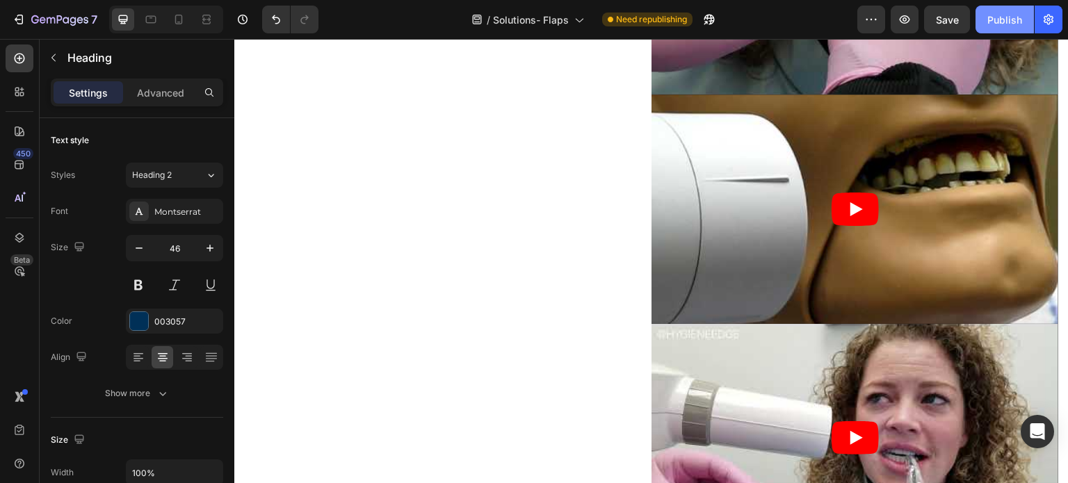
click at [1001, 19] on div "Publish" at bounding box center [1005, 20] width 35 height 15
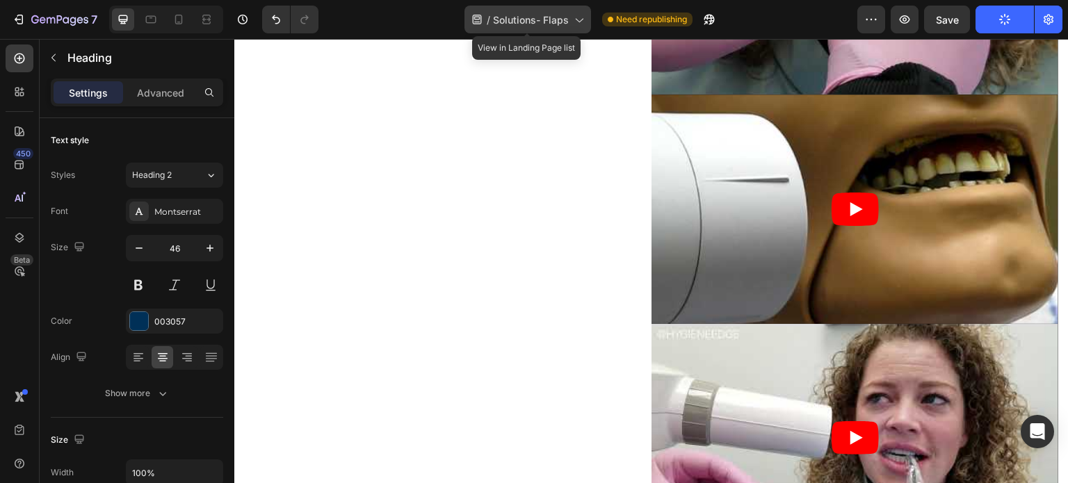
click at [515, 15] on span "Solutions- Flaps" at bounding box center [531, 20] width 76 height 15
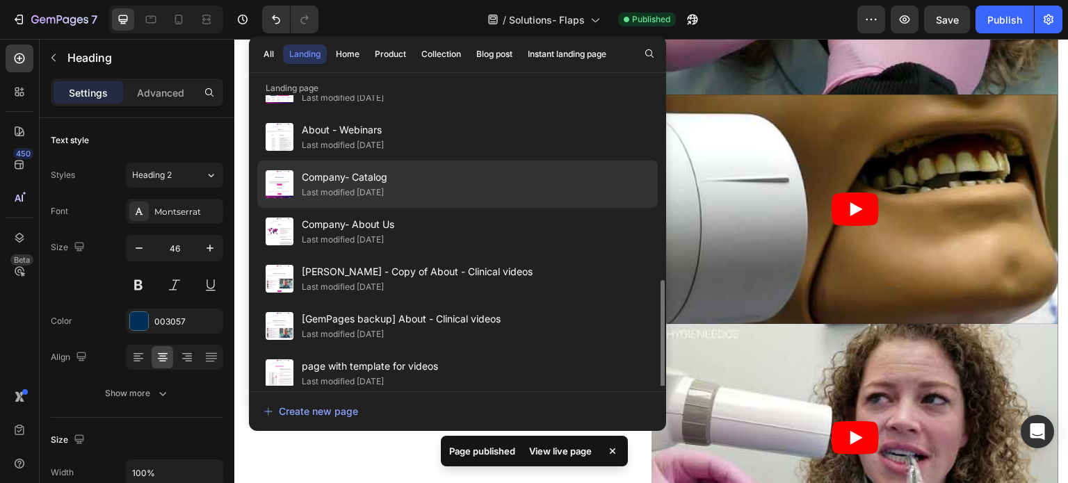
scroll to position [429, 0]
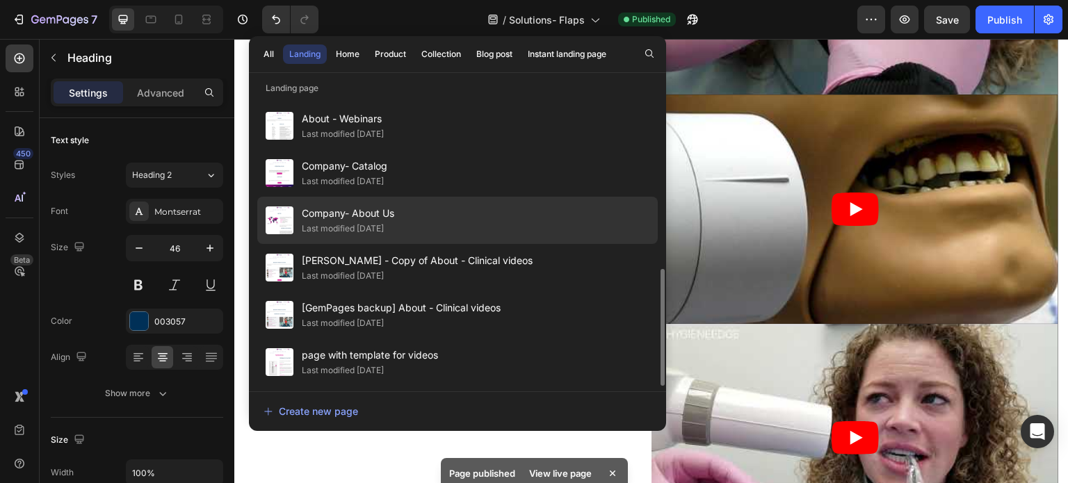
click at [389, 219] on span "Company- About Us" at bounding box center [348, 213] width 93 height 17
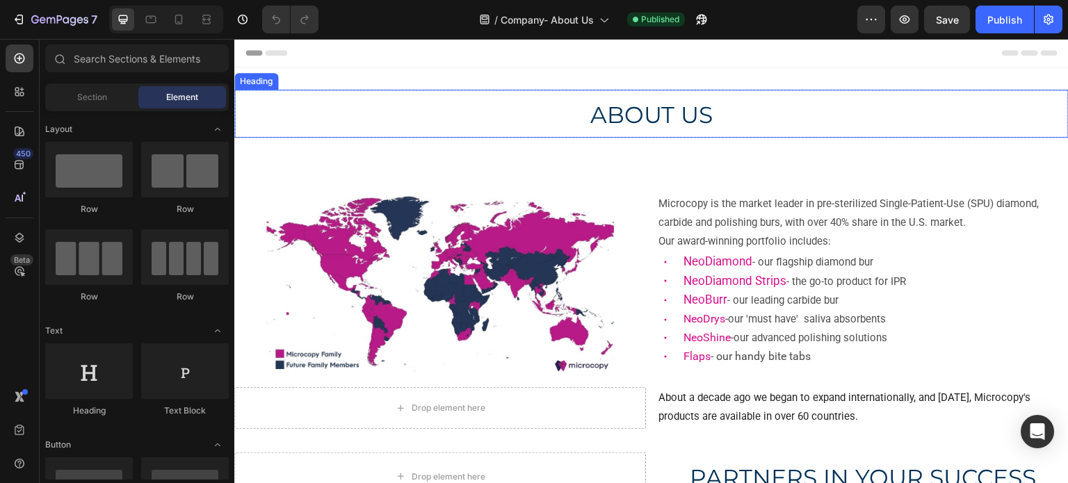
click at [639, 120] on span "ABOUT US" at bounding box center [652, 115] width 123 height 28
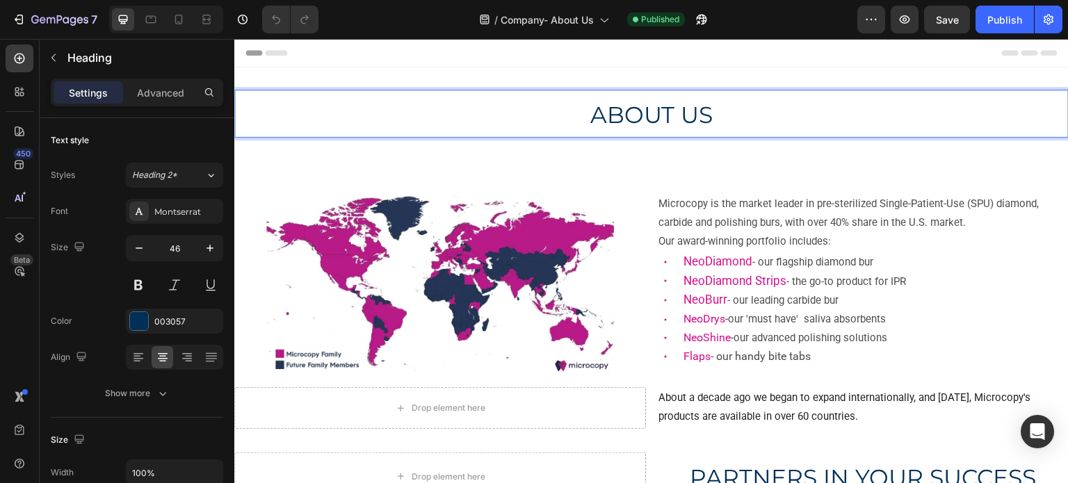
click at [639, 120] on span "ABOUT US" at bounding box center [652, 115] width 123 height 28
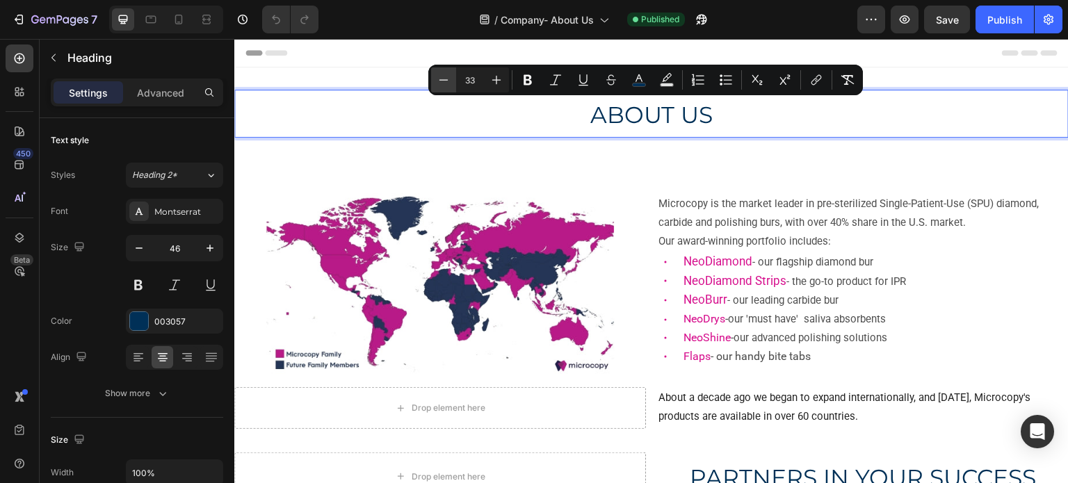
click at [454, 77] on button "Minus" at bounding box center [443, 79] width 25 height 25
click at [468, 75] on input "32" at bounding box center [470, 80] width 28 height 17
type input "46"
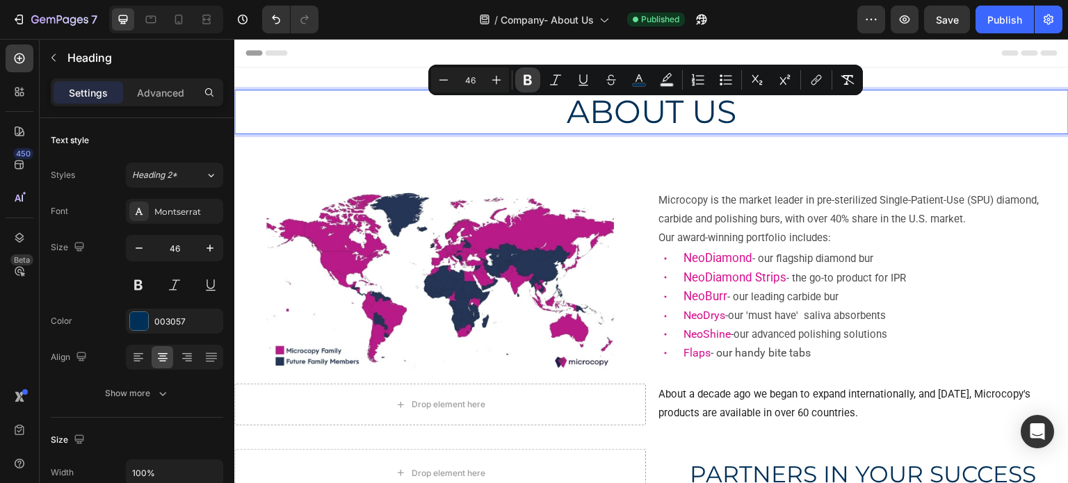
click at [524, 83] on icon "Editor contextual toolbar" at bounding box center [528, 80] width 8 height 10
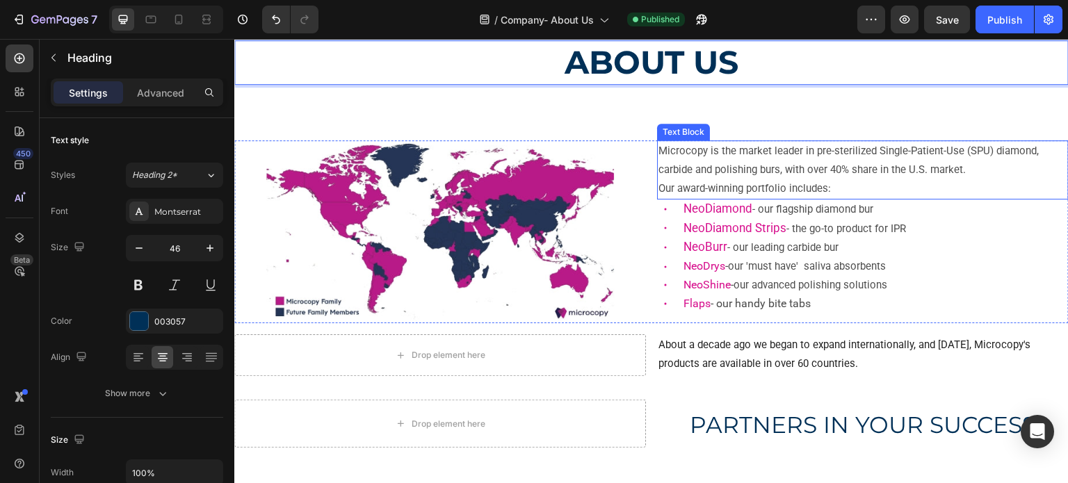
scroll to position [139, 0]
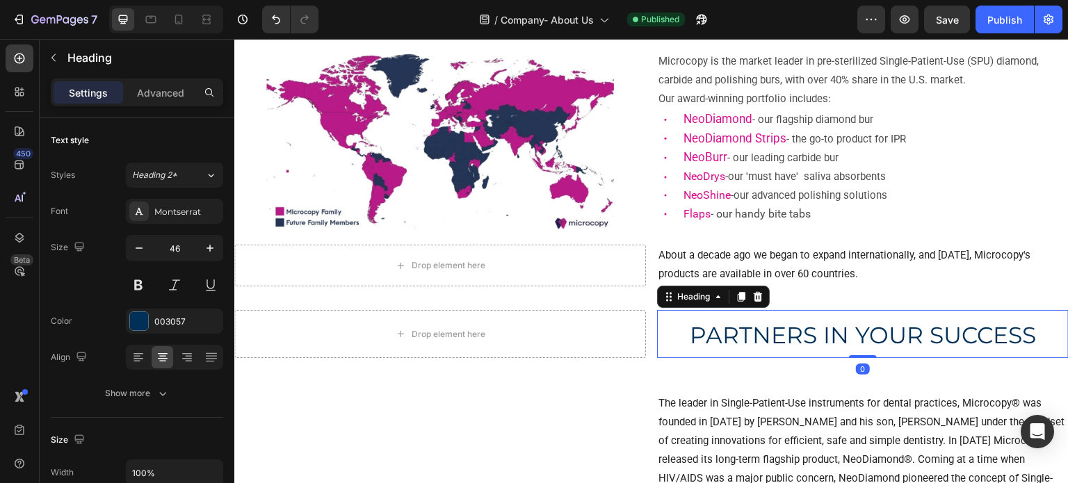
click at [728, 331] on span "PARTNERS IN YOUR SUCCESS" at bounding box center [863, 335] width 346 height 28
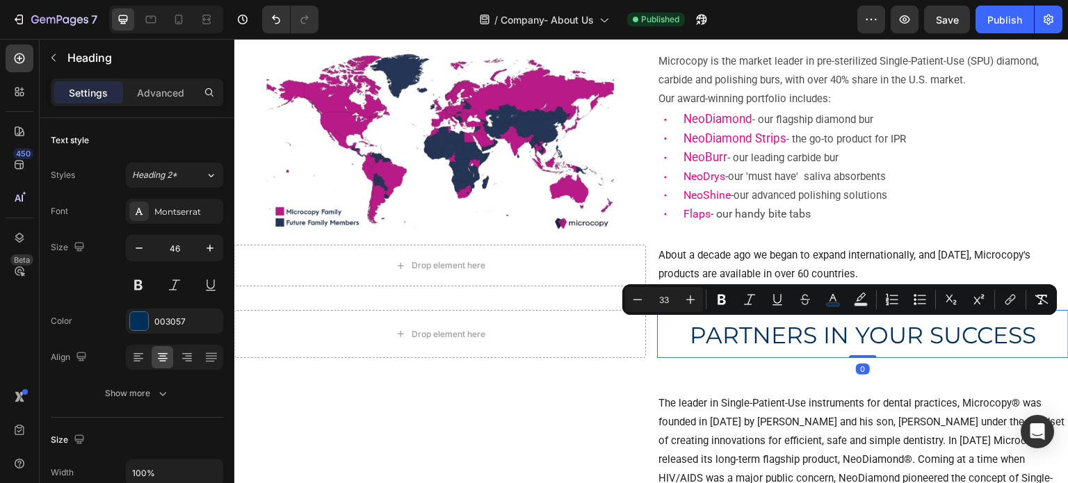
click at [664, 297] on input "33" at bounding box center [664, 299] width 28 height 17
type input "46"
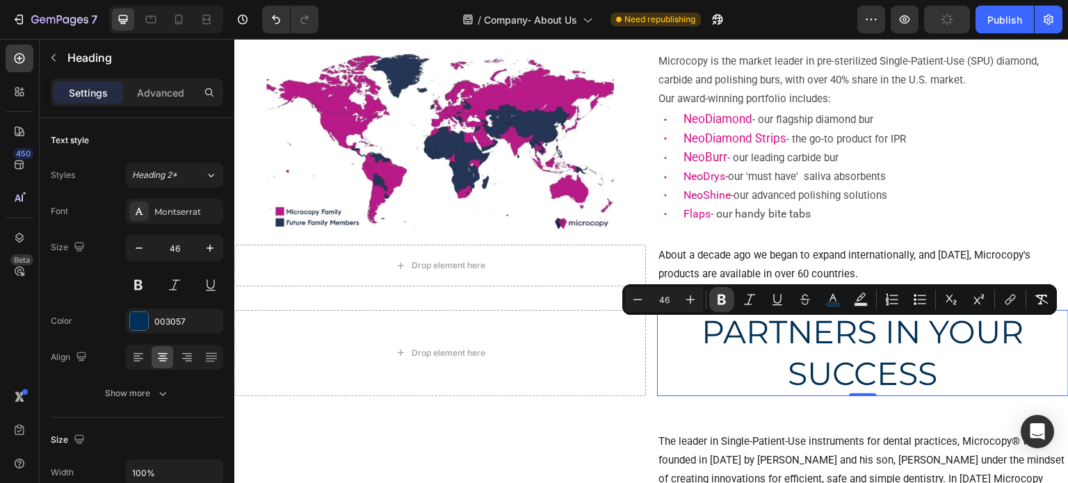
click at [718, 297] on icon "Editor contextual toolbar" at bounding box center [722, 300] width 8 height 10
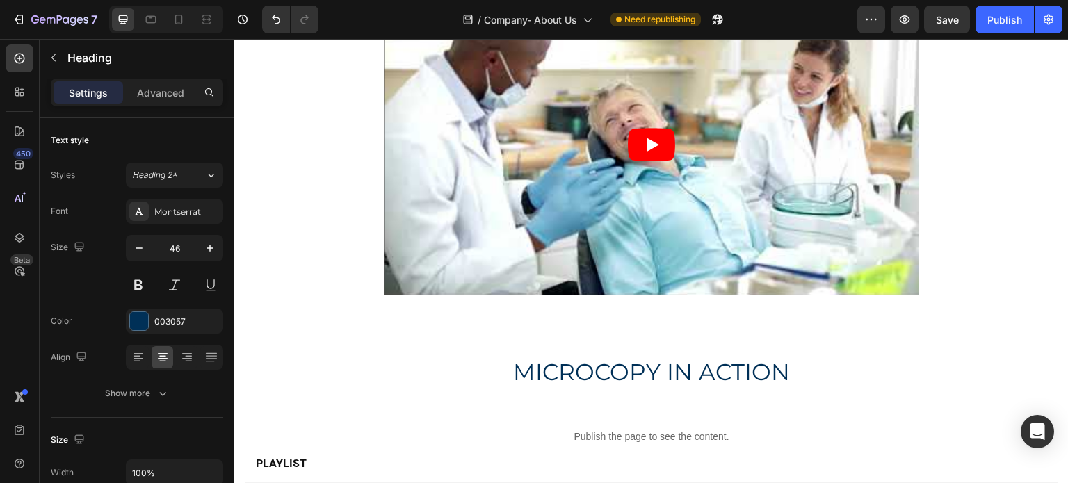
scroll to position [1322, 0]
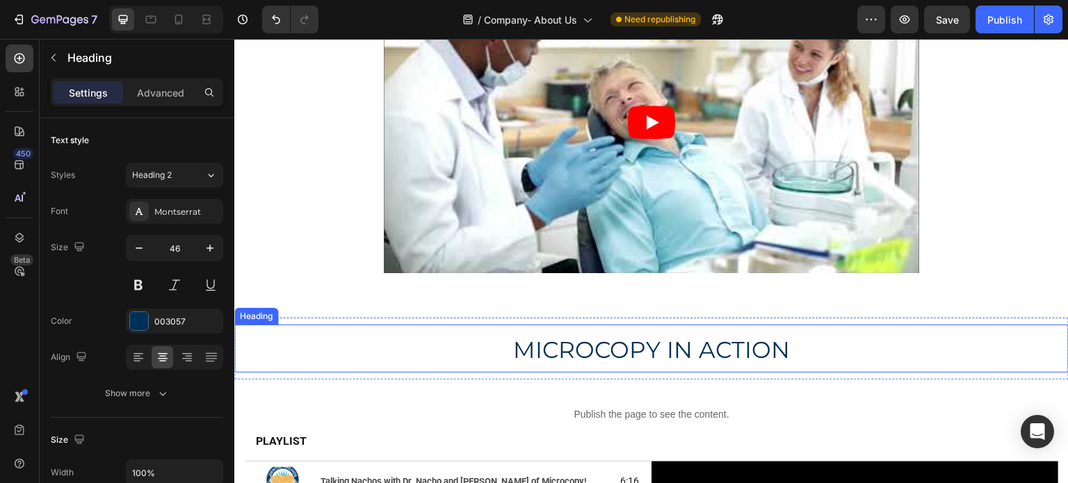
click at [633, 351] on span "MICROCOPY IN ACTION" at bounding box center [651, 350] width 277 height 28
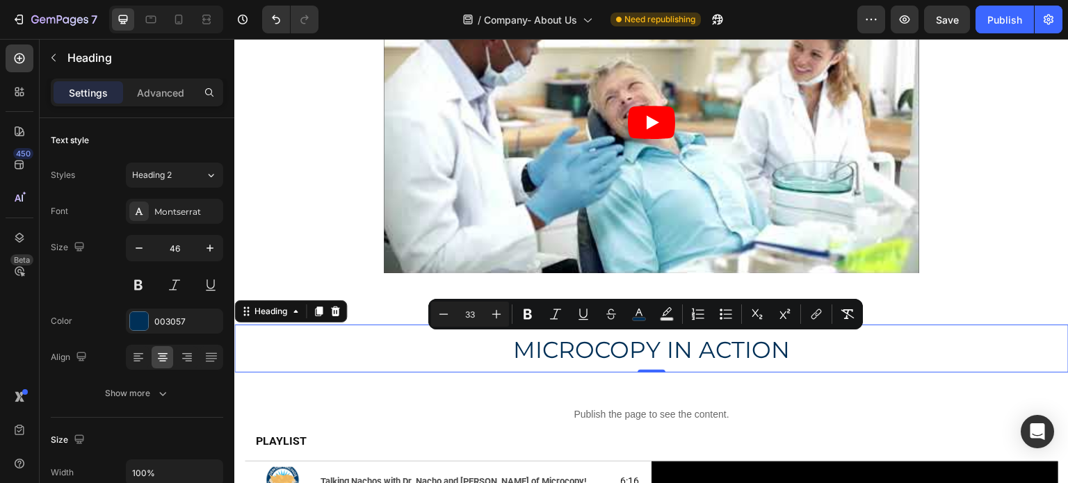
click at [468, 311] on input "33" at bounding box center [470, 314] width 28 height 17
type input "46"
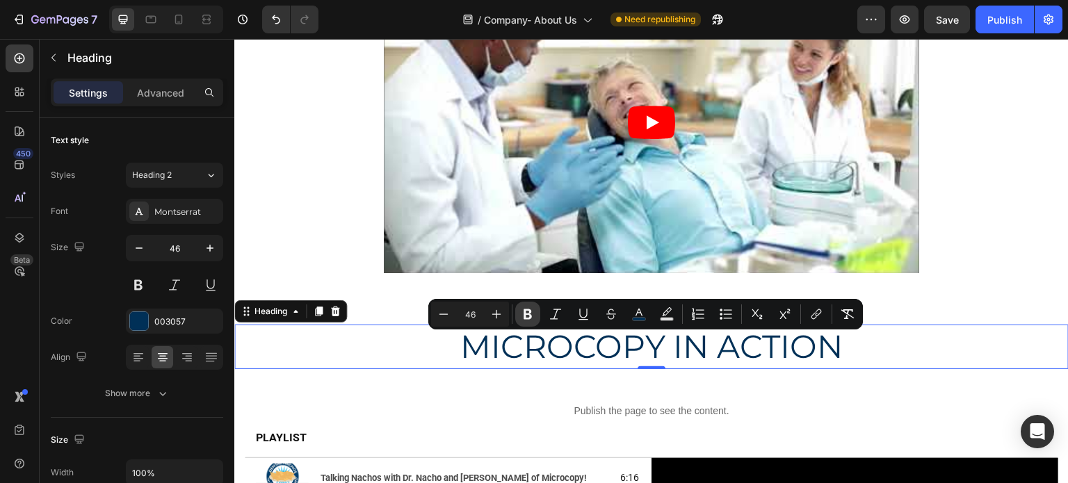
click at [523, 316] on icon "Editor contextual toolbar" at bounding box center [528, 314] width 14 height 14
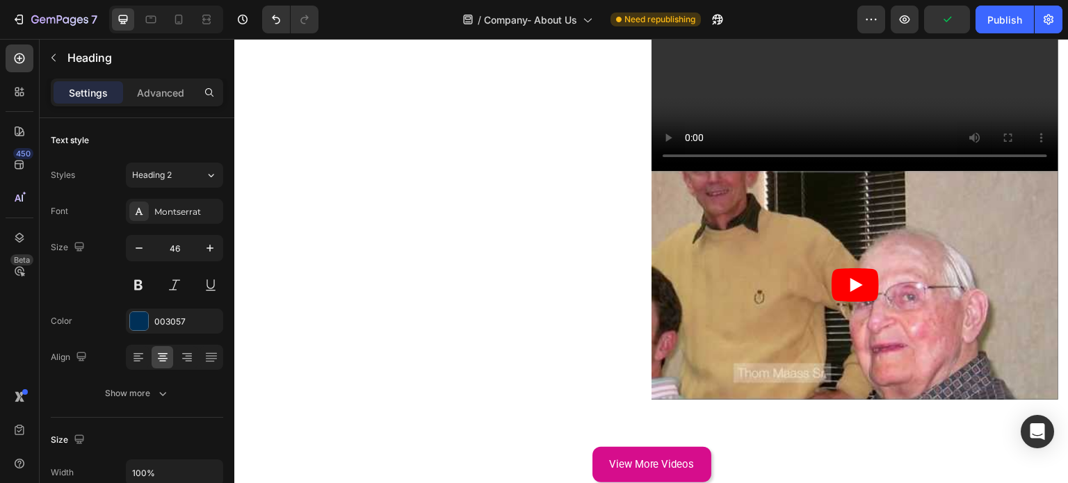
scroll to position [2504, 0]
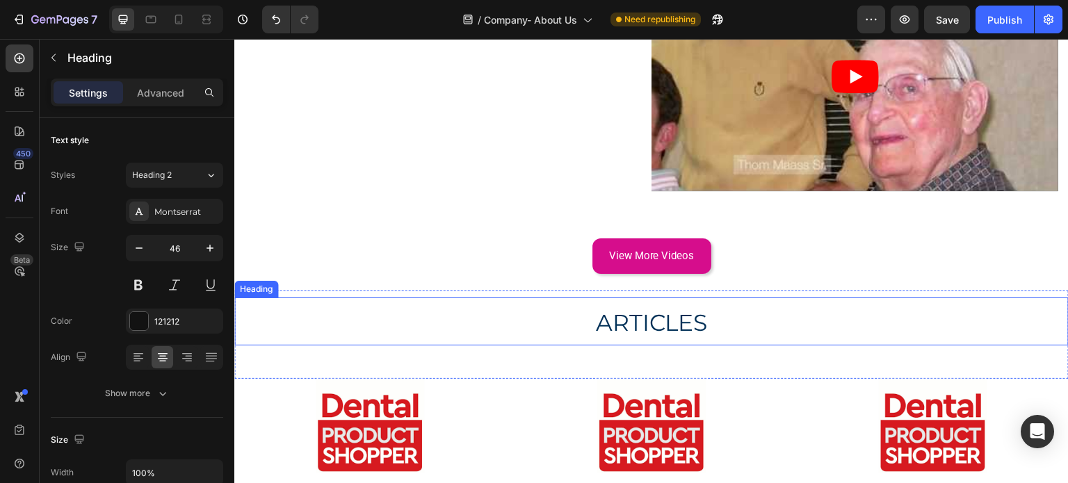
click at [604, 319] on span "ARTICLES" at bounding box center [652, 323] width 112 height 28
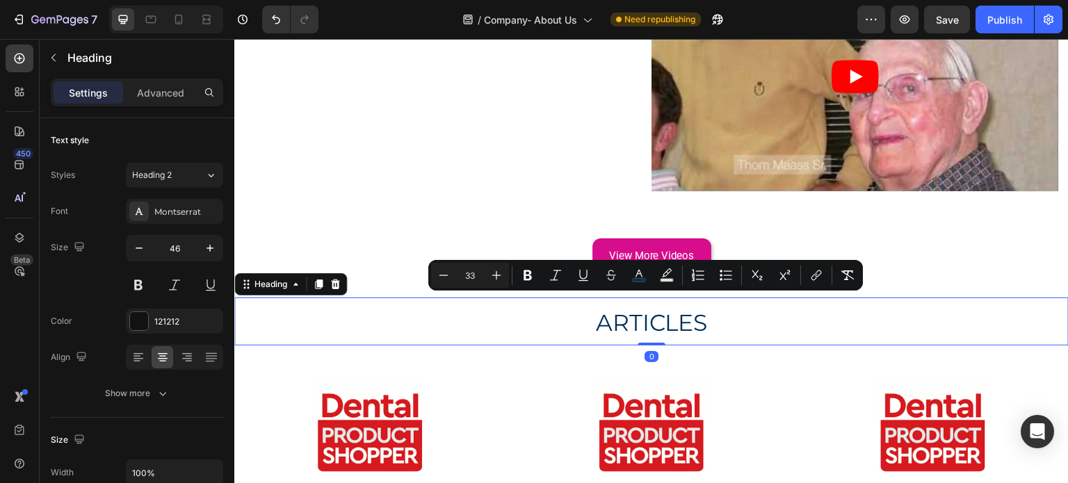
click at [475, 276] on input "33" at bounding box center [470, 275] width 28 height 17
type input "46"
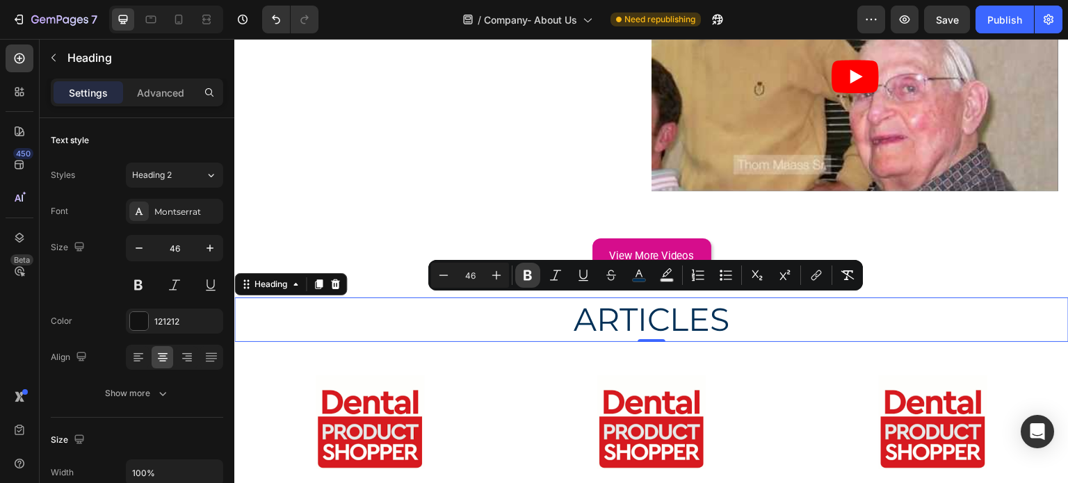
click at [522, 275] on icon "Editor contextual toolbar" at bounding box center [528, 276] width 14 height 14
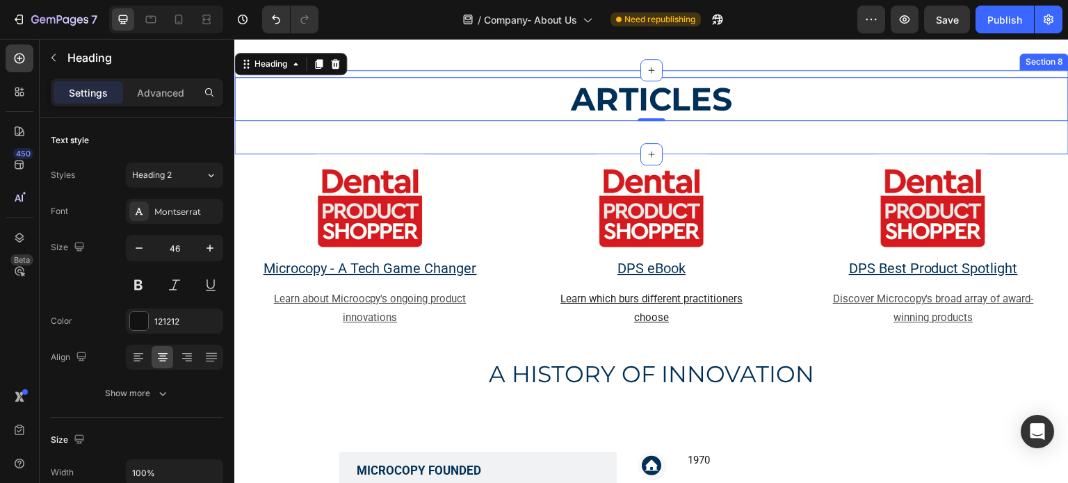
scroll to position [2922, 0]
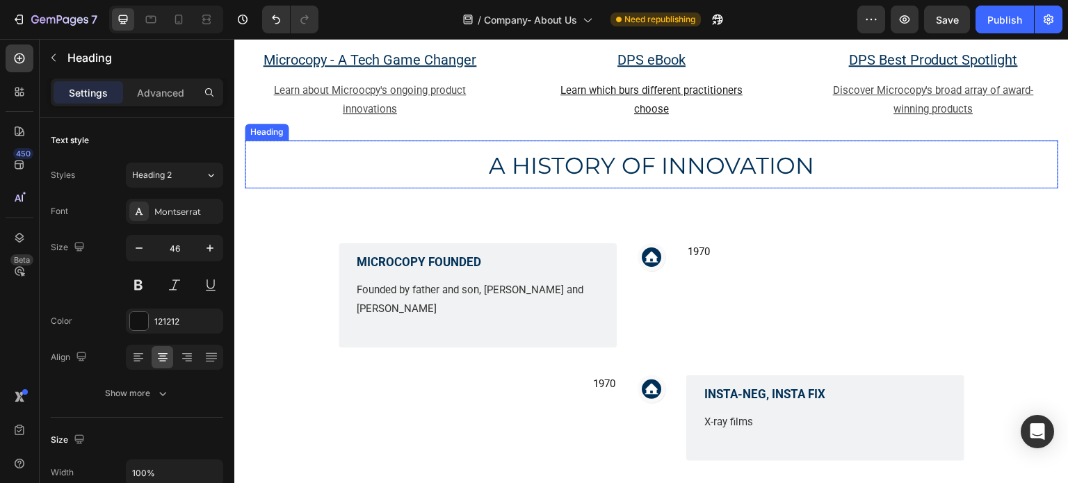
click at [590, 169] on span "A HISTORY OF INNOVATION" at bounding box center [652, 166] width 326 height 28
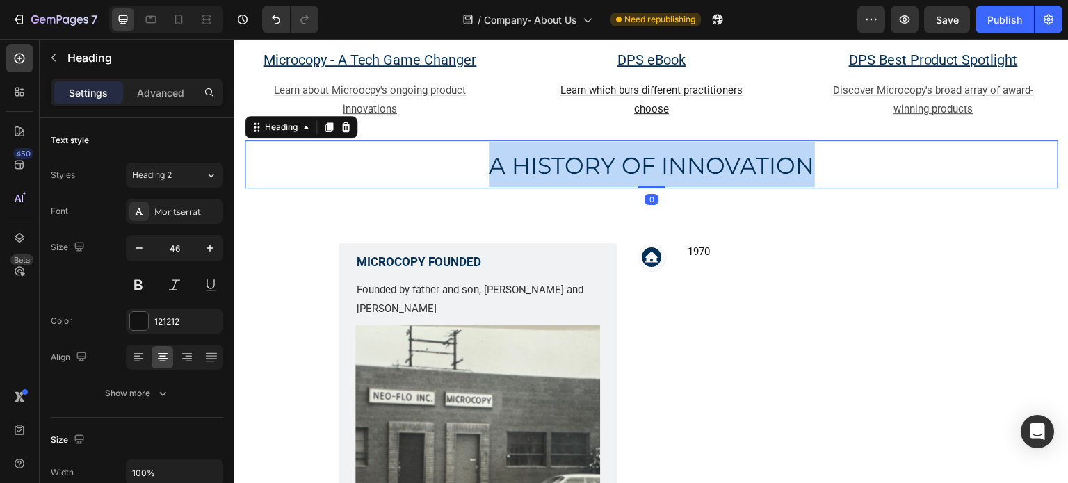
click at [590, 169] on span "A HISTORY OF INNOVATION" at bounding box center [652, 166] width 326 height 28
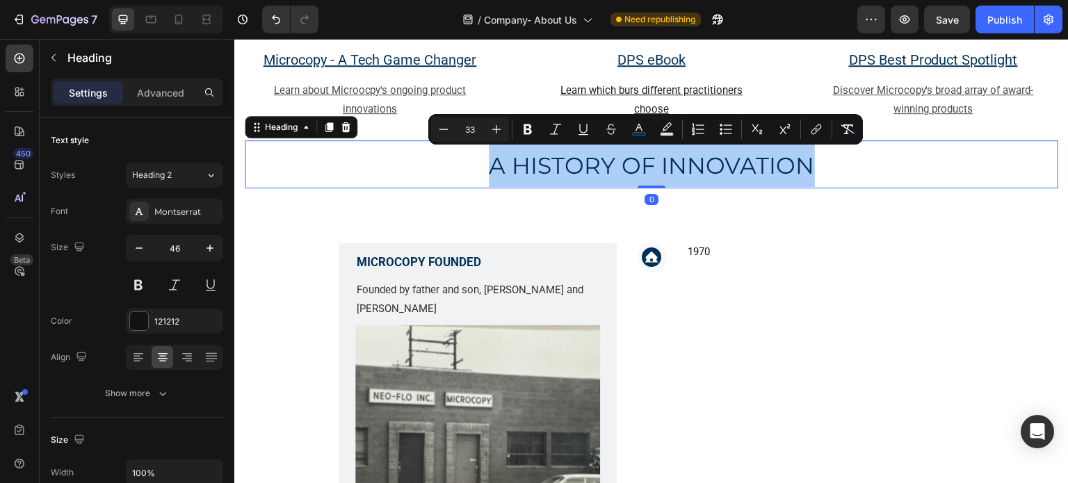
click at [475, 130] on input "33" at bounding box center [470, 129] width 28 height 17
type input "46"
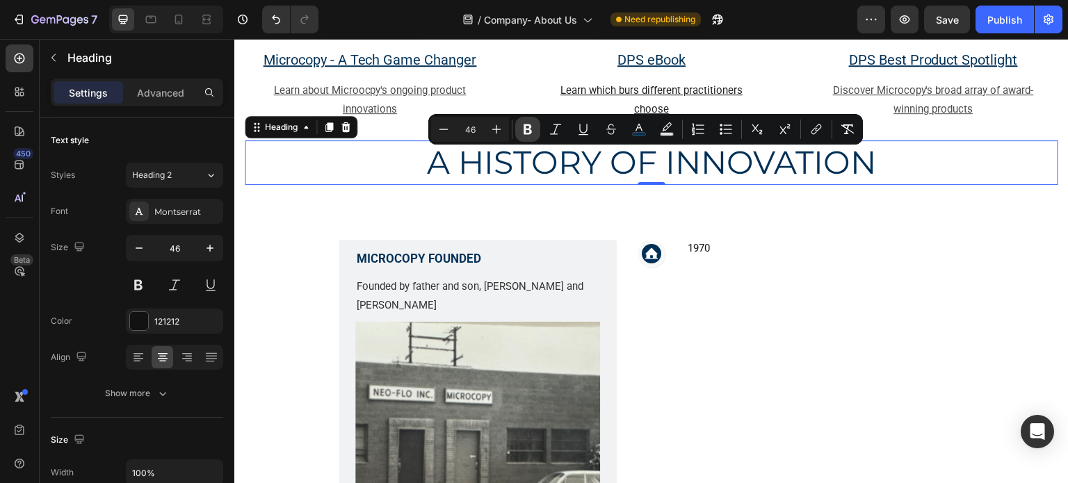
click at [527, 132] on icon "Editor contextual toolbar" at bounding box center [528, 129] width 14 height 14
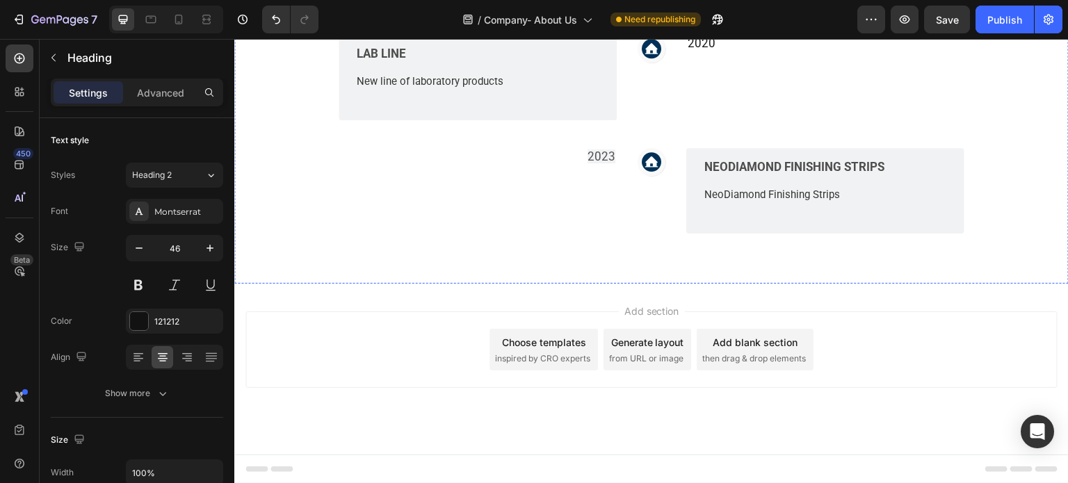
scroll to position [6976, 0]
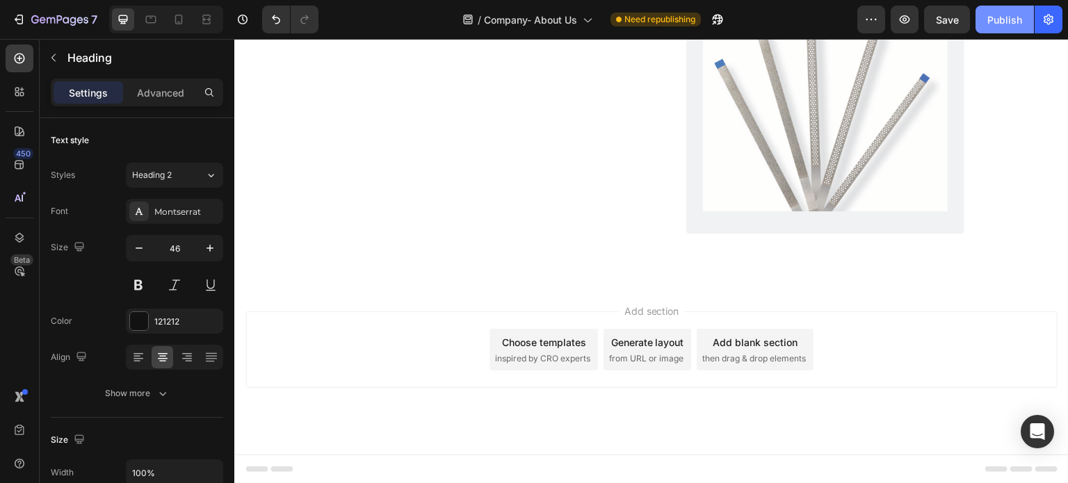
click at [985, 26] on button "Publish" at bounding box center [1005, 20] width 58 height 28
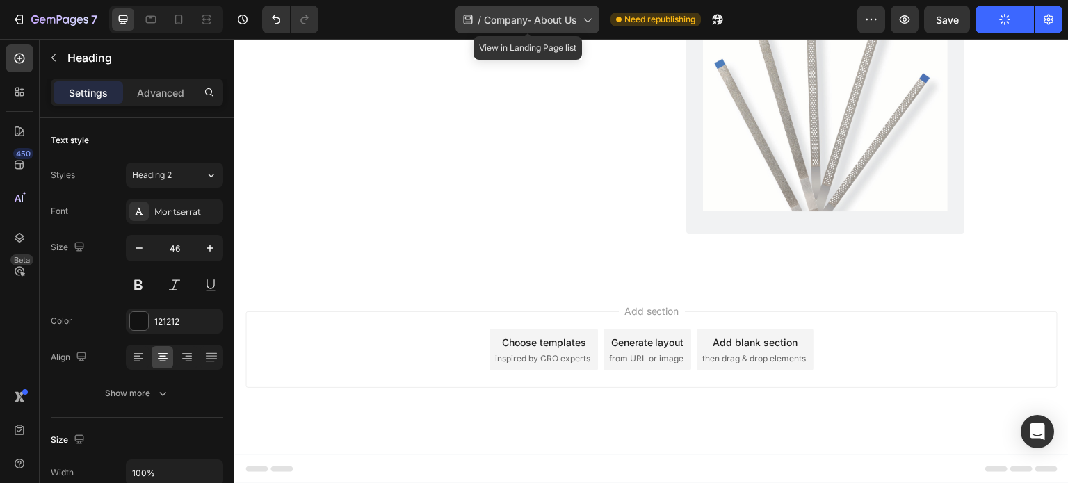
click at [538, 21] on span "Company- About Us" at bounding box center [530, 20] width 93 height 15
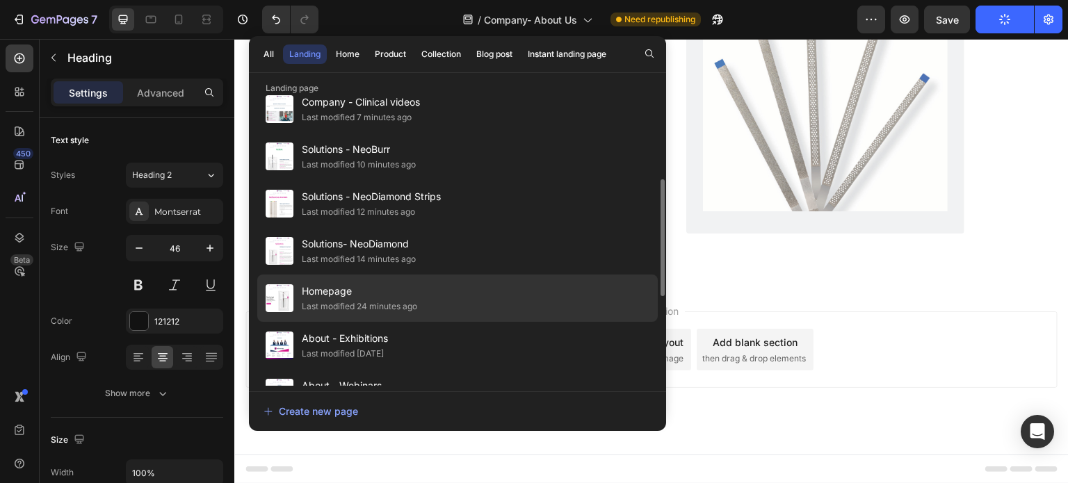
scroll to position [278, 0]
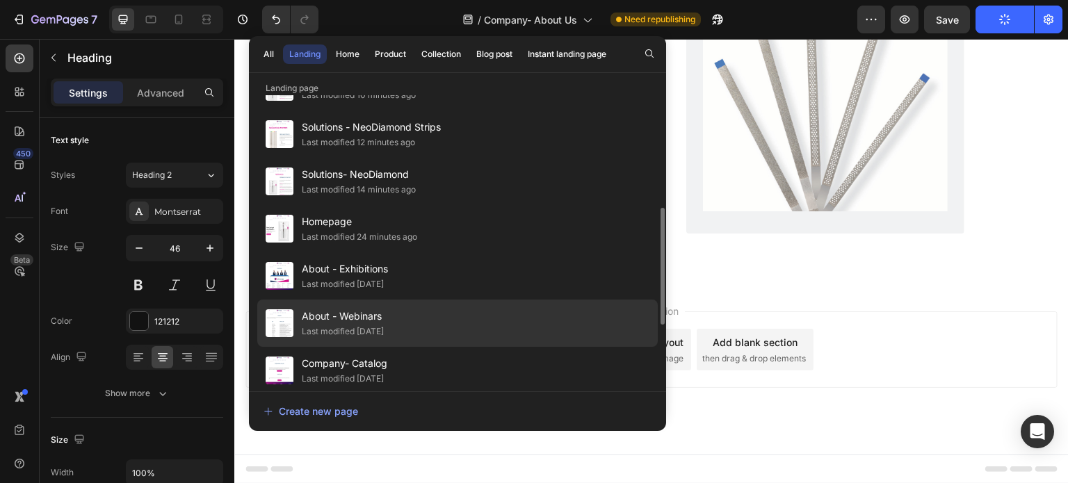
click at [367, 317] on span "About - Webinars" at bounding box center [343, 316] width 82 height 17
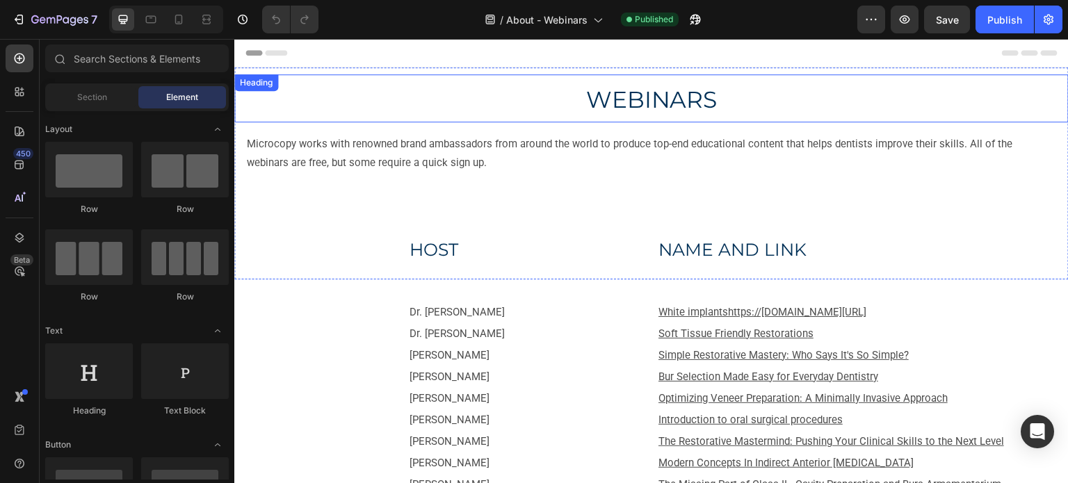
click at [634, 108] on span "WEBINARS" at bounding box center [651, 100] width 131 height 28
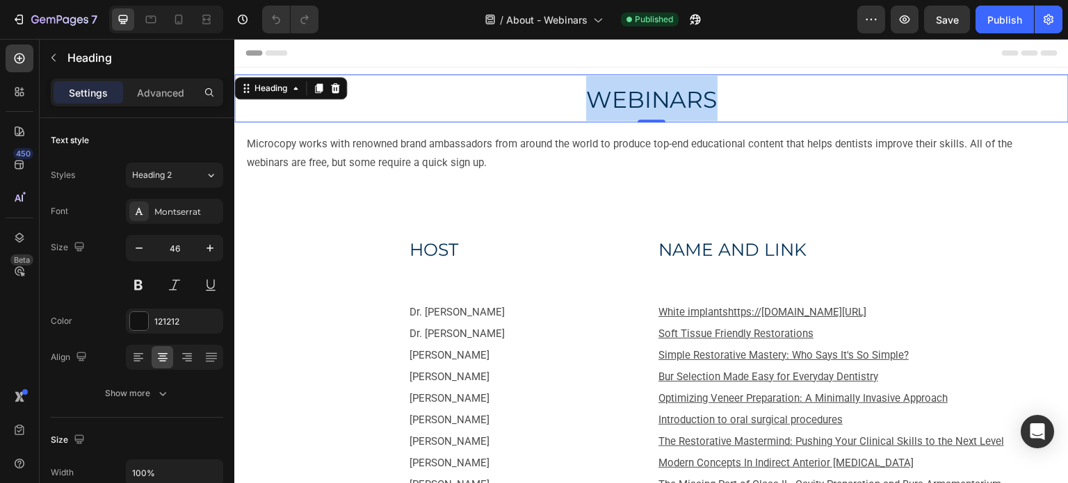
click at [634, 108] on span "WEBINARS" at bounding box center [651, 100] width 131 height 28
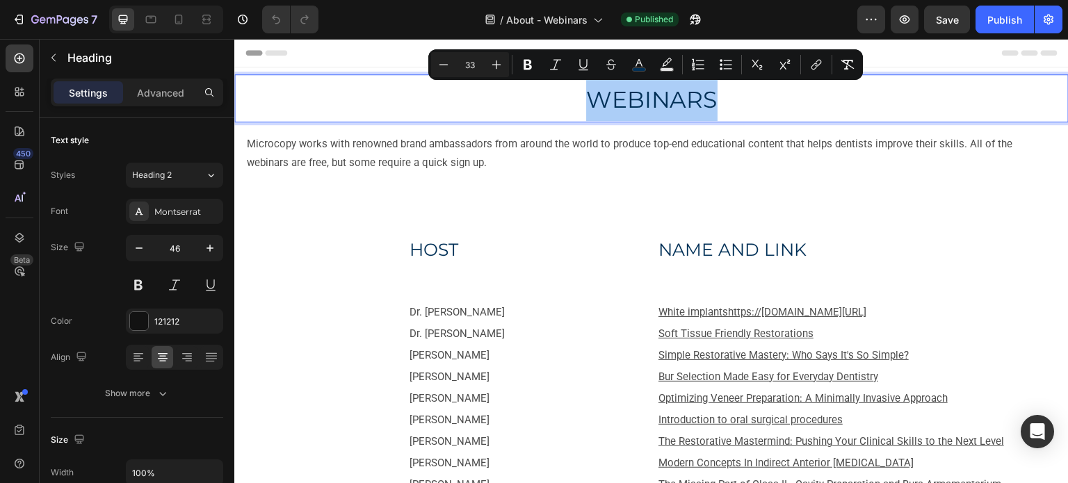
click at [465, 67] on input "33" at bounding box center [470, 64] width 28 height 17
type input "46"
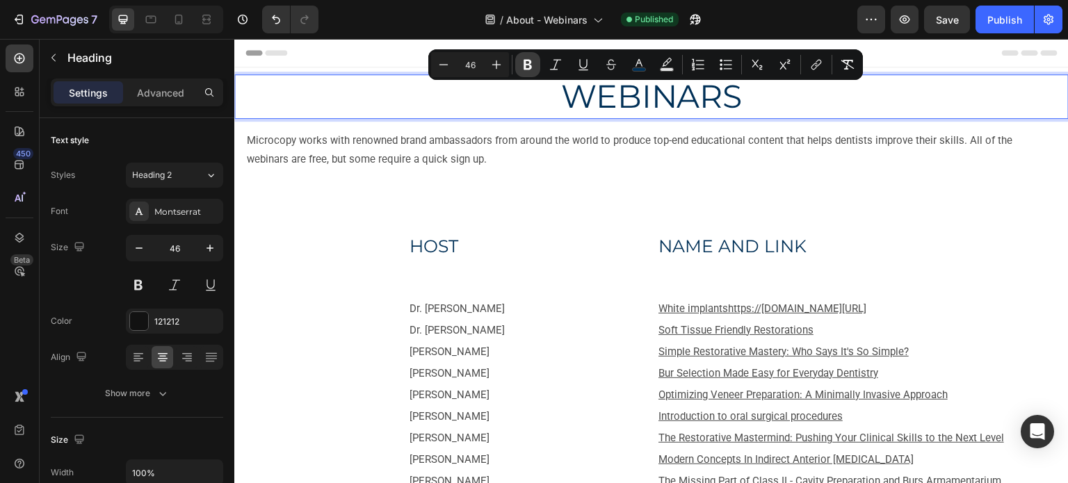
click at [521, 65] on icon "Editor contextual toolbar" at bounding box center [528, 65] width 14 height 14
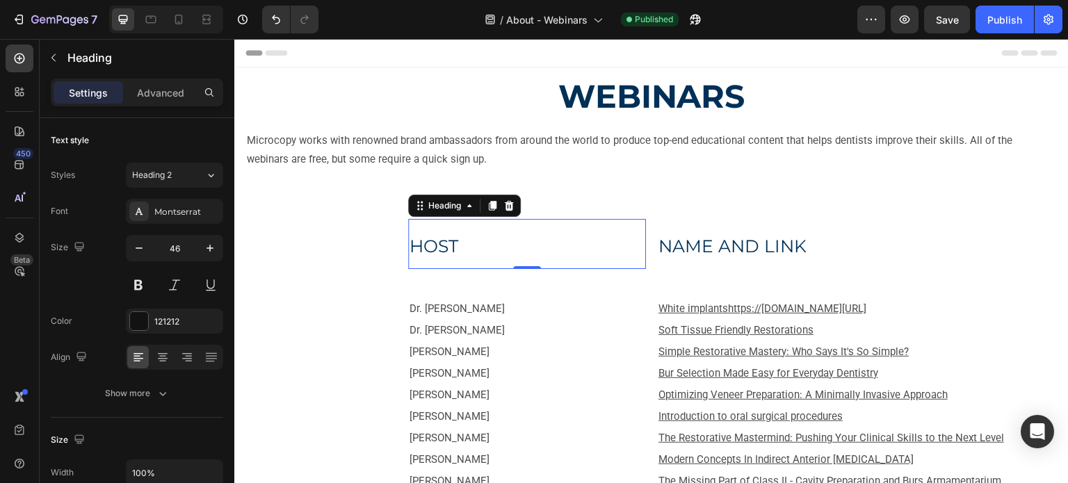
click at [429, 253] on span "HOST" at bounding box center [434, 246] width 49 height 21
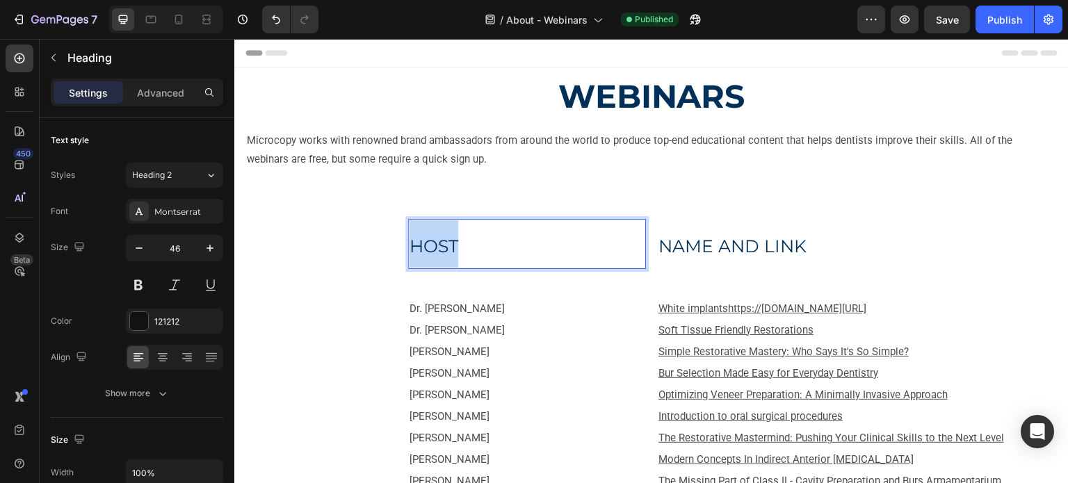
click at [429, 253] on span "HOST" at bounding box center [434, 246] width 49 height 21
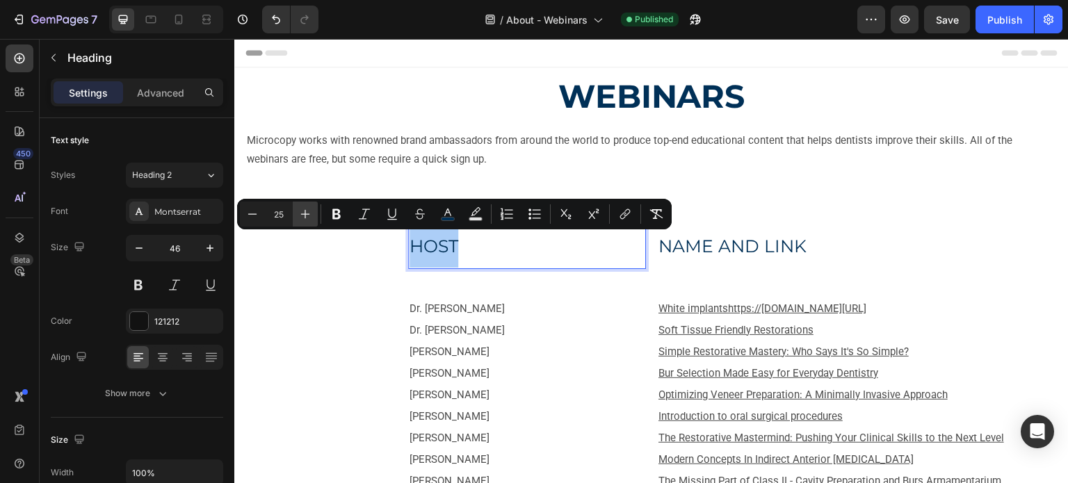
click at [308, 209] on icon "Editor contextual toolbar" at bounding box center [305, 214] width 14 height 14
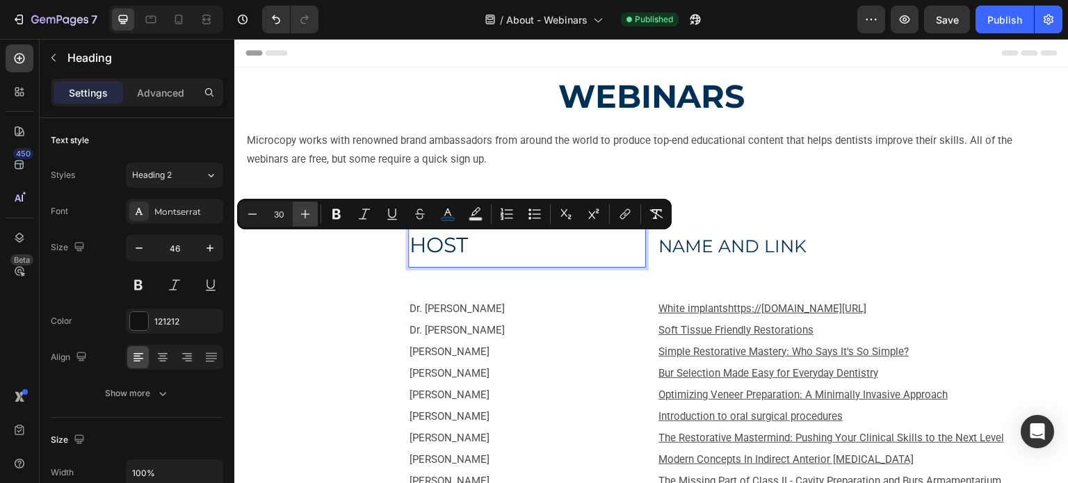
click at [308, 209] on icon "Editor contextual toolbar" at bounding box center [305, 214] width 14 height 14
type input "33"
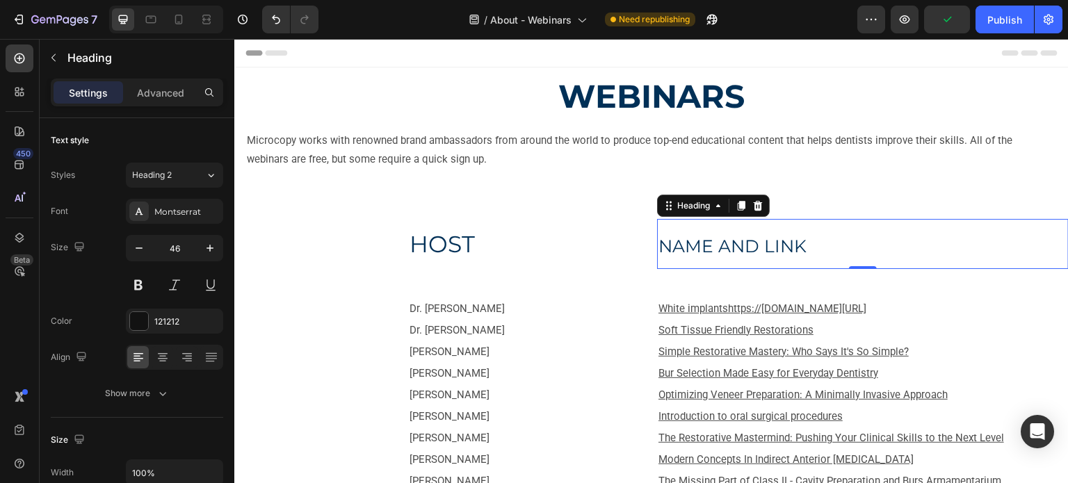
click at [684, 243] on span "NAME AND LINK" at bounding box center [733, 246] width 148 height 21
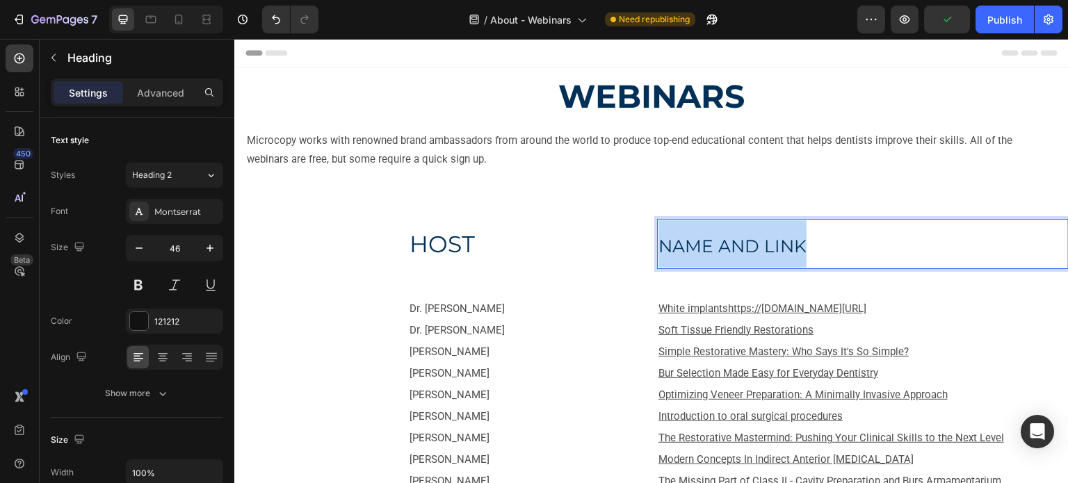
click at [684, 243] on span "NAME AND LINK" at bounding box center [733, 246] width 148 height 21
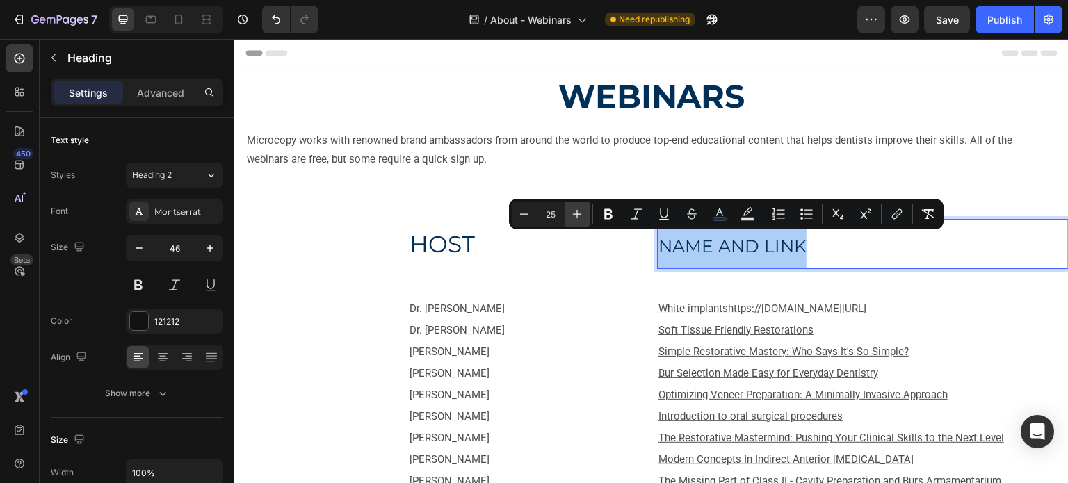
click at [584, 214] on icon "Editor contextual toolbar" at bounding box center [577, 214] width 14 height 14
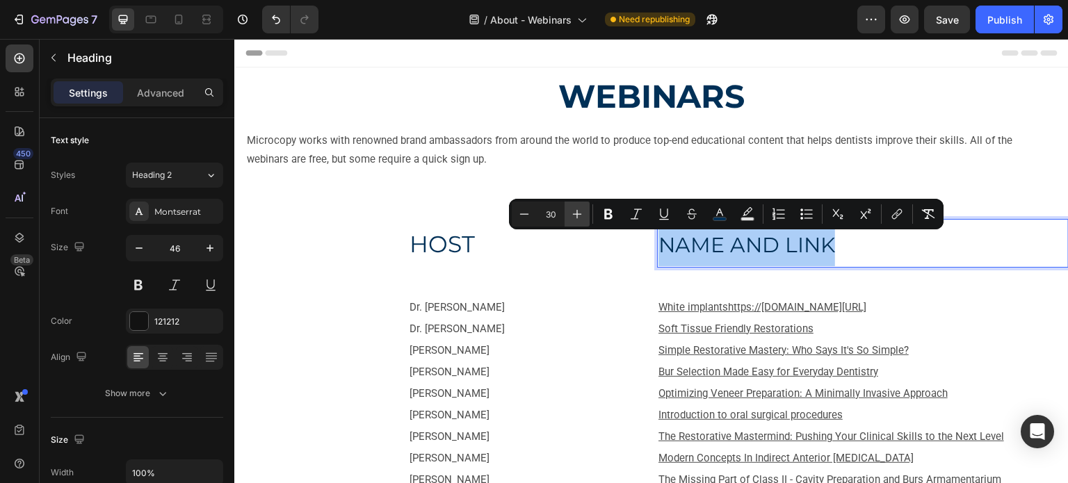
click at [584, 214] on icon "Editor contextual toolbar" at bounding box center [577, 214] width 14 height 14
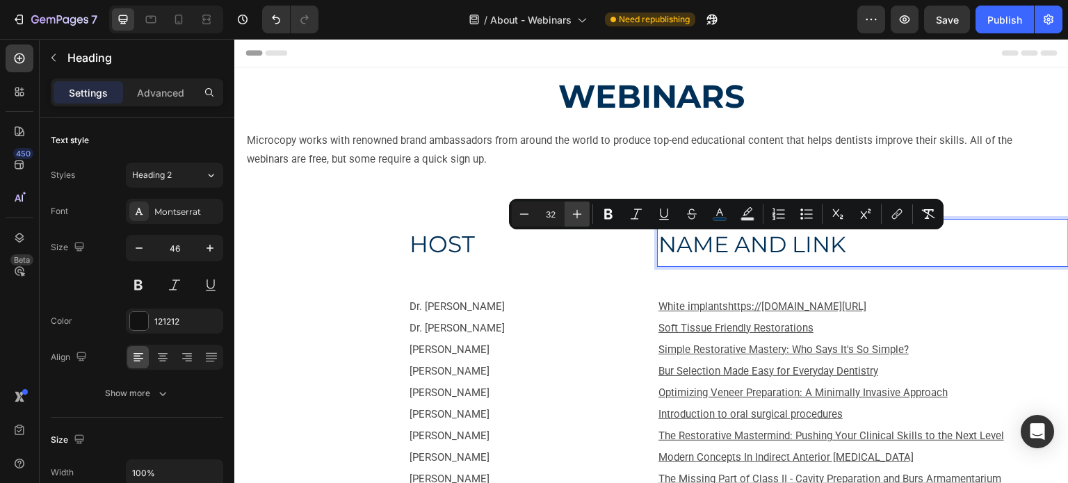
click at [584, 214] on icon "Editor contextual toolbar" at bounding box center [577, 214] width 14 height 14
type input "33"
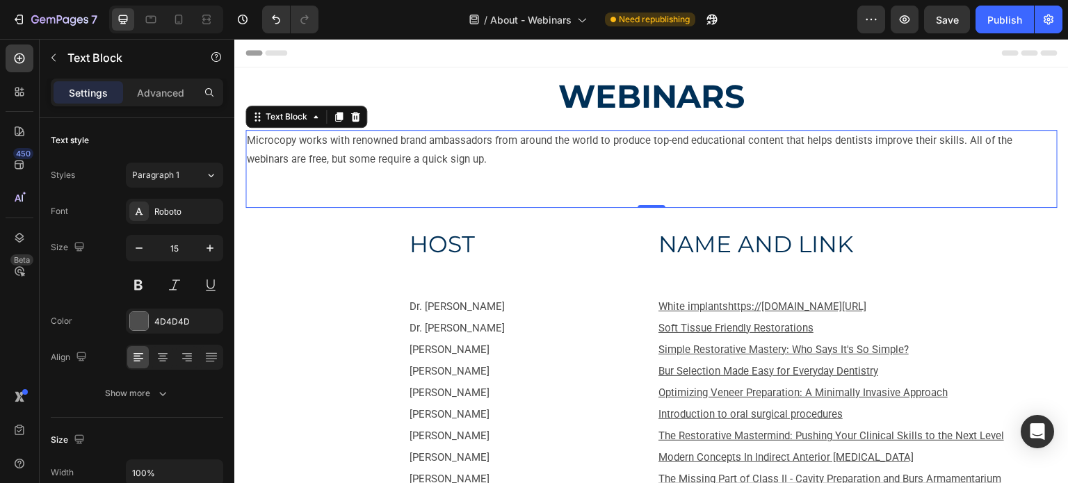
click at [509, 150] on p "Microcopy works with renowned brand ambassadors from around the world to produc…" at bounding box center [652, 150] width 810 height 38
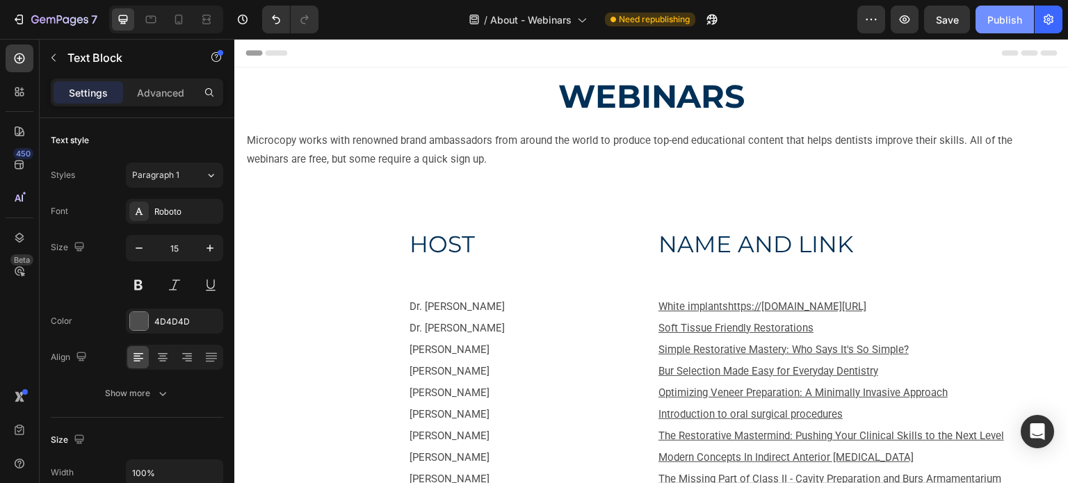
click at [1002, 19] on div "Publish" at bounding box center [1005, 20] width 35 height 15
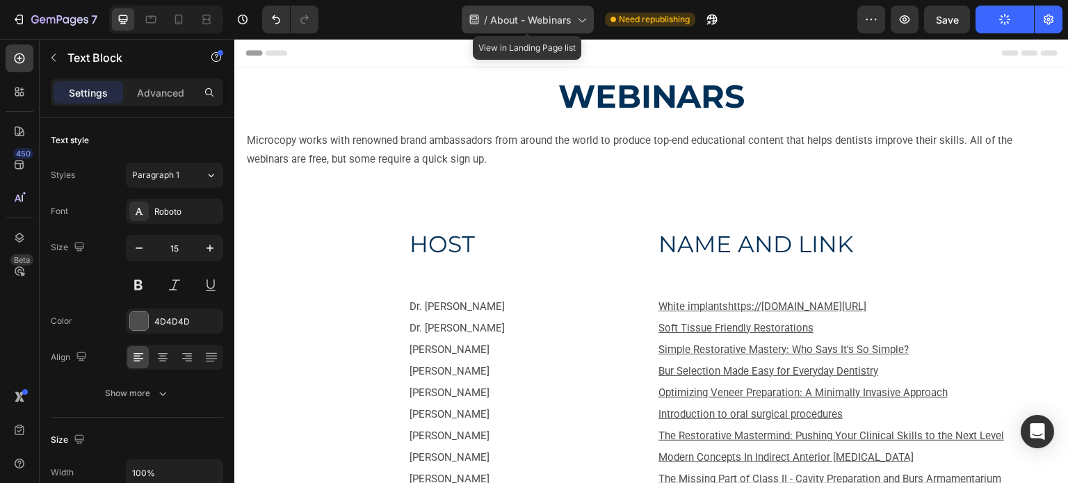
click at [559, 22] on span "About - Webinars" at bounding box center [530, 20] width 81 height 15
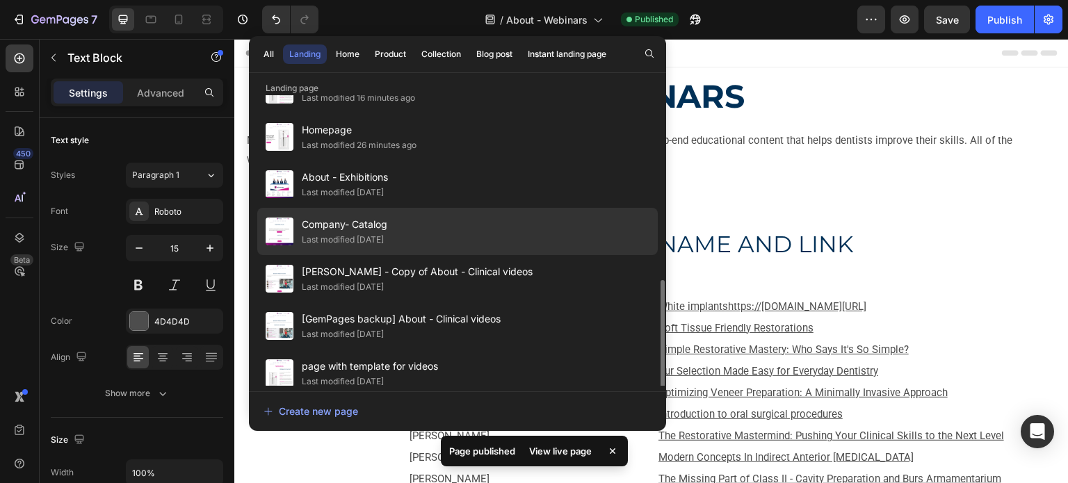
scroll to position [429, 0]
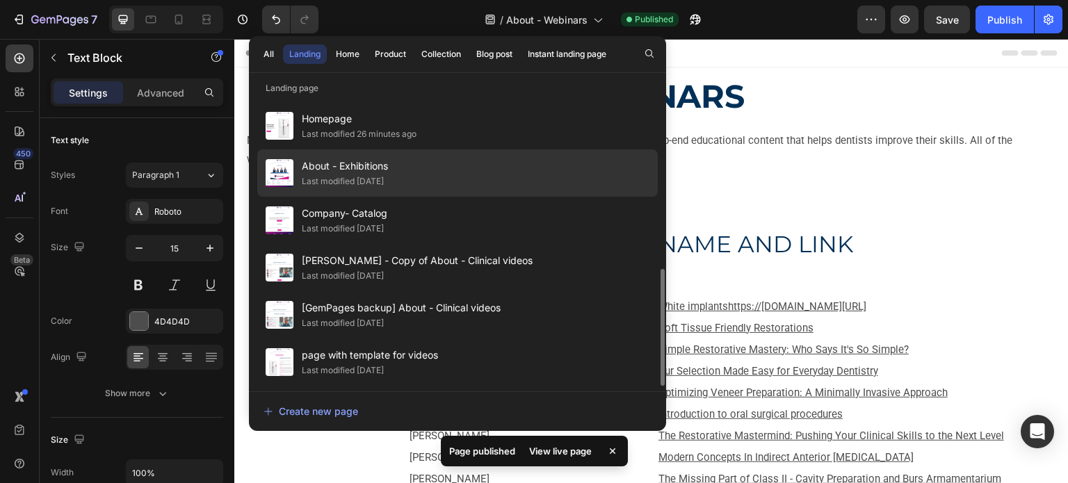
click at [401, 197] on div "About - Exhibitions Last modified 3 days ago" at bounding box center [457, 220] width 401 height 47
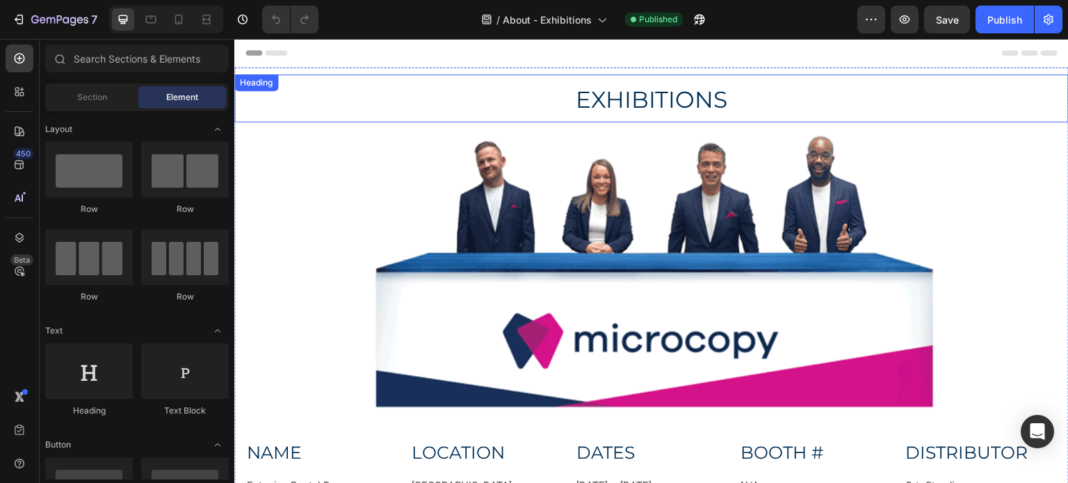
click at [684, 97] on span "EXHIBITIONS" at bounding box center [652, 100] width 152 height 28
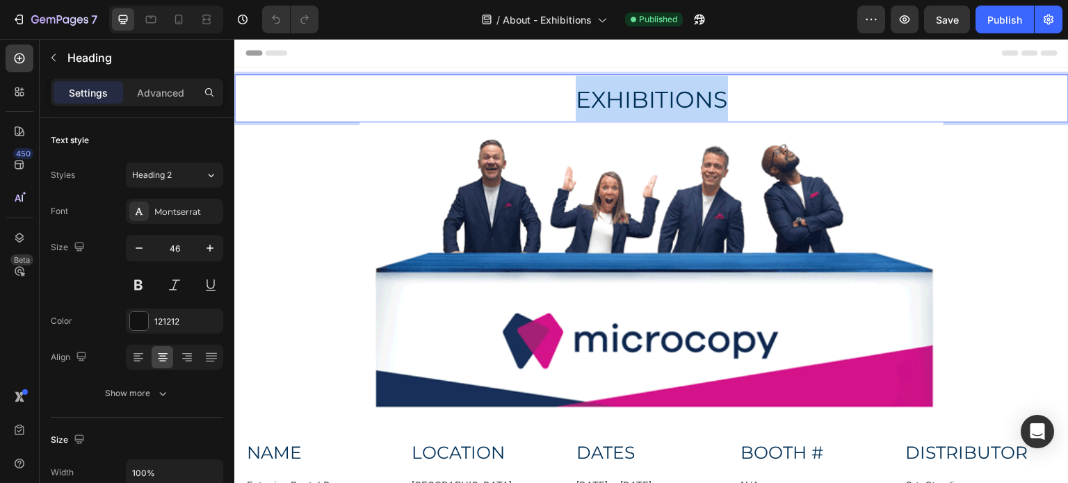
click at [684, 97] on span "EXHIBITIONS" at bounding box center [652, 100] width 152 height 28
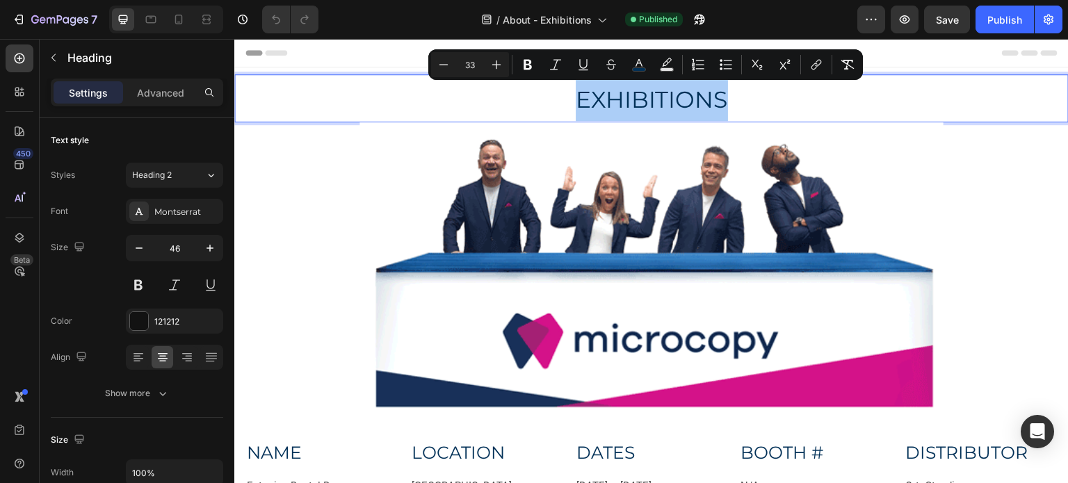
click at [478, 65] on input "33" at bounding box center [470, 64] width 28 height 17
drag, startPoint x: 478, startPoint y: 65, endPoint x: 461, endPoint y: 66, distance: 16.8
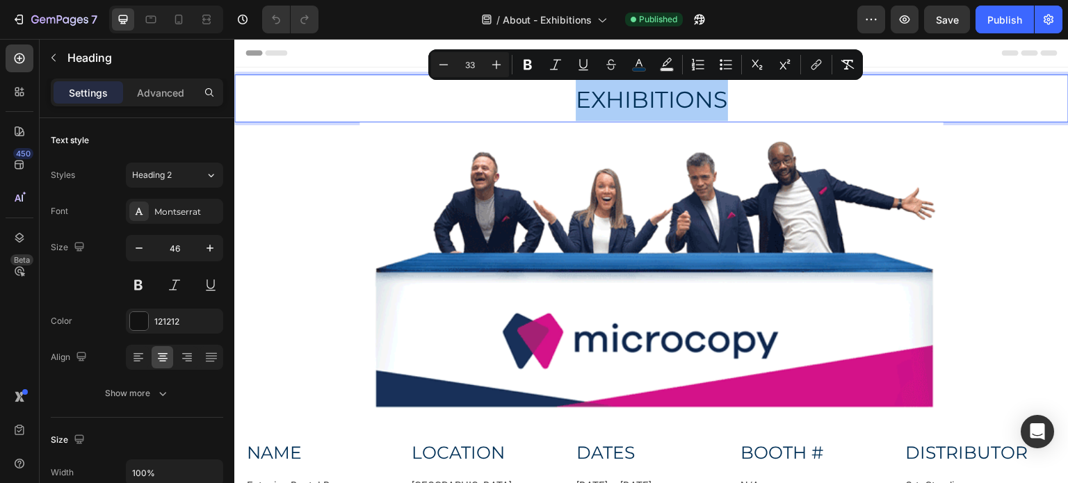
click at [461, 66] on input "33" at bounding box center [470, 64] width 28 height 17
type input "4"
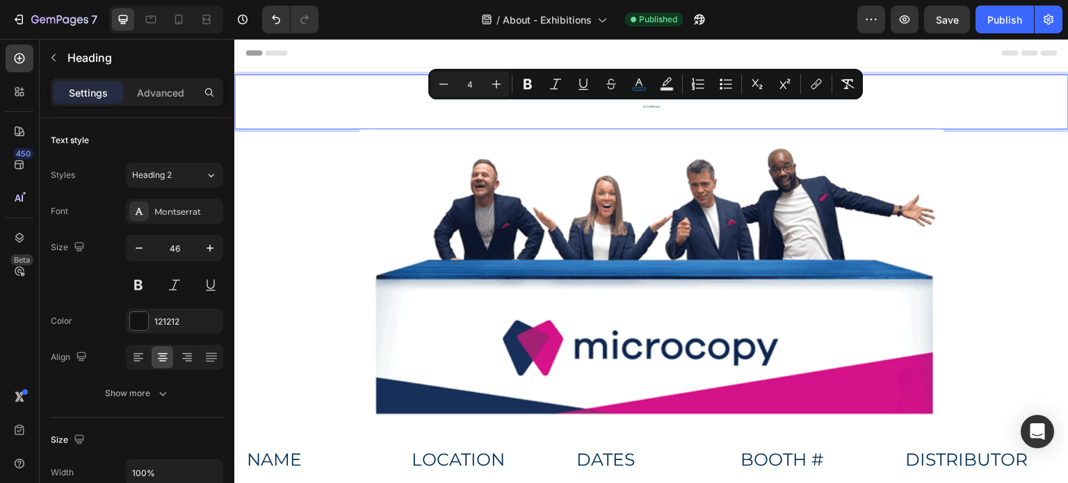
click at [470, 85] on input "4" at bounding box center [470, 84] width 28 height 17
type input "46"
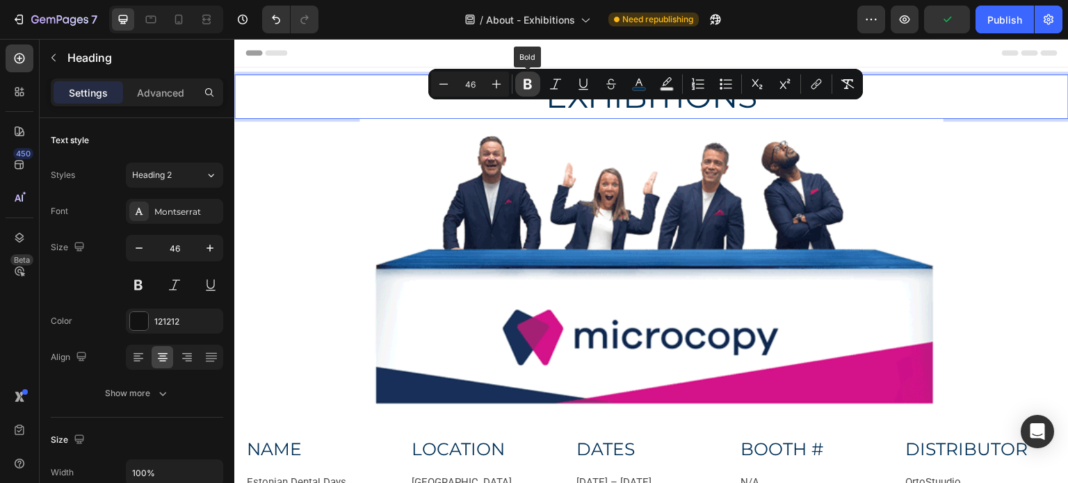
click at [528, 90] on icon "Editor contextual toolbar" at bounding box center [528, 84] width 14 height 14
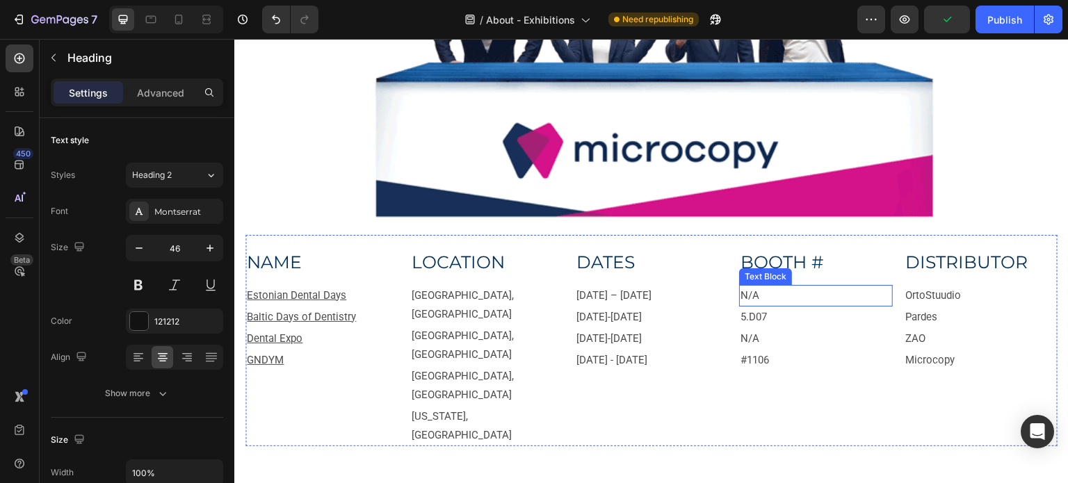
scroll to position [10, 0]
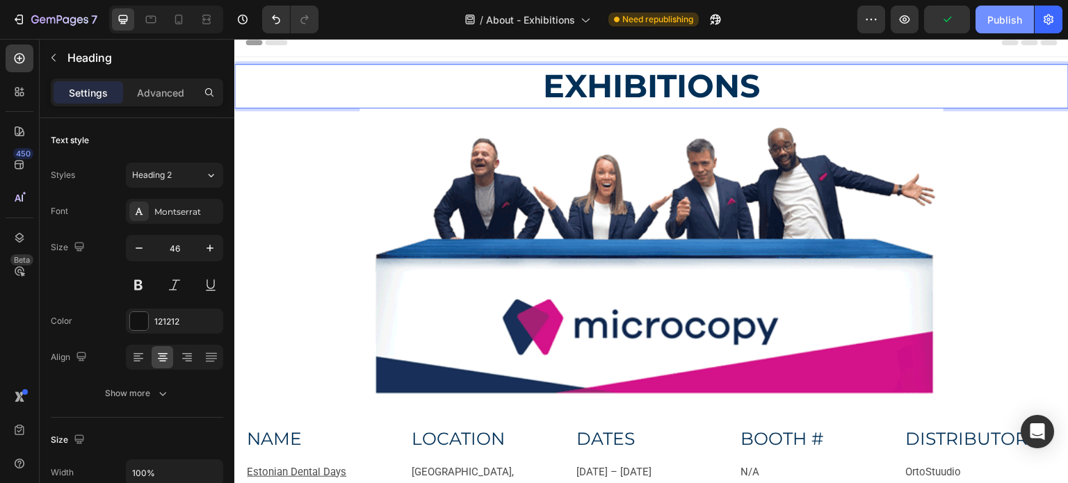
click at [984, 21] on button "Publish" at bounding box center [1005, 20] width 58 height 28
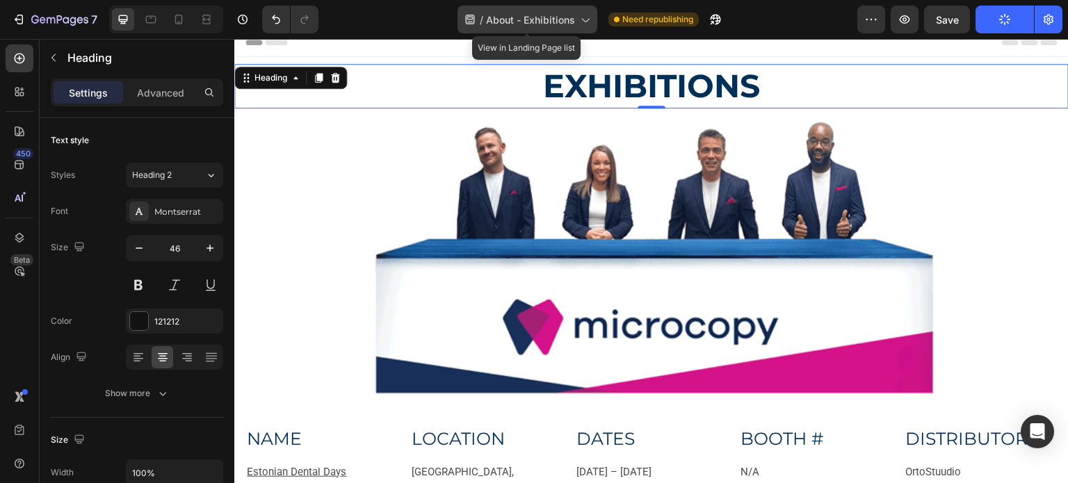
click at [540, 21] on span "About - Exhibitions" at bounding box center [530, 20] width 89 height 15
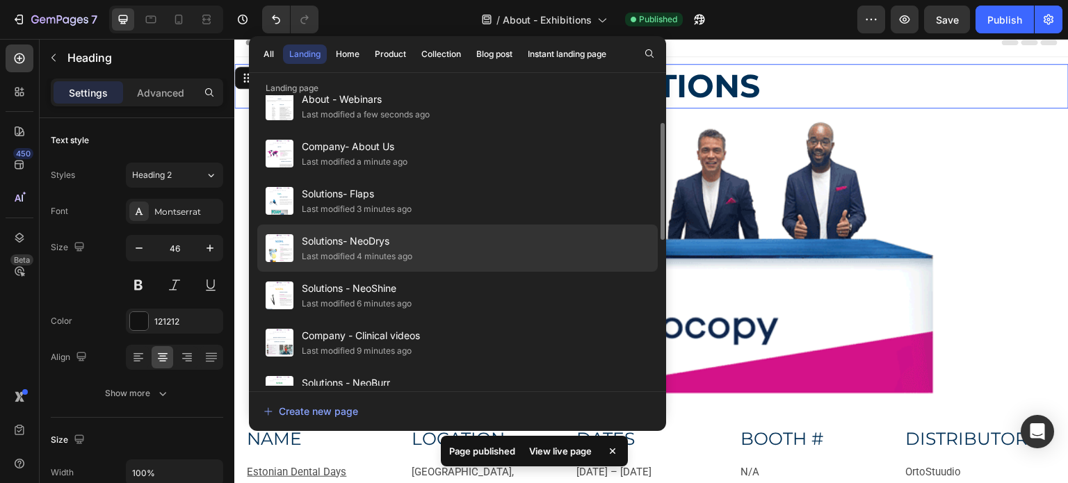
scroll to position [139, 0]
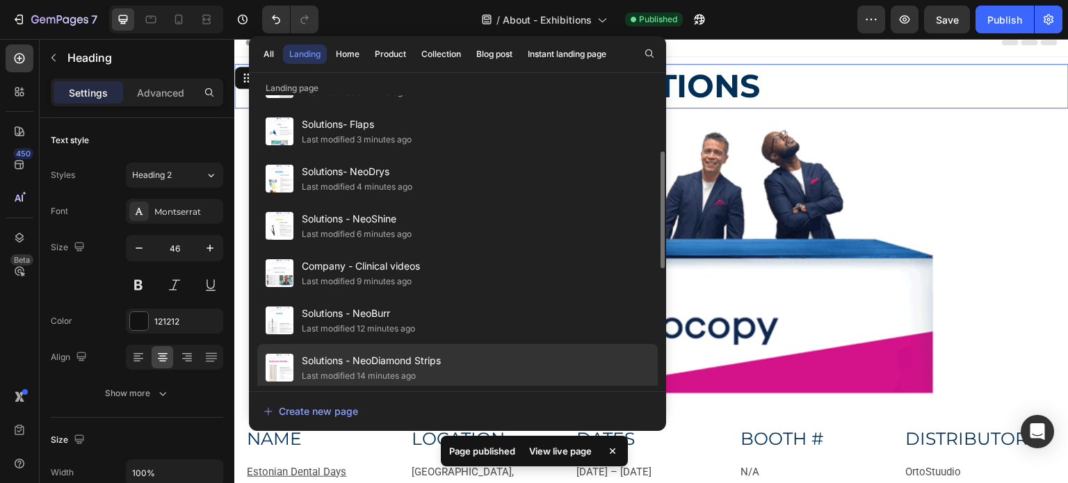
click at [440, 356] on span "Solutions - NeoDiamond Strips" at bounding box center [371, 361] width 139 height 17
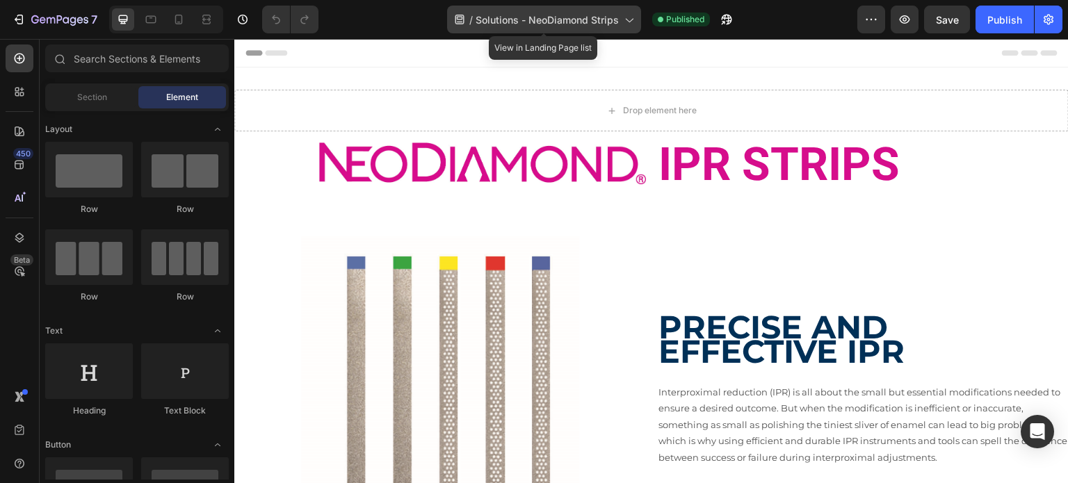
click at [559, 28] on div "/ Solutions - NeoDiamond Strips" at bounding box center [544, 20] width 194 height 28
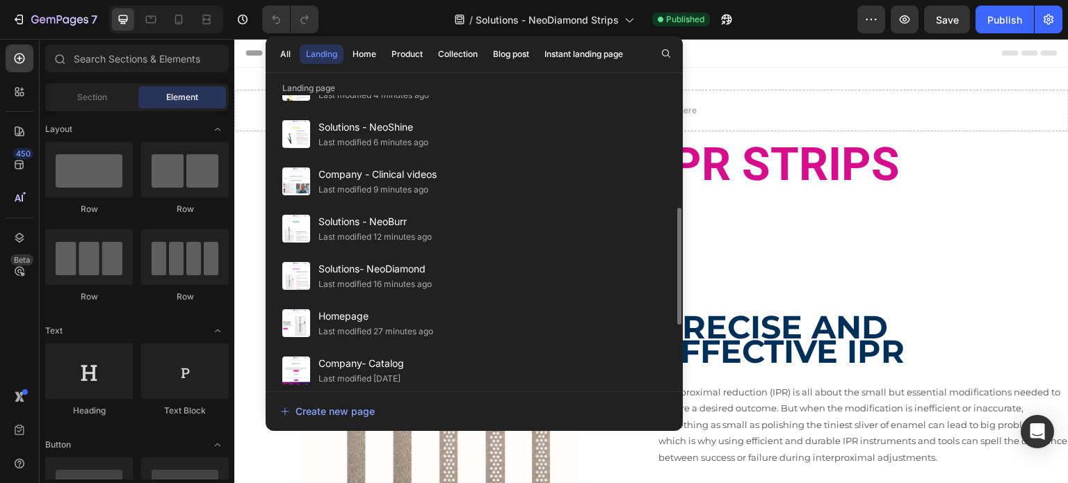
scroll to position [348, 0]
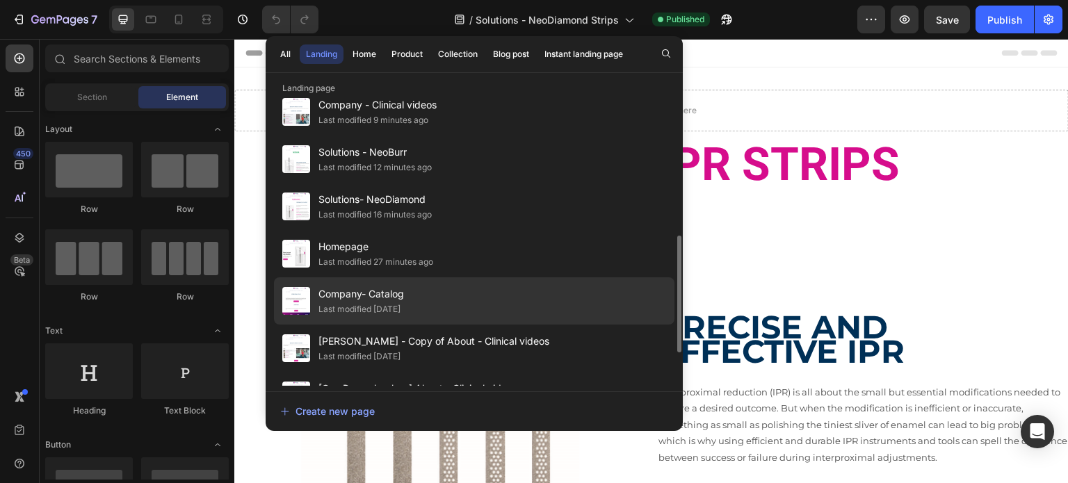
click at [448, 325] on div "Company- Catalog Last modified [DATE]" at bounding box center [474, 348] width 401 height 47
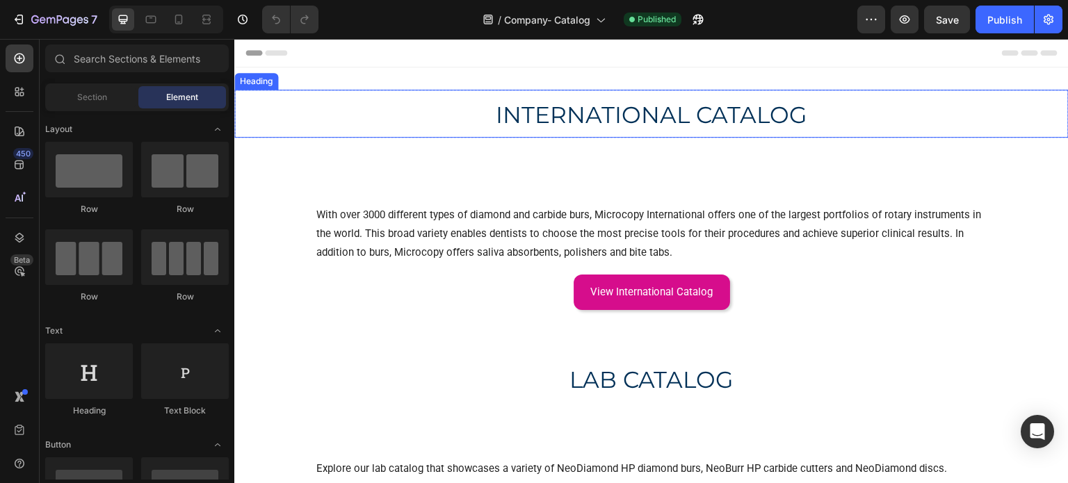
click at [639, 115] on span "INTERNATIONAL CATALOG" at bounding box center [652, 115] width 312 height 28
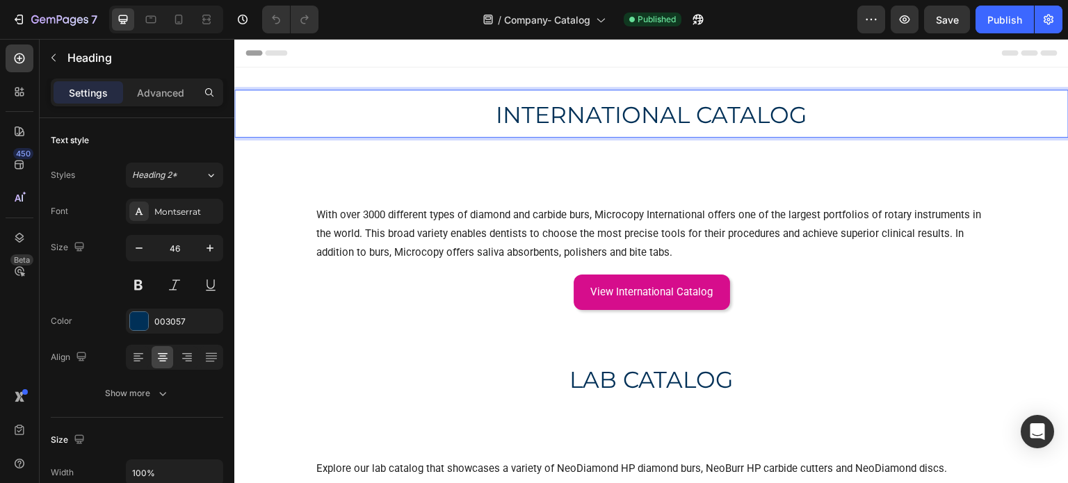
click at [639, 115] on span "INTERNATIONAL CATALOG" at bounding box center [652, 115] width 312 height 28
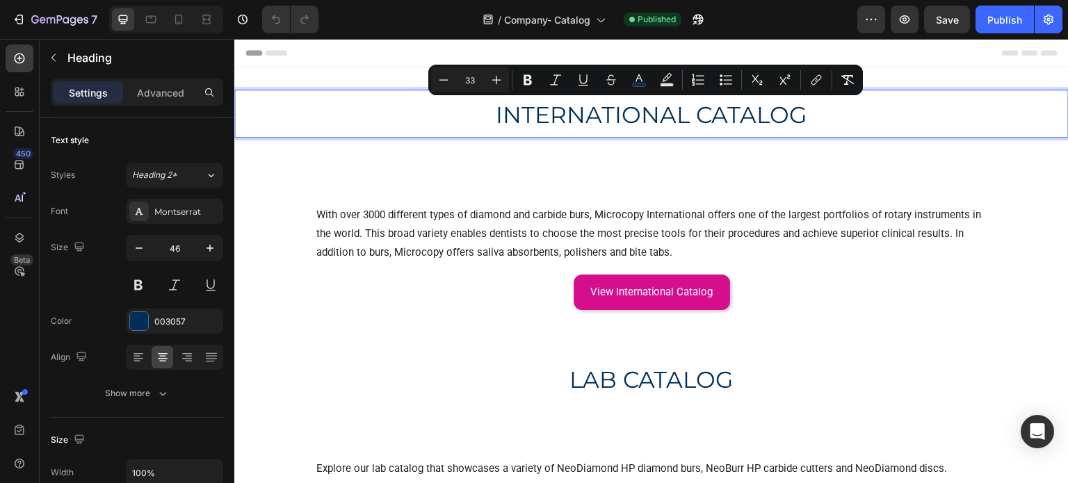
click at [479, 83] on input "33" at bounding box center [470, 80] width 28 height 17
click at [474, 83] on input "33" at bounding box center [470, 80] width 28 height 17
type input "46"
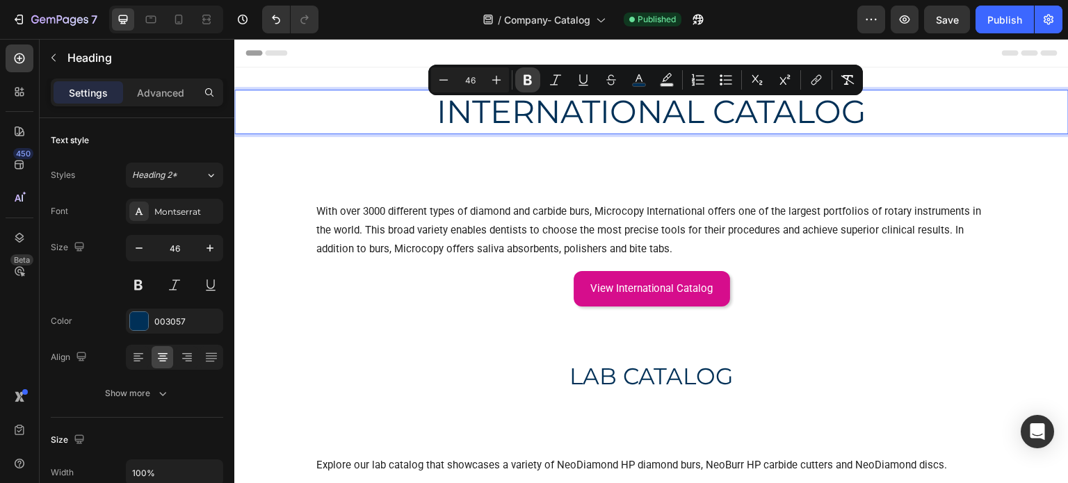
click at [536, 83] on button "Bold" at bounding box center [527, 79] width 25 height 25
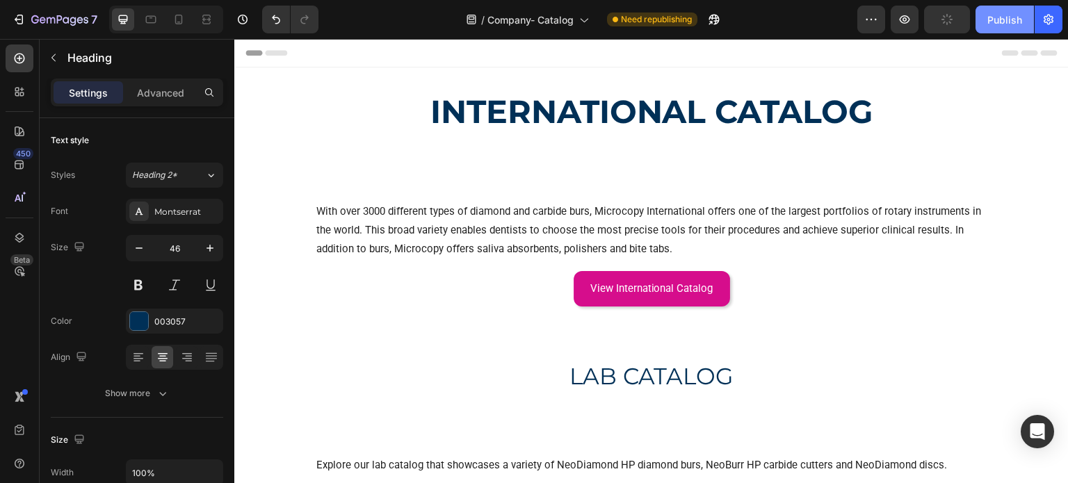
click at [983, 17] on button "Publish" at bounding box center [1005, 20] width 58 height 28
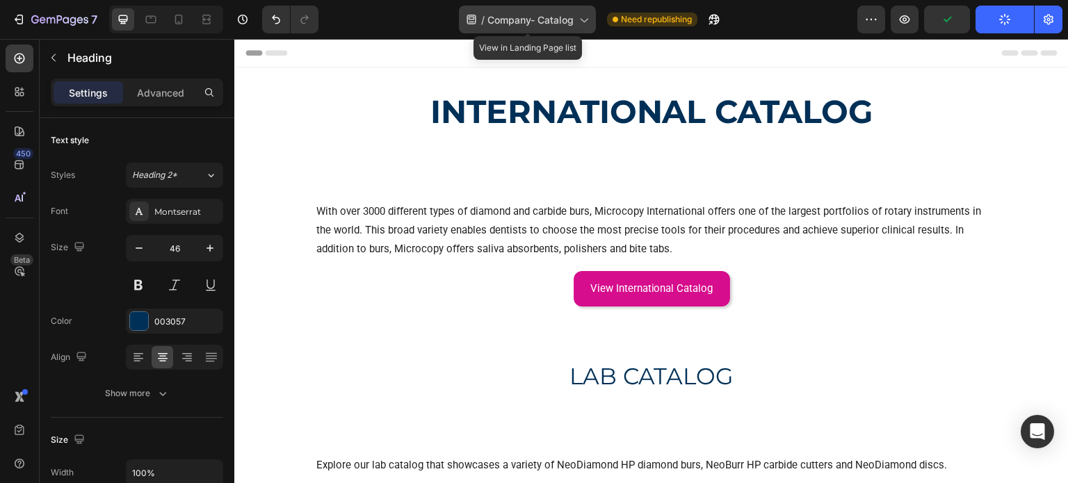
click at [540, 24] on span "Company- Catalog" at bounding box center [531, 20] width 86 height 15
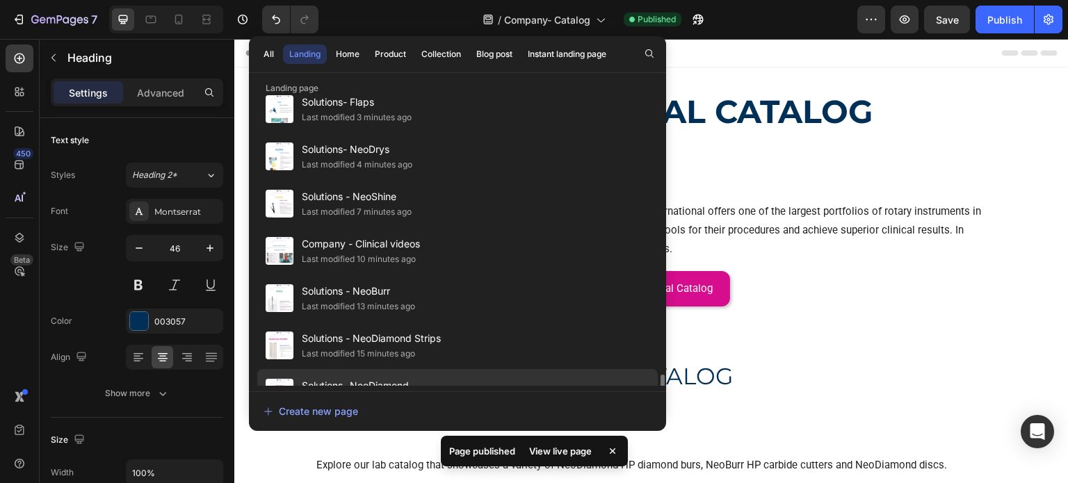
scroll to position [429, 0]
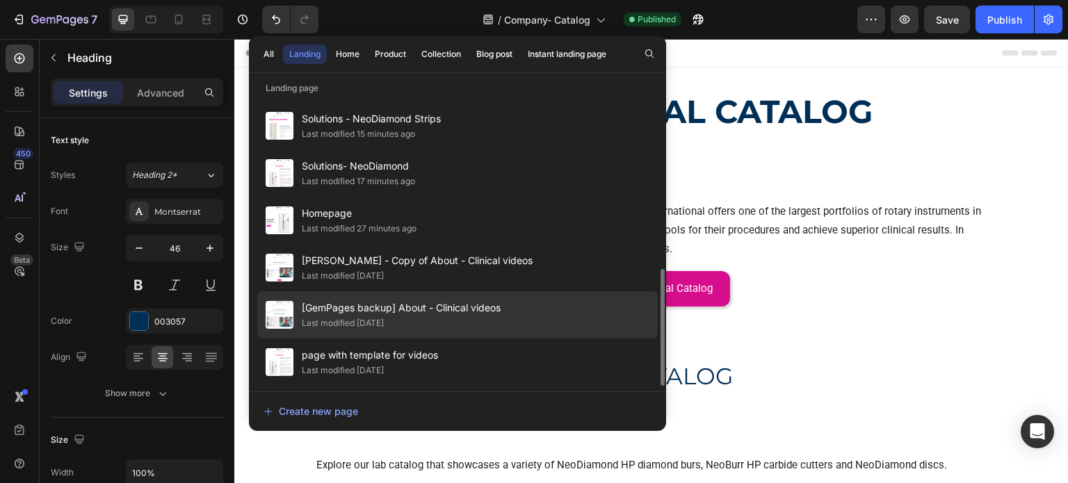
click at [435, 314] on span "[GemPages backup] About - Clinical videos" at bounding box center [401, 308] width 199 height 17
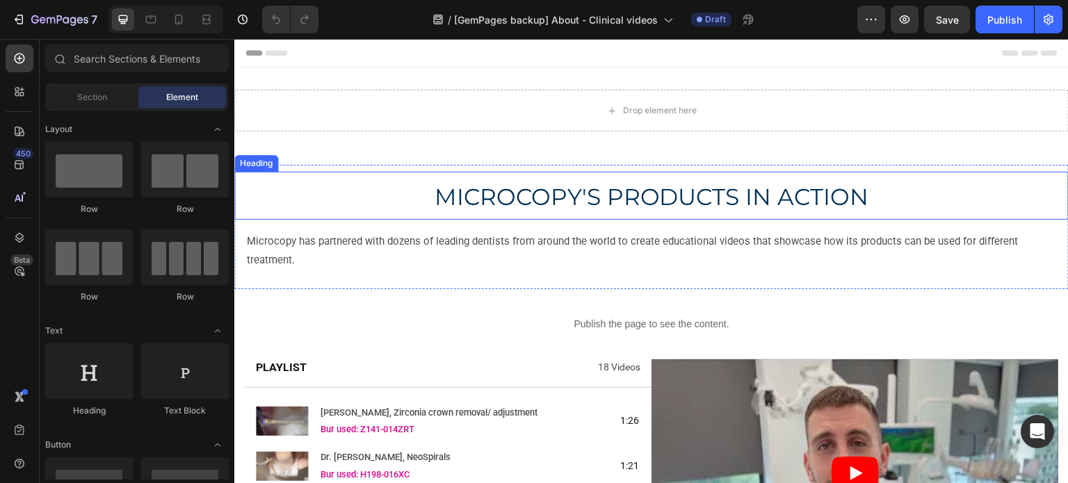
click at [681, 195] on span "MICROCOPY'S PRODUCTS IN ACTION" at bounding box center [652, 197] width 435 height 28
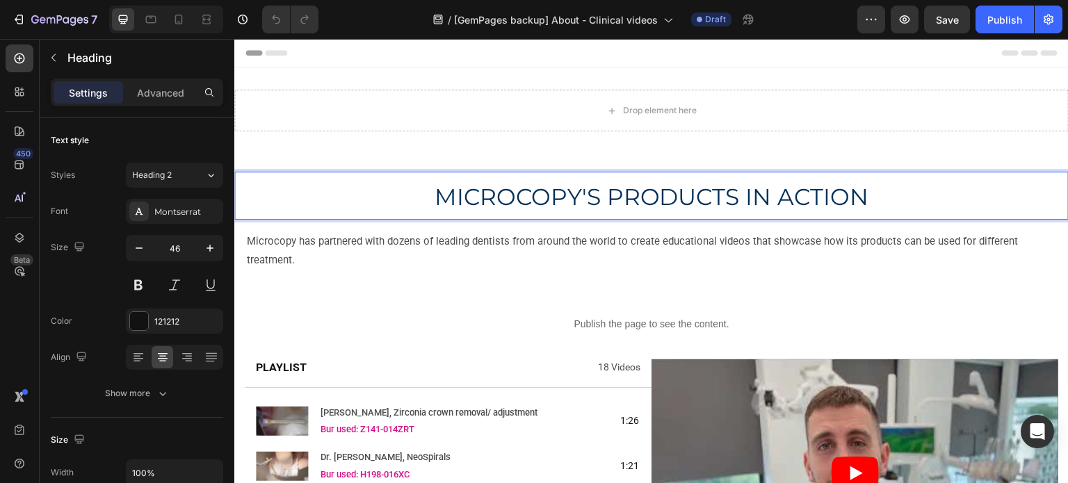
click at [681, 195] on span "MICROCOPY'S PRODUCTS IN ACTION" at bounding box center [652, 197] width 435 height 28
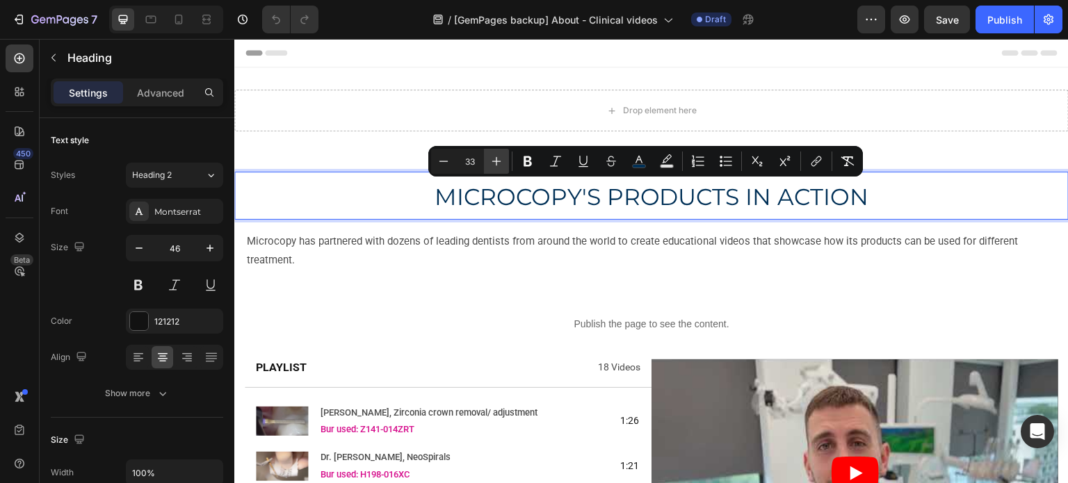
click at [501, 161] on icon "Editor contextual toolbar" at bounding box center [497, 161] width 14 height 14
click at [461, 161] on input "34" at bounding box center [470, 161] width 28 height 17
type input "46"
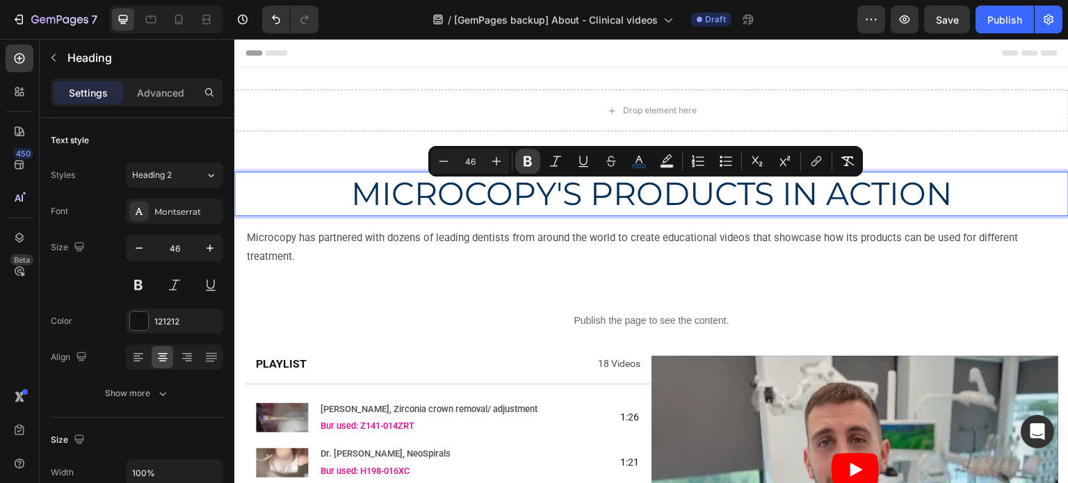
click at [525, 164] on icon "Editor contextual toolbar" at bounding box center [528, 162] width 8 height 10
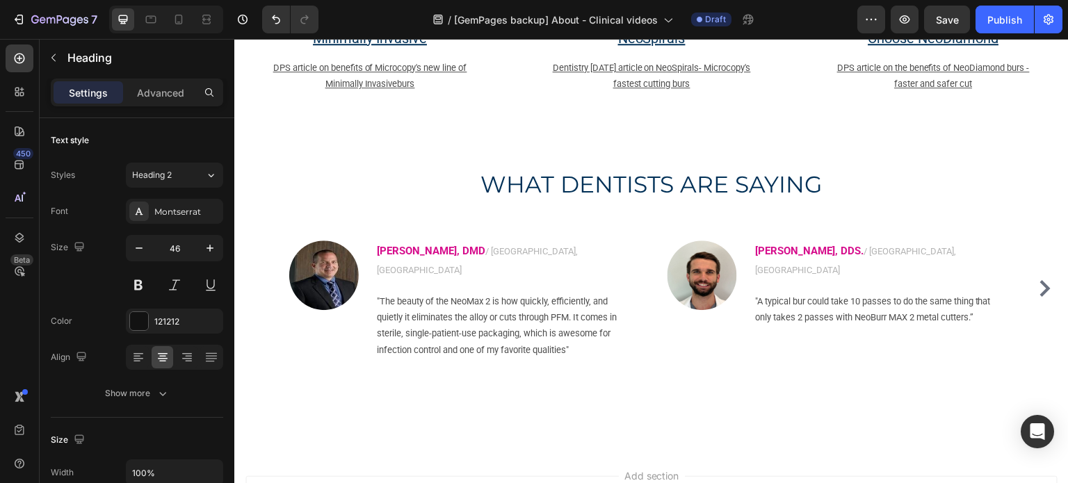
scroll to position [2226, 0]
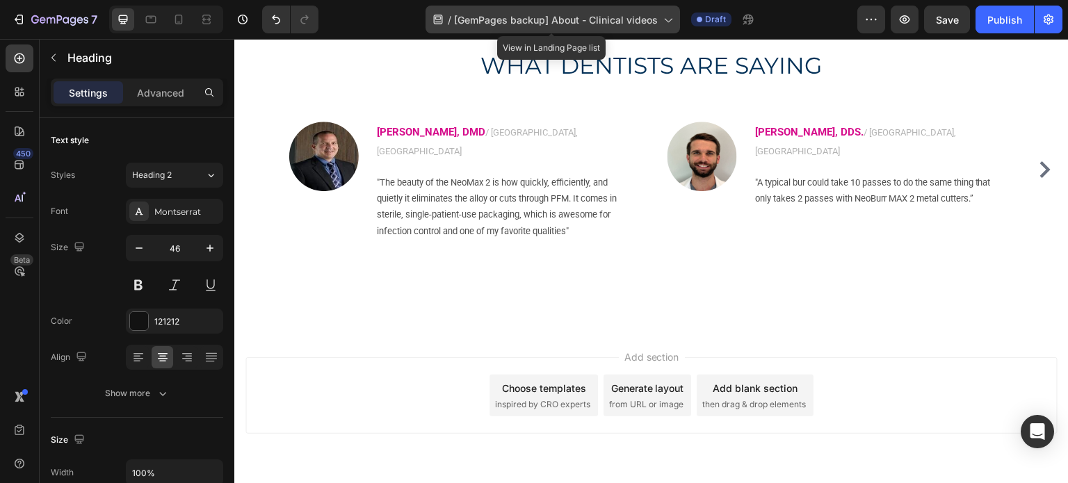
click at [671, 23] on icon at bounding box center [668, 20] width 14 height 14
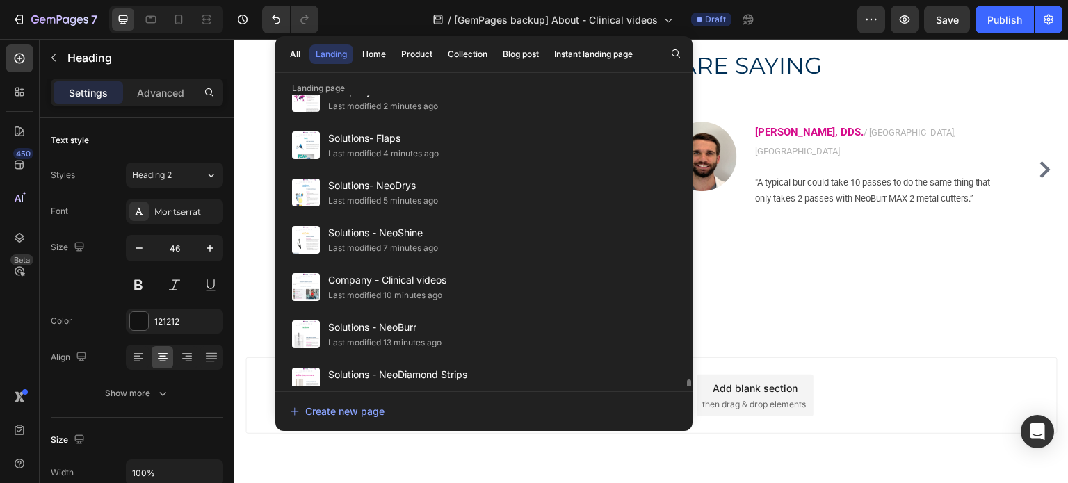
scroll to position [150, 0]
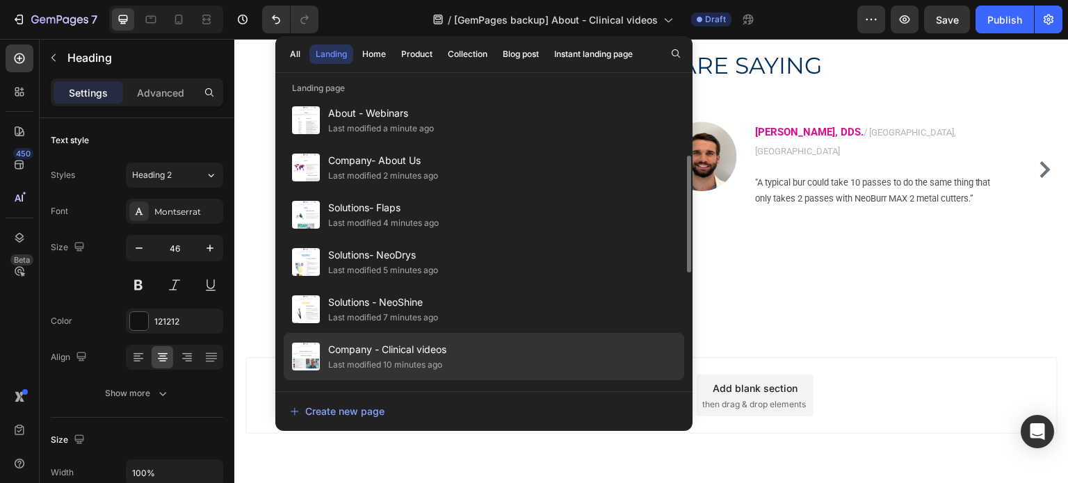
click at [452, 381] on div "Company - Clinical videos Last modified 10 minutes ago" at bounding box center [484, 404] width 401 height 47
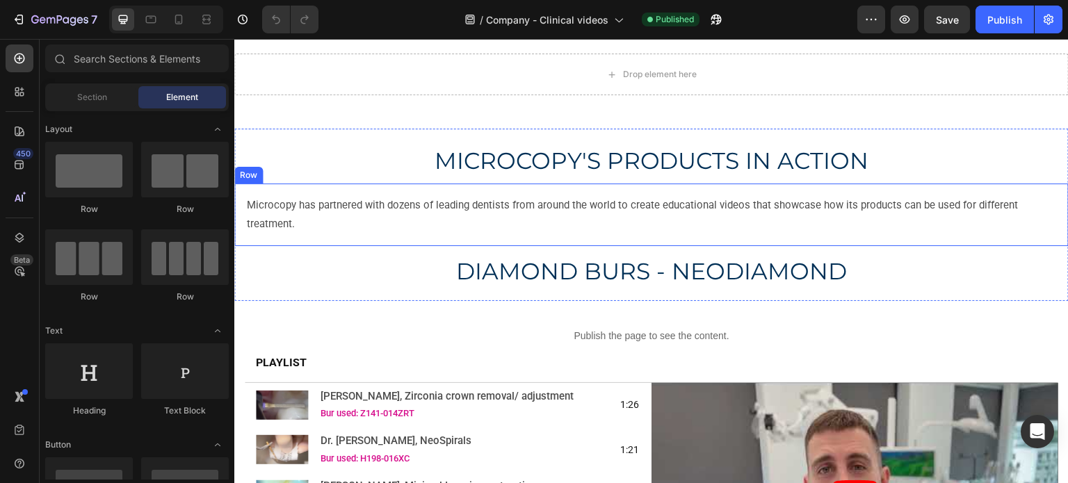
scroll to position [70, 0]
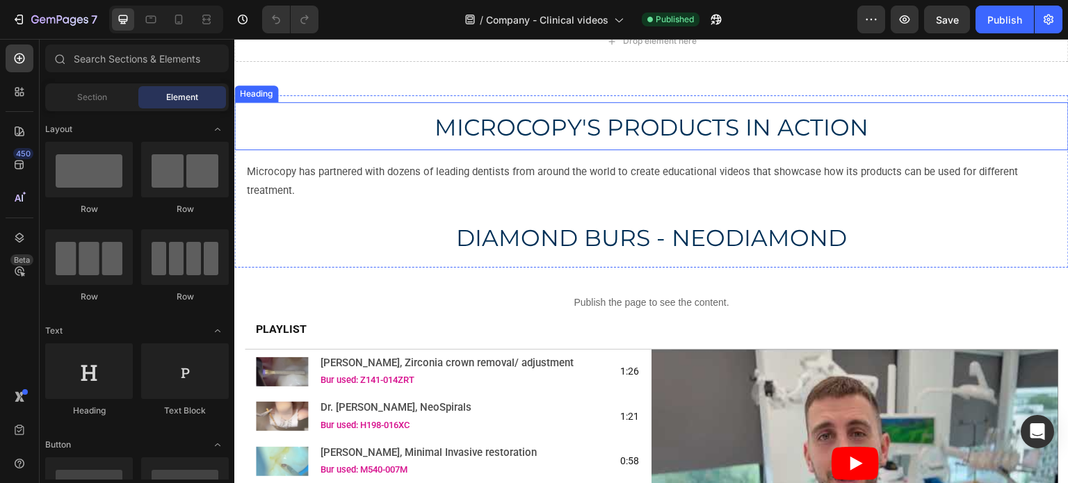
click at [594, 138] on span "MICROCOPY'S PRODUCTS IN ACTION" at bounding box center [652, 127] width 435 height 28
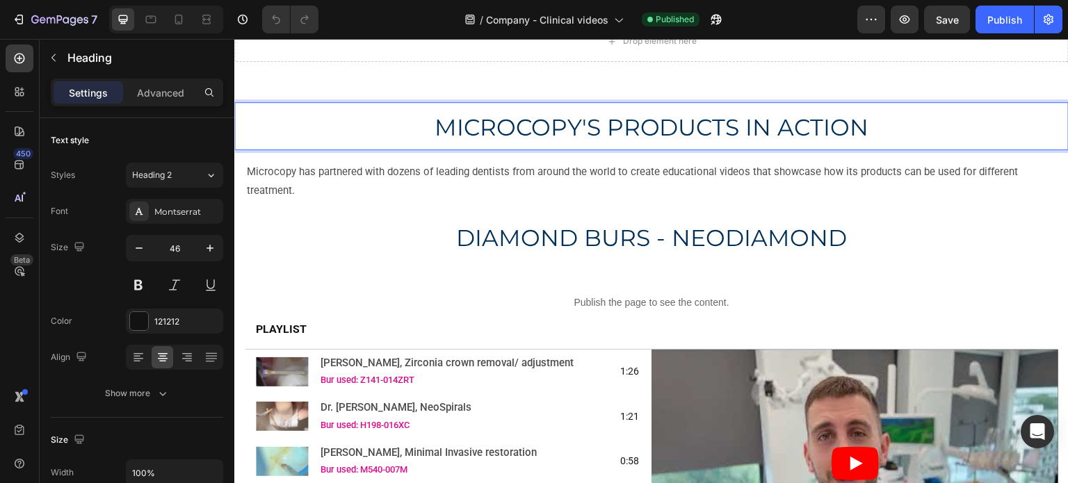
click at [594, 138] on span "MICROCOPY'S PRODUCTS IN ACTION" at bounding box center [652, 127] width 435 height 28
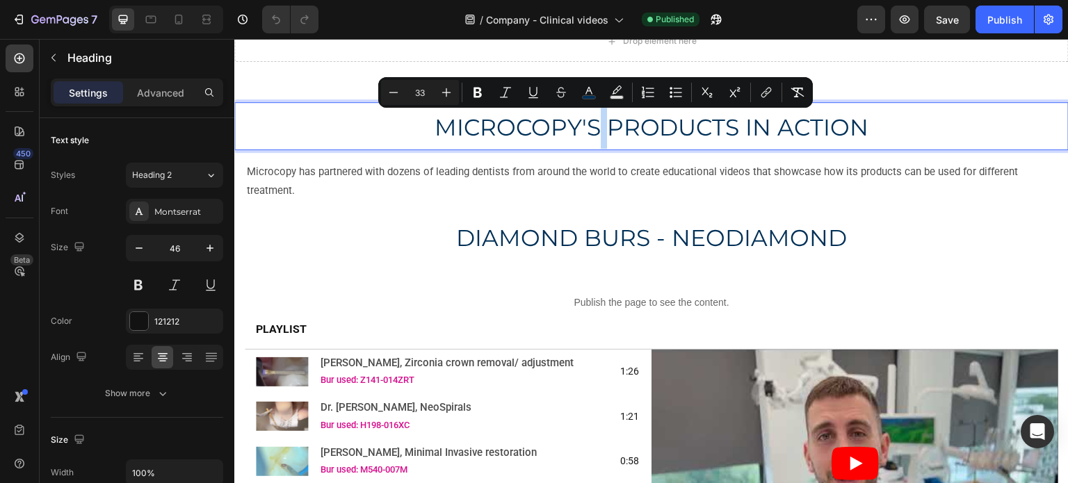
click at [594, 138] on span "MICROCOPY'S PRODUCTS IN ACTION" at bounding box center [652, 127] width 435 height 28
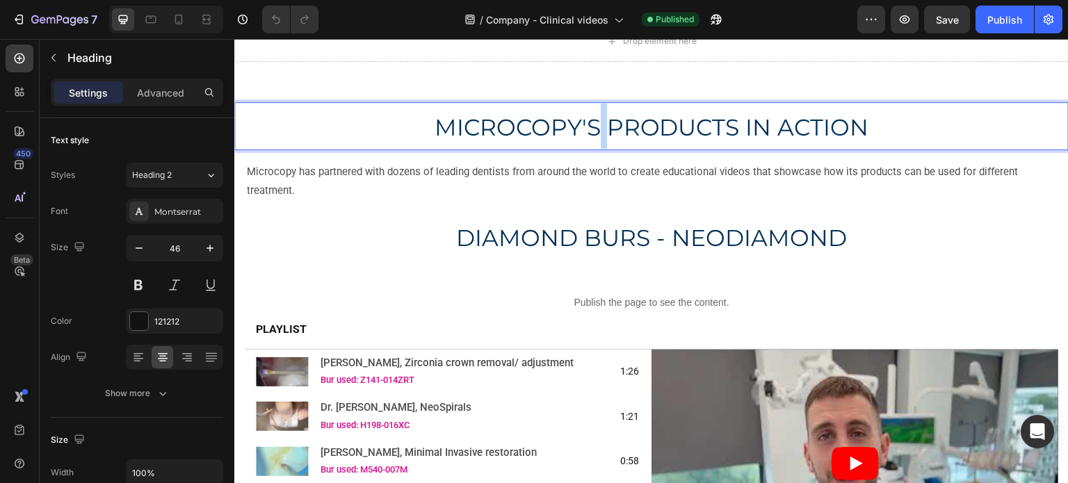
click at [594, 138] on span "MICROCOPY'S PRODUCTS IN ACTION" at bounding box center [652, 127] width 435 height 28
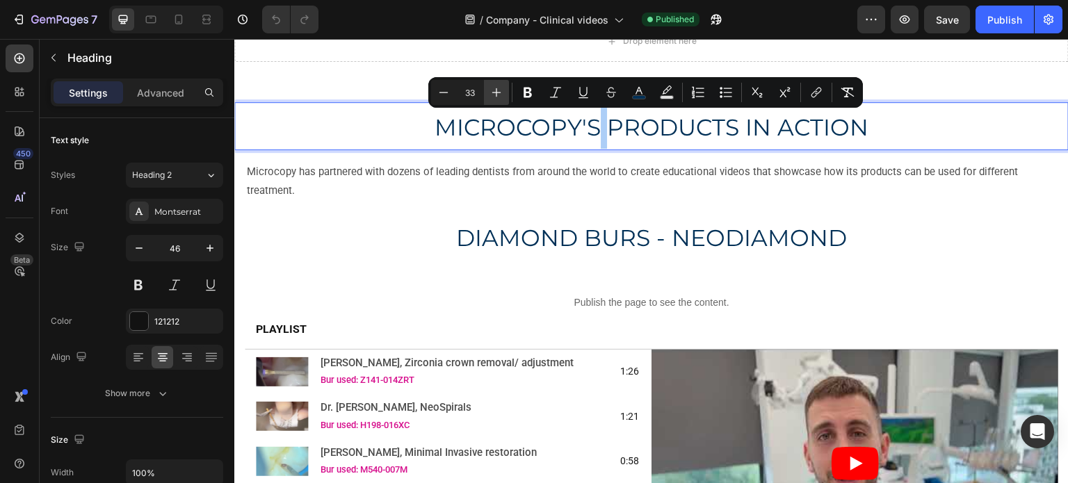
click at [495, 94] on icon "Editor contextual toolbar" at bounding box center [497, 93] width 14 height 14
click at [477, 93] on input "34" at bounding box center [470, 92] width 28 height 17
type input "46"
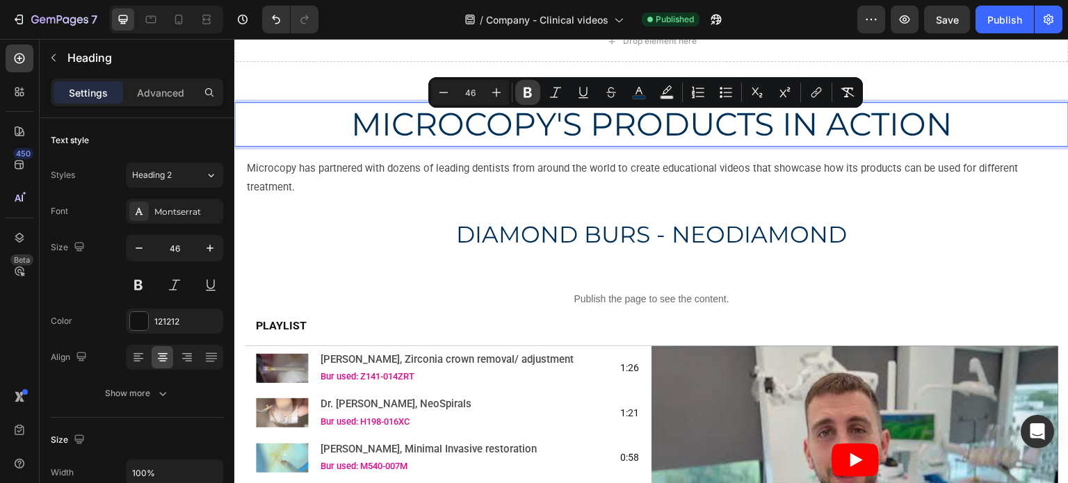
click at [523, 92] on icon "Editor contextual toolbar" at bounding box center [528, 93] width 14 height 14
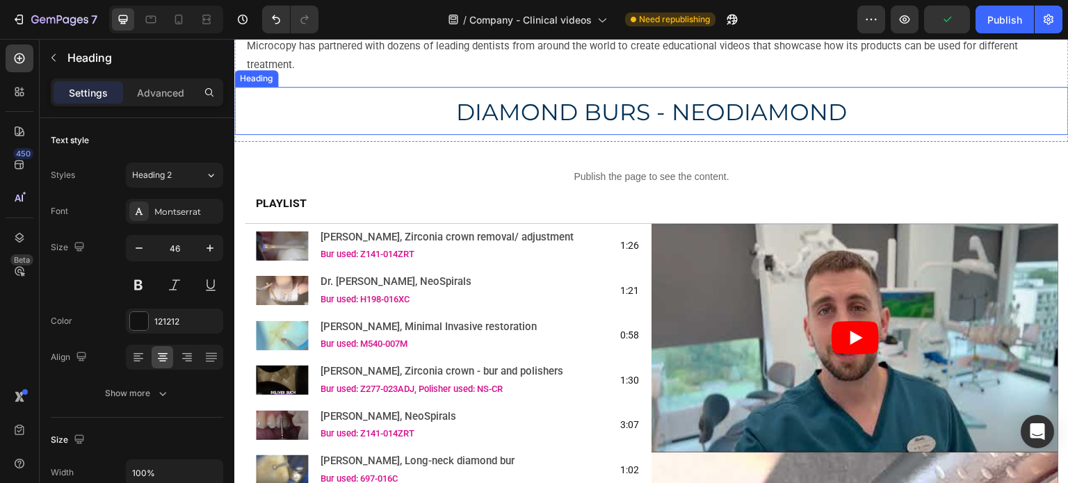
scroll to position [209, 0]
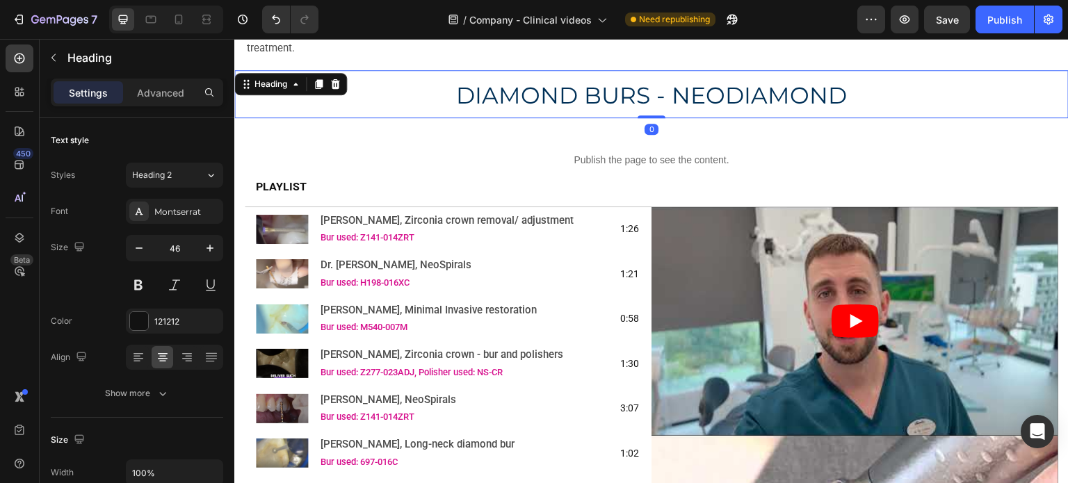
click at [650, 91] on span "DIAMOND BURS - NEODIAMOND" at bounding box center [651, 95] width 391 height 28
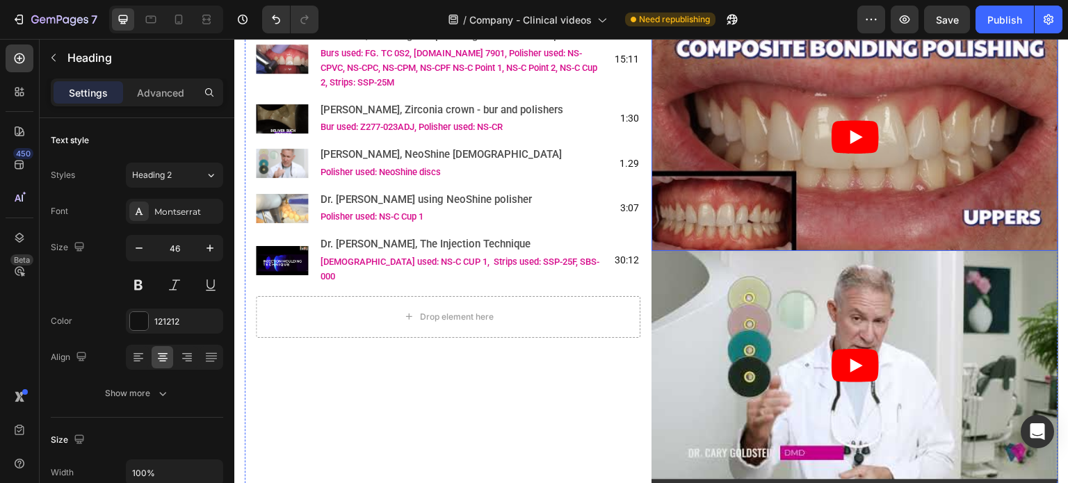
scroll to position [9378, 0]
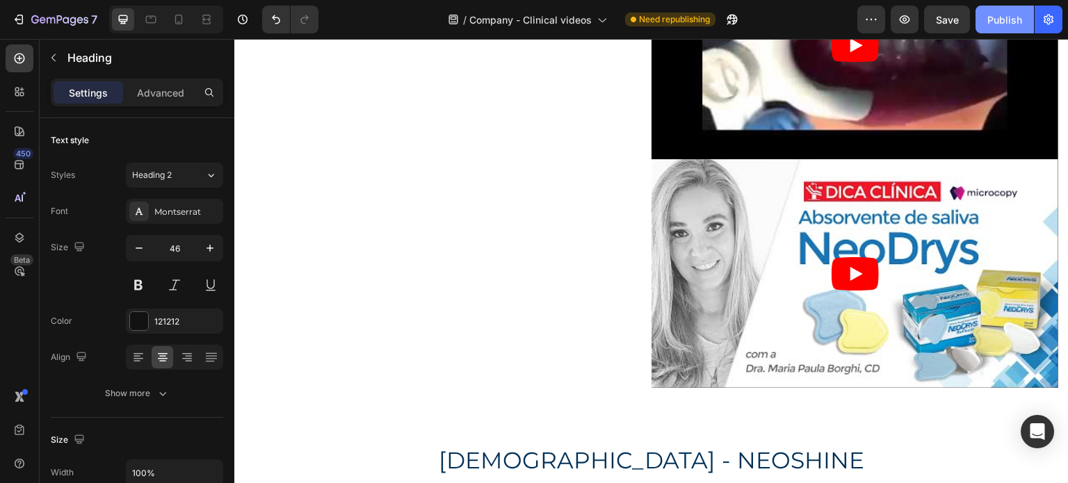
click at [991, 18] on div "Publish" at bounding box center [1005, 20] width 35 height 15
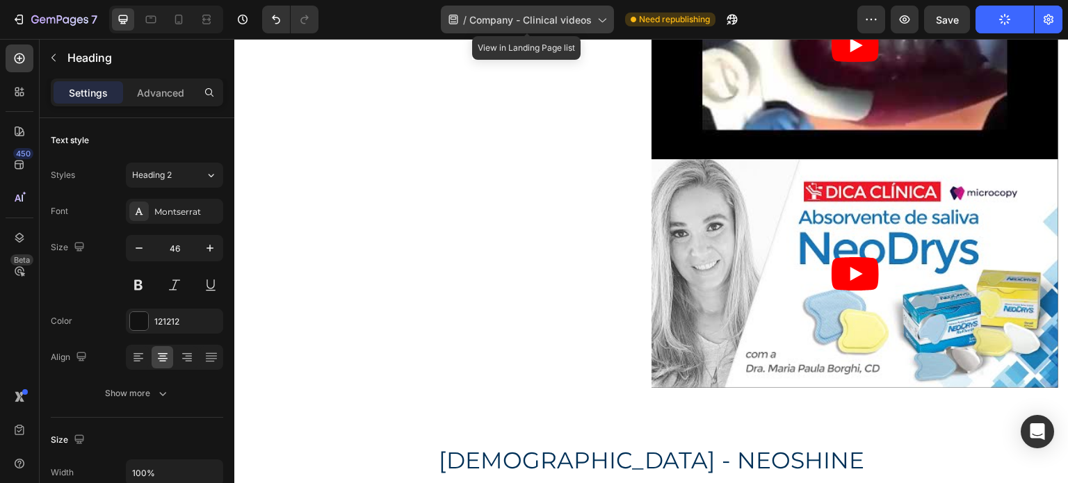
click at [575, 24] on span "Company - Clinical videos" at bounding box center [531, 20] width 122 height 15
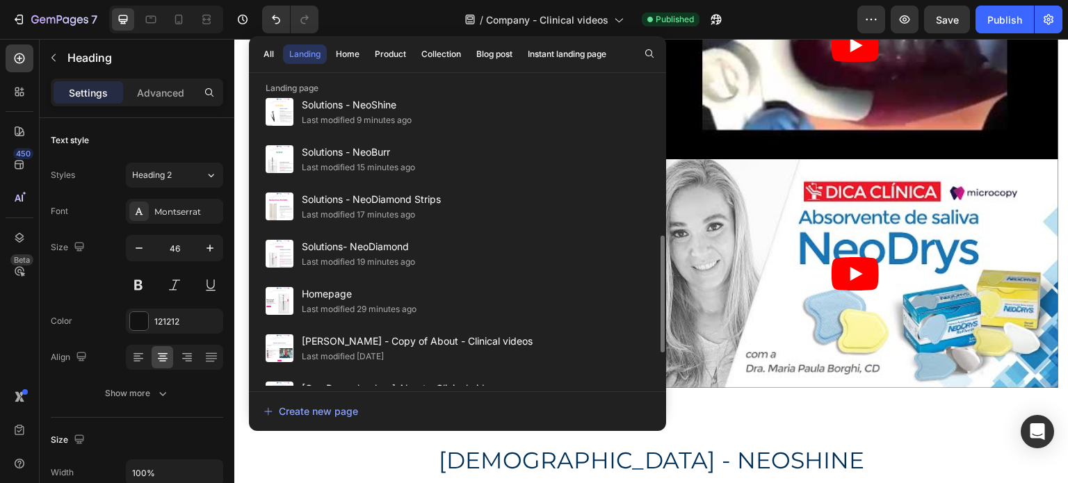
scroll to position [429, 0]
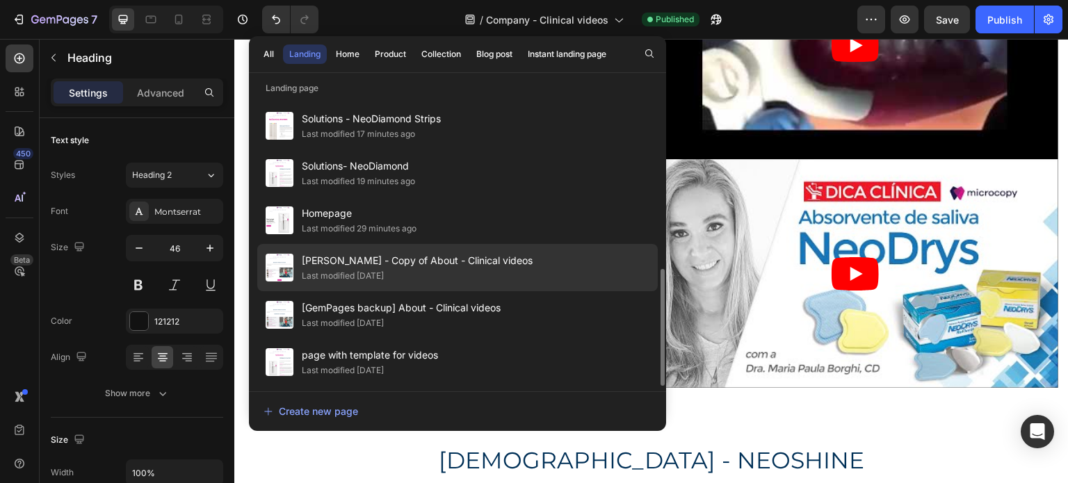
click at [431, 262] on span "[PERSON_NAME] - Copy of About - Clinical videos" at bounding box center [417, 261] width 231 height 17
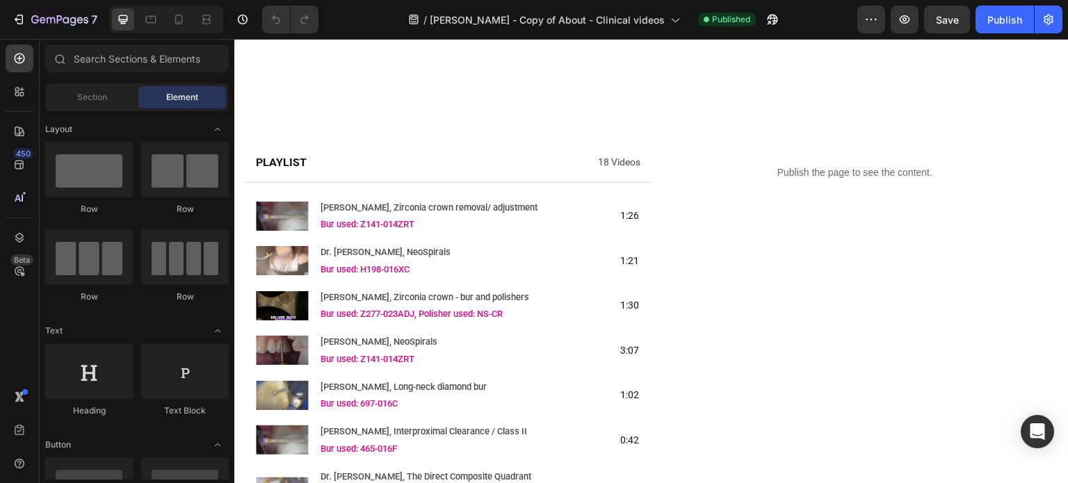
scroll to position [139, 0]
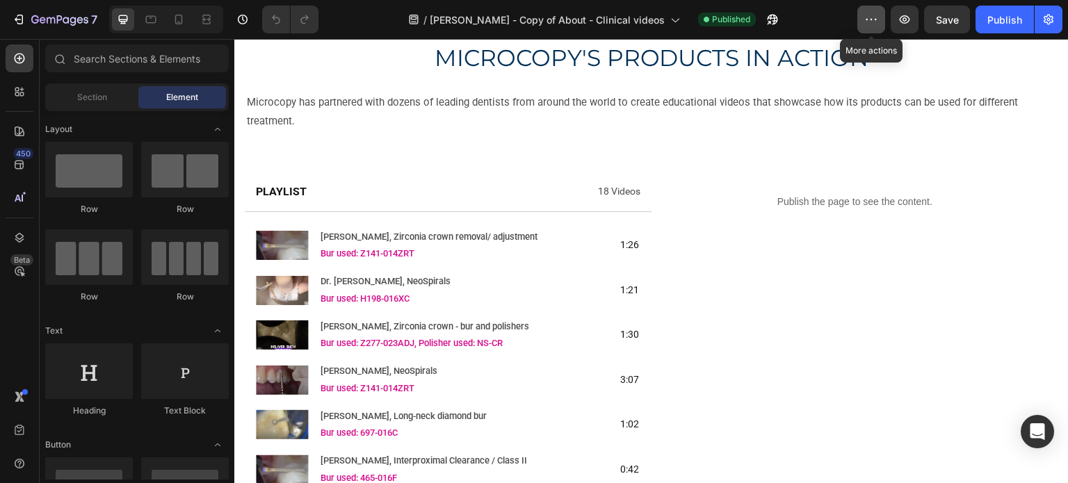
click at [871, 26] on icon "button" at bounding box center [872, 20] width 14 height 14
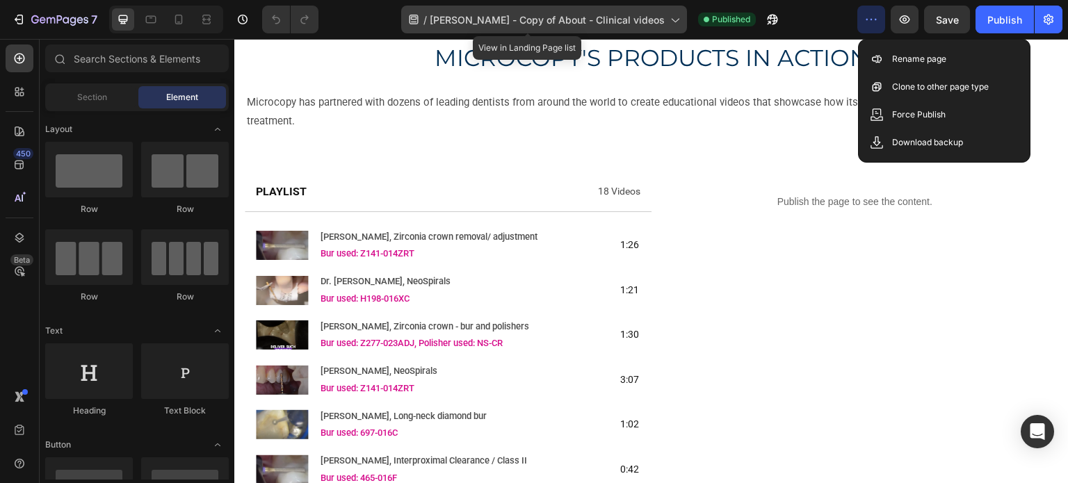
click at [668, 20] on icon at bounding box center [675, 20] width 14 height 14
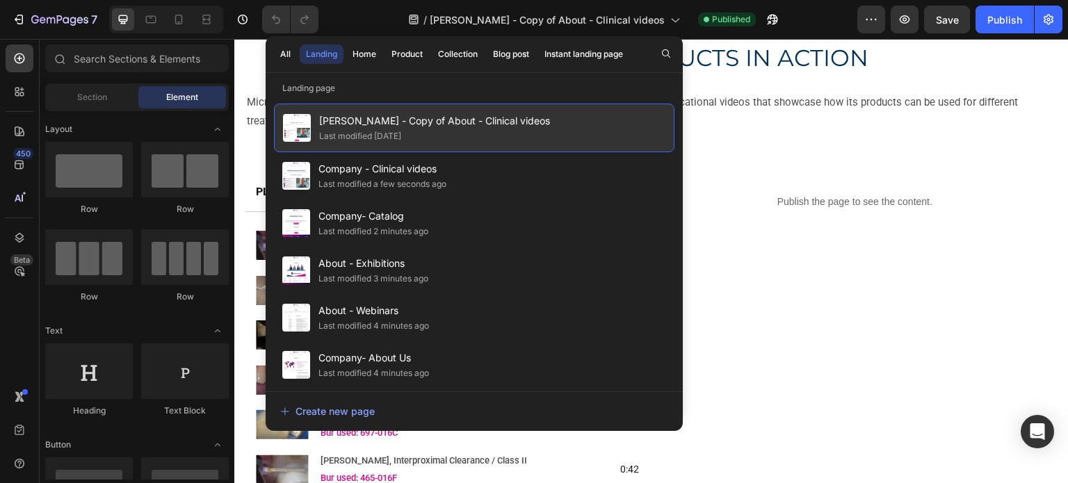
drag, startPoint x: 426, startPoint y: 125, endPoint x: 566, endPoint y: 104, distance: 141.4
click at [566, 104] on div "Kayle - GP - Copy of About - Clinical videos Last modified 15 days ago Company …" at bounding box center [474, 240] width 417 height 291
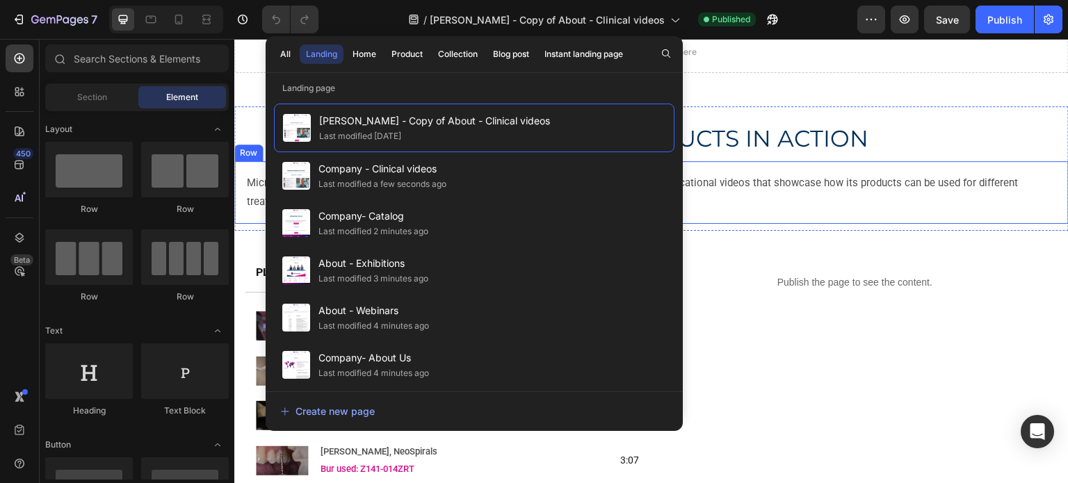
scroll to position [0, 0]
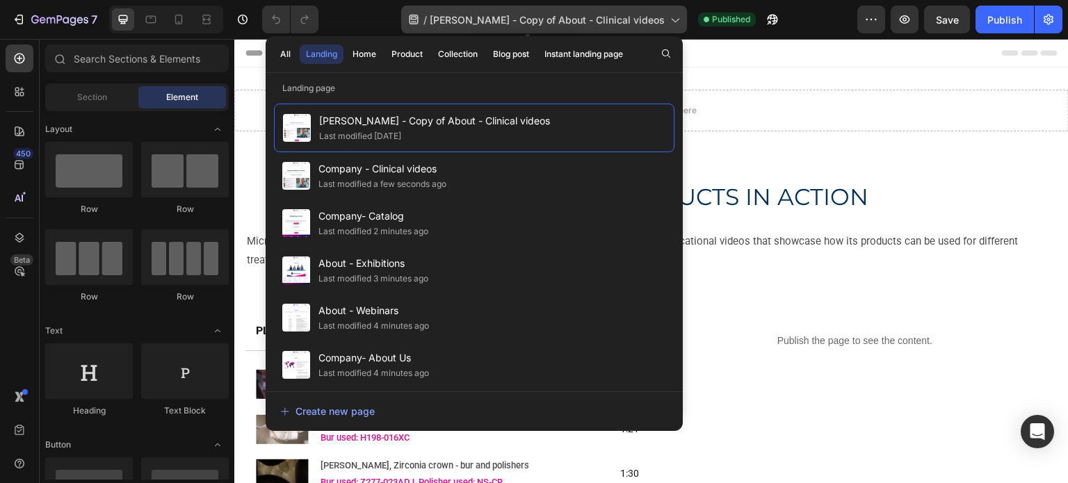
click at [421, 17] on icon at bounding box center [414, 20] width 14 height 14
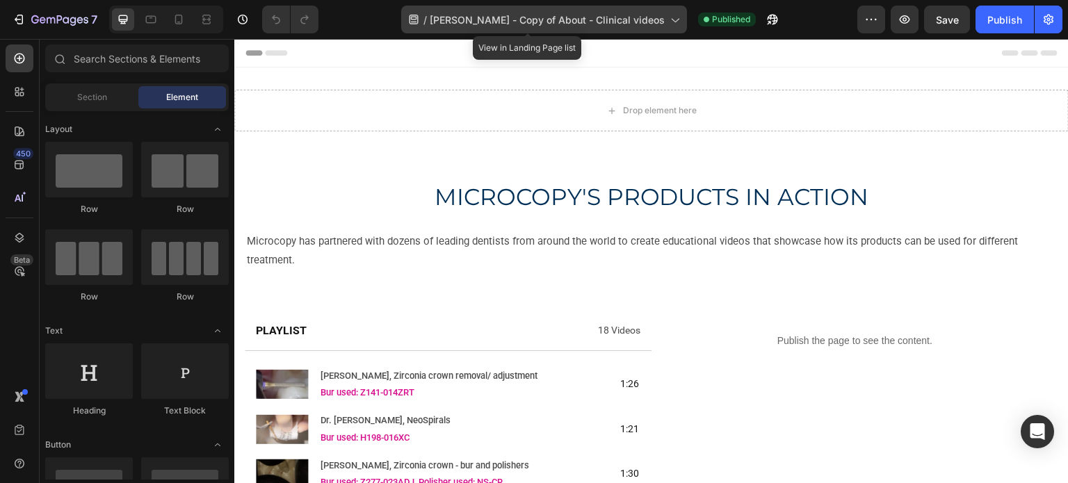
click at [465, 25] on span "[PERSON_NAME] - Copy of About - Clinical videos" at bounding box center [547, 20] width 235 height 15
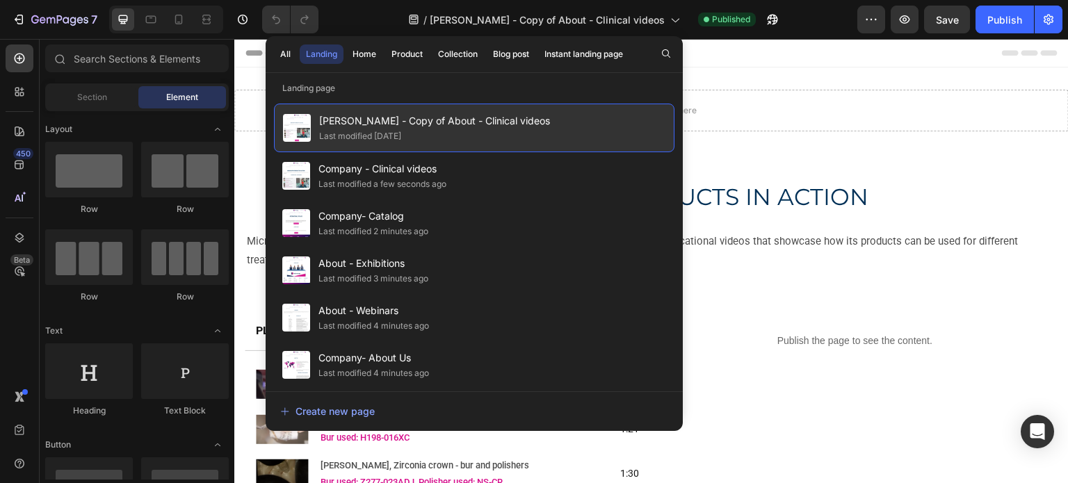
click at [646, 127] on div "Kayle - GP - Copy of About - Clinical videos Last modified 15 days ago" at bounding box center [474, 128] width 401 height 49
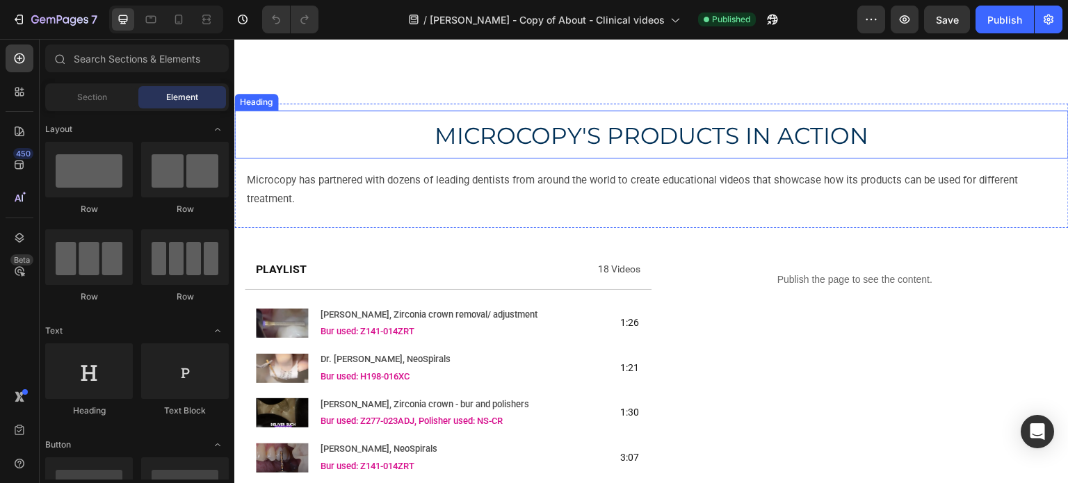
scroll to position [139, 0]
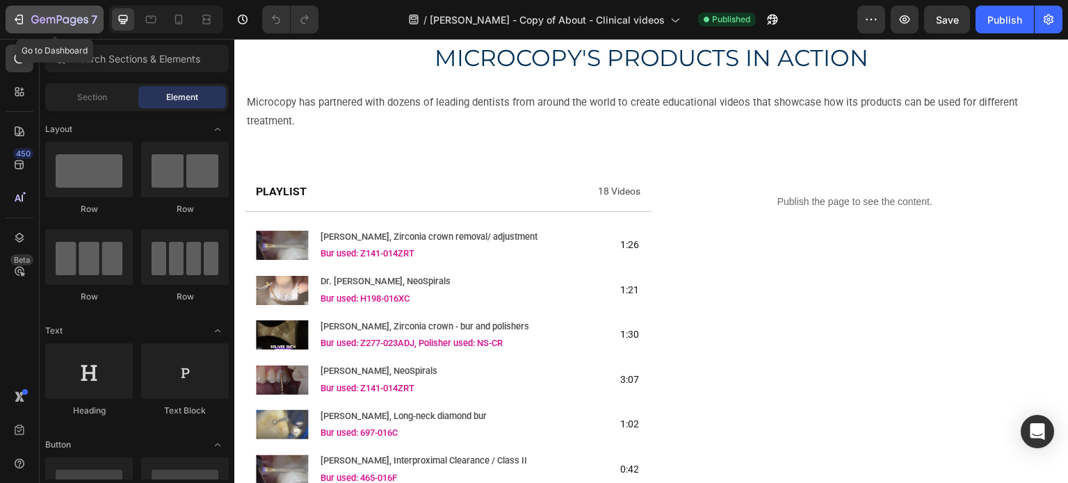
click at [14, 19] on icon "button" at bounding box center [19, 20] width 14 height 14
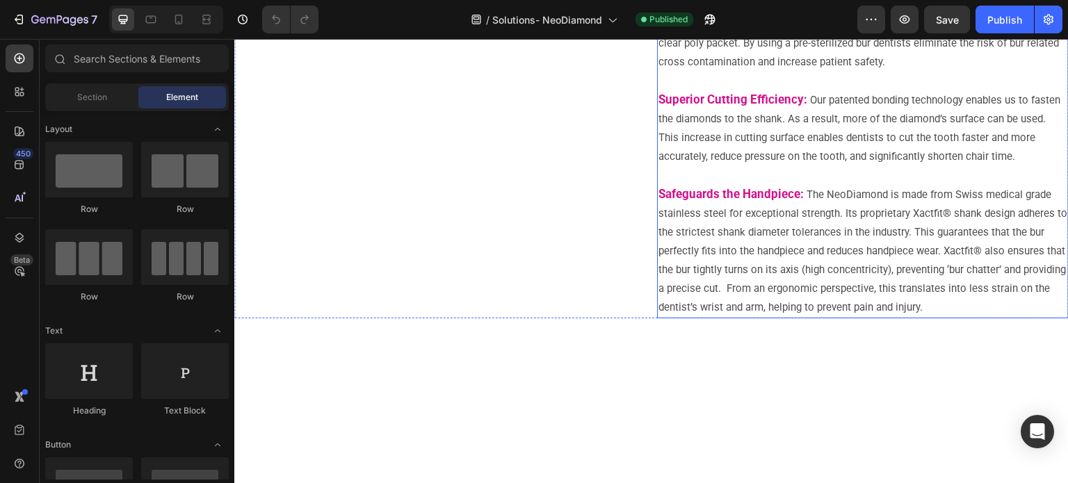
scroll to position [209, 0]
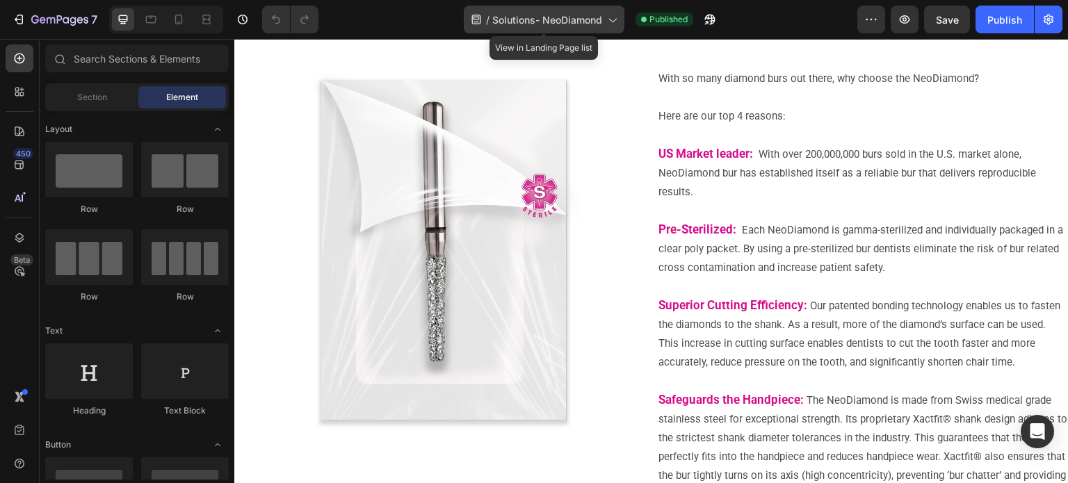
click at [579, 22] on span "Solutions- NeoDiamond" at bounding box center [548, 20] width 110 height 15
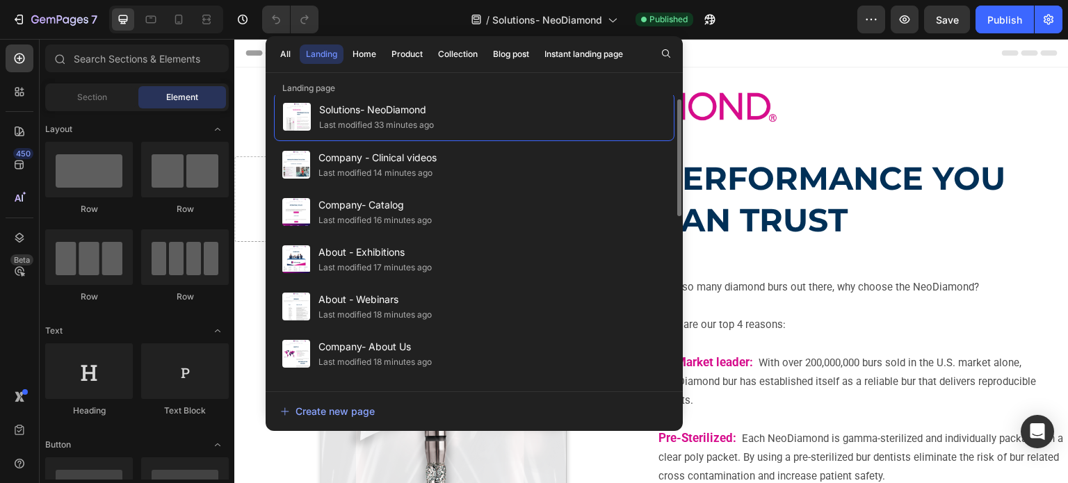
scroll to position [0, 0]
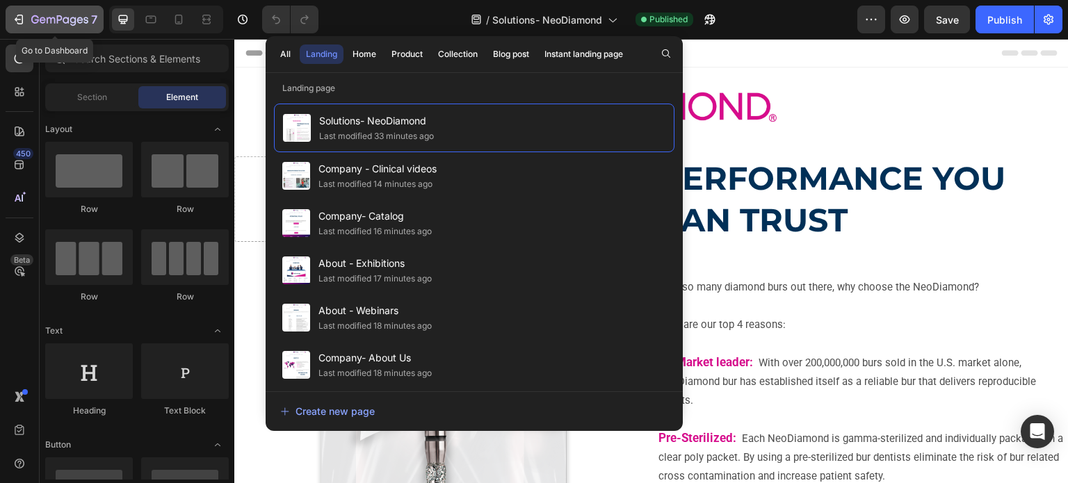
click at [47, 19] on icon "button" at bounding box center [51, 20] width 8 height 6
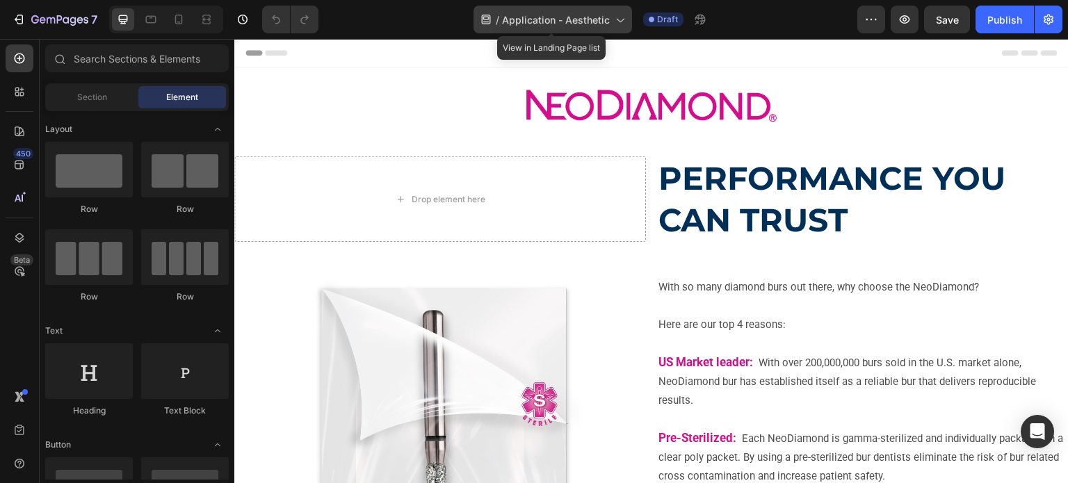
click at [557, 24] on span "Application - Aesthetic" at bounding box center [556, 20] width 108 height 15
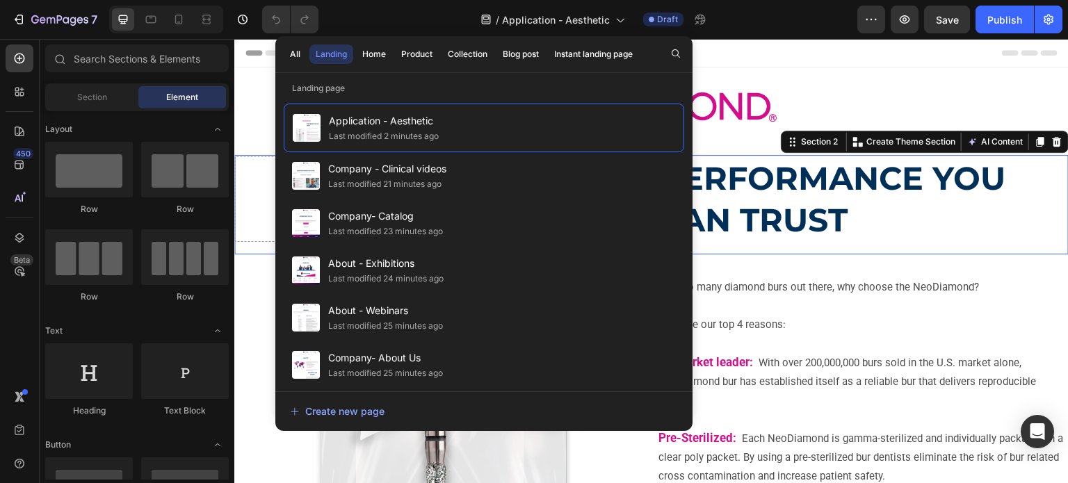
click at [794, 251] on div "Drop element here PERFORMANCE YOU CAN TRUST Heading Row" at bounding box center [651, 205] width 835 height 97
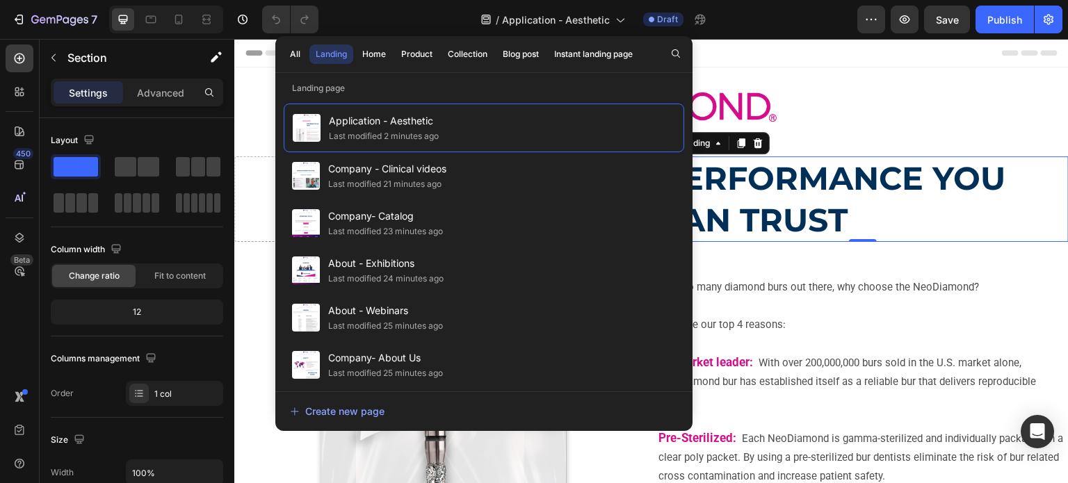
click at [810, 238] on strong "PERFORMANCE YOU CAN TRUST" at bounding box center [832, 199] width 347 height 81
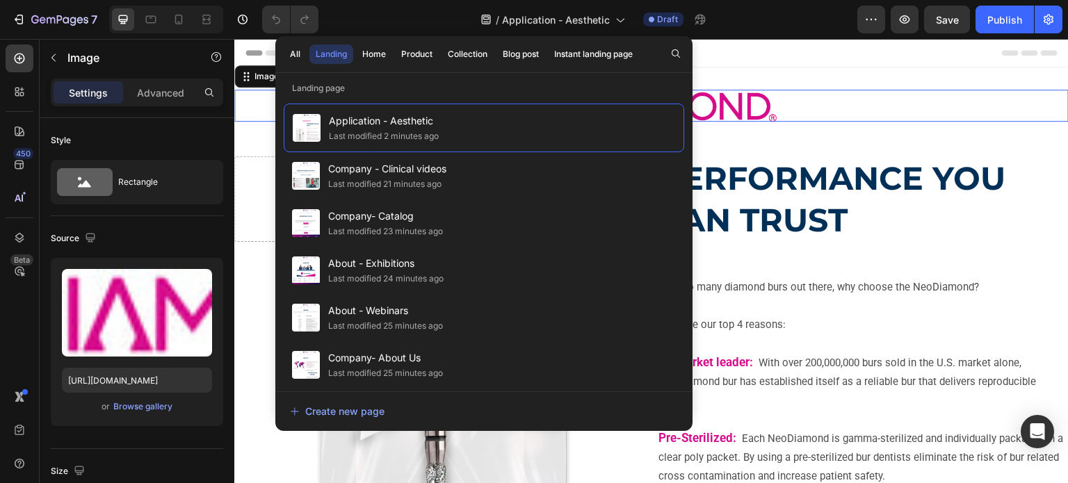
click at [787, 116] on div at bounding box center [651, 106] width 835 height 32
click at [745, 59] on div "Header" at bounding box center [652, 53] width 812 height 28
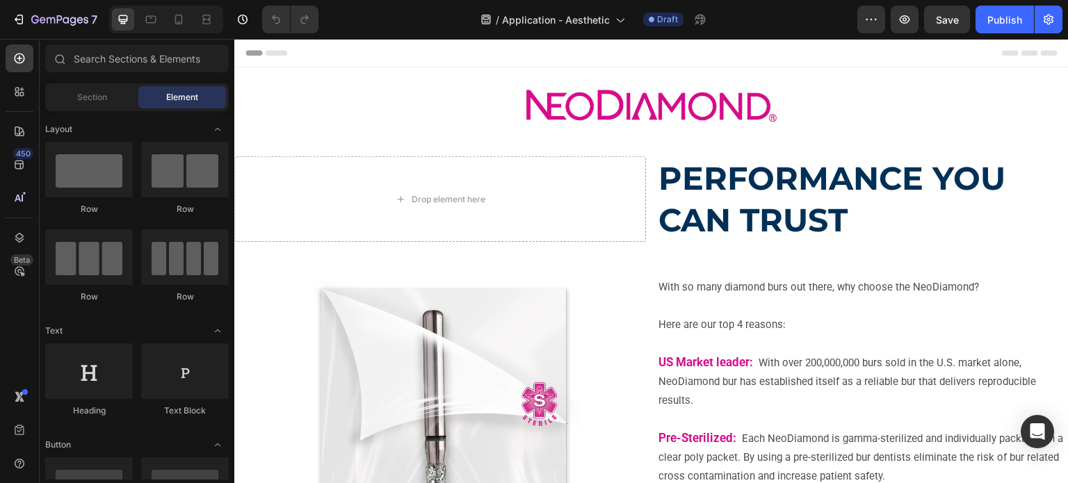
click at [363, 27] on div "/ Application - Aesthetic Draft" at bounding box center [594, 20] width 528 height 28
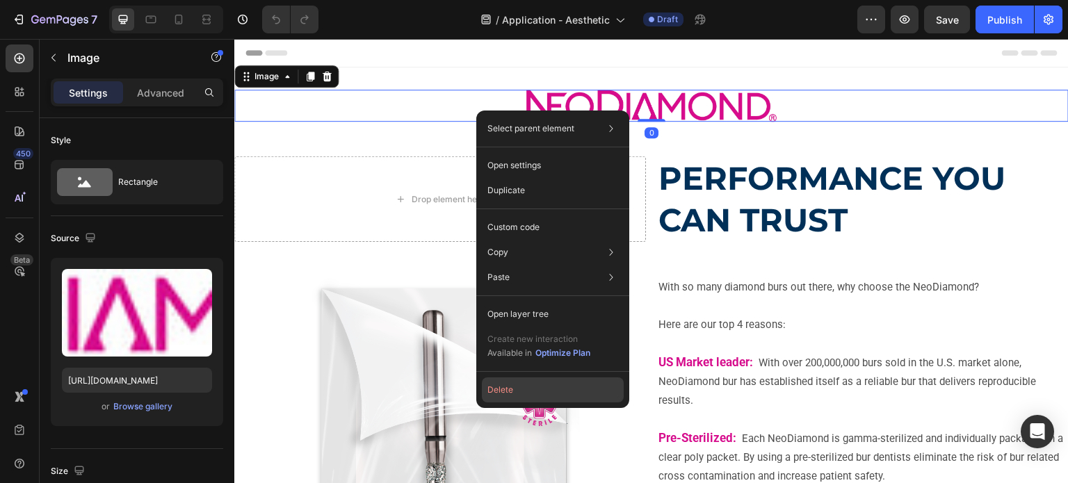
click at [509, 394] on button "Delete" at bounding box center [553, 390] width 142 height 25
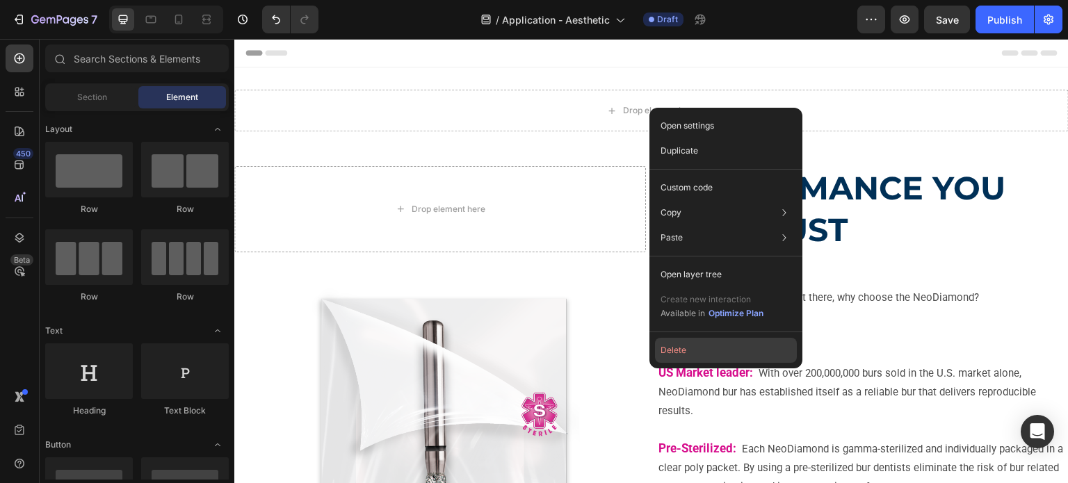
click at [746, 347] on button "Delete" at bounding box center [726, 350] width 142 height 25
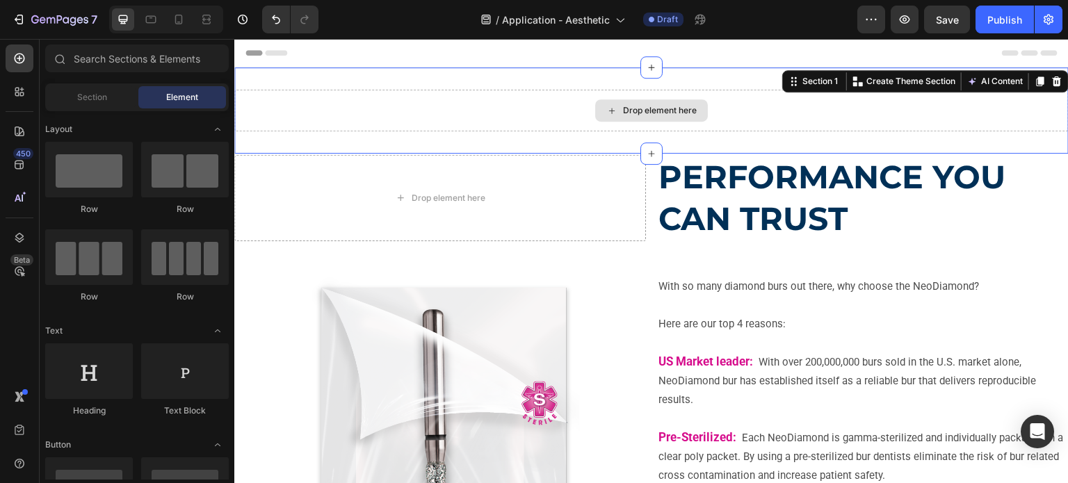
click at [405, 124] on div "Drop element here" at bounding box center [651, 111] width 835 height 42
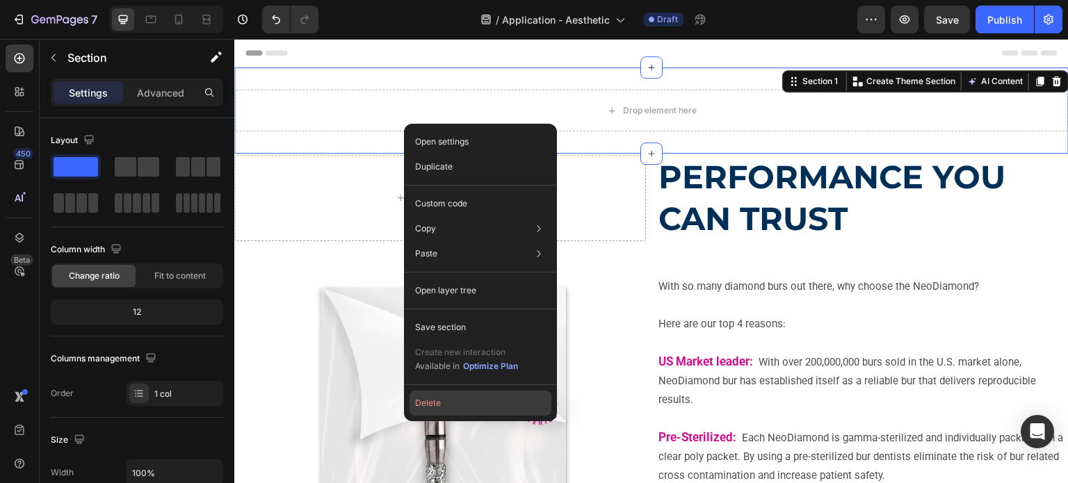
click at [450, 406] on button "Delete" at bounding box center [481, 403] width 142 height 25
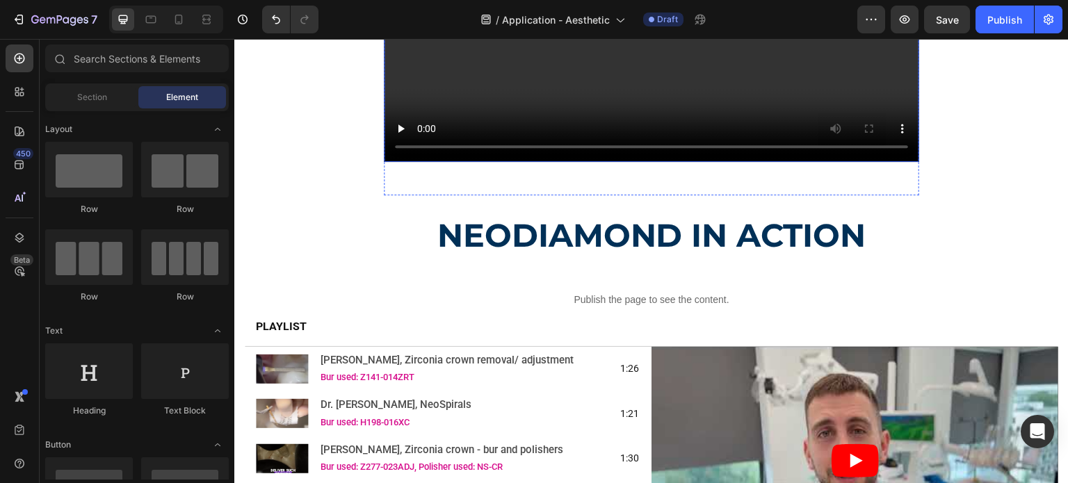
scroll to position [835, 0]
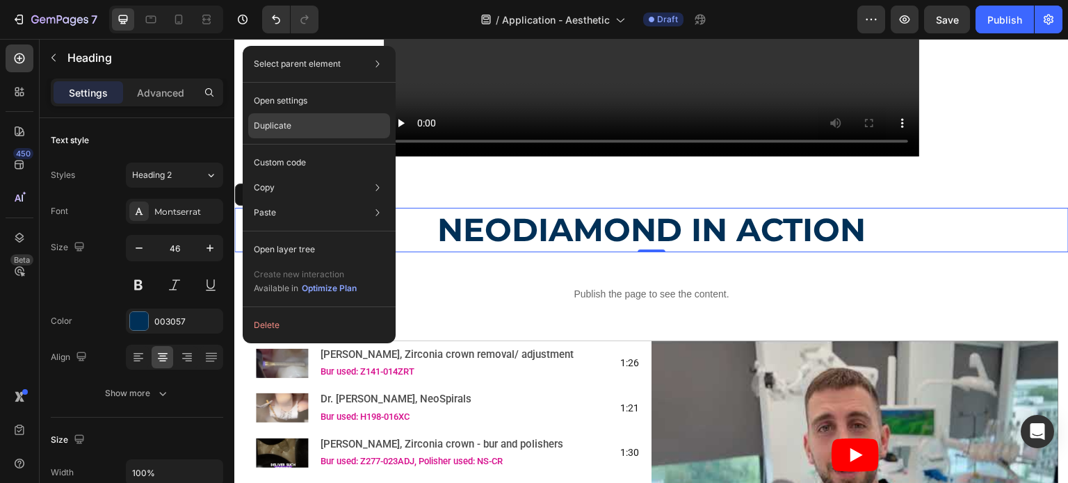
click at [305, 150] on div "Duplicate" at bounding box center [319, 162] width 142 height 25
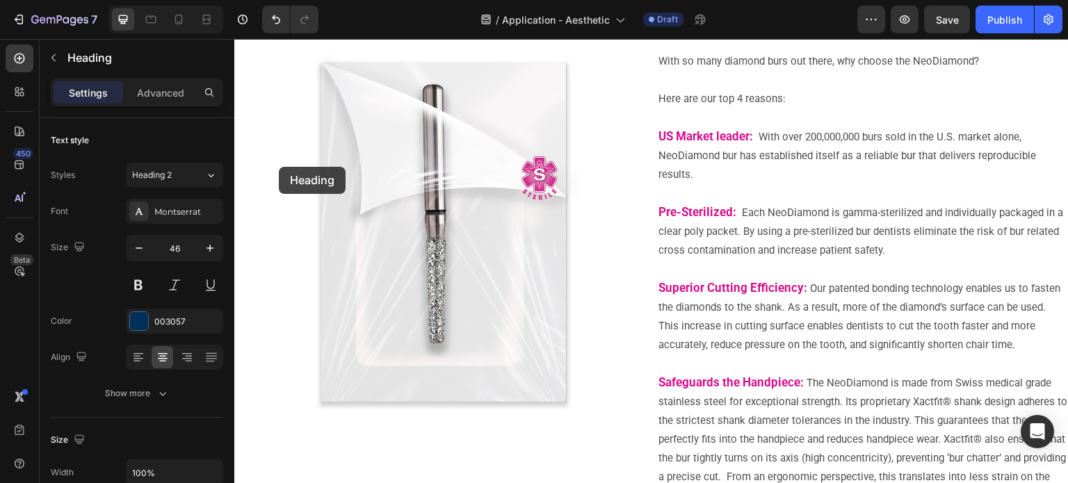
scroll to position [0, 0]
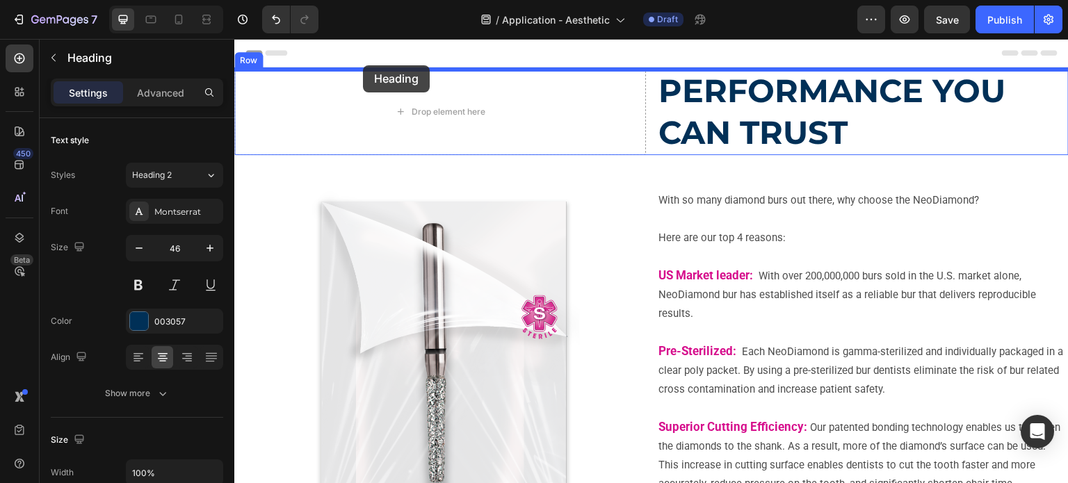
drag, startPoint x: 247, startPoint y: 242, endPoint x: 363, endPoint y: 65, distance: 211.5
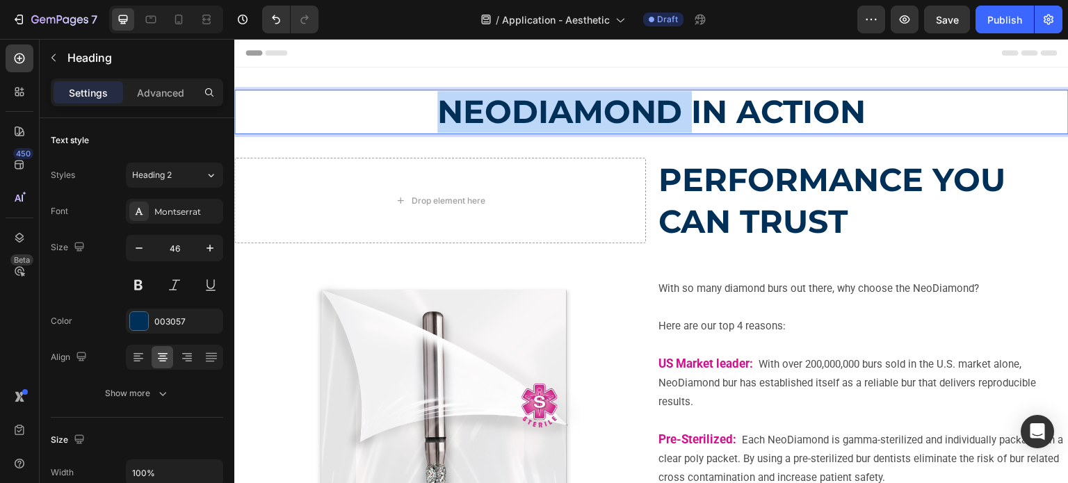
click at [474, 119] on strong "NEODIAMOND IN ACTION" at bounding box center [652, 112] width 429 height 40
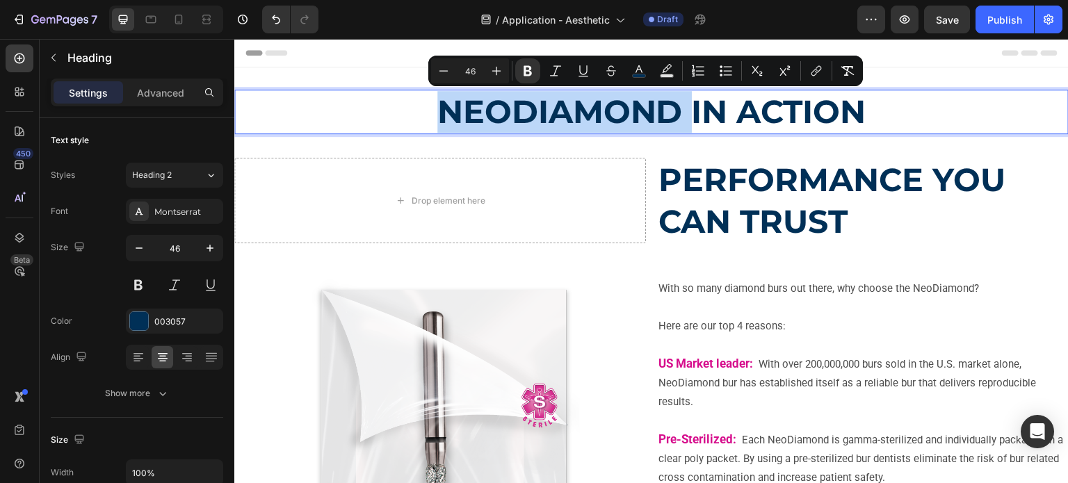
click at [443, 116] on strong "NEODIAMOND IN ACTION" at bounding box center [652, 112] width 429 height 40
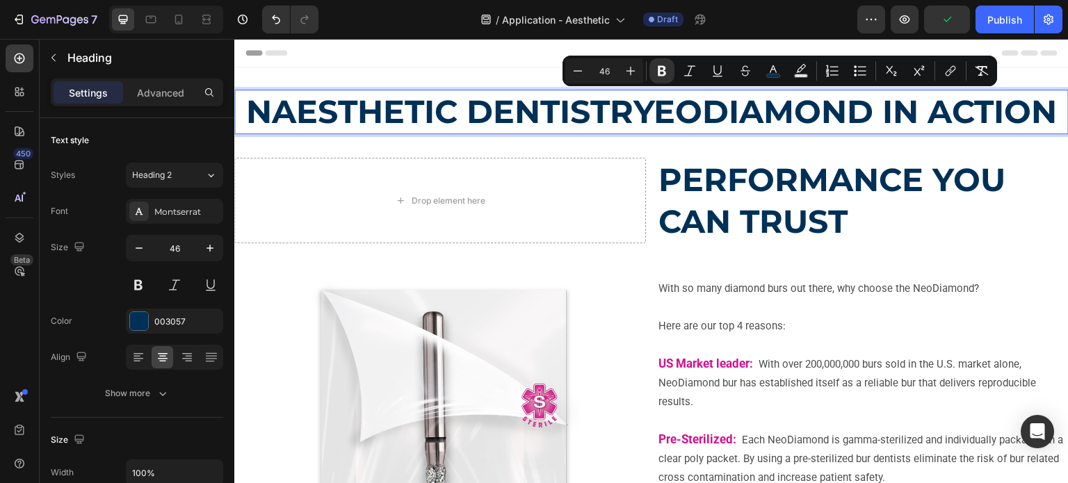
drag, startPoint x: 721, startPoint y: 120, endPoint x: 726, endPoint y: 142, distance: 22.1
click at [726, 133] on p "NAESTHETIC DENTISTRYEODIAMOND IN ACTION" at bounding box center [652, 112] width 832 height 42
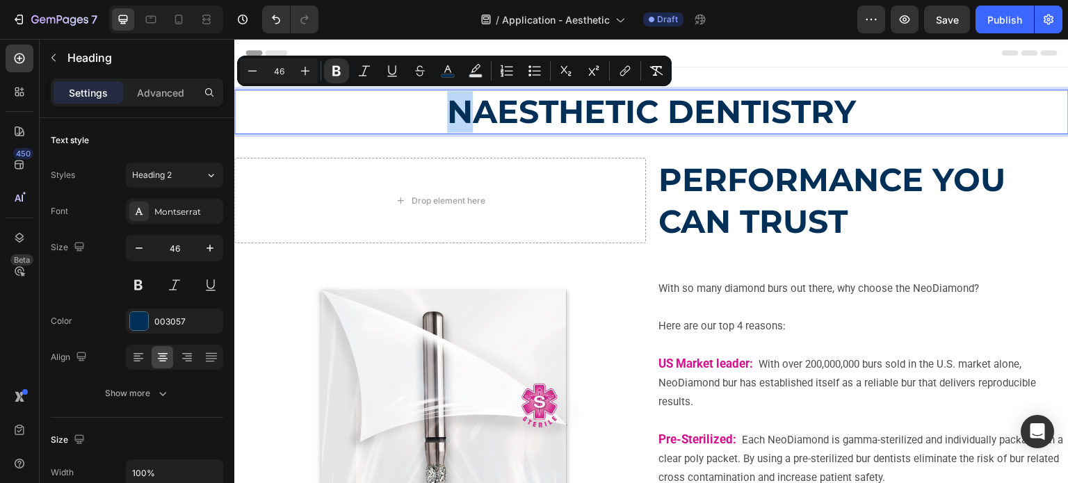
drag, startPoint x: 445, startPoint y: 106, endPoint x: 460, endPoint y: 106, distance: 14.6
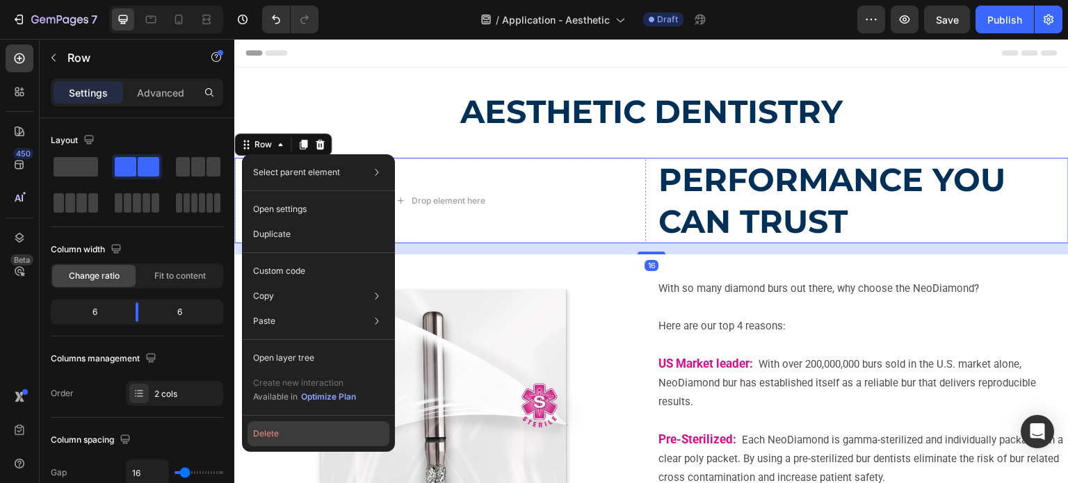
click at [260, 429] on button "Delete" at bounding box center [319, 434] width 142 height 25
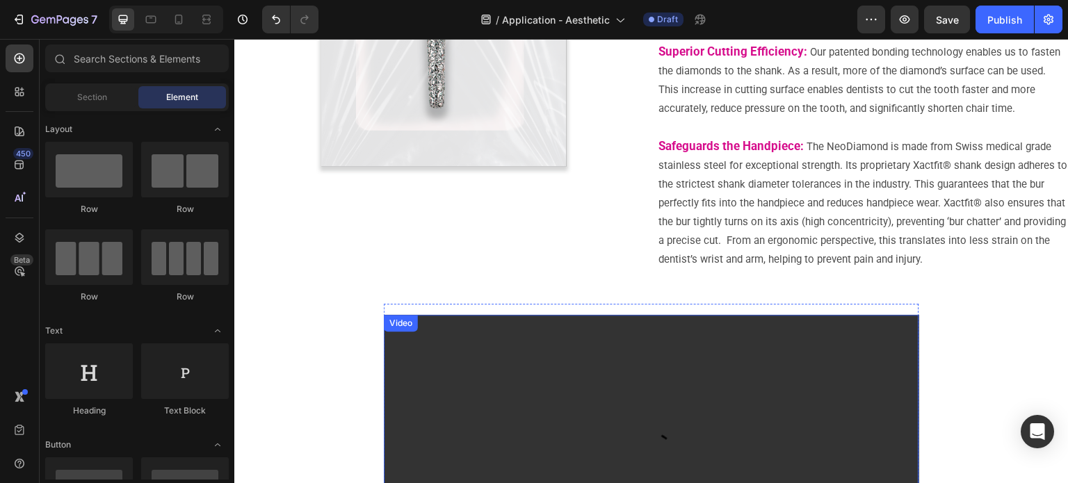
scroll to position [417, 0]
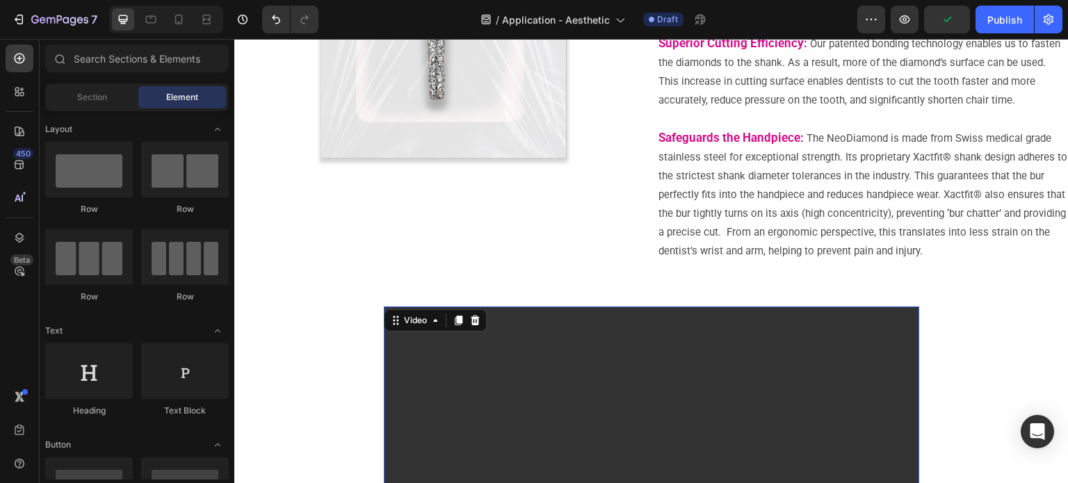
click at [742, 323] on video at bounding box center [652, 457] width 536 height 301
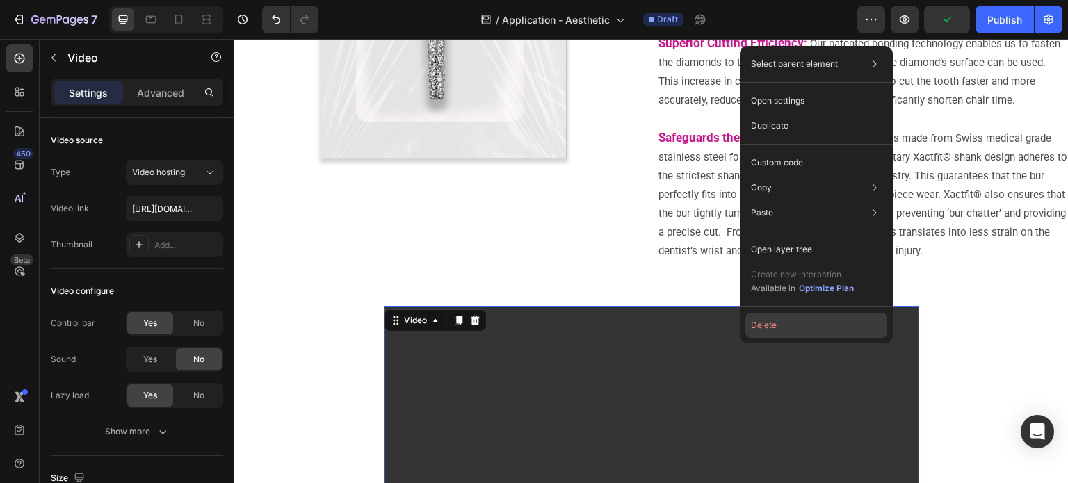
click at [751, 327] on button "Delete" at bounding box center [817, 325] width 142 height 25
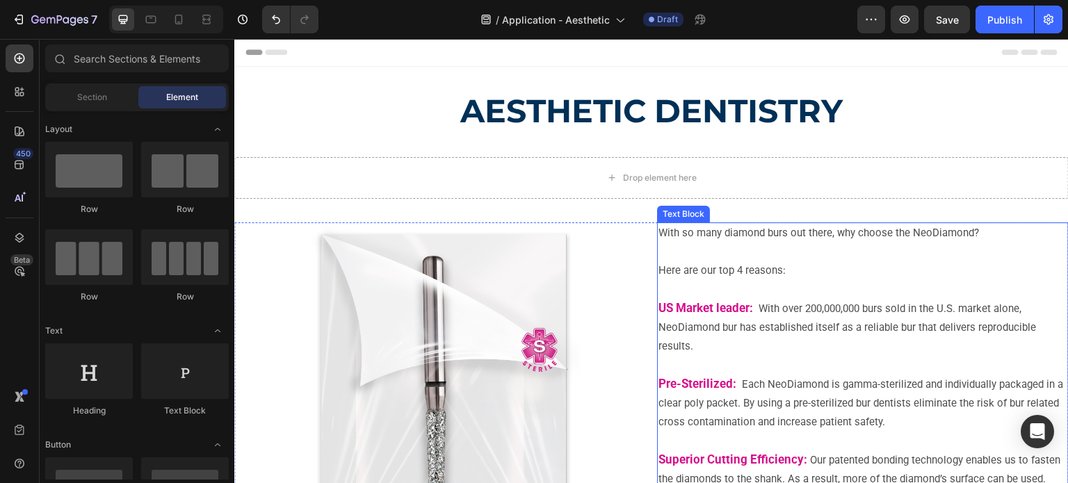
scroll to position [0, 0]
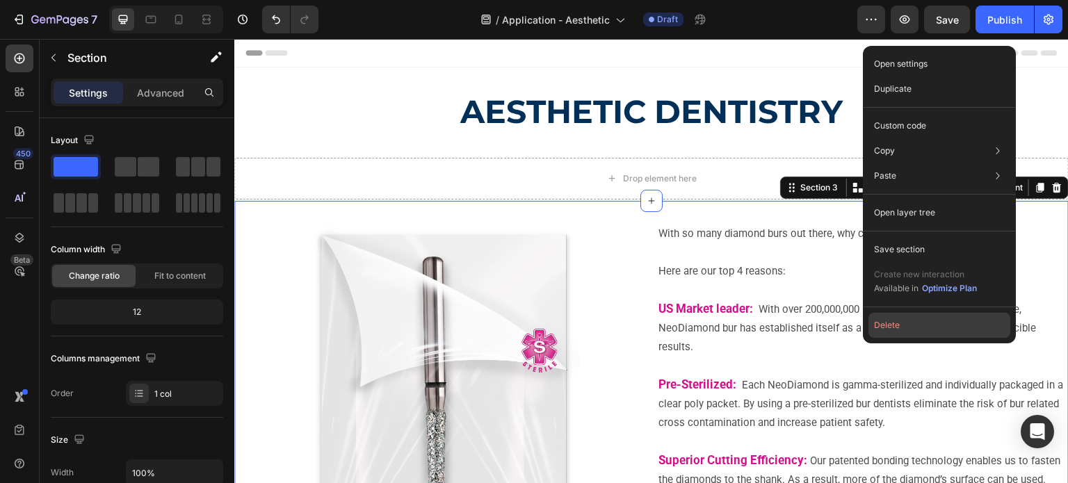
click at [907, 330] on button "Delete" at bounding box center [940, 325] width 142 height 25
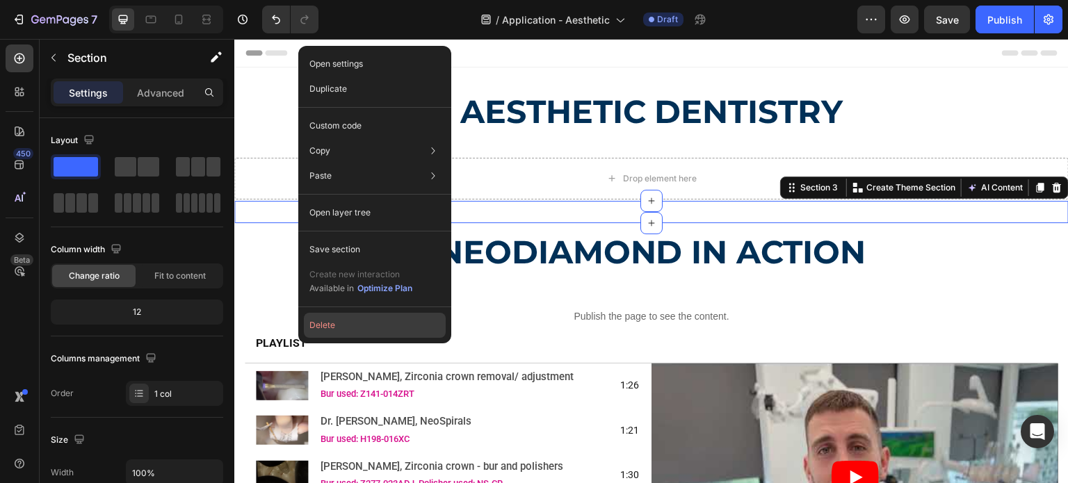
click at [323, 330] on button "Delete" at bounding box center [375, 325] width 142 height 25
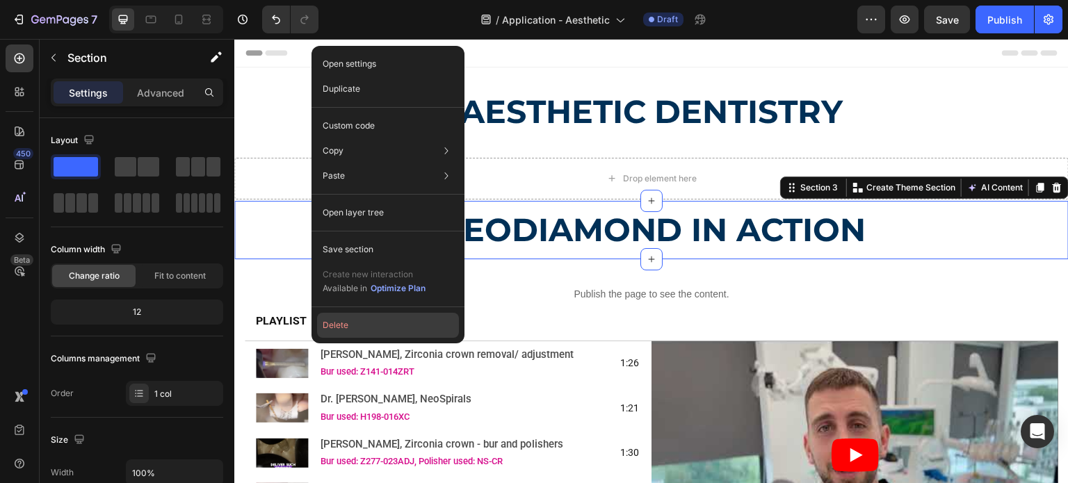
click at [351, 331] on button "Delete" at bounding box center [388, 325] width 142 height 25
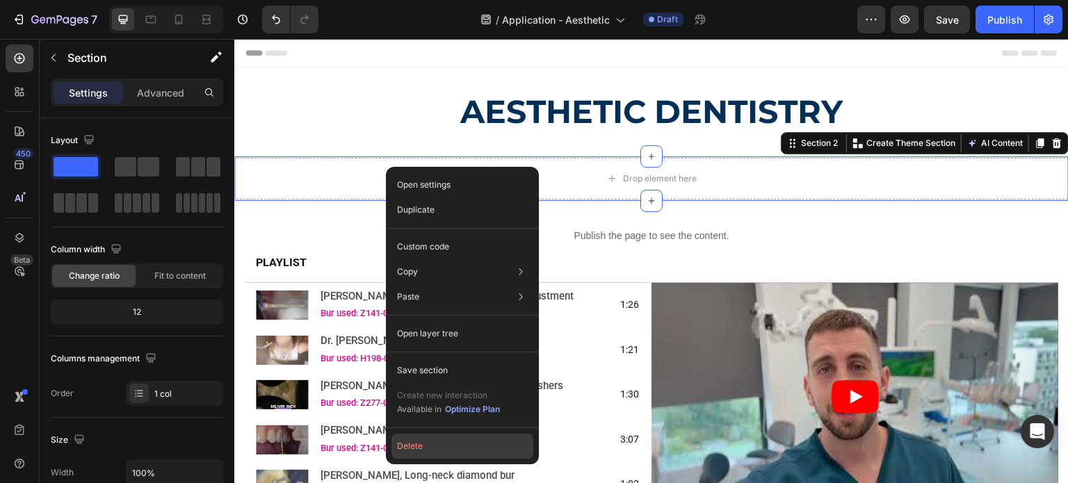
click at [437, 455] on button "Delete" at bounding box center [463, 446] width 142 height 25
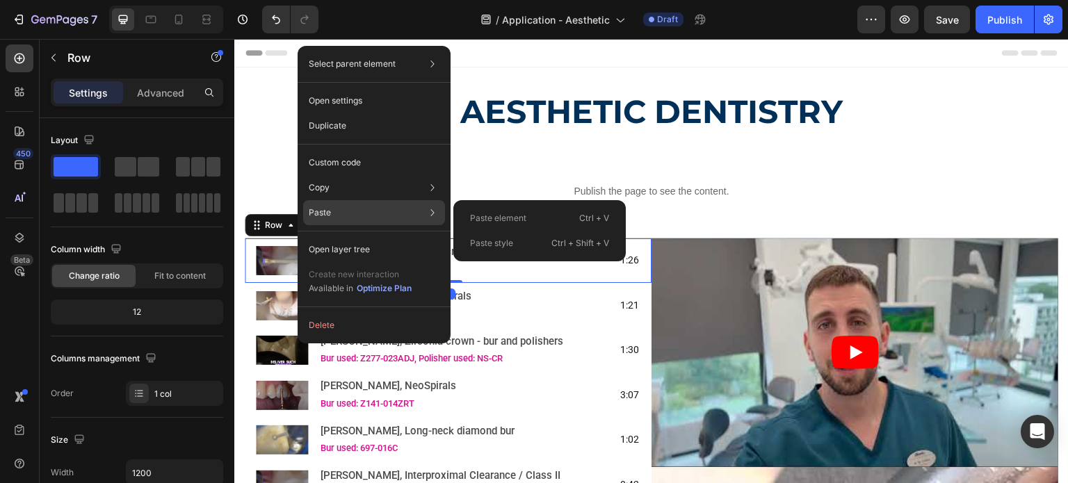
click at [303, 237] on div "Paste Paste element Ctrl + V Paste style Ctrl + Shift + V" at bounding box center [374, 249] width 142 height 25
click at [479, 231] on div "Paste element Ctrl + V" at bounding box center [539, 243] width 161 height 25
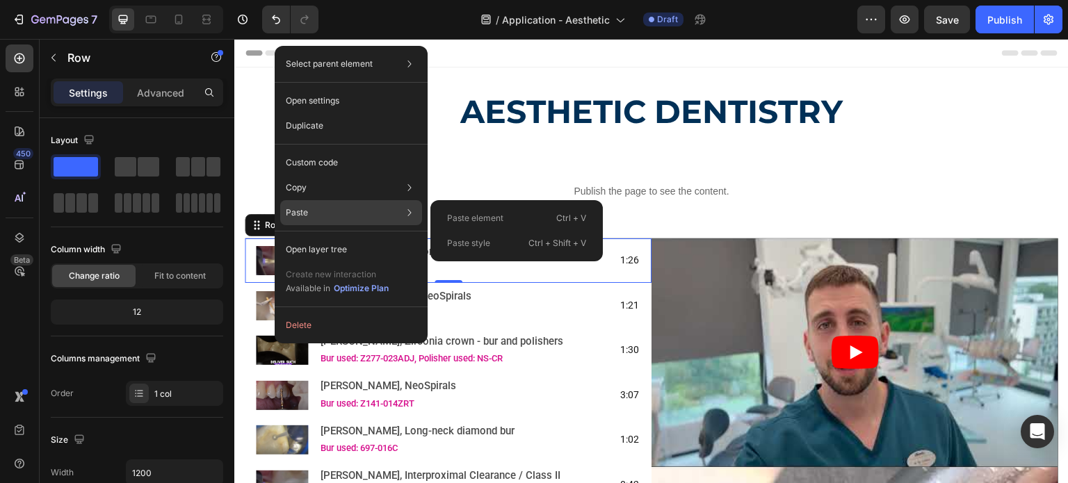
click at [456, 221] on p "Paste element" at bounding box center [475, 218] width 56 height 13
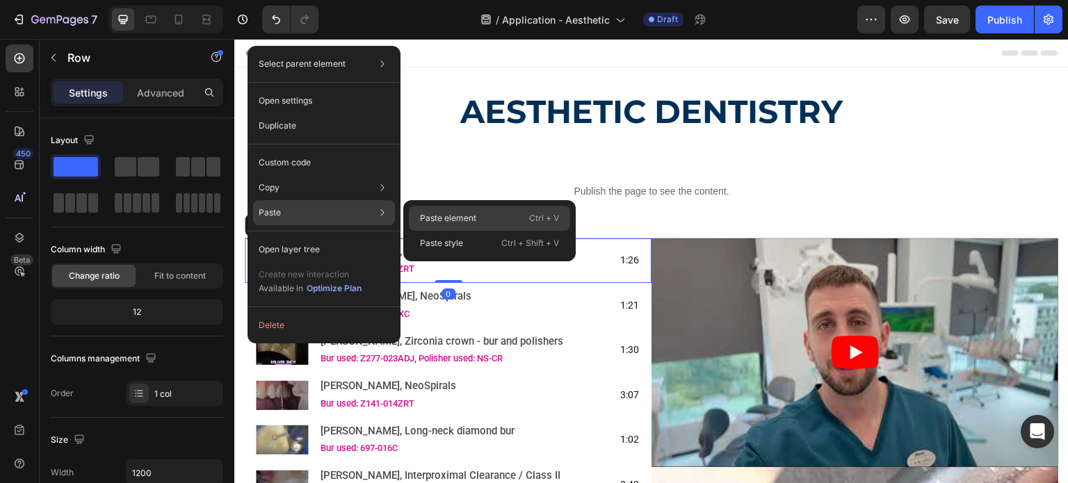
click at [428, 217] on p "Paste element" at bounding box center [448, 218] width 56 height 13
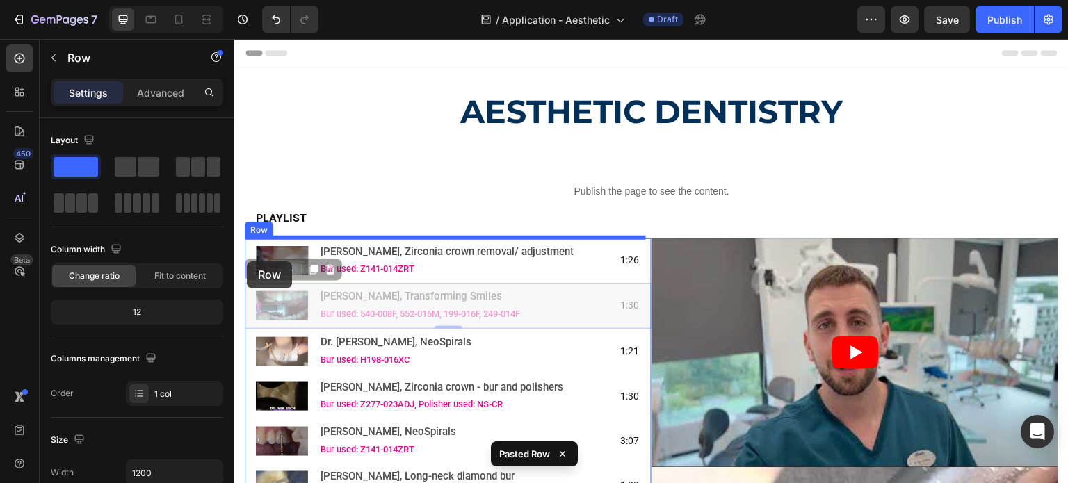
drag, startPoint x: 247, startPoint y: 298, endPoint x: 247, endPoint y: 262, distance: 36.2
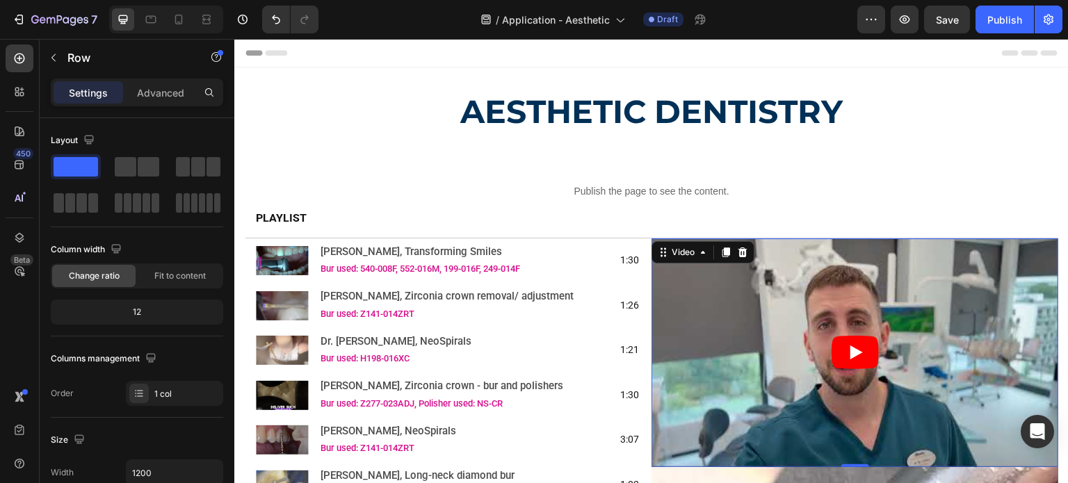
click at [708, 265] on article at bounding box center [855, 353] width 407 height 229
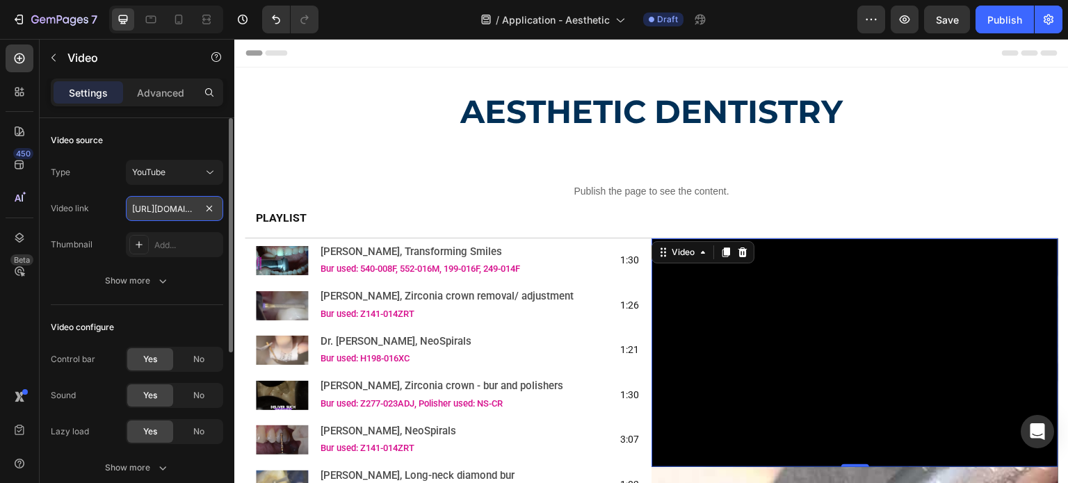
click at [170, 216] on input "https://youtu.be/XfW7asNpq_4" at bounding box center [174, 208] width 97 height 25
type input "V"
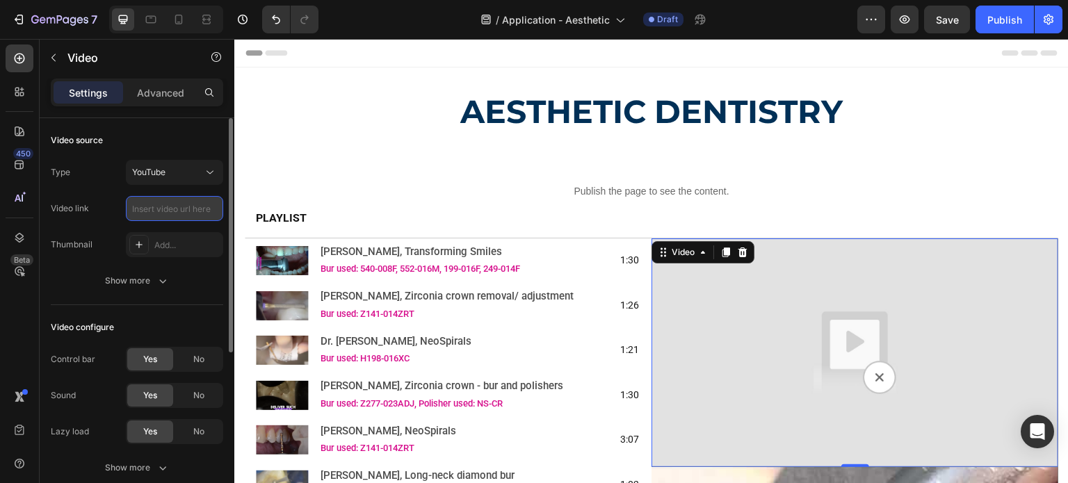
paste input "https://www.youtube.com/watch?v=UCcrVrDQd-Q"
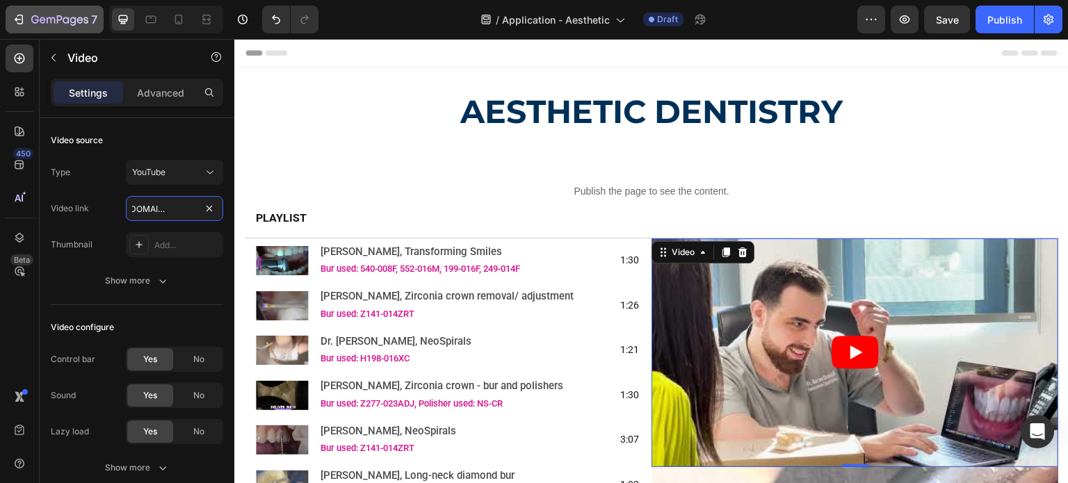
type input "https://www.youtube.com/watch?v=UCcrVrDQd-Q"
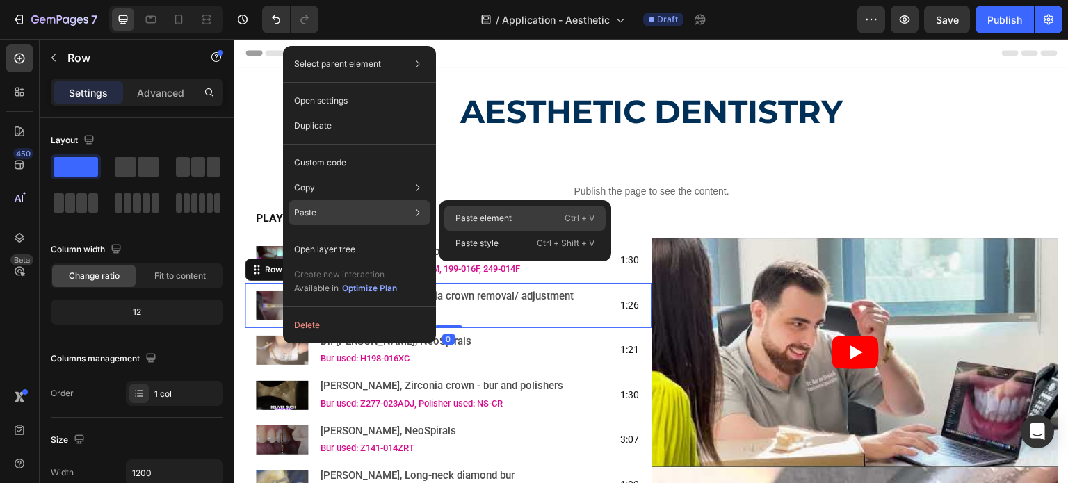
click at [473, 214] on p "Paste element" at bounding box center [484, 218] width 56 height 13
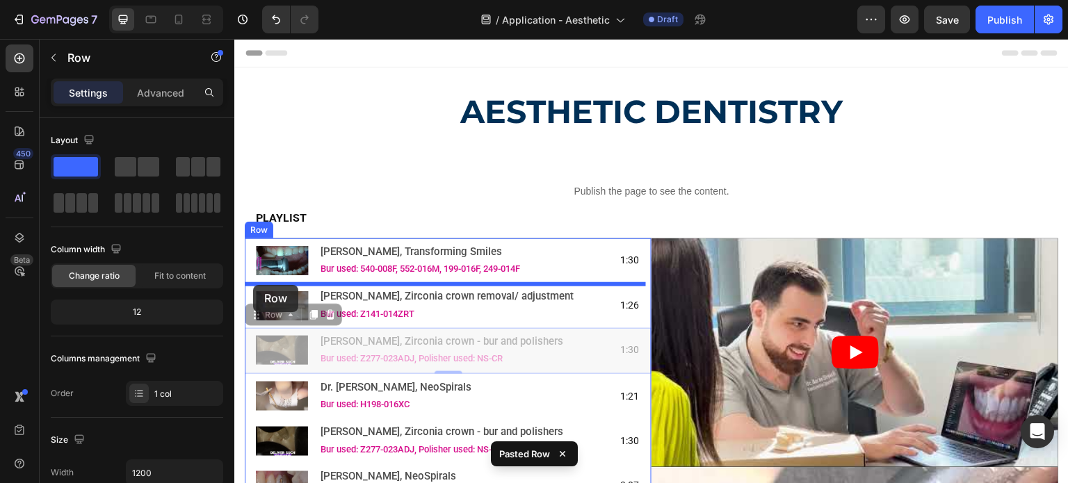
drag, startPoint x: 253, startPoint y: 325, endPoint x: 253, endPoint y: 285, distance: 39.7
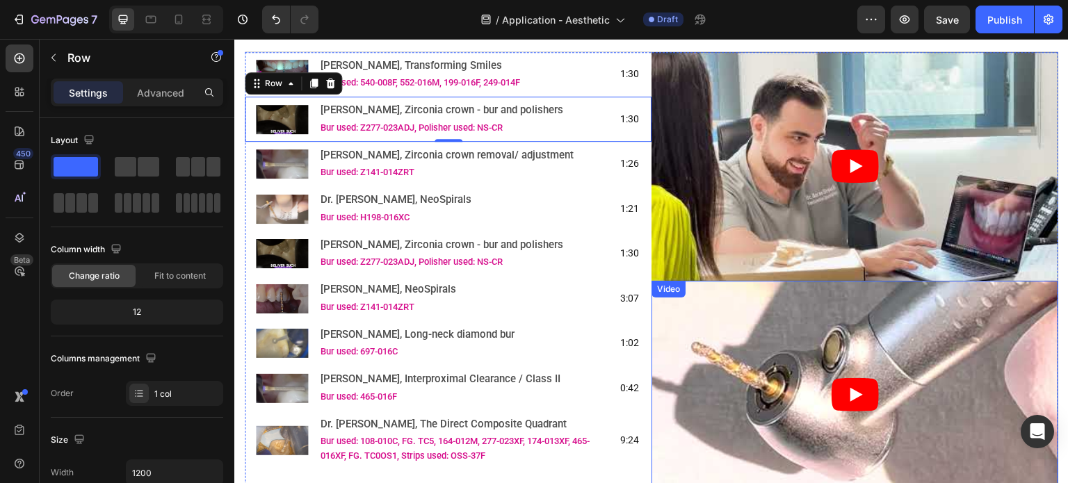
scroll to position [209, 0]
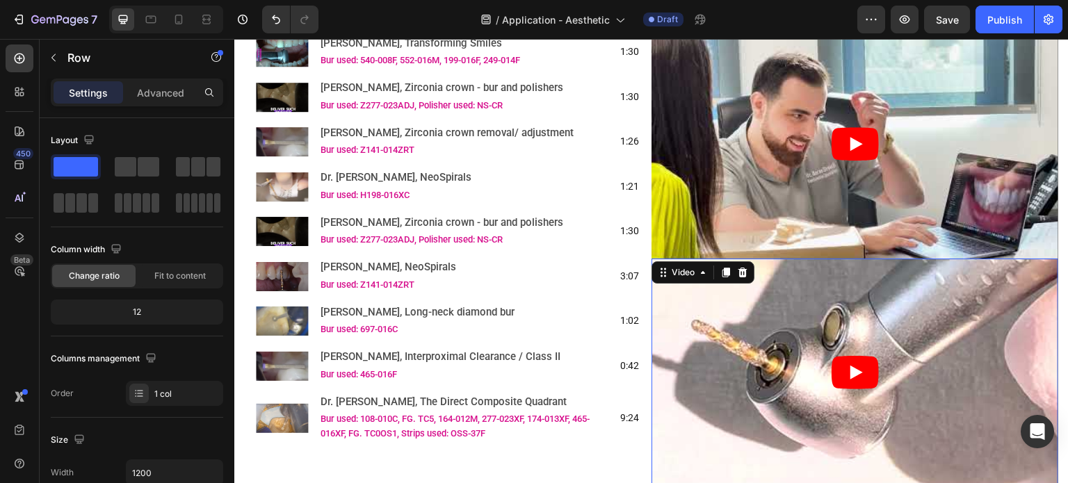
click at [718, 304] on article at bounding box center [855, 373] width 407 height 229
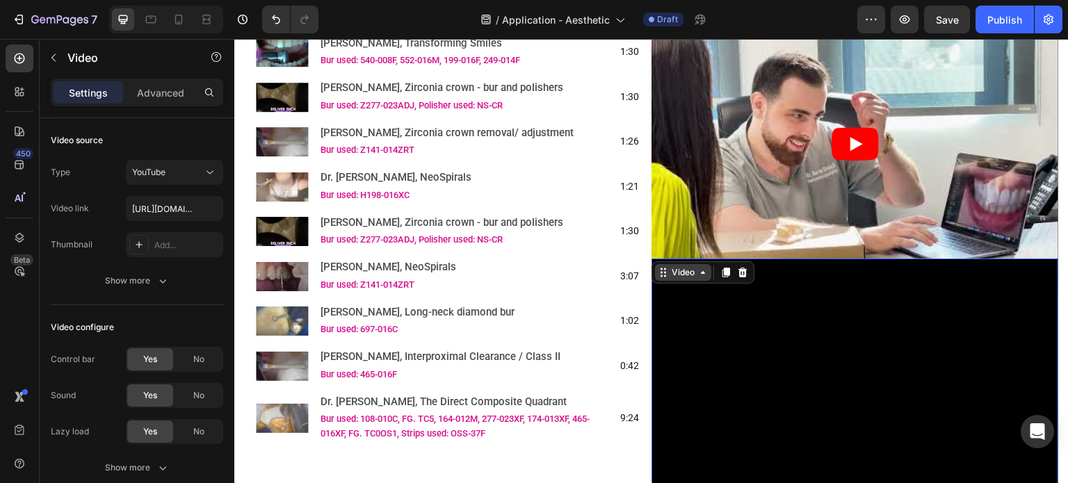
click at [671, 273] on div "Video" at bounding box center [683, 272] width 29 height 13
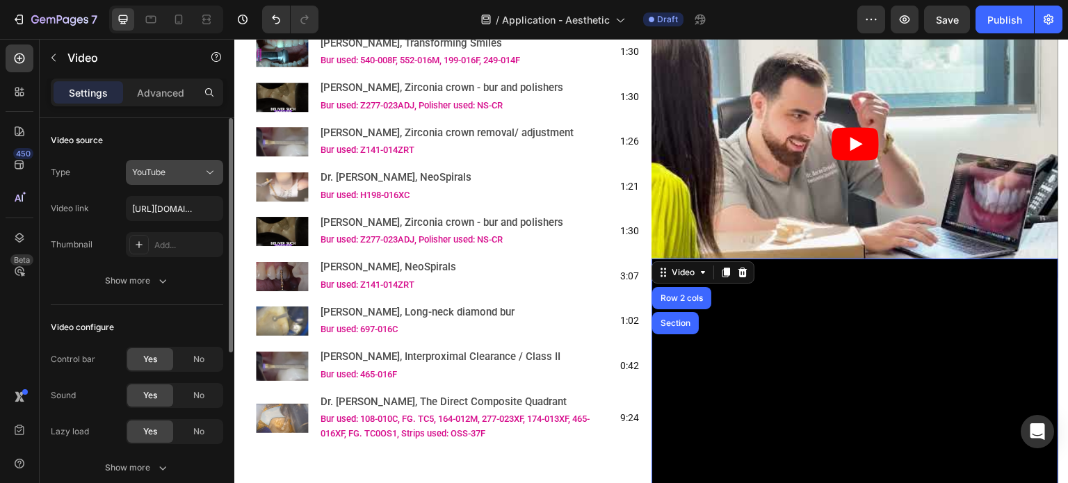
click at [207, 174] on icon at bounding box center [210, 173] width 14 height 14
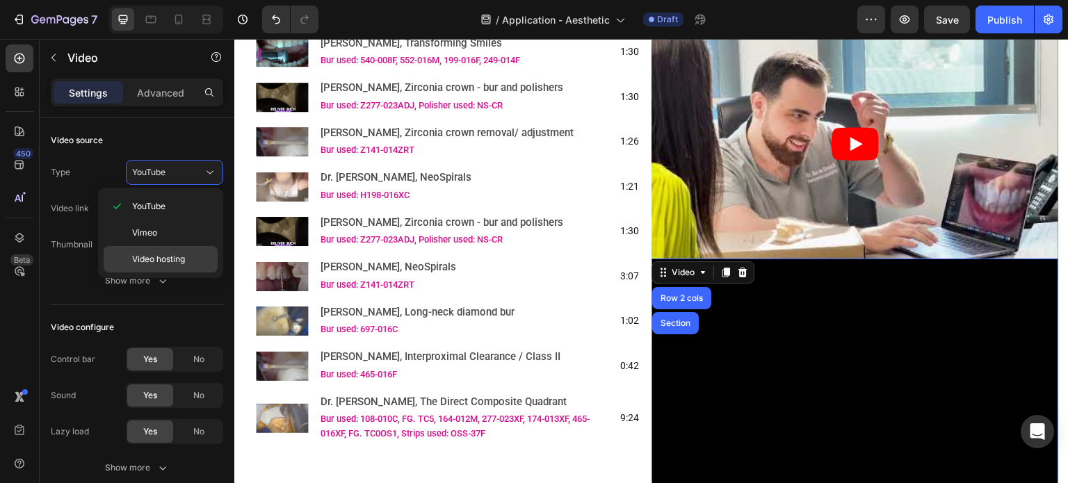
click at [175, 248] on div "Video hosting" at bounding box center [161, 259] width 114 height 26
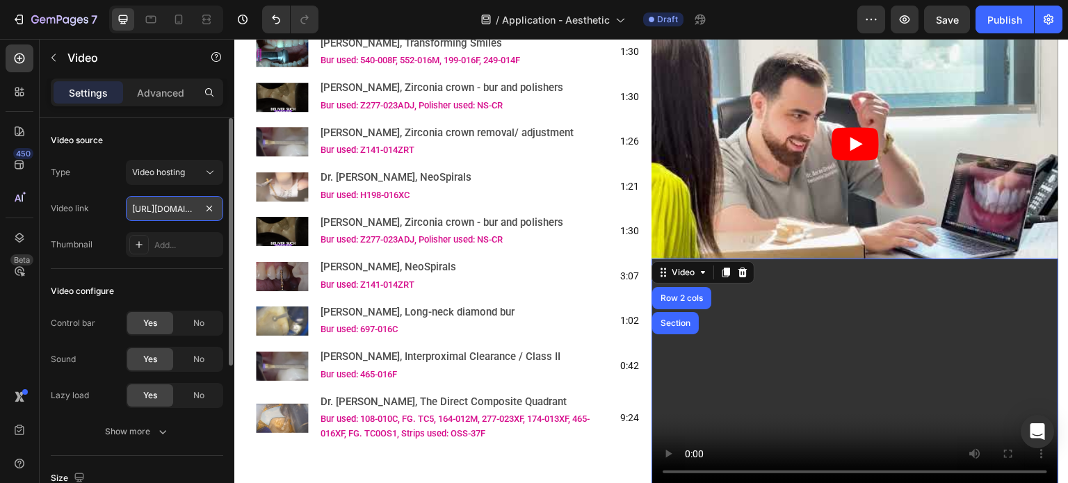
click at [134, 216] on input "https://cdn.shopify.com/videos/c/o/v/2cd3deb506b54b009063f7270ab5cf2e.mp4" at bounding box center [174, 208] width 97 height 25
paste input "d174861f8df845158f49a6d677d92218"
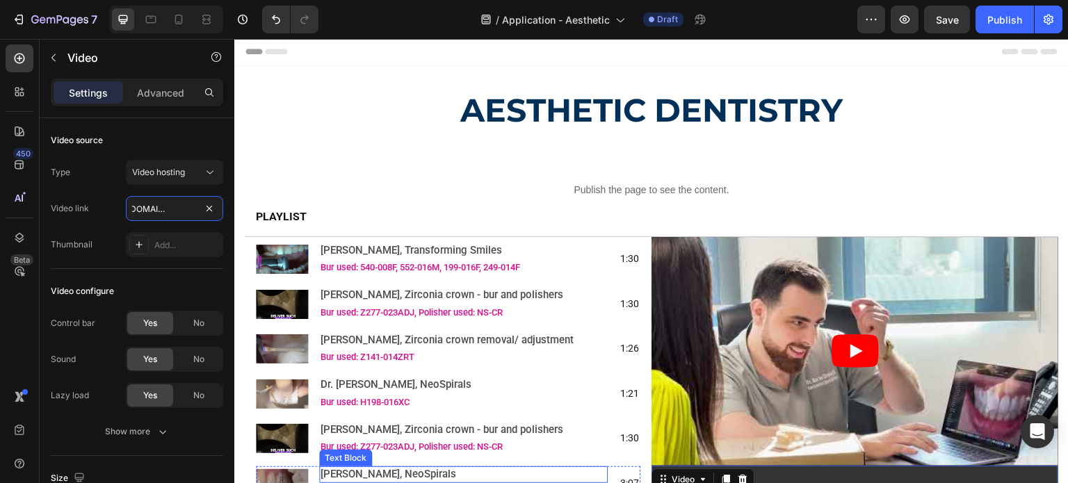
scroll to position [0, 0]
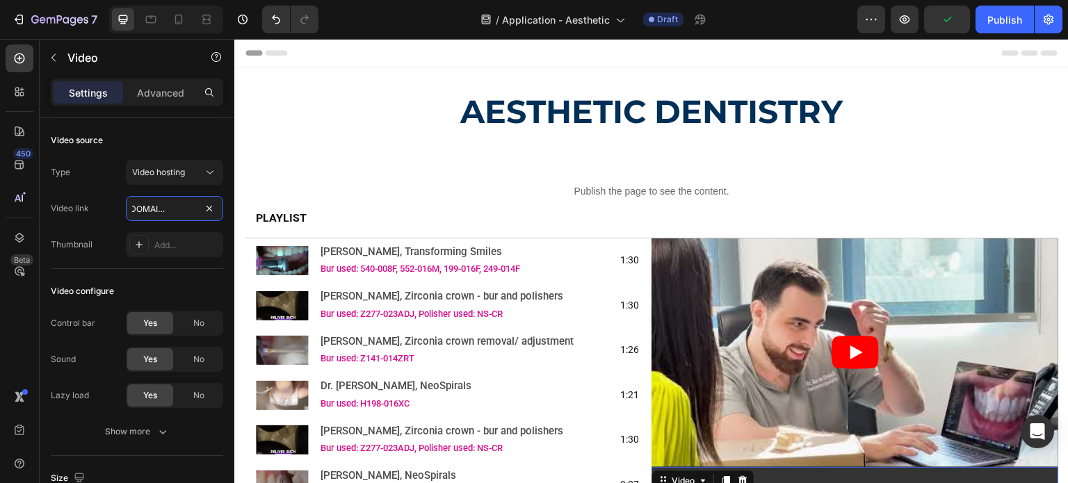
type input "https://cdn.shopify.com/videos/c/o/v/d174861f8df845158f49a6d677d92218.mp4"
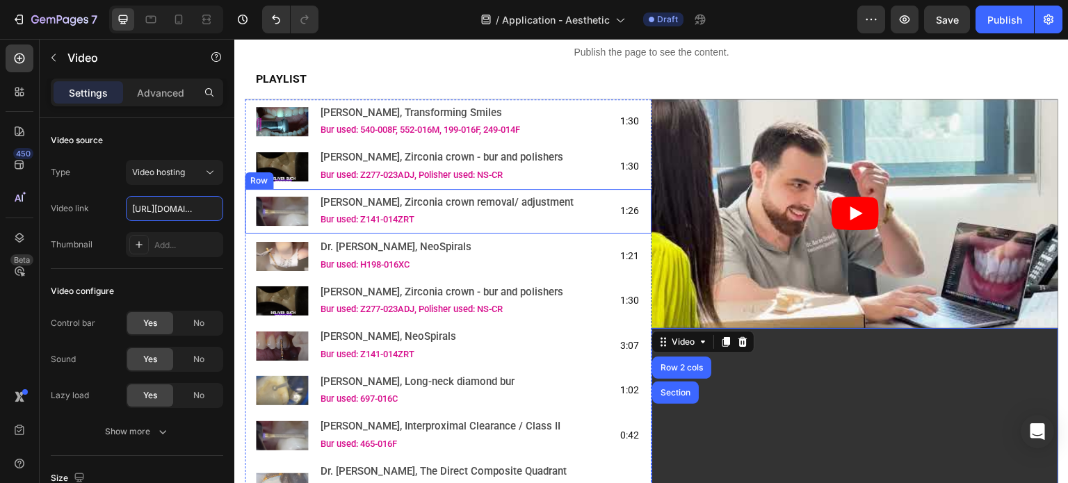
scroll to position [209, 0]
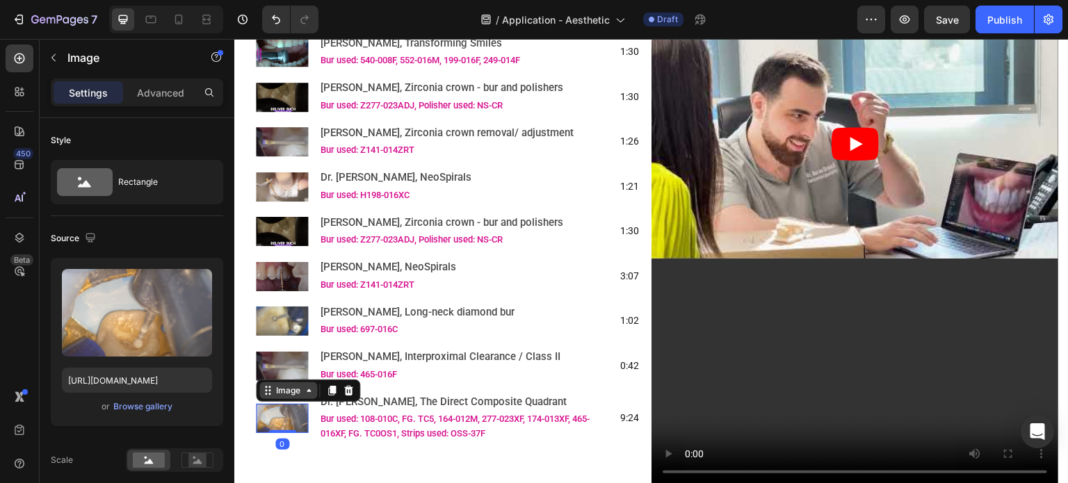
click at [260, 399] on div "Image" at bounding box center [288, 391] width 58 height 17
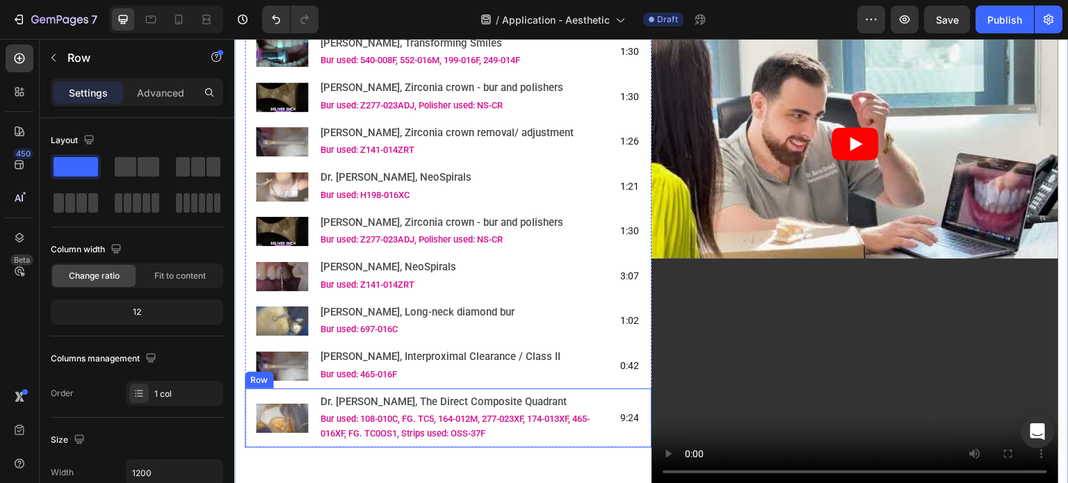
click at [253, 402] on div "Image Dr. de Beer, The Direct Composite Quadrant Text Block Bur used: 108-010C,…" at bounding box center [448, 419] width 407 height 60
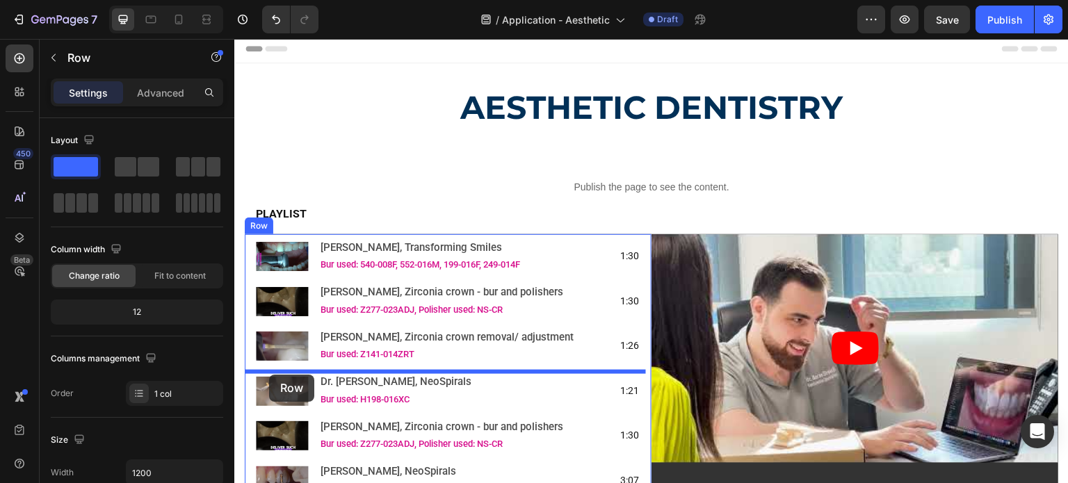
scroll to position [0, 0]
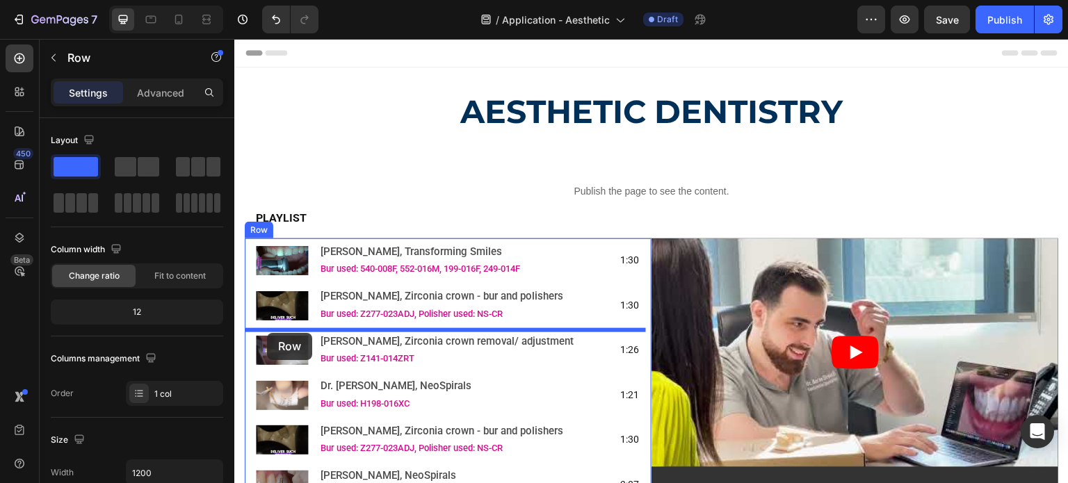
drag, startPoint x: 251, startPoint y: 390, endPoint x: 267, endPoint y: 333, distance: 58.6
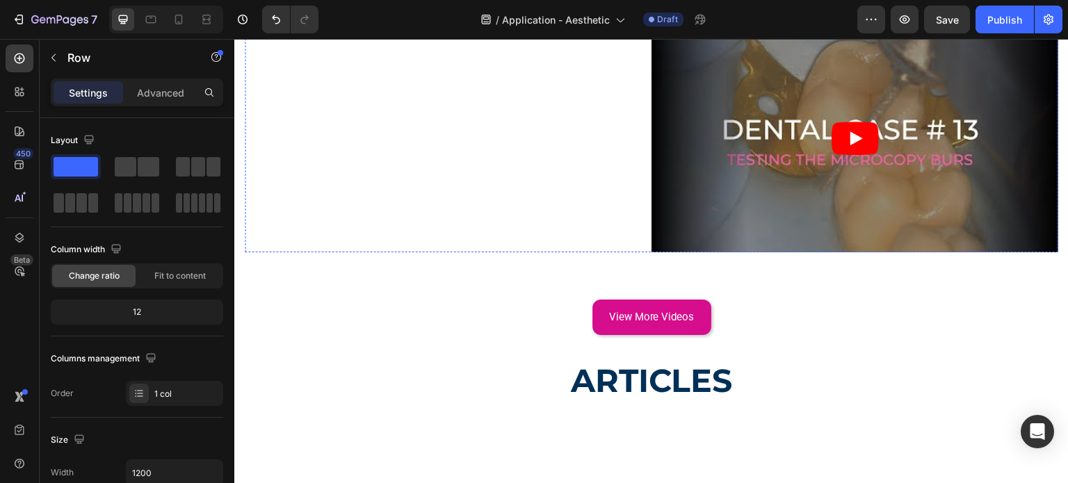
scroll to position [1461, 0]
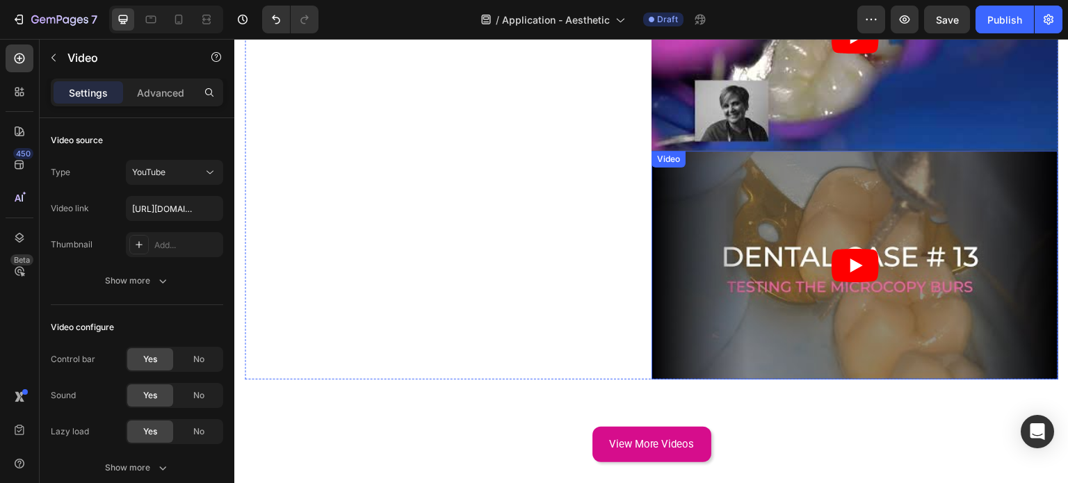
click at [767, 301] on article at bounding box center [855, 265] width 407 height 229
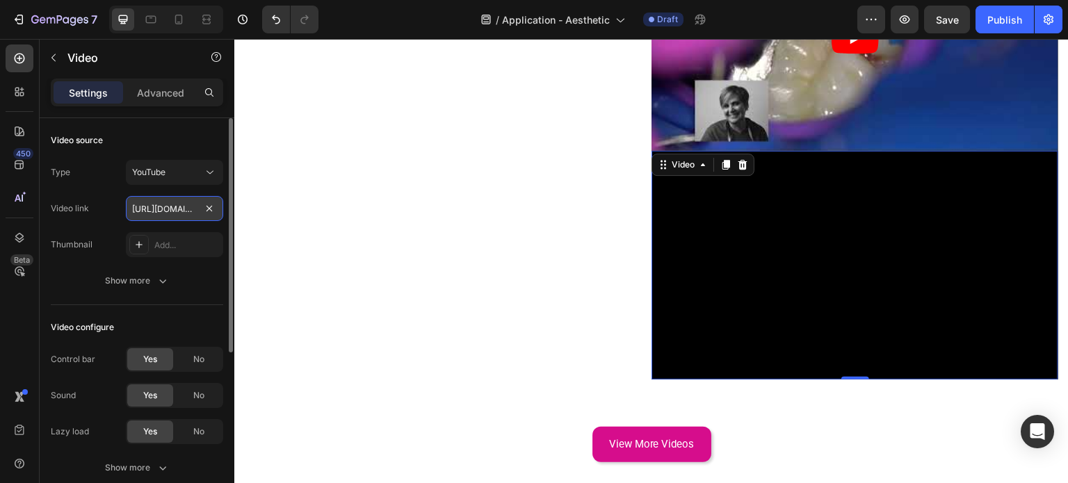
click at [141, 211] on input "https://youtu.be/loxkJ8SIxkg" at bounding box center [174, 208] width 97 height 25
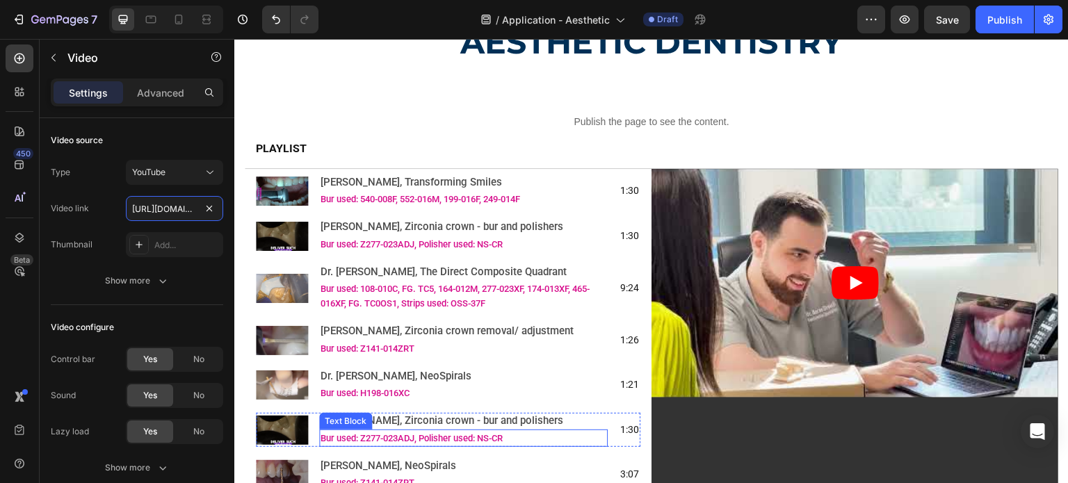
scroll to position [70, 0]
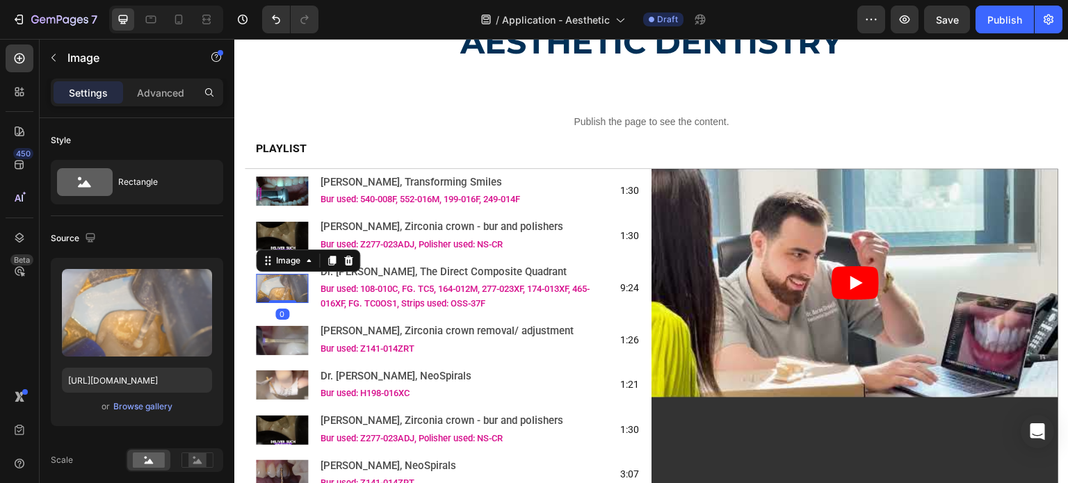
click at [275, 278] on img at bounding box center [282, 288] width 52 height 29
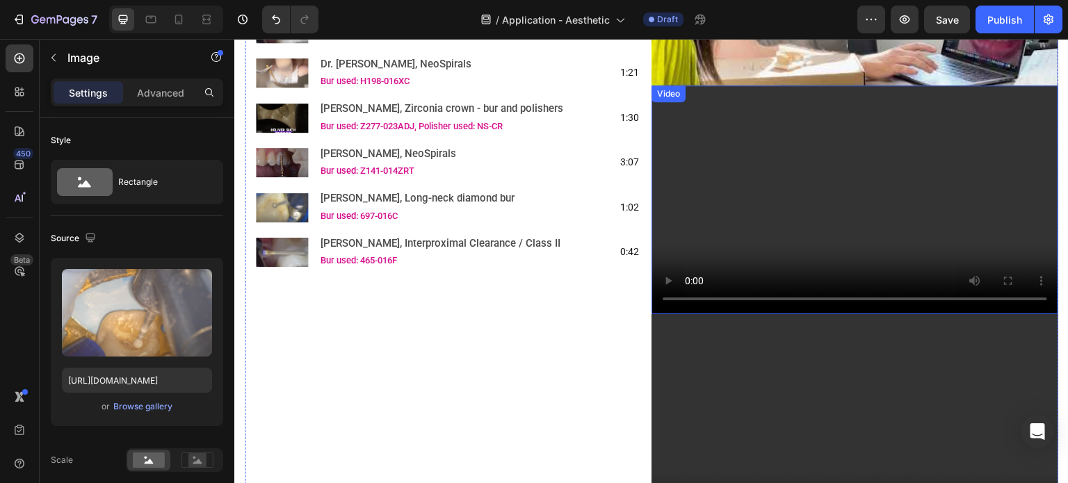
scroll to position [417, 0]
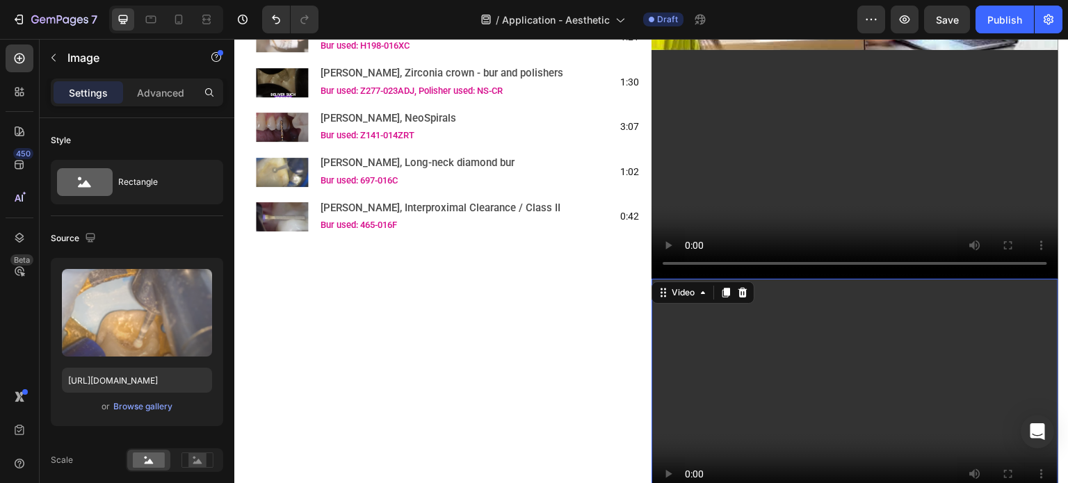
click at [710, 331] on video at bounding box center [855, 393] width 407 height 229
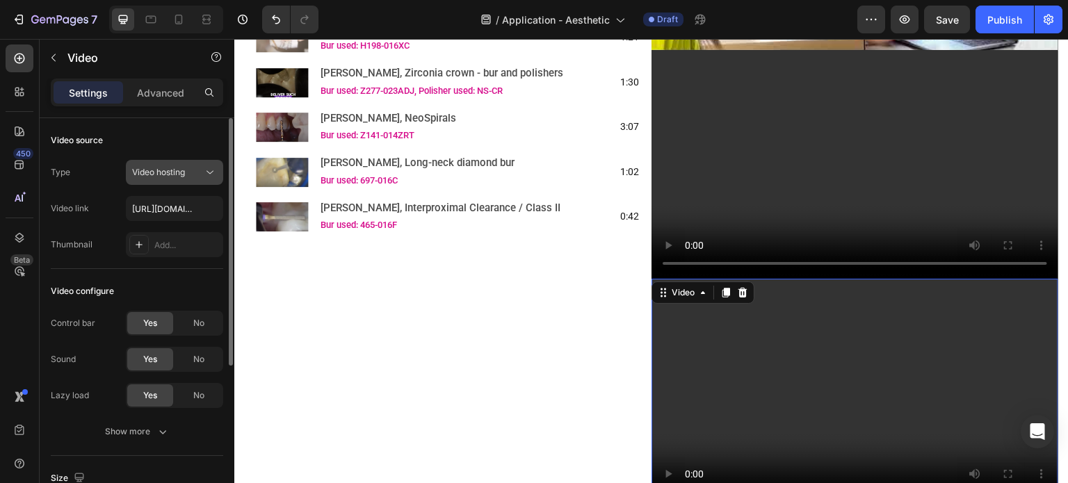
click at [209, 175] on icon at bounding box center [210, 173] width 14 height 14
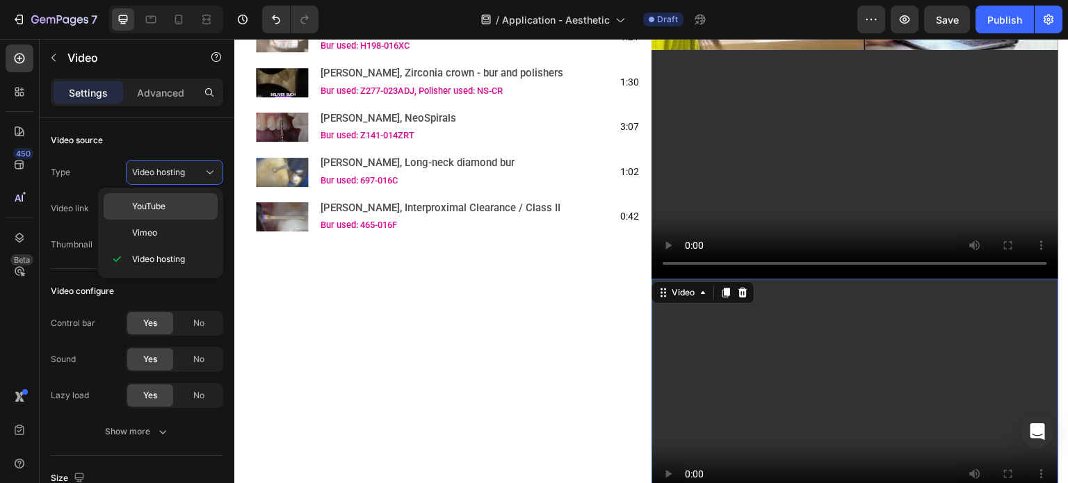
click at [193, 200] on p "YouTube" at bounding box center [171, 206] width 79 height 13
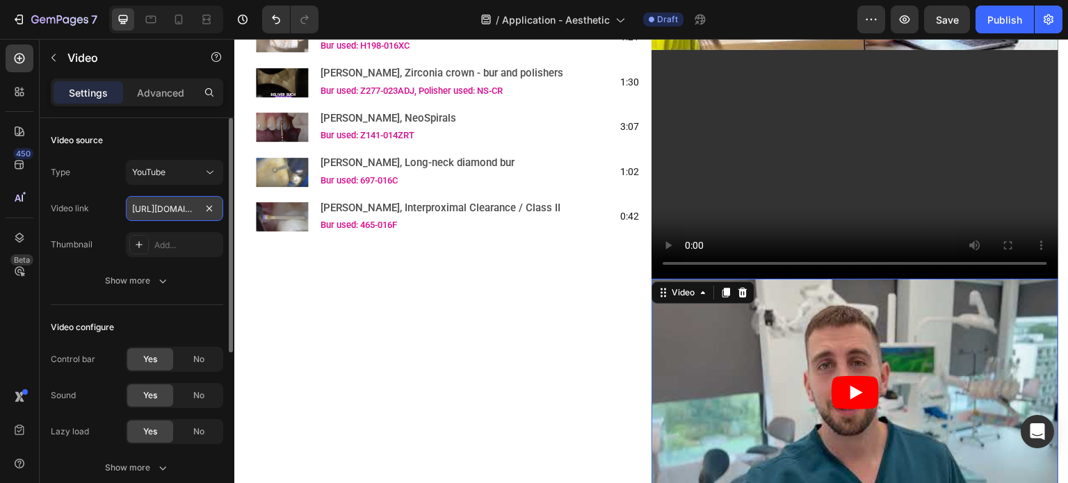
click at [150, 217] on input "https://youtu.be/XfW7asNpq_4" at bounding box center [174, 208] width 97 height 25
paste input "loxkJ8SIxkg"
type input "https://youtu.be/loxkJ8SIxkg"
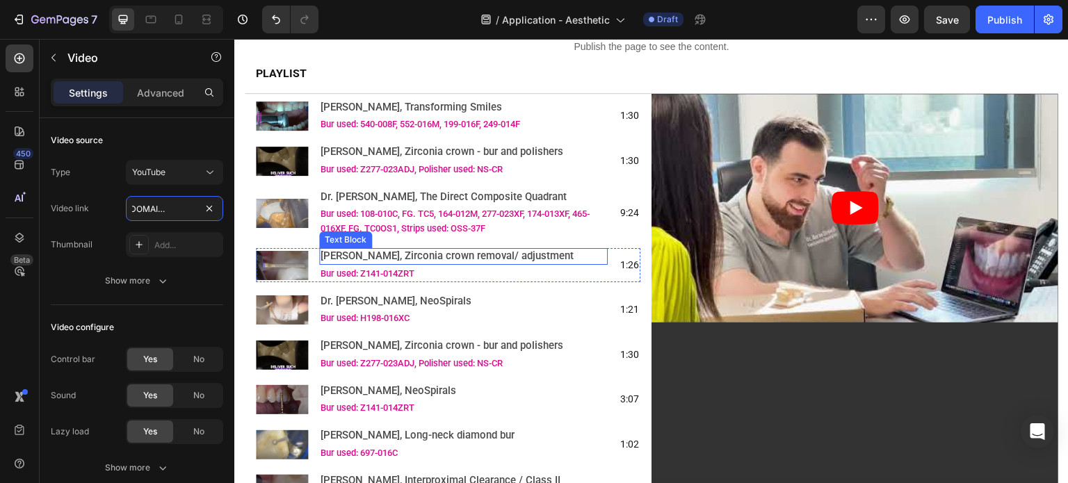
scroll to position [70, 0]
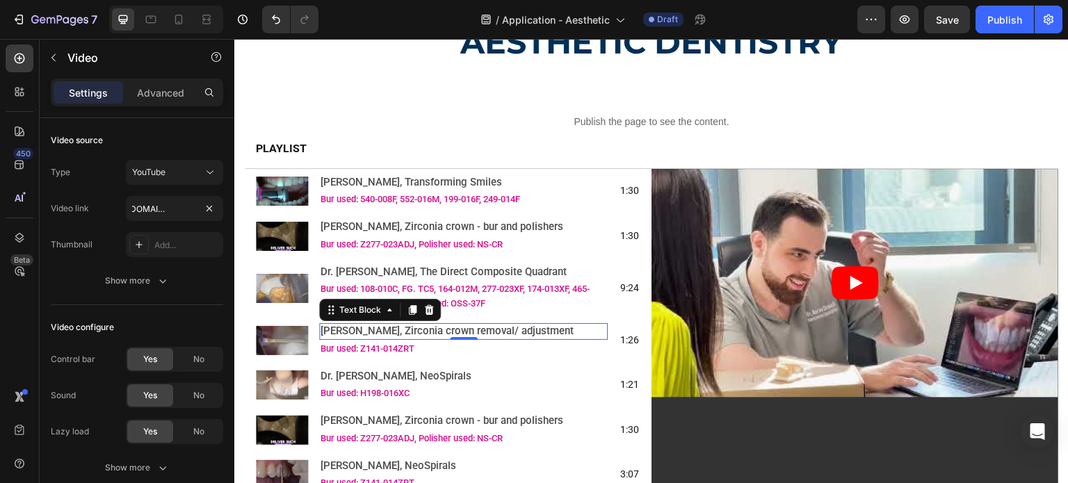
click at [363, 332] on span "[PERSON_NAME], Zirconia crown removal/ adjustment" at bounding box center [447, 331] width 253 height 13
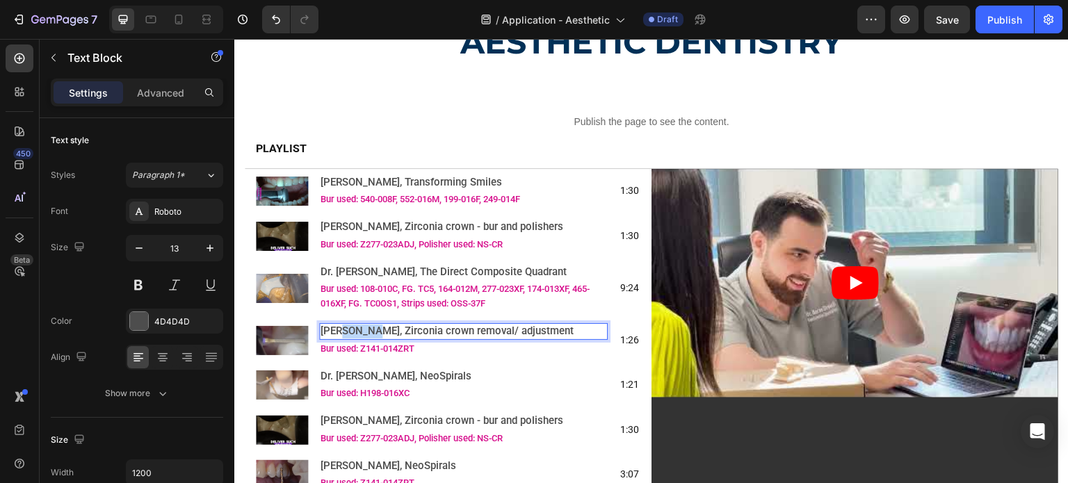
click at [363, 332] on span "[PERSON_NAME], Zirconia crown removal/ adjustment" at bounding box center [447, 331] width 253 height 13
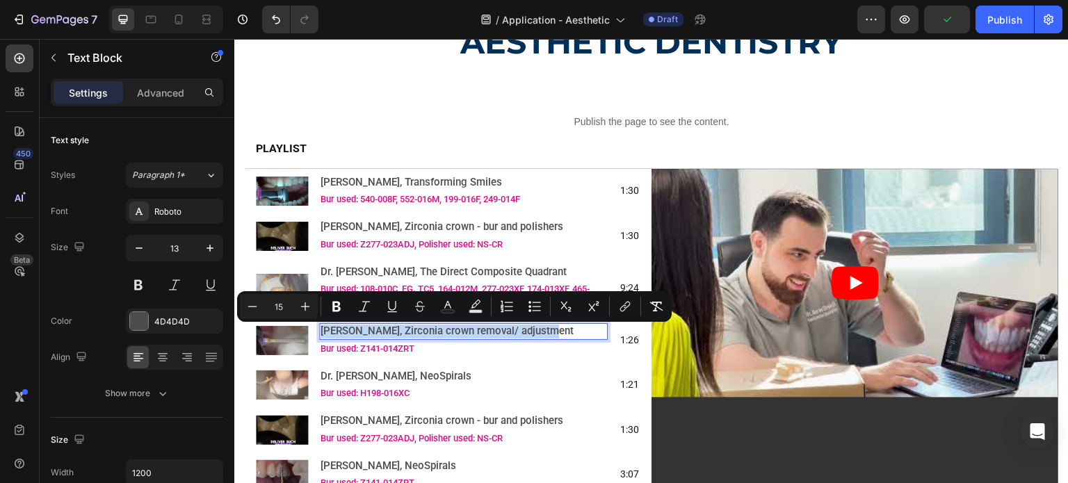
click at [363, 332] on span "[PERSON_NAME], Zirconia crown removal/ adjustment" at bounding box center [447, 331] width 253 height 13
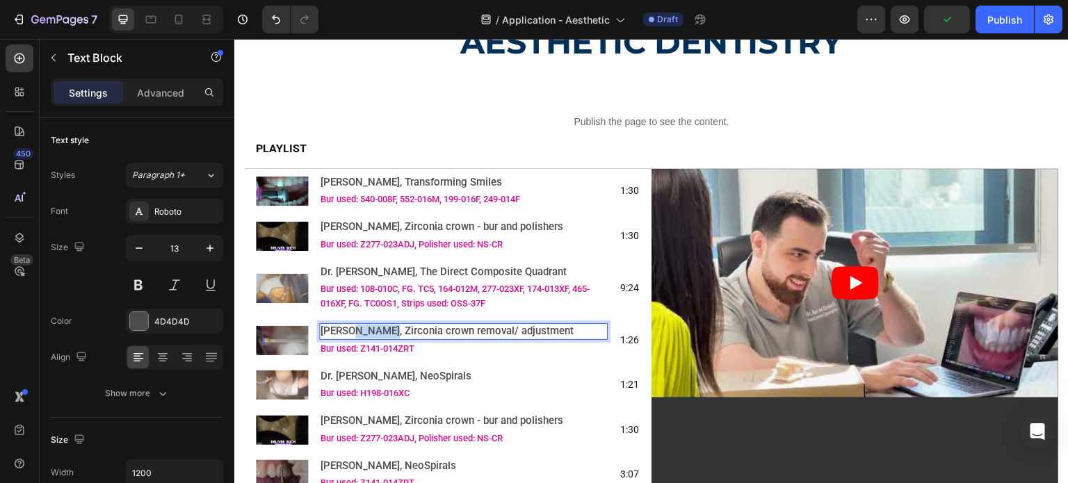
drag, startPoint x: 350, startPoint y: 333, endPoint x: 379, endPoint y: 334, distance: 29.2
click at [379, 334] on span "[PERSON_NAME], Zirconia crown removal/ adjustment" at bounding box center [447, 331] width 253 height 13
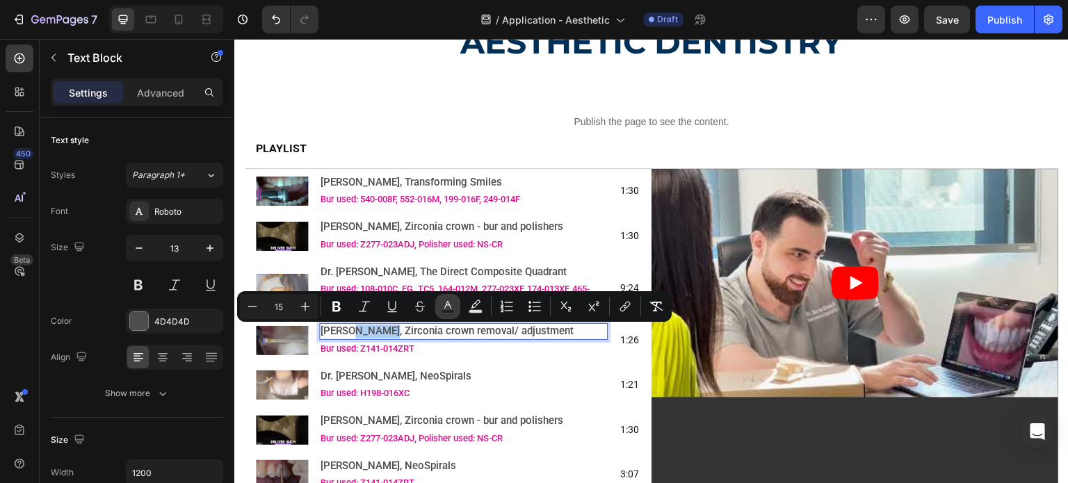
click at [445, 313] on rect "Editor contextual toolbar" at bounding box center [448, 311] width 13 height 3
type input "4D4D4D"
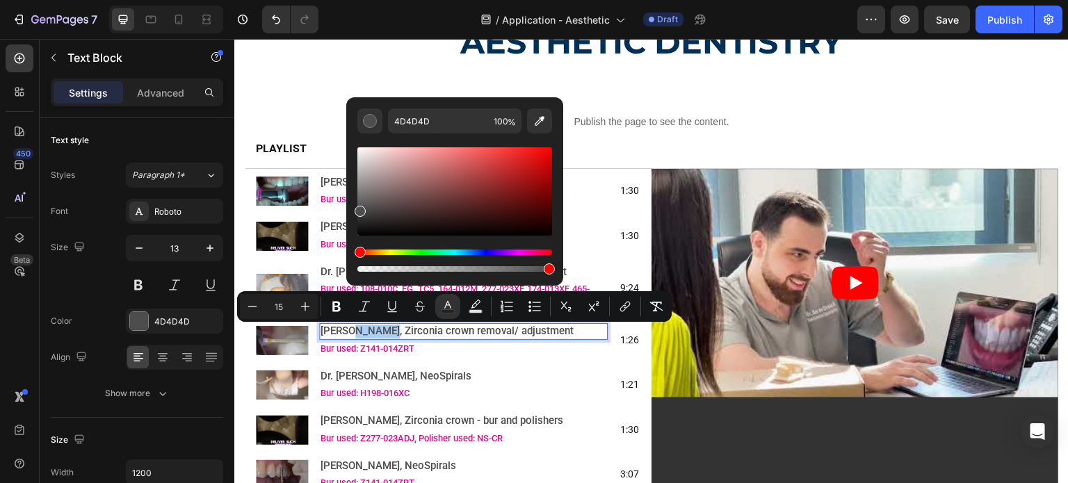
click at [412, 255] on div "Editor contextual toolbar" at bounding box center [455, 261] width 195 height 22
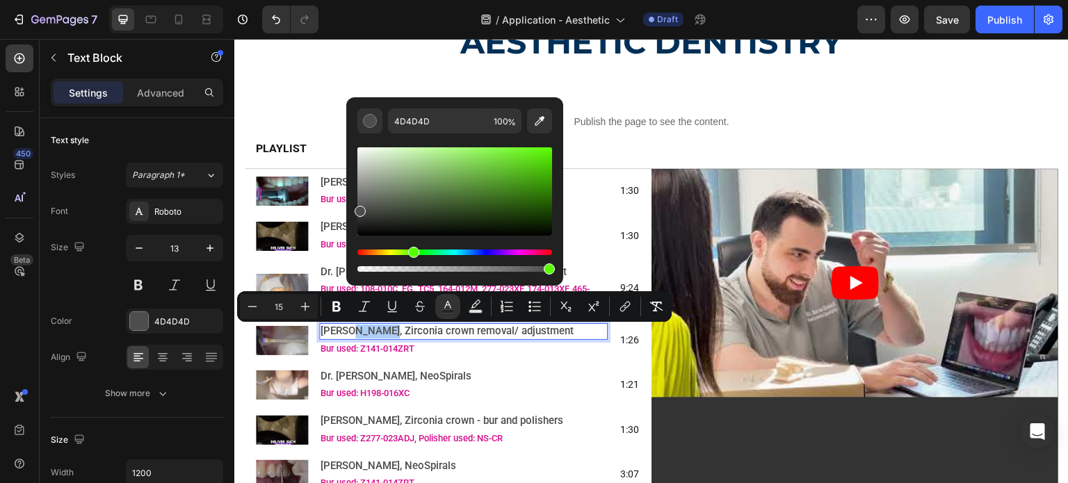
click at [411, 253] on div "Hue" at bounding box center [455, 253] width 195 height 6
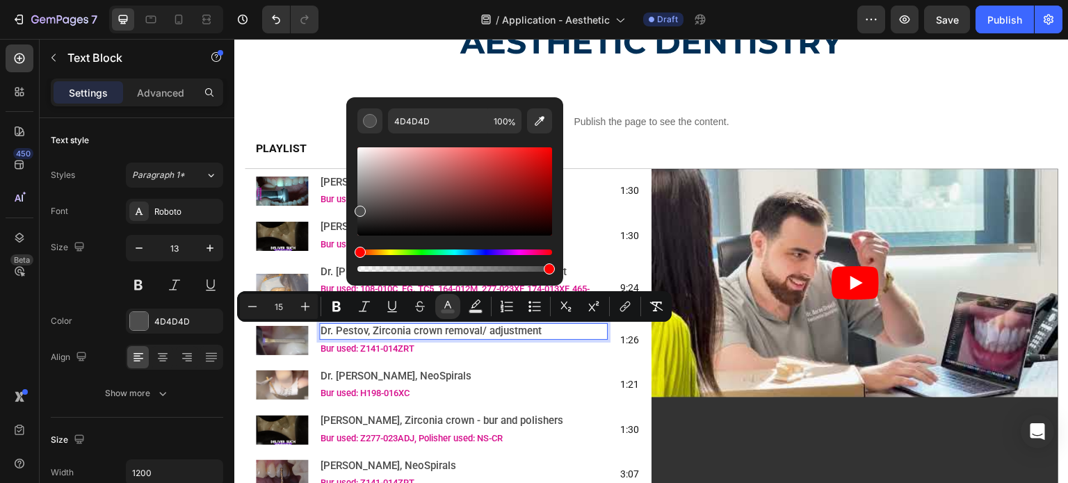
click at [417, 250] on div "Hue" at bounding box center [455, 253] width 195 height 6
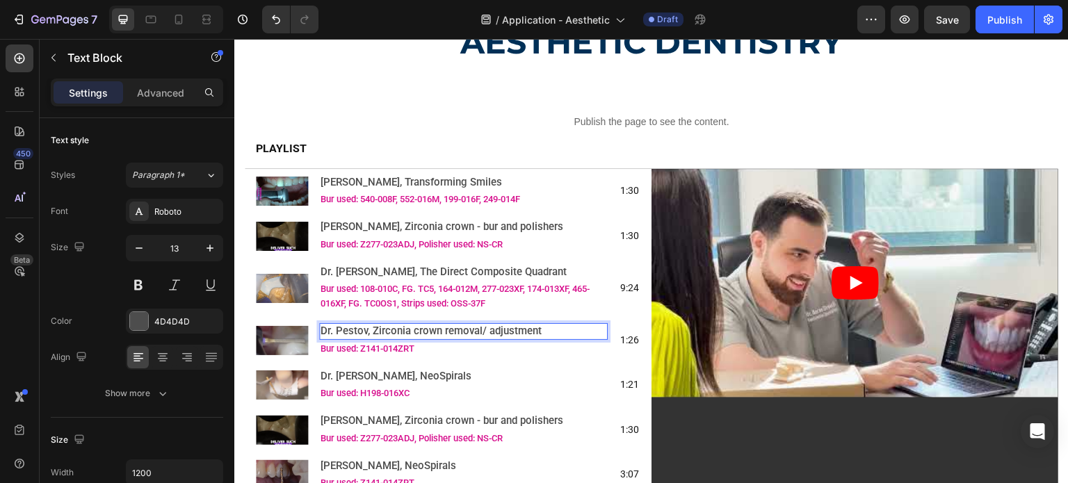
click at [392, 336] on span "irconia crown removal/ adjustment" at bounding box center [460, 331] width 163 height 13
click at [449, 336] on span "irconia crown removal/ adjustment" at bounding box center [460, 331] width 163 height 13
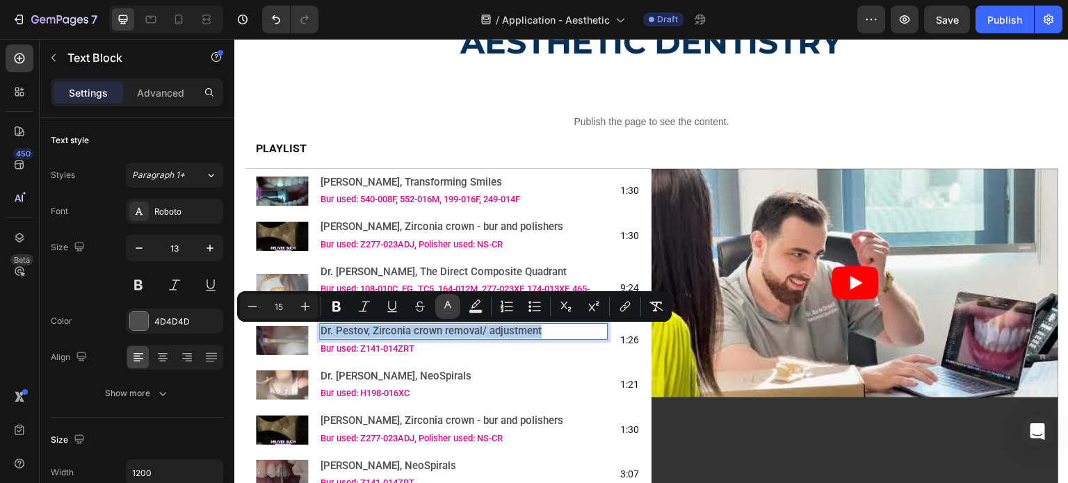
click at [445, 312] on icon "Editor contextual toolbar" at bounding box center [448, 307] width 14 height 14
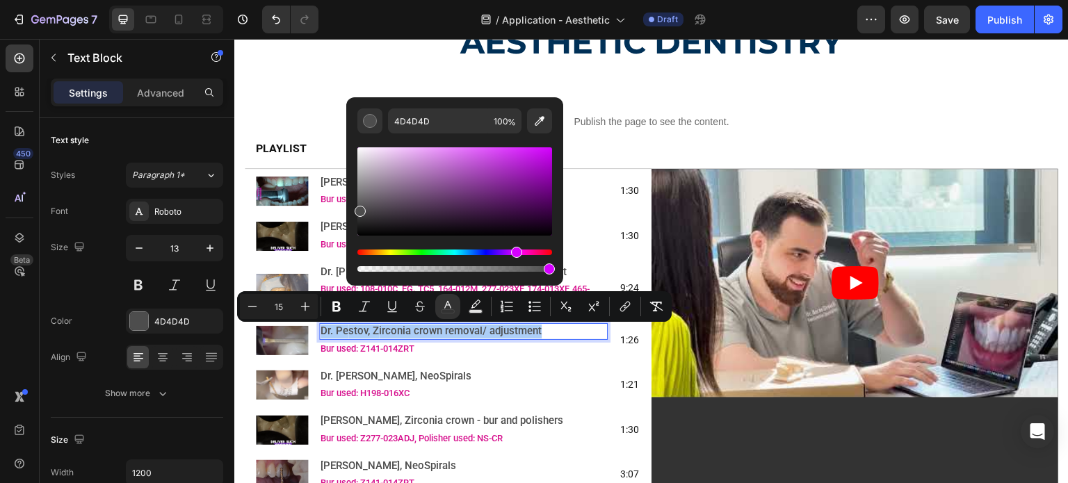
click at [515, 253] on div "Hue" at bounding box center [455, 253] width 195 height 6
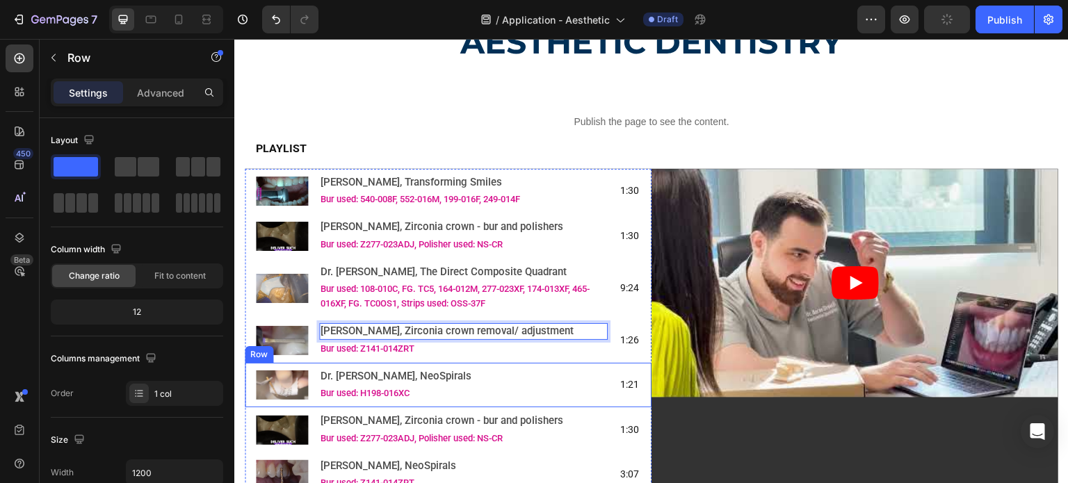
click at [508, 367] on div "Image Dr. Maria Toompere, NeoSpirals Text Block Bur used: H198-016XC Text Block…" at bounding box center [448, 385] width 407 height 45
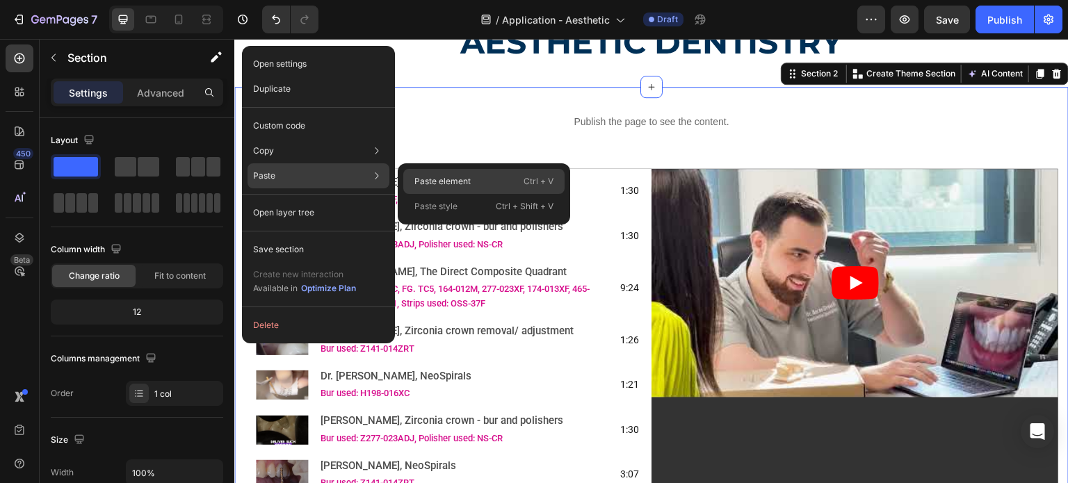
click at [416, 179] on p "Paste element" at bounding box center [443, 181] width 56 height 13
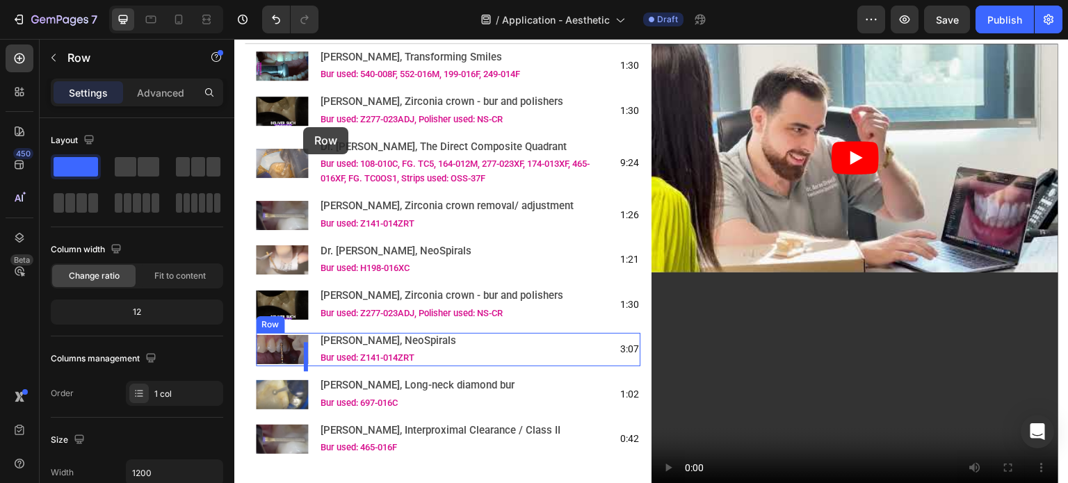
scroll to position [153, 0]
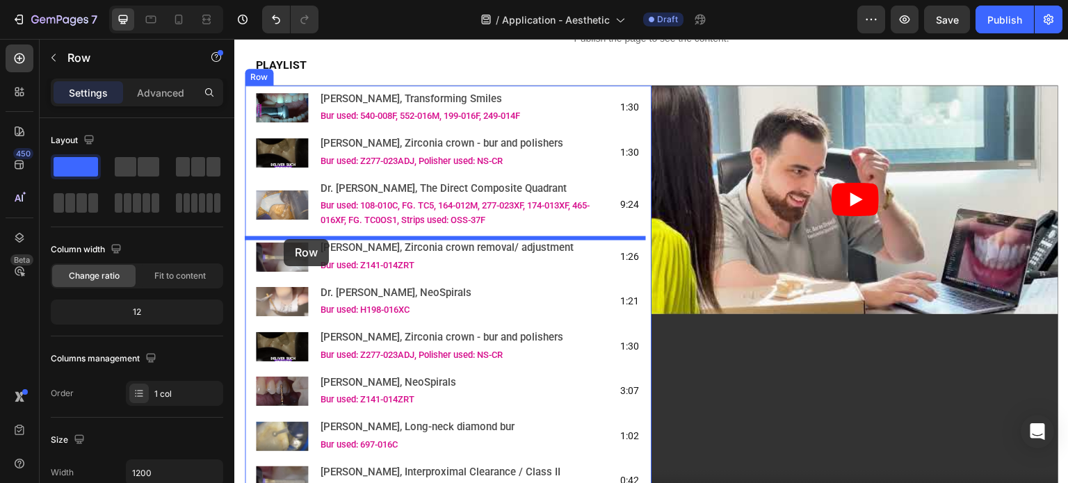
drag, startPoint x: 259, startPoint y: 74, endPoint x: 284, endPoint y: 239, distance: 166.8
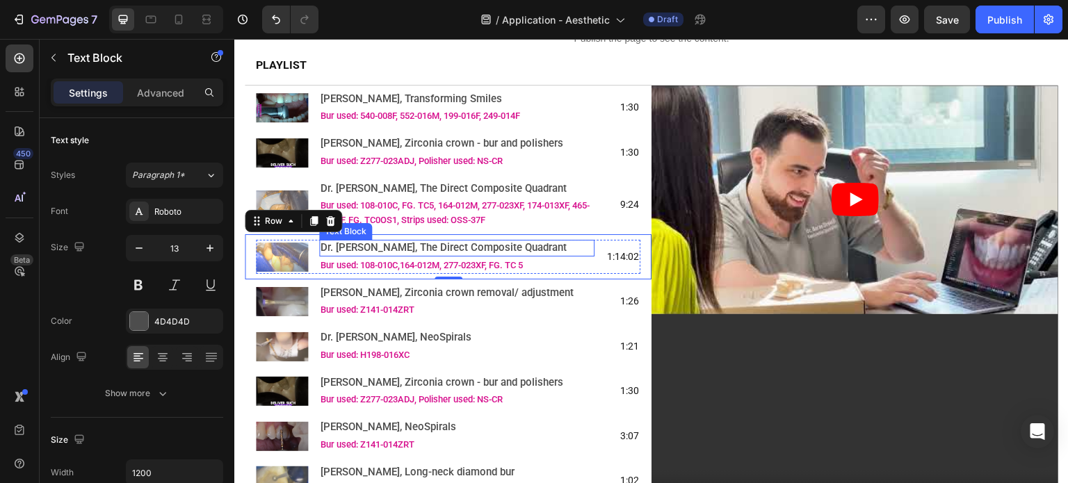
click at [415, 250] on span "Dr. [PERSON_NAME], The Direct Composite Quadrant" at bounding box center [444, 247] width 246 height 13
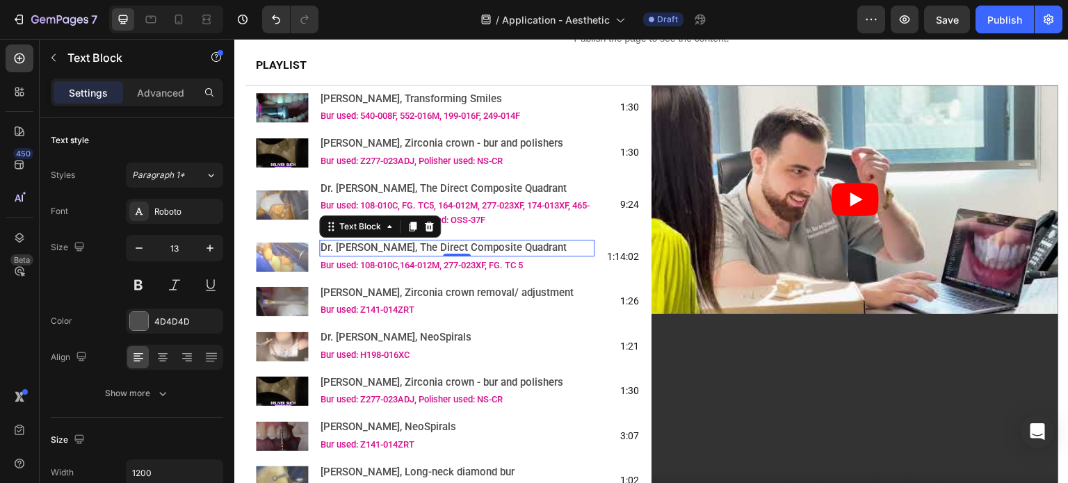
click at [415, 250] on span "Dr. [PERSON_NAME], The Direct Composite Quadrant" at bounding box center [444, 247] width 246 height 13
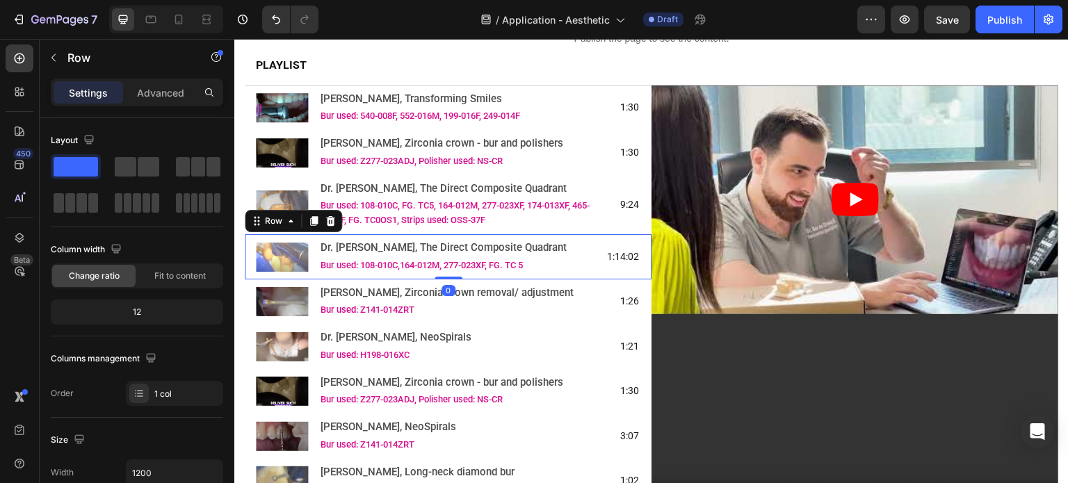
click at [522, 242] on div "Image Dr. de Beer, The Direct Composite Quadrant Text Block Bur used: 108-010C,…" at bounding box center [448, 256] width 407 height 45
click at [509, 253] on span "Dr. [PERSON_NAME], The Direct Composite Quadrant" at bounding box center [444, 247] width 246 height 13
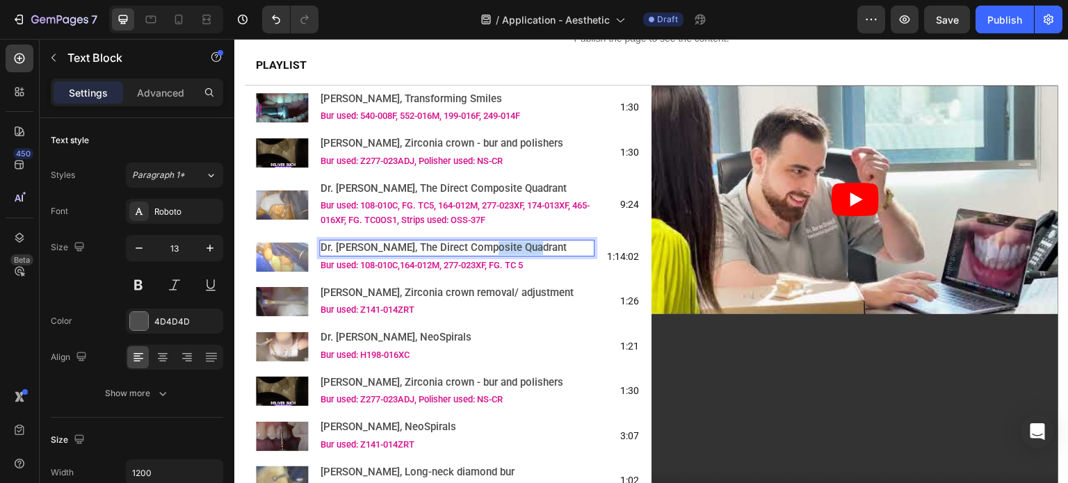
click at [509, 253] on span "Dr. [PERSON_NAME], The Direct Composite Quadrant" at bounding box center [444, 247] width 246 height 13
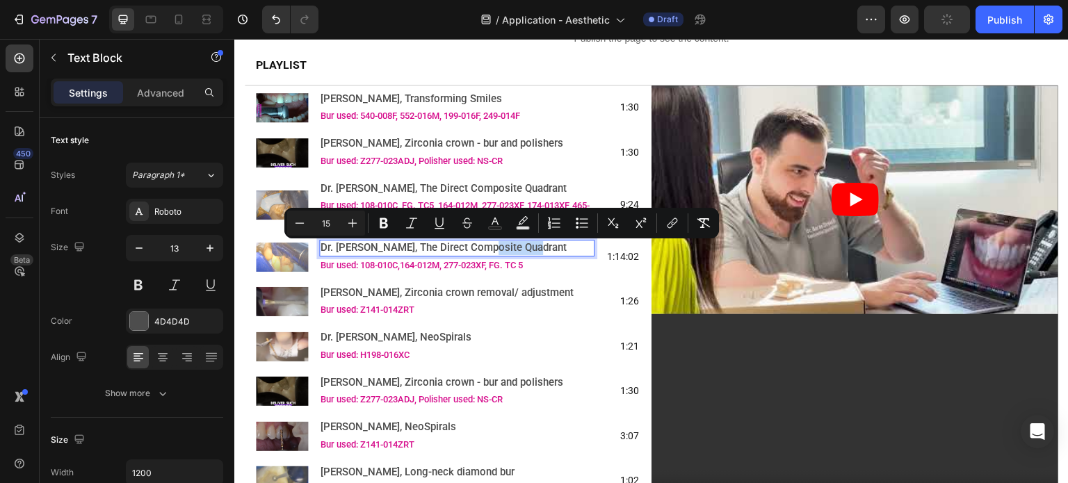
click at [529, 250] on p "Dr. [PERSON_NAME], The Direct Composite Quadrant" at bounding box center [457, 248] width 273 height 14
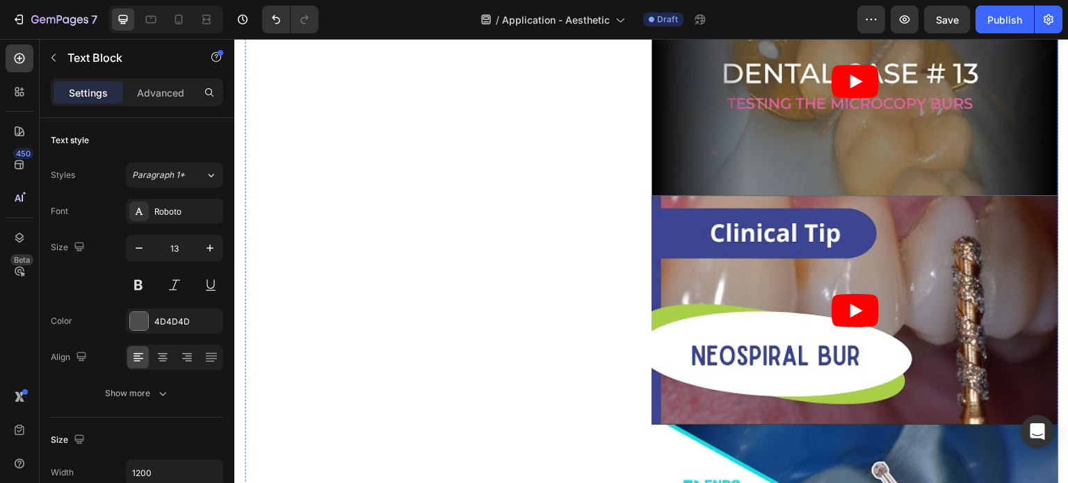
scroll to position [696, 0]
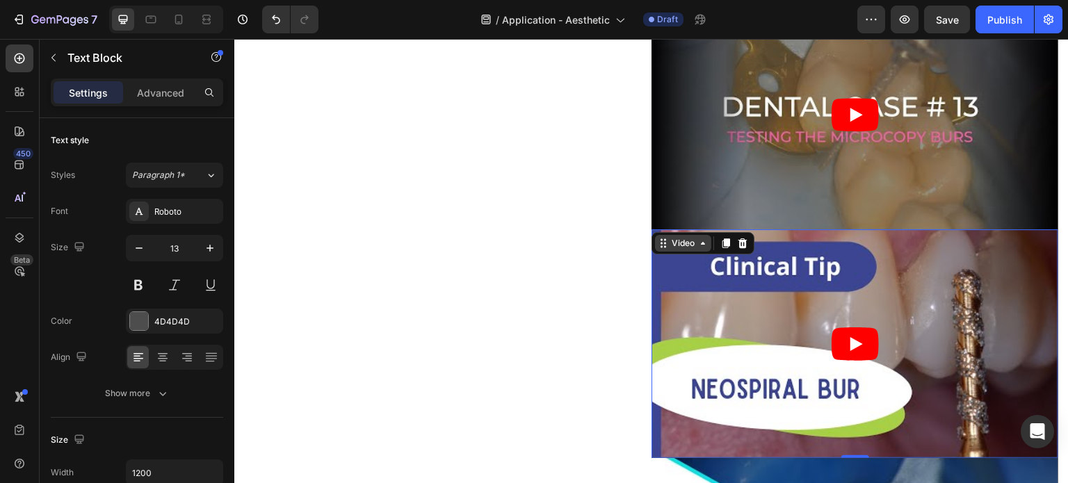
click at [669, 237] on div "Video" at bounding box center [683, 243] width 29 height 13
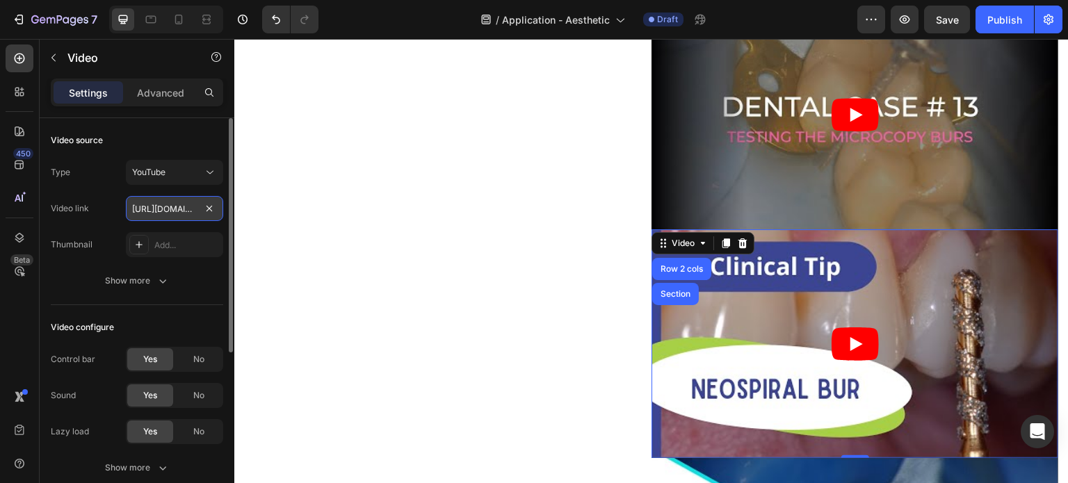
click at [153, 214] on input "https://youtu.be/HnNmAhYnJF0" at bounding box center [174, 208] width 97 height 25
paste input "www.youtube.com/watch?v=alXqr0_OYns"
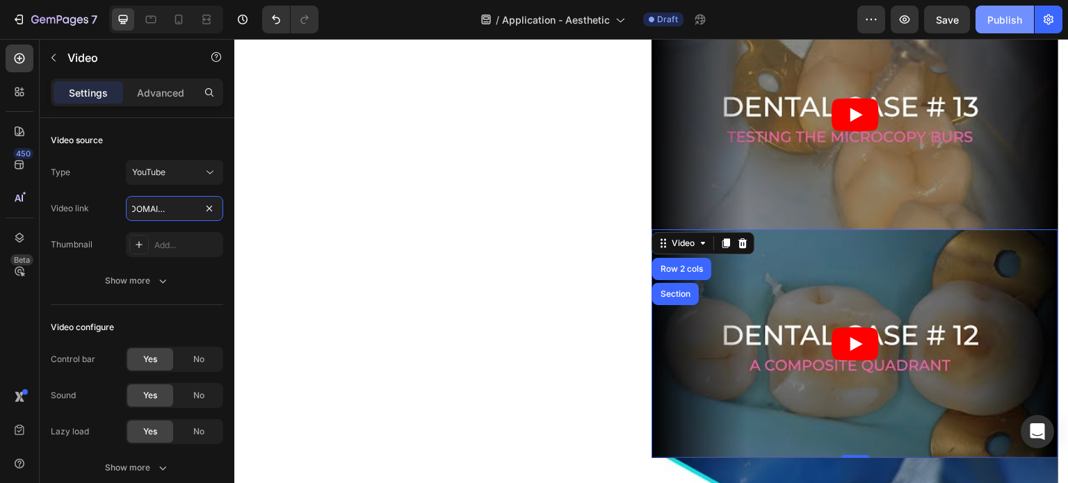
type input "https://www.youtube.com/watch?v=alXqr0_OYns"
click at [1002, 28] on button "Publish" at bounding box center [1005, 20] width 58 height 28
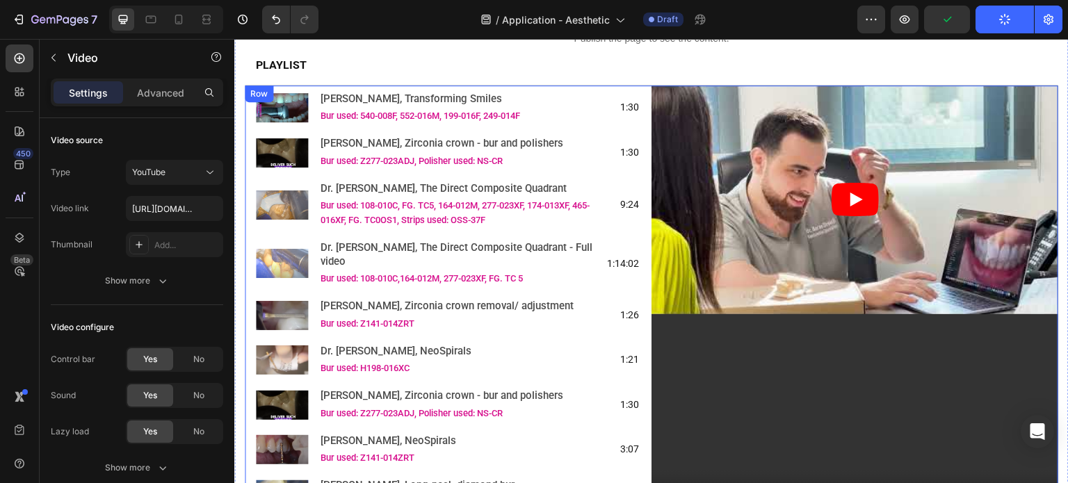
scroll to position [70, 0]
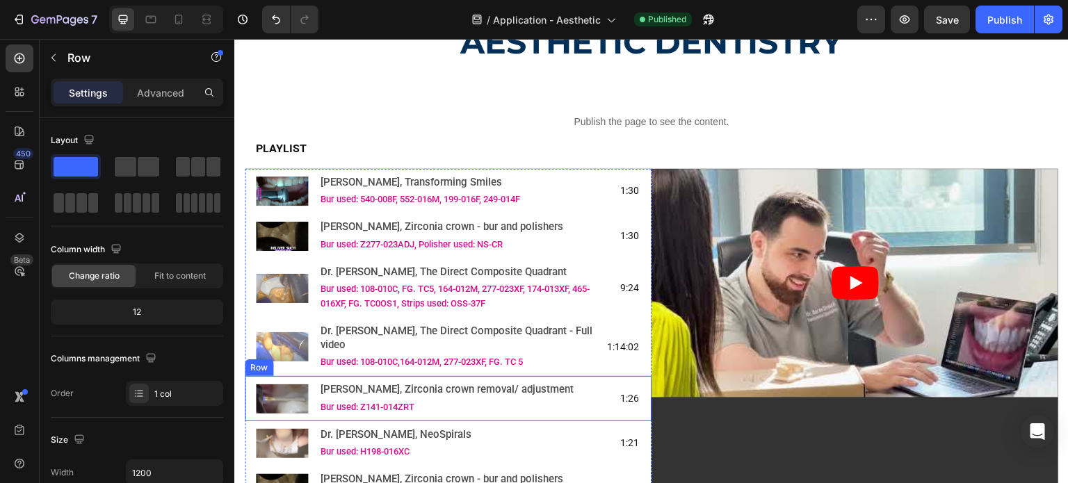
click at [394, 376] on div "Image Dr. Pestov, Zirconia crown removal/ adjustment Text Block Bur used: Z141-…" at bounding box center [448, 398] width 407 height 45
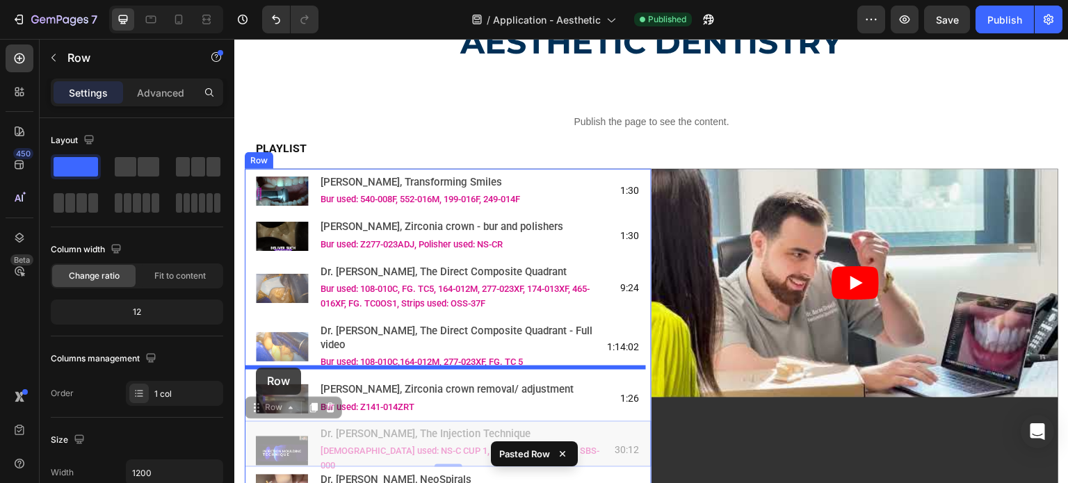
drag, startPoint x: 255, startPoint y: 404, endPoint x: 256, endPoint y: 368, distance: 36.2
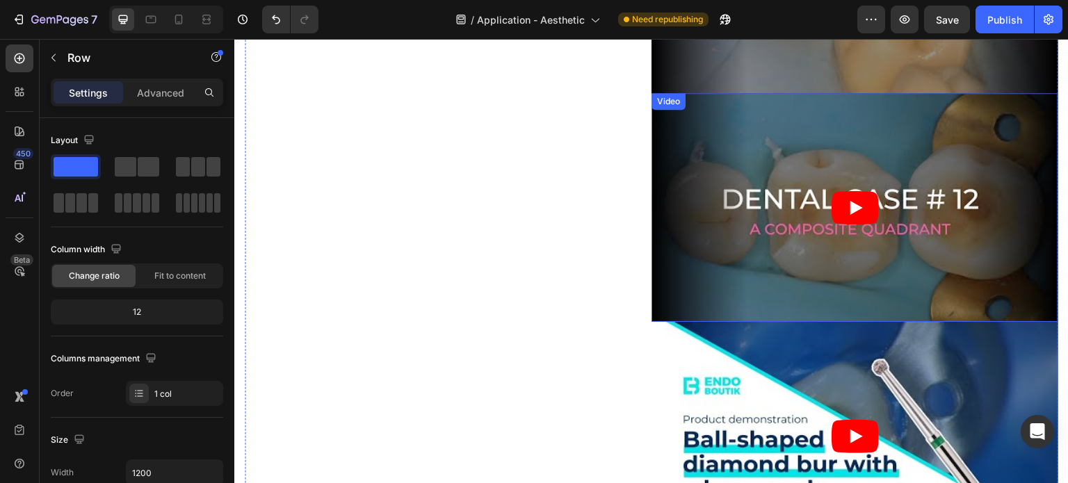
scroll to position [835, 0]
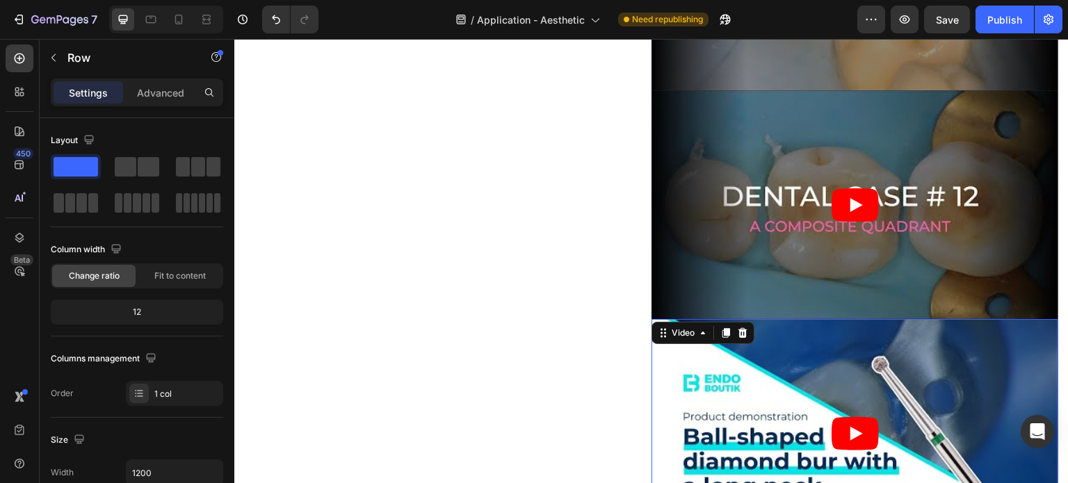
click at [702, 333] on article at bounding box center [855, 433] width 407 height 229
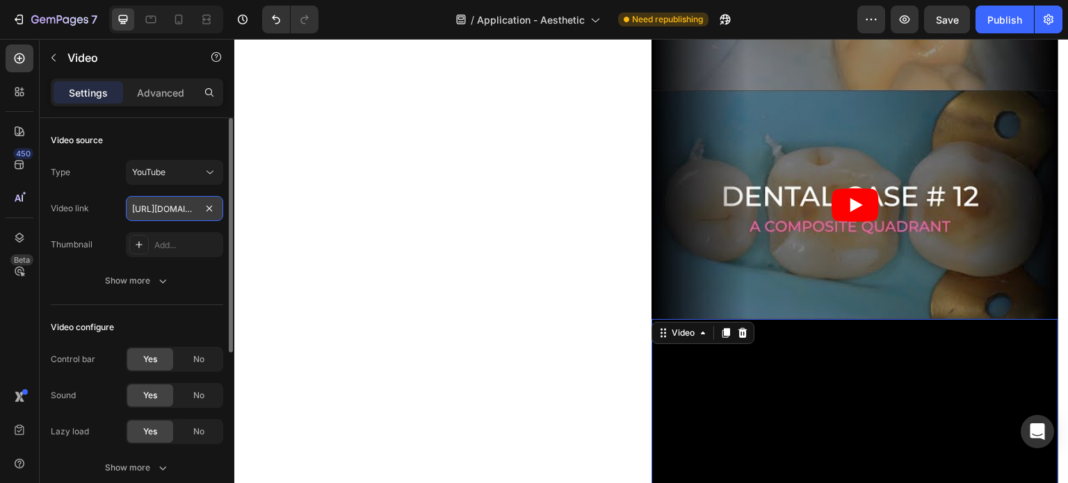
click at [170, 207] on input "https://www.youtube.com/watch?v=hYRtG1vbLl8" at bounding box center [174, 208] width 97 height 25
paste input "youtu.be/R3Sd71m23Qg"
type input "https://youtu.be/R3Sd71m23Qg"
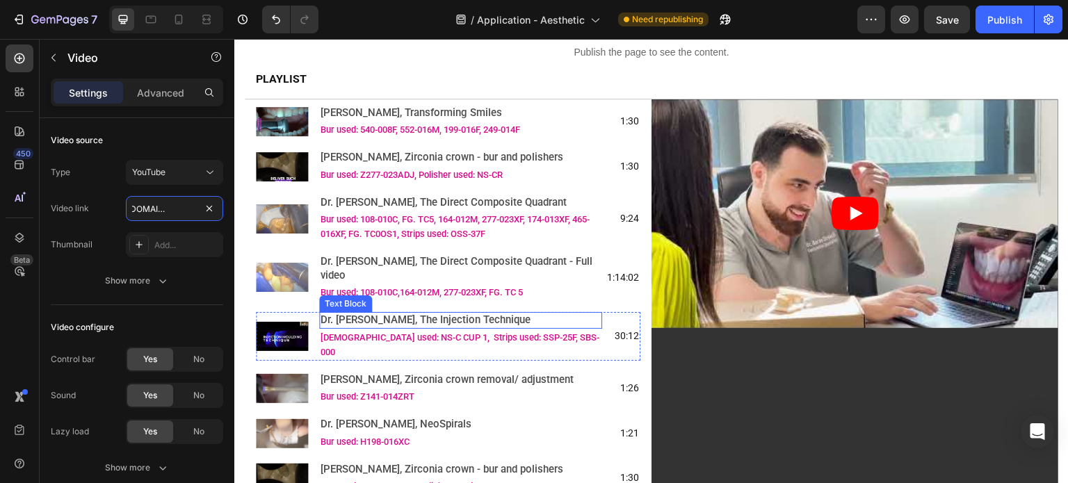
scroll to position [209, 0]
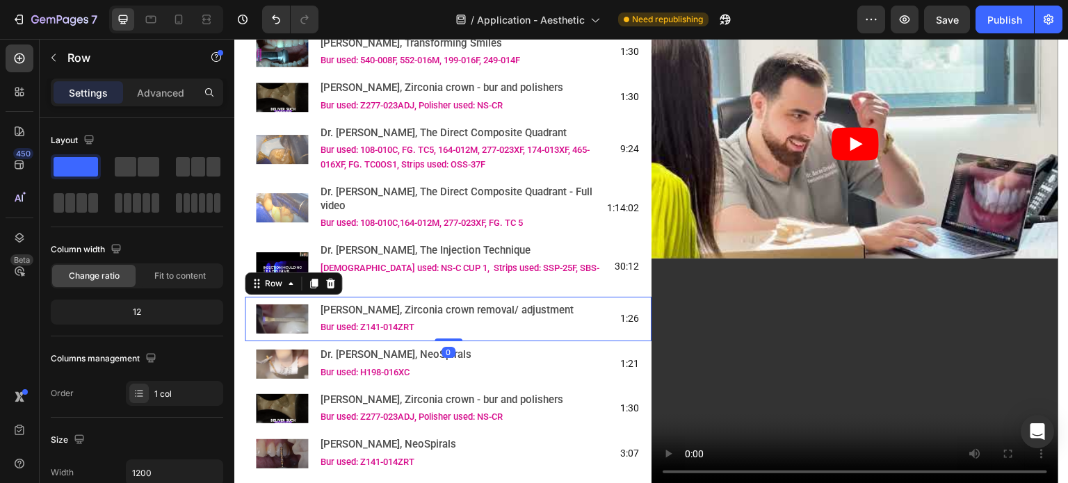
click at [308, 297] on div "Image Dr. Pestov, Zirconia crown removal/ adjustment Text Block Bur used: Z141-…" at bounding box center [448, 319] width 407 height 45
click at [330, 279] on icon at bounding box center [330, 284] width 9 height 10
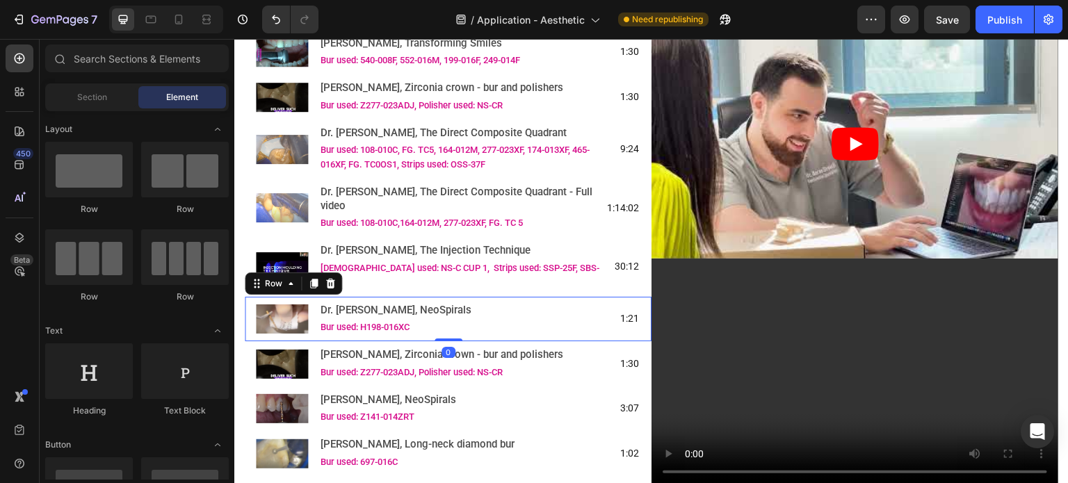
click at [304, 297] on div "Image Dr. Maria Toompere, NeoSpirals Text Block Bur used: H198-016XC Text Block…" at bounding box center [448, 319] width 407 height 45
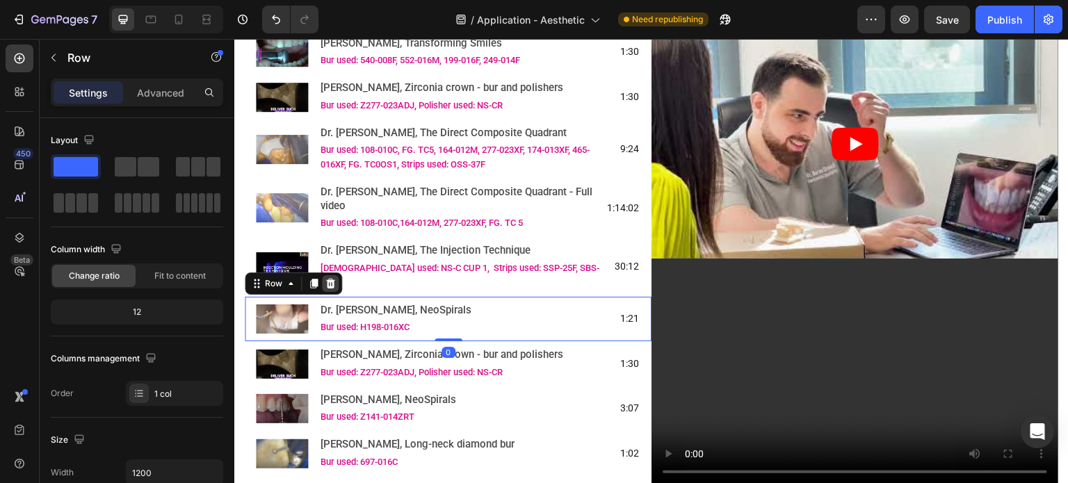
click at [328, 279] on icon at bounding box center [330, 284] width 9 height 10
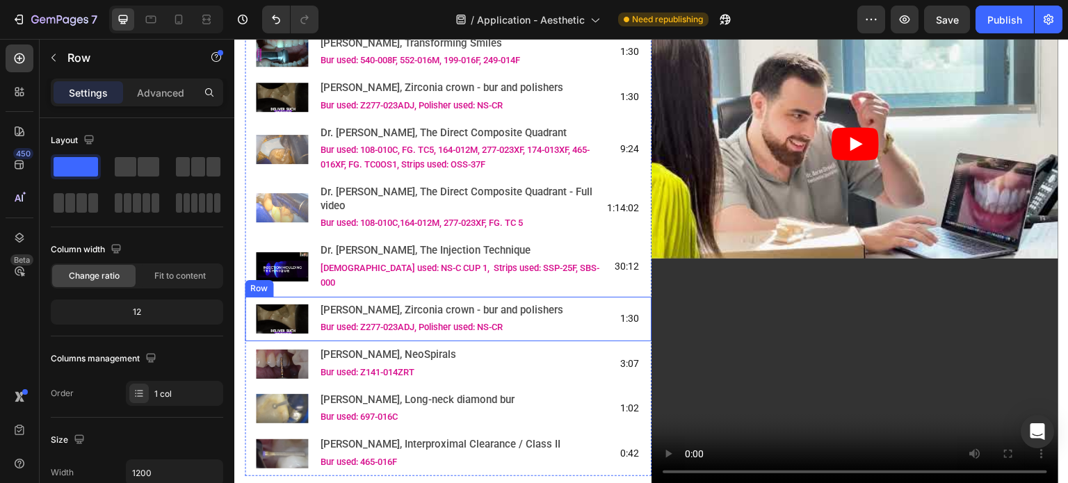
click at [303, 297] on div "Image Dr. Baraa Srouji, Zirconia crown - bur and polishers Text Block Bur used:…" at bounding box center [448, 319] width 407 height 45
click at [328, 279] on icon at bounding box center [330, 284] width 9 height 10
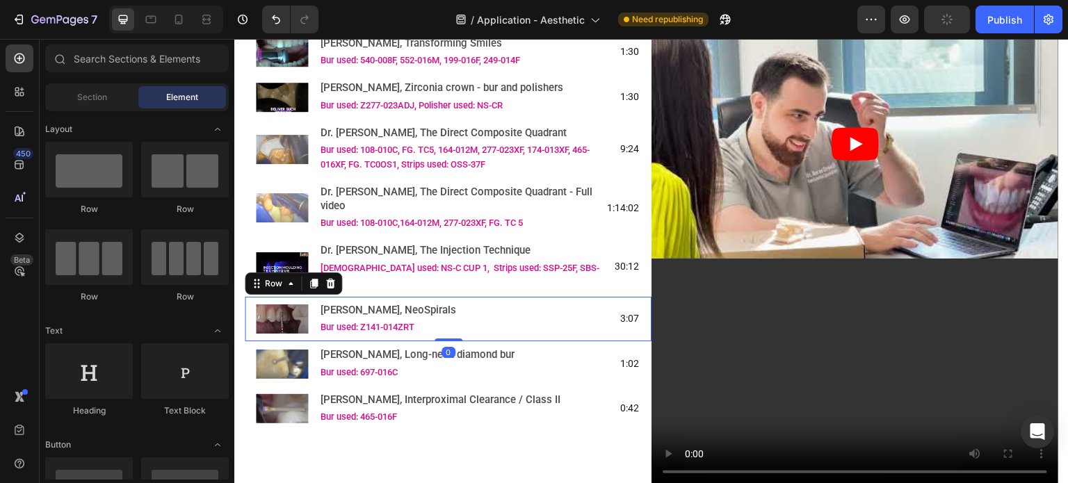
click at [294, 297] on div "Image Dr. Yanikian, NeoSpirals Text Block Bur used: Z141-014ZRT Text Block 3:07…" at bounding box center [448, 319] width 407 height 45
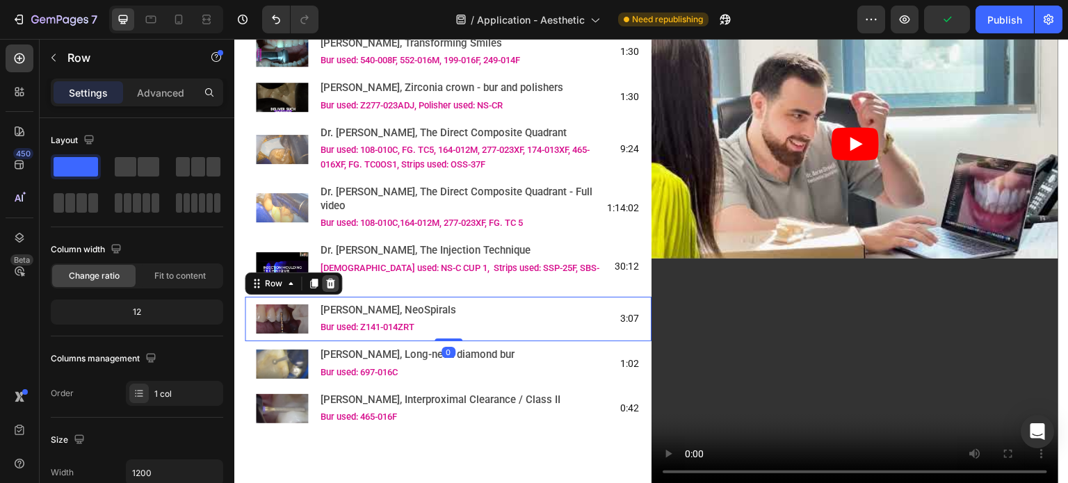
click at [328, 279] on icon at bounding box center [330, 284] width 9 height 10
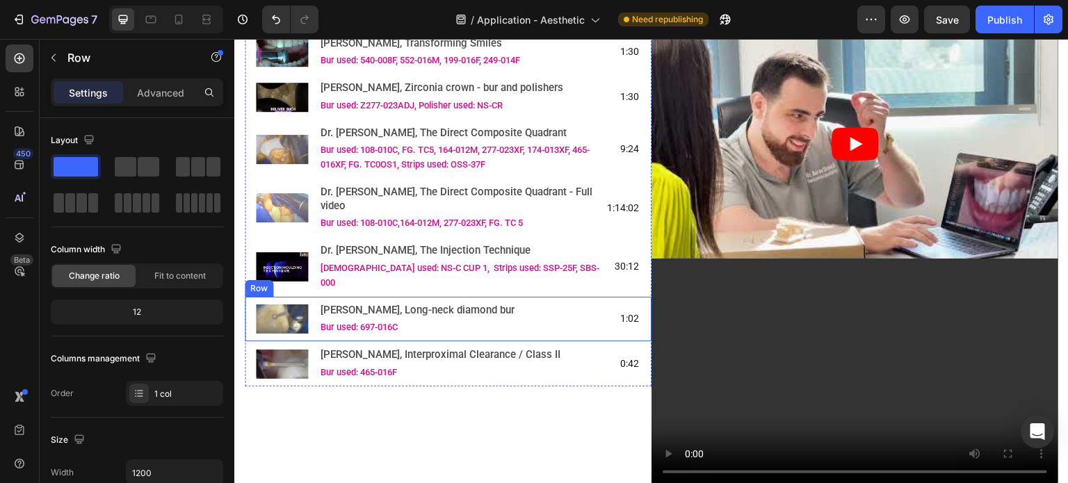
click at [299, 297] on div "Image Dr. Simon, Long-neck diamond bur Text Block Bur used: 697-016C Text Block…" at bounding box center [448, 319] width 407 height 45
click at [328, 278] on icon at bounding box center [330, 283] width 11 height 11
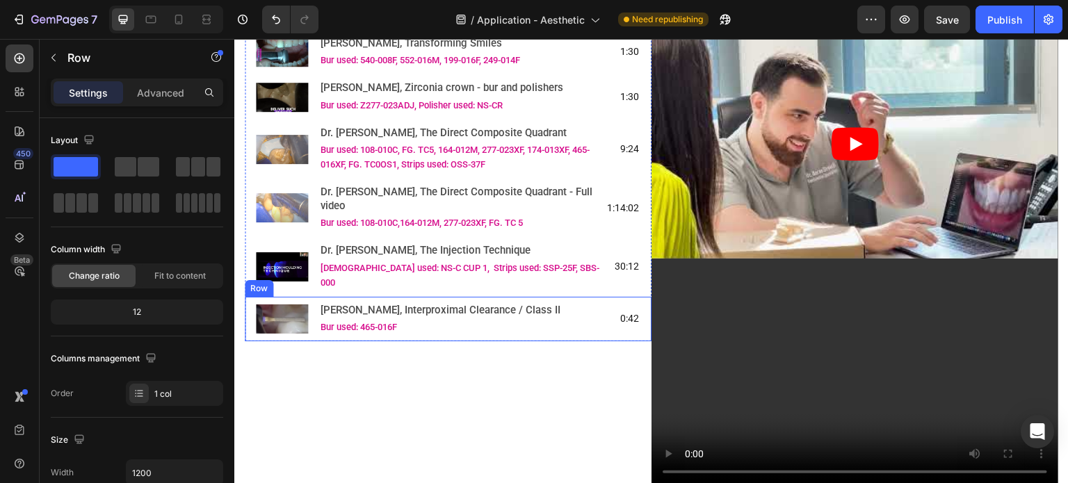
click at [292, 297] on div "Image Dr. Papachroni, Interproximal Clearance / Class II Text Block Bur used: 4…" at bounding box center [448, 319] width 407 height 45
click at [328, 278] on icon at bounding box center [330, 283] width 11 height 11
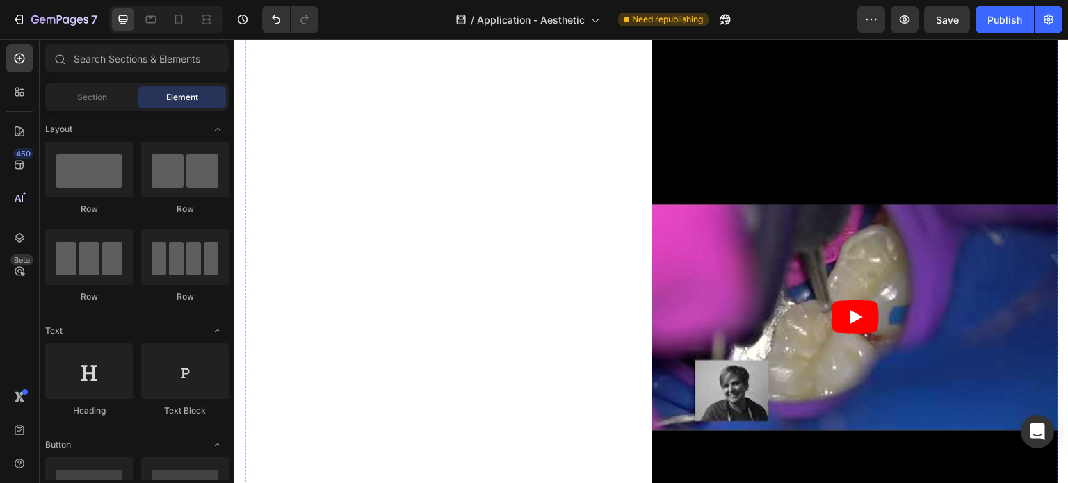
scroll to position [1183, 0]
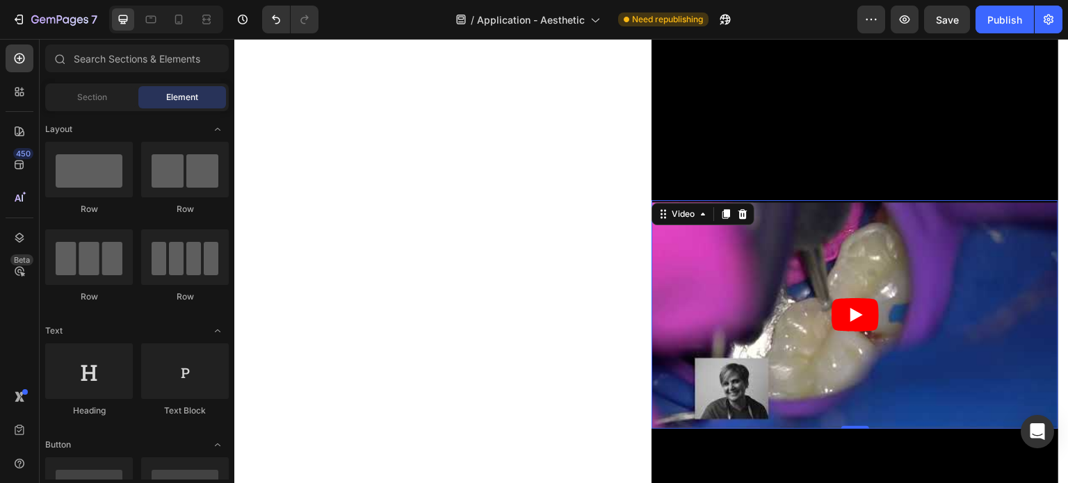
click at [729, 266] on article at bounding box center [855, 314] width 407 height 229
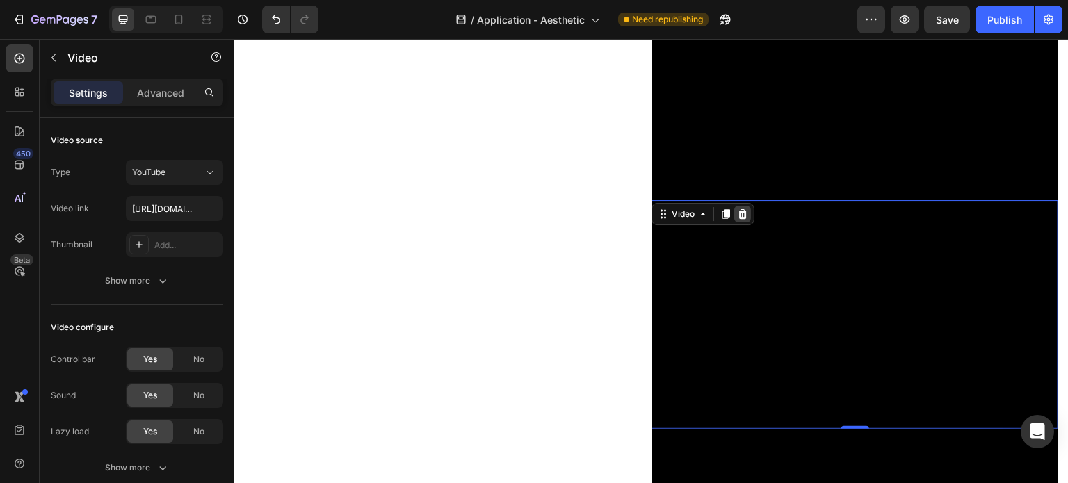
click at [739, 209] on icon at bounding box center [742, 214] width 11 height 11
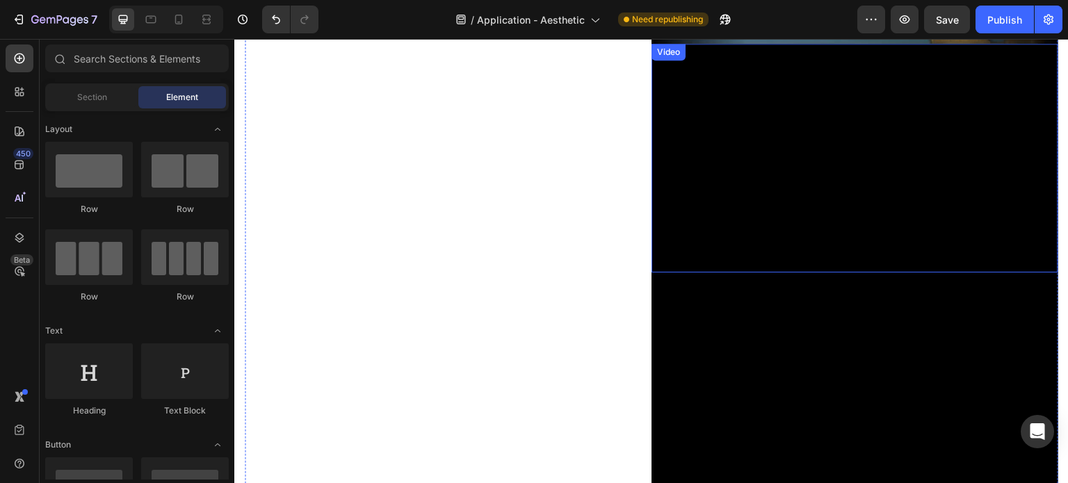
scroll to position [1113, 0]
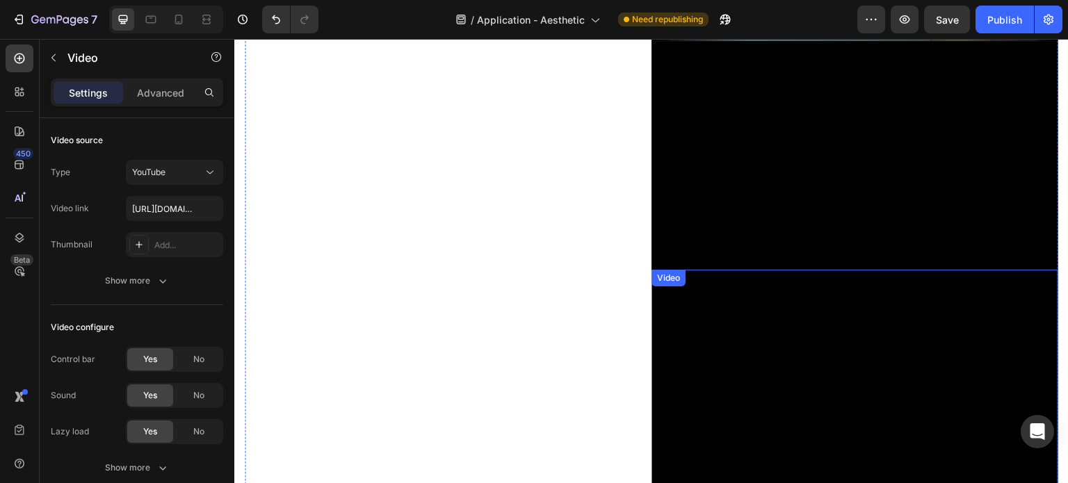
click at [662, 272] on div "Video" at bounding box center [669, 278] width 29 height 13
click at [740, 279] on icon at bounding box center [743, 284] width 9 height 10
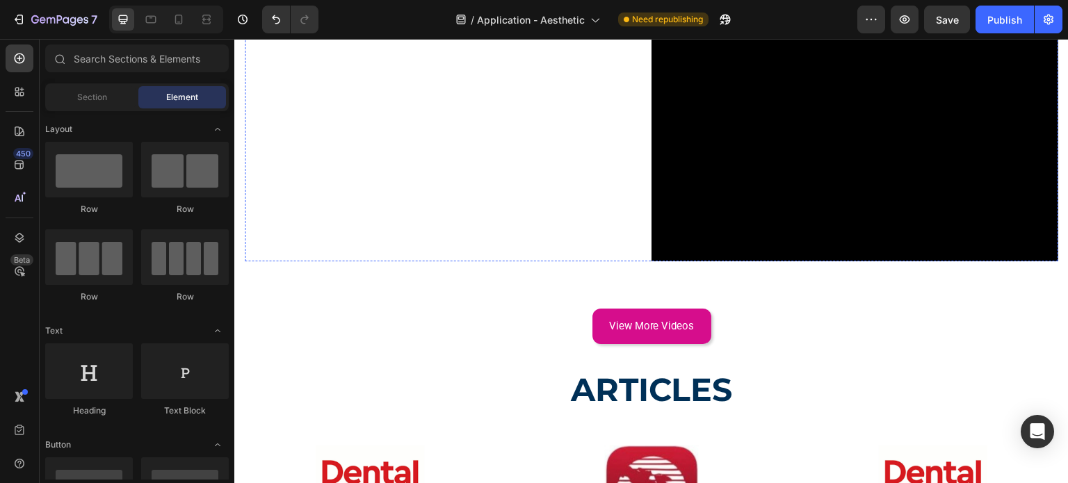
scroll to position [1252, 0]
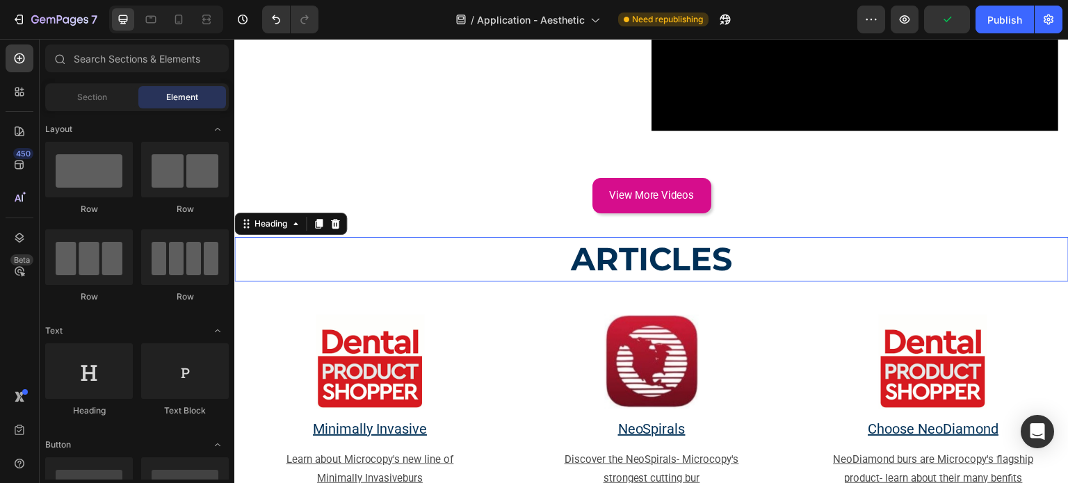
click at [672, 240] on strong "ARTICLES" at bounding box center [652, 259] width 162 height 40
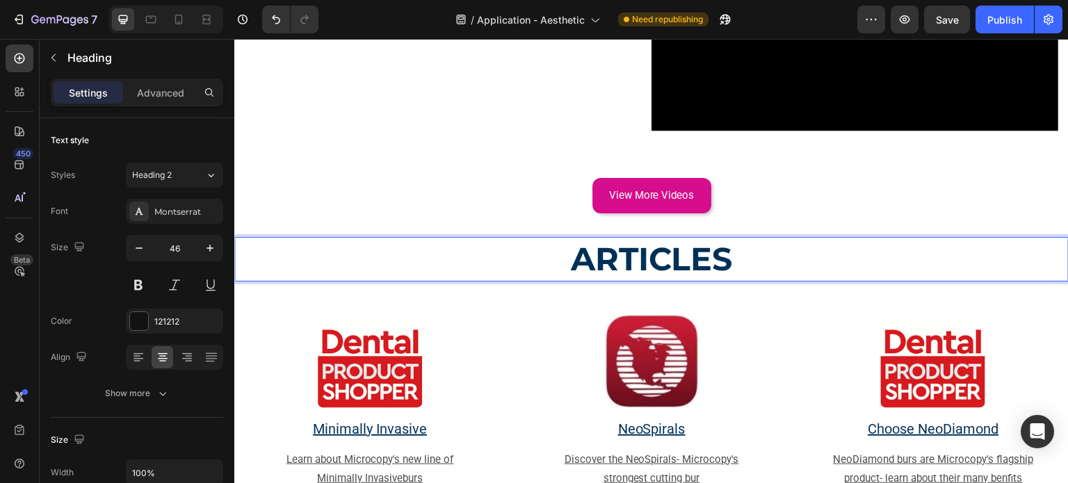
click at [584, 248] on strong "ARTICLES" at bounding box center [652, 259] width 162 height 40
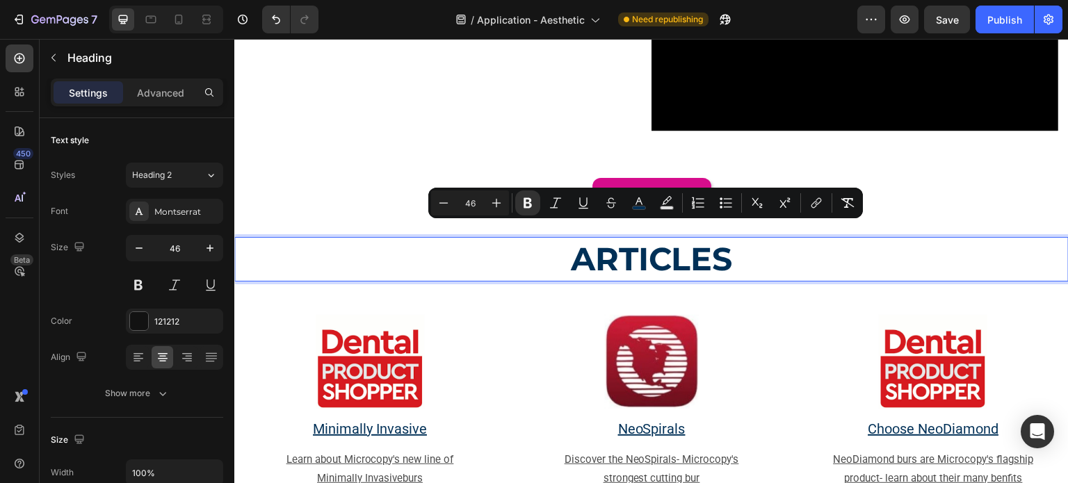
click at [584, 249] on strong "ARTICLES" at bounding box center [652, 259] width 162 height 40
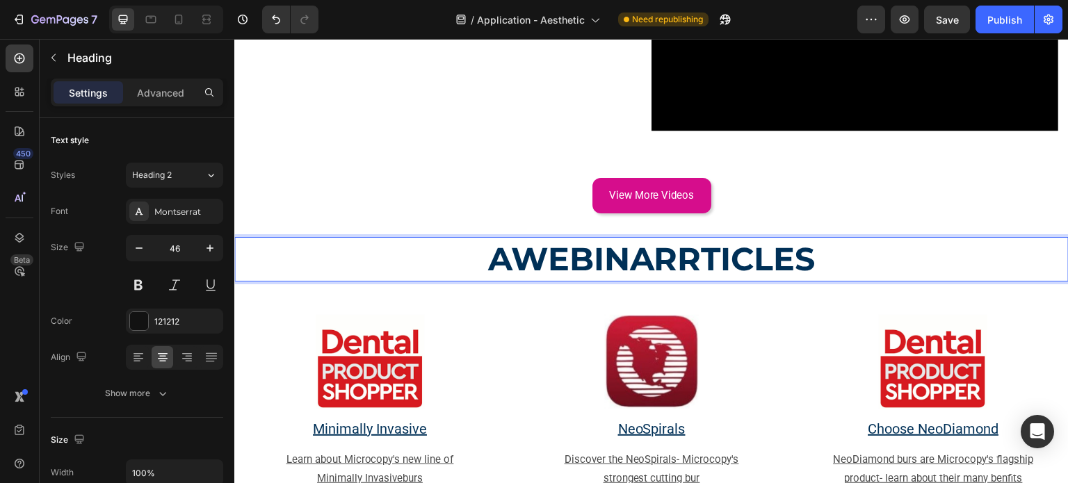
drag, startPoint x: 666, startPoint y: 250, endPoint x: 675, endPoint y: 249, distance: 9.1
click at [675, 249] on strong "AWEBINARRTICLES" at bounding box center [652, 259] width 328 height 40
click at [673, 248] on strong "AWEBINARRTICLES" at bounding box center [652, 259] width 328 height 40
drag, startPoint x: 678, startPoint y: 248, endPoint x: 800, endPoint y: 247, distance: 122.4
click at [800, 248] on strong "AWEBINARRTICLES" at bounding box center [652, 259] width 328 height 40
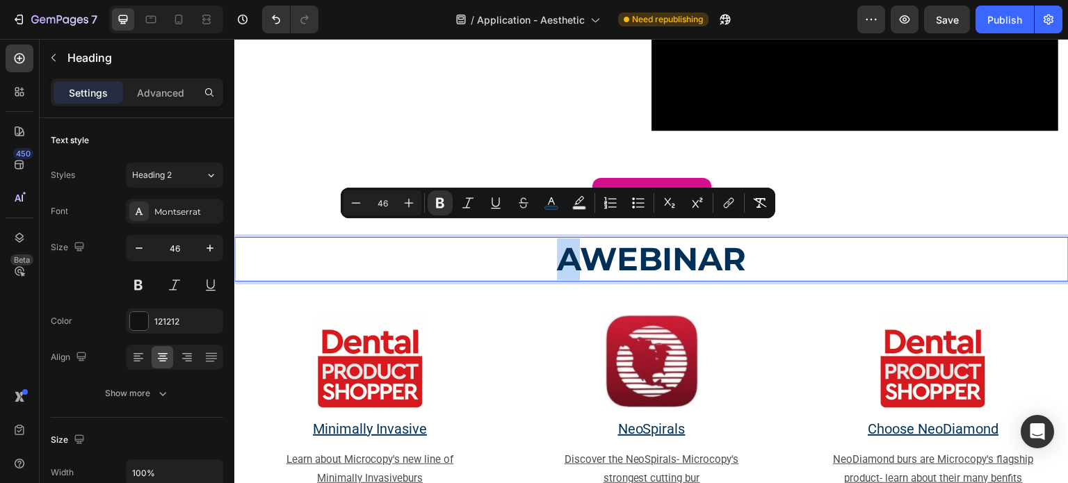
drag, startPoint x: 577, startPoint y: 248, endPoint x: 553, endPoint y: 248, distance: 24.4
click at [557, 248] on strong "AWEBINAR" at bounding box center [652, 259] width 190 height 40
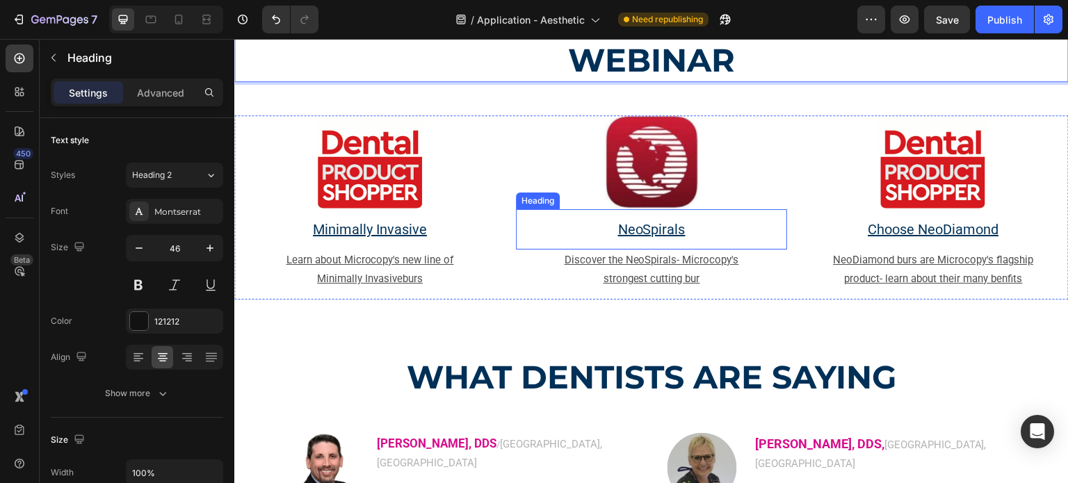
scroll to position [1530, 0]
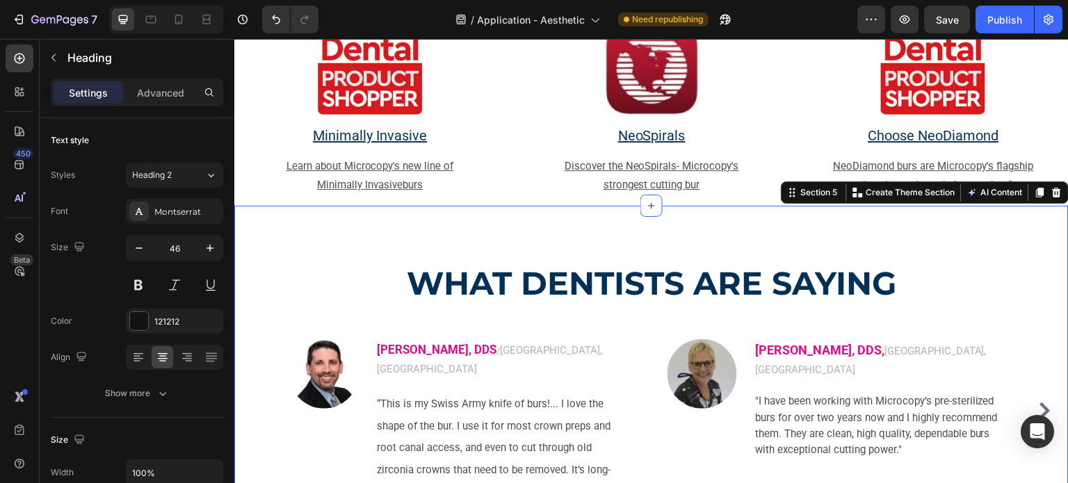
click at [1035, 200] on div "Section 5 You can create reusable sections Create Theme Section AI Content Writ…" at bounding box center [925, 193] width 288 height 22
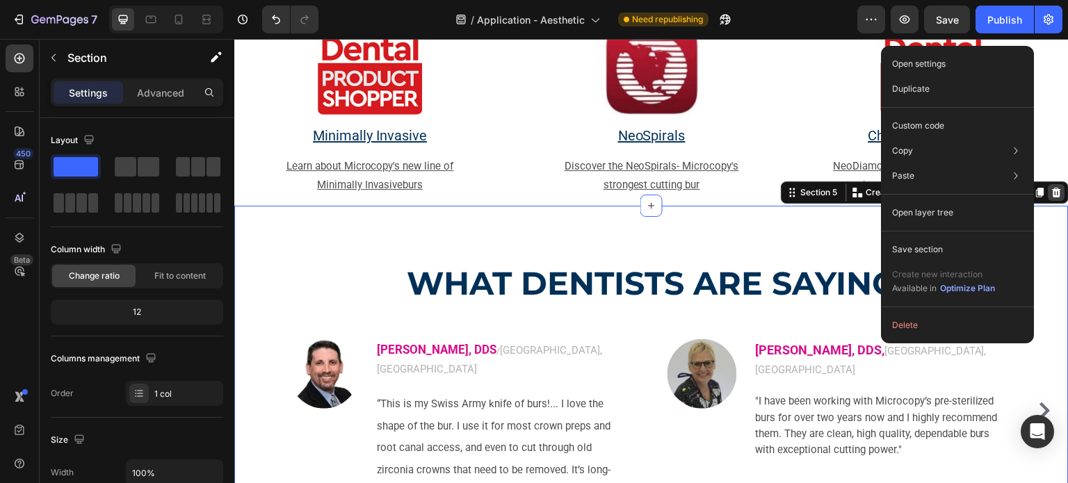
click at [1053, 192] on icon at bounding box center [1057, 193] width 9 height 10
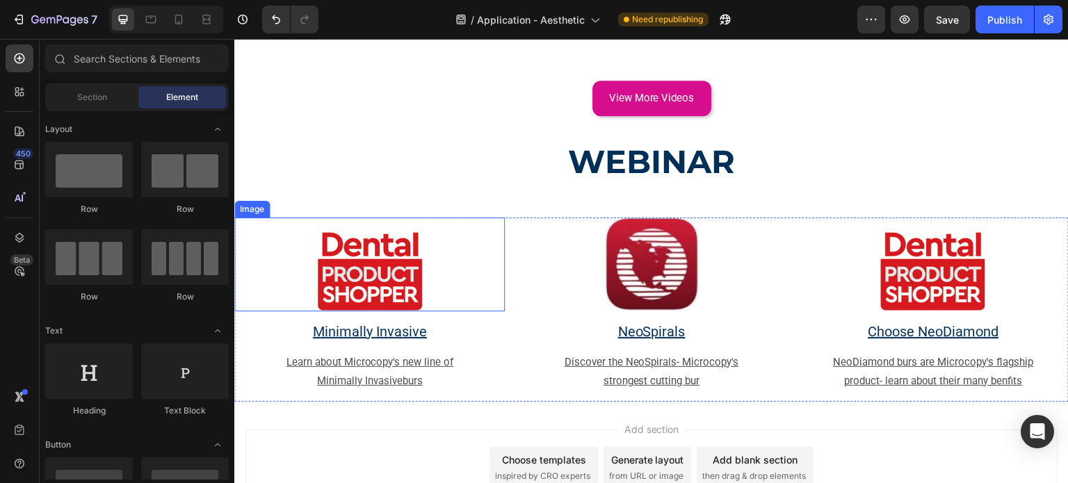
scroll to position [1382, 0]
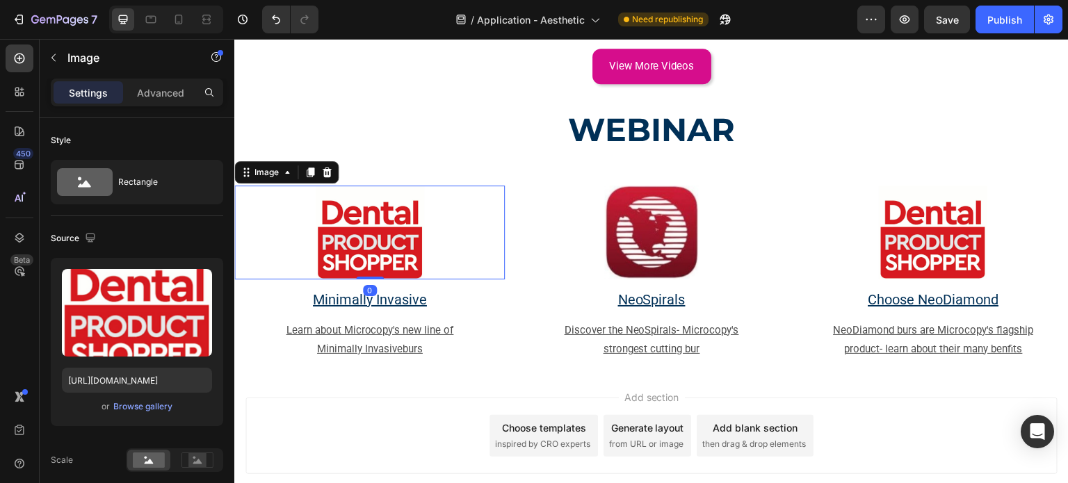
click at [248, 205] on link at bounding box center [369, 233] width 271 height 94
click at [321, 167] on icon at bounding box center [326, 172] width 11 height 11
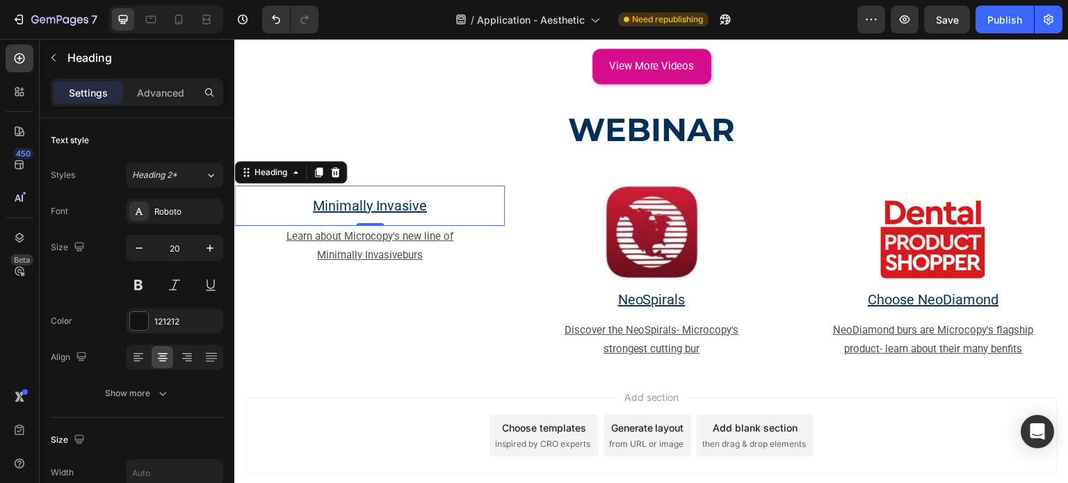
click at [325, 198] on u "Minimally Invasive" at bounding box center [370, 206] width 114 height 17
click at [331, 167] on icon at bounding box center [335, 172] width 11 height 11
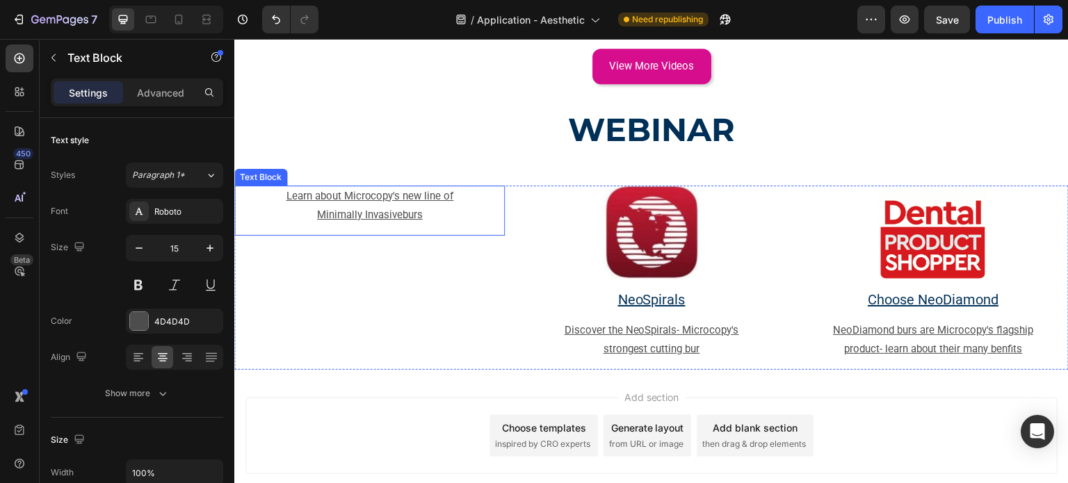
click at [318, 206] on p "Learn about Microcopy's new line of Minimally Invasive burs" at bounding box center [370, 206] width 204 height 38
click at [345, 164] on div at bounding box center [344, 172] width 17 height 17
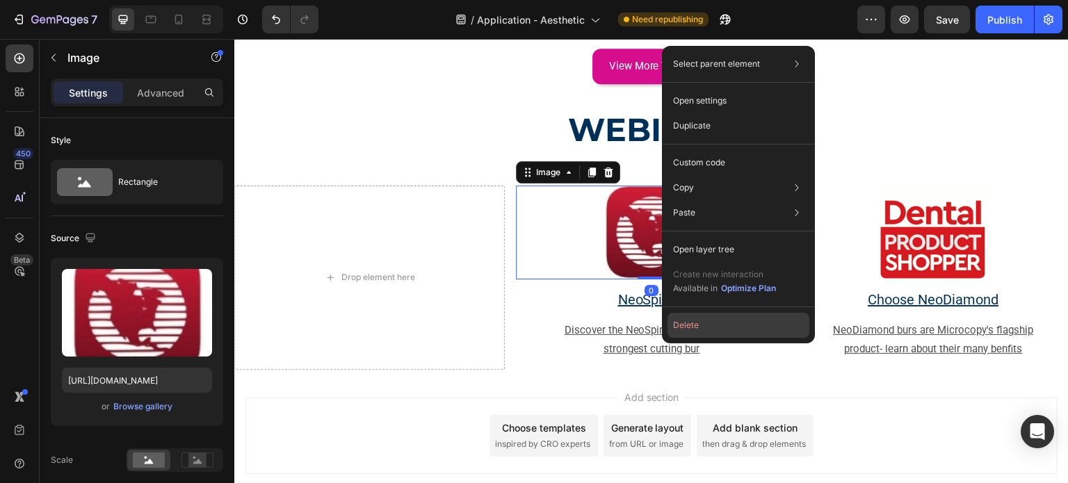
click at [698, 328] on button "Delete" at bounding box center [739, 325] width 142 height 25
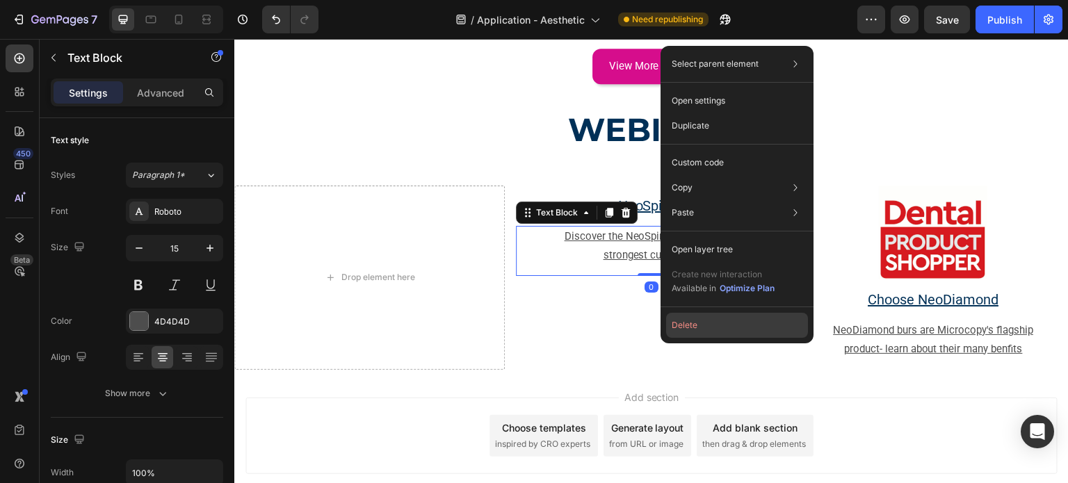
click at [714, 329] on button "Delete" at bounding box center [737, 325] width 142 height 25
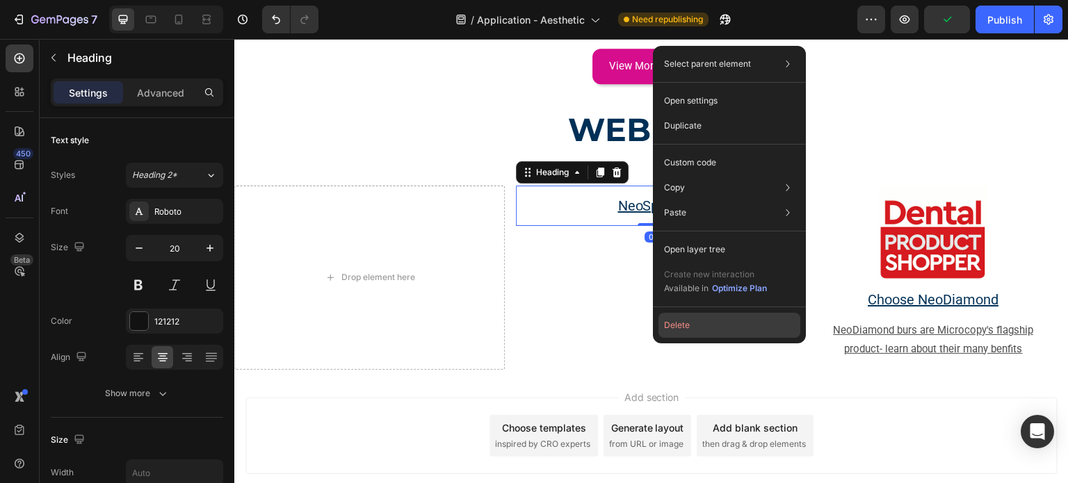
click at [698, 330] on button "Delete" at bounding box center [730, 325] width 142 height 25
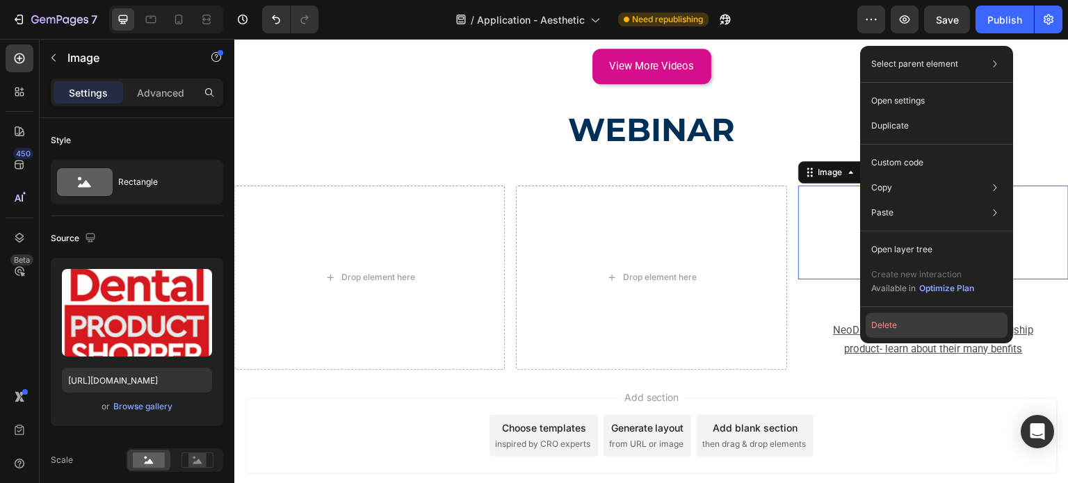
drag, startPoint x: 899, startPoint y: 323, endPoint x: 637, endPoint y: 255, distance: 270.8
click at [899, 323] on button "Delete" at bounding box center [937, 325] width 142 height 25
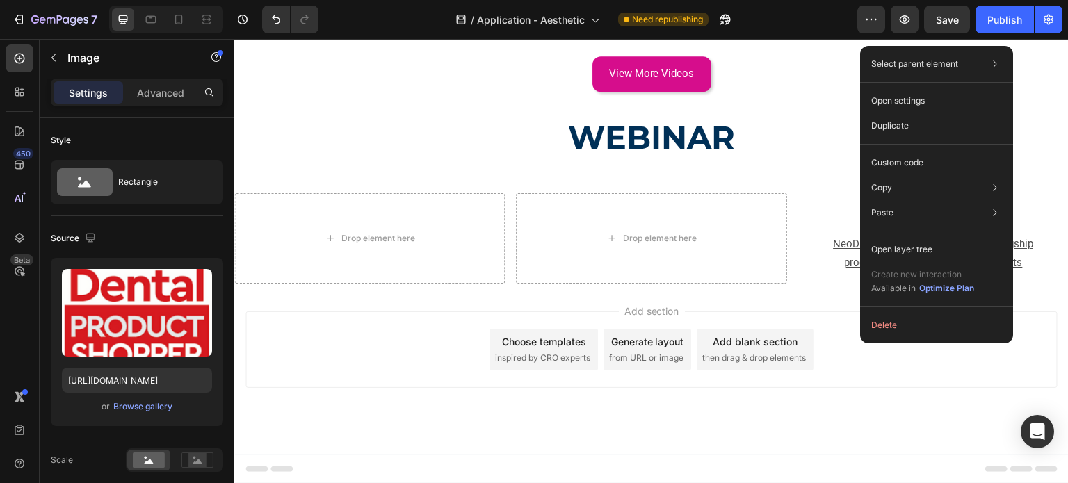
scroll to position [1358, 0]
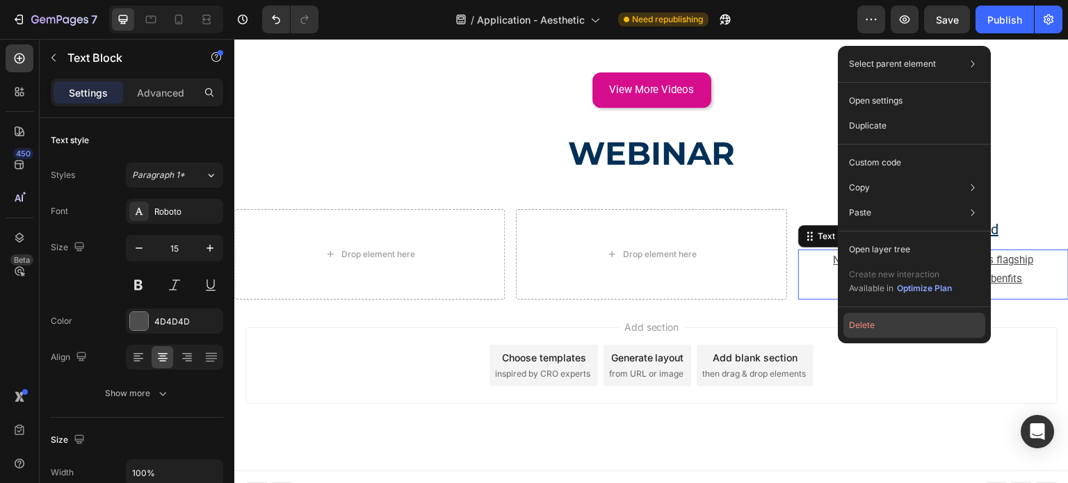
click at [867, 322] on button "Delete" at bounding box center [915, 325] width 142 height 25
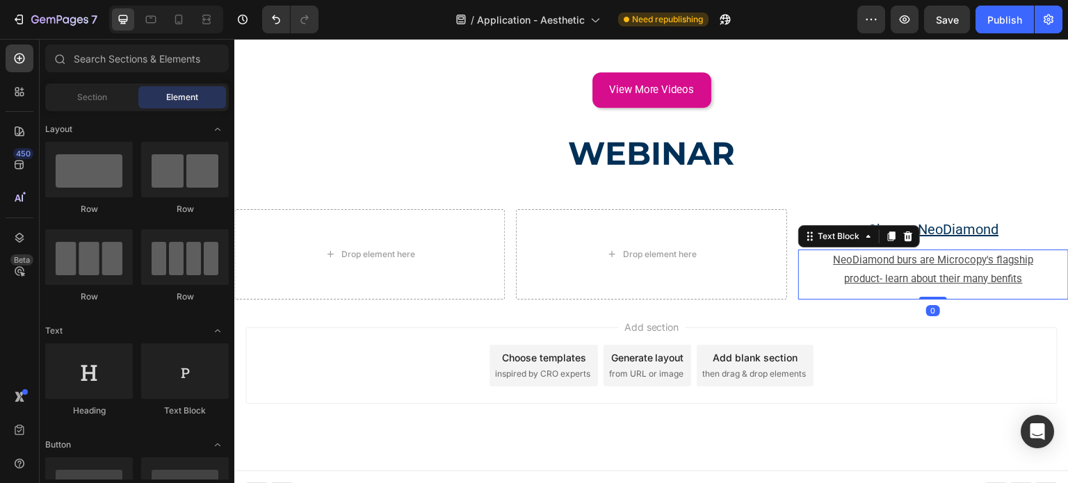
scroll to position [1310, 0]
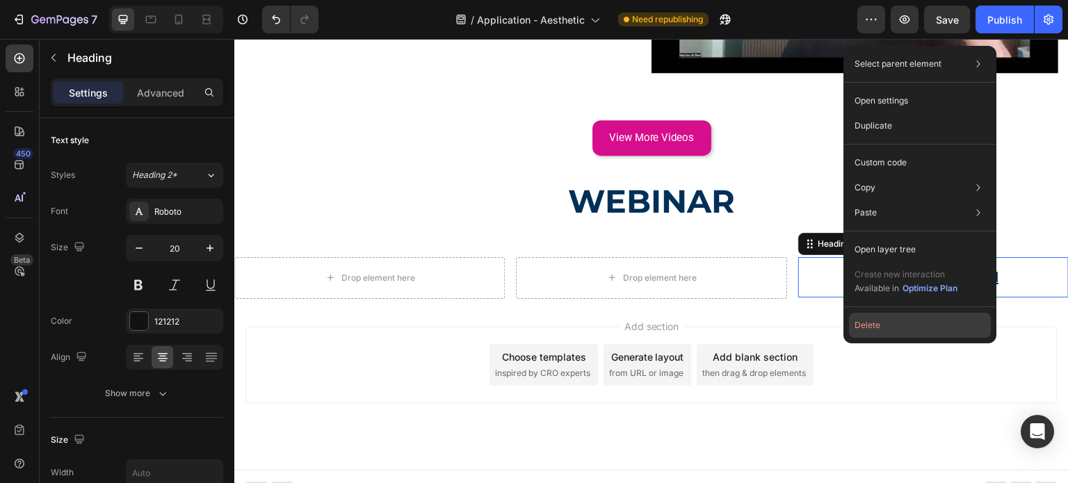
click at [882, 323] on button "Delete" at bounding box center [920, 325] width 142 height 25
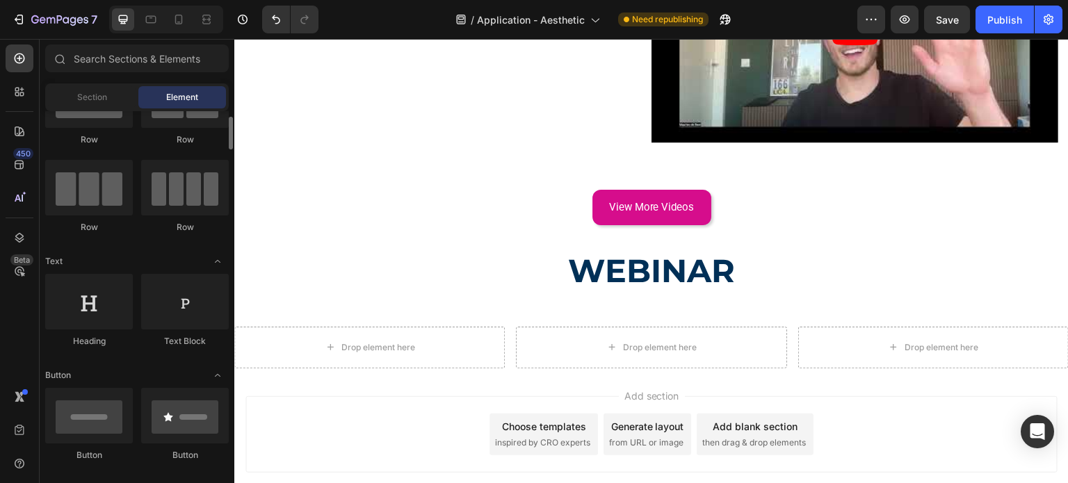
scroll to position [209, 0]
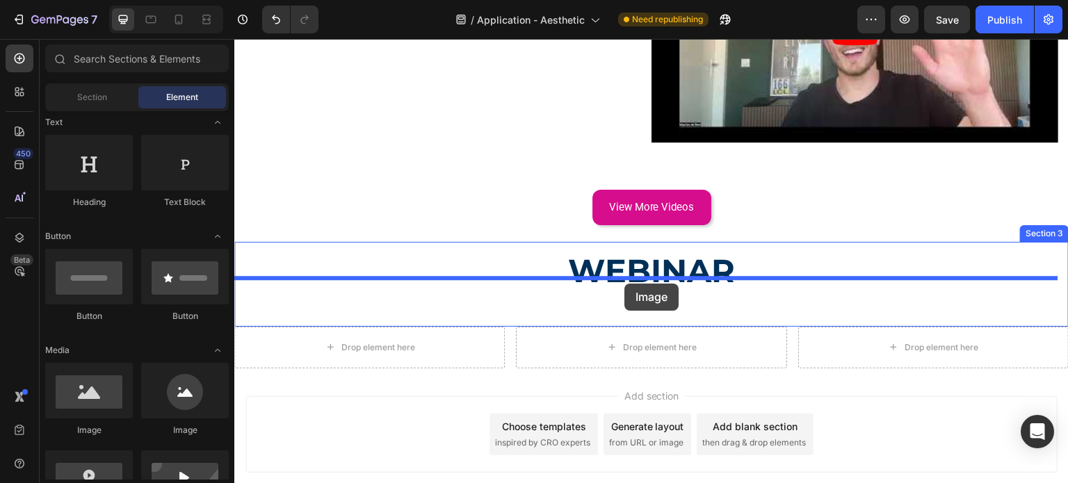
drag, startPoint x: 327, startPoint y: 447, endPoint x: 624, endPoint y: 284, distance: 339.0
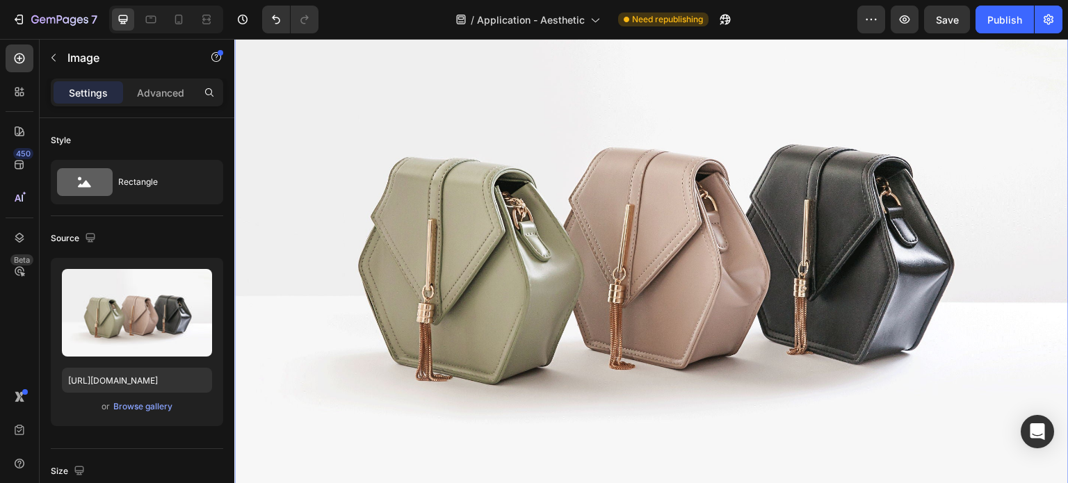
scroll to position [1658, 0]
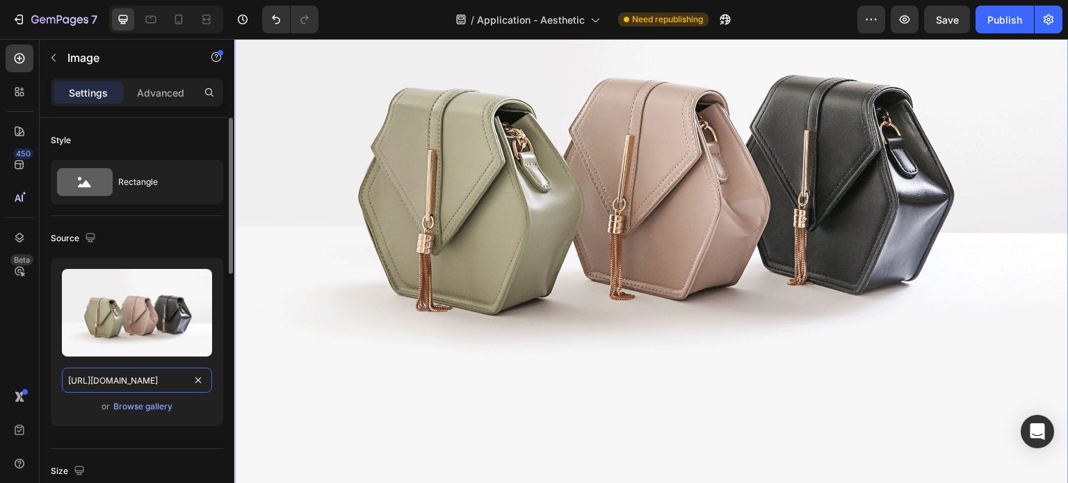
click at [145, 387] on input "https://cdn.shopify.com/s/files/1/2005/9307/files/image_demo.jpg" at bounding box center [137, 380] width 150 height 25
click at [85, 386] on input "https://cdn.shopify.com/s/files/1/2005/9307/files/image_demo.jpg" at bounding box center [137, 380] width 150 height 25
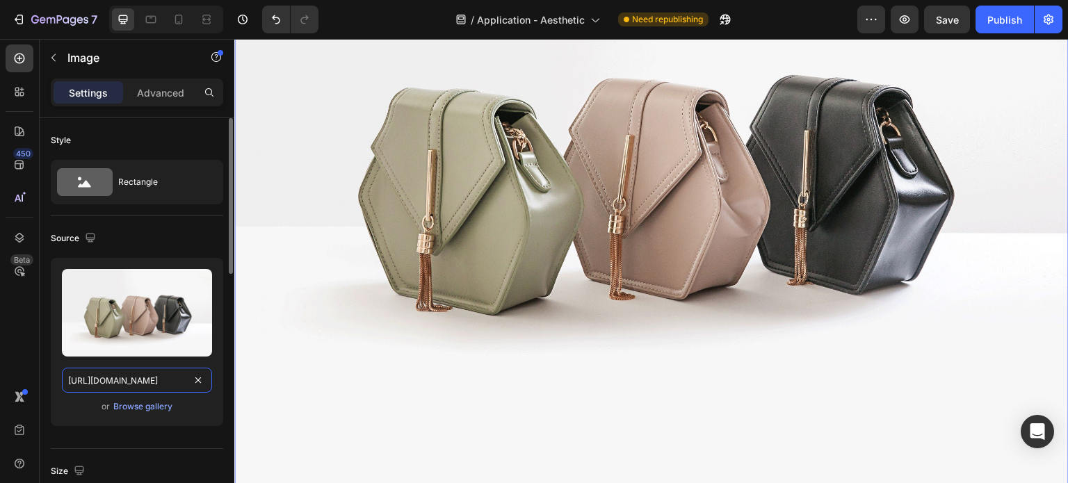
paste input "0714/1657/8263/files/Roberto_Turrini.png?v=1756286981"
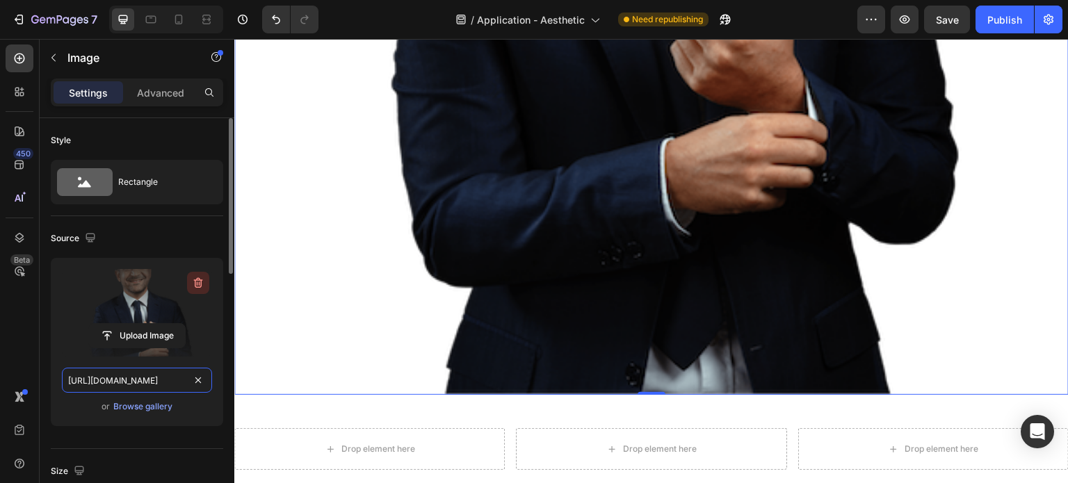
scroll to position [139, 0]
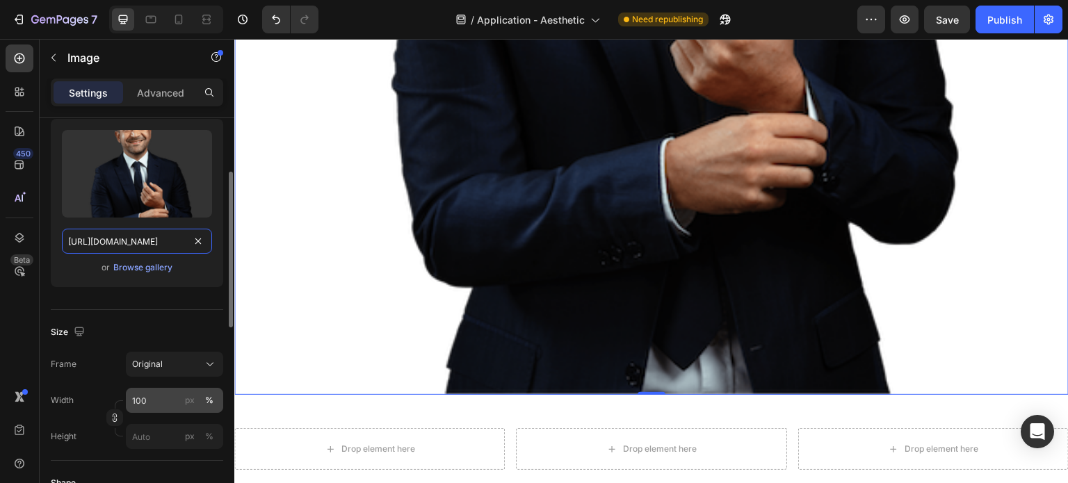
type input "https://cdn.shopify.com/s/files/1/0714/1657/8263/files/Roberto_Turrini.png?v=17…"
click at [145, 400] on input "100" at bounding box center [174, 400] width 97 height 25
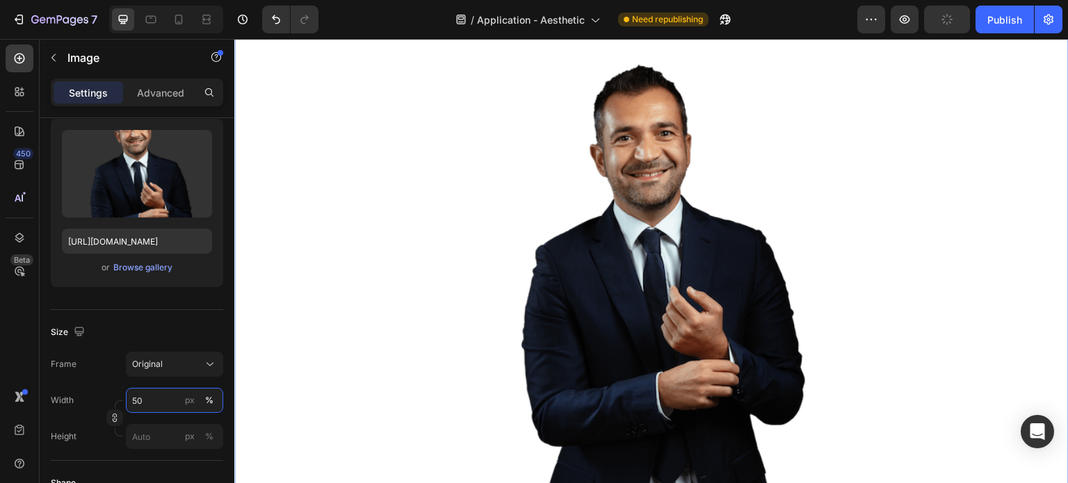
scroll to position [1496, 0]
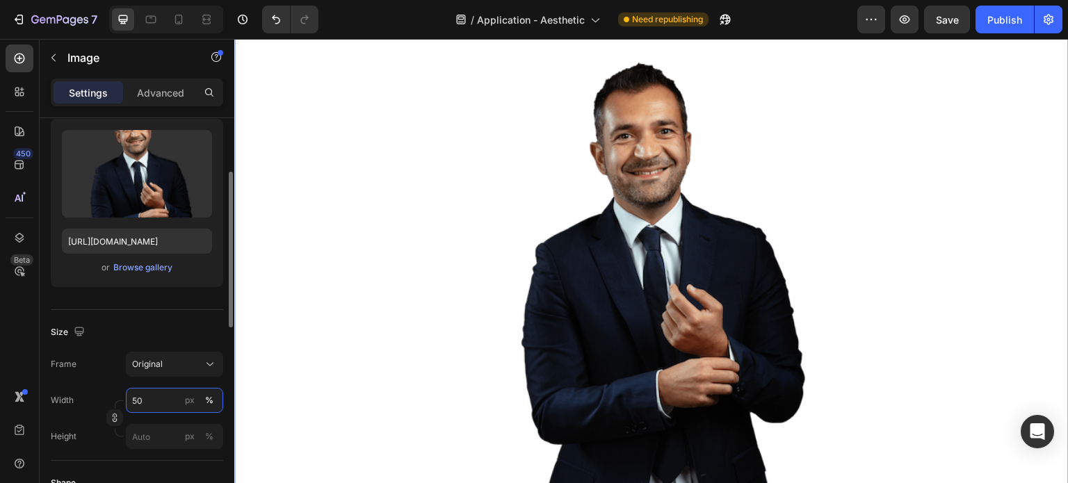
drag, startPoint x: 145, startPoint y: 397, endPoint x: 117, endPoint y: 397, distance: 28.5
click at [117, 397] on div "Width 50 px %" at bounding box center [137, 400] width 173 height 25
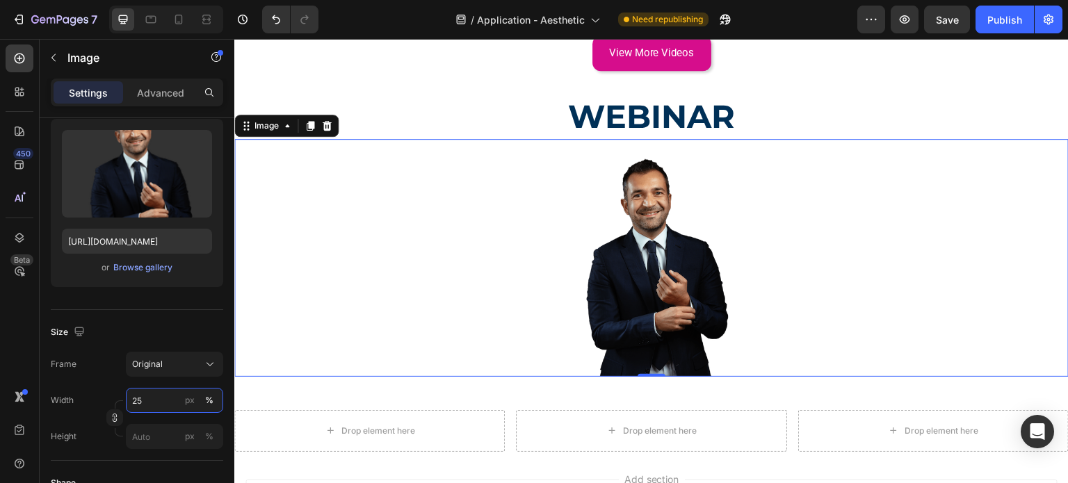
scroll to position [1398, 0]
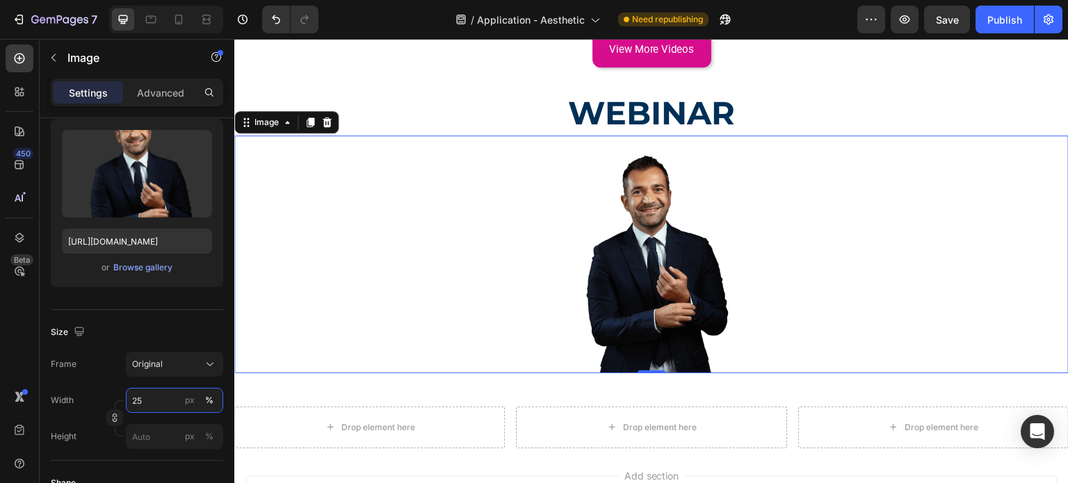
type input "25"
click at [537, 331] on div at bounding box center [651, 255] width 835 height 238
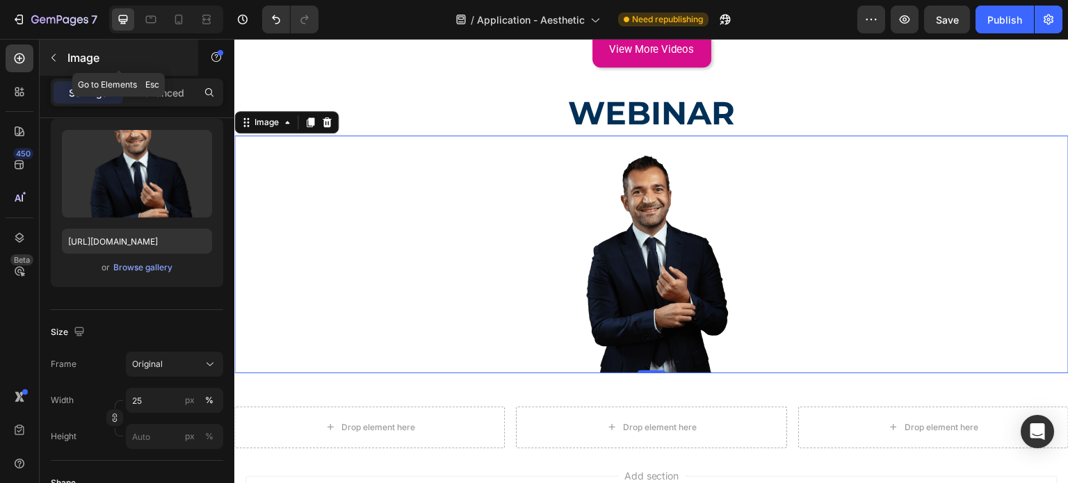
click at [56, 61] on icon "button" at bounding box center [53, 57] width 11 height 11
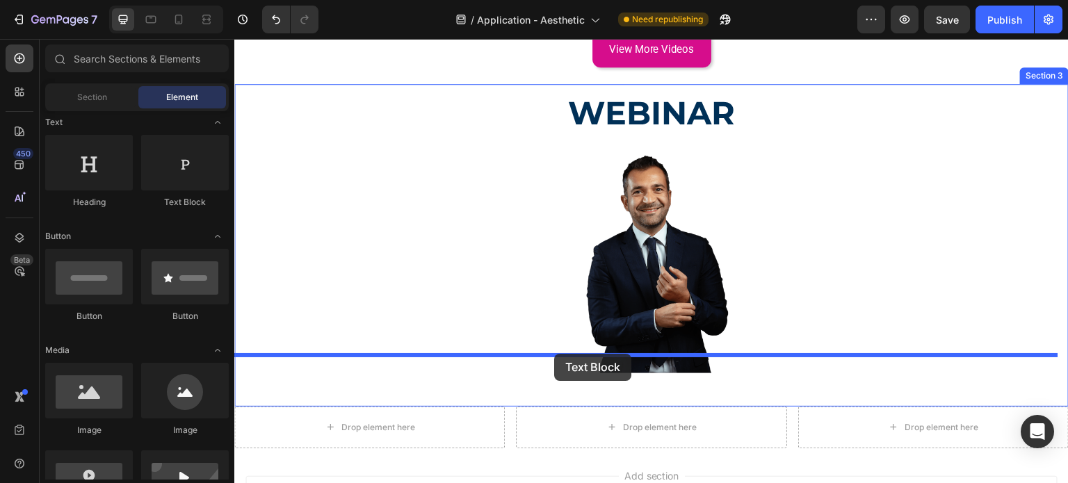
drag, startPoint x: 413, startPoint y: 214, endPoint x: 554, endPoint y: 354, distance: 199.2
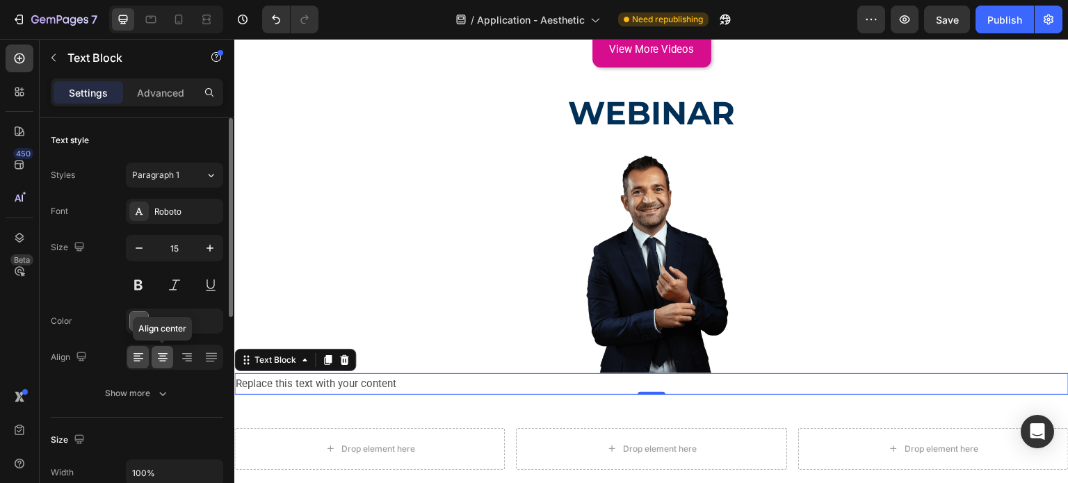
click at [165, 359] on icon at bounding box center [163, 358] width 14 height 14
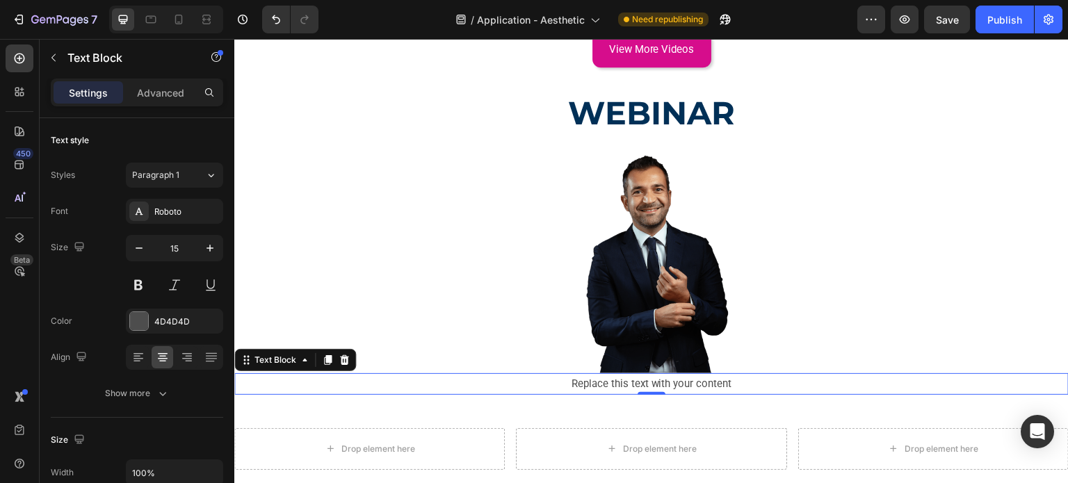
click at [591, 374] on div "Replace this text with your content" at bounding box center [651, 385] width 835 height 22
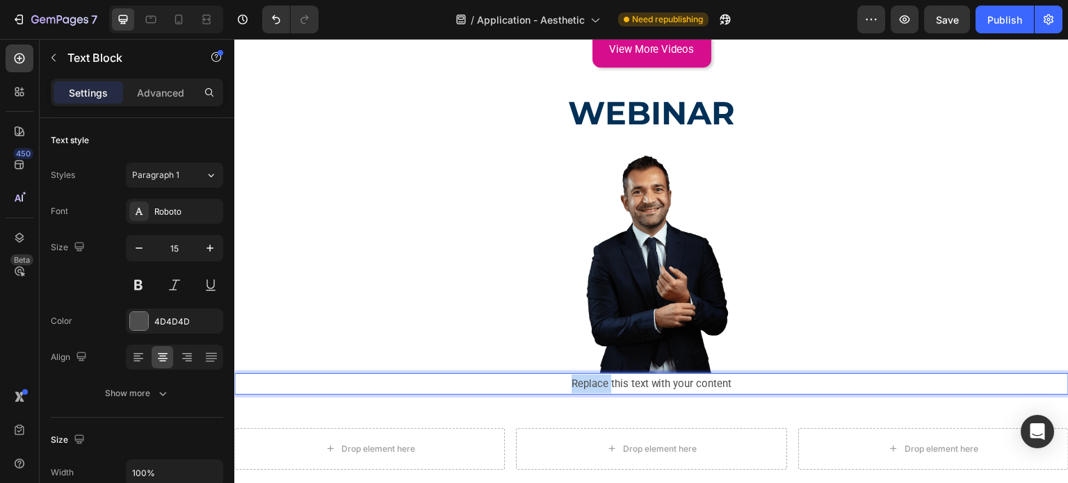
click at [591, 375] on p "Replace this text with your content" at bounding box center [652, 384] width 832 height 19
click at [591, 375] on p "Modern concepts in indirect anterior adhesive dentistry" at bounding box center [652, 384] width 832 height 19
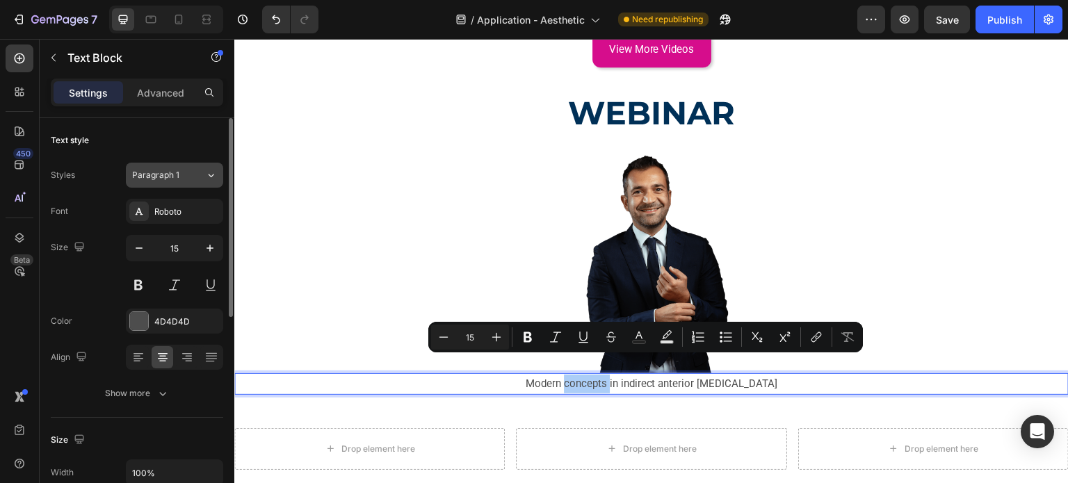
click at [208, 183] on button "Paragraph 1" at bounding box center [174, 175] width 97 height 25
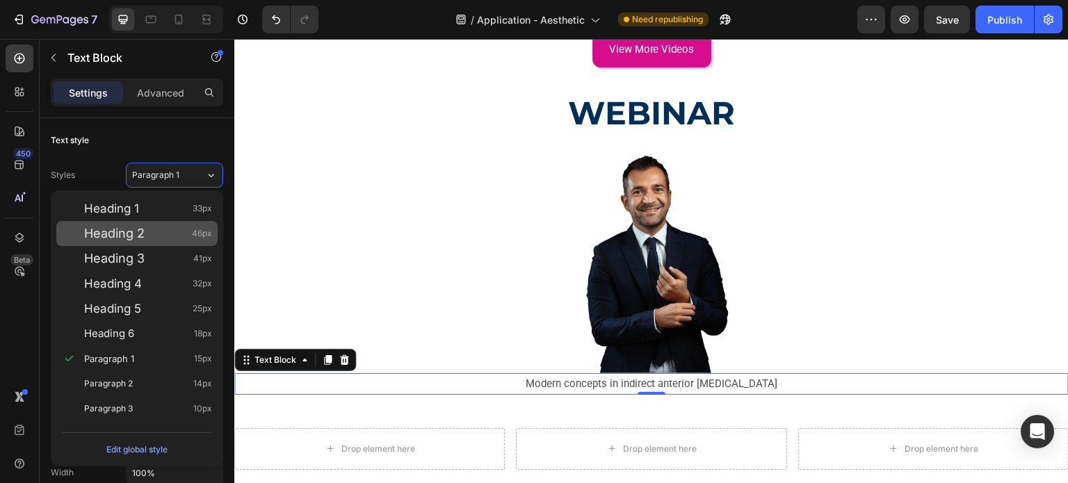
click at [168, 231] on div "Heading 2 46px" at bounding box center [148, 234] width 128 height 14
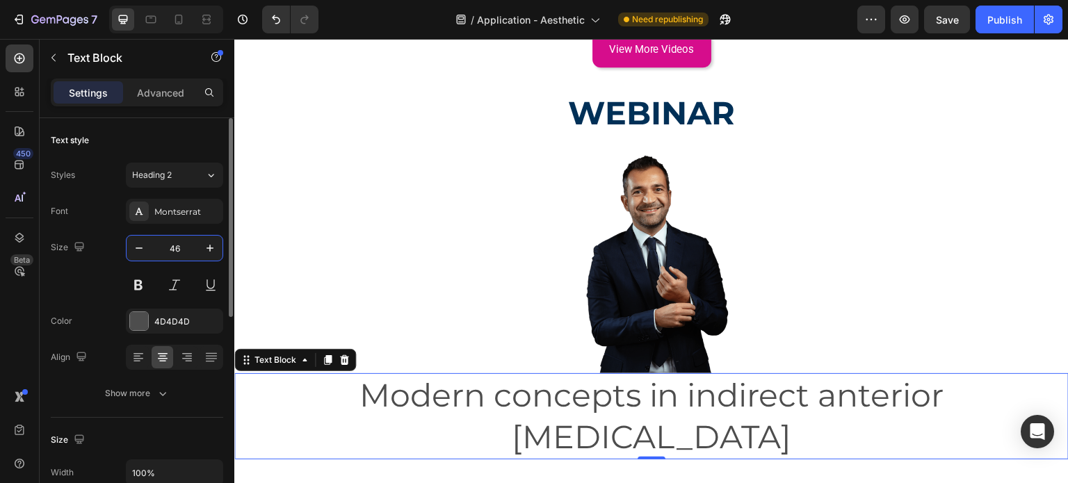
click at [184, 247] on input "46" at bounding box center [175, 248] width 46 height 25
click at [137, 248] on icon "button" at bounding box center [139, 248] width 7 height 1
click at [181, 253] on input "45" at bounding box center [175, 248] width 46 height 25
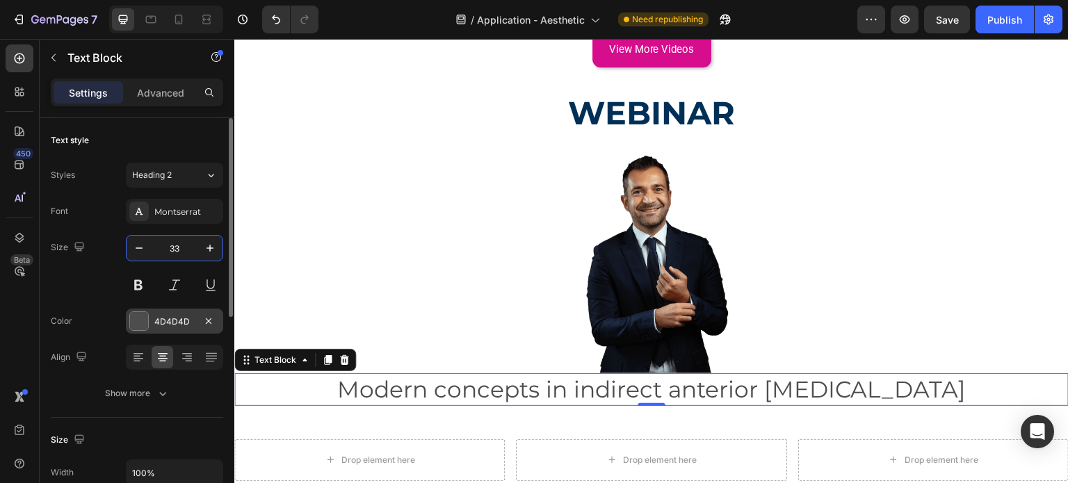
type input "33"
click at [178, 317] on div "4D4D4D" at bounding box center [174, 322] width 40 height 13
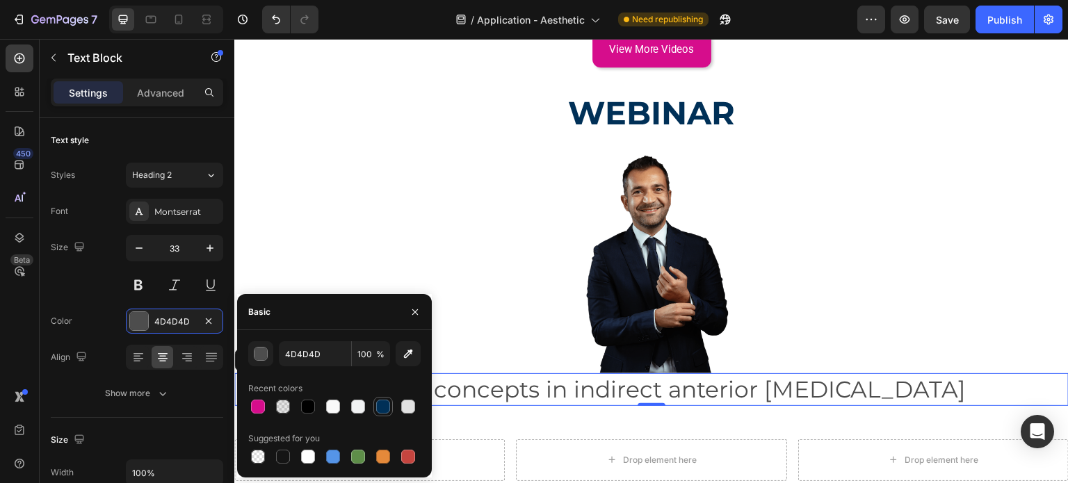
click at [387, 409] on div at bounding box center [383, 407] width 14 height 14
type input "003057"
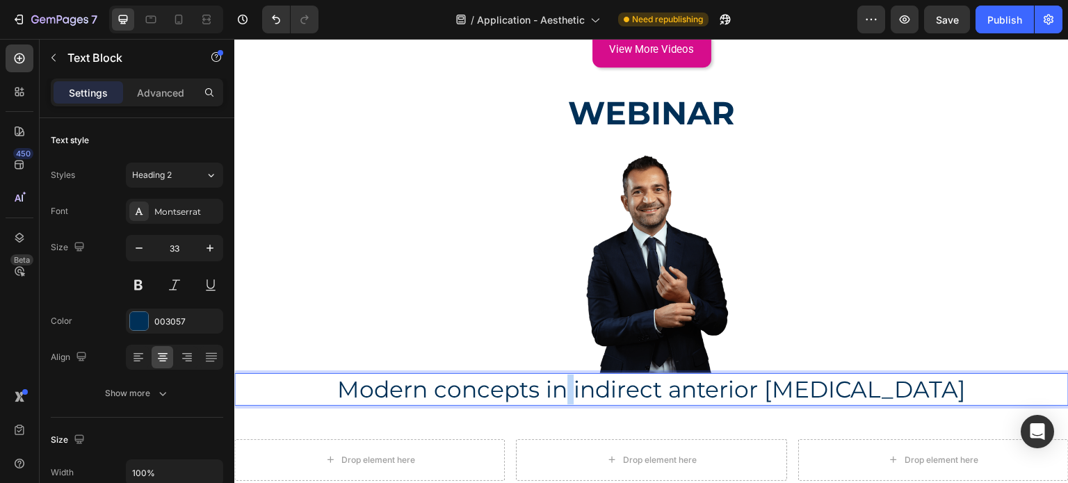
click at [553, 375] on p "Modern concepts in indirect anterior adhesive dentistry" at bounding box center [652, 390] width 832 height 30
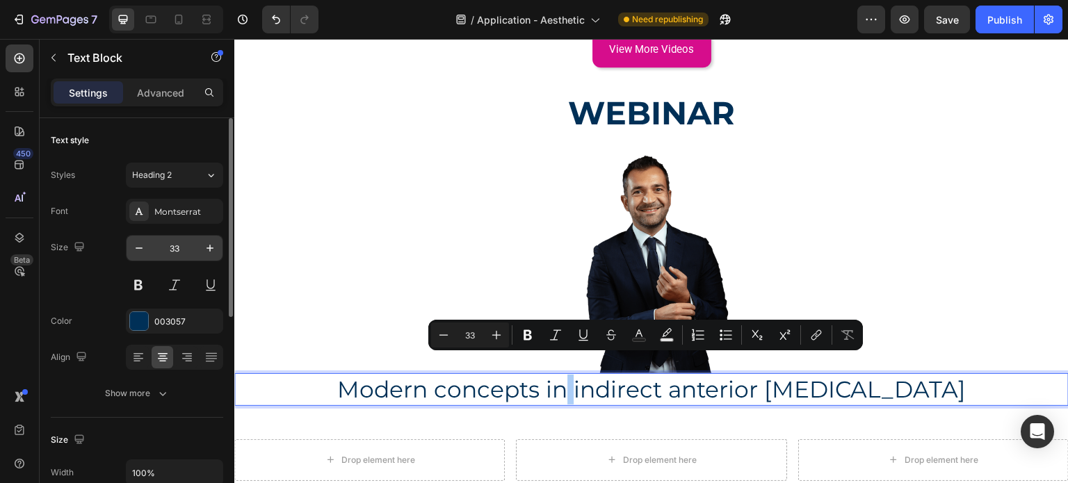
click at [179, 246] on input "33" at bounding box center [175, 248] width 46 height 25
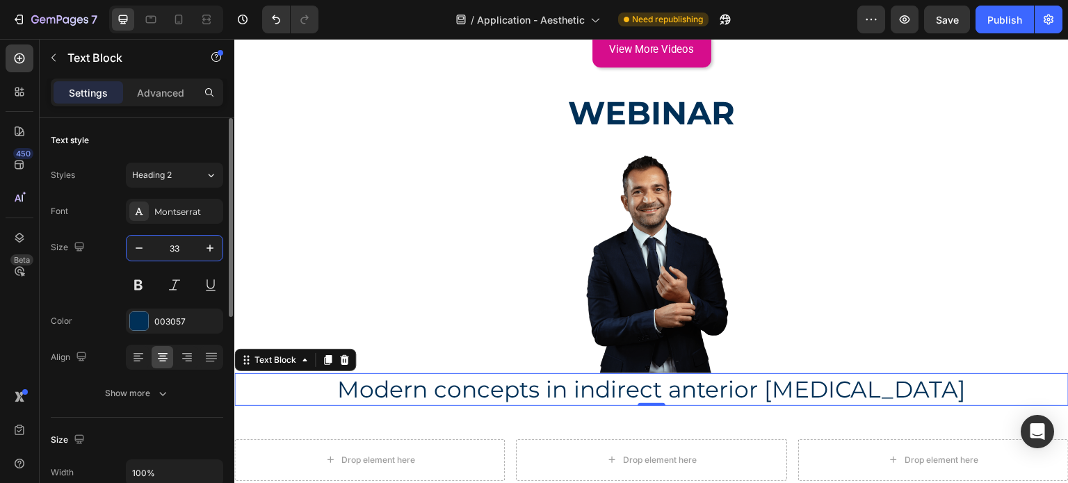
click at [179, 246] on input "33" at bounding box center [175, 248] width 46 height 25
drag, startPoint x: 179, startPoint y: 246, endPoint x: 168, endPoint y: 246, distance: 11.8
click at [168, 246] on input "33" at bounding box center [175, 248] width 46 height 25
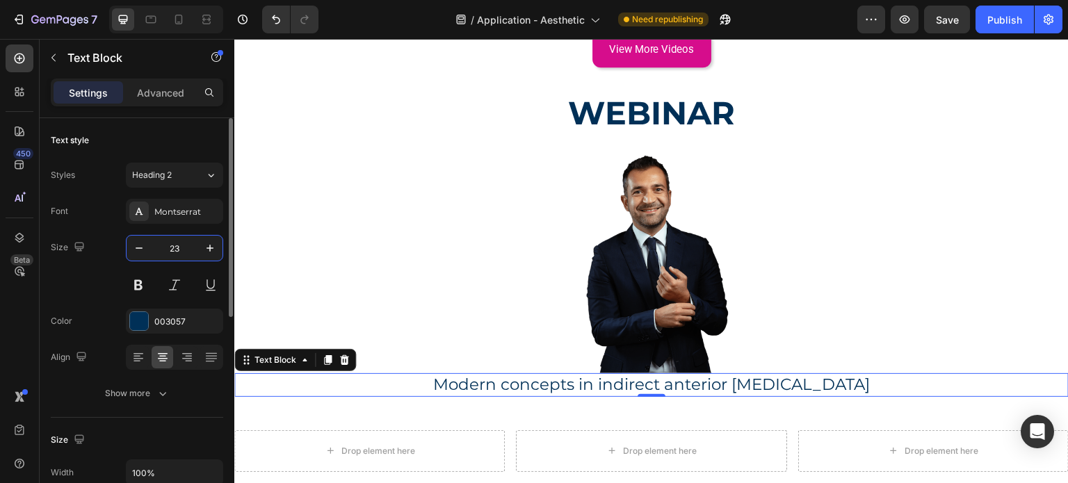
drag, startPoint x: 168, startPoint y: 246, endPoint x: 183, endPoint y: 246, distance: 15.3
click at [183, 246] on input "23" at bounding box center [175, 248] width 46 height 25
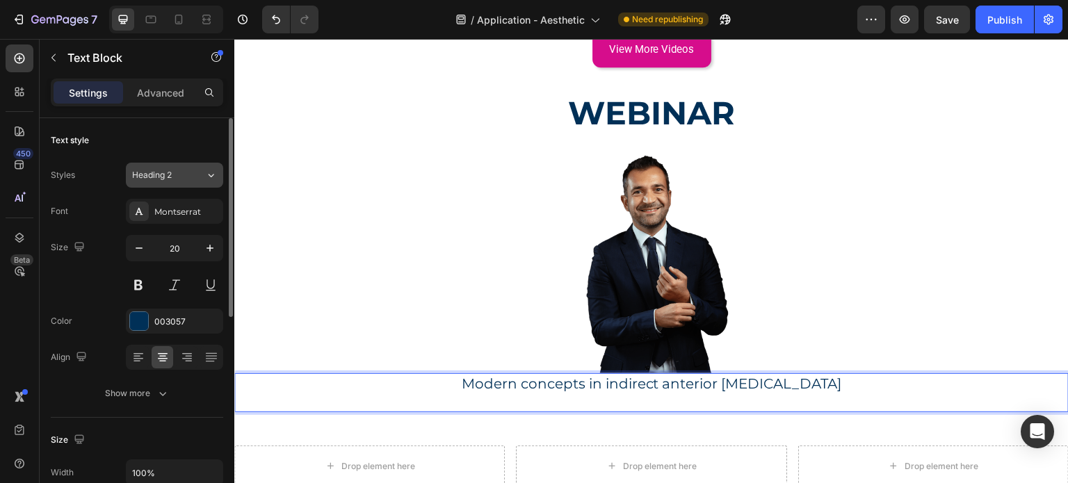
click at [211, 176] on icon at bounding box center [212, 175] width 6 height 3
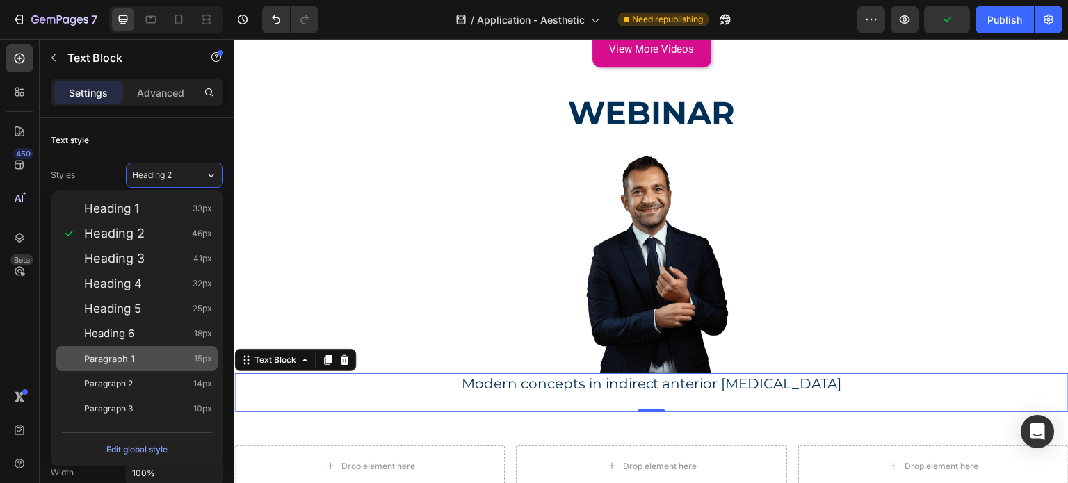
click at [136, 351] on div "Paragraph 1 15px" at bounding box center [136, 358] width 161 height 25
type input "15"
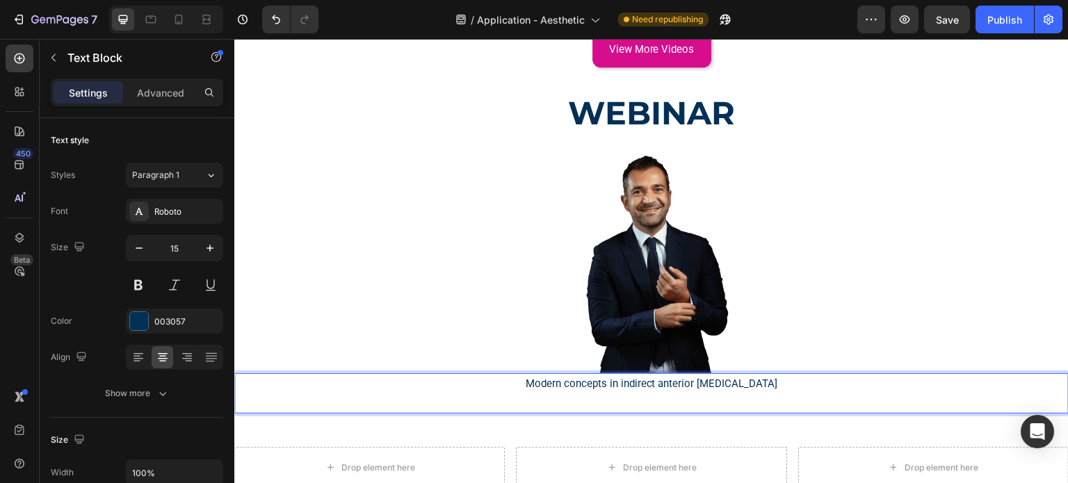
click at [648, 394] on p "Rich Text Editor. Editing area: main" at bounding box center [652, 403] width 832 height 19
click at [593, 394] on p "with Dr. Roberto Turrini" at bounding box center [652, 403] width 832 height 19
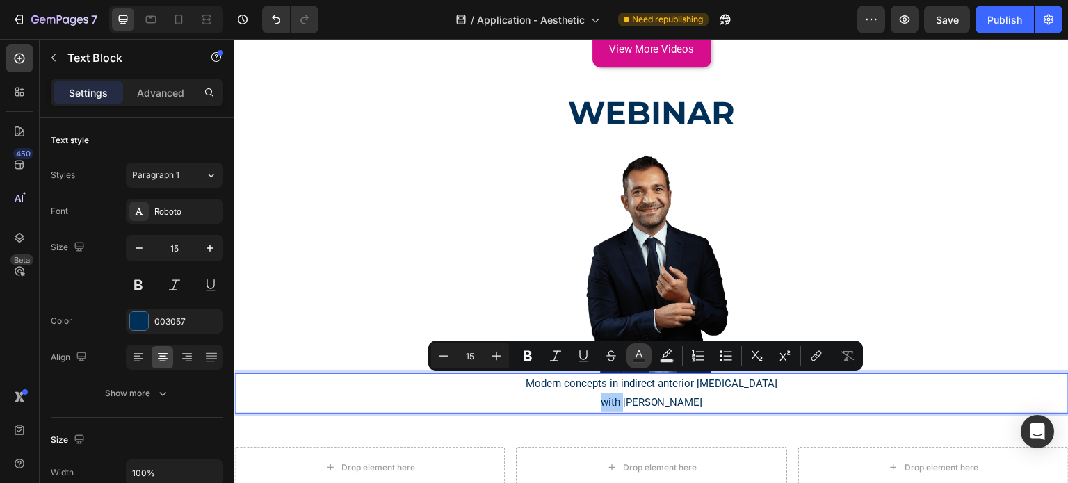
click at [634, 364] on button "Text Color" at bounding box center [639, 356] width 25 height 25
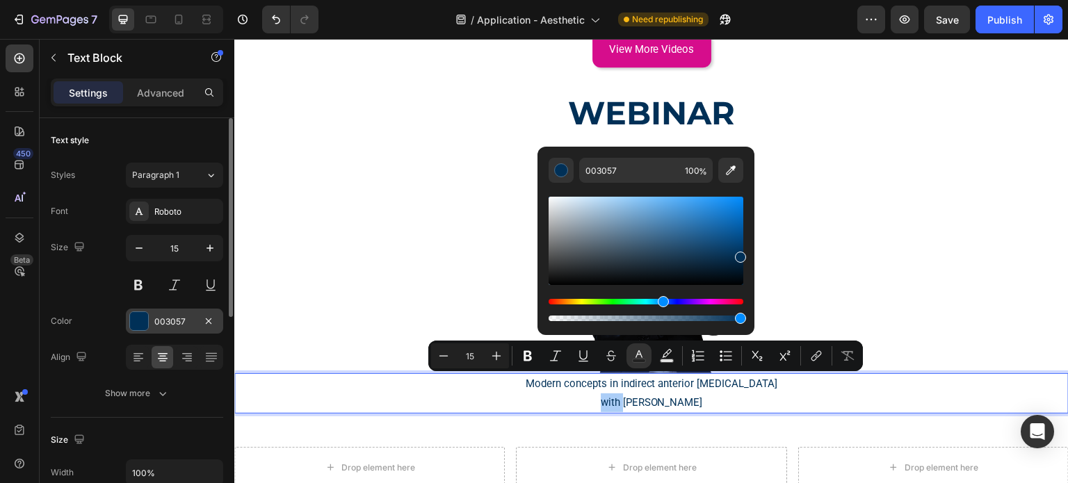
click at [191, 323] on div "003057" at bounding box center [174, 322] width 40 height 13
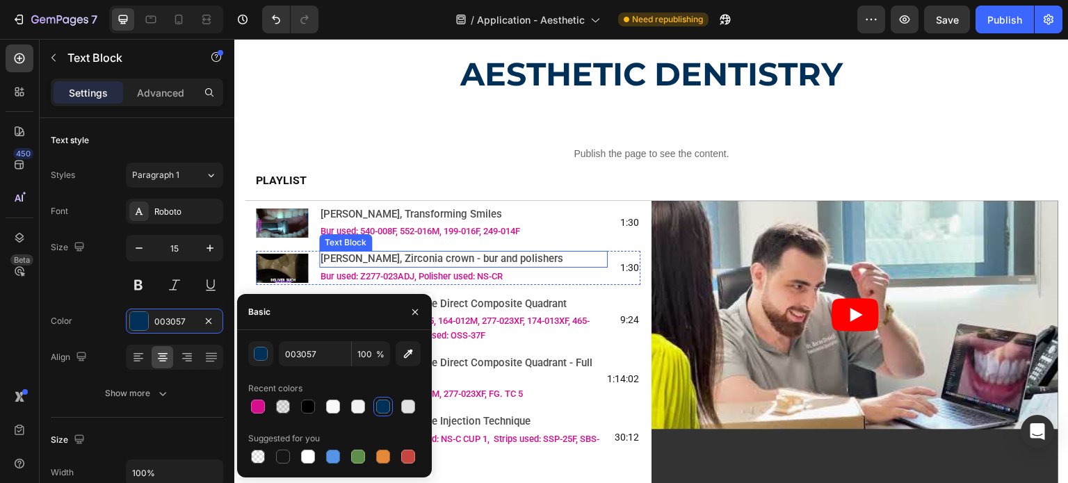
scroll to position [0, 0]
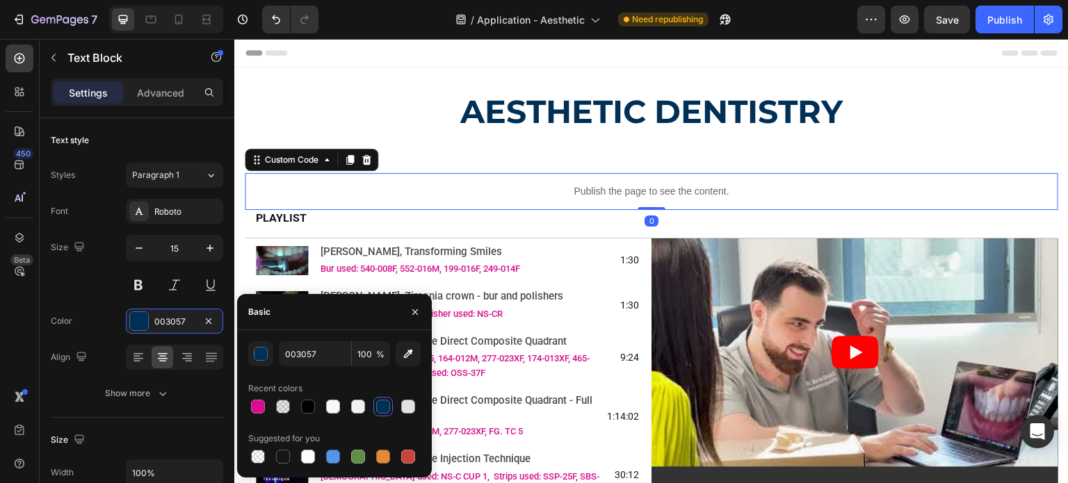
click at [584, 194] on p "Publish the page to see the content." at bounding box center [652, 191] width 814 height 15
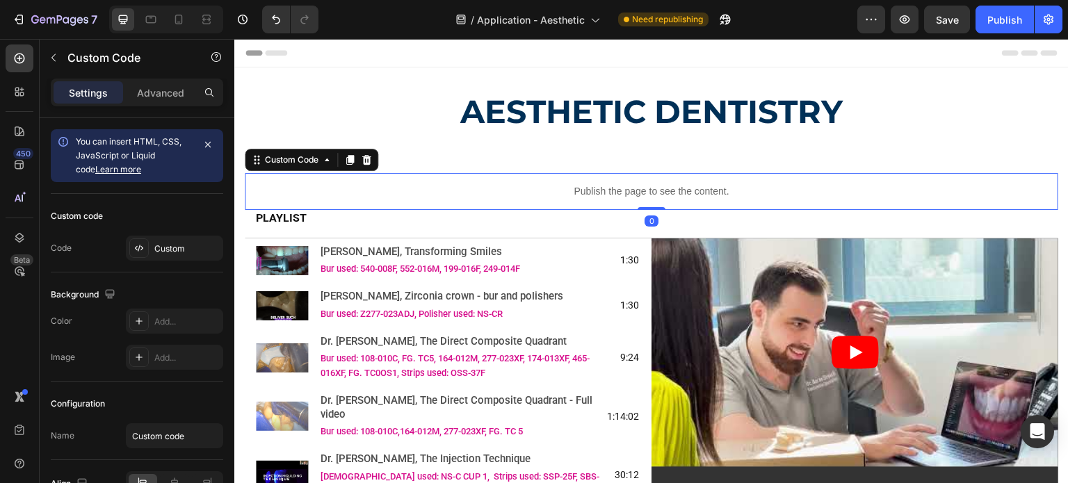
click at [584, 194] on p "Publish the page to see the content." at bounding box center [652, 191] width 814 height 15
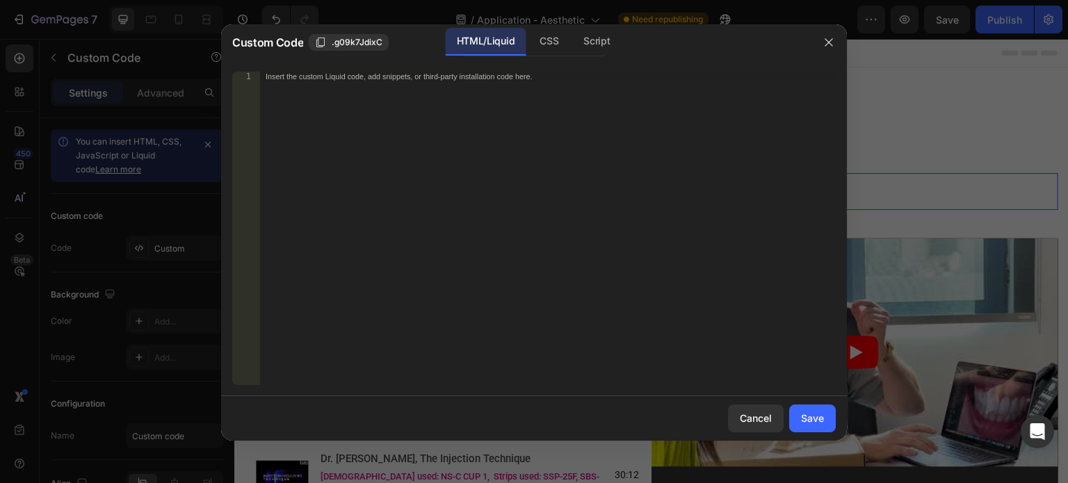
click at [584, 194] on div "Insert the custom Liquid code, add snippets, or third-party installation code h…" at bounding box center [548, 238] width 576 height 333
click at [828, 47] on icon "button" at bounding box center [829, 42] width 11 height 11
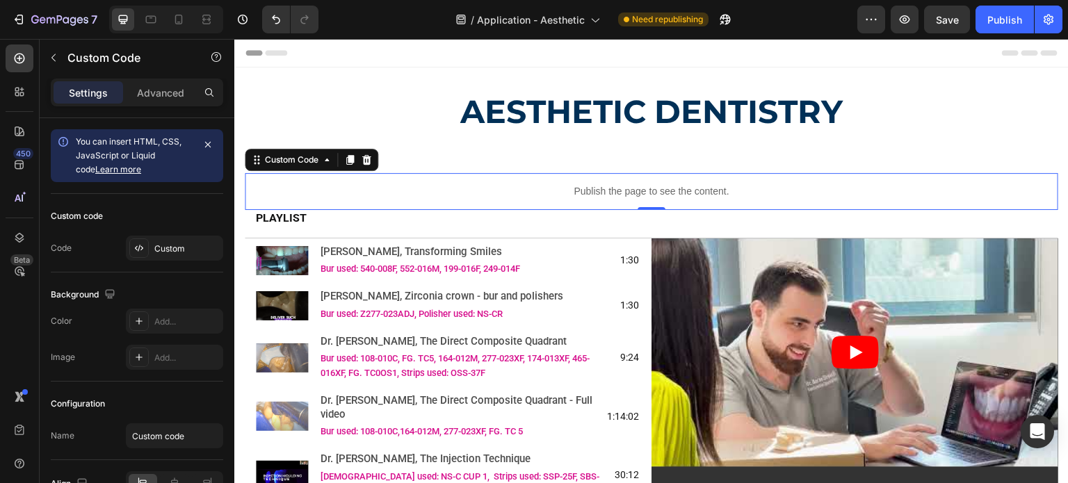
click at [654, 192] on p "Publish the page to see the content." at bounding box center [652, 191] width 814 height 15
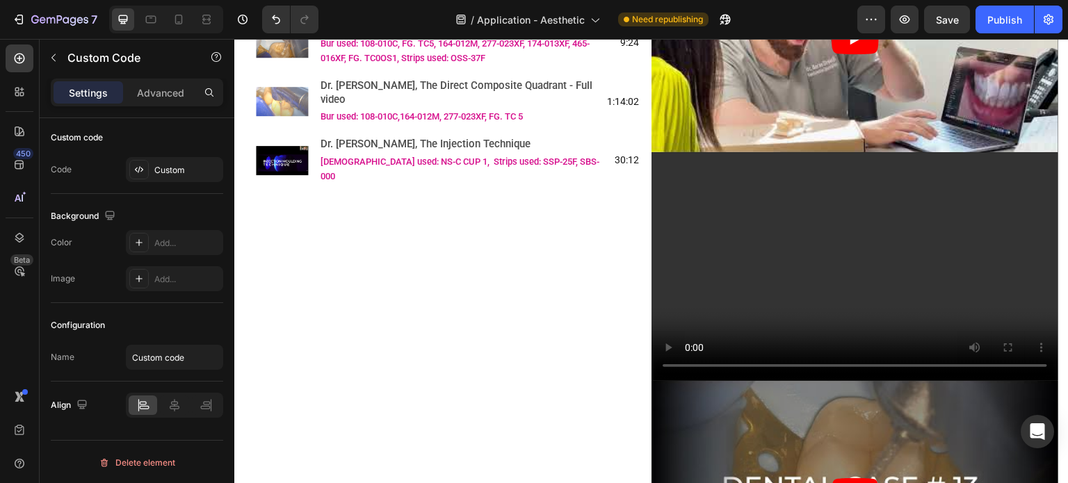
scroll to position [70, 0]
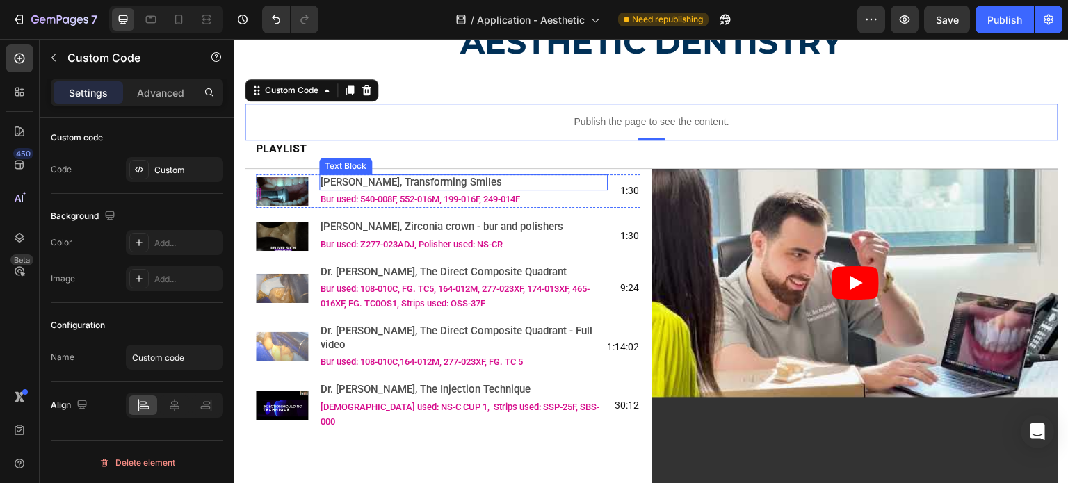
click at [456, 177] on span "[PERSON_NAME], Transforming Smiles" at bounding box center [412, 182] width 182 height 13
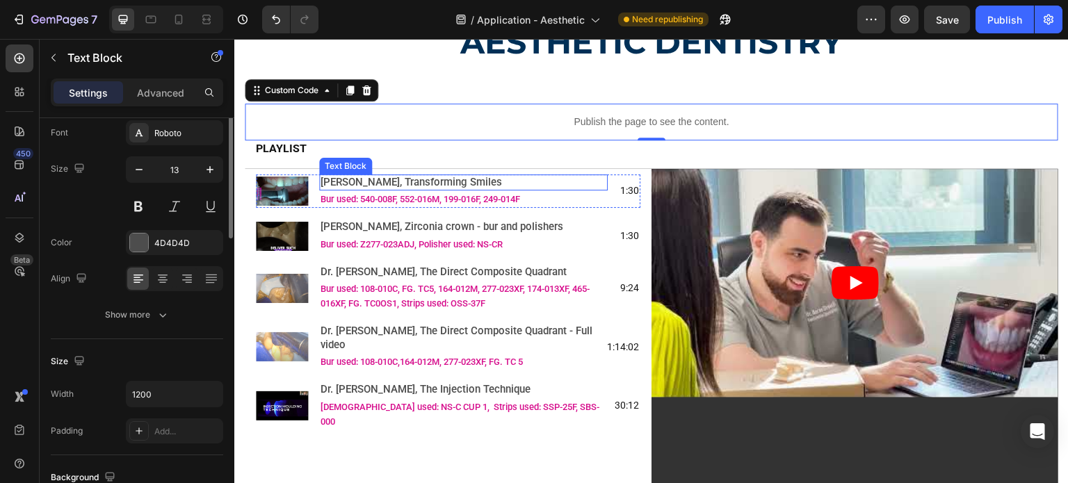
scroll to position [0, 0]
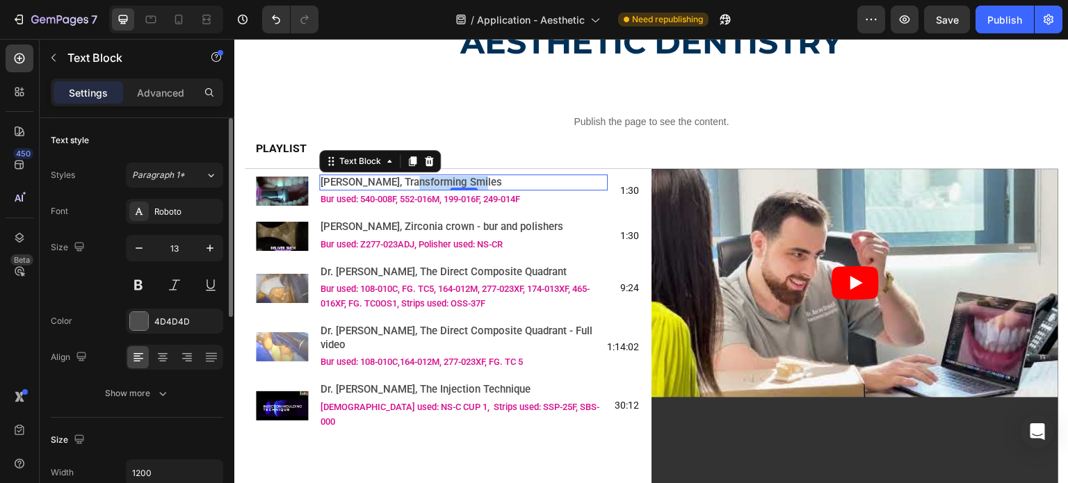
click at [456, 177] on span "[PERSON_NAME], Transforming Smiles" at bounding box center [412, 182] width 182 height 13
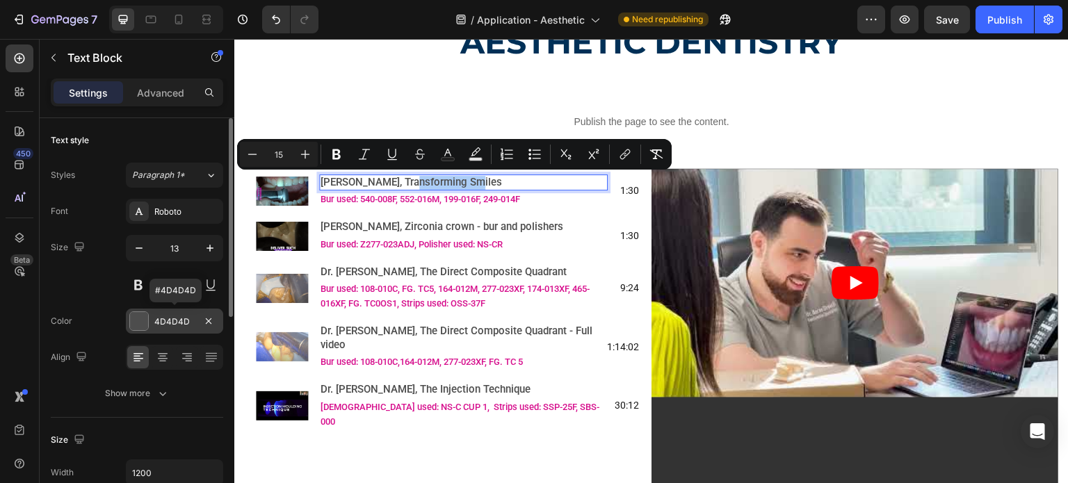
click at [181, 321] on div "4D4D4D" at bounding box center [174, 322] width 40 height 13
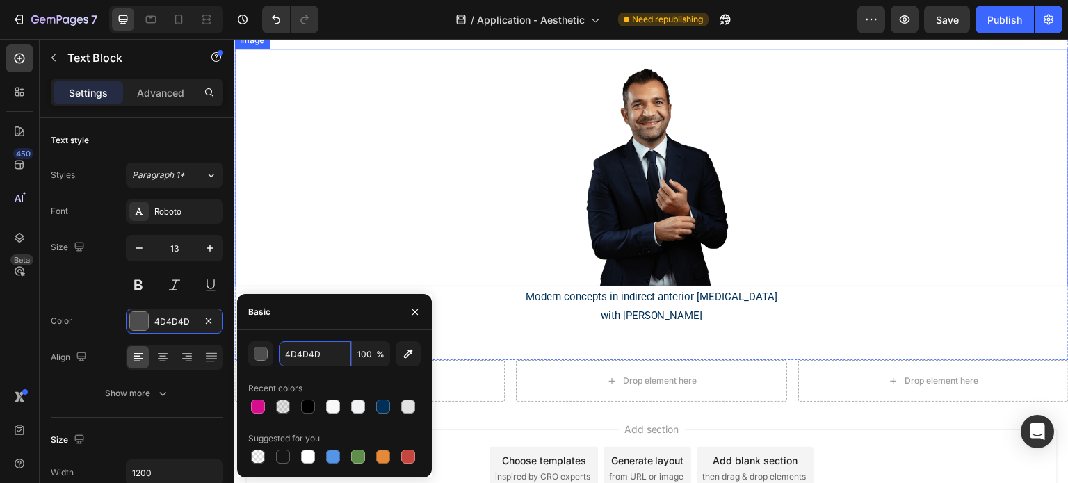
scroll to position [1530, 0]
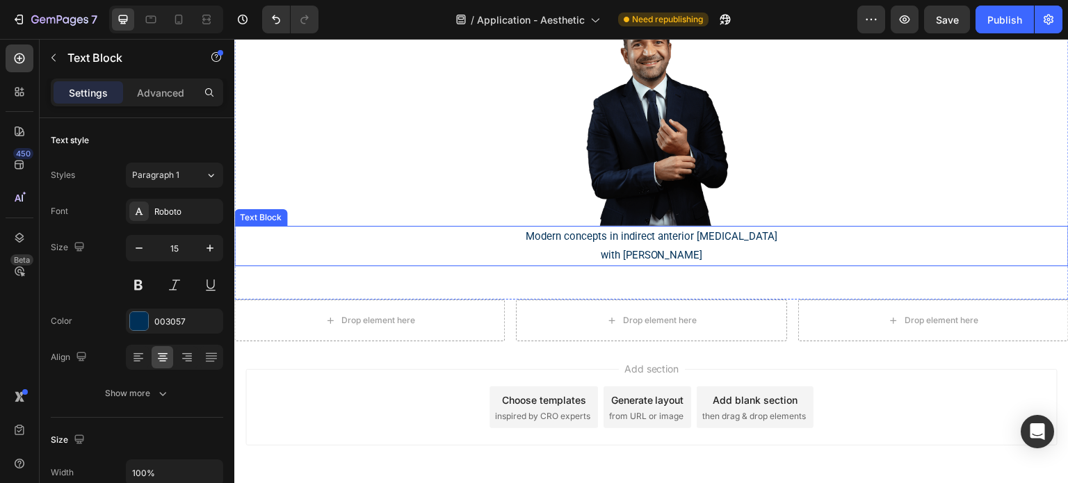
click at [607, 253] on p "with Dr. Roberto Turrini" at bounding box center [652, 255] width 832 height 19
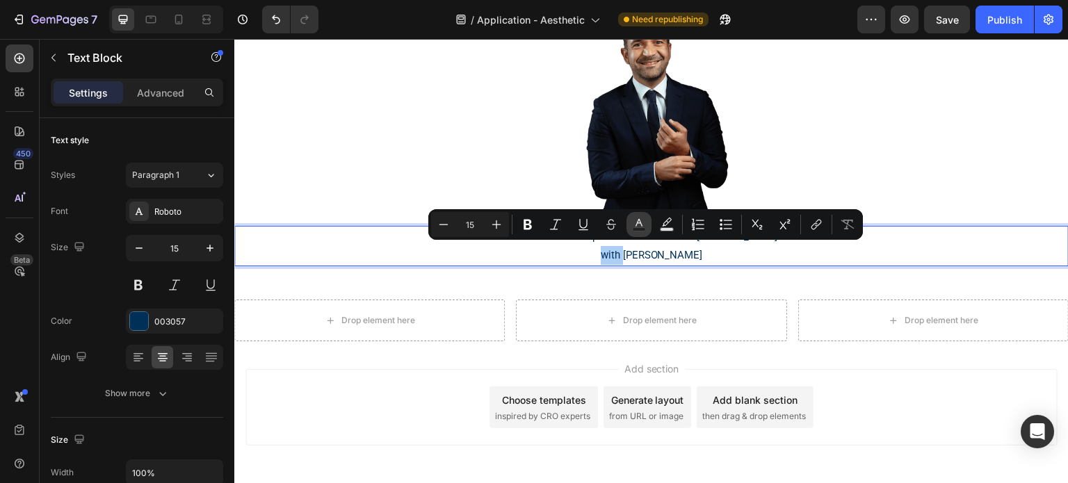
click at [644, 227] on icon "Editor contextual toolbar" at bounding box center [639, 225] width 14 height 14
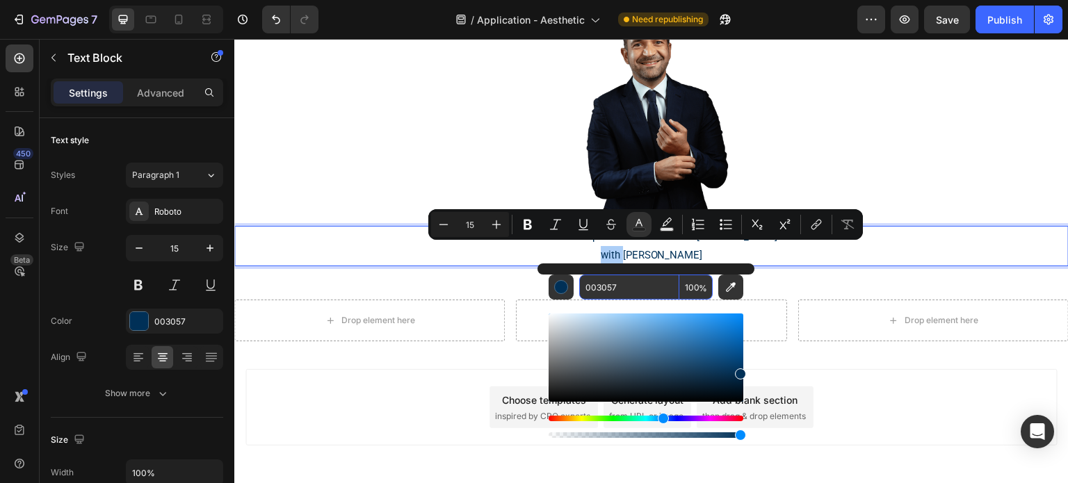
click at [617, 294] on input "003057" at bounding box center [629, 287] width 100 height 25
click at [620, 288] on input "003057" at bounding box center [629, 287] width 100 height 25
type input "4d4"
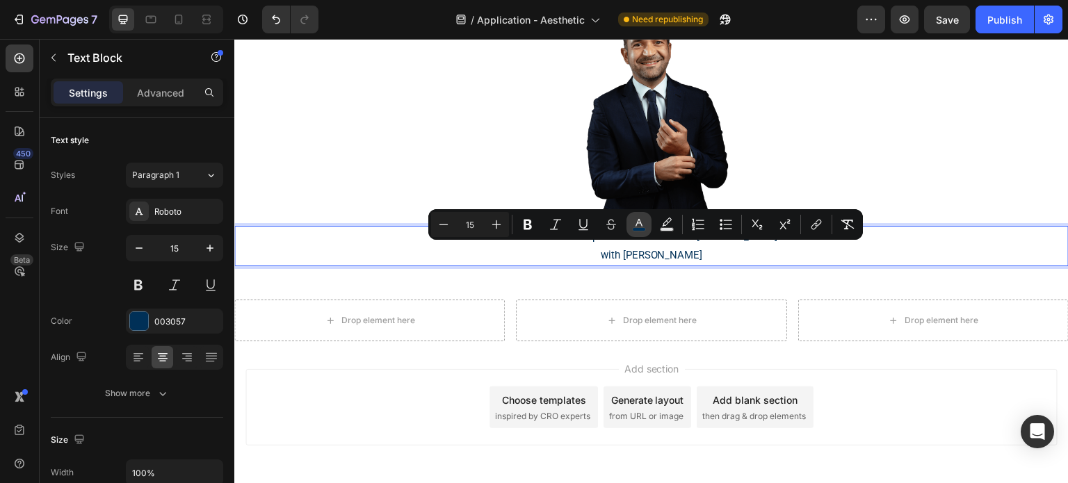
click at [637, 225] on icon "Editor contextual toolbar" at bounding box center [639, 225] width 14 height 14
type input "003057"
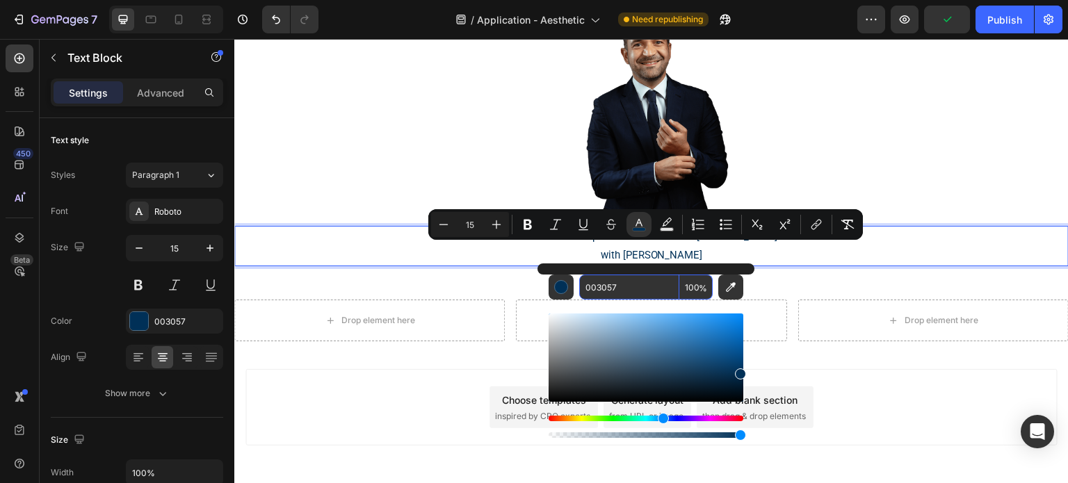
click at [614, 287] on input "003057" at bounding box center [629, 287] width 100 height 25
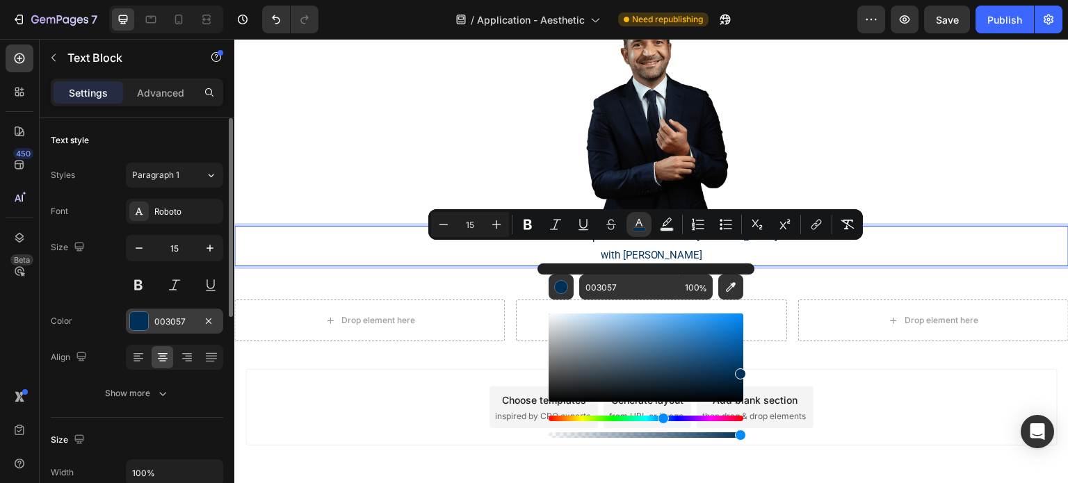
click at [177, 319] on div "003057" at bounding box center [174, 322] width 40 height 13
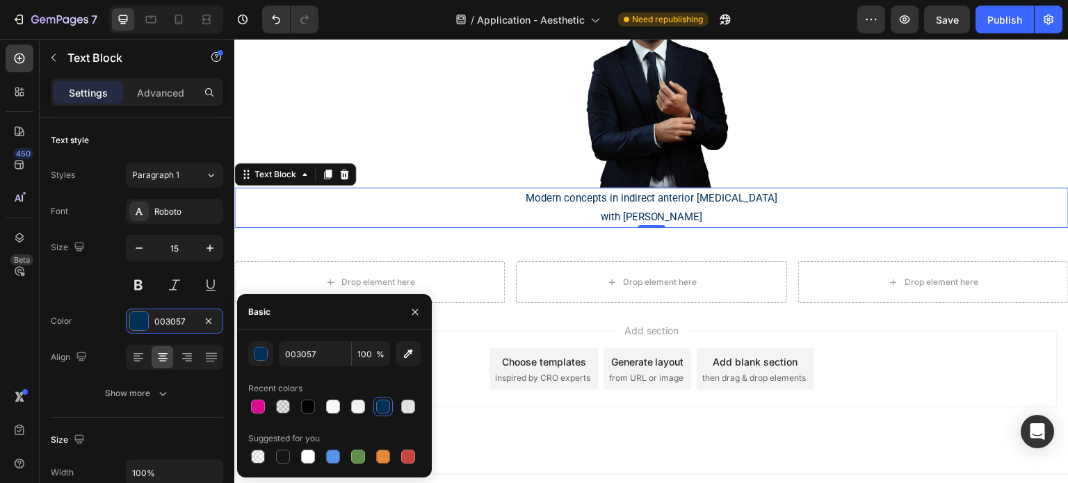
scroll to position [1585, 0]
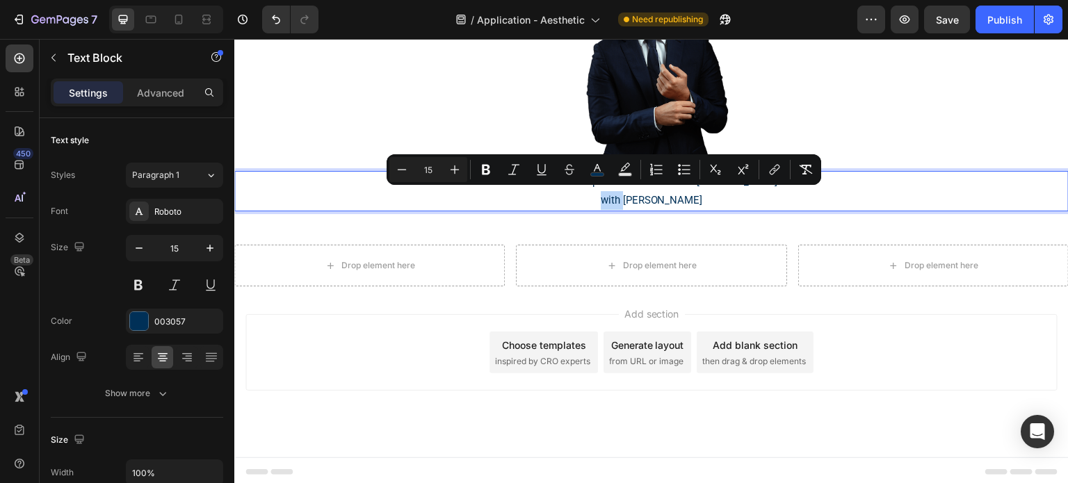
click at [601, 198] on span "with Dr. Roberto Turrini" at bounding box center [652, 200] width 102 height 13
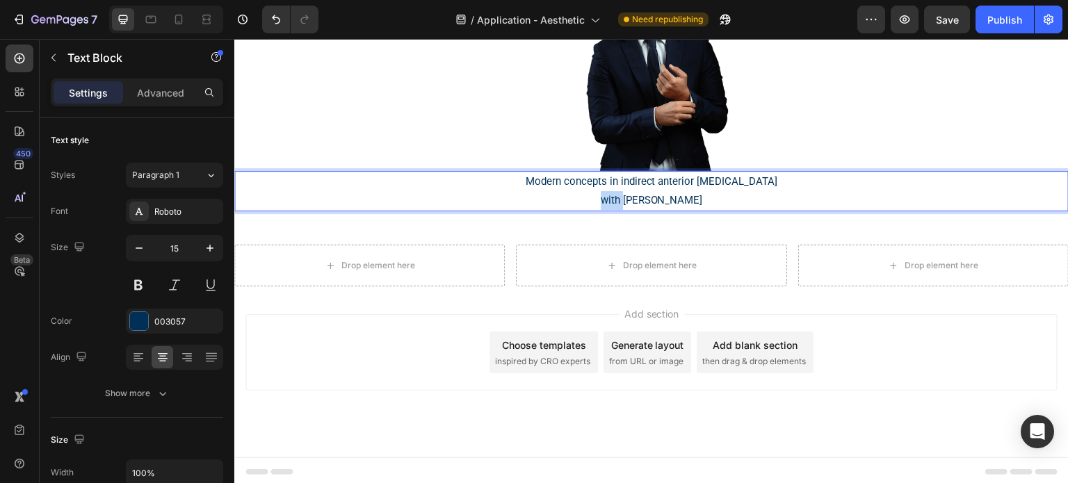
click at [601, 198] on span "with Dr. Roberto Turrini" at bounding box center [652, 200] width 102 height 13
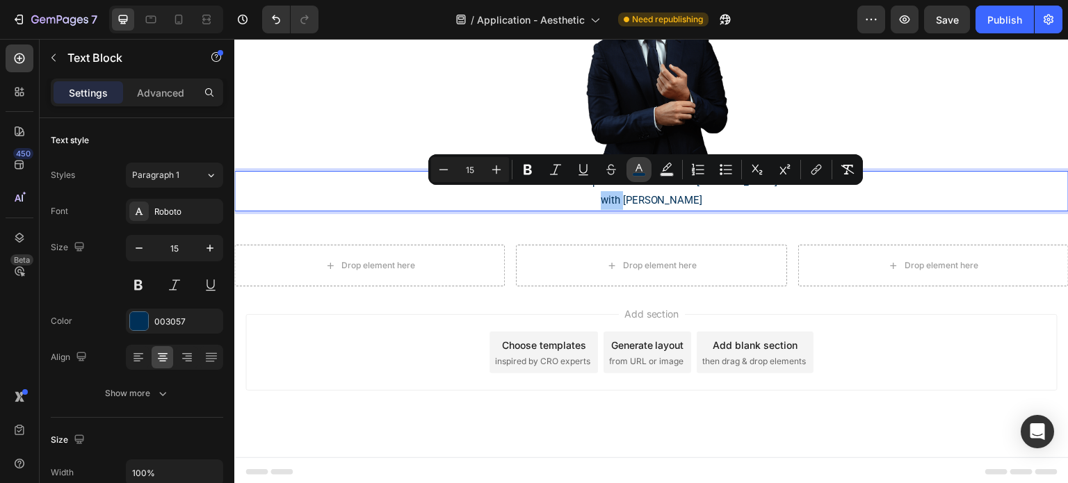
click at [631, 171] on button "color" at bounding box center [639, 169] width 25 height 25
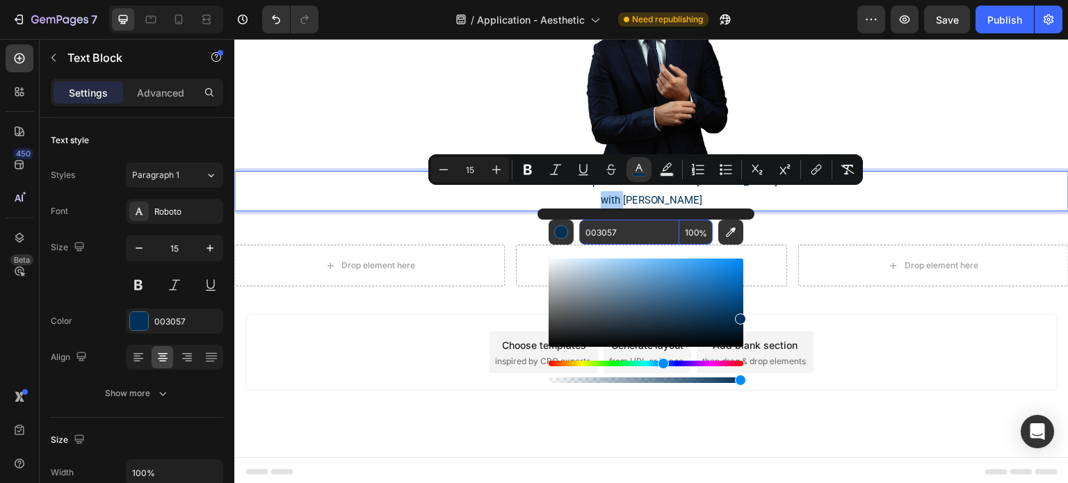
click at [625, 220] on input "003057" at bounding box center [629, 232] width 100 height 25
type input "4d4"
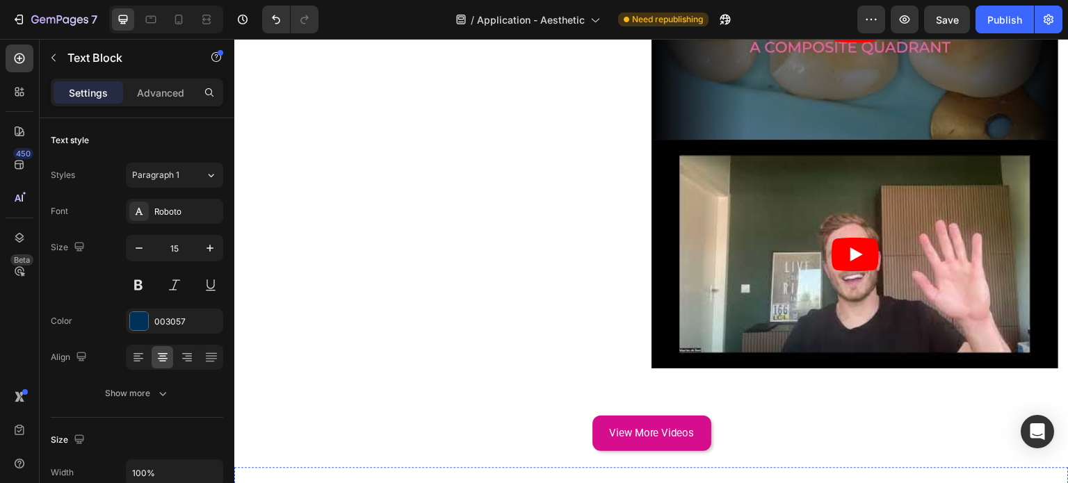
type input "16"
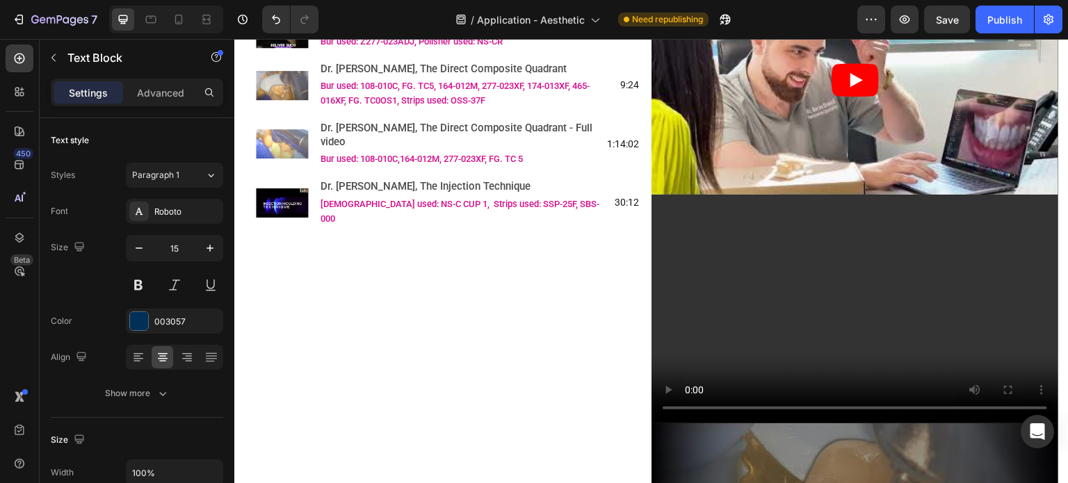
scroll to position [125, 0]
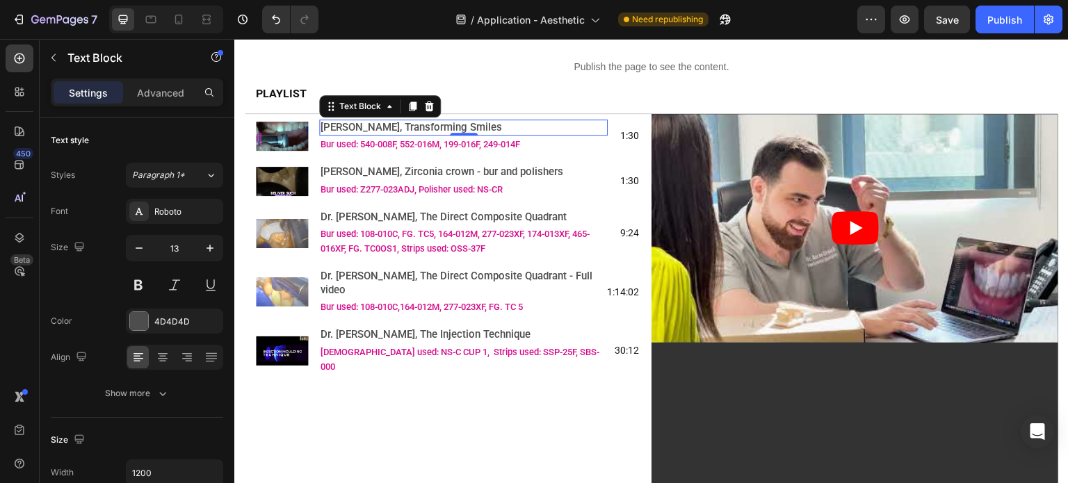
click at [399, 130] on span "[PERSON_NAME], Transforming Smiles" at bounding box center [412, 127] width 182 height 13
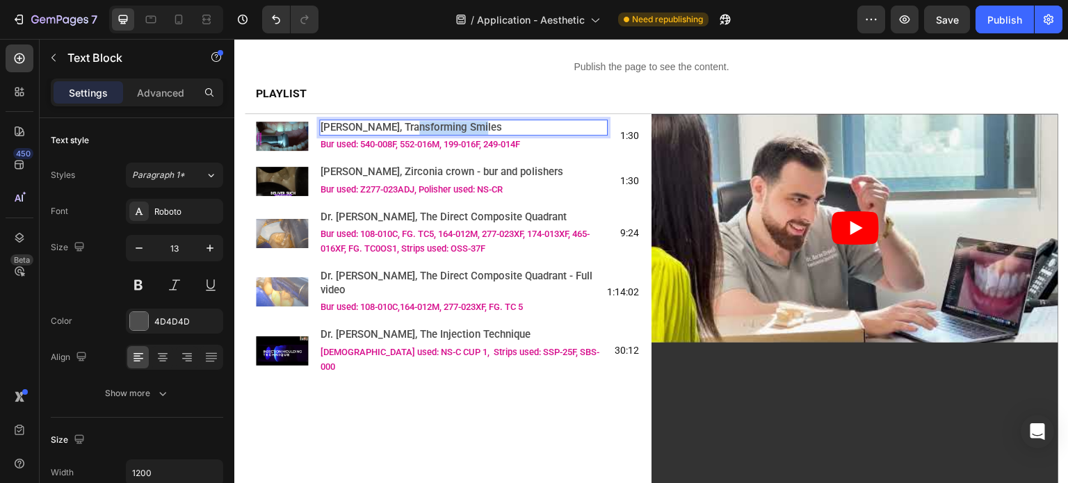
click at [399, 130] on span "[PERSON_NAME], Transforming Smiles" at bounding box center [412, 127] width 182 height 13
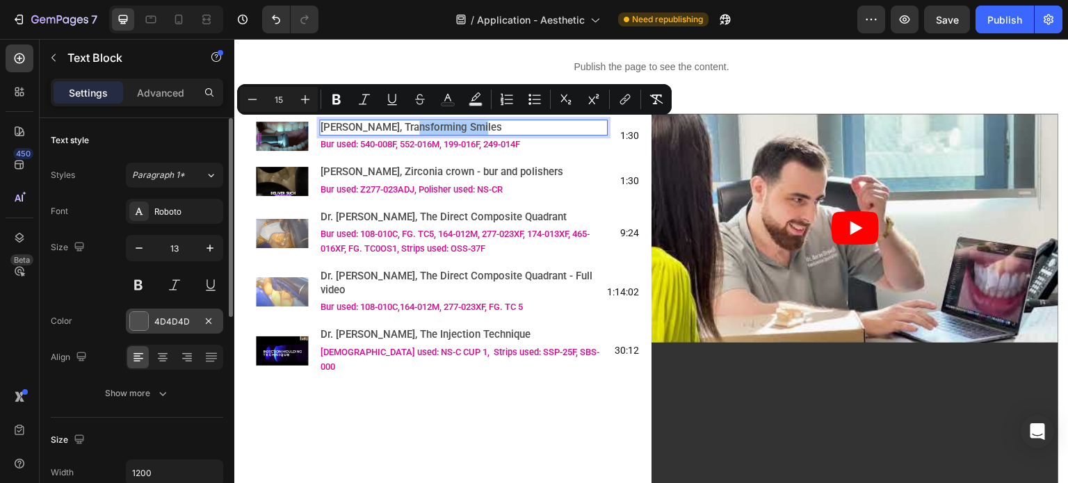
click at [187, 323] on div "4D4D4D" at bounding box center [174, 322] width 40 height 13
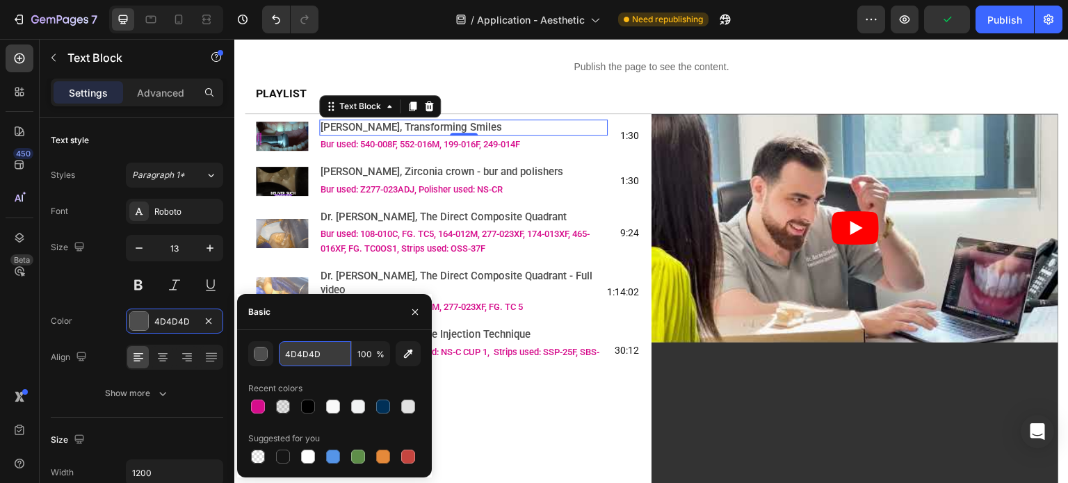
click at [317, 353] on input "4D4D4D" at bounding box center [315, 354] width 72 height 25
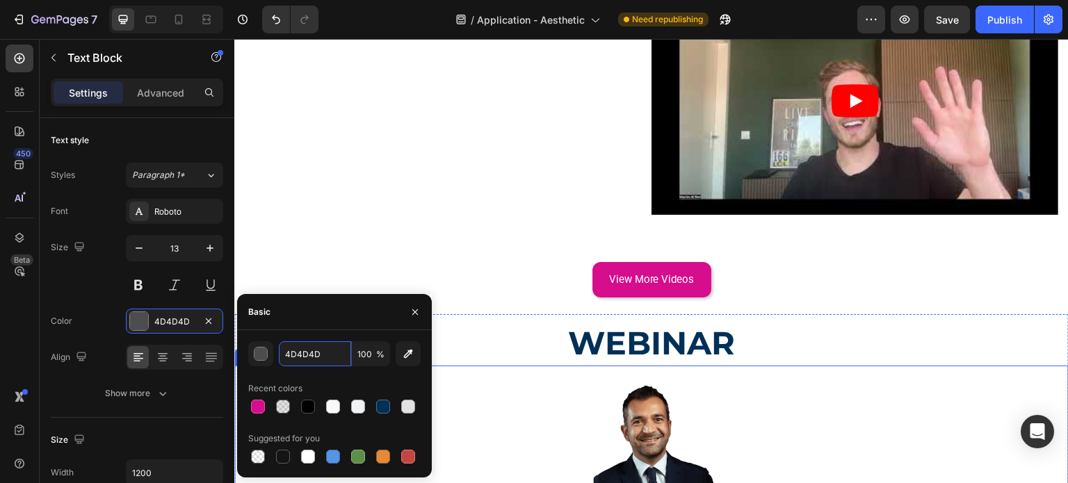
scroll to position [1446, 0]
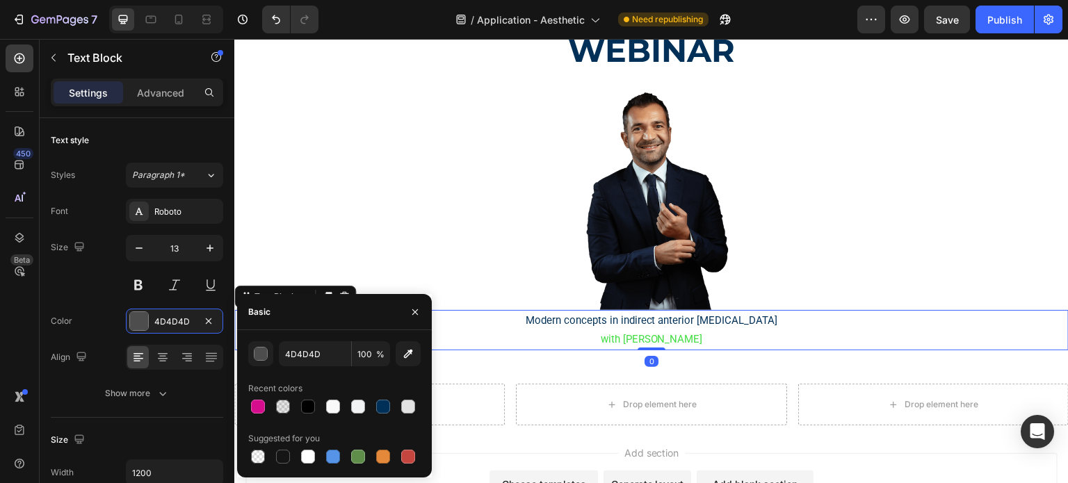
click at [615, 333] on span "with Dr. Roberto Turrini" at bounding box center [652, 339] width 102 height 13
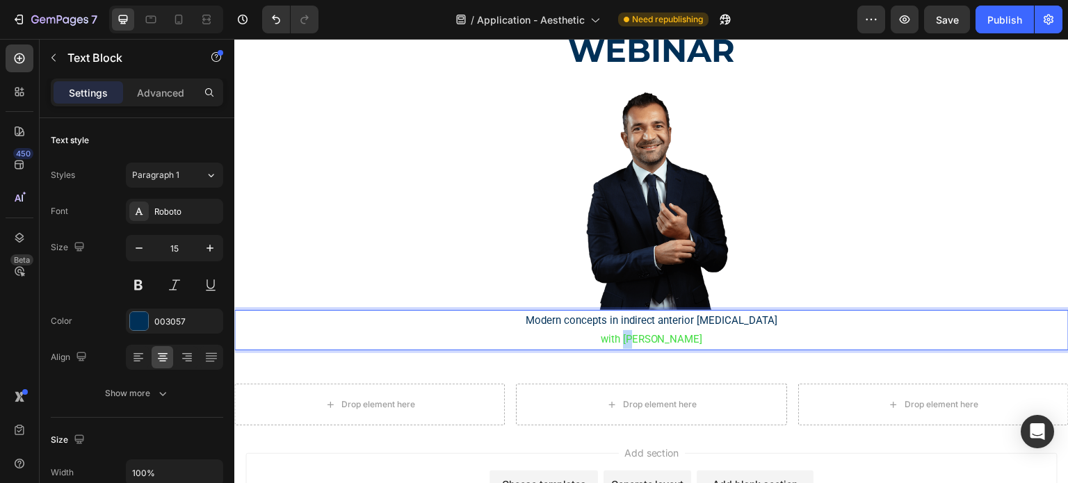
click at [615, 333] on span "with Dr. Roberto Turrini" at bounding box center [652, 339] width 102 height 13
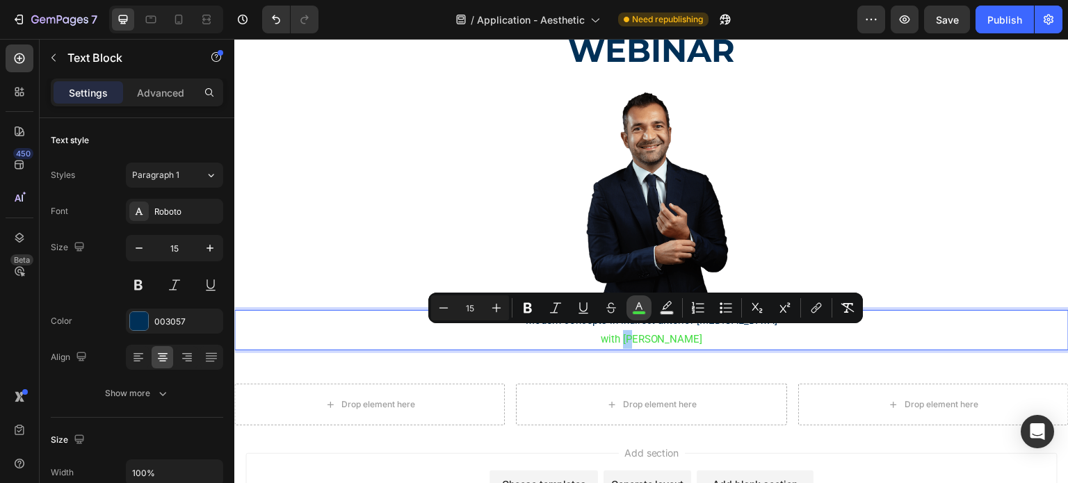
click at [639, 309] on icon "Editor contextual toolbar" at bounding box center [639, 308] width 14 height 14
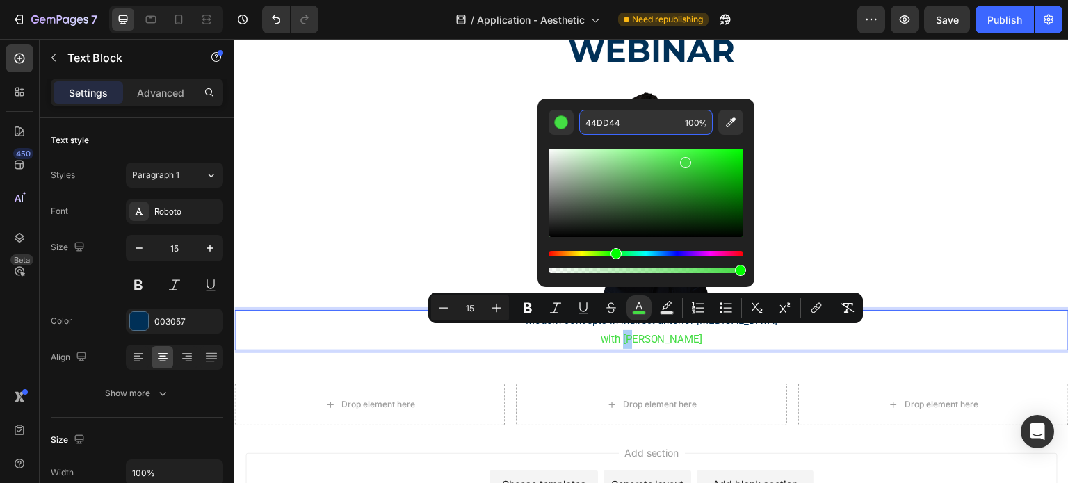
click at [630, 125] on input "44DD44" at bounding box center [629, 122] width 100 height 25
paste input "D4D4D"
type input "4D4D4D"
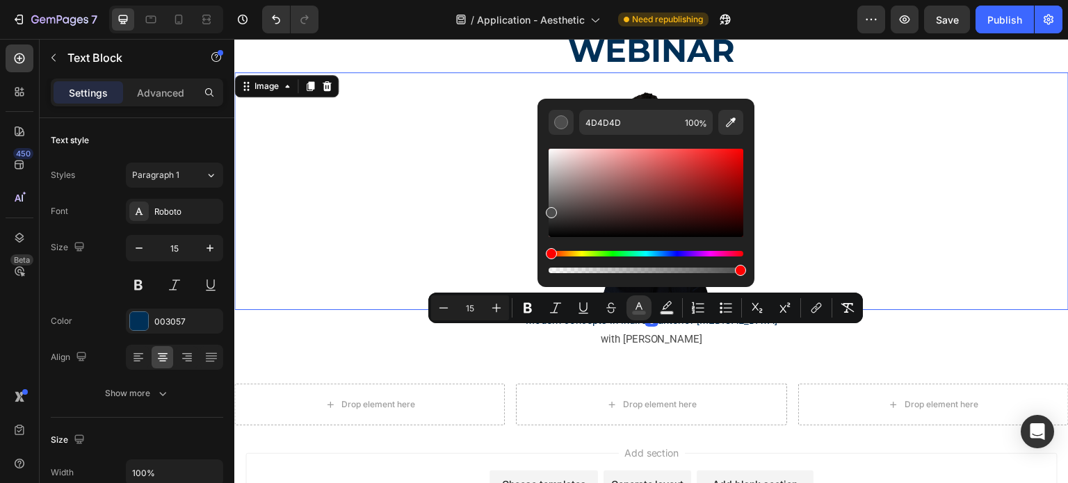
click at [443, 185] on div at bounding box center [651, 191] width 835 height 238
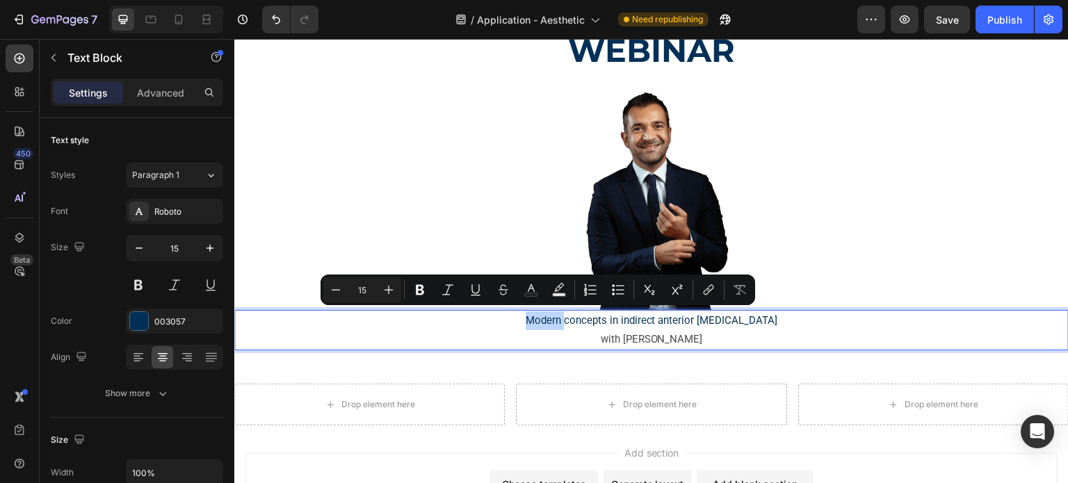
click at [530, 317] on p "Modern concepts in indirect anterior adhesive dentistry" at bounding box center [652, 321] width 832 height 19
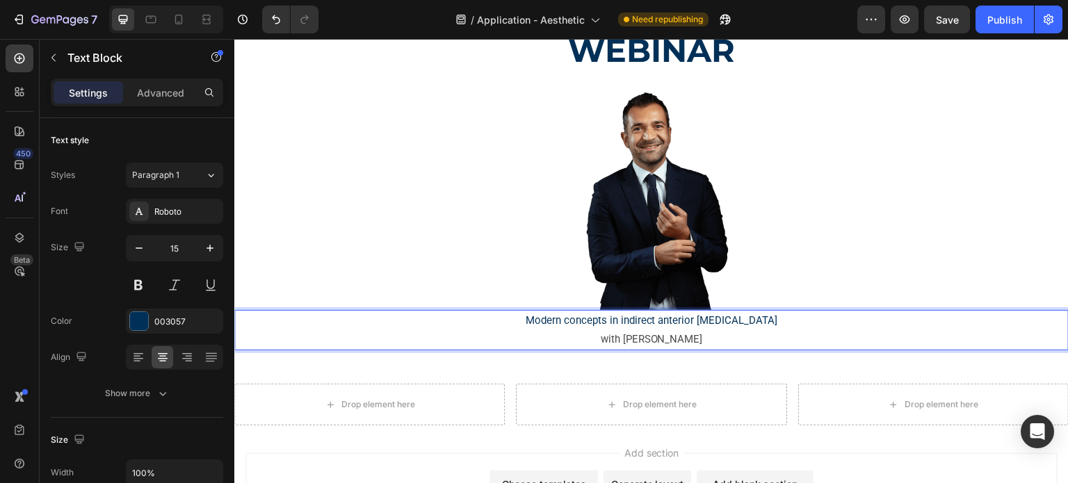
click at [524, 317] on p "Modern concepts in indirect anterior adhesive dentistry" at bounding box center [652, 321] width 832 height 19
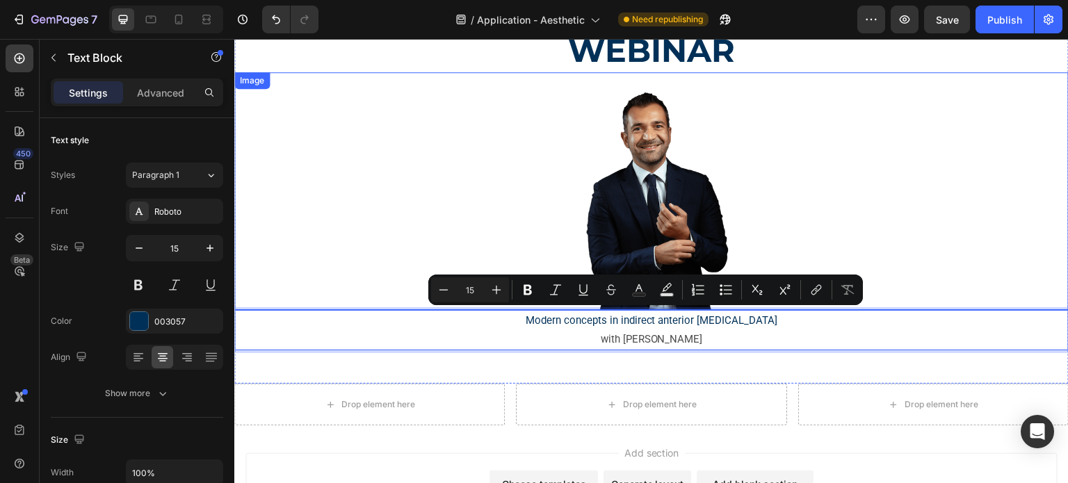
drag, startPoint x: 521, startPoint y: 317, endPoint x: 778, endPoint y: 301, distance: 257.9
click at [778, 301] on div "WEBINAR Heading Image Modern concepts in indirect anterior adhesive dentistry w…" at bounding box center [651, 190] width 835 height 323
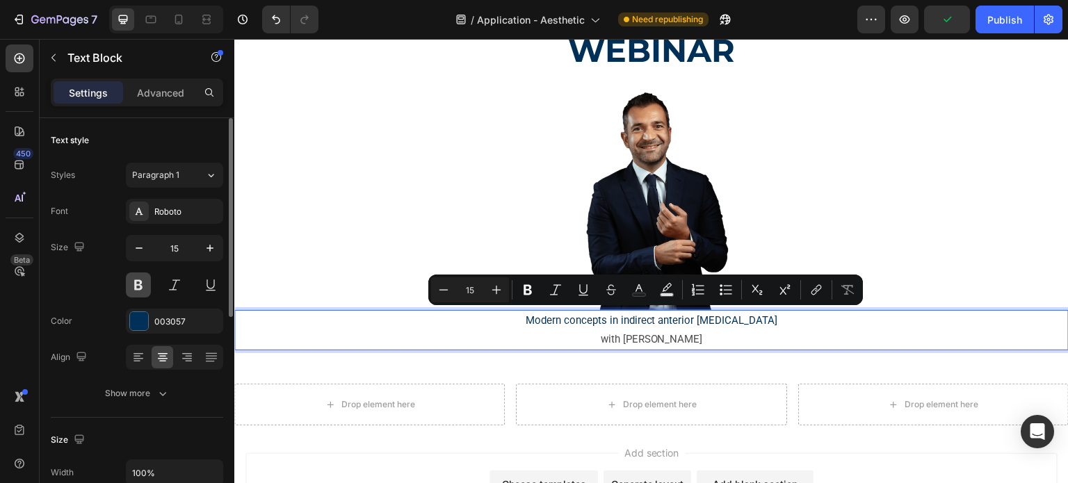
click at [138, 287] on button at bounding box center [138, 285] width 25 height 25
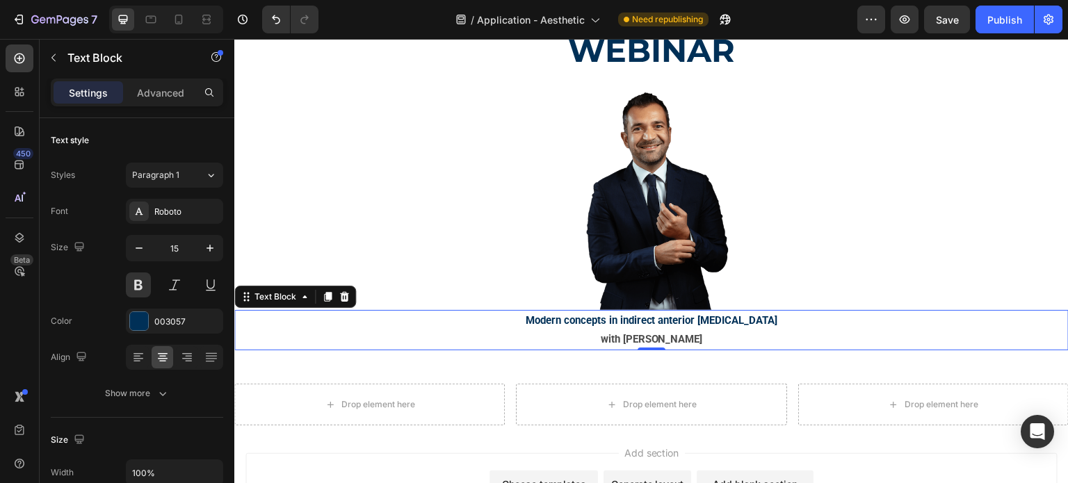
click at [518, 314] on p "Modern concepts in indirect anterior adhesive dentistry" at bounding box center [652, 321] width 832 height 19
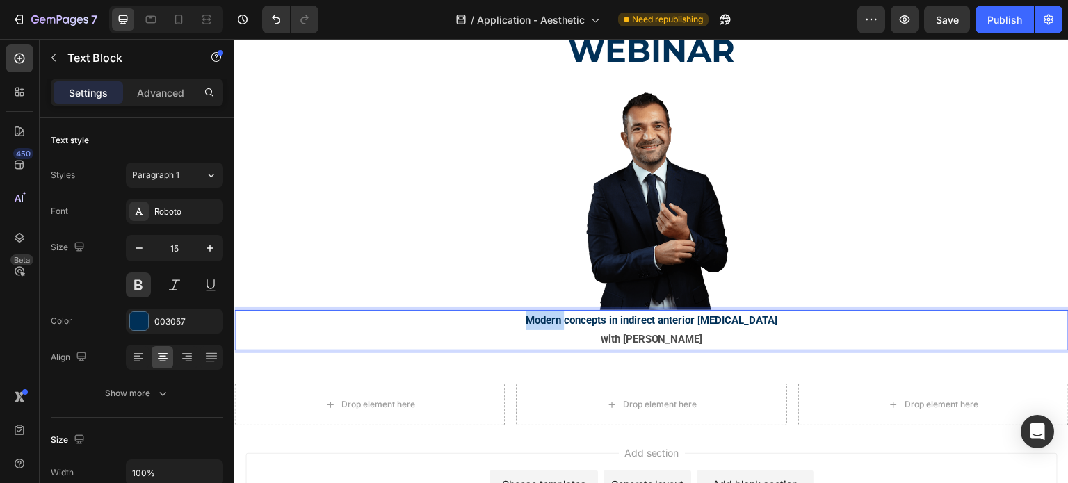
click at [518, 314] on p "Modern concepts in indirect anterior adhesive dentistry" at bounding box center [652, 321] width 832 height 19
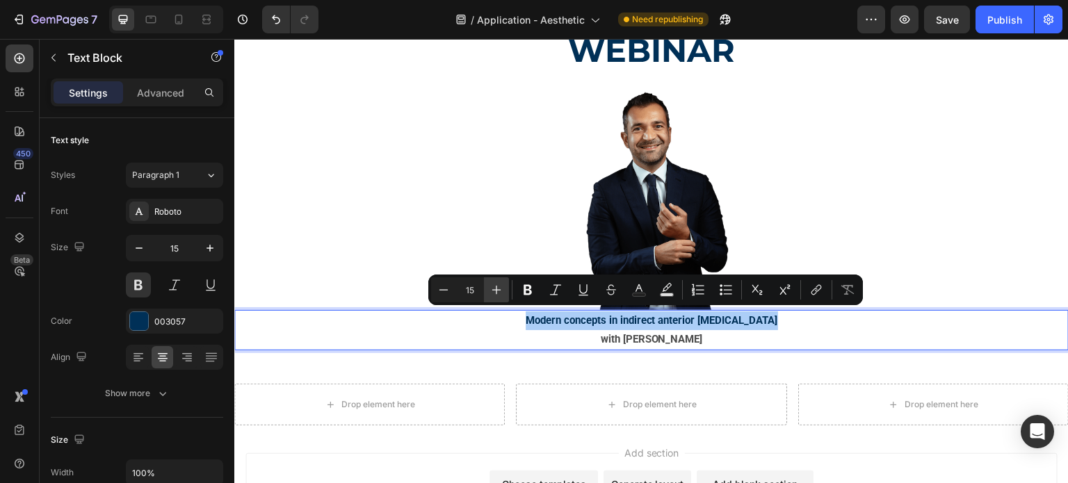
click at [497, 294] on icon "Editor contextual toolbar" at bounding box center [497, 290] width 9 height 9
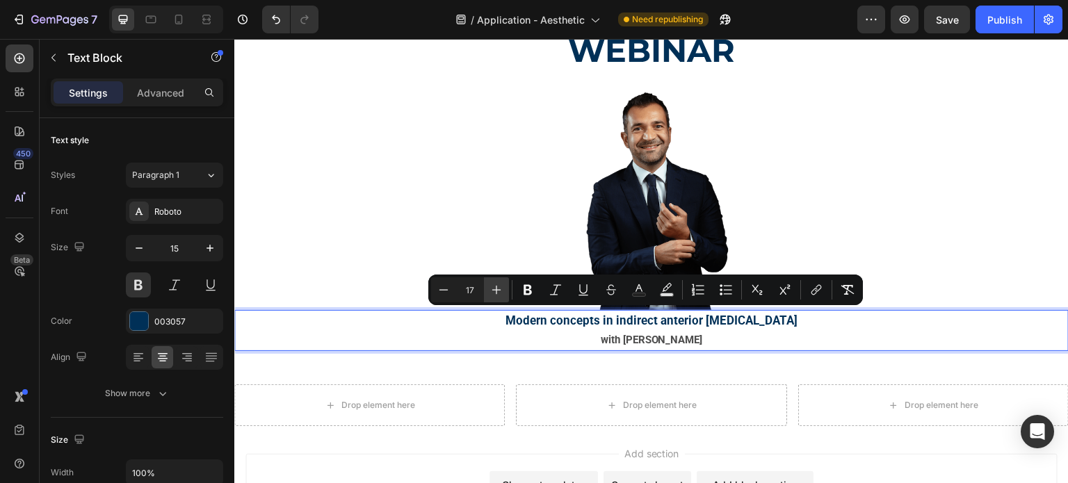
click at [497, 294] on icon "Editor contextual toolbar" at bounding box center [497, 290] width 9 height 9
type input "18"
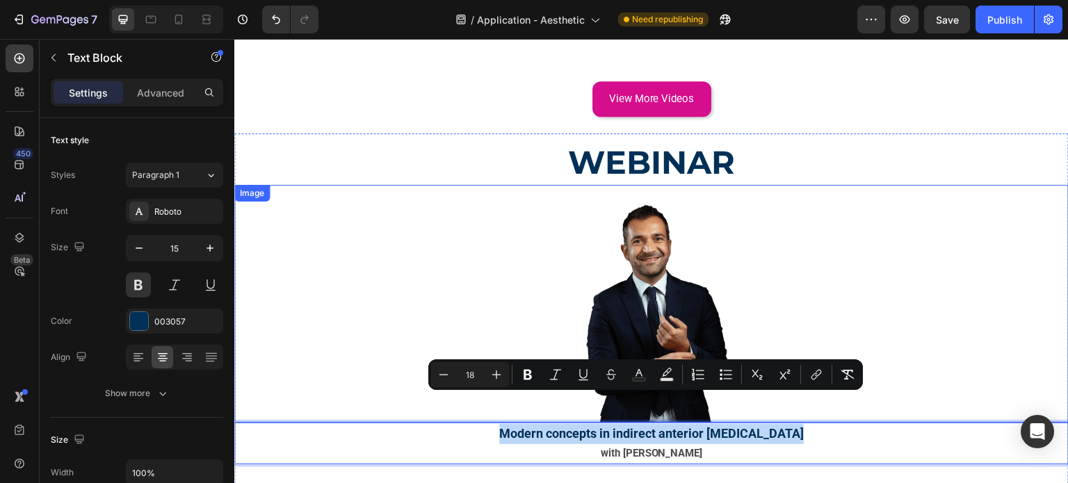
scroll to position [1307, 0]
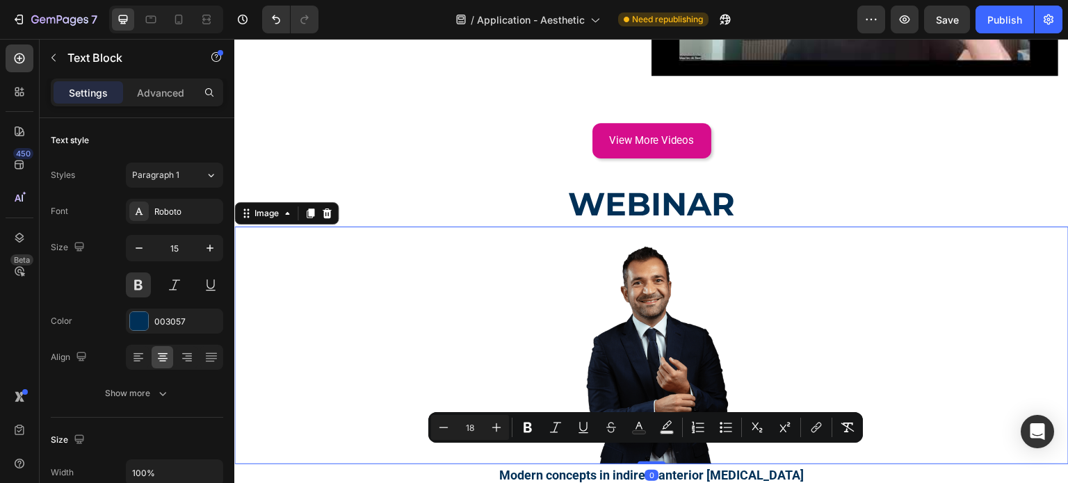
click at [666, 317] on img at bounding box center [651, 346] width 209 height 238
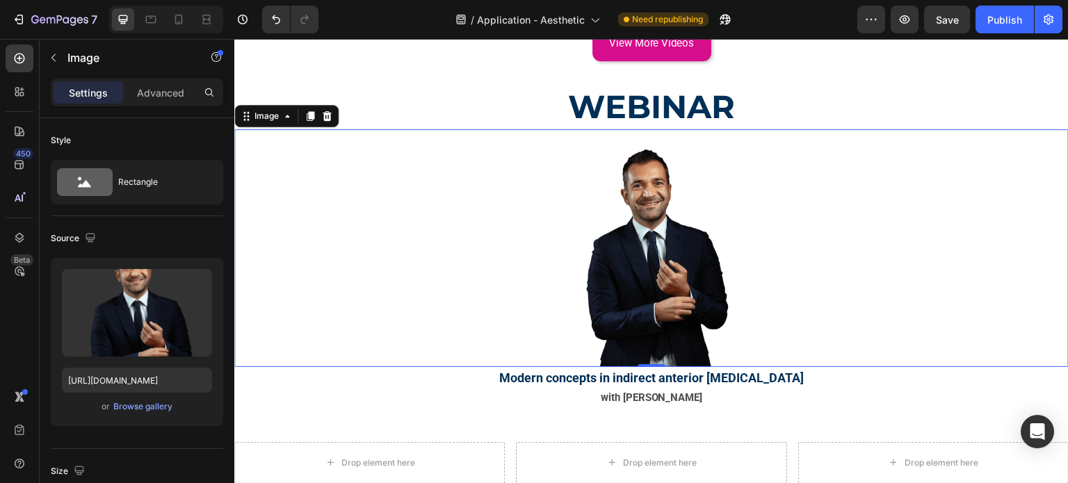
scroll to position [1446, 0]
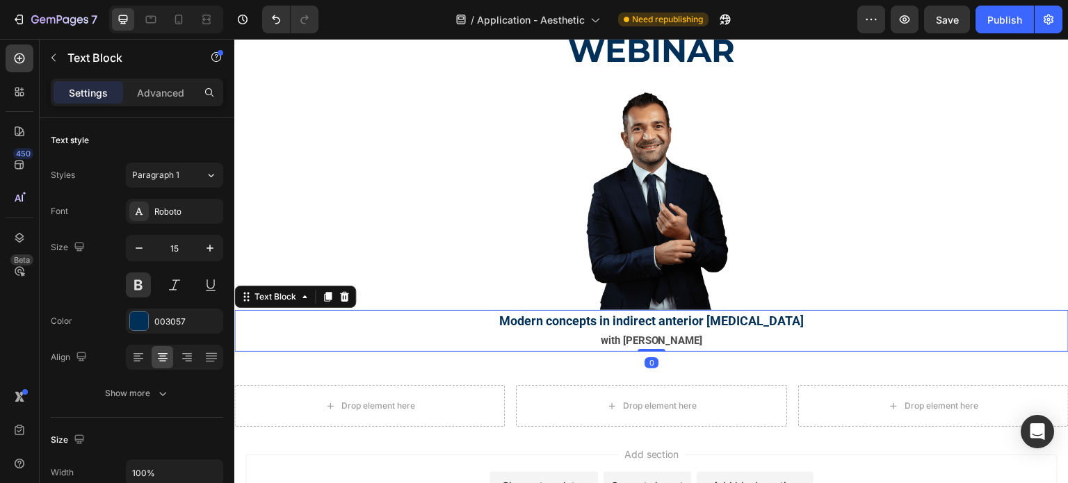
click at [554, 317] on span "Modern concepts in indirect anterior adhesive dentistry" at bounding box center [651, 321] width 305 height 15
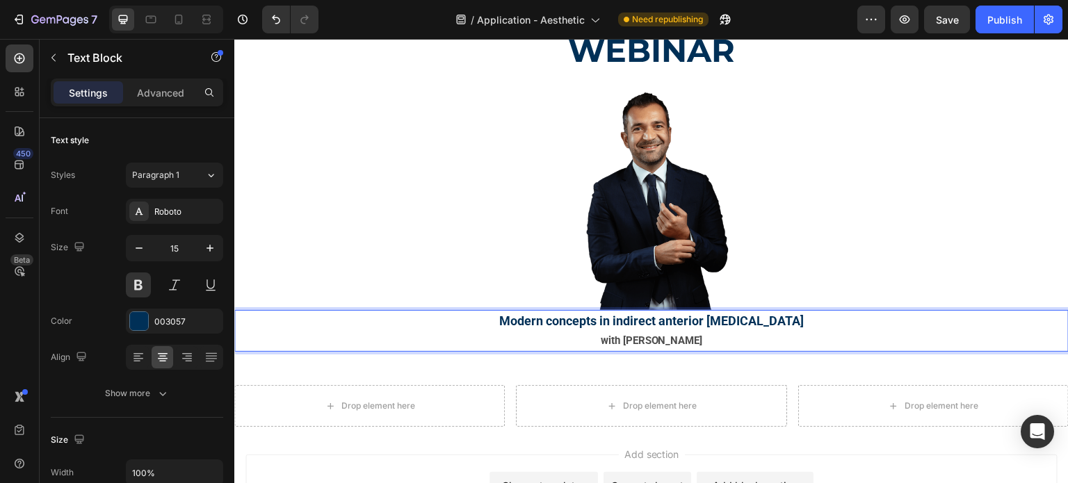
click at [554, 317] on span "Modern concepts in indirect anterior adhesive dentistry" at bounding box center [651, 321] width 305 height 15
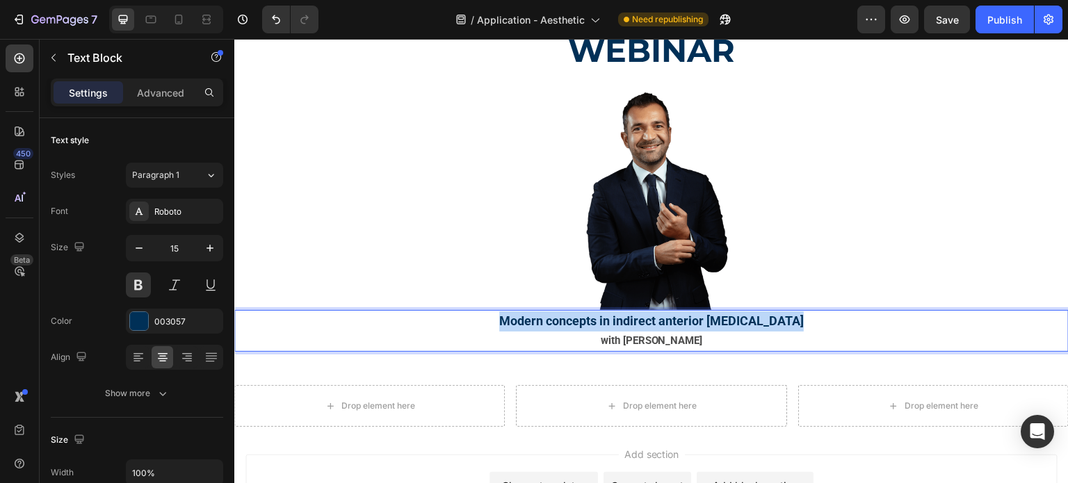
click at [554, 317] on span "Modern concepts in indirect anterior adhesive dentistry" at bounding box center [651, 321] width 305 height 15
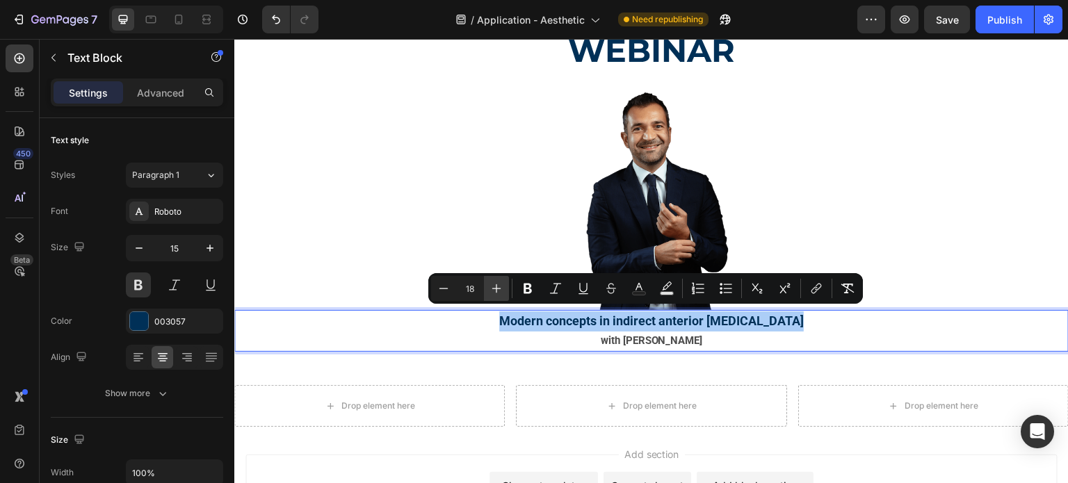
click at [495, 291] on icon "Editor contextual toolbar" at bounding box center [497, 289] width 14 height 14
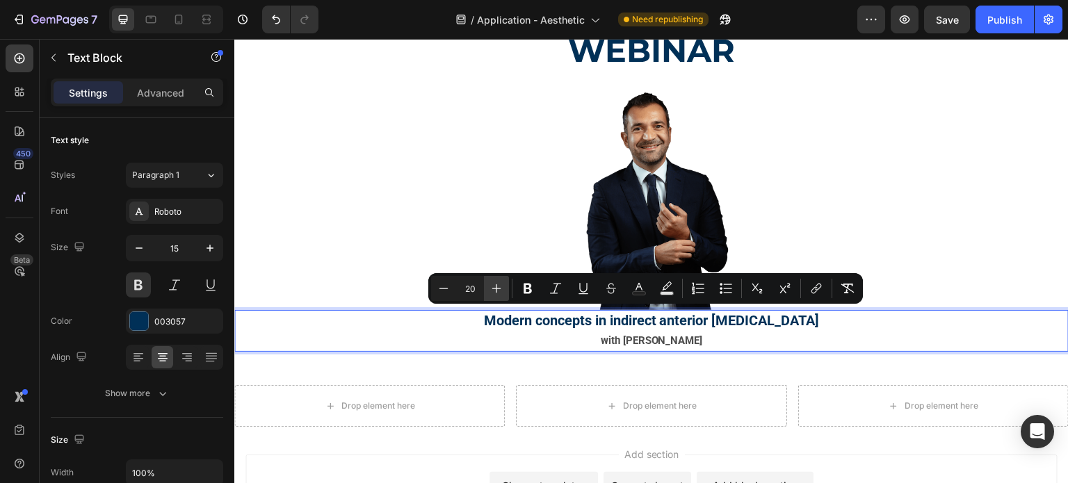
click at [495, 291] on icon "Editor contextual toolbar" at bounding box center [497, 289] width 14 height 14
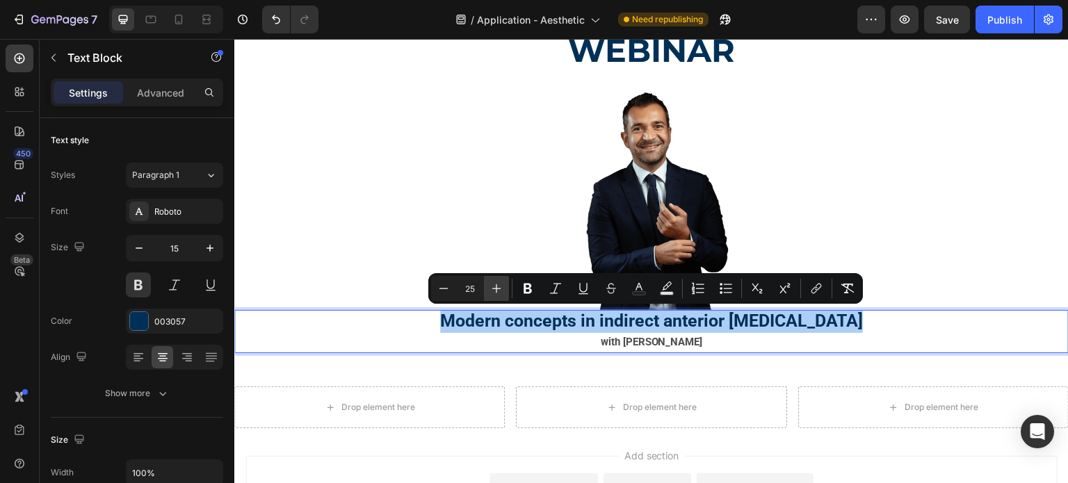
click at [495, 291] on icon "Editor contextual toolbar" at bounding box center [497, 289] width 14 height 14
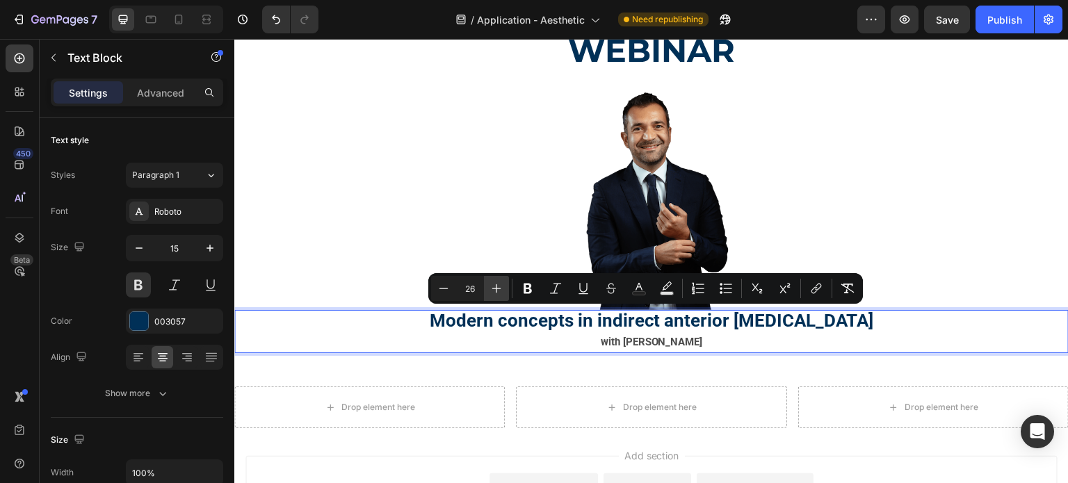
click at [495, 291] on icon "Editor contextual toolbar" at bounding box center [497, 289] width 14 height 14
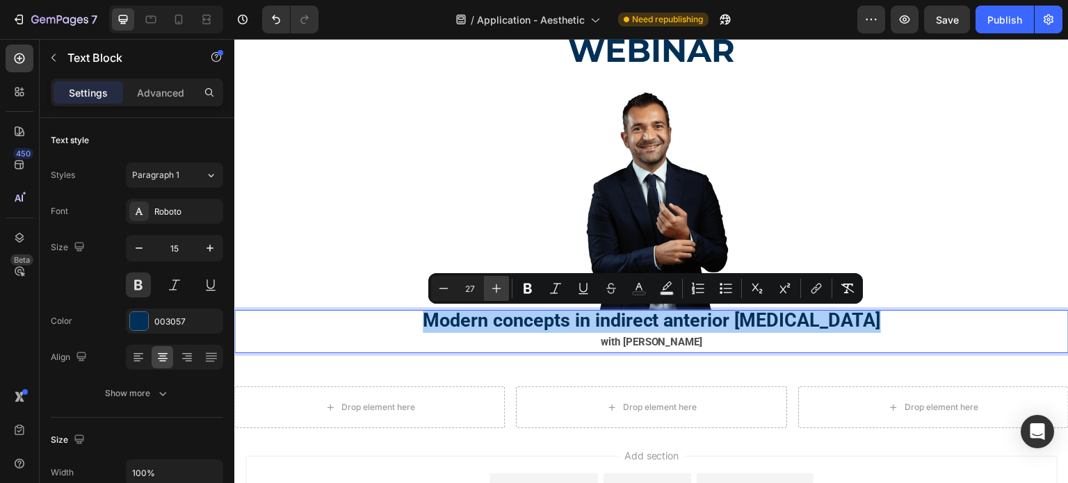
click at [495, 291] on icon "Editor contextual toolbar" at bounding box center [497, 289] width 14 height 14
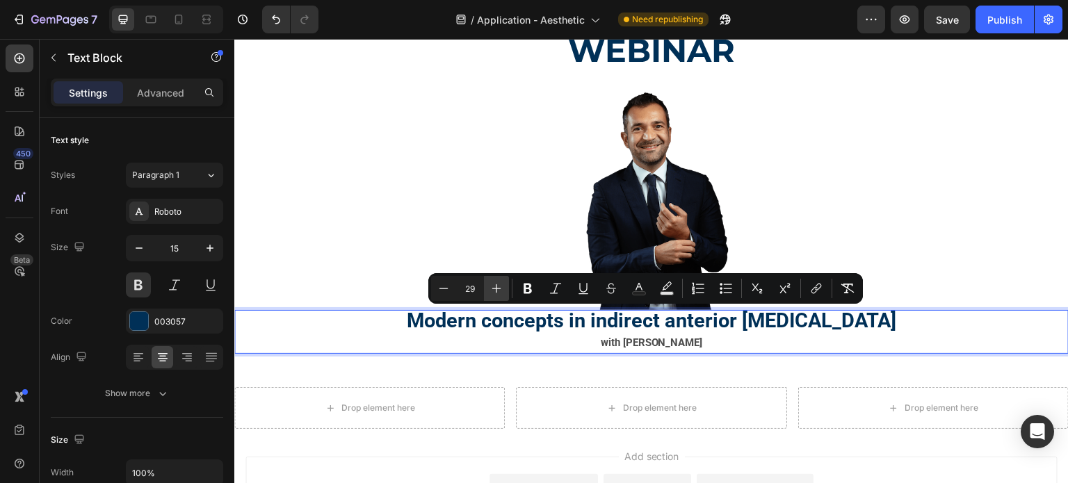
click at [495, 291] on icon "Editor contextual toolbar" at bounding box center [497, 289] width 14 height 14
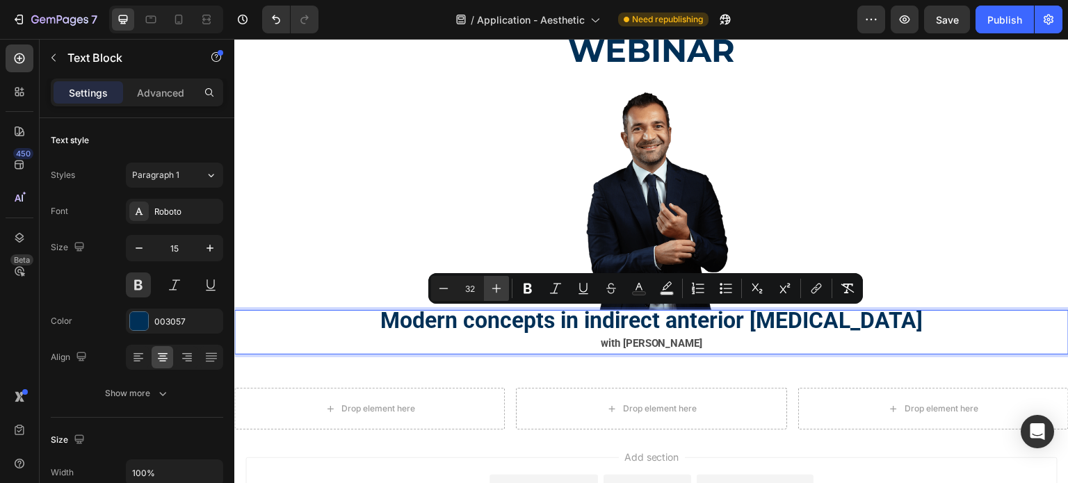
click at [495, 291] on icon "Editor contextual toolbar" at bounding box center [497, 289] width 14 height 14
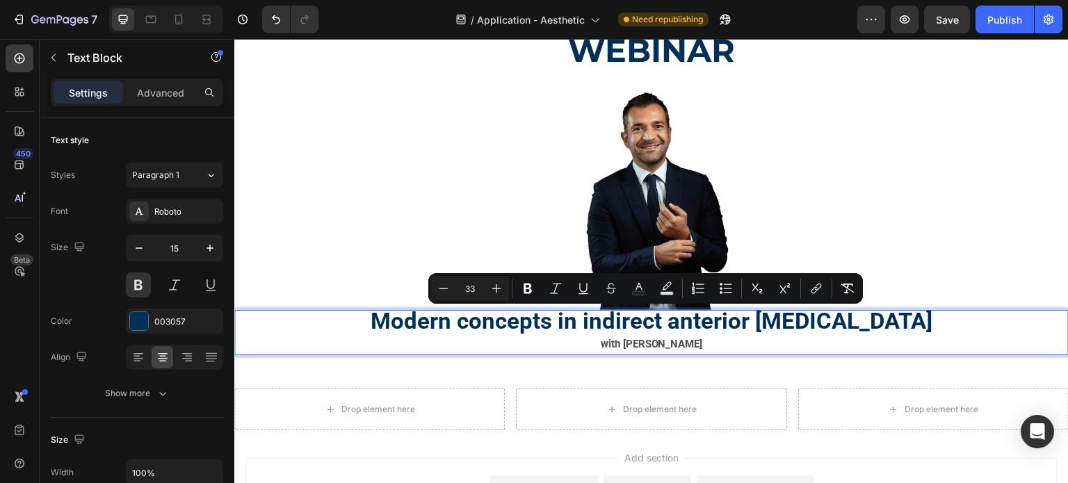
click at [463, 285] on input "33" at bounding box center [470, 288] width 28 height 17
drag, startPoint x: 470, startPoint y: 286, endPoint x: 478, endPoint y: 286, distance: 7.7
click at [478, 286] on input "33" at bounding box center [470, 288] width 28 height 17
click at [477, 286] on input "33" at bounding box center [470, 288] width 28 height 17
click at [470, 287] on input "33" at bounding box center [470, 288] width 28 height 17
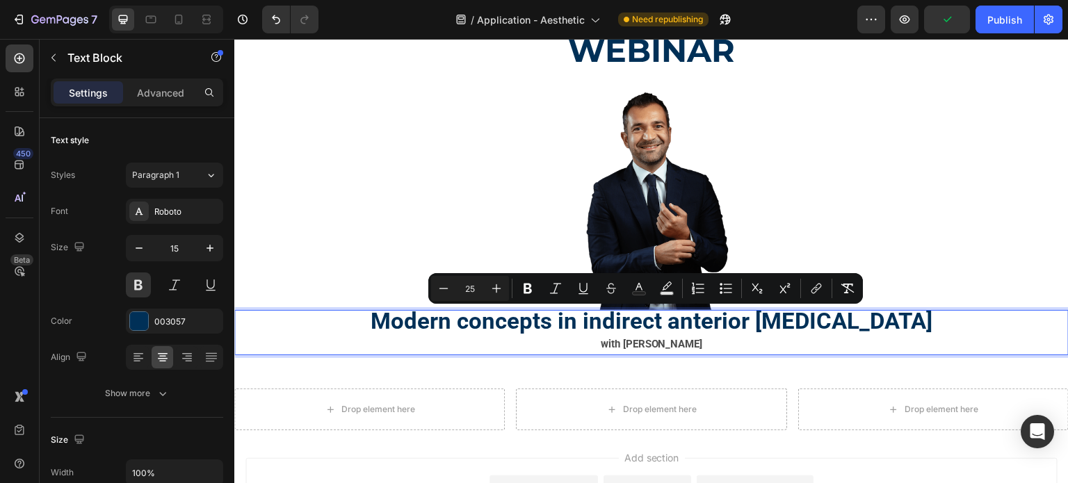
type input "25"
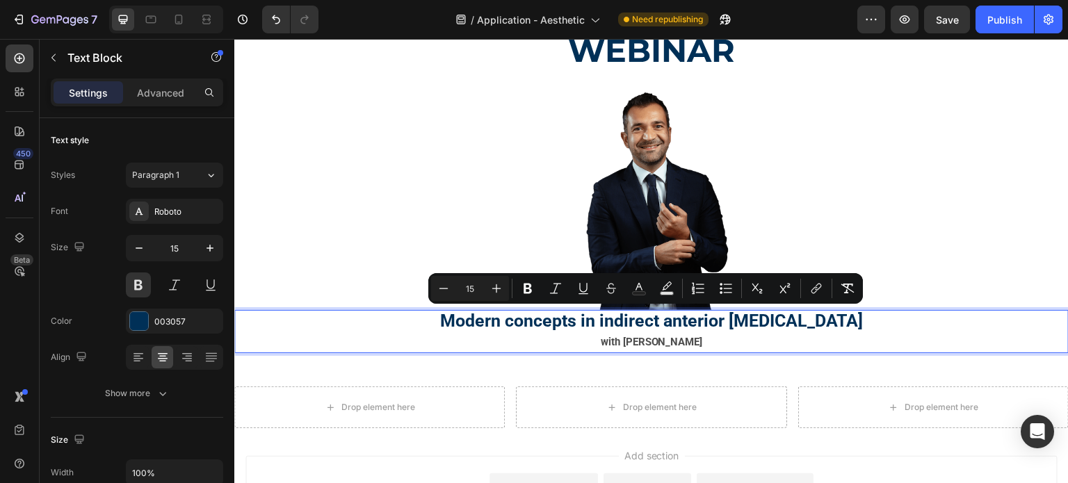
click at [606, 337] on span "with Dr. Roberto Turrini" at bounding box center [652, 342] width 102 height 13
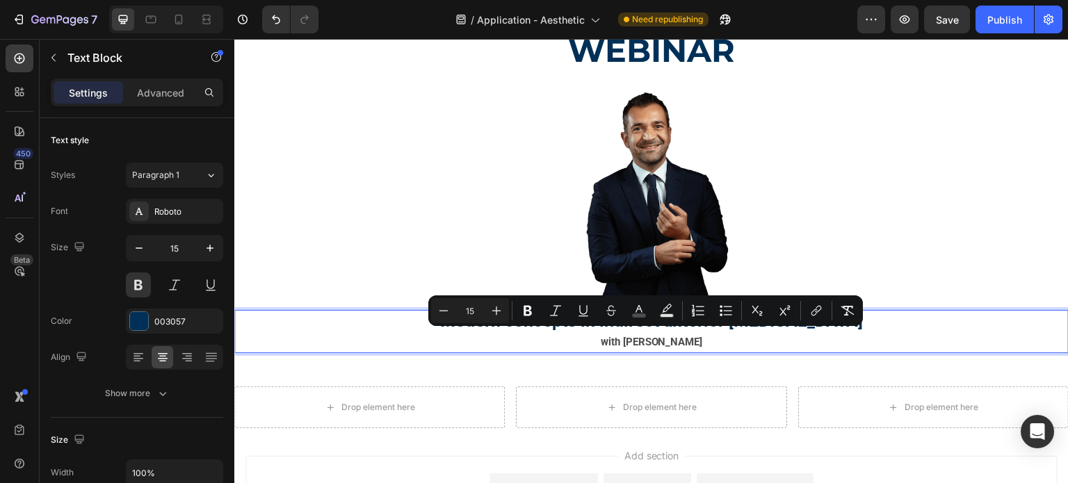
drag, startPoint x: 594, startPoint y: 335, endPoint x: 702, endPoint y: 337, distance: 107.8
click at [529, 306] on icon "Editor contextual toolbar" at bounding box center [528, 311] width 8 height 10
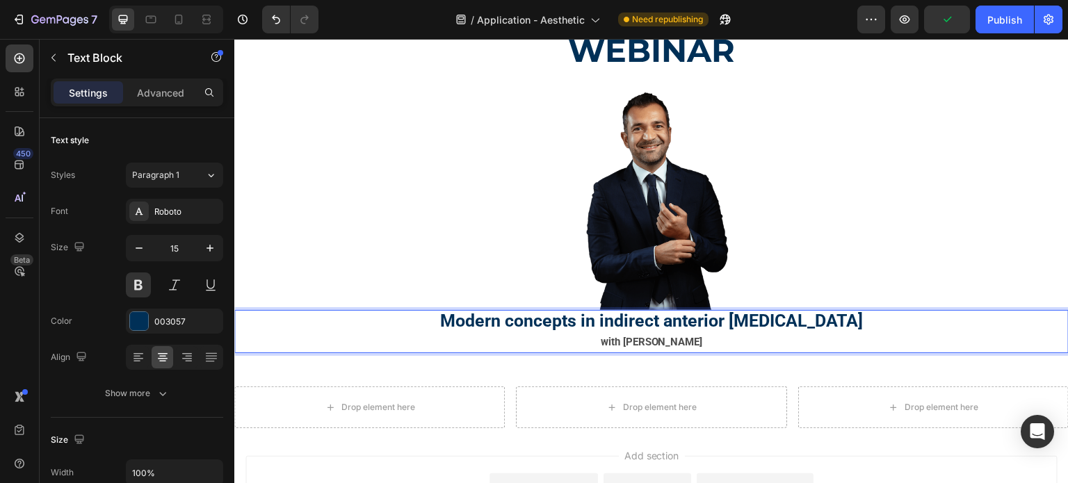
drag, startPoint x: 592, startPoint y: 338, endPoint x: 715, endPoint y: 339, distance: 123.1
click at [715, 339] on p "with Dr. Roberto Turrini" at bounding box center [652, 342] width 832 height 19
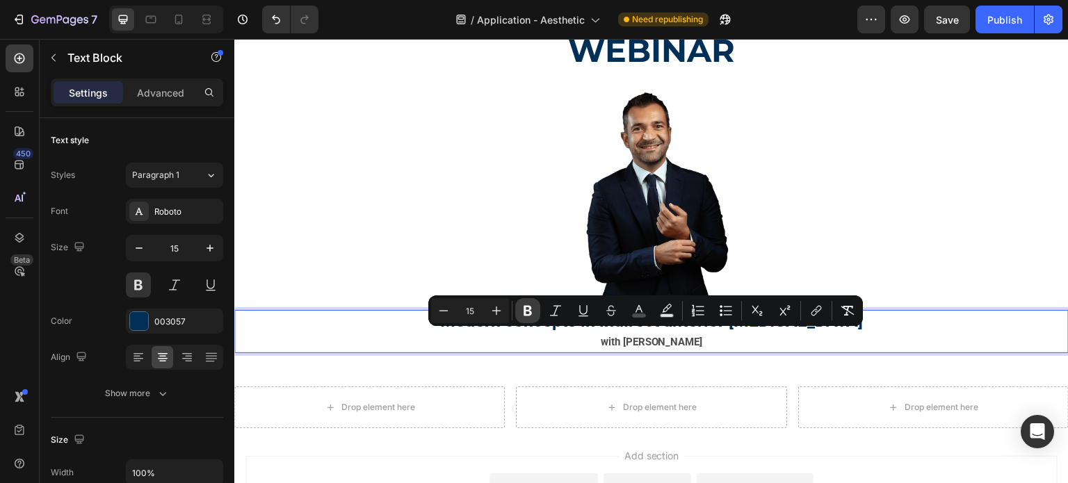
click at [525, 308] on icon "Editor contextual toolbar" at bounding box center [528, 311] width 8 height 10
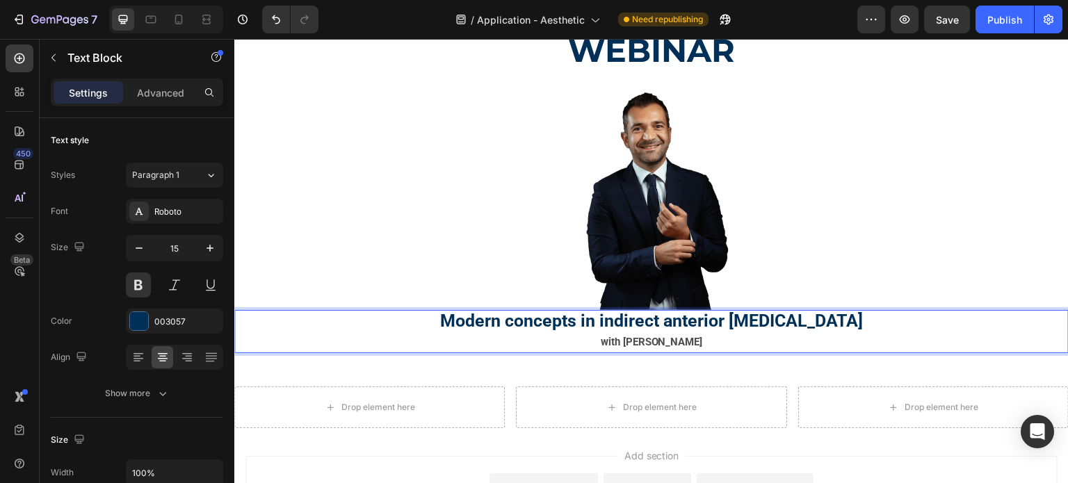
drag, startPoint x: 707, startPoint y: 339, endPoint x: 592, endPoint y: 344, distance: 114.9
click at [592, 344] on p "with Dr. Roberto Turrini" at bounding box center [652, 342] width 832 height 19
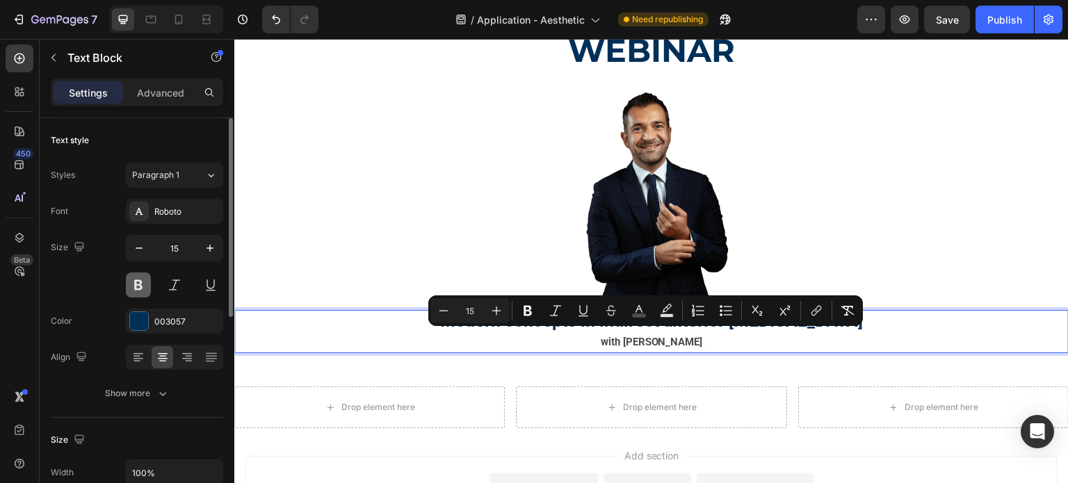
click at [136, 290] on button at bounding box center [138, 285] width 25 height 25
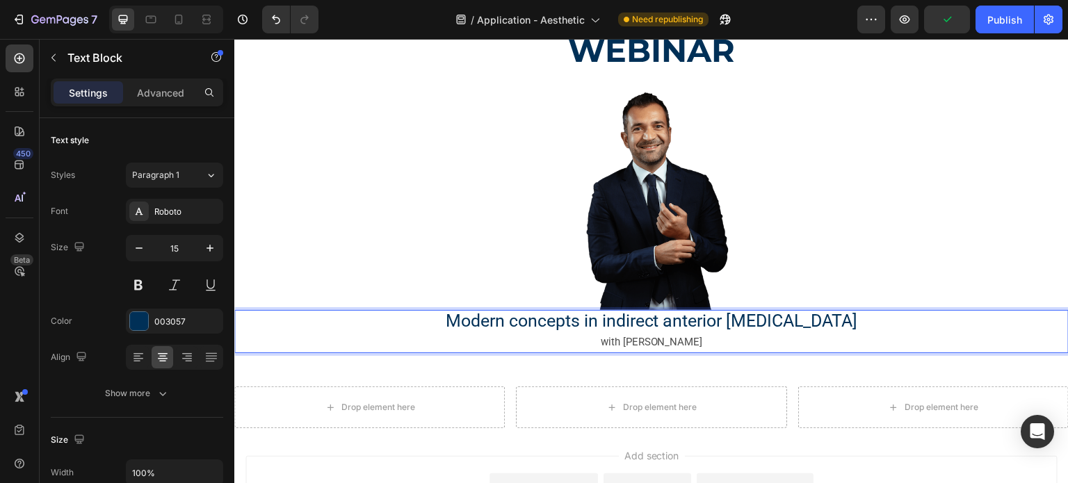
click at [588, 326] on span "Modern concepts in indirect anterior adhesive dentistry" at bounding box center [652, 321] width 413 height 20
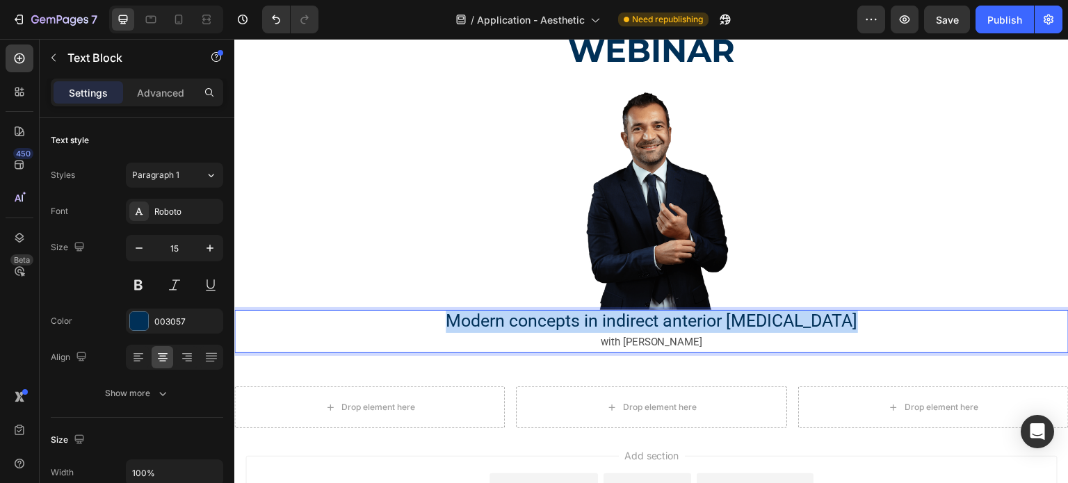
click at [588, 326] on span "Modern concepts in indirect anterior adhesive dentistry" at bounding box center [652, 321] width 413 height 20
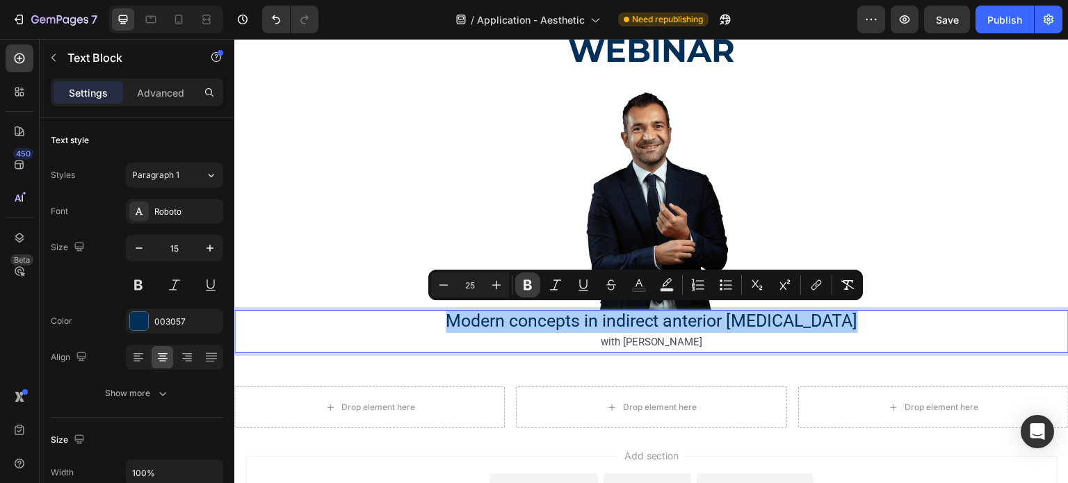
click at [528, 286] on icon "Editor contextual toolbar" at bounding box center [528, 285] width 14 height 14
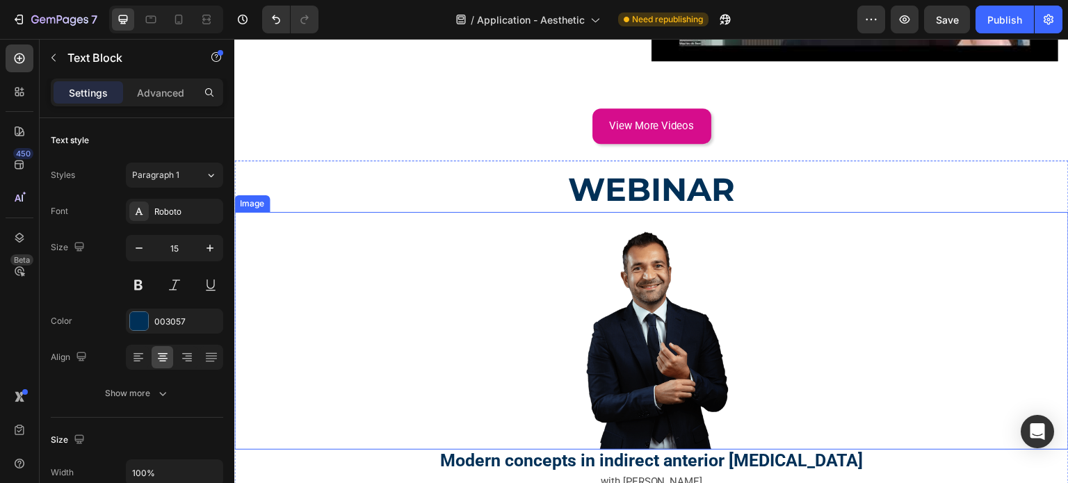
scroll to position [1391, 0]
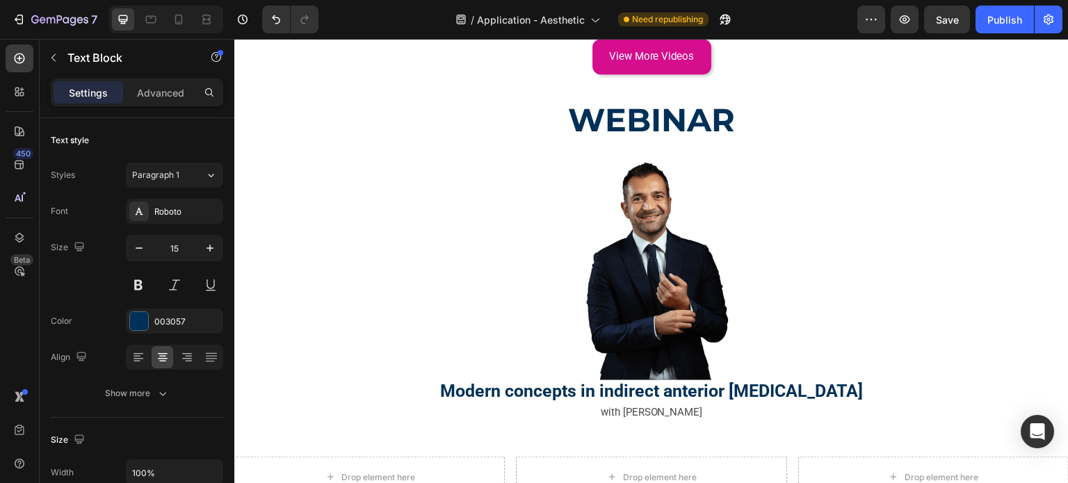
click at [496, 381] on strong "Modern concepts in indirect anterior adhesive dentistry" at bounding box center [651, 391] width 423 height 20
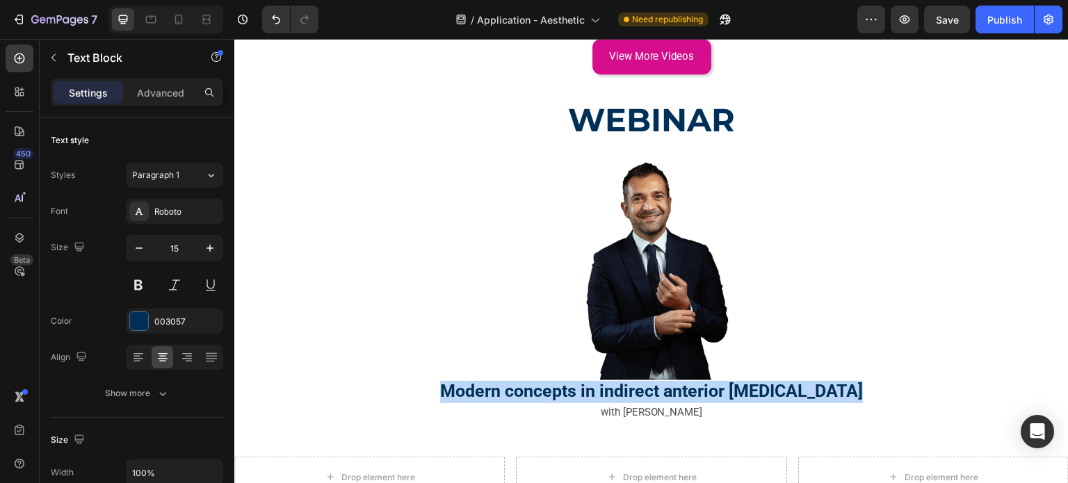
click at [496, 381] on strong "Modern concepts in indirect anterior adhesive dentistry" at bounding box center [651, 391] width 423 height 20
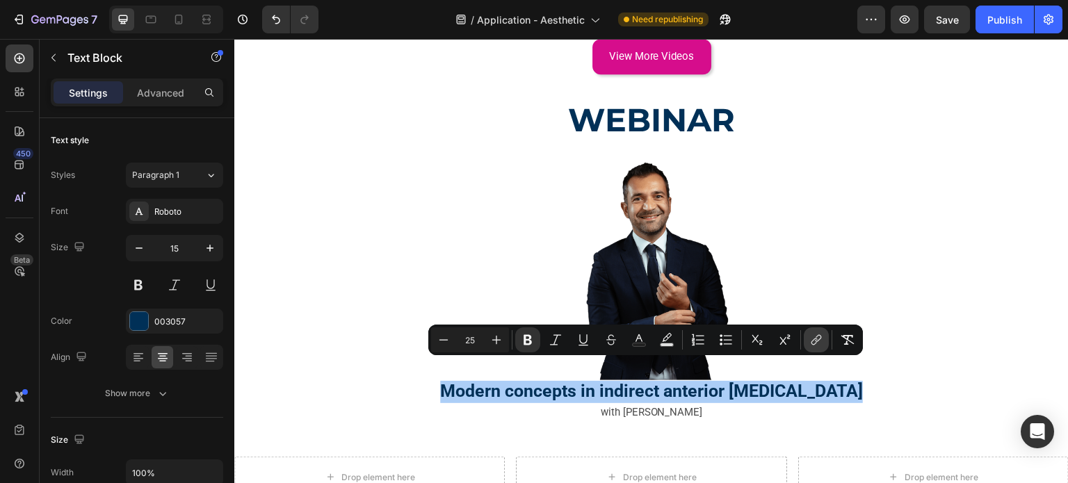
click at [818, 337] on icon "Editor contextual toolbar" at bounding box center [817, 340] width 14 height 14
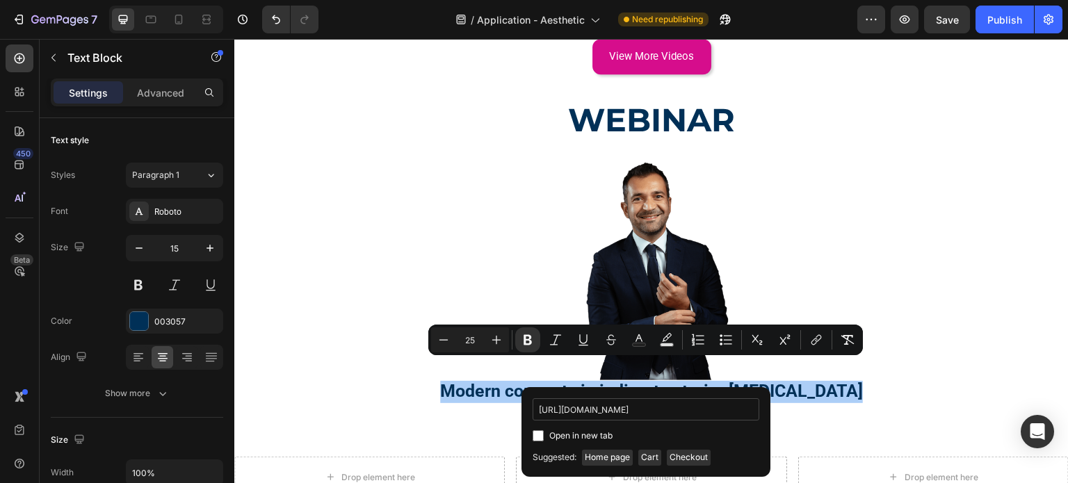
scroll to position [0, 792]
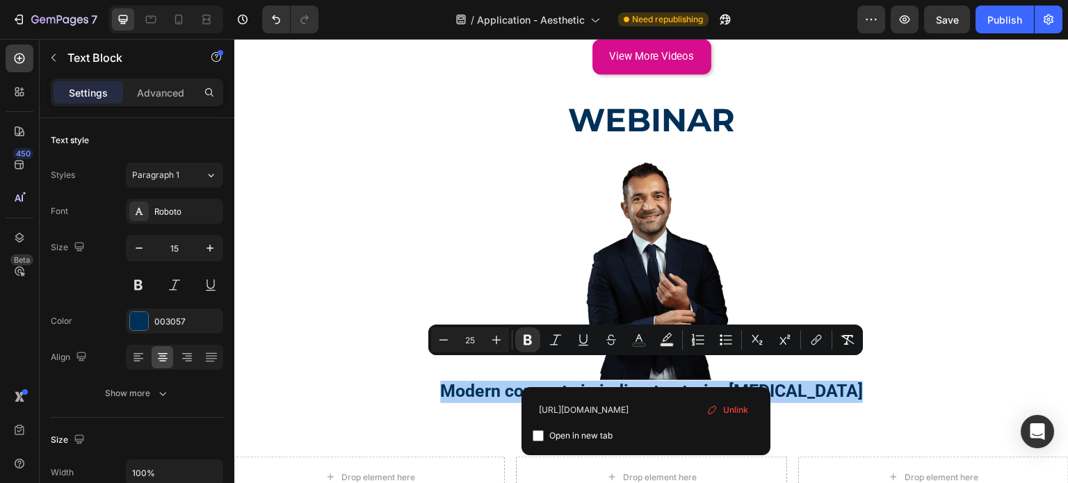
type input "https://karma-dentistry.com/courses/modern-concepts-in-indirect-anterior-adhesi…"
click at [539, 435] on input "Editor contextual toolbar" at bounding box center [538, 436] width 11 height 11
checkbox input "true"
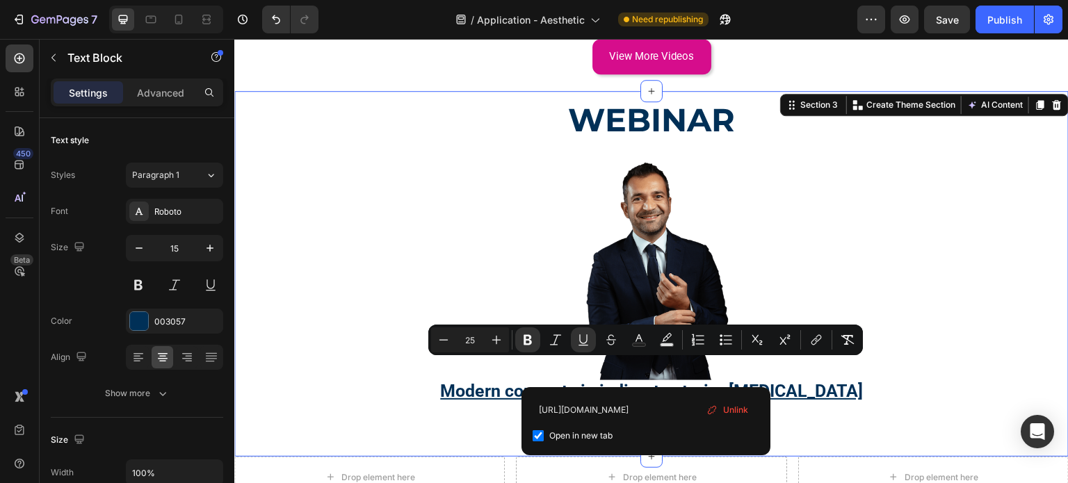
click at [874, 408] on div "WEBINAR Heading Image Modern concepts in indirect anterior adhesive dentistry w…" at bounding box center [651, 274] width 835 height 366
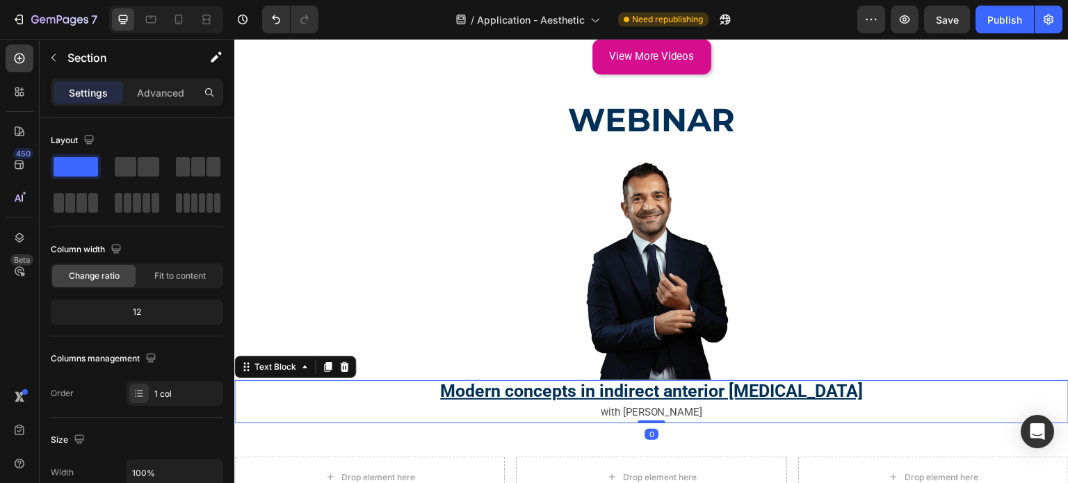
click at [697, 406] on span "with Dr. Roberto Turrini" at bounding box center [652, 412] width 102 height 13
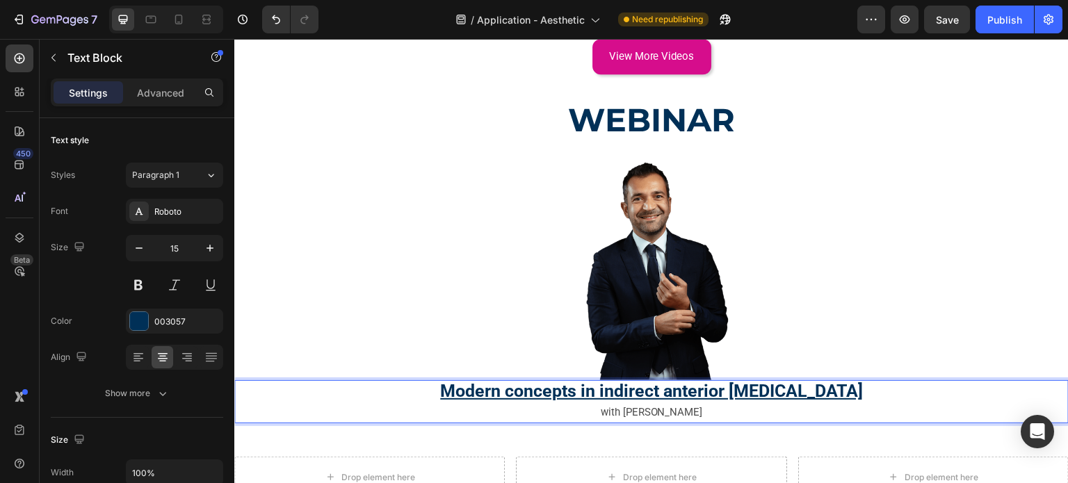
click at [697, 406] on span "with Dr. Roberto Turrini" at bounding box center [652, 412] width 102 height 13
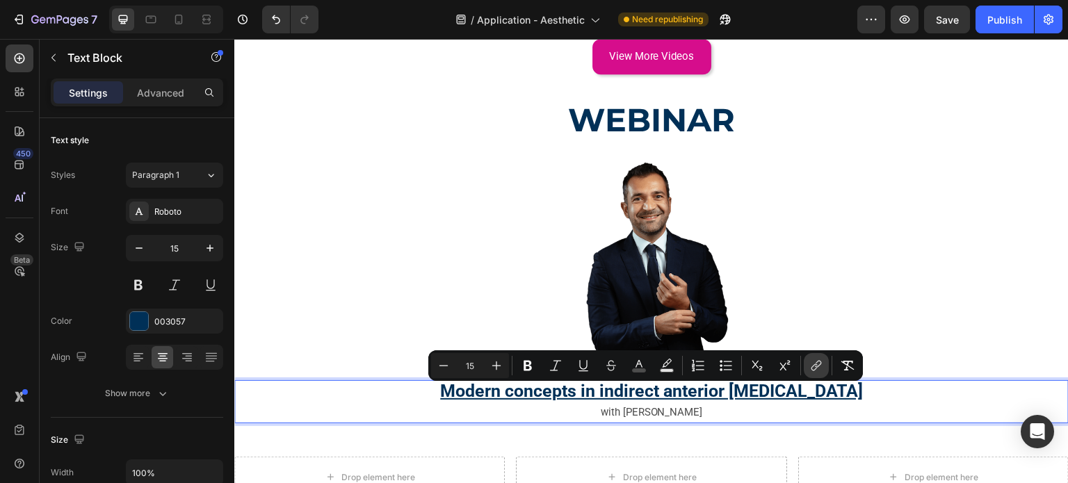
click at [812, 369] on icon "Editor contextual toolbar" at bounding box center [817, 366] width 14 height 14
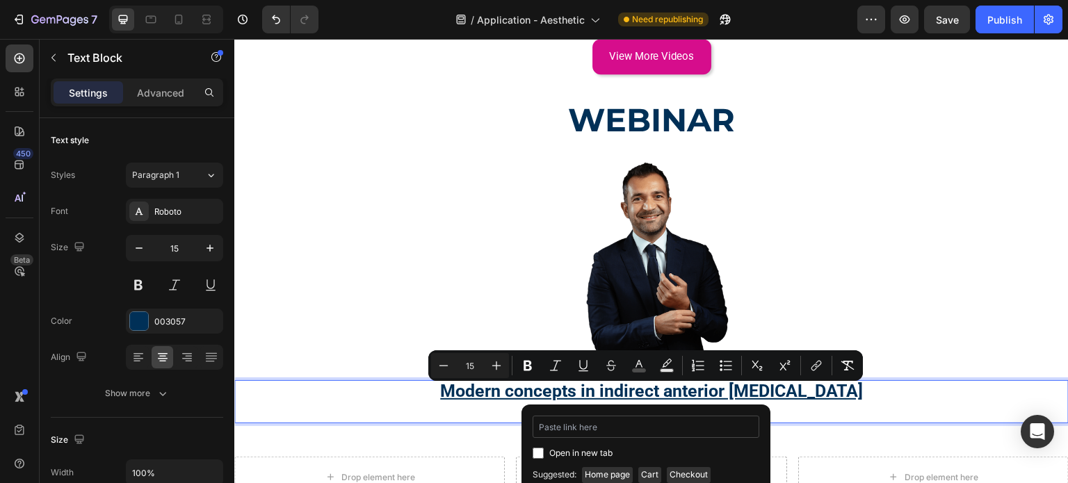
click at [632, 426] on input "Editor contextual toolbar" at bounding box center [646, 427] width 227 height 22
type input "https://karma-dentistry.com/courses/modern-concepts-in-indirect-anterior-adhesi…"
click at [540, 450] on input "Editor contextual toolbar" at bounding box center [538, 453] width 11 height 11
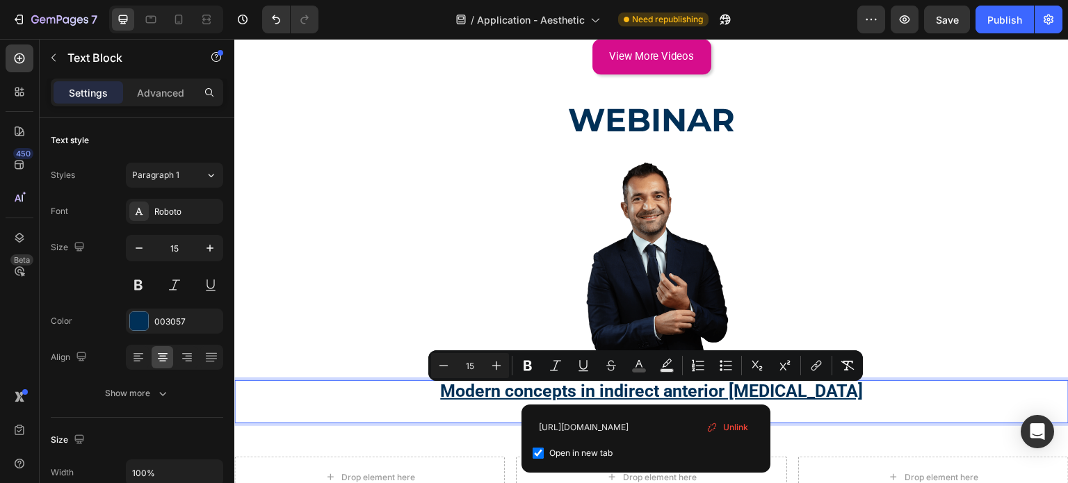
checkbox input "true"
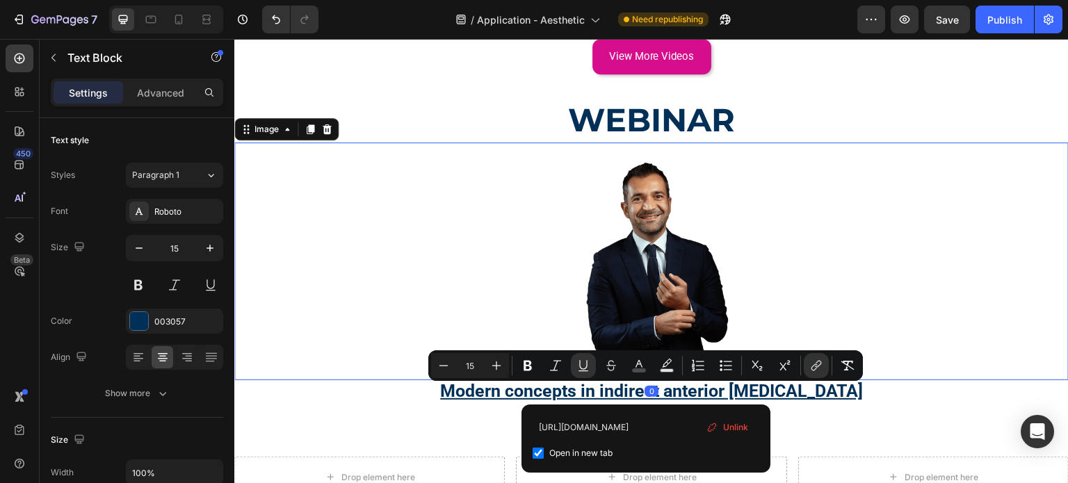
click at [605, 285] on img at bounding box center [651, 262] width 209 height 238
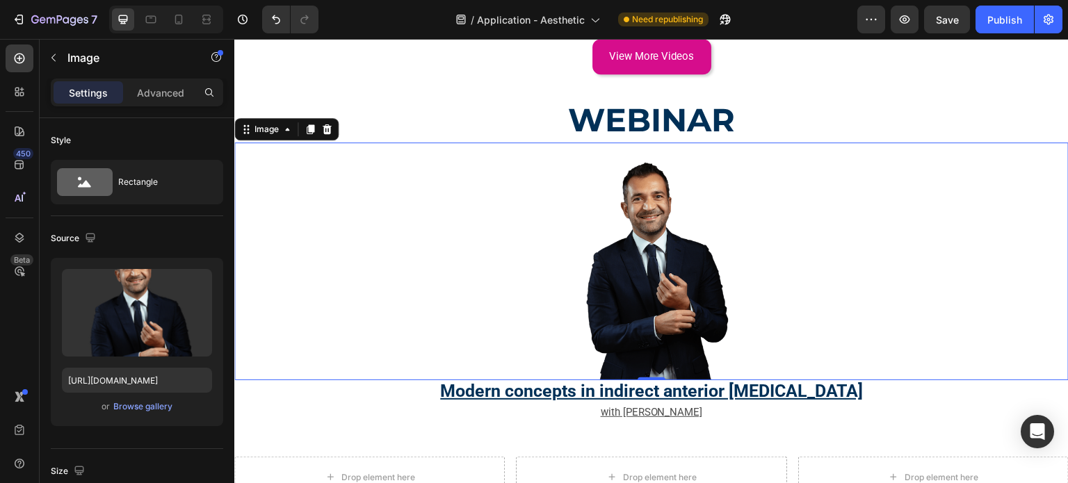
click at [547, 223] on img at bounding box center [651, 262] width 209 height 238
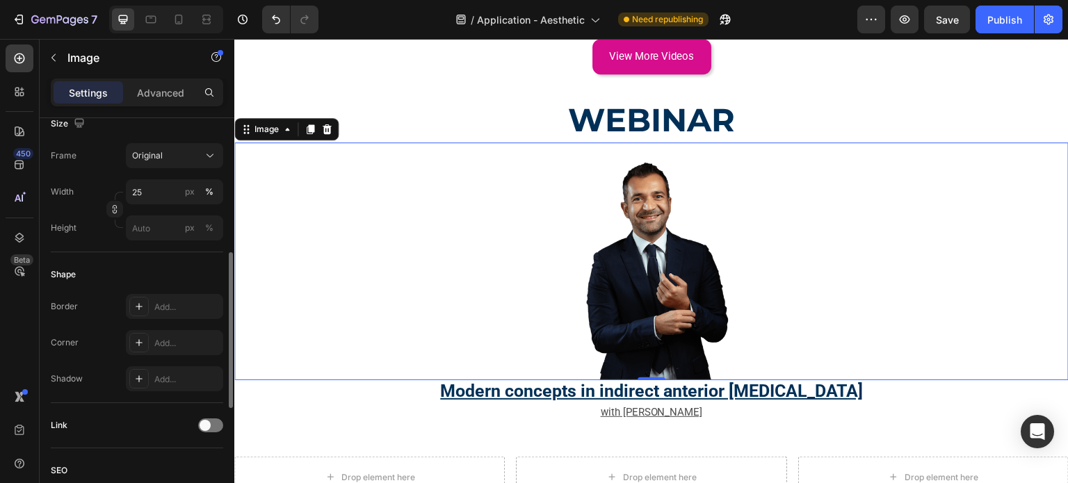
scroll to position [417, 0]
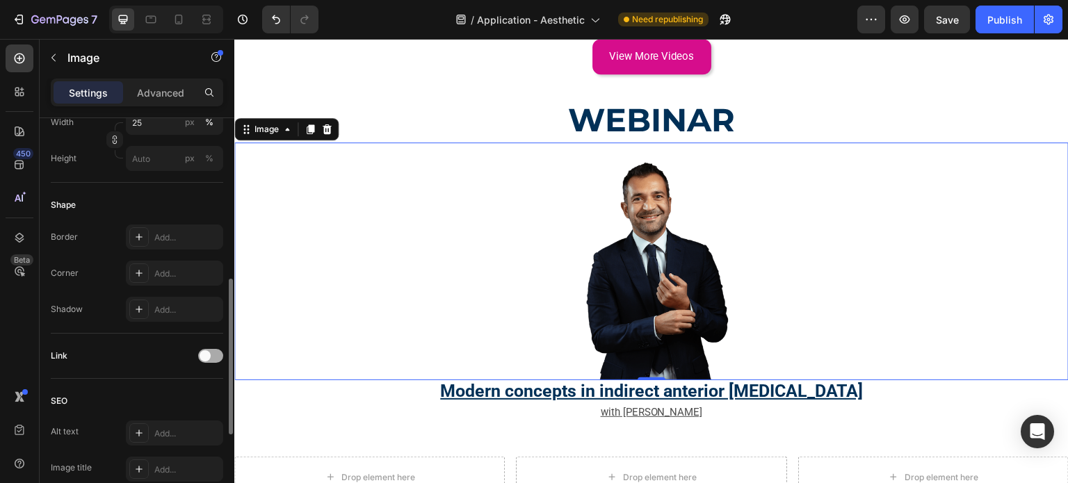
click at [219, 355] on div at bounding box center [210, 356] width 25 height 14
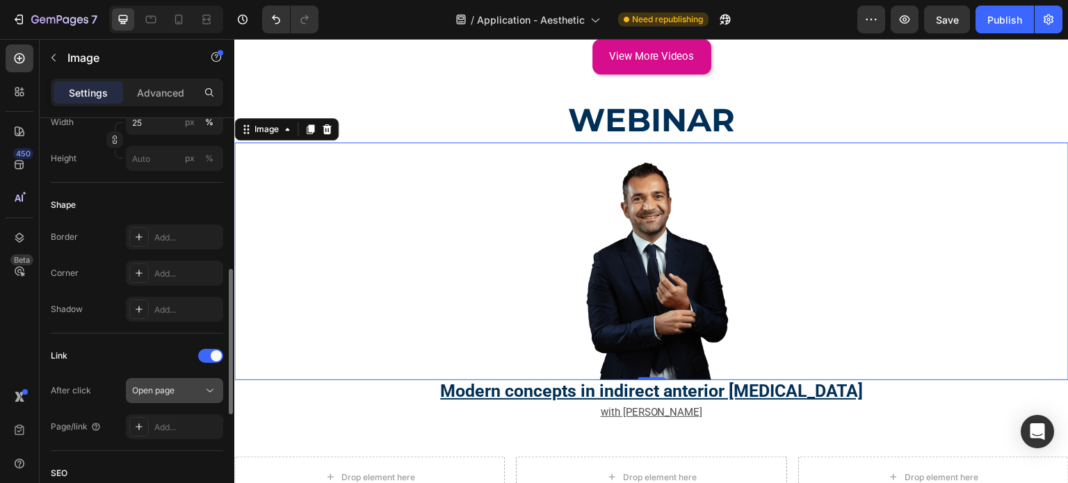
click at [167, 400] on button "Open page" at bounding box center [174, 390] width 97 height 25
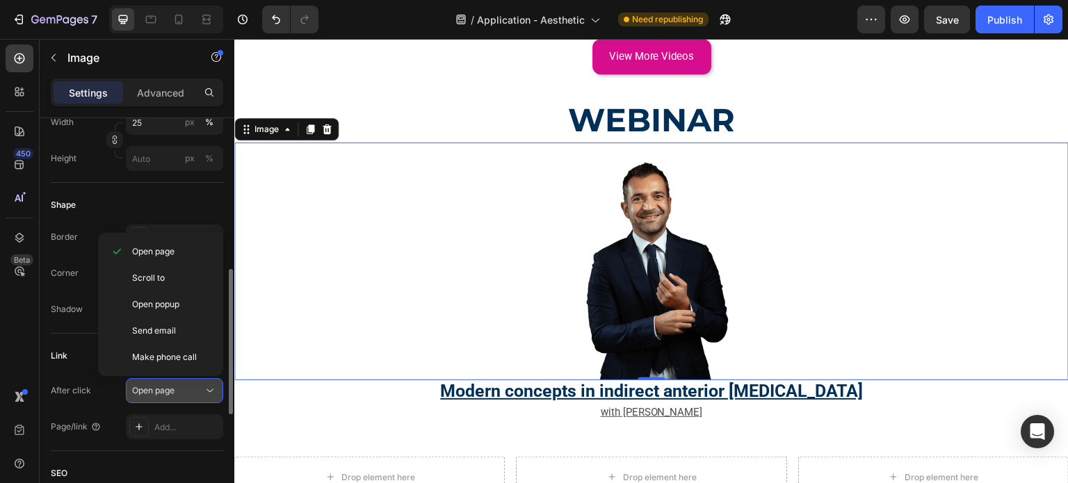
click at [203, 392] on icon at bounding box center [210, 391] width 14 height 14
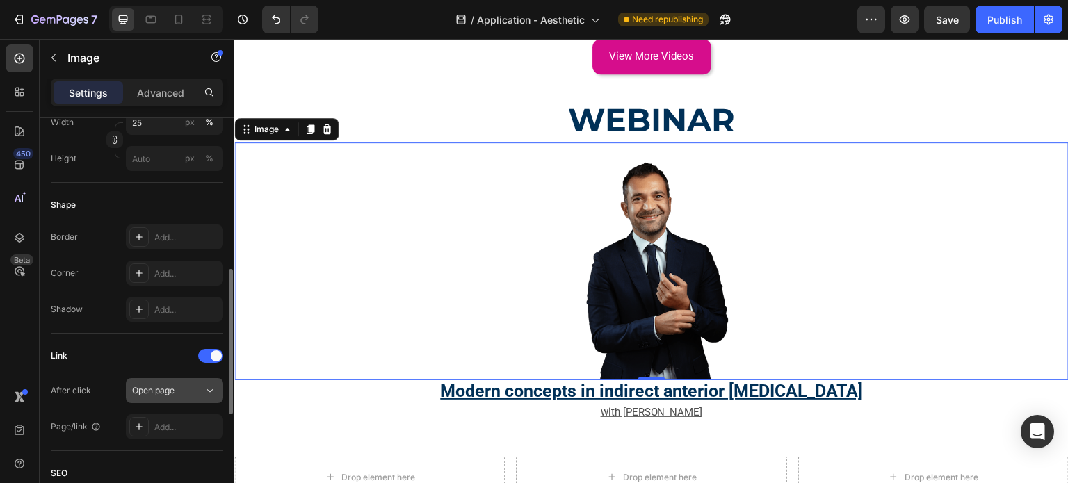
click at [166, 379] on button "Open page" at bounding box center [174, 390] width 97 height 25
click at [166, 419] on div "Add..." at bounding box center [174, 427] width 97 height 25
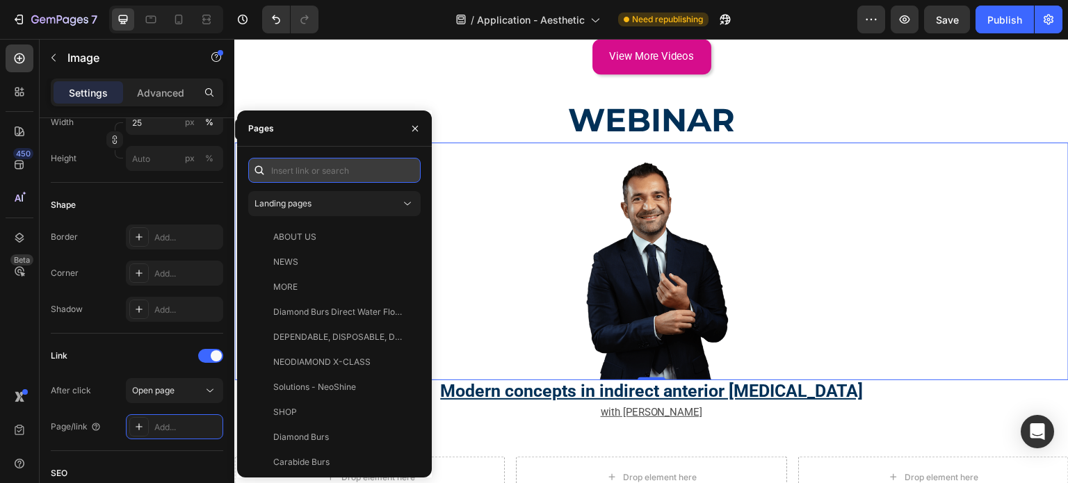
click at [305, 165] on input "text" at bounding box center [334, 170] width 173 height 25
paste input "https://karma-dentistry.com/courses/modern-concepts-in-indirect-anterior-adhesi…"
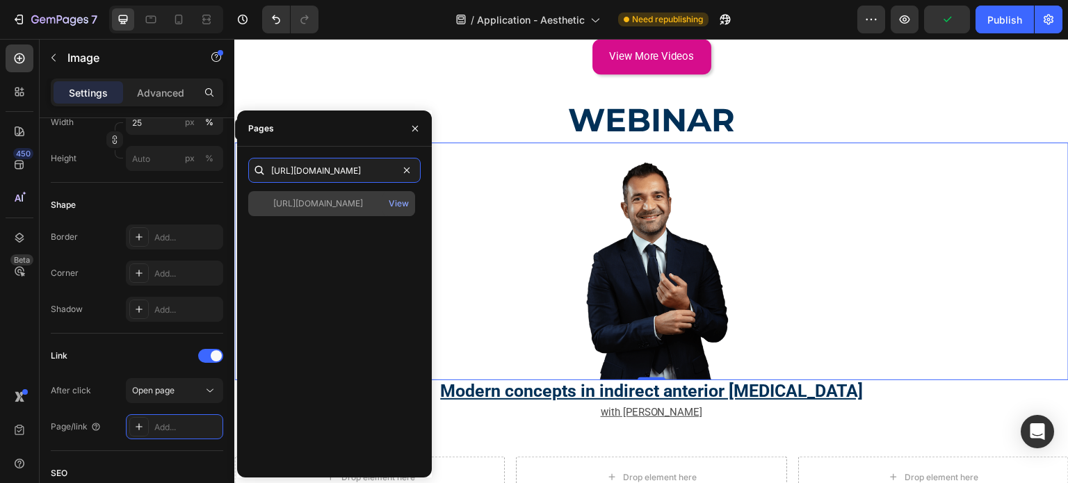
type input "https://karma-dentistry.com/courses/modern-concepts-in-indirect-anterior-adhesi…"
click at [305, 200] on div "https://karma-dentistry.com/courses/modern-concepts-in-indirect-anterior-adhesi…" at bounding box center [318, 204] width 90 height 13
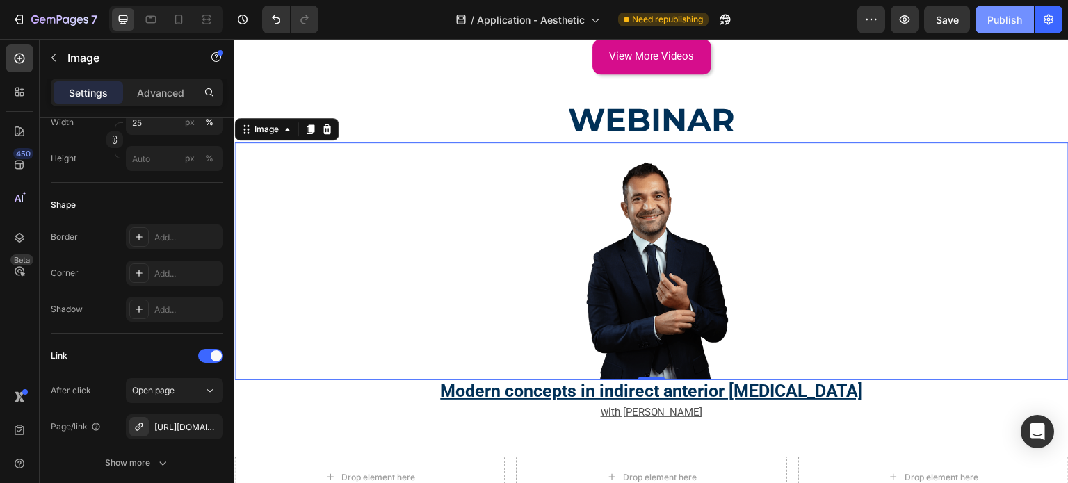
click at [988, 13] on button "Publish" at bounding box center [1005, 20] width 58 height 28
click at [976, 6] on button "Publish" at bounding box center [1005, 20] width 58 height 28
click at [982, 22] on button "Publish" at bounding box center [1005, 20] width 58 height 28
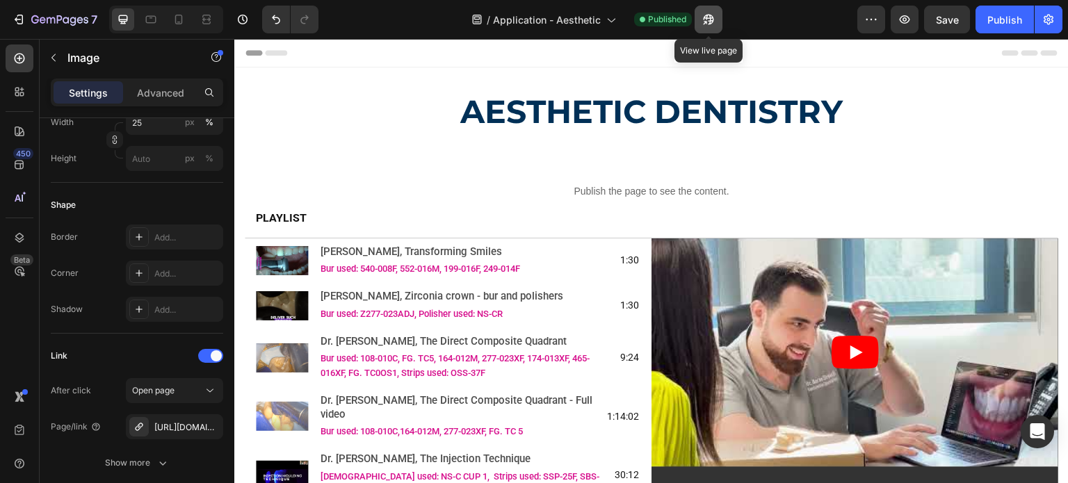
click at [711, 29] on button "button" at bounding box center [709, 20] width 28 height 28
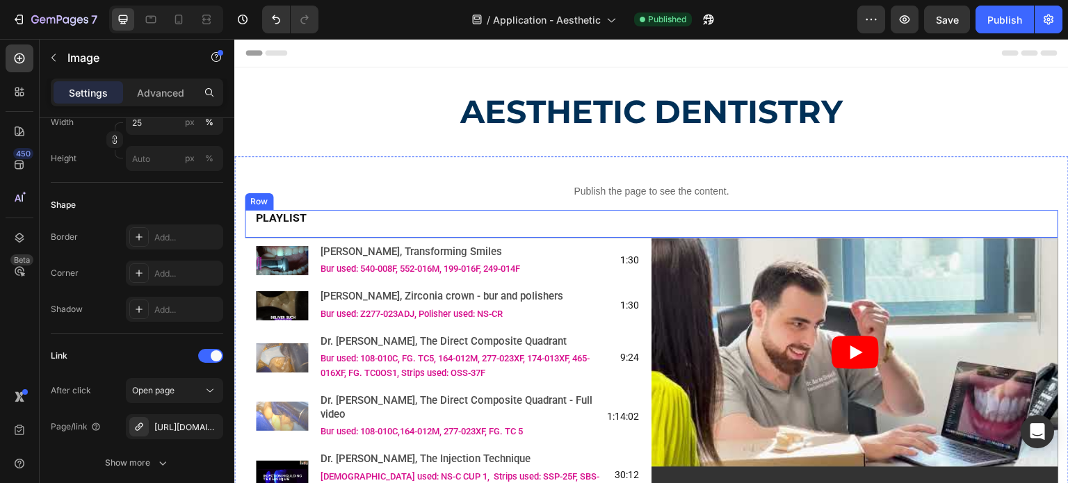
scroll to position [70, 0]
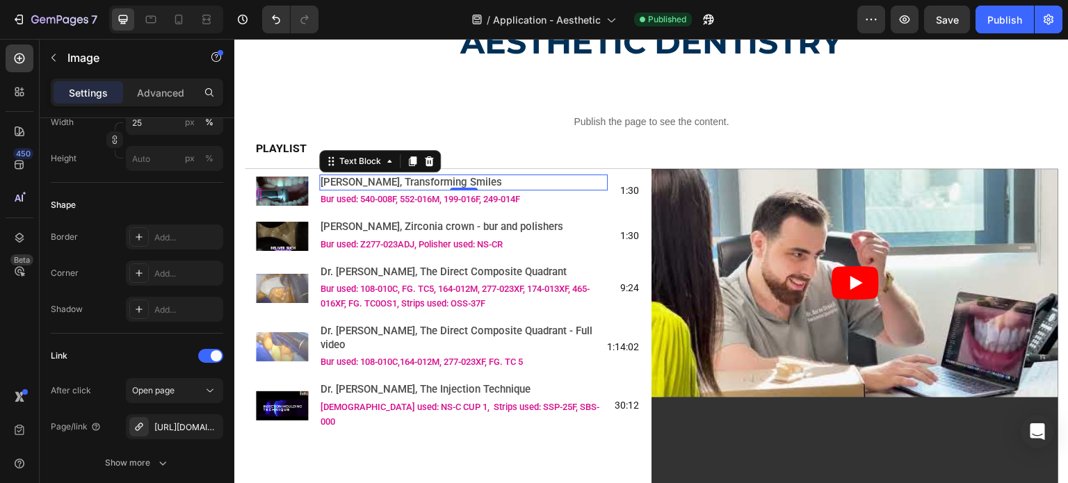
click at [488, 186] on span "[PERSON_NAME], Transforming Smiles" at bounding box center [412, 182] width 182 height 13
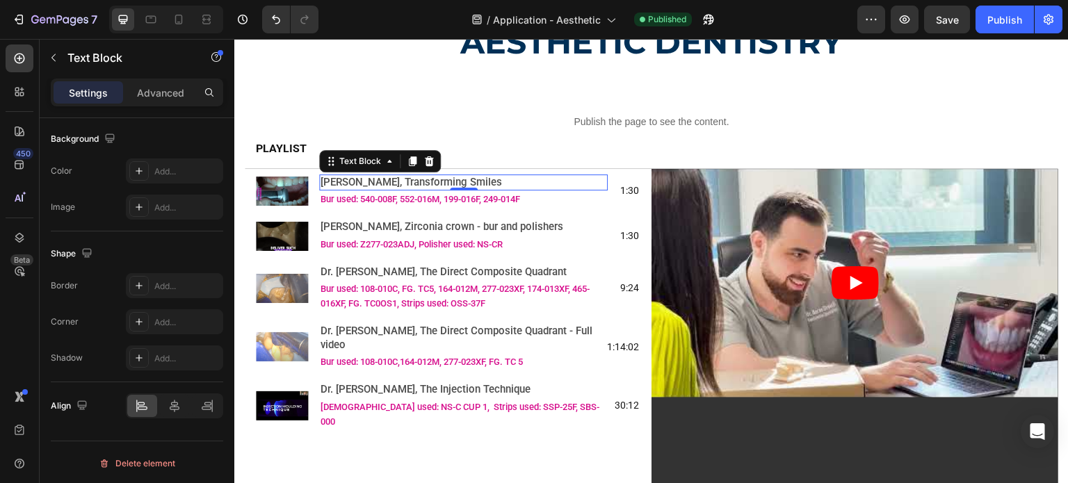
scroll to position [0, 0]
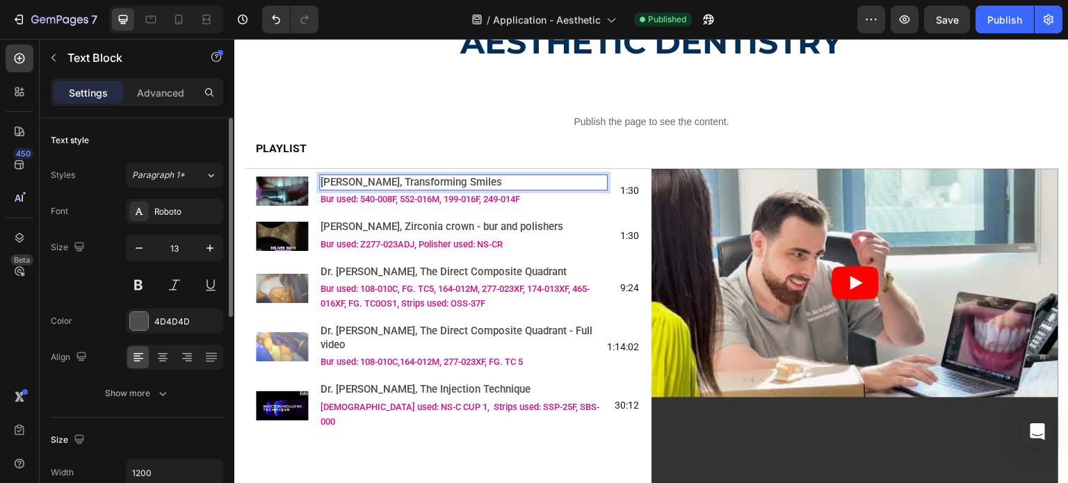
click at [488, 186] on span "[PERSON_NAME], Transforming Smiles" at bounding box center [412, 182] width 182 height 13
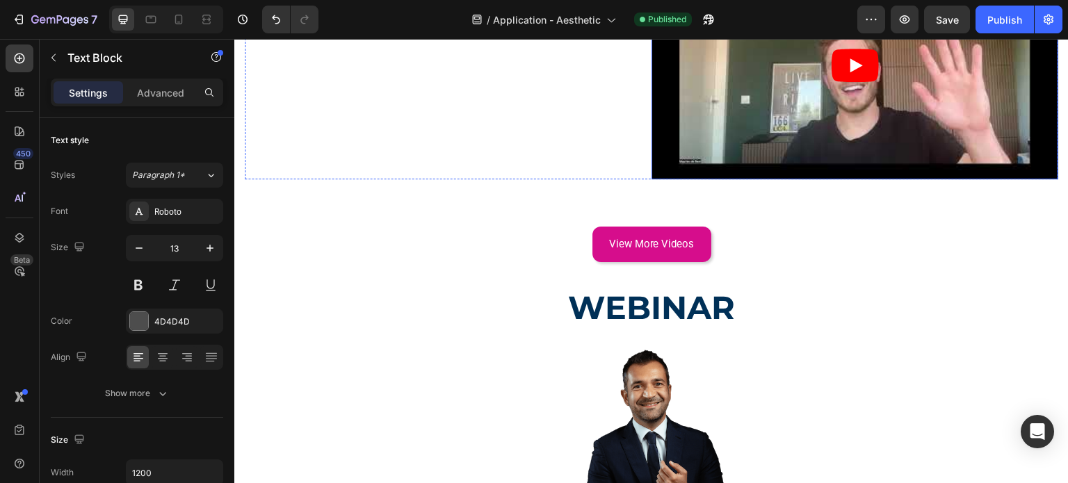
scroll to position [1391, 0]
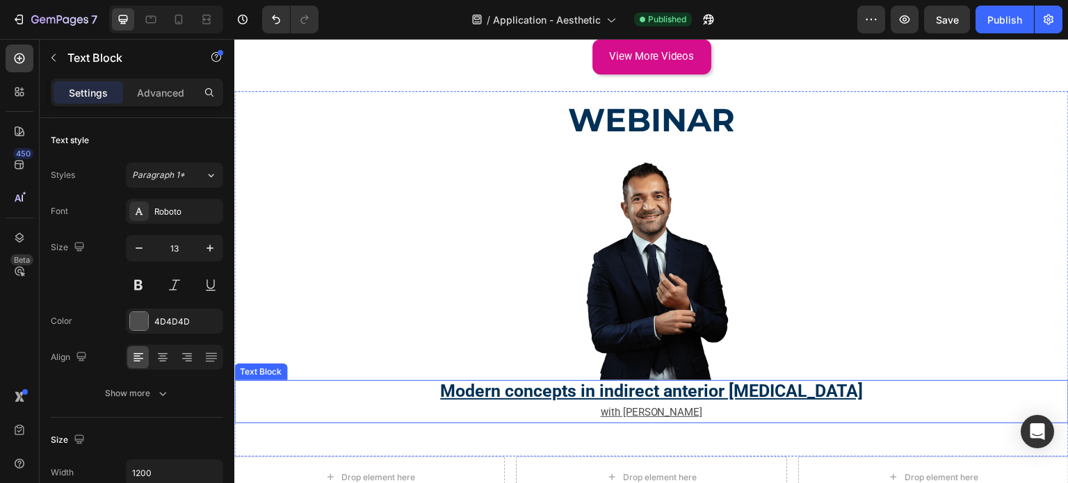
click at [655, 406] on u "with Dr. Roberto Turrini" at bounding box center [652, 412] width 102 height 13
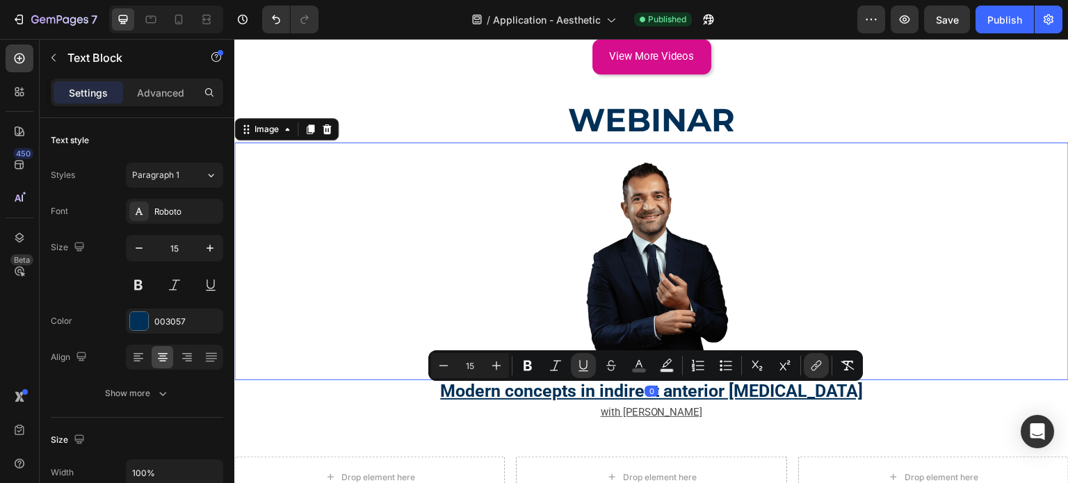
click at [476, 207] on link at bounding box center [651, 262] width 835 height 238
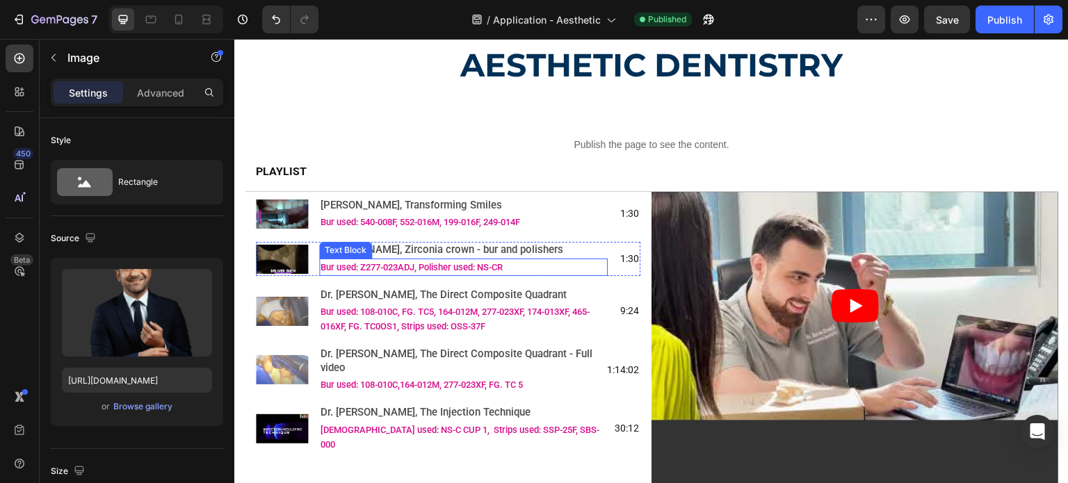
scroll to position [0, 0]
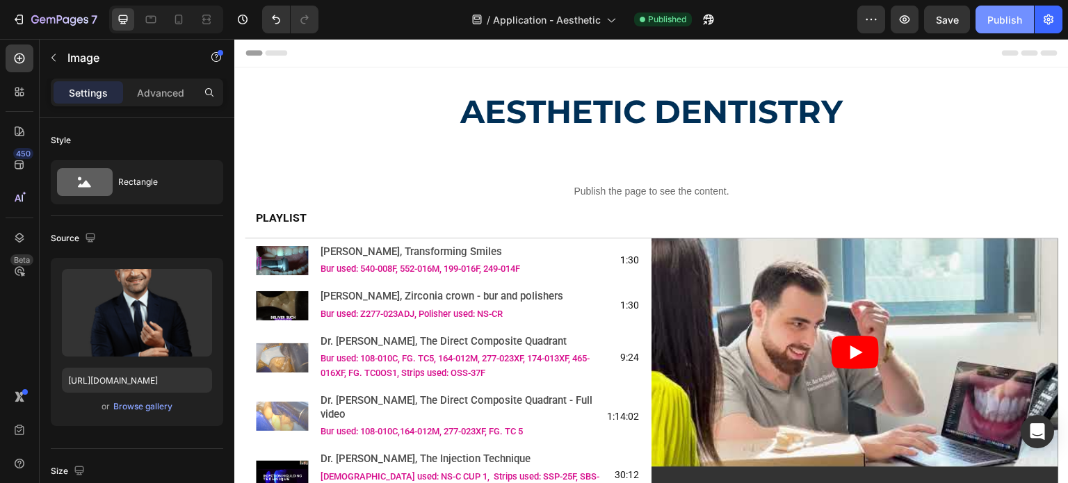
click at [982, 23] on button "Publish" at bounding box center [1005, 20] width 58 height 28
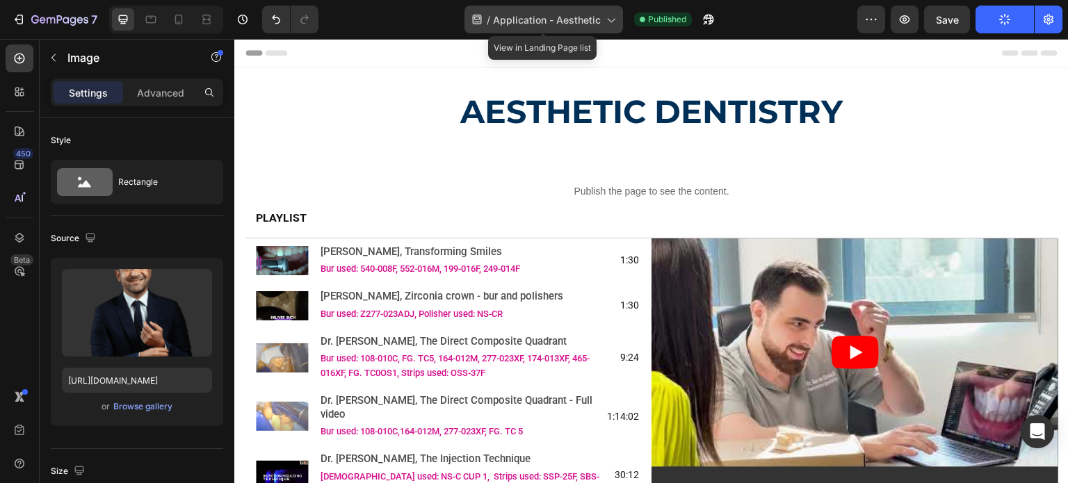
click at [612, 19] on icon at bounding box center [611, 20] width 14 height 14
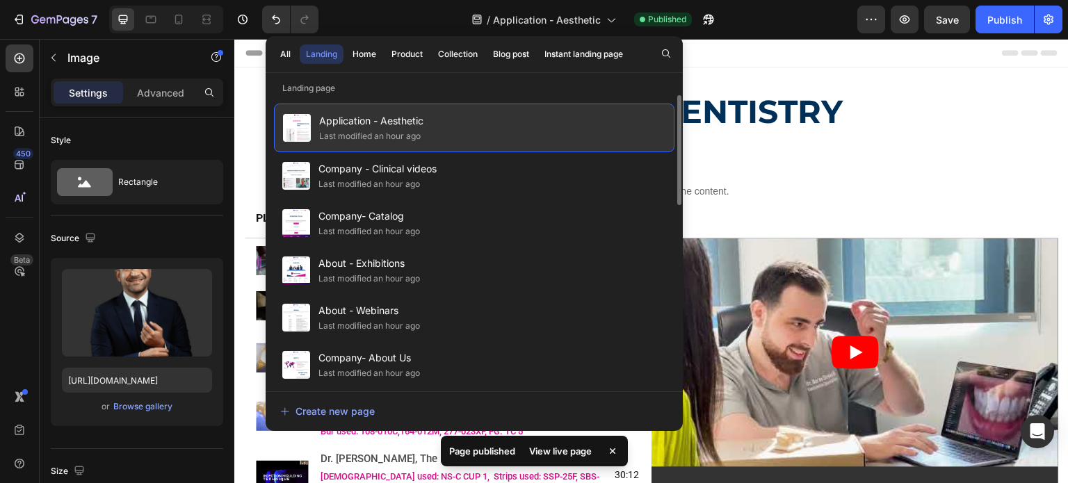
click at [421, 133] on div "Last modified an hour ago" at bounding box center [370, 136] width 102 height 14
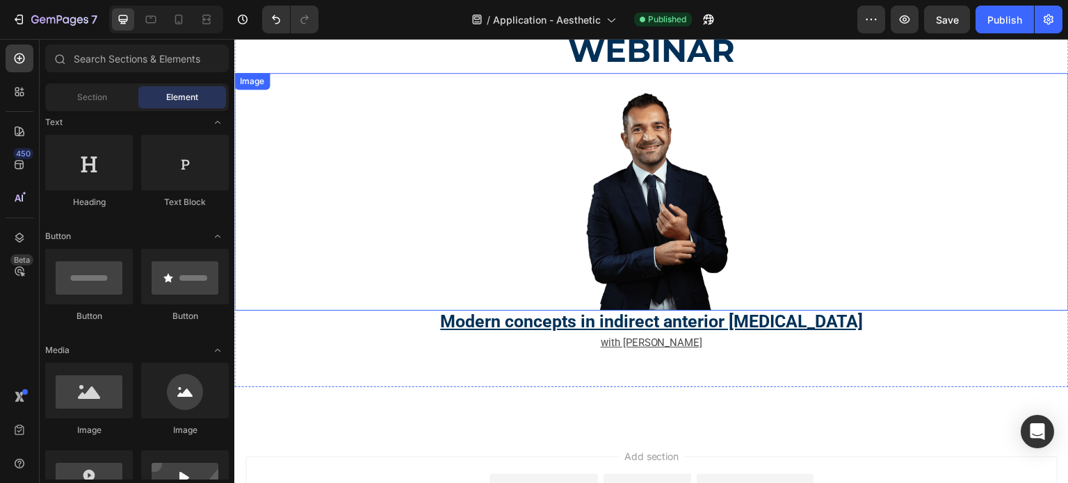
scroll to position [1113, 0]
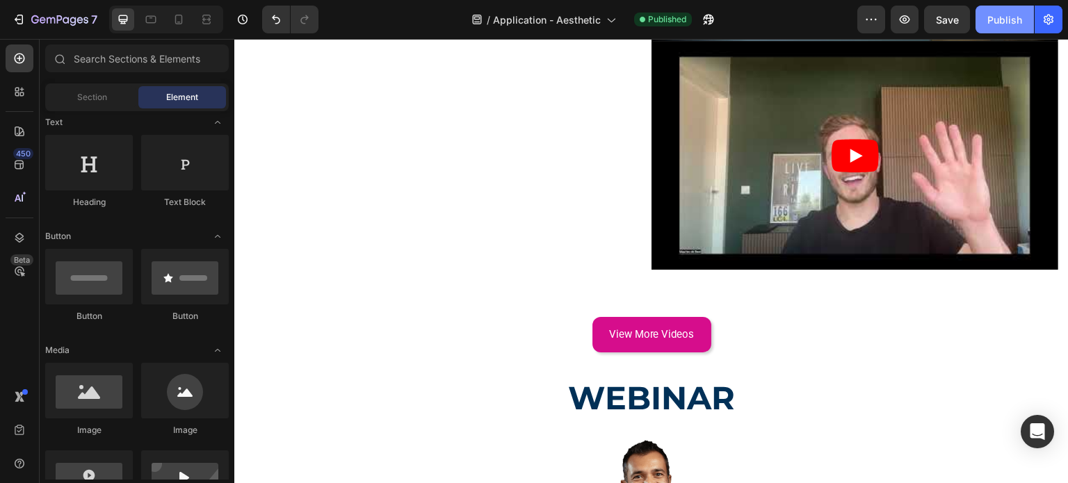
click at [1009, 21] on div "Publish" at bounding box center [1005, 20] width 35 height 15
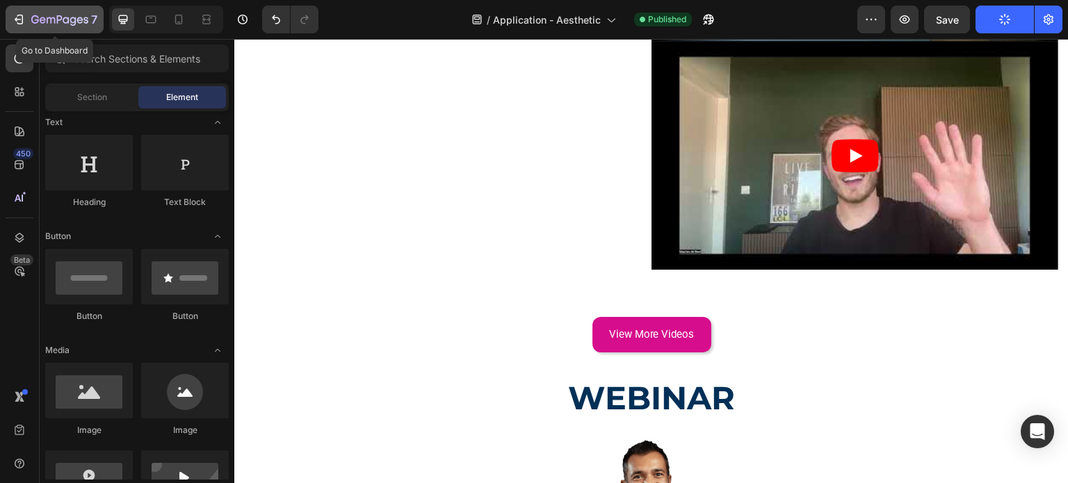
click at [31, 26] on div "7" at bounding box center [55, 19] width 86 height 17
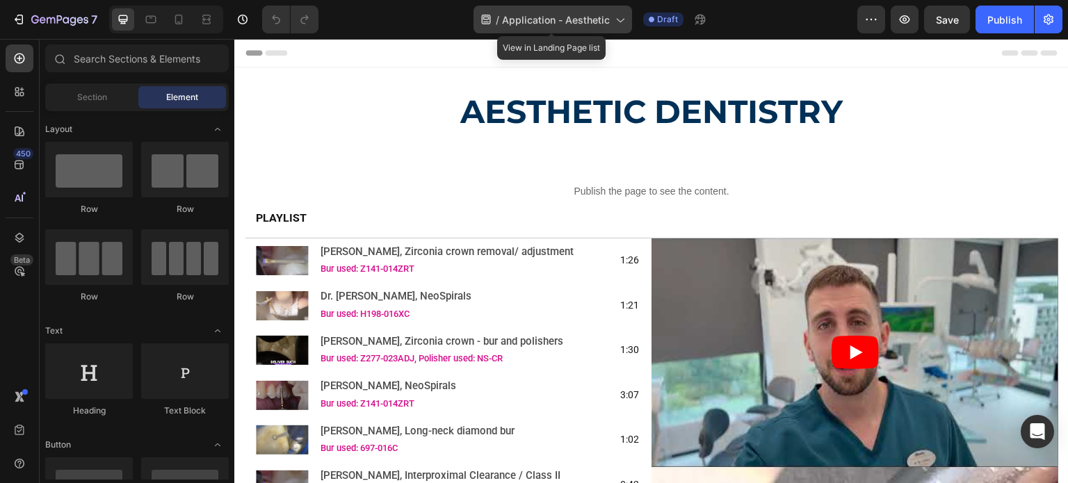
click at [543, 16] on span "Application - Aesthetic" at bounding box center [556, 20] width 108 height 15
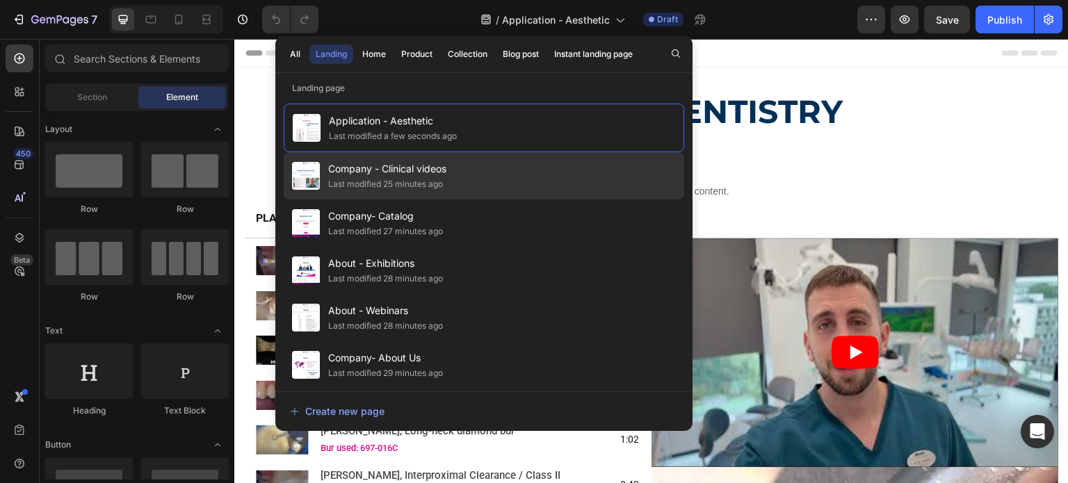
click at [415, 165] on span "Company - Clinical videos" at bounding box center [387, 169] width 118 height 17
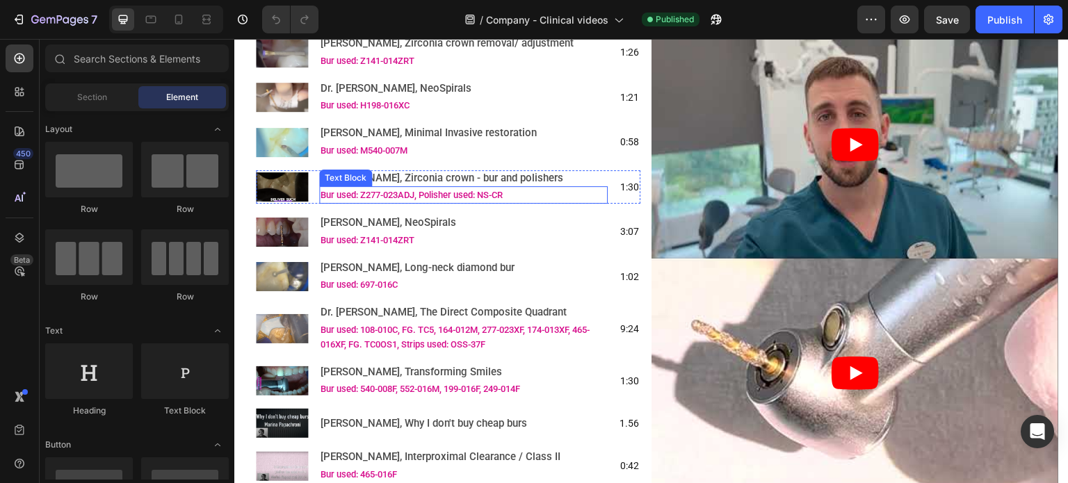
scroll to position [417, 0]
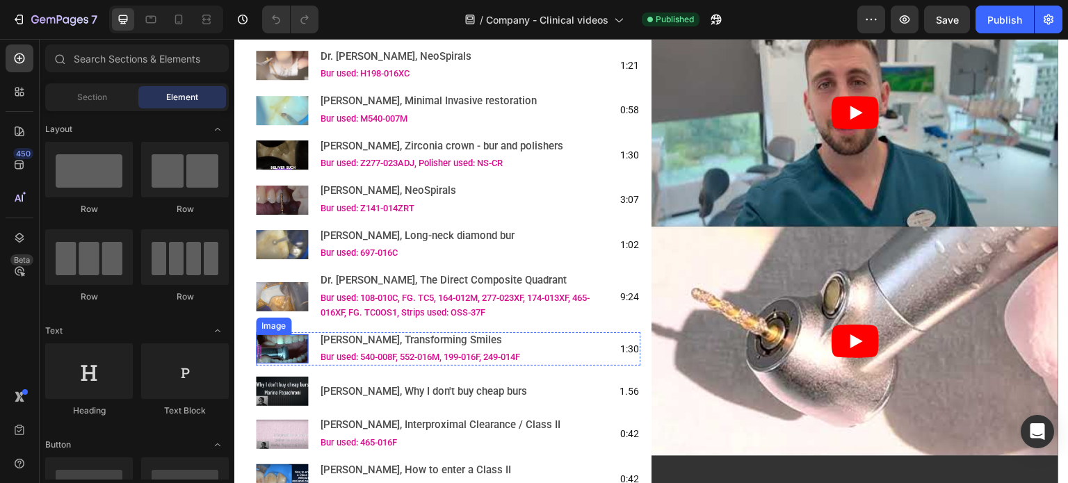
click at [266, 333] on div "Image" at bounding box center [274, 326] width 30 height 13
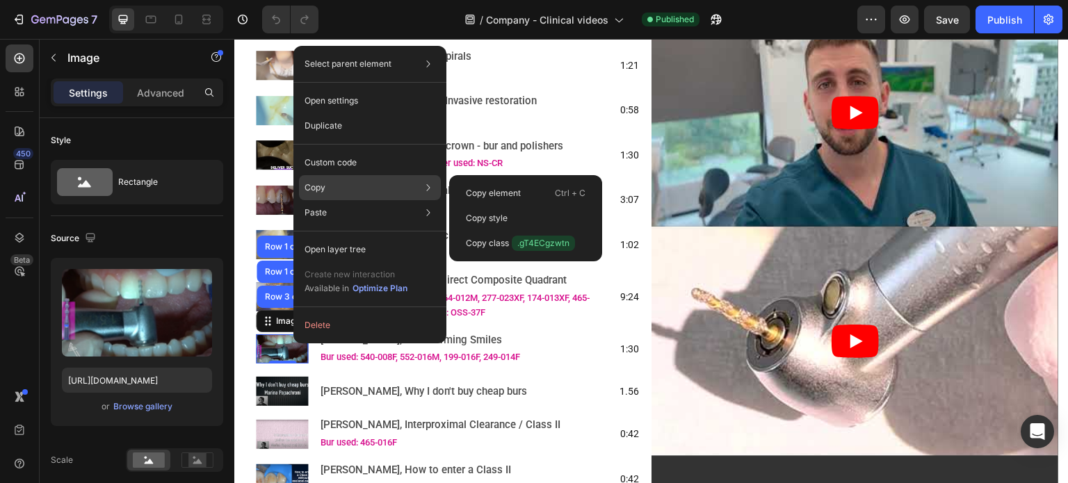
click at [303, 189] on div "Copy Copy element Ctrl + C Copy style Copy class .gT4ECgzwtn" at bounding box center [370, 187] width 142 height 25
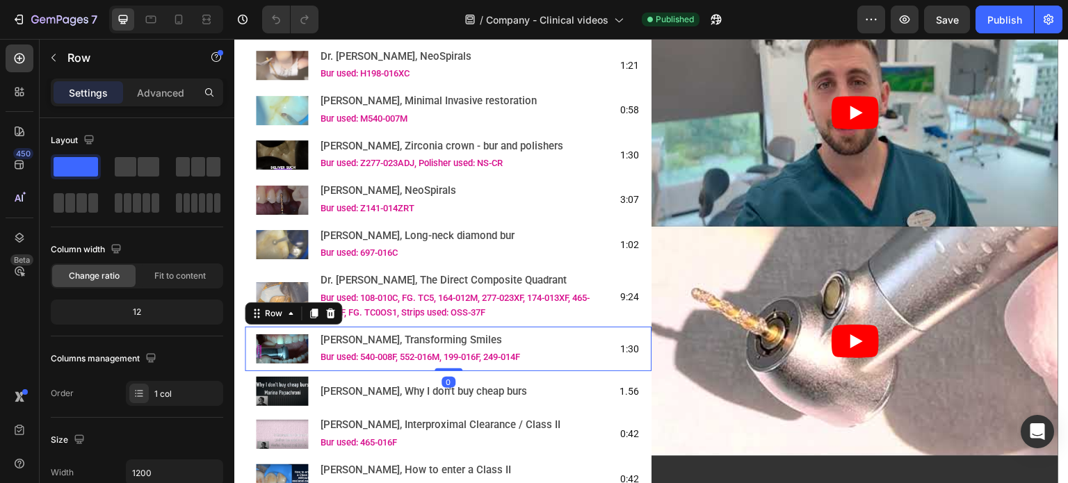
click at [246, 348] on div "Image [PERSON_NAME], Transforming Smiles Text Block Bur used: 540-008F, 552-016…" at bounding box center [448, 349] width 407 height 45
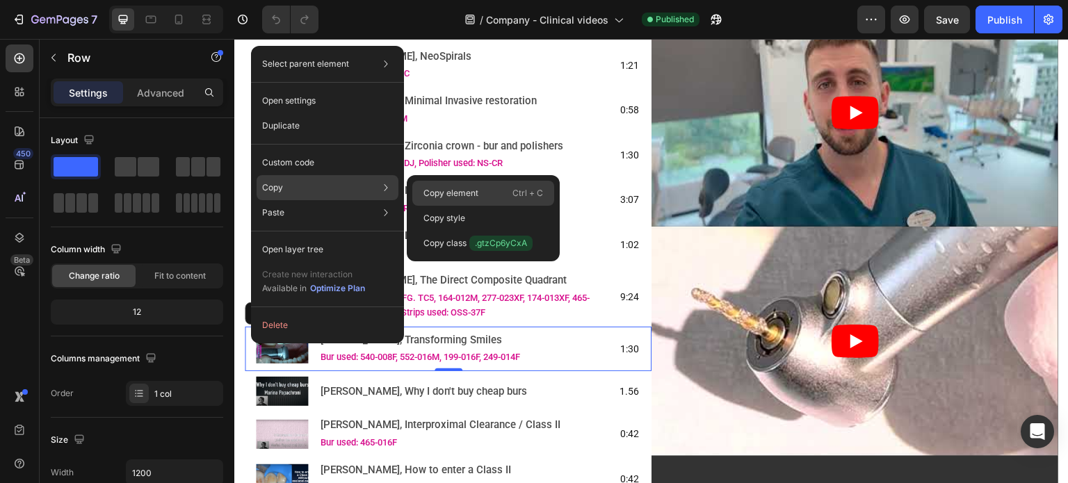
click at [446, 191] on p "Copy element" at bounding box center [451, 193] width 55 height 13
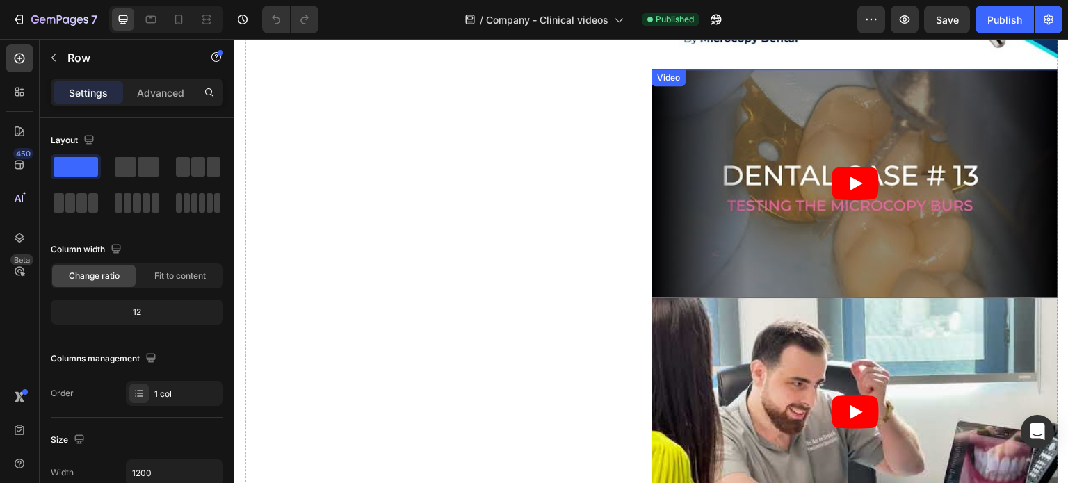
scroll to position [1739, 0]
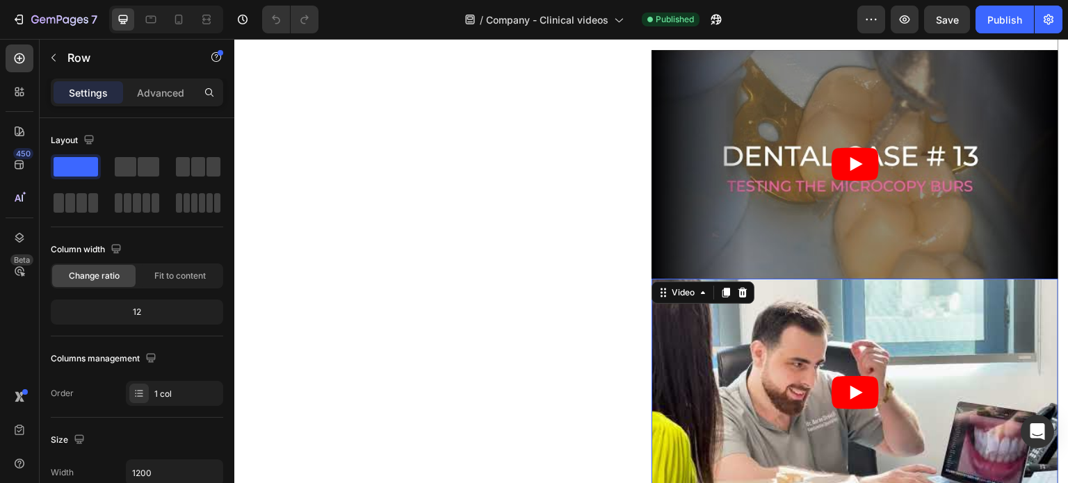
click at [743, 319] on article at bounding box center [855, 393] width 407 height 229
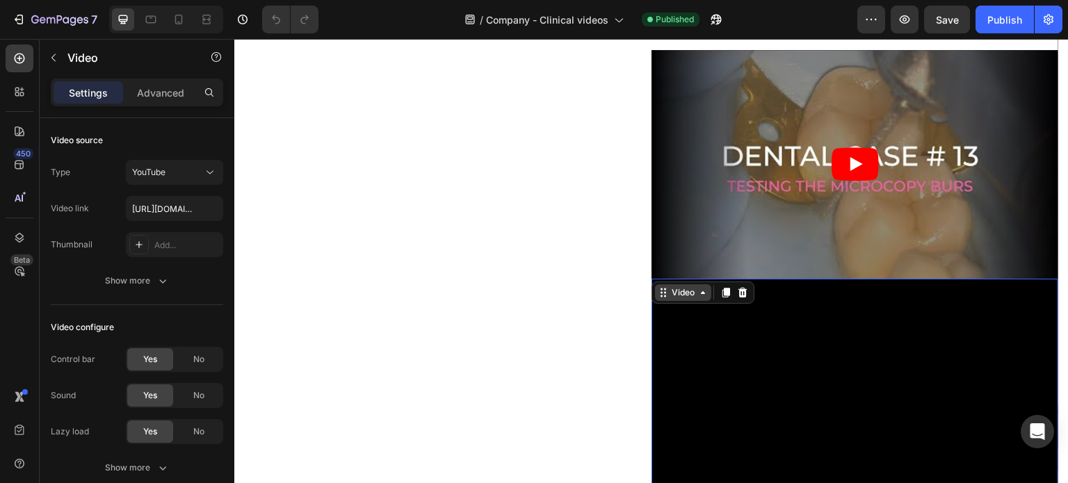
click at [658, 287] on icon at bounding box center [663, 292] width 11 height 11
click at [669, 287] on div "Video" at bounding box center [683, 293] width 29 height 13
click at [131, 202] on input "[URL][DOMAIN_NAME]" at bounding box center [174, 208] width 97 height 25
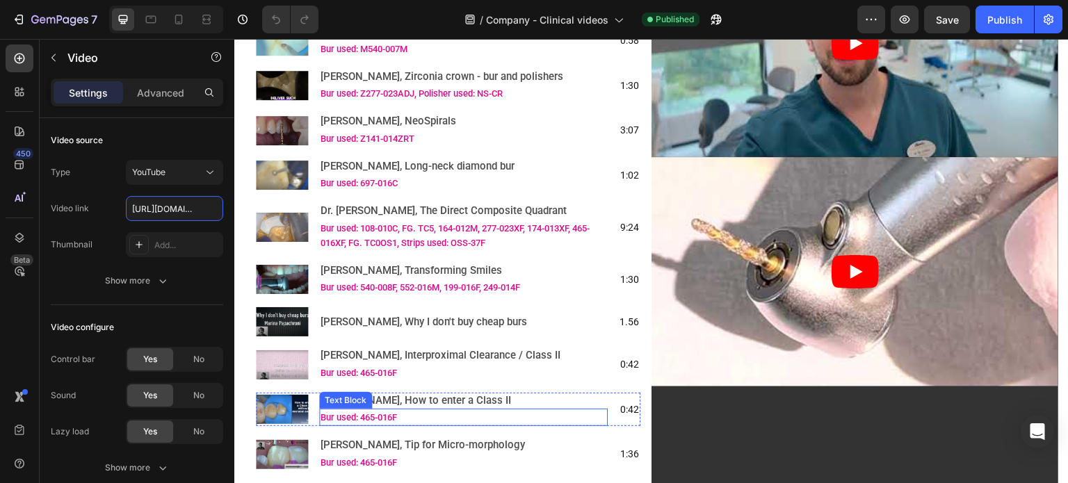
scroll to position [348, 0]
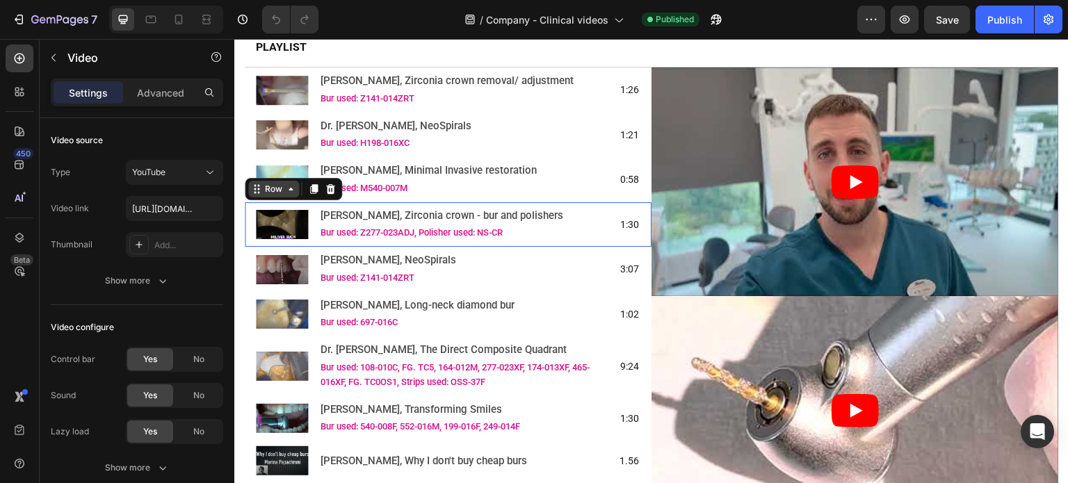
click at [259, 200] on div "Row" at bounding box center [293, 189] width 97 height 22
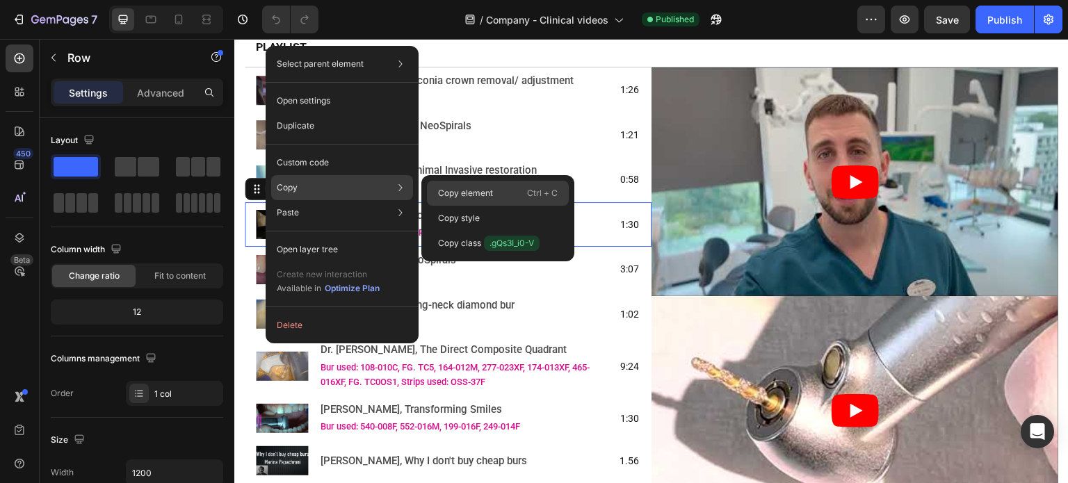
click at [456, 194] on p "Copy element" at bounding box center [465, 193] width 55 height 13
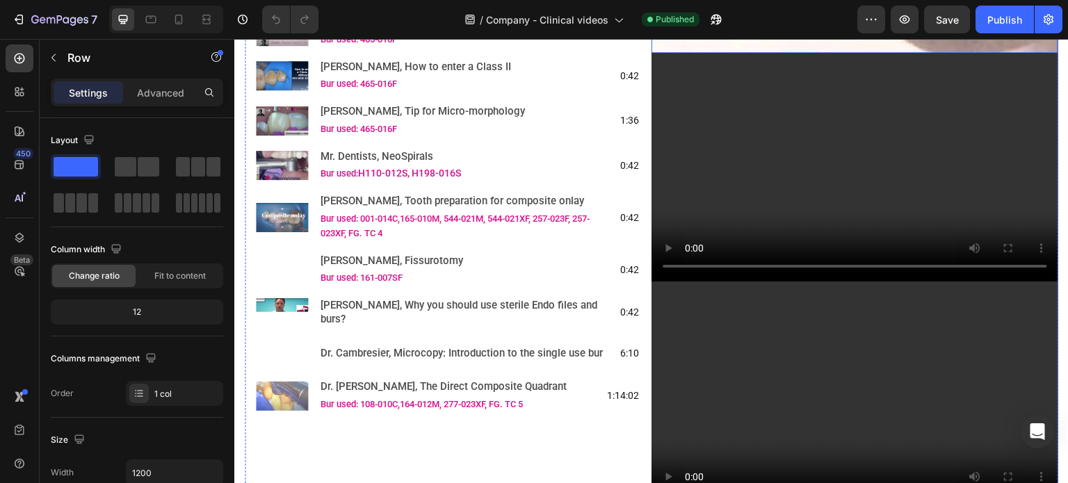
scroll to position [835, 0]
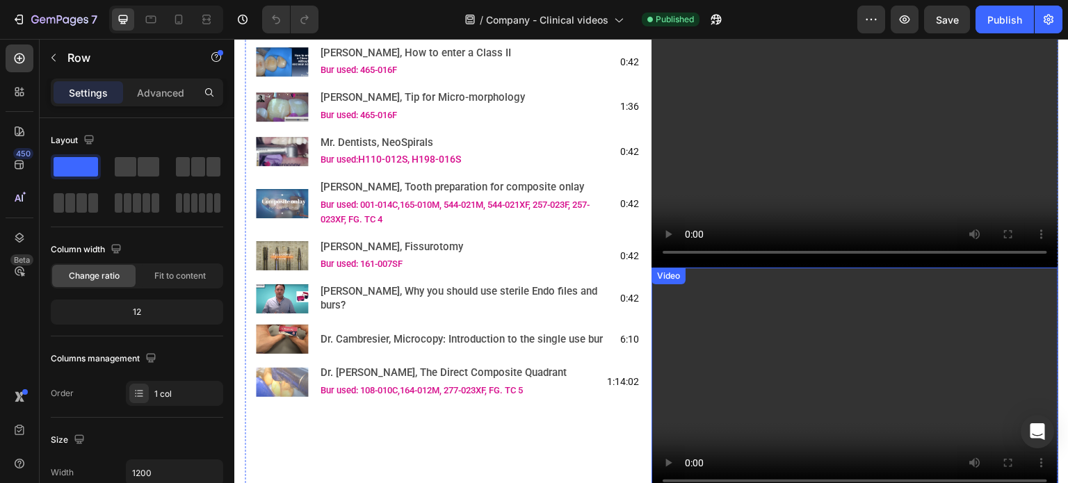
click at [732, 326] on video at bounding box center [855, 382] width 407 height 229
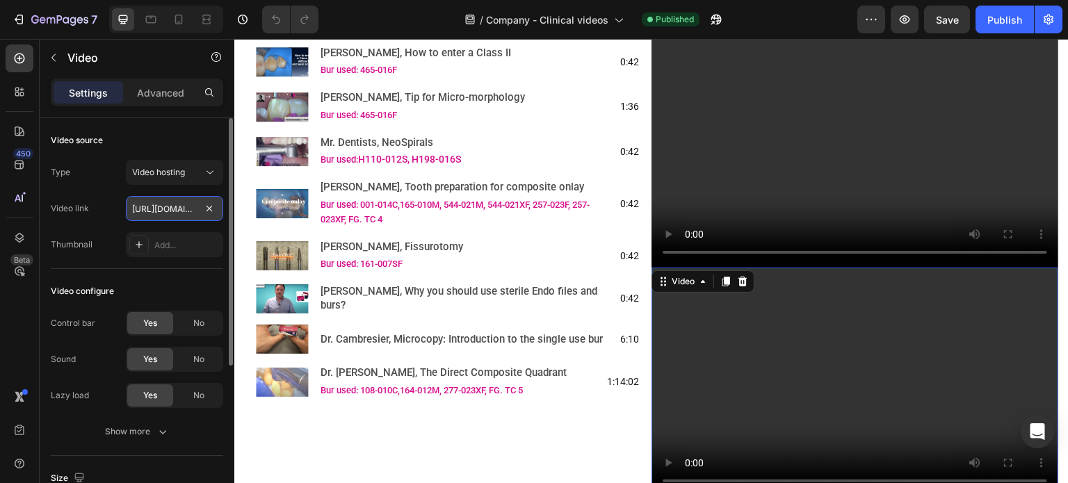
click at [145, 211] on input "[URL][DOMAIN_NAME]" at bounding box center [174, 208] width 97 height 25
click at [714, 310] on video at bounding box center [855, 382] width 407 height 229
click at [131, 206] on input "[URL][DOMAIN_NAME]" at bounding box center [174, 208] width 97 height 25
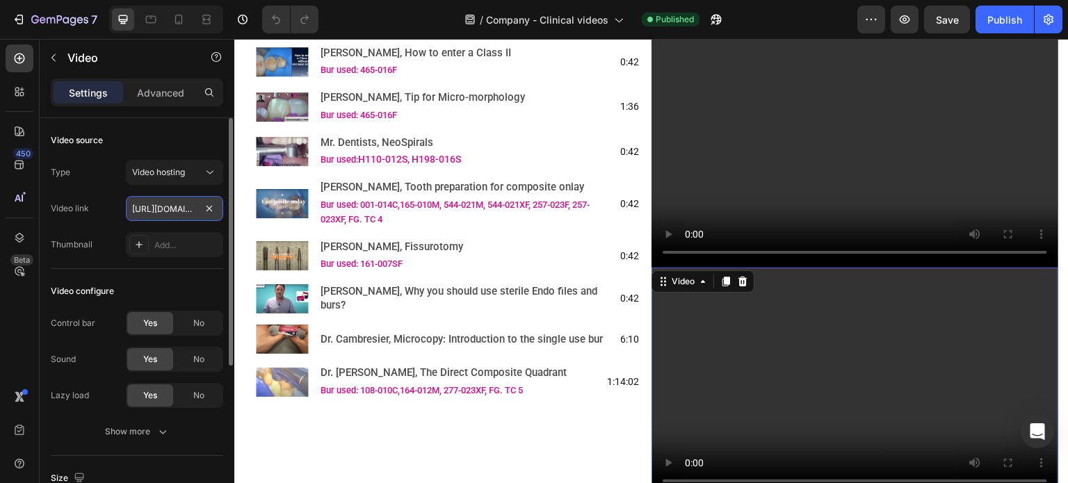
click at [131, 206] on input "[URL][DOMAIN_NAME]" at bounding box center [174, 208] width 97 height 25
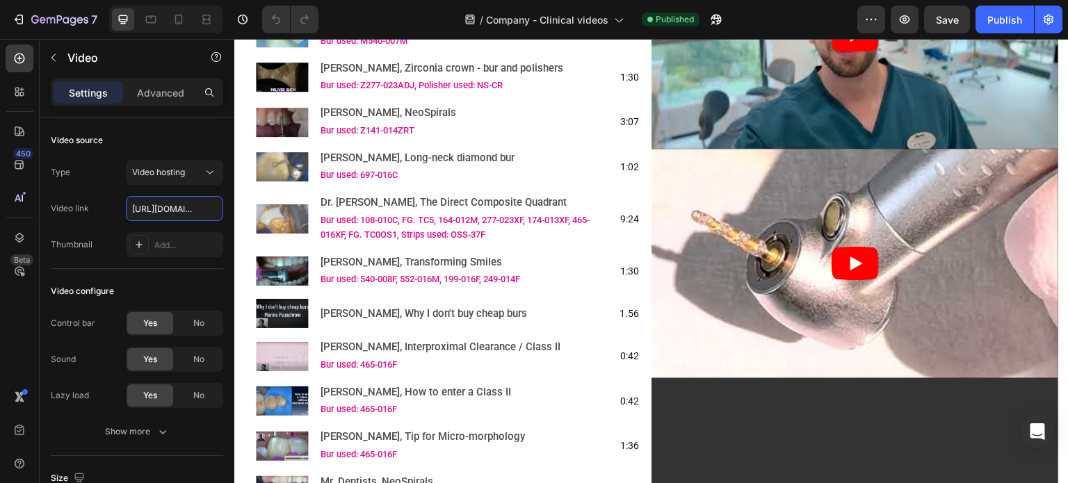
scroll to position [487, 0]
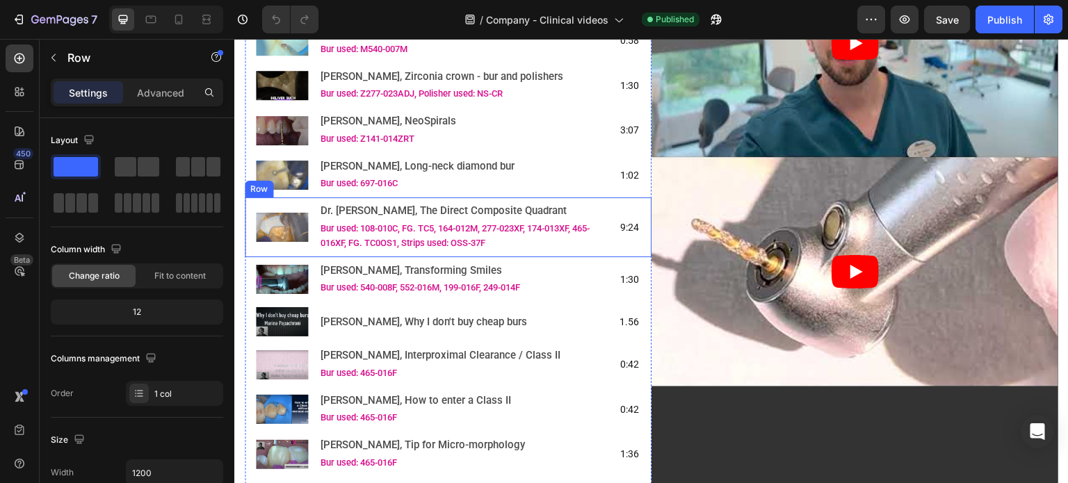
click at [250, 211] on div "Image Dr. [PERSON_NAME], The Direct Composite Quadrant Text Block Bur used: 108…" at bounding box center [448, 228] width 407 height 60
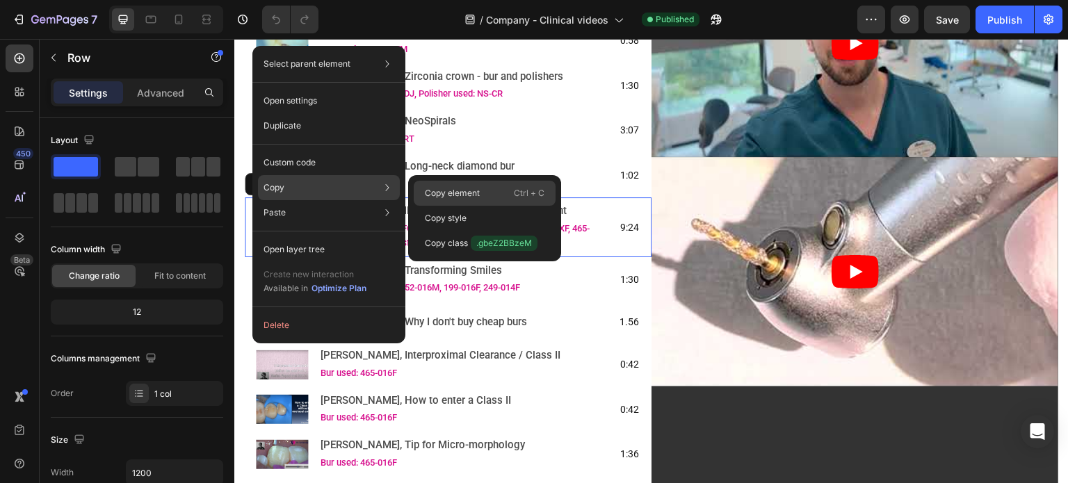
click at [419, 206] on div "Copy element Ctrl + C" at bounding box center [485, 218] width 142 height 25
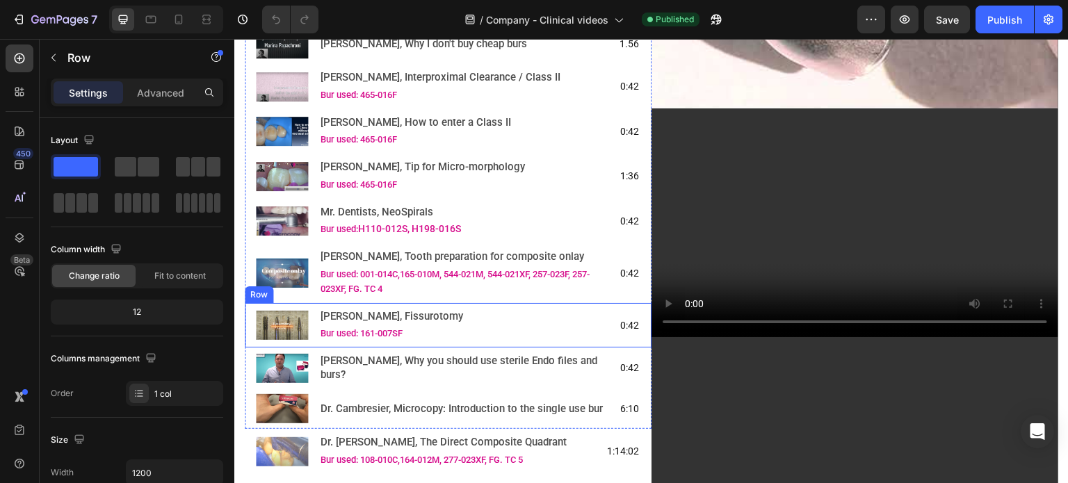
scroll to position [835, 0]
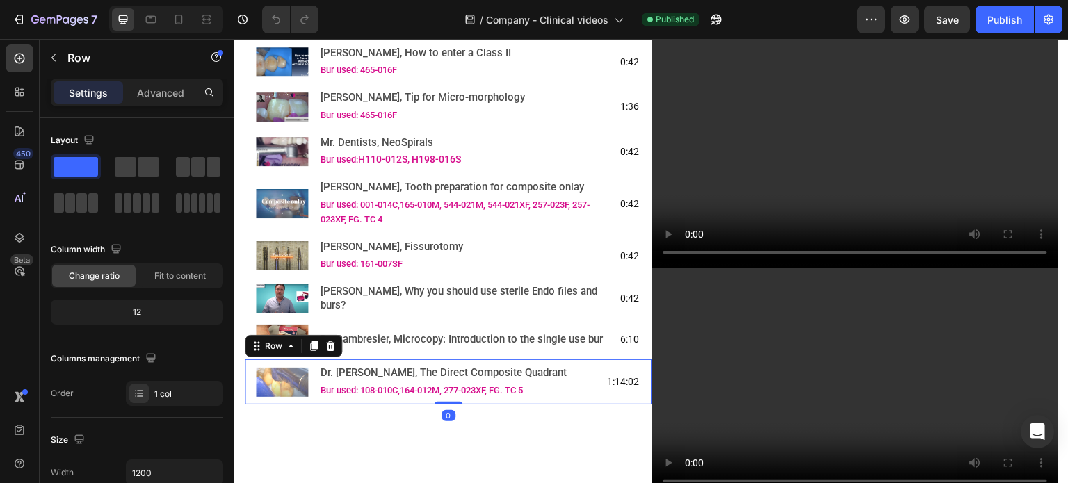
click at [301, 382] on div "Image Dr. de Beer, The Direct Composite Quadrant Text Block Bur used: 108-010C,…" at bounding box center [448, 382] width 407 height 45
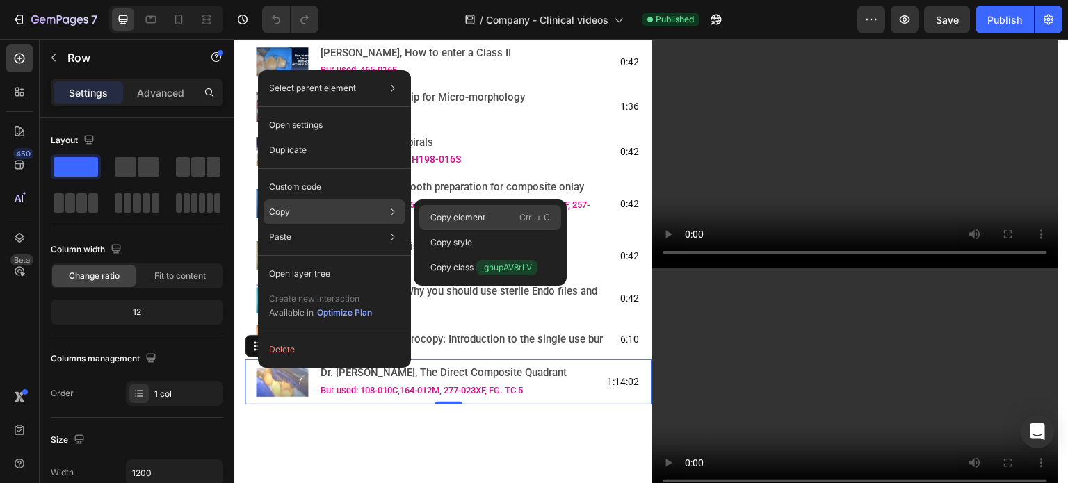
click at [438, 214] on p "Copy element" at bounding box center [458, 217] width 55 height 13
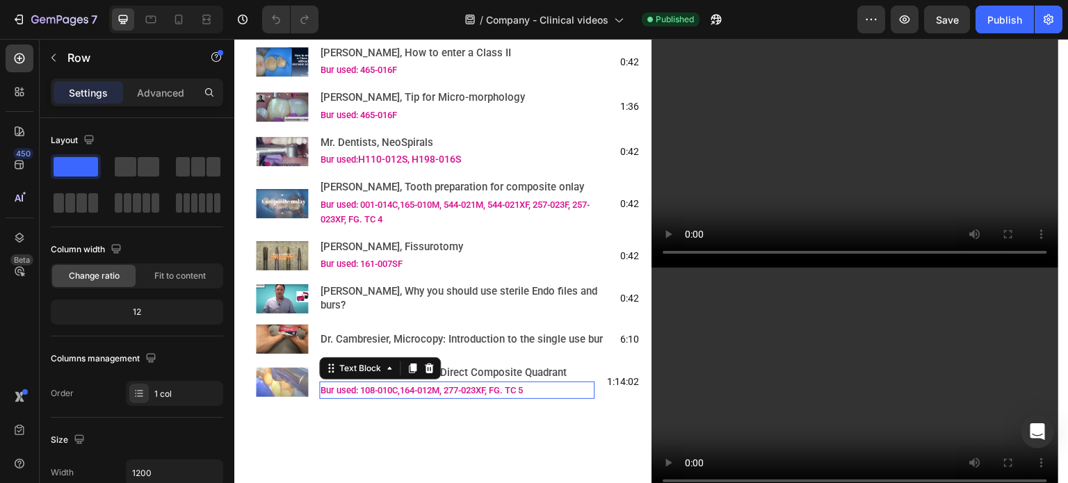
click at [504, 396] on span "Bur used: 108-010C,164-012M, 277-023XF, FG. TC 5" at bounding box center [422, 390] width 202 height 10
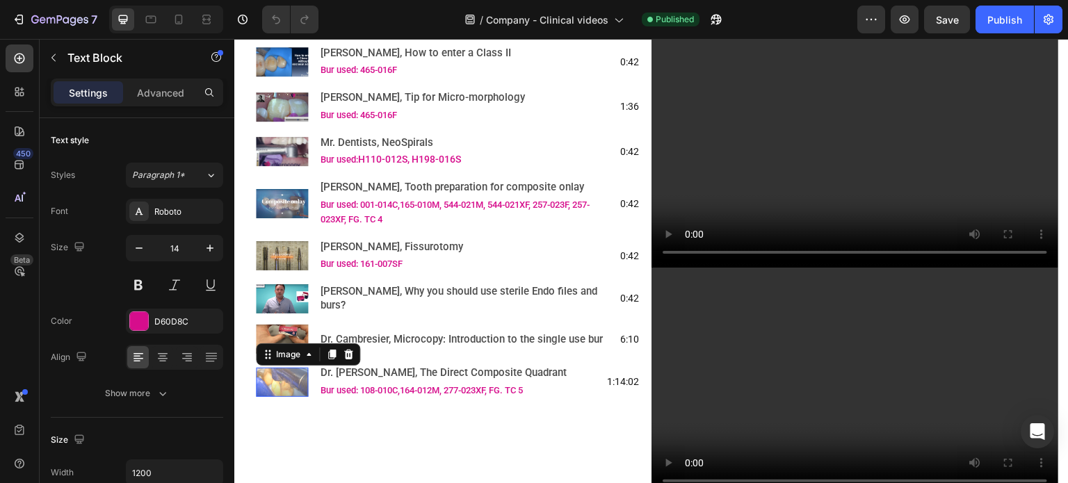
click at [282, 397] on img at bounding box center [282, 382] width 52 height 29
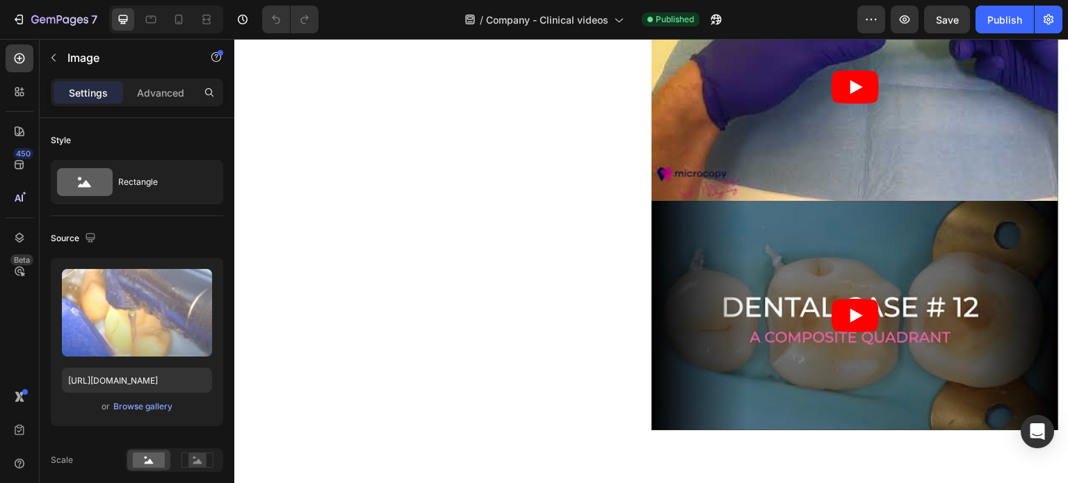
scroll to position [4104, 0]
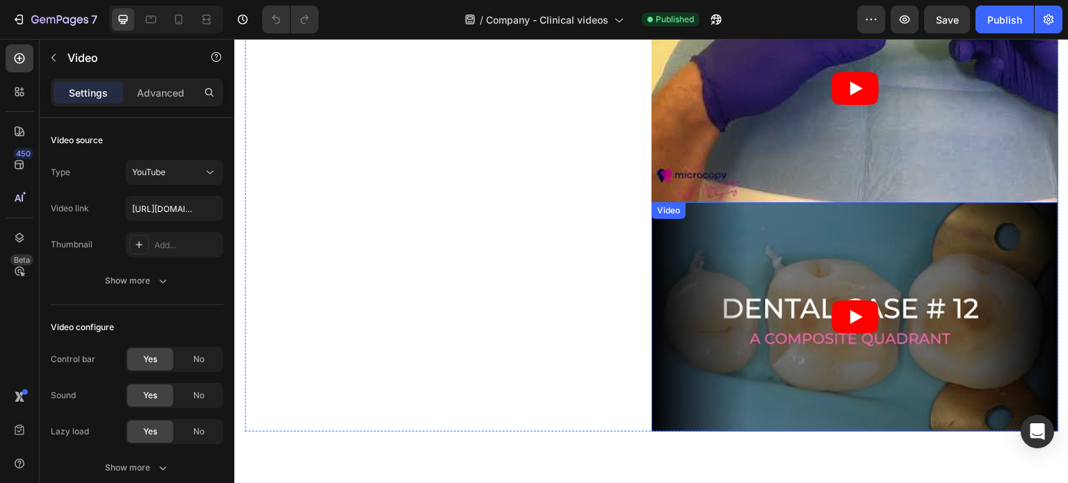
click at [782, 359] on article at bounding box center [855, 316] width 407 height 229
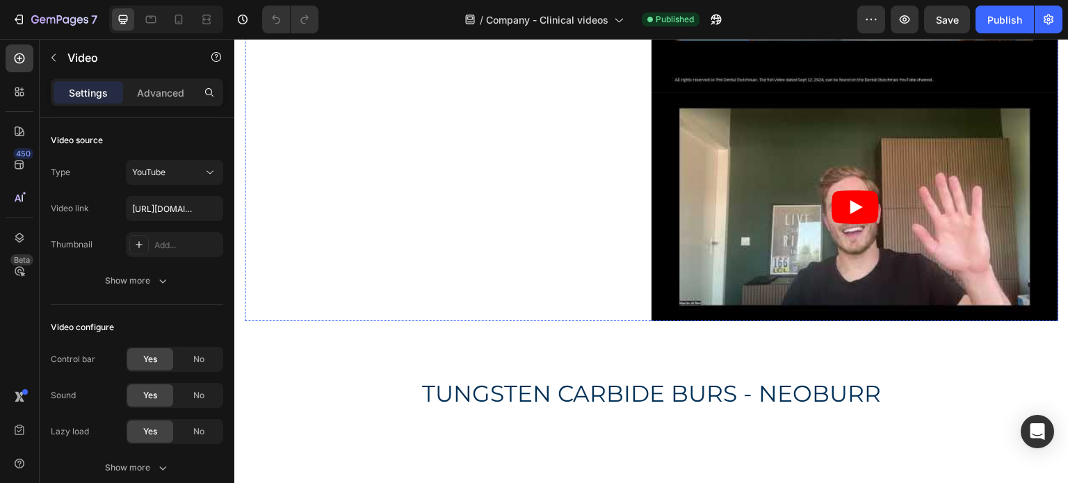
scroll to position [5185, 0]
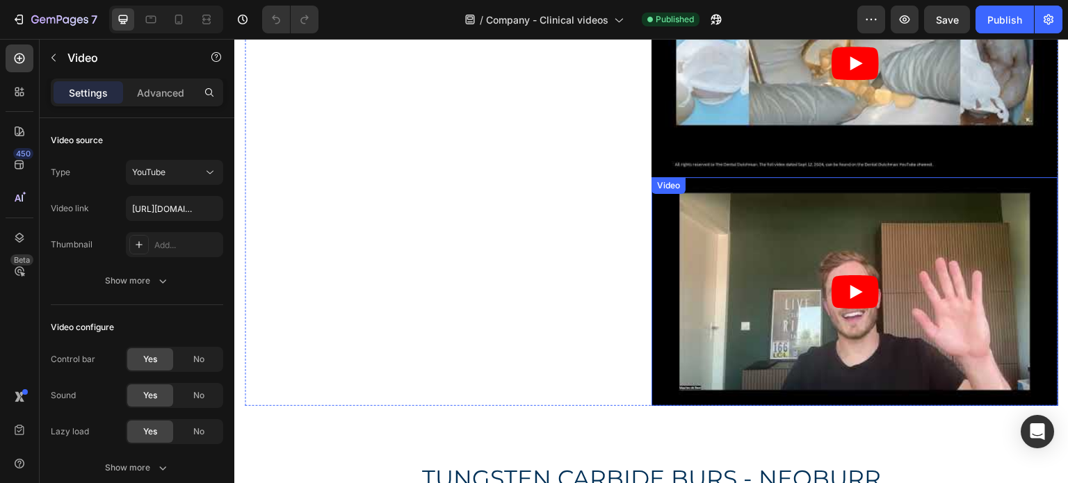
click at [748, 291] on article at bounding box center [855, 291] width 407 height 229
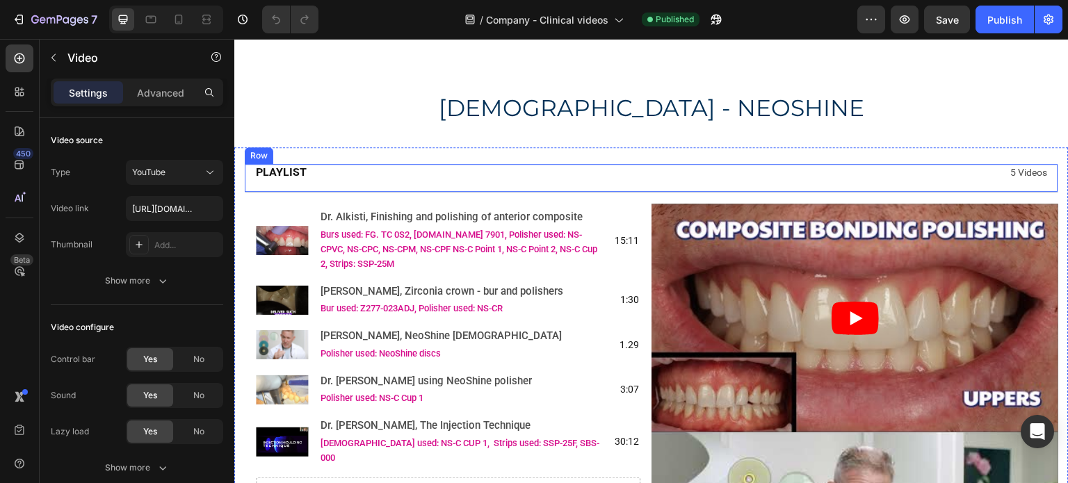
scroll to position [9776, 0]
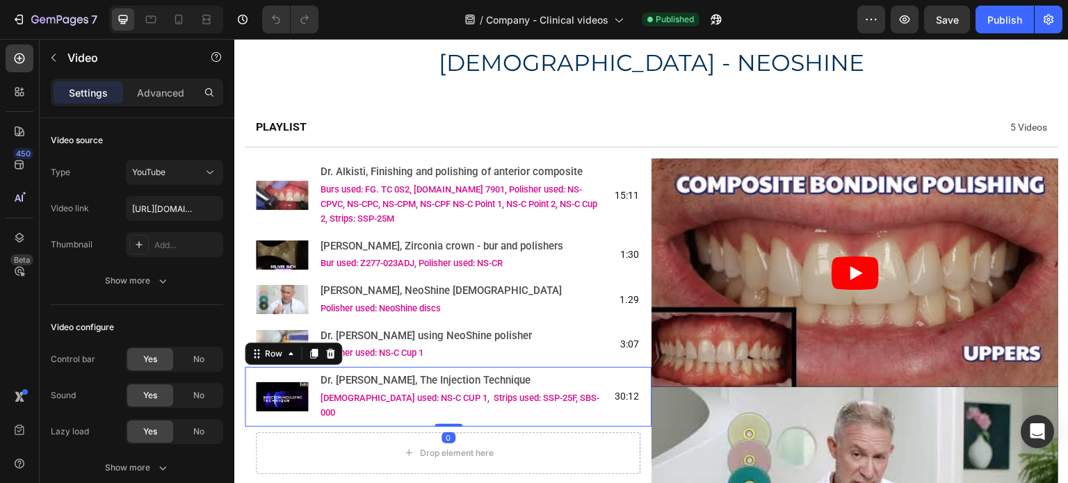
click at [307, 367] on div "Image Dr. de Beer, The Injection Technique Text Block Polishers used: NS-C CUP …" at bounding box center [448, 397] width 407 height 60
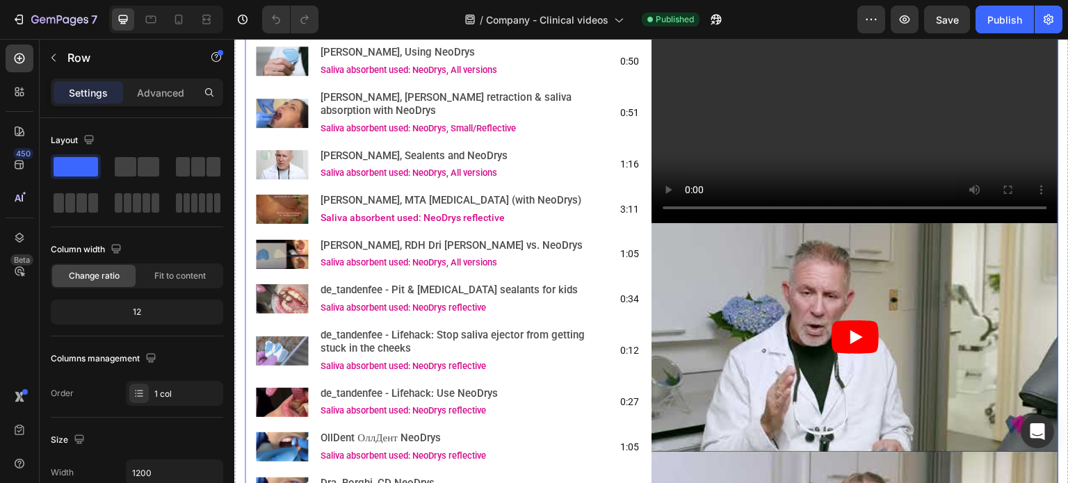
scroll to position [6994, 0]
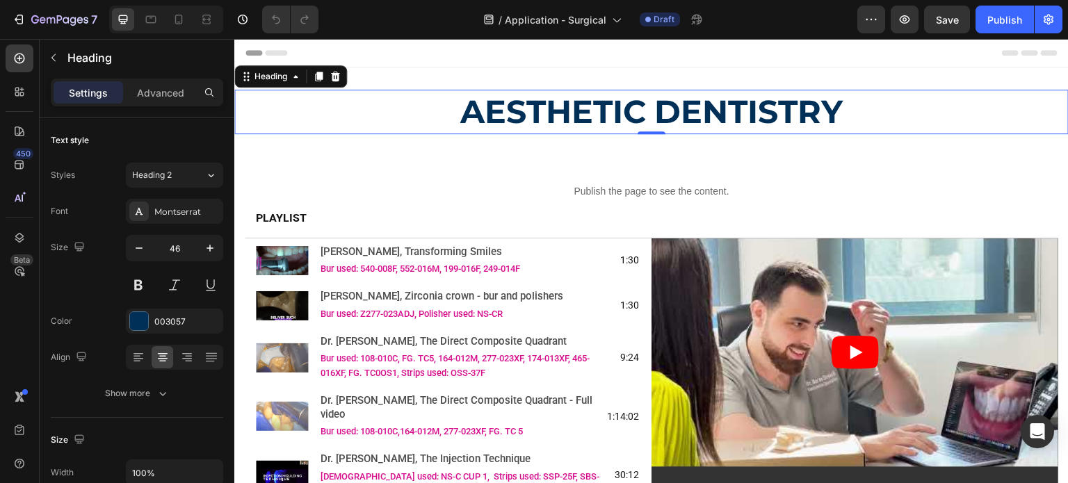
click at [526, 102] on strong "AESTHETIC DENTISTRY" at bounding box center [652, 112] width 383 height 40
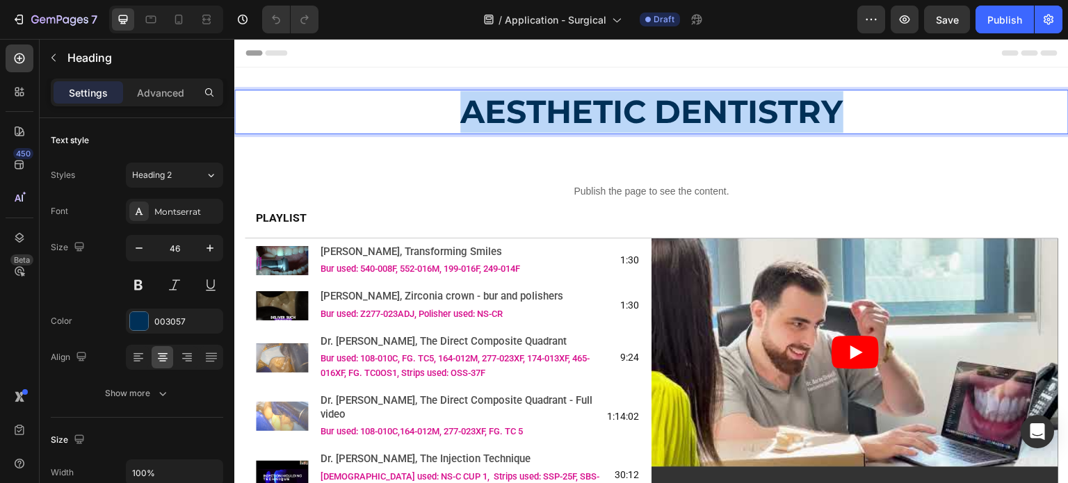
click at [526, 102] on strong "AESTHETIC DENTISTRY" at bounding box center [652, 112] width 383 height 40
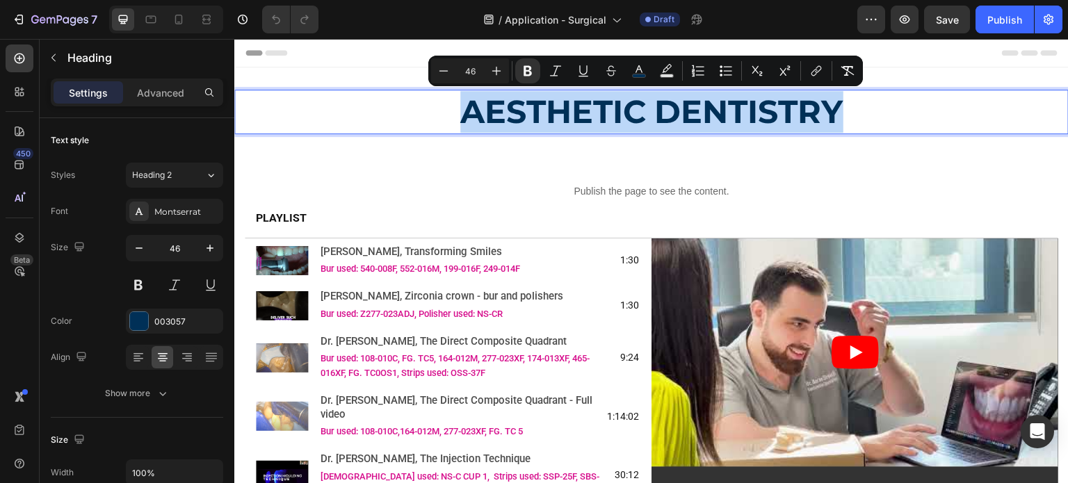
click at [529, 102] on strong "AESTHETIC DENTISTRY" at bounding box center [652, 112] width 383 height 40
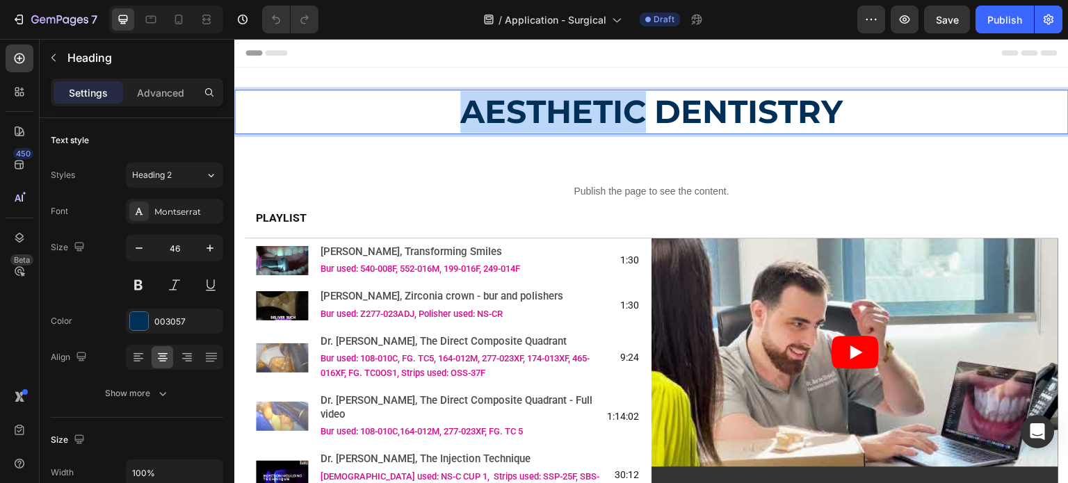
drag, startPoint x: 639, startPoint y: 105, endPoint x: 454, endPoint y: 111, distance: 185.1
click at [461, 111] on strong "AESTHETIC DENTISTRY" at bounding box center [652, 112] width 383 height 40
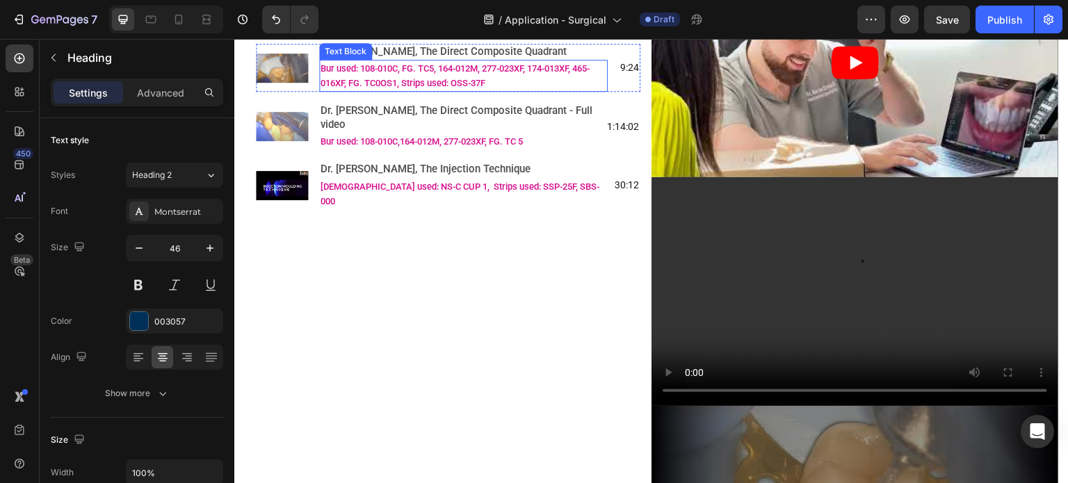
scroll to position [127, 0]
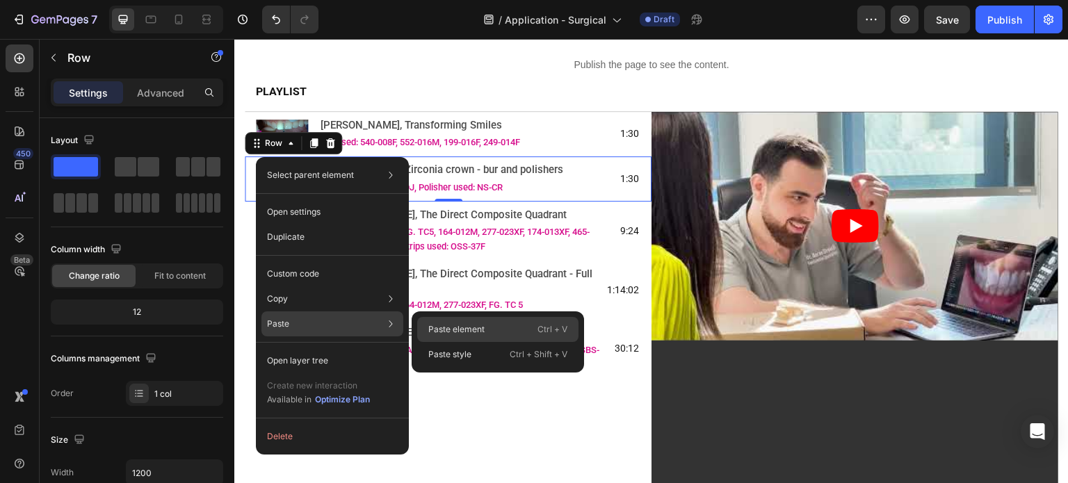
click at [426, 342] on div "Paste element Ctrl + V" at bounding box center [497, 354] width 161 height 25
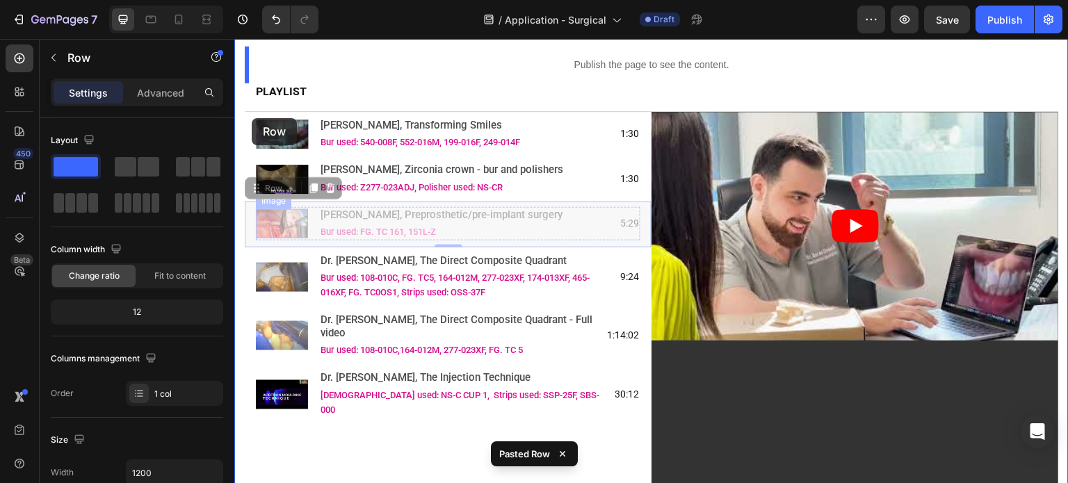
drag, startPoint x: 251, startPoint y: 195, endPoint x: 252, endPoint y: 118, distance: 76.5
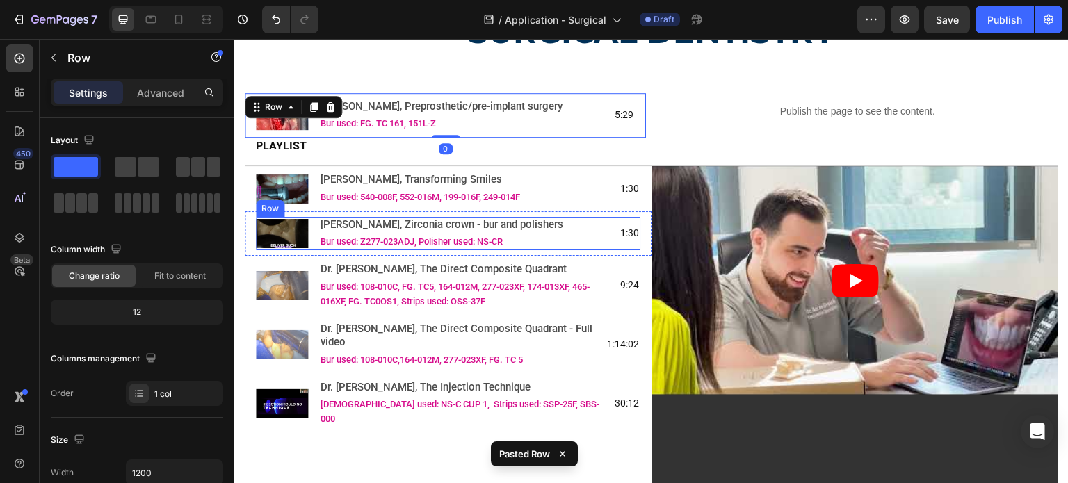
scroll to position [0, 0]
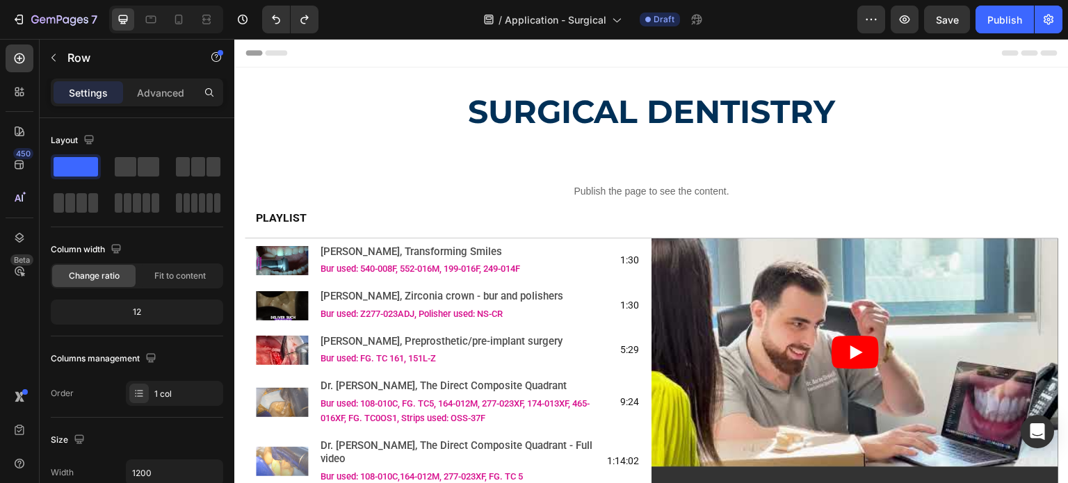
click at [248, 352] on div "Image [PERSON_NAME], Preprosthetic/pre-implant surgery Text Block Bur used: FG.…" at bounding box center [448, 350] width 407 height 45
click at [271, 350] on img at bounding box center [282, 350] width 52 height 29
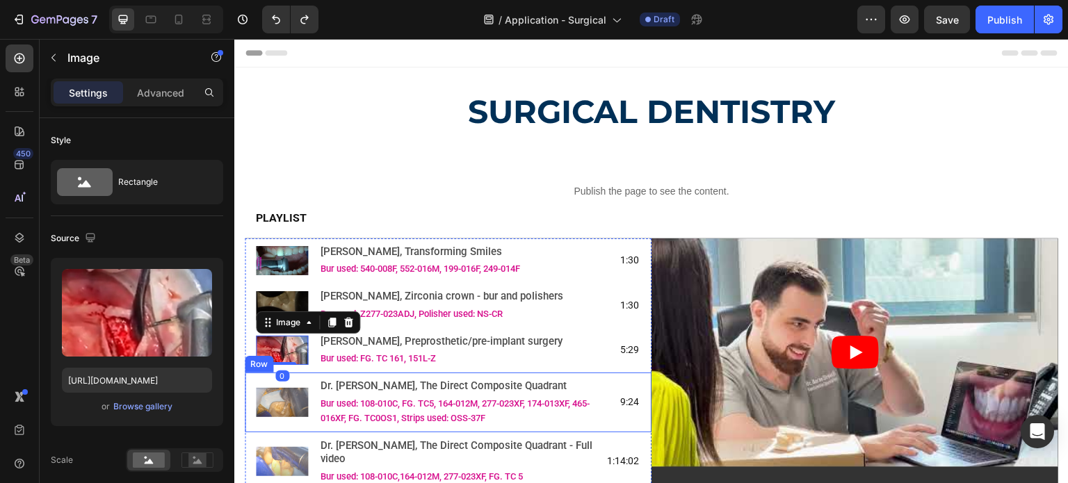
click at [245, 383] on div "Image Dr. [PERSON_NAME], The Direct Composite Quadrant Text Block Bur used: 108…" at bounding box center [448, 403] width 407 height 60
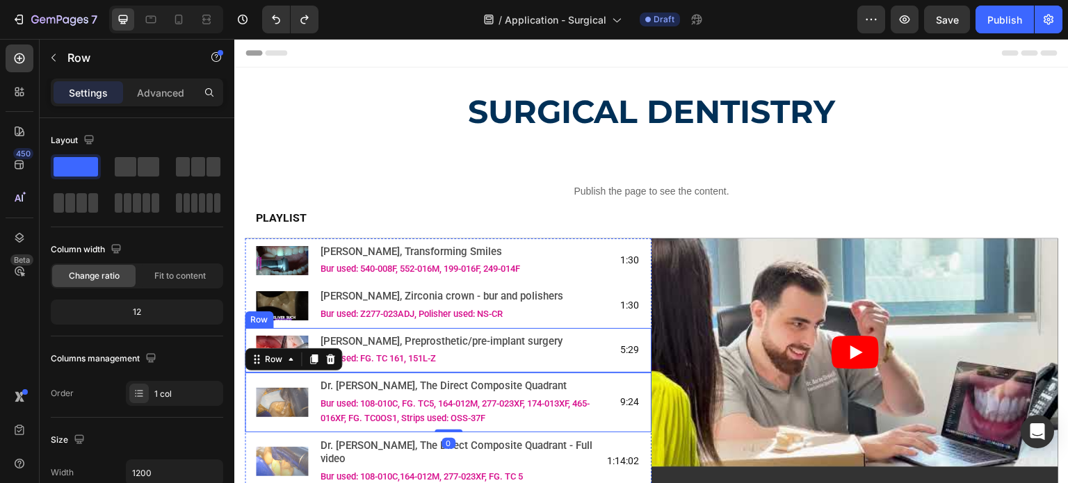
click at [252, 336] on div "Image [PERSON_NAME], Preprosthetic/pre-implant surgery Text Block Bur used: FG.…" at bounding box center [448, 350] width 407 height 45
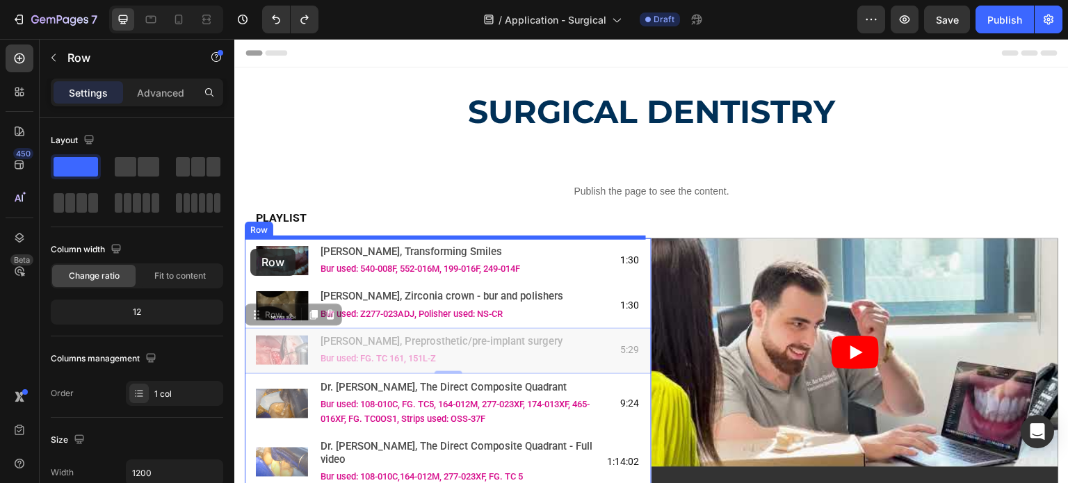
drag, startPoint x: 253, startPoint y: 320, endPoint x: 250, endPoint y: 249, distance: 71.0
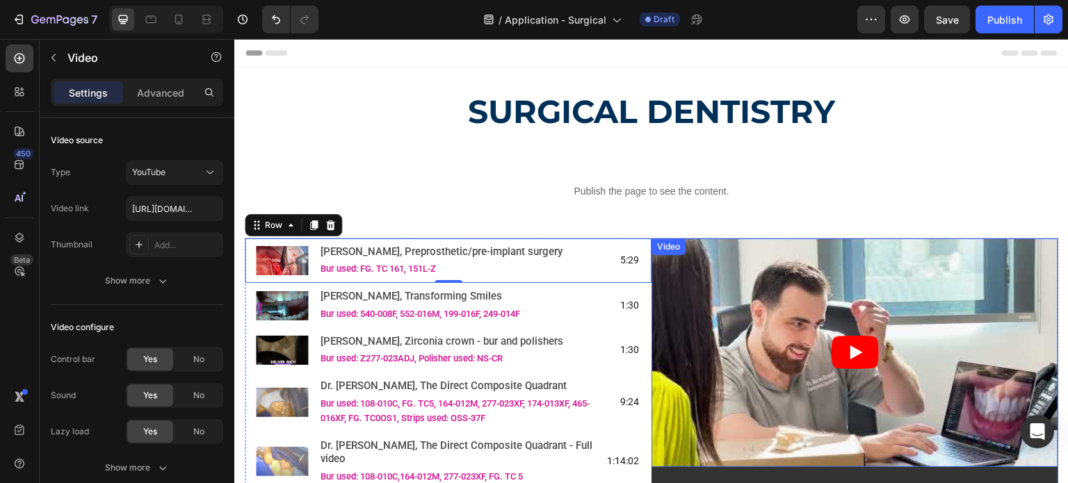
click at [710, 242] on div "Video" at bounding box center [855, 353] width 407 height 229
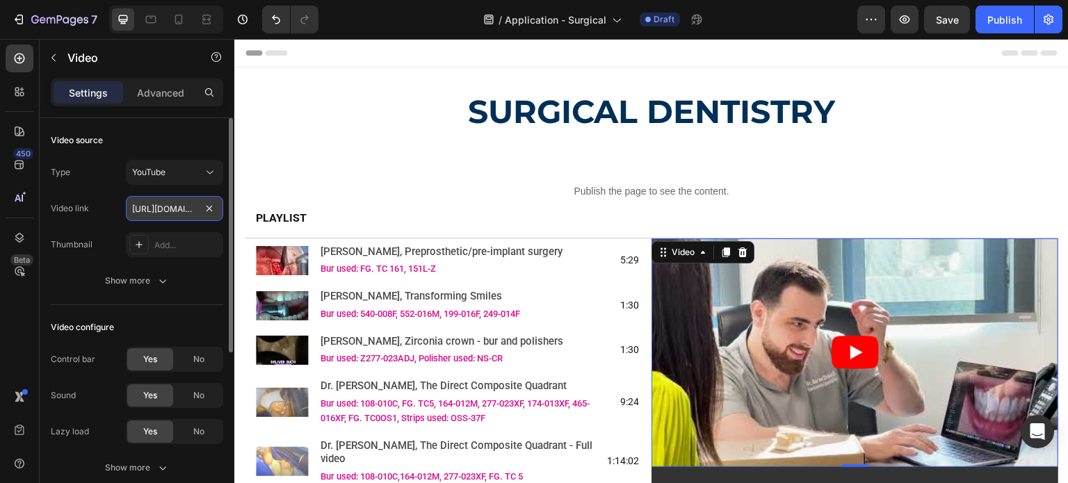
click at [170, 204] on input "[URL][DOMAIN_NAME]" at bounding box center [174, 208] width 97 height 25
paste input "M8RojiKp8Ek"
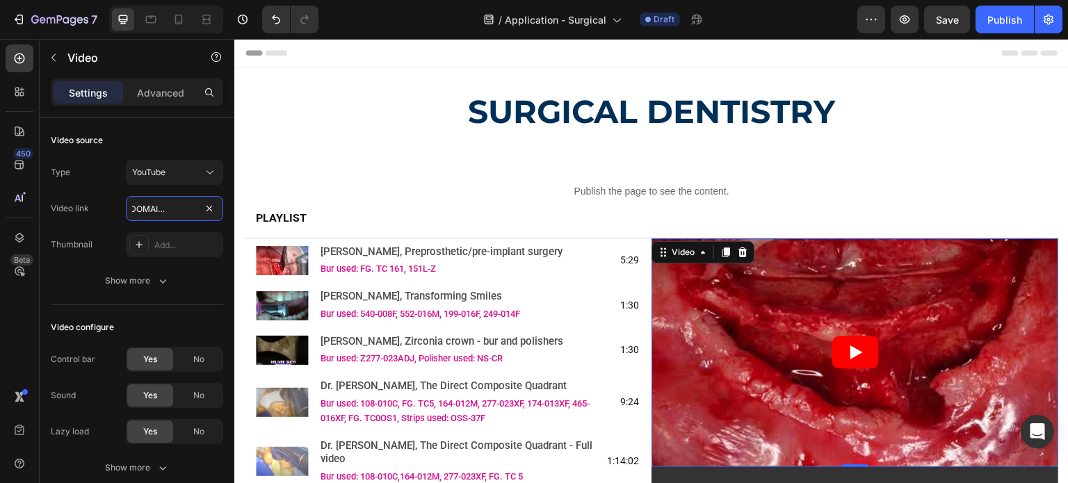
type input "[URL][DOMAIN_NAME]"
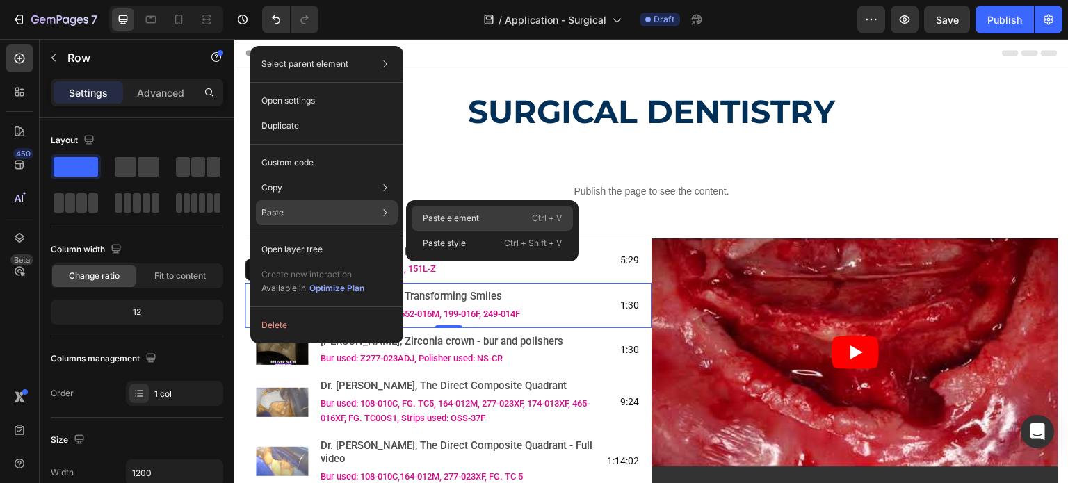
click at [431, 216] on p "Paste element" at bounding box center [451, 218] width 56 height 13
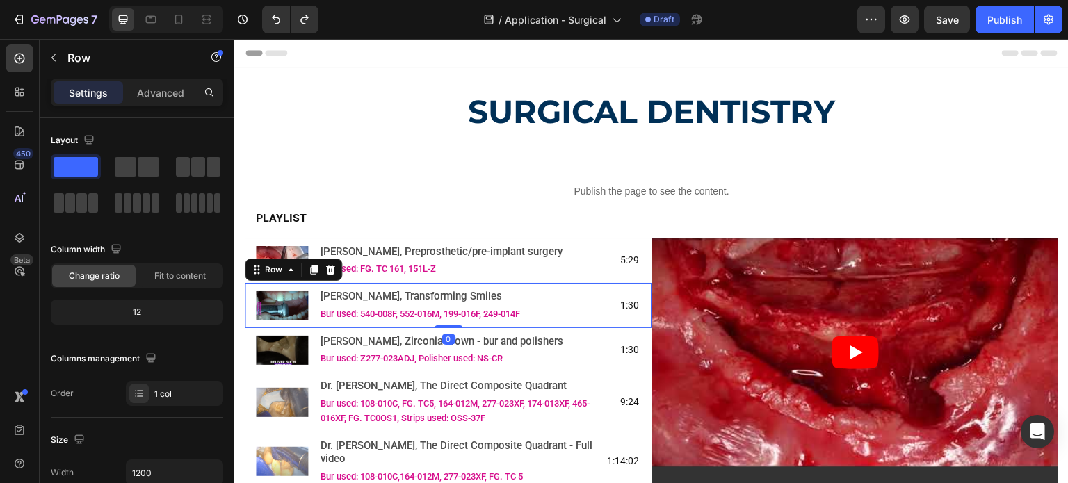
click at [252, 286] on div "Image [PERSON_NAME], Transforming Smiles Text Block Bur used: 540-008F, 552-016…" at bounding box center [448, 305] width 407 height 45
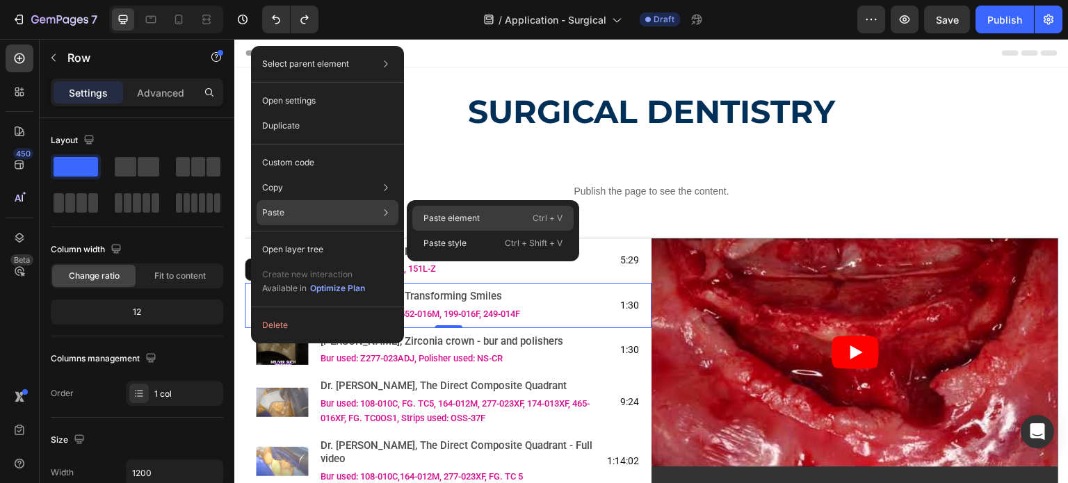
click at [418, 231] on div "Paste element Ctrl + V" at bounding box center [493, 243] width 161 height 25
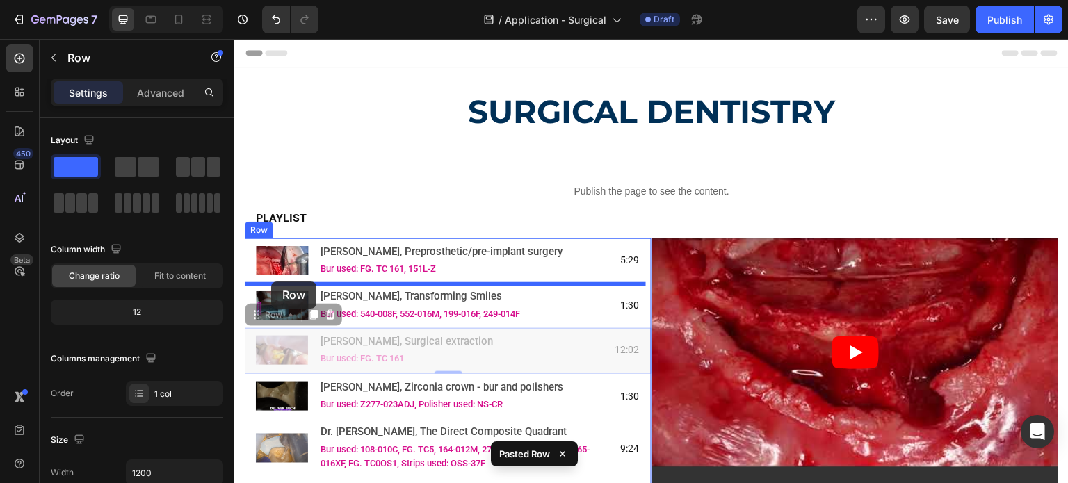
drag, startPoint x: 253, startPoint y: 316, endPoint x: 271, endPoint y: 282, distance: 38.9
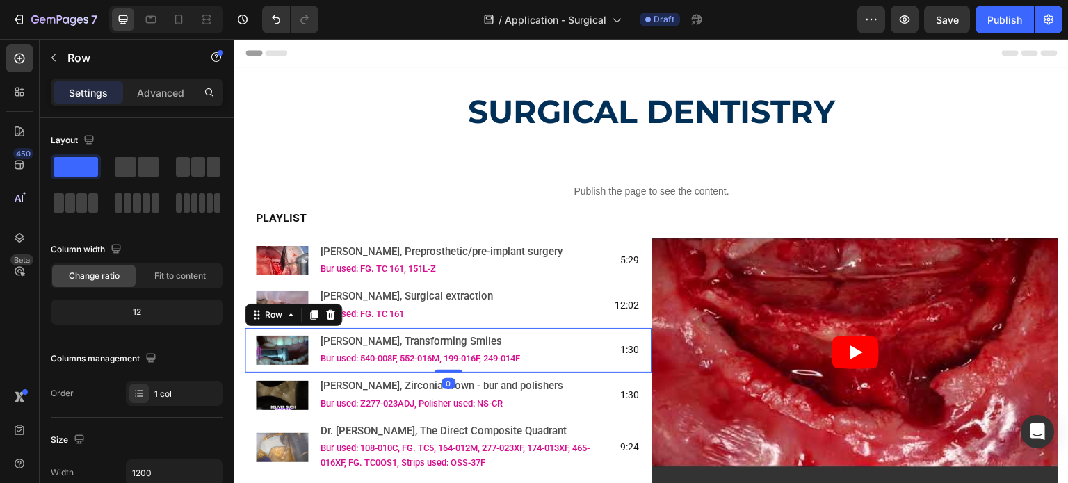
click at [248, 346] on div "Image [PERSON_NAME], Transforming Smiles Text Block Bur used: 540-008F, 552-016…" at bounding box center [448, 350] width 407 height 45
click at [331, 317] on icon at bounding box center [330, 315] width 9 height 10
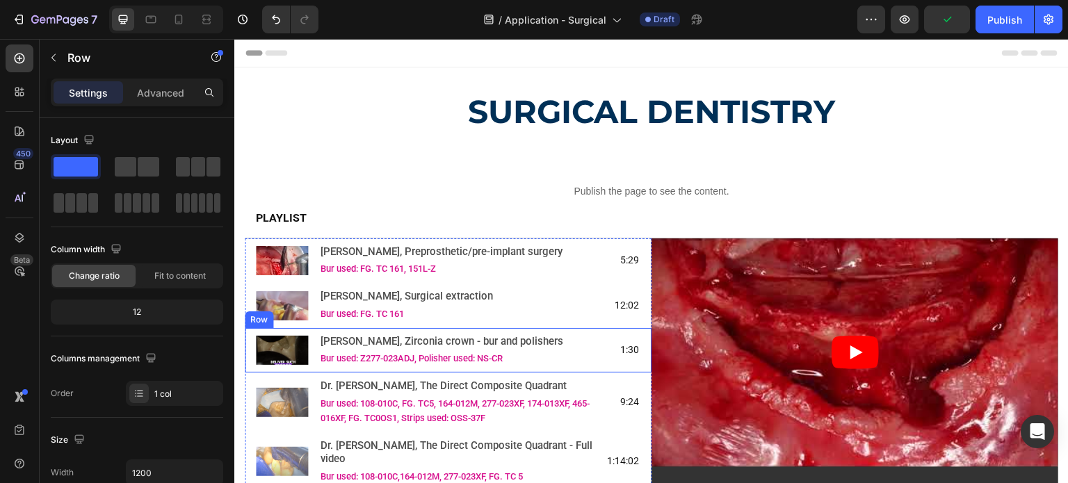
click at [248, 349] on div "Image [PERSON_NAME], Zirconia crown - bur and polishers Text Block Bur used: Z2…" at bounding box center [448, 350] width 407 height 45
click at [333, 323] on div at bounding box center [330, 315] width 17 height 17
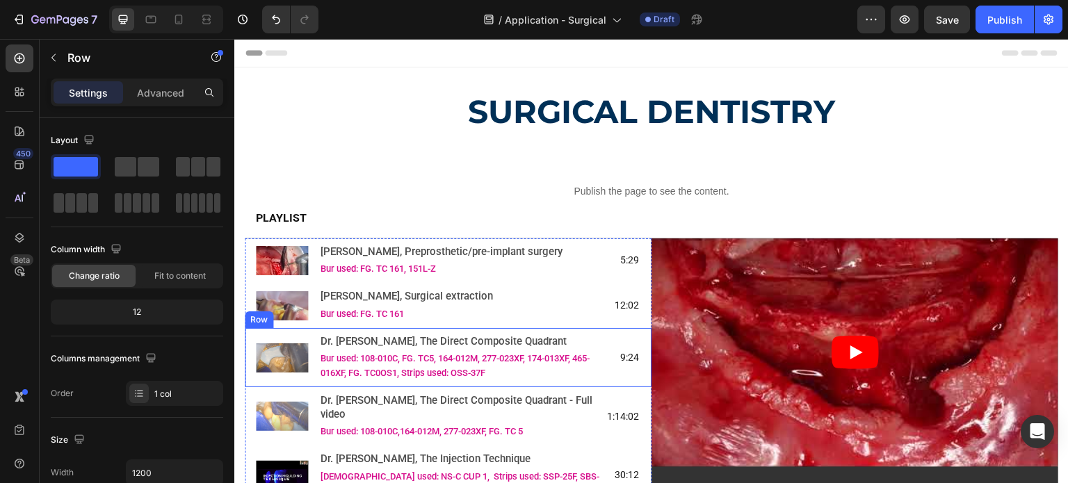
click at [248, 351] on div "Image Dr. [PERSON_NAME], The Direct Composite Quadrant Text Block Bur used: 108…" at bounding box center [448, 358] width 407 height 60
click at [331, 320] on icon at bounding box center [330, 315] width 9 height 10
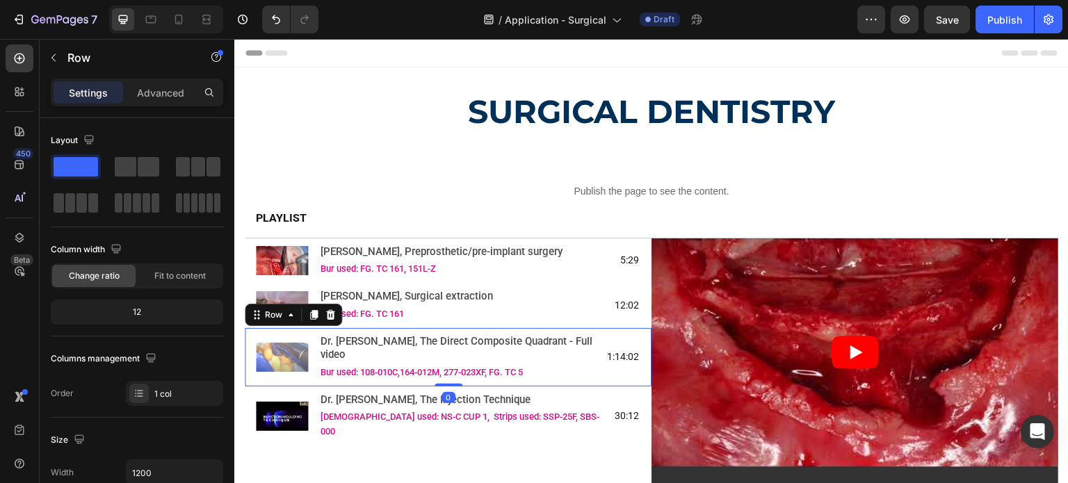
click at [248, 358] on div "Image Dr. [PERSON_NAME], The Direct Composite Quadrant - Full video Text Block …" at bounding box center [448, 357] width 407 height 58
click at [328, 320] on icon at bounding box center [330, 315] width 9 height 10
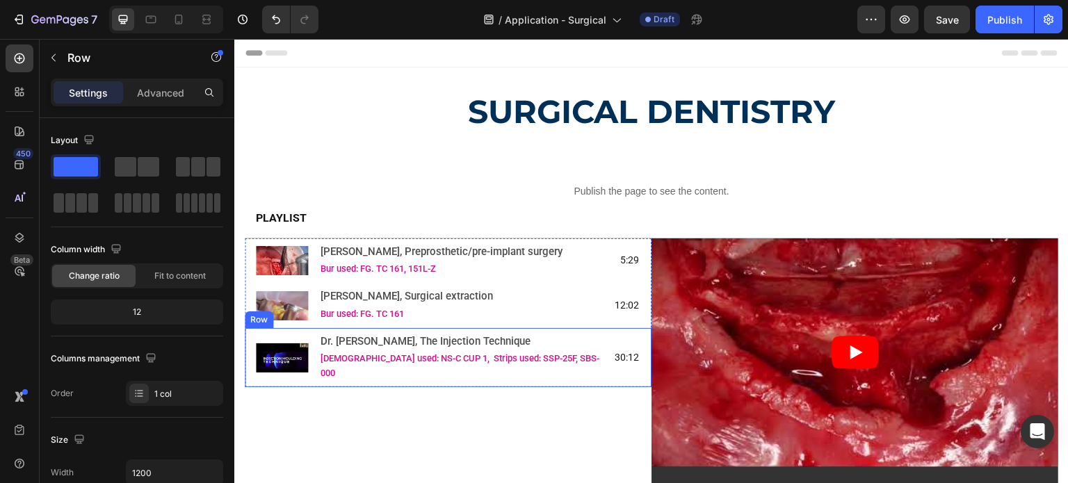
click at [253, 353] on div "Image Dr. [PERSON_NAME], The Injection Technique Text Block Polishers used: NS-…" at bounding box center [448, 358] width 407 height 60
click at [336, 323] on div at bounding box center [330, 315] width 17 height 17
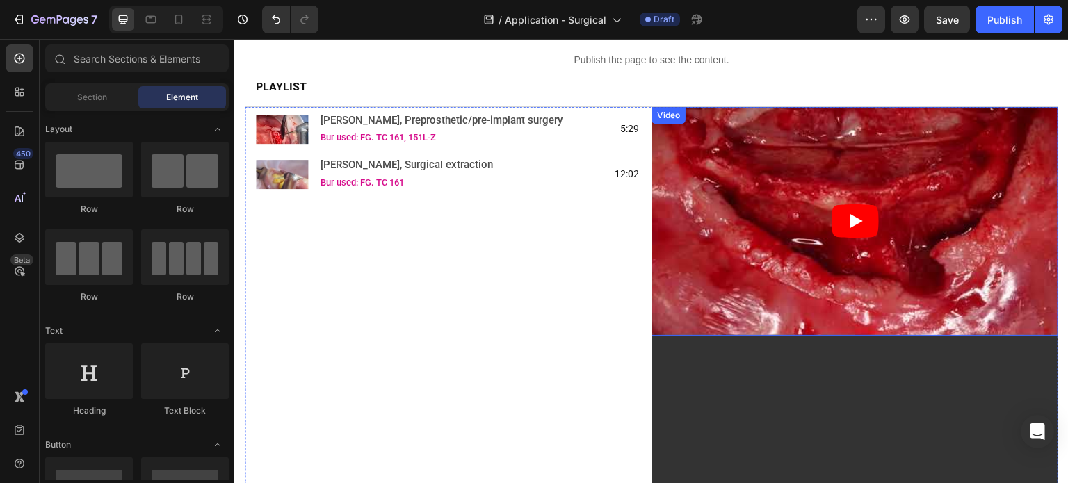
scroll to position [139, 0]
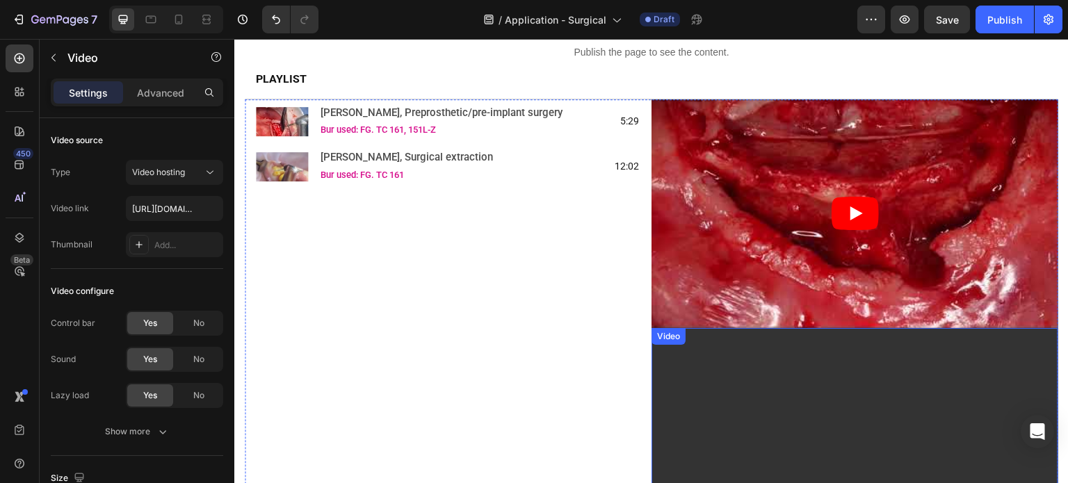
click at [696, 348] on div "Video" at bounding box center [855, 442] width 407 height 229
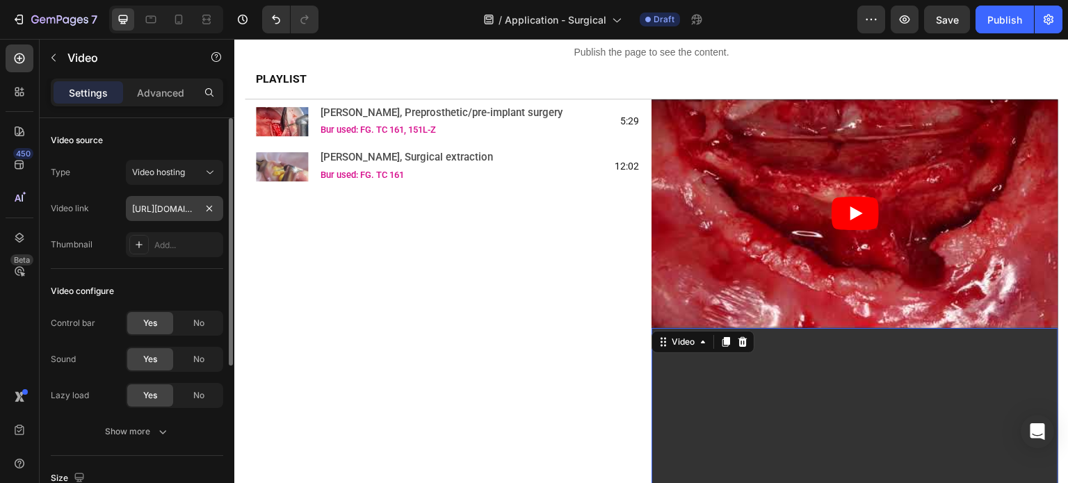
click at [148, 207] on input "[URL][DOMAIN_NAME]" at bounding box center [174, 208] width 97 height 25
type input "[URL][DOMAIN_NAME]"
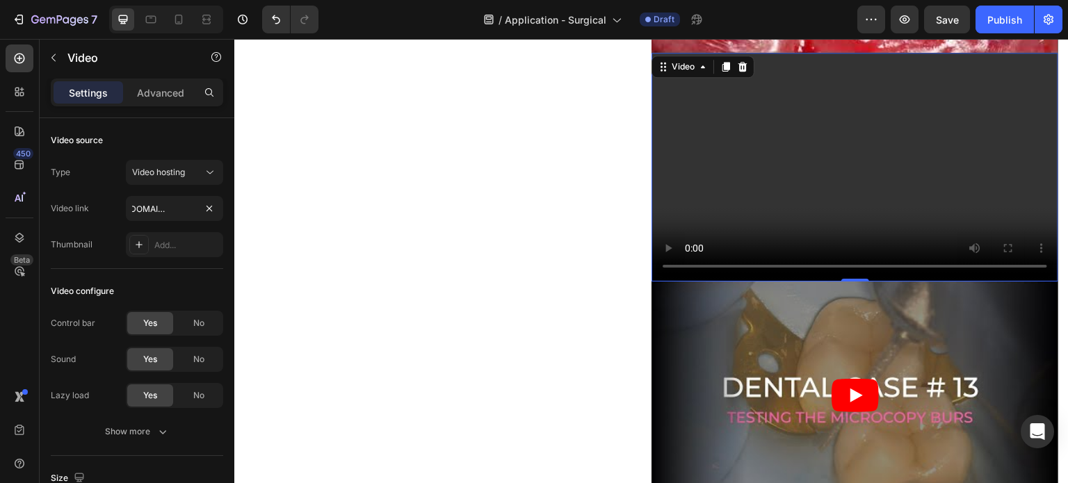
scroll to position [417, 0]
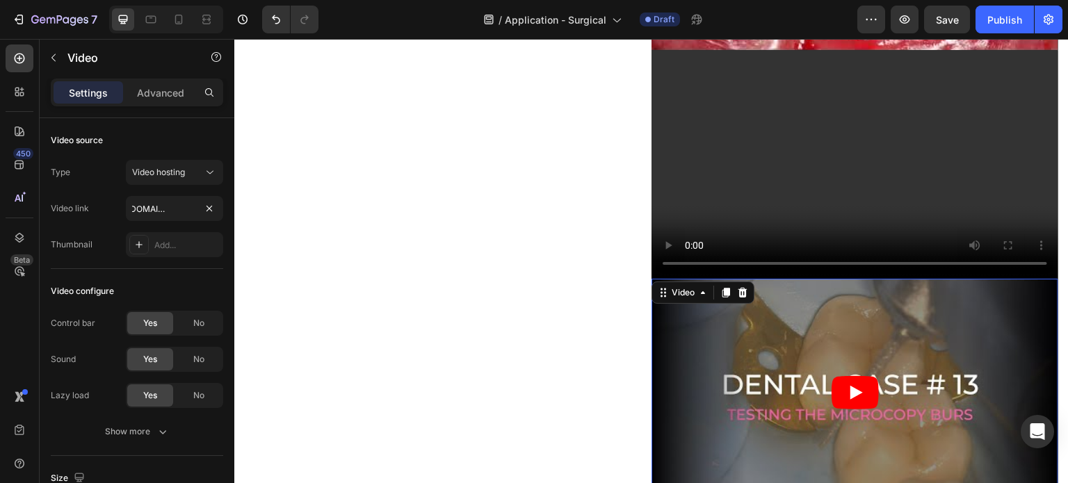
click at [680, 347] on article at bounding box center [855, 393] width 407 height 229
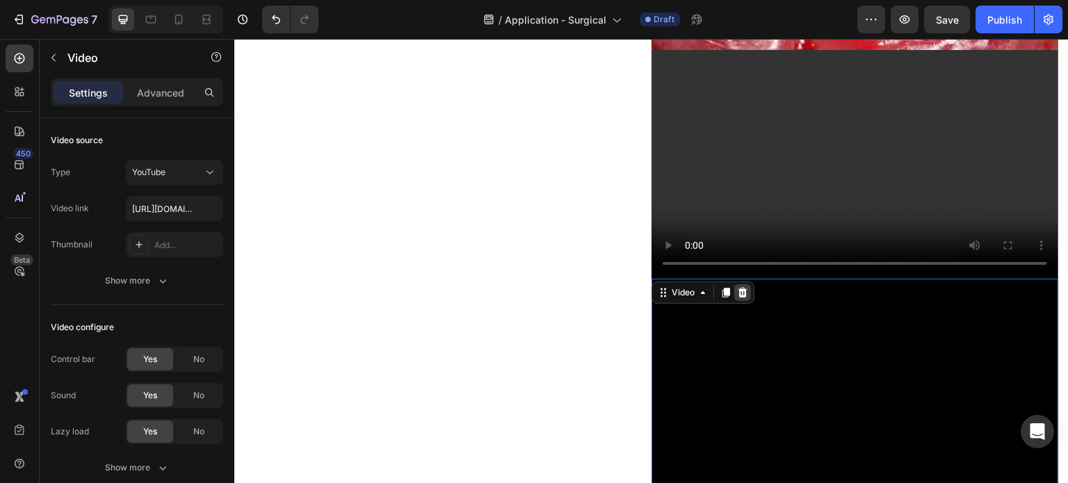
click at [739, 288] on icon at bounding box center [743, 293] width 9 height 10
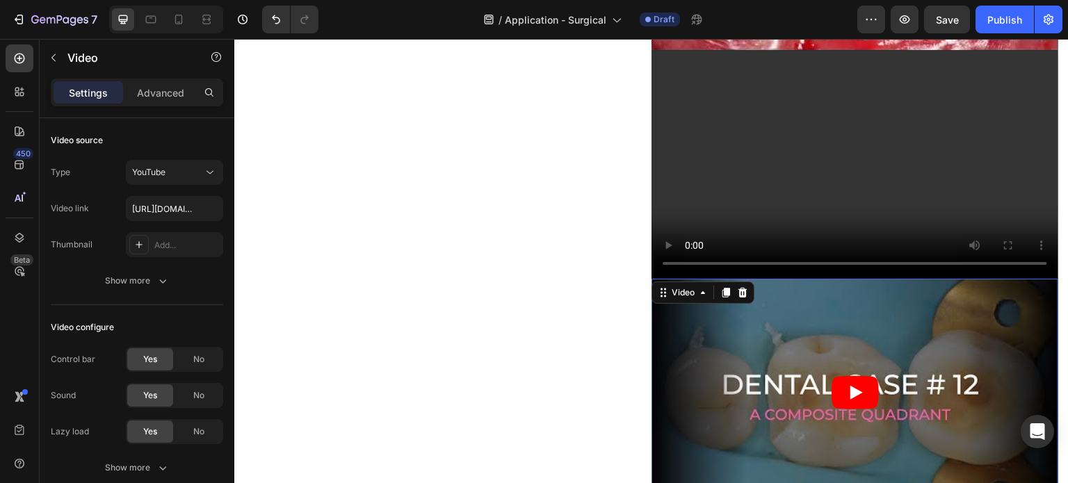
click at [736, 295] on div "Video 0" at bounding box center [855, 393] width 407 height 229
click at [739, 288] on icon at bounding box center [743, 293] width 9 height 10
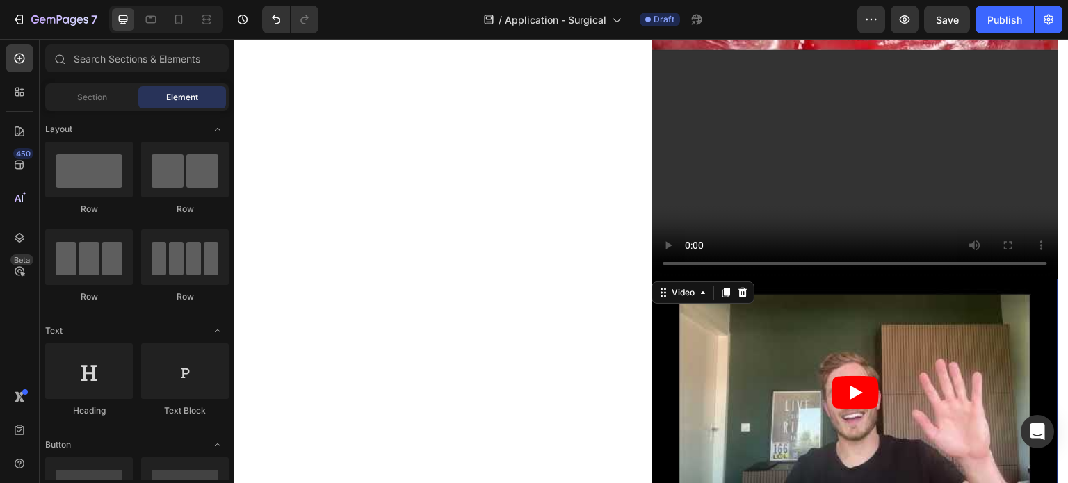
click at [735, 287] on div "Video 0" at bounding box center [855, 393] width 407 height 229
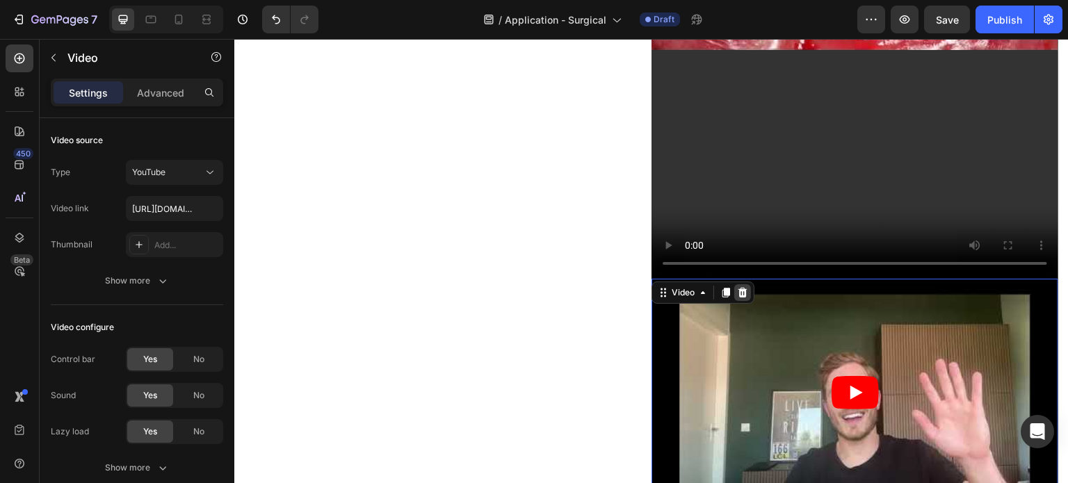
click at [739, 288] on icon at bounding box center [743, 293] width 9 height 10
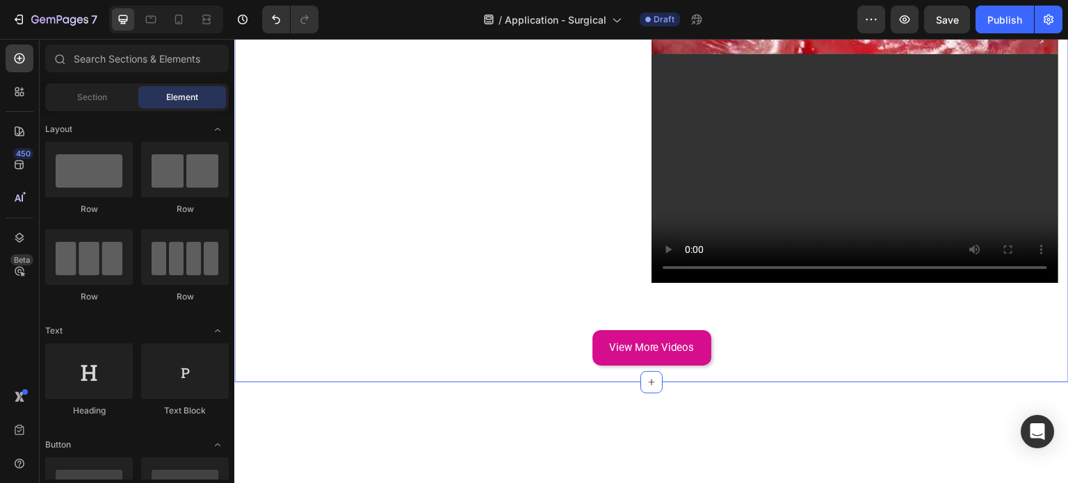
scroll to position [348, 0]
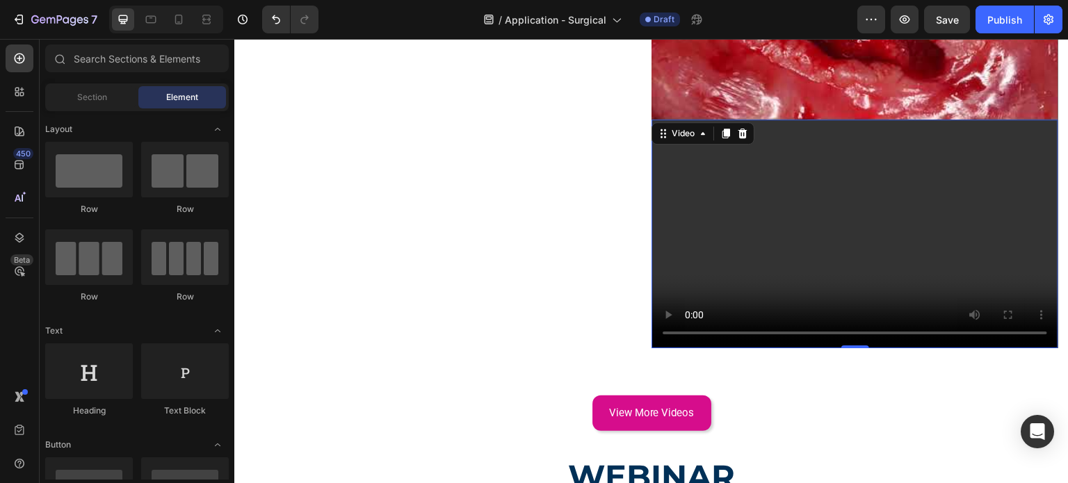
click at [716, 271] on video at bounding box center [855, 234] width 407 height 229
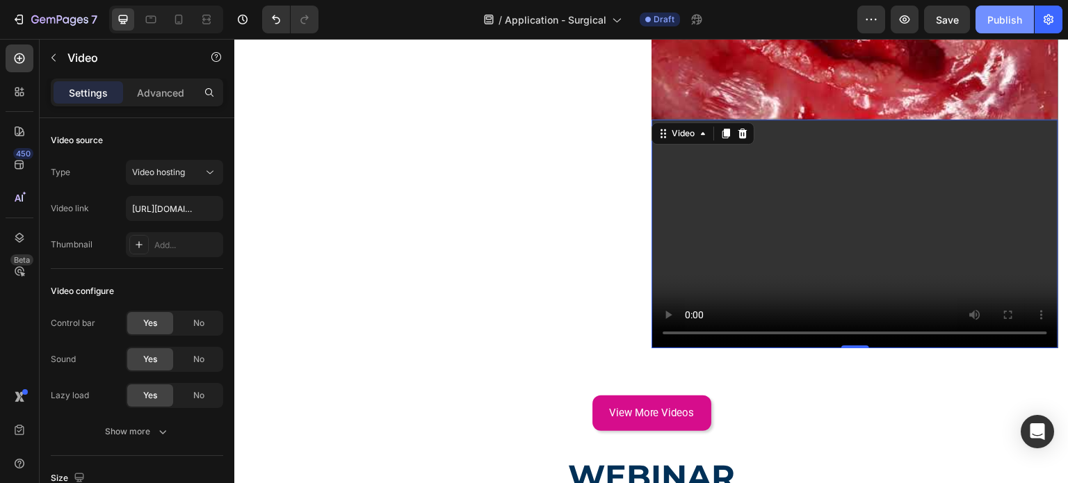
click at [995, 24] on div "Publish" at bounding box center [1005, 20] width 35 height 15
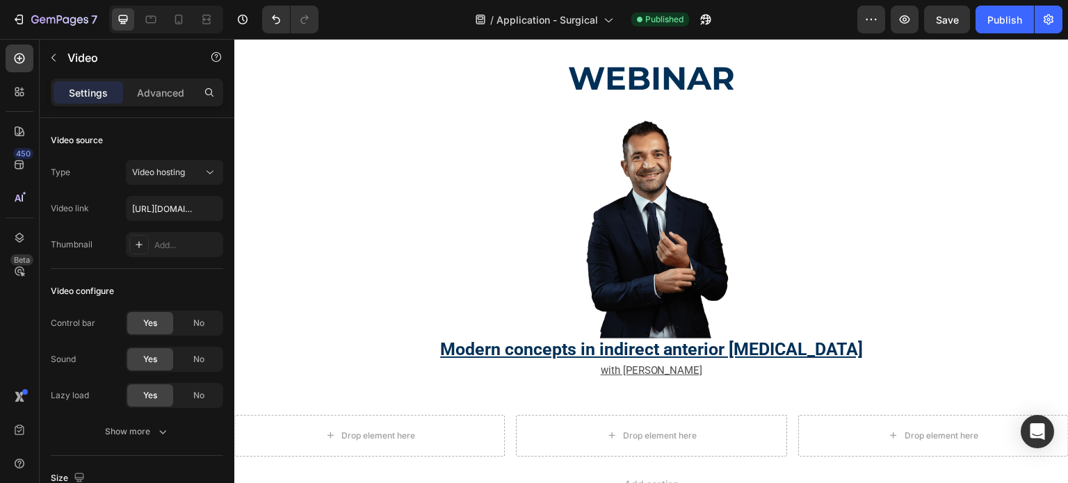
scroll to position [765, 0]
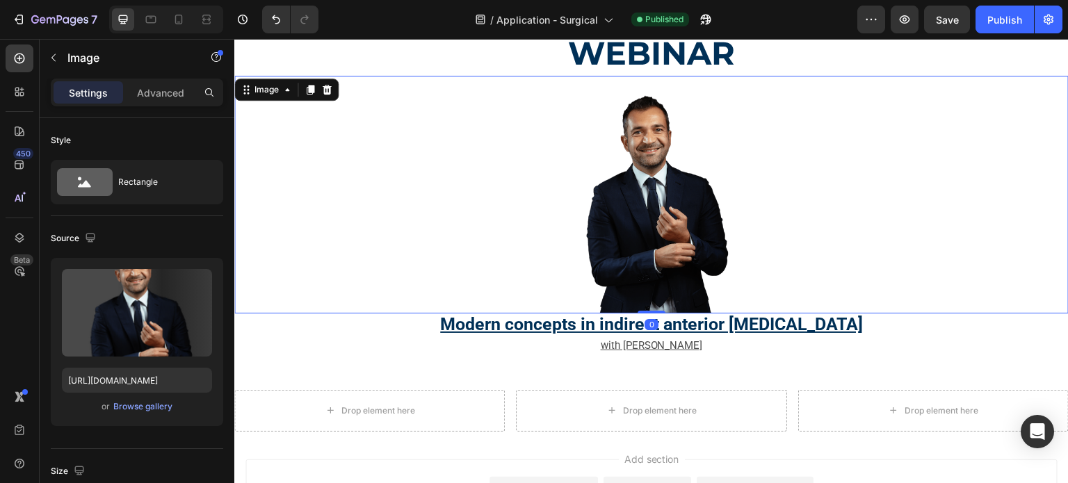
click at [607, 212] on img at bounding box center [651, 195] width 209 height 238
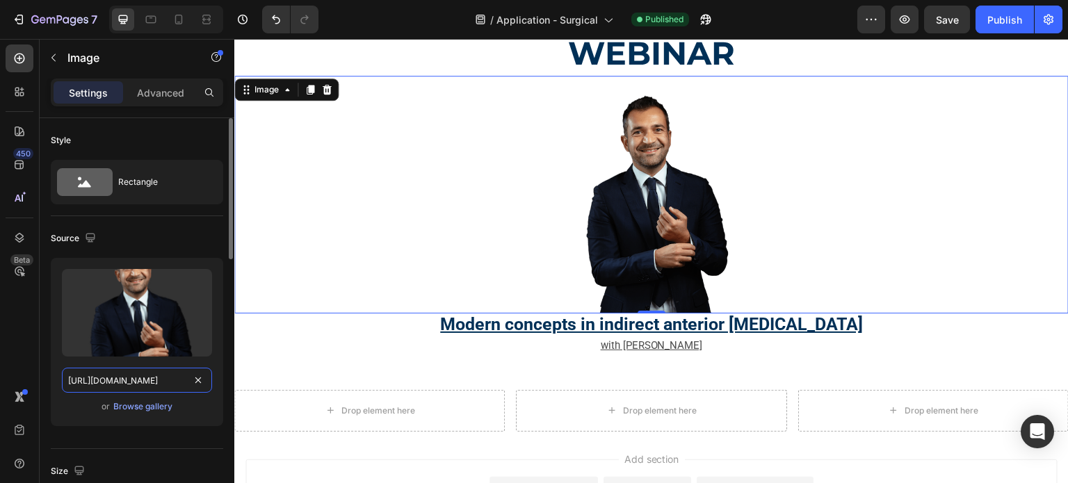
click at [142, 378] on input "https://cdn.shopify.com/s/files/1/0714/1657/8263/files/Roberto_Turrini.png?v=17…" at bounding box center [137, 380] width 150 height 25
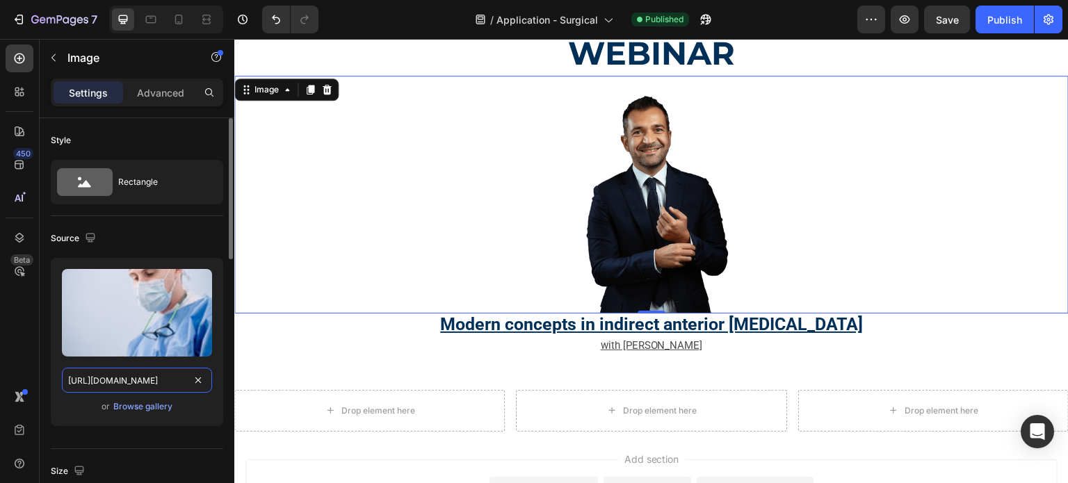
scroll to position [0, 221]
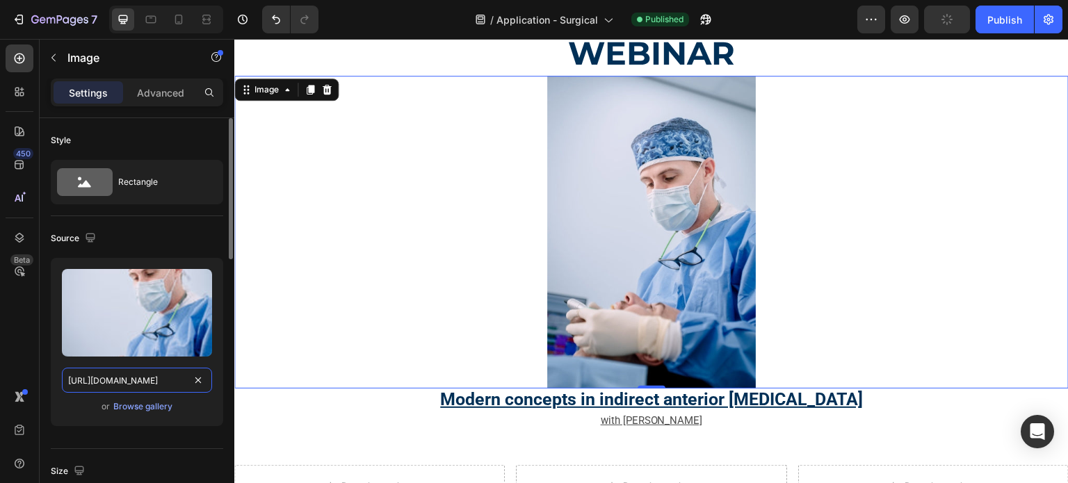
type input "https://cdn.shopify.com/s/files/1/0714/1657/8263/files/Dr._Grobler.jpg?v=175628…"
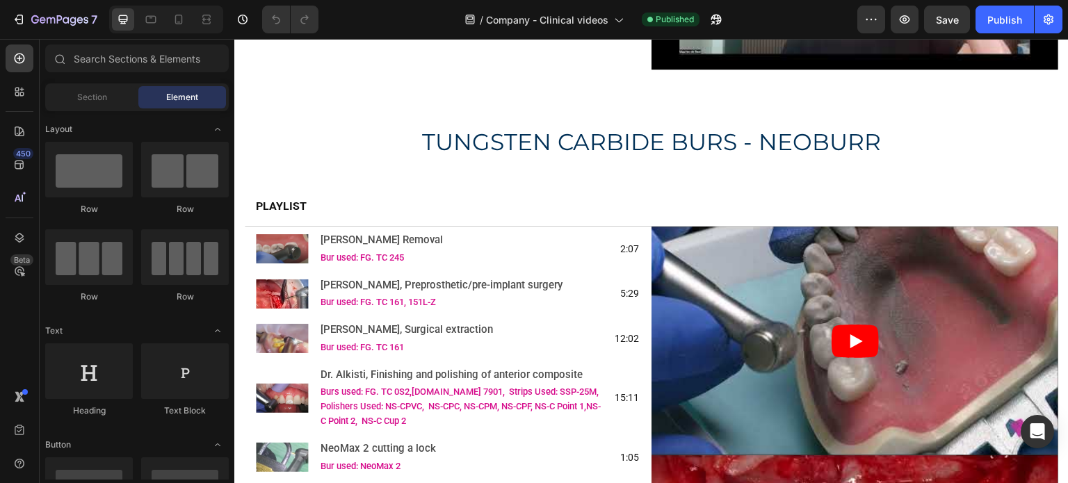
scroll to position [5635, 0]
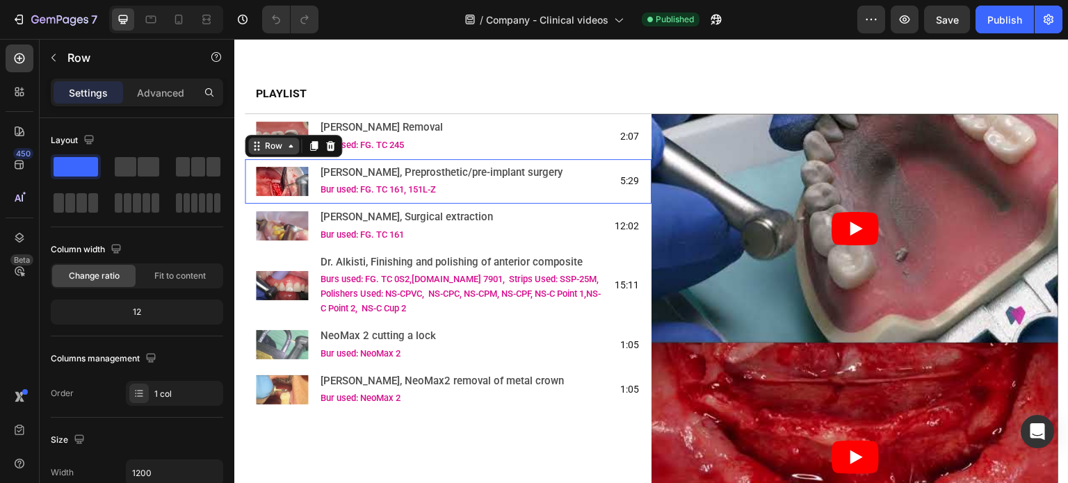
click at [257, 142] on div "Row" at bounding box center [273, 146] width 51 height 17
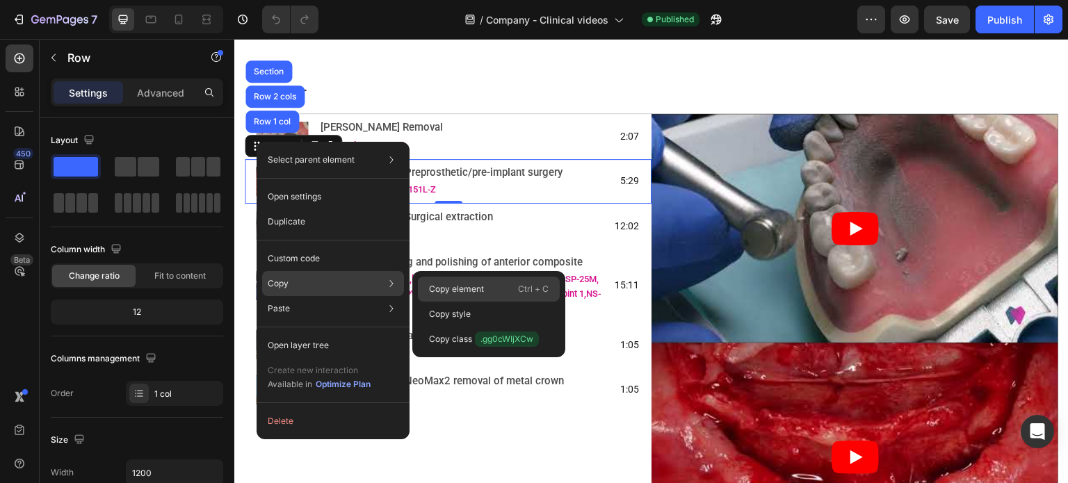
click at [436, 283] on p "Copy element" at bounding box center [456, 289] width 55 height 13
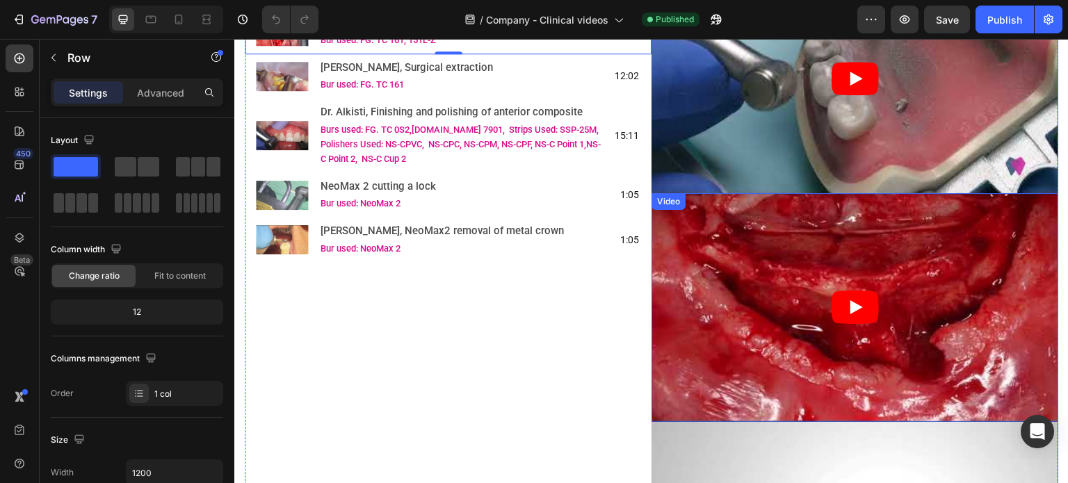
scroll to position [5774, 0]
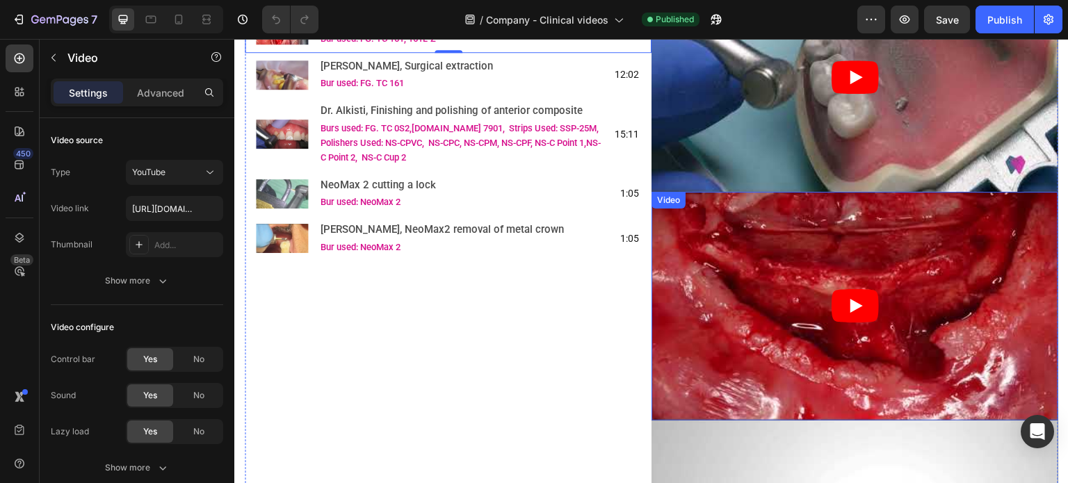
click at [680, 237] on article at bounding box center [855, 306] width 407 height 229
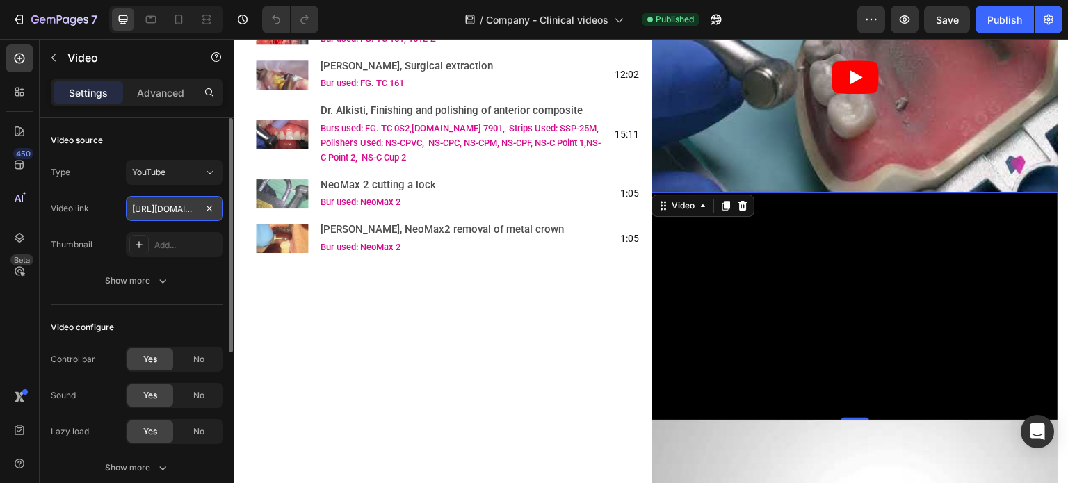
click at [144, 214] on input "[URL][DOMAIN_NAME]" at bounding box center [174, 208] width 97 height 25
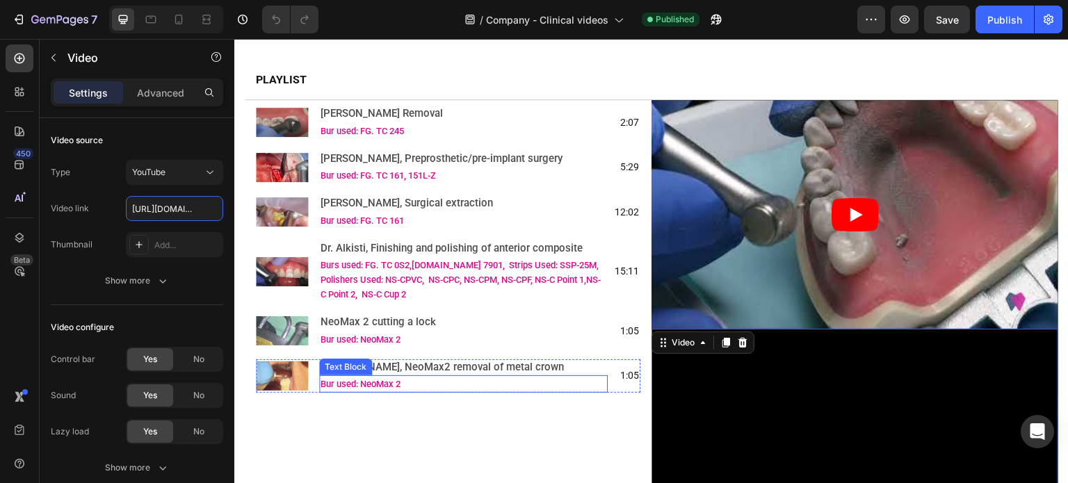
scroll to position [5635, 0]
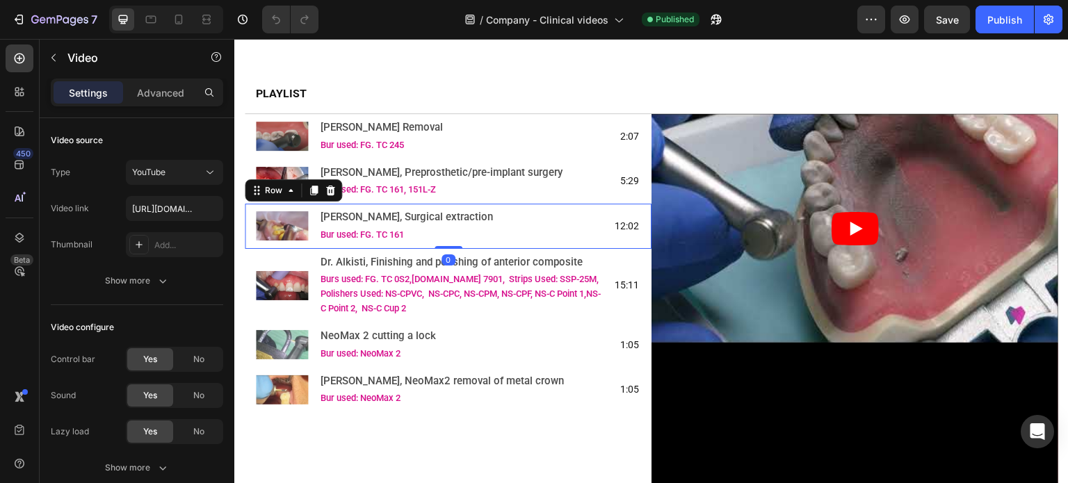
click at [254, 204] on div "Image [PERSON_NAME], Surgical extraction Text Block Bur used: FG. TC 161 Text B…" at bounding box center [448, 226] width 407 height 45
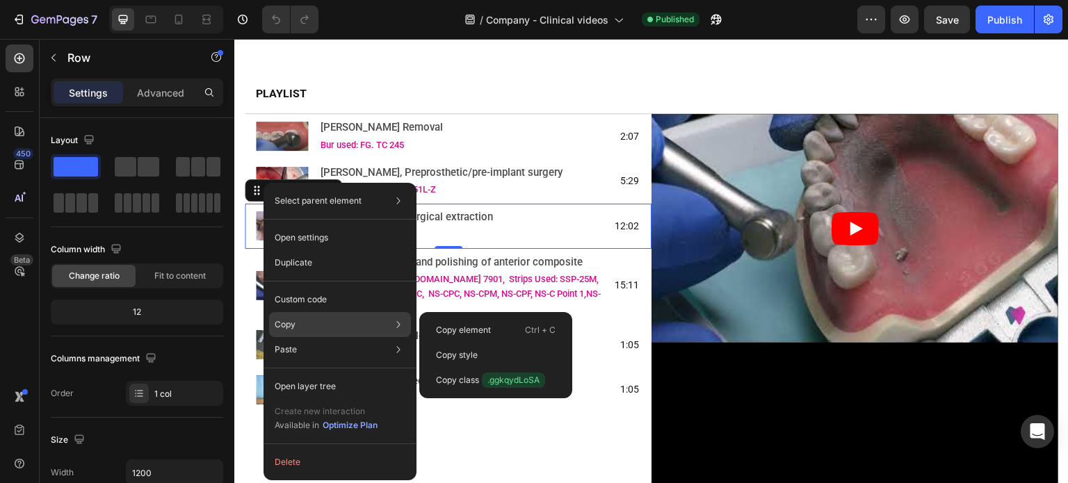
click at [304, 318] on div "Copy Copy element Ctrl + C Copy style Copy class .ggkqydLoSA" at bounding box center [340, 324] width 142 height 25
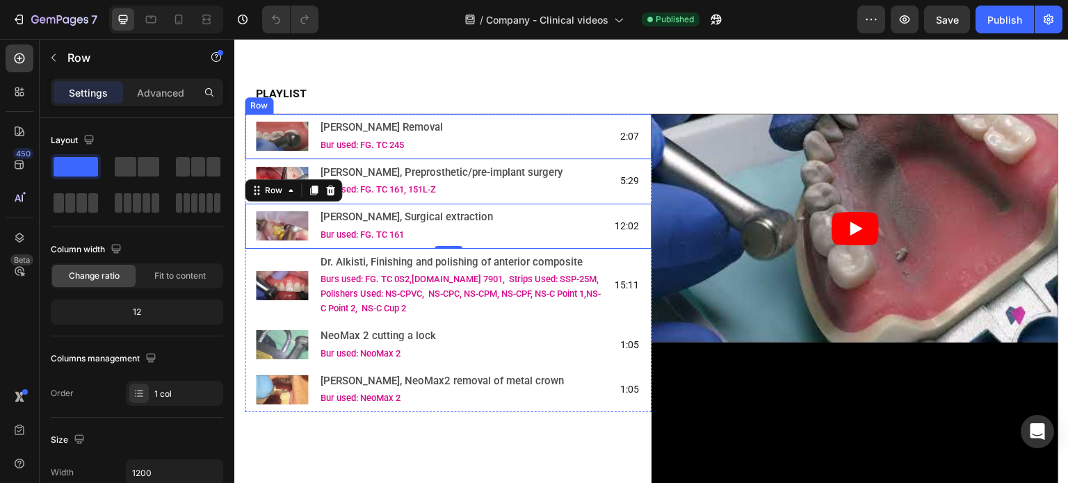
click at [477, 114] on div "Image [PERSON_NAME], Amalgam Removal Text Block Bur used: FG. TC 245 Text Block…" at bounding box center [448, 136] width 407 height 45
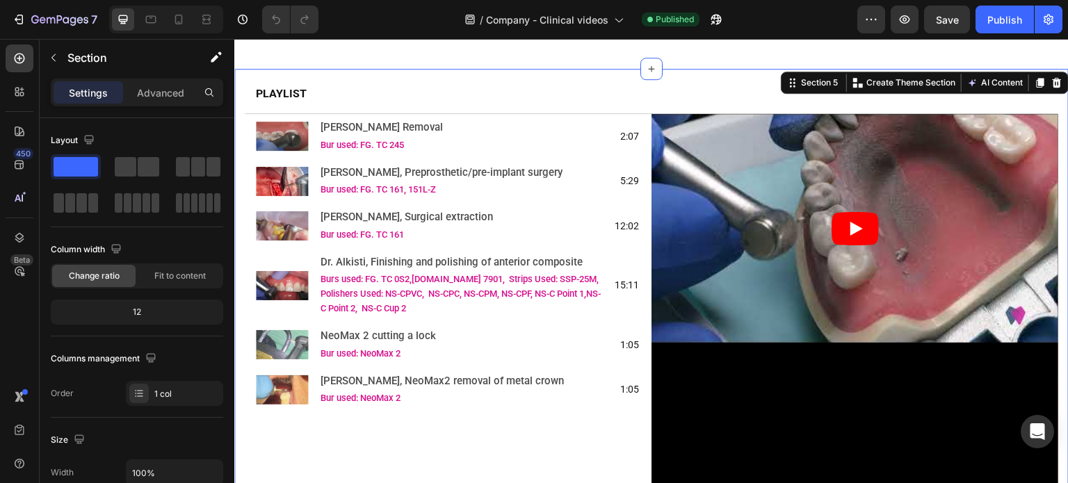
click at [250, 206] on div "Image [PERSON_NAME], Surgical extraction Text Block Bur used: FG. TC 161 Text B…" at bounding box center [448, 226] width 407 height 45
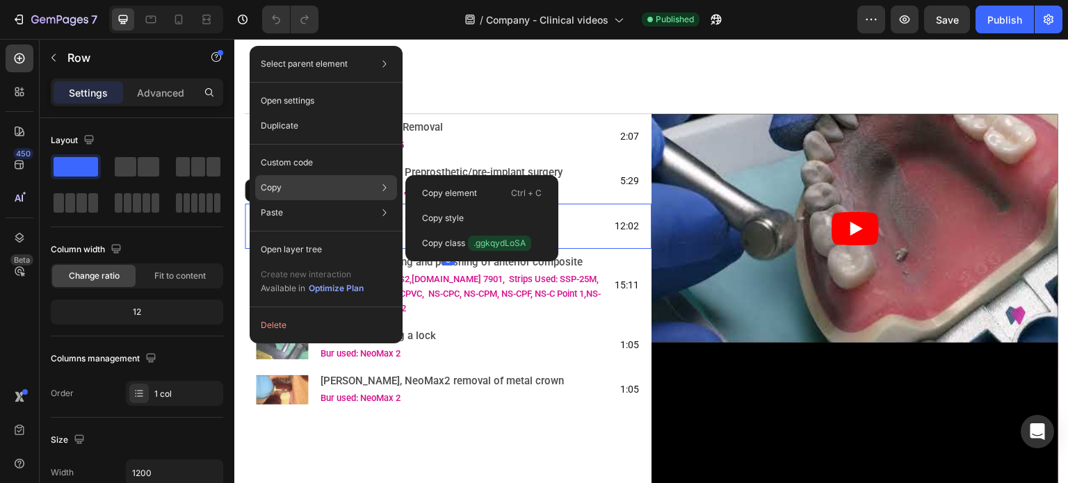
click at [266, 190] on p "Copy" at bounding box center [271, 188] width 21 height 13
click at [412, 206] on div "Copy element Ctrl + C" at bounding box center [482, 218] width 142 height 25
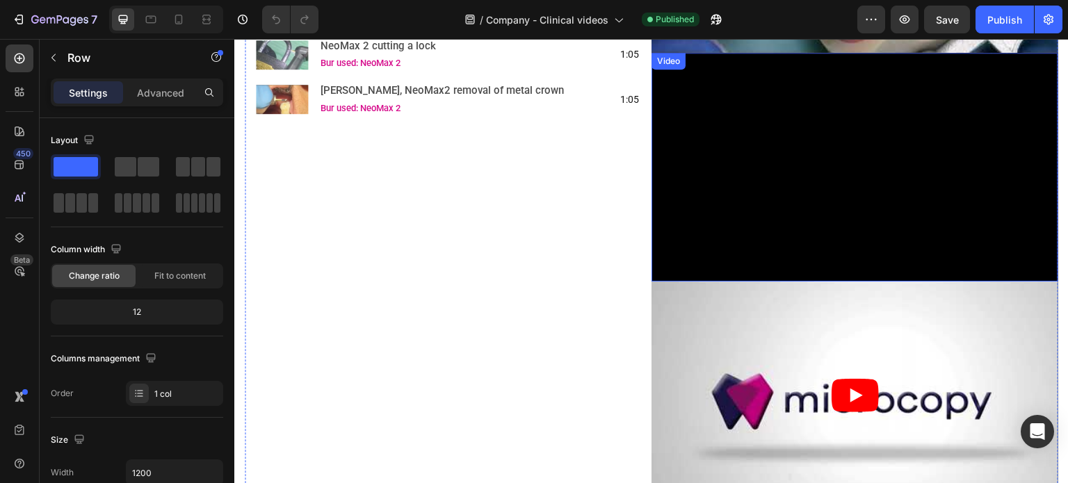
scroll to position [5982, 0]
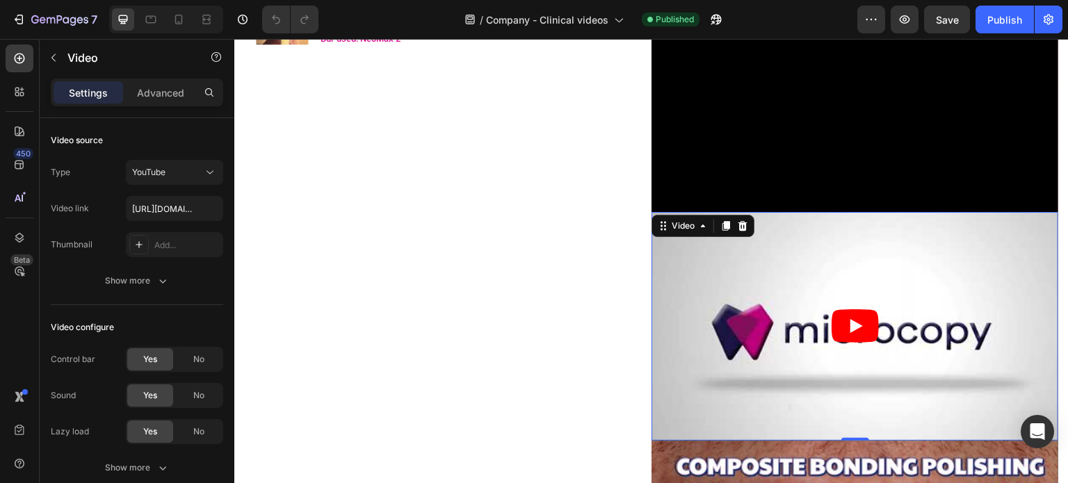
click at [765, 266] on article at bounding box center [855, 326] width 407 height 229
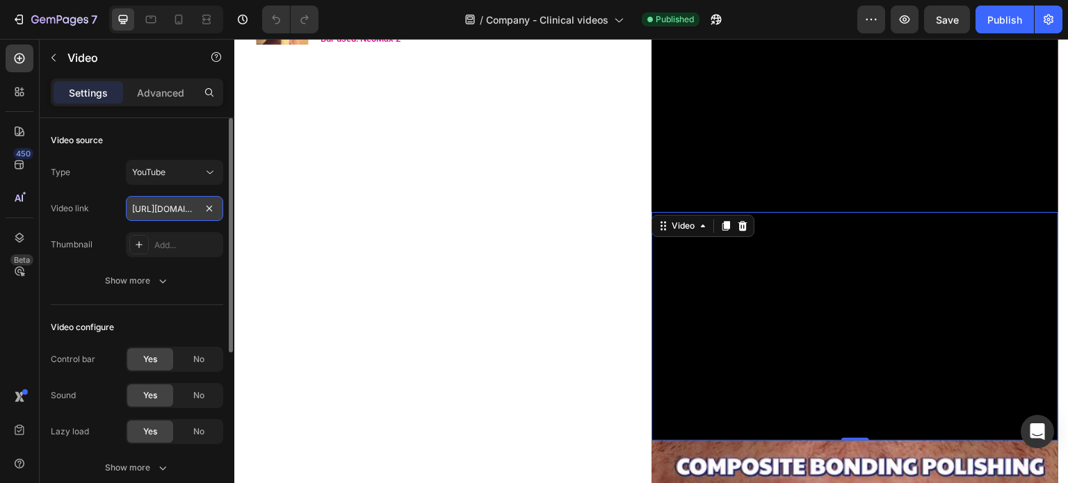
click at [177, 209] on input "[URL][DOMAIN_NAME]" at bounding box center [174, 208] width 97 height 25
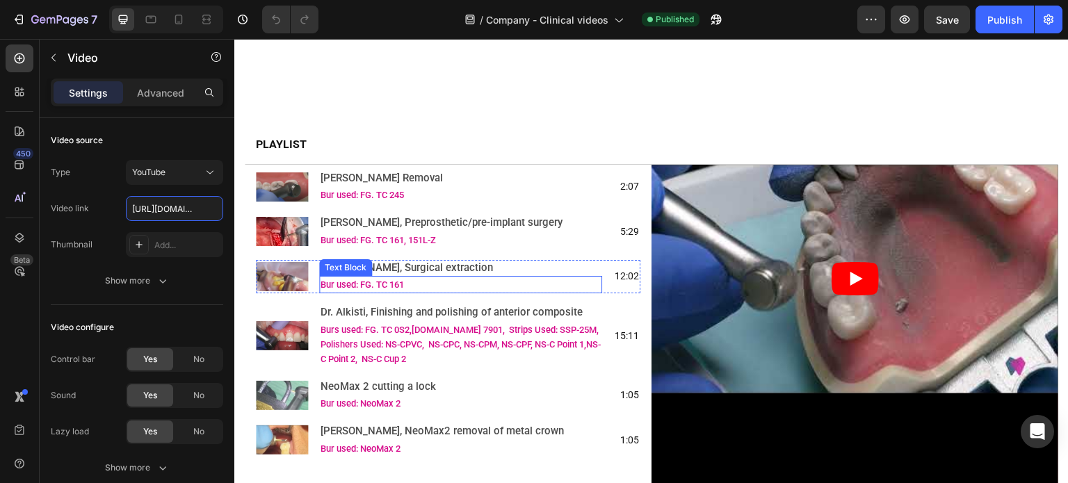
scroll to position [5287, 0]
